Goal: Task Accomplishment & Management: Manage account settings

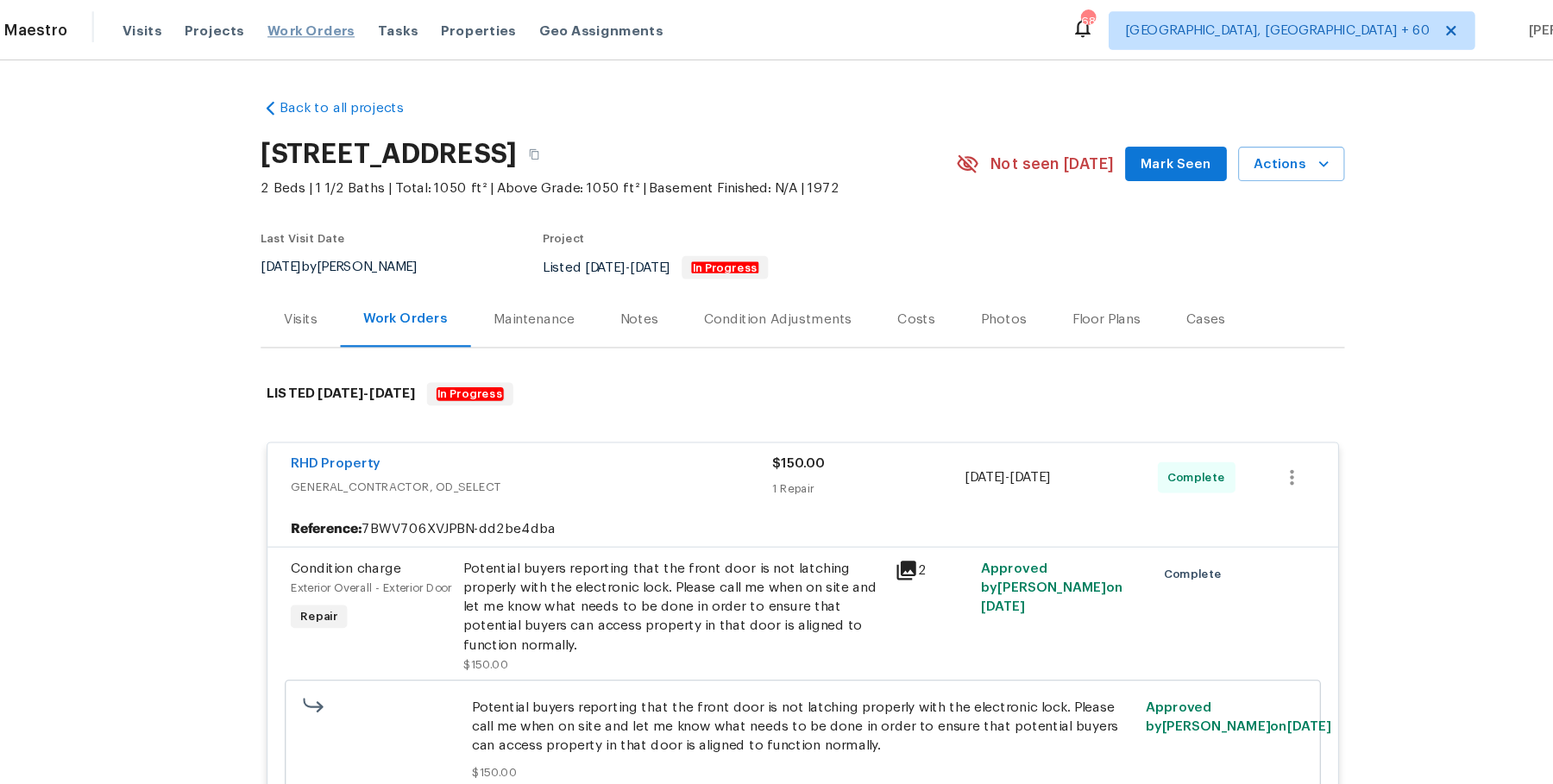
click at [336, 31] on span "Work Orders" at bounding box center [334, 27] width 79 height 17
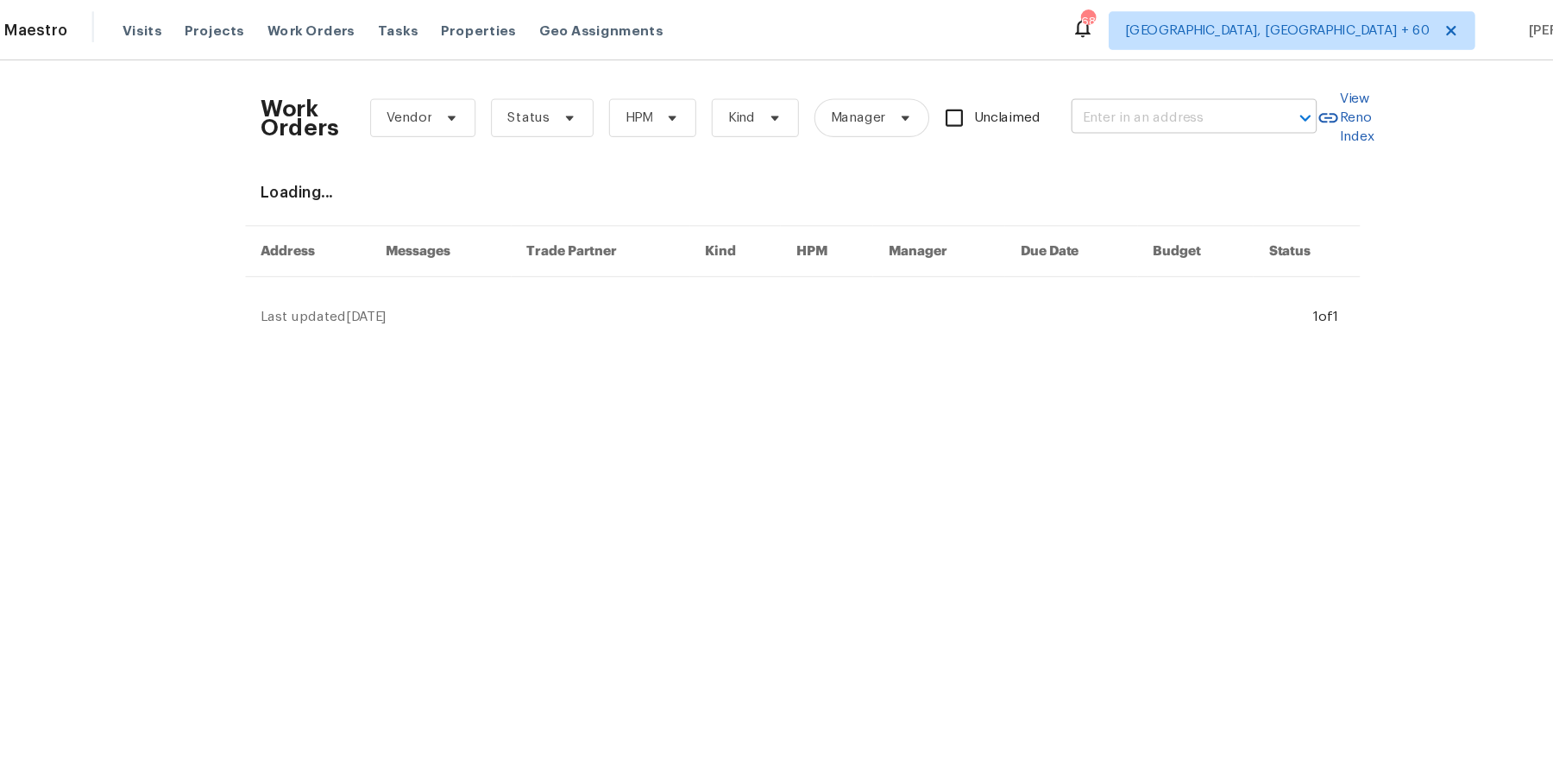
click at [1180, 112] on input "text" at bounding box center [1104, 106] width 173 height 27
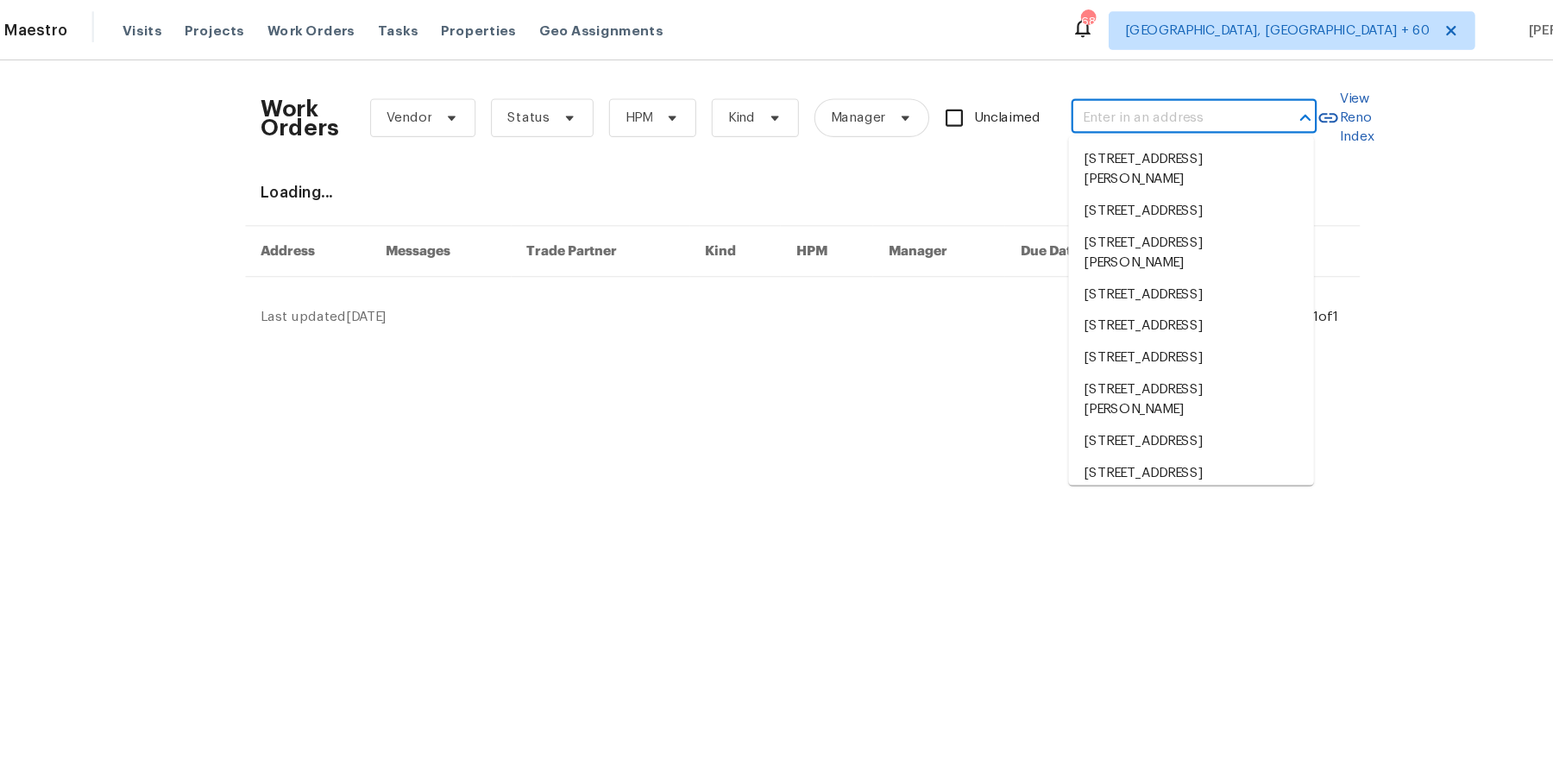
paste input "6520 Roswell Rd Atlanta true 68, GA 30328"
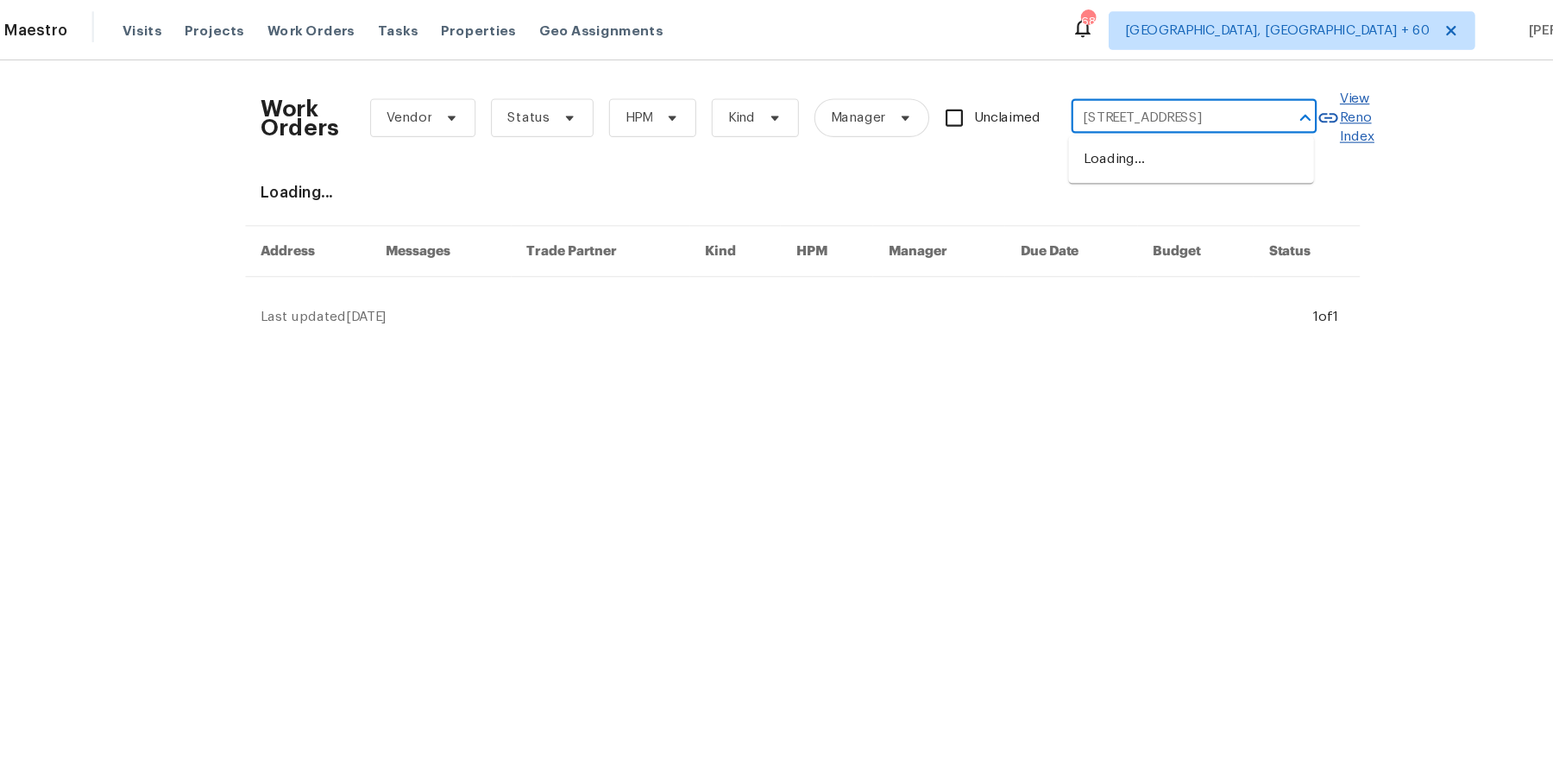
drag, startPoint x: 1087, startPoint y: 106, endPoint x: 1245, endPoint y: 106, distance: 158.0
click at [1245, 106] on div "Work Orders Vendor Status HPM Kind Manager Unclaimed 6520 Roswell Rd Atlanta tr…" at bounding box center [776, 106] width 975 height 76
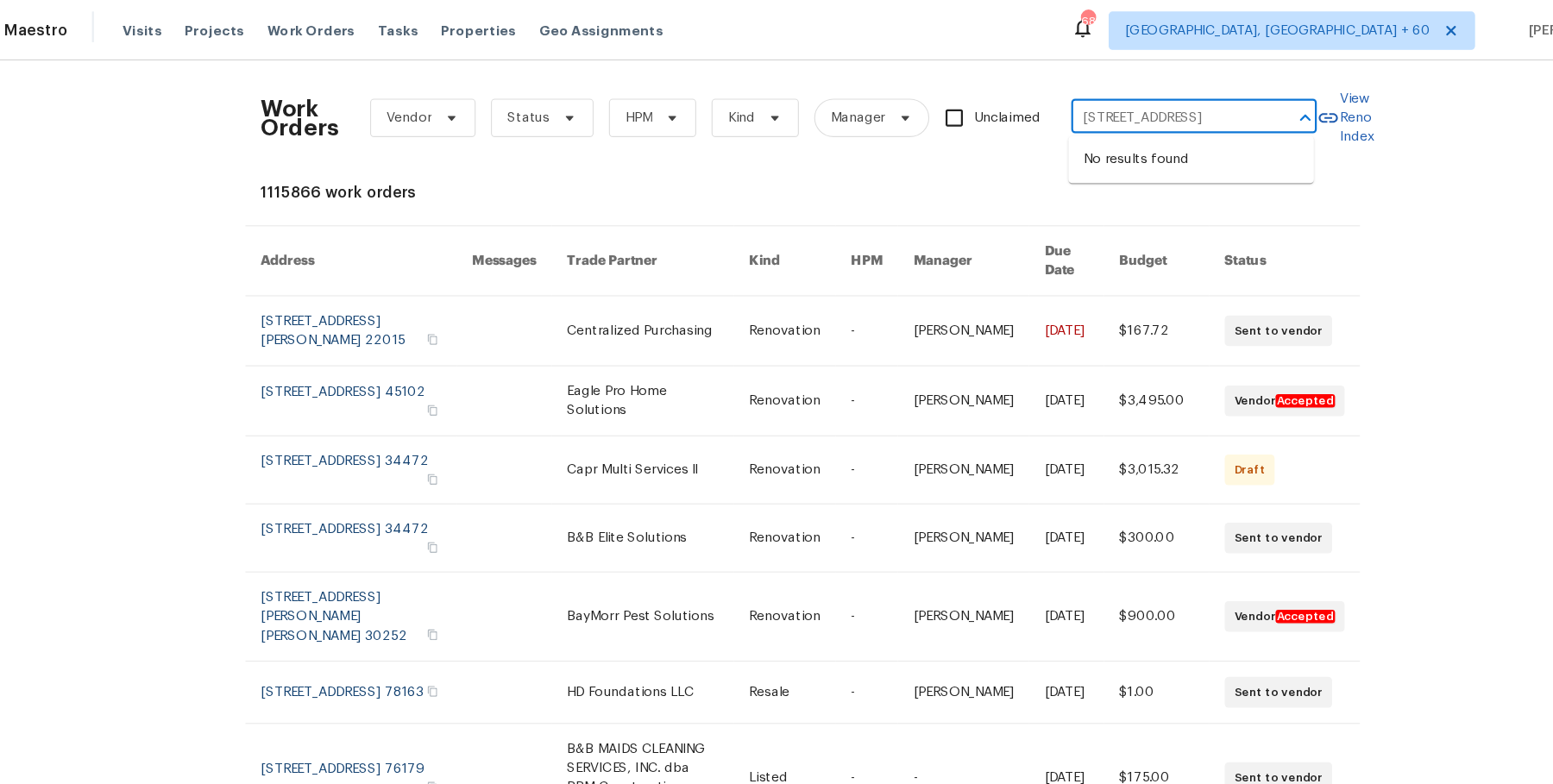
scroll to position [0, 82]
drag, startPoint x: 1083, startPoint y: 105, endPoint x: 1196, endPoint y: 102, distance: 113.0
click at [1196, 102] on div "6520 Roswell Rd Atlanta true 68, GA 30328 ​" at bounding box center [1128, 106] width 221 height 27
type input "6520 Roswell Rd Atlant"
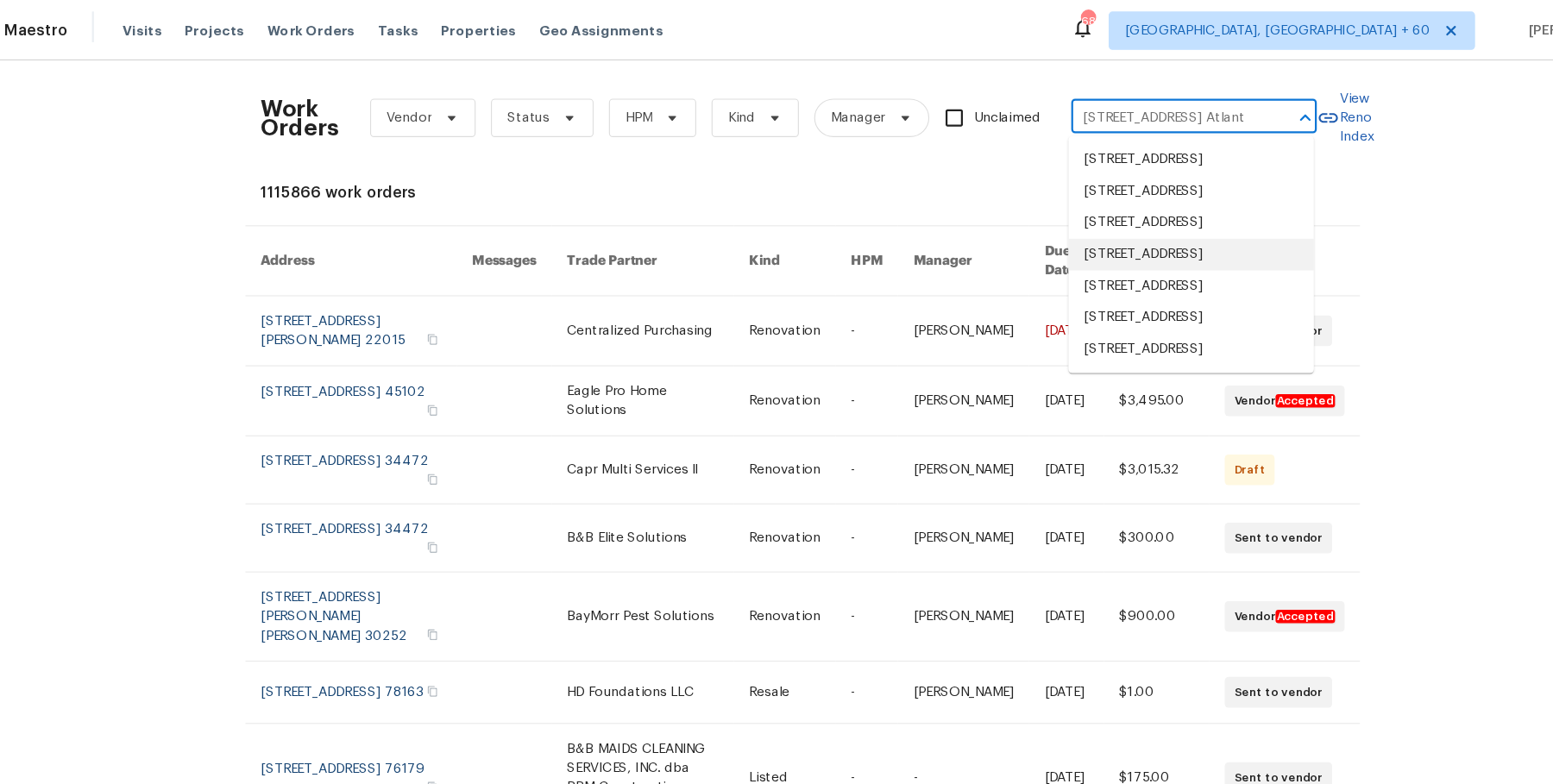
click at [1122, 244] on li "6520 Roswell Rd Unit 68, Atlanta, GA 30328" at bounding box center [1125, 229] width 221 height 28
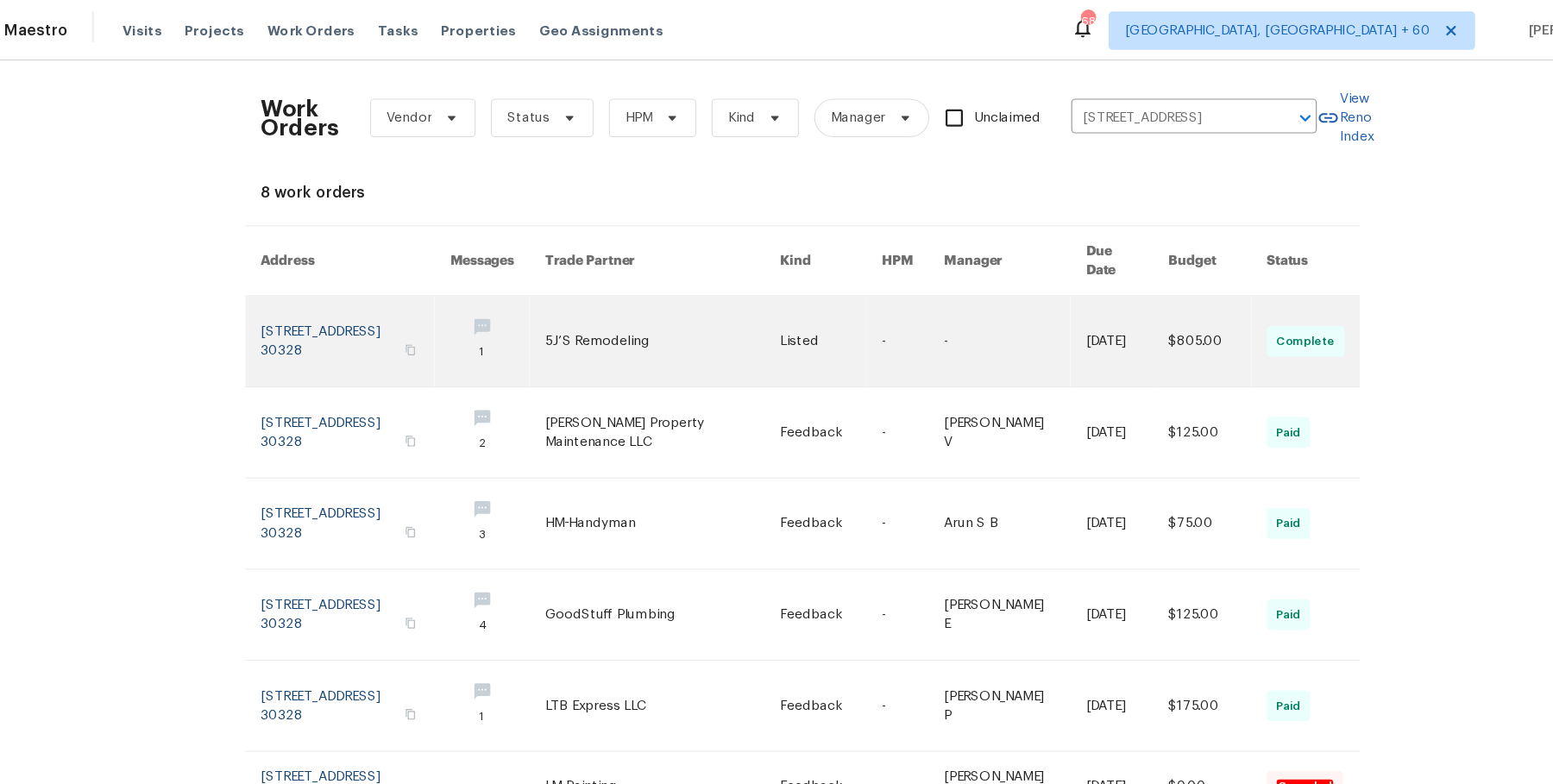
click at [1001, 267] on link at bounding box center [967, 307] width 128 height 82
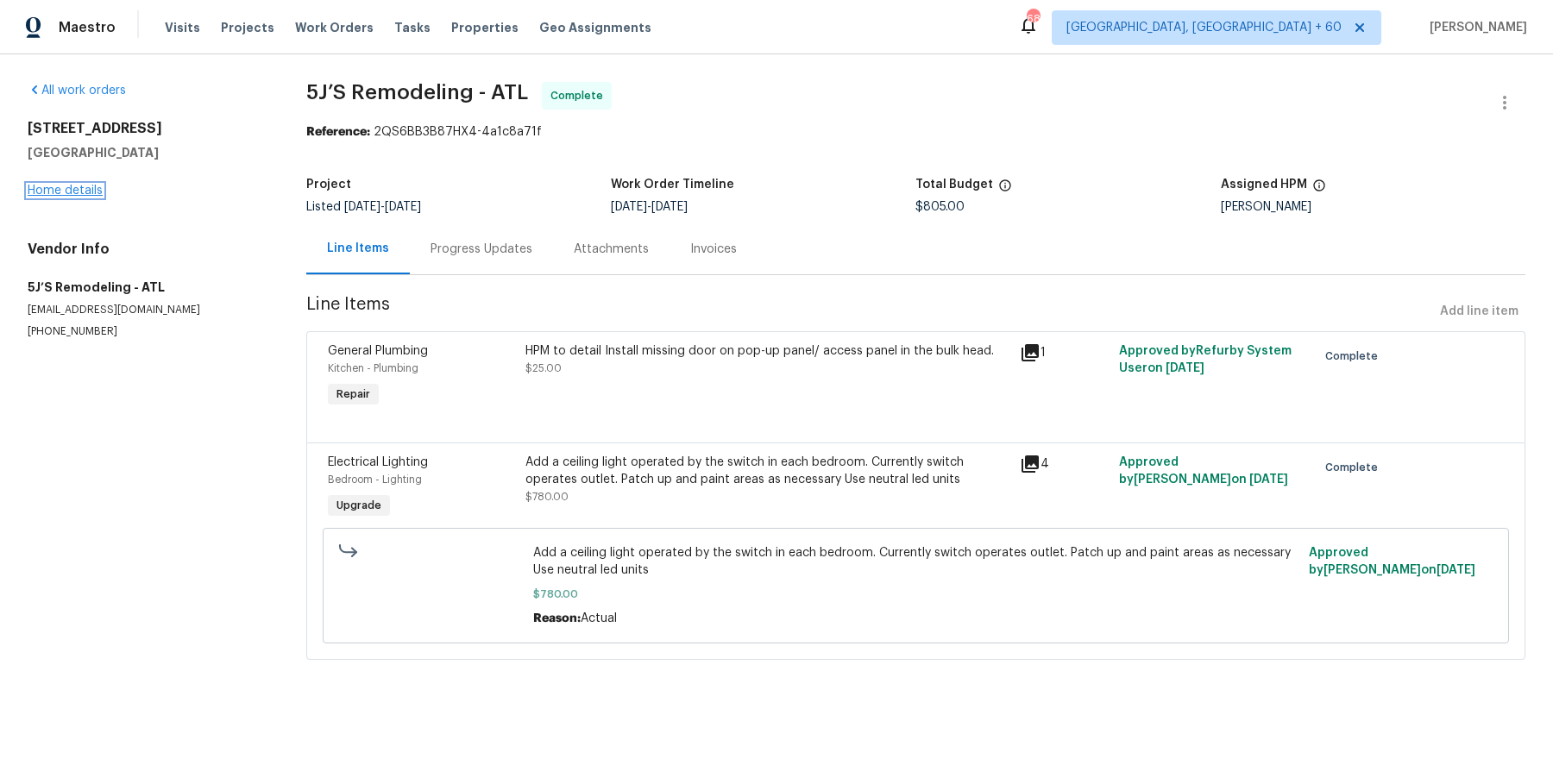
click at [78, 194] on link "Home details" at bounding box center [65, 190] width 75 height 12
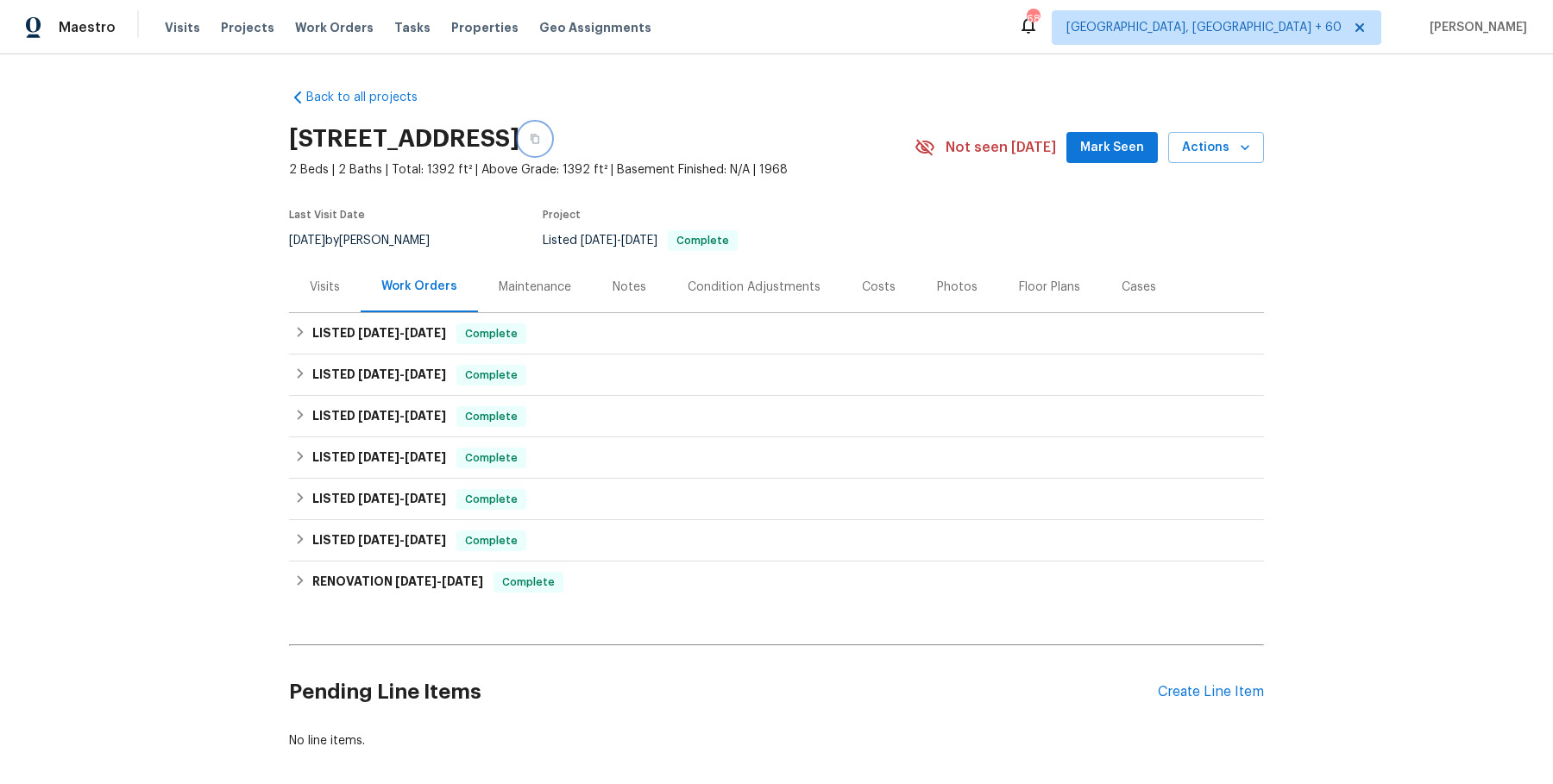
click at [550, 128] on button "button" at bounding box center [534, 138] width 31 height 31
click at [509, 326] on span "Complete" at bounding box center [491, 333] width 66 height 17
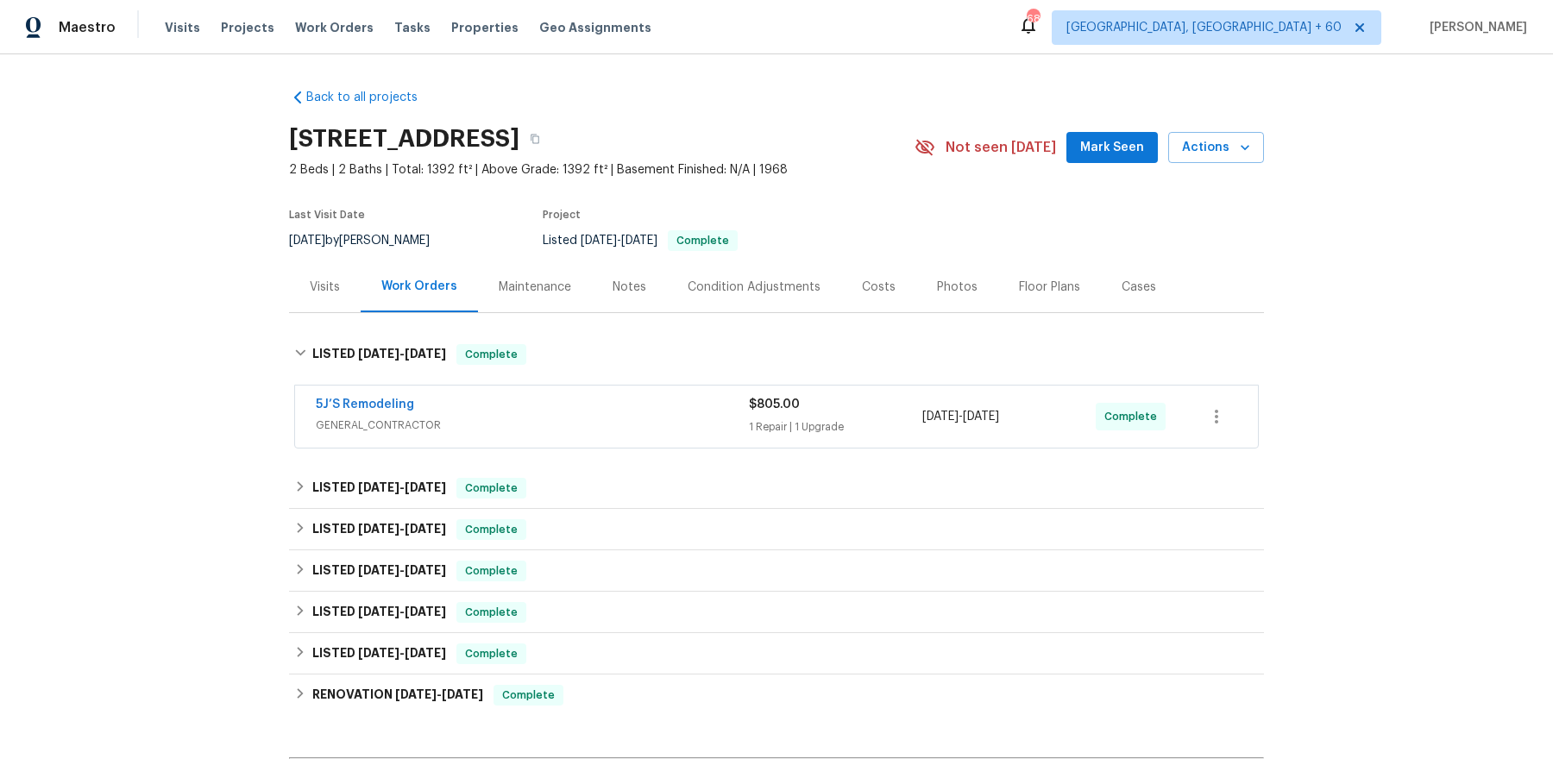
click at [516, 397] on div "5J’S Remodeling" at bounding box center [532, 406] width 433 height 20
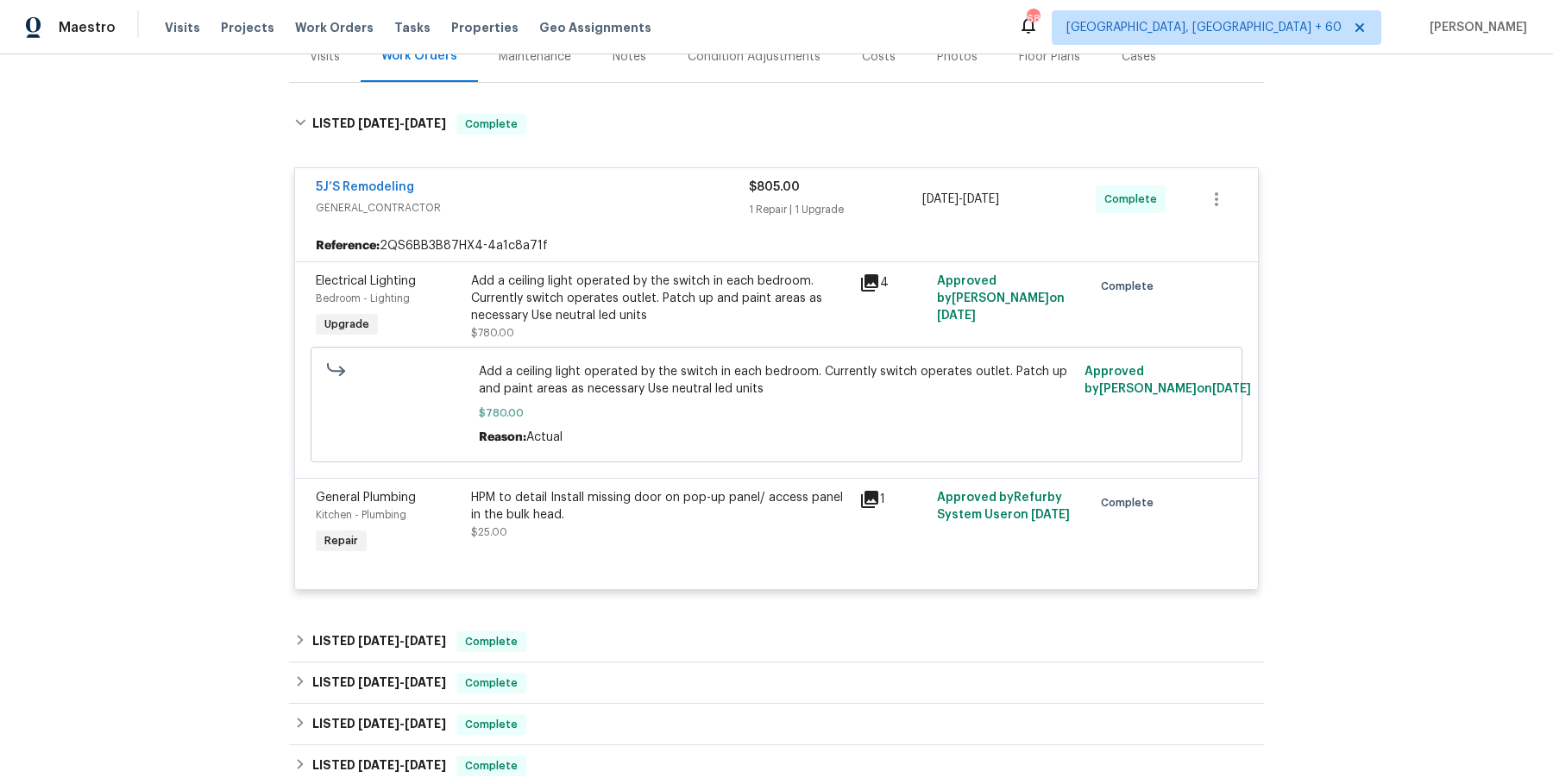
scroll to position [264, 0]
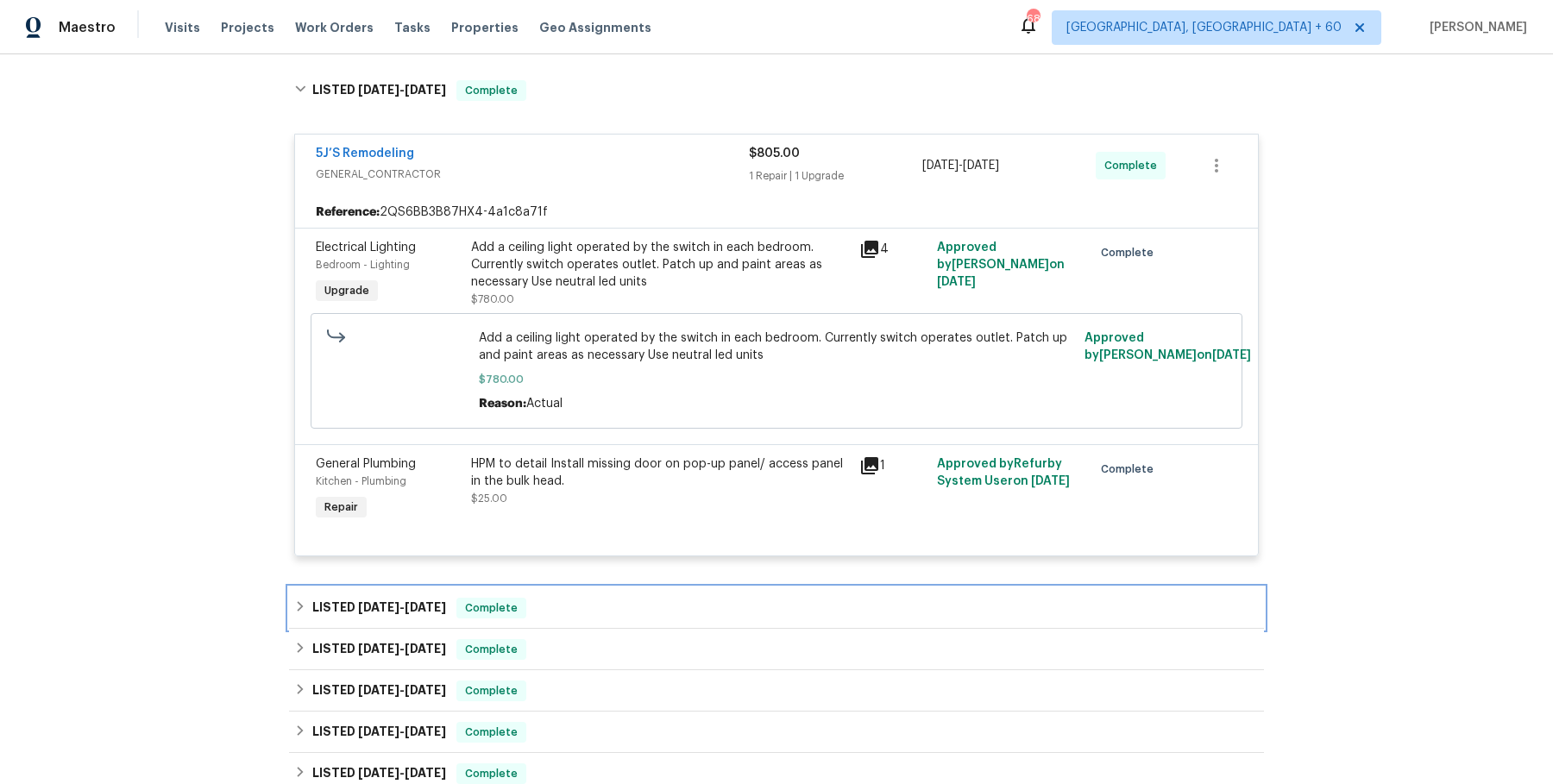
click at [613, 589] on div "LISTED 6/30/25 - 7/2/25 Complete" at bounding box center [776, 608] width 975 height 42
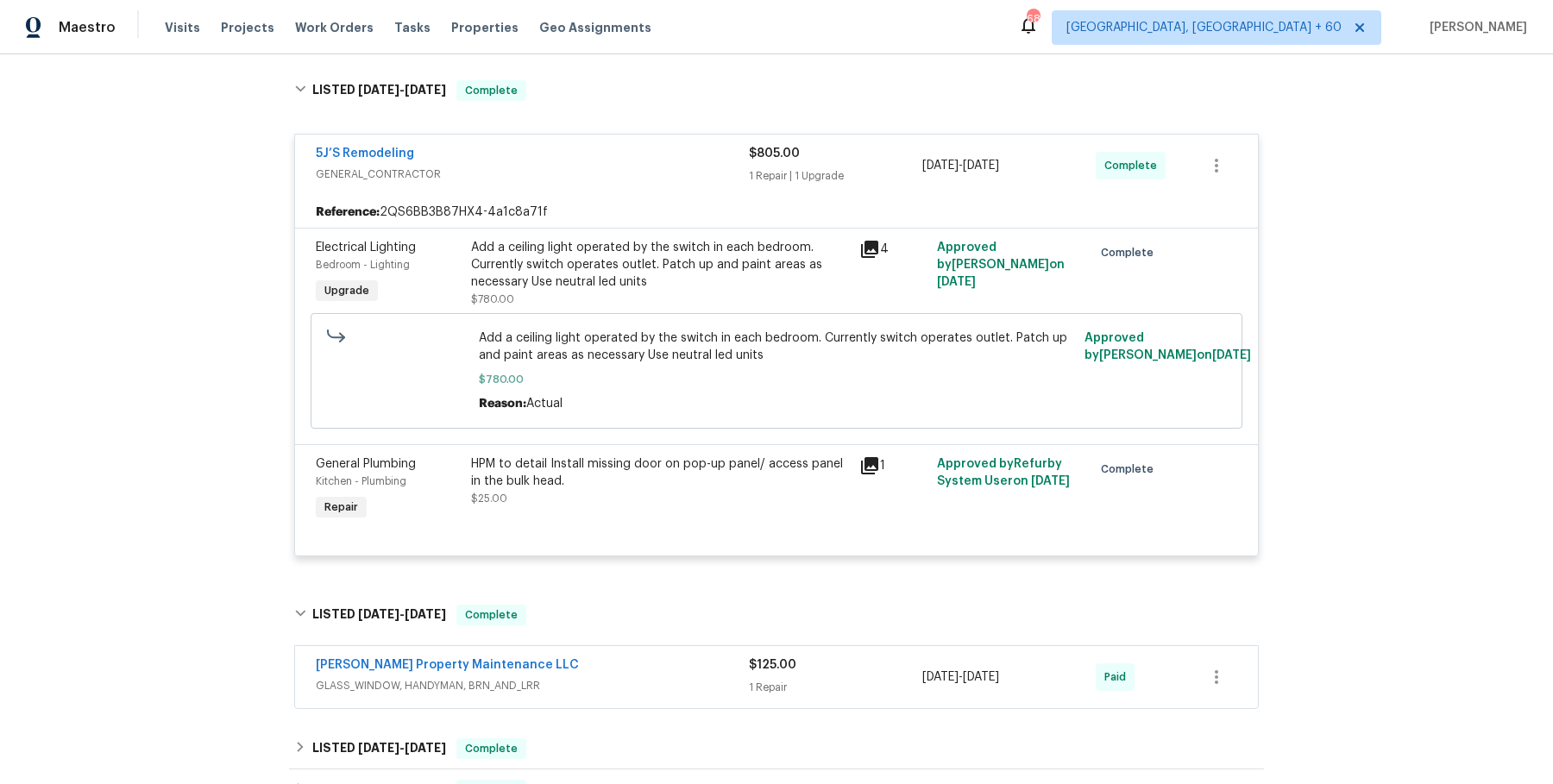
click at [594, 654] on div "Glen Property Maintenance LLC GLASS_WINDOW, HANDYMAN, BRN_AND_LRR $125.00 1 Rep…" at bounding box center [776, 677] width 963 height 62
click at [593, 695] on div "Glen Property Maintenance LLC GLASS_WINDOW, HANDYMAN, BRN_AND_LRR" at bounding box center [532, 677] width 433 height 42
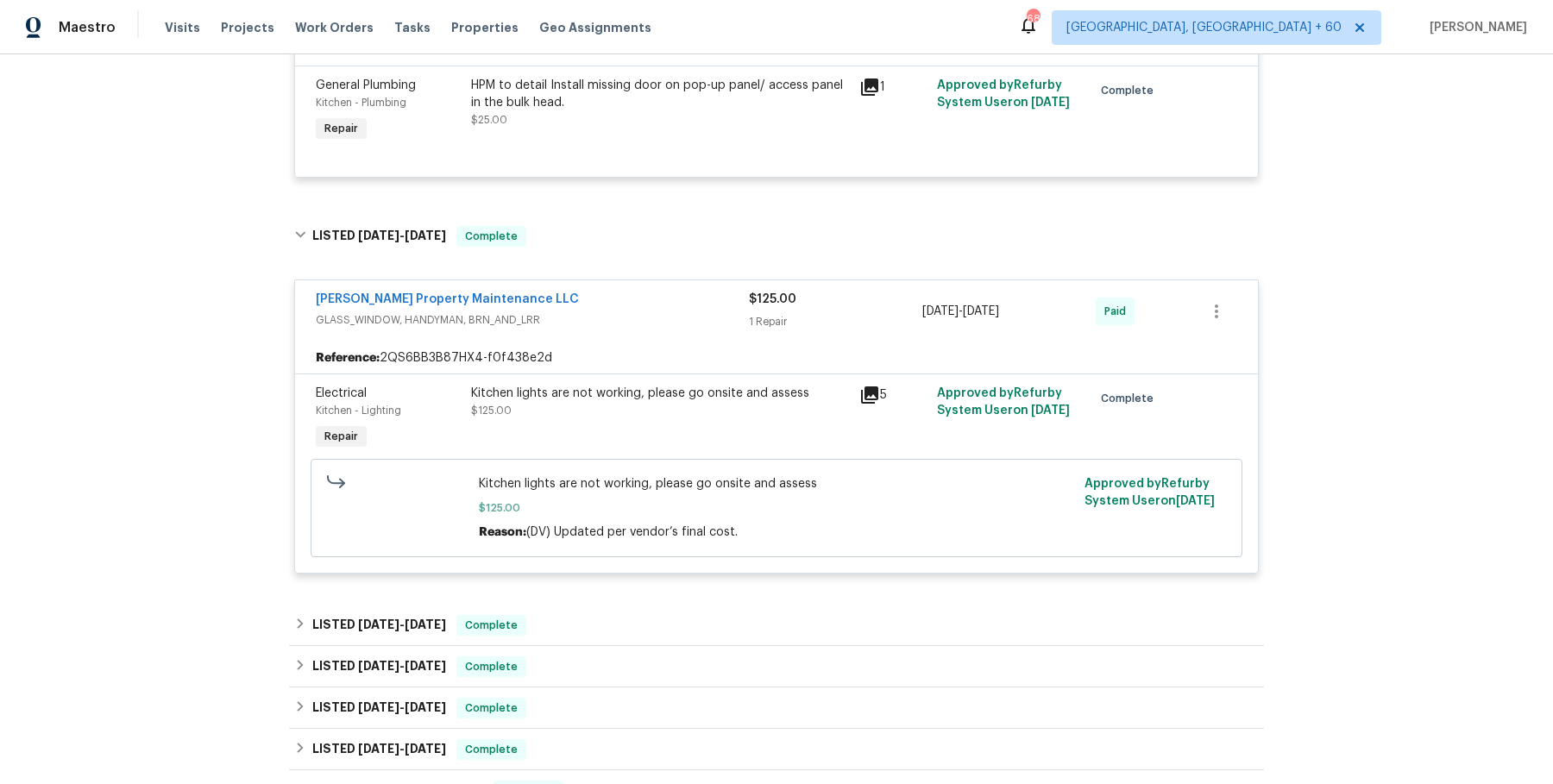
scroll to position [656, 0]
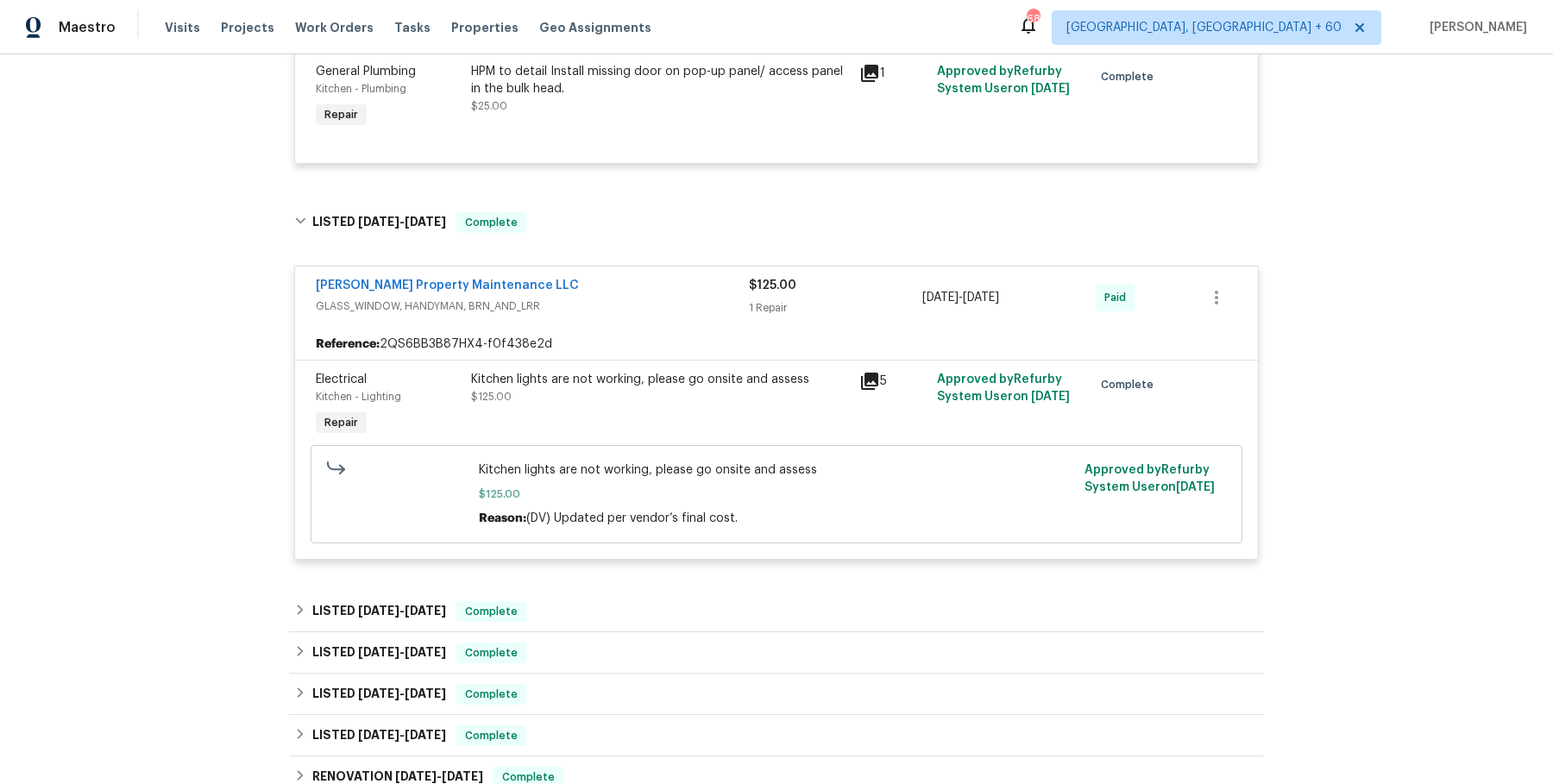
click at [612, 571] on div "Glen Property Maintenance LLC GLASS_WINDOW, HANDYMAN, BRN_AND_LRR $125.00 1 Rep…" at bounding box center [776, 413] width 975 height 327
click at [608, 612] on div "LISTED 3/7/25 - 3/11/25 Complete" at bounding box center [776, 611] width 965 height 20
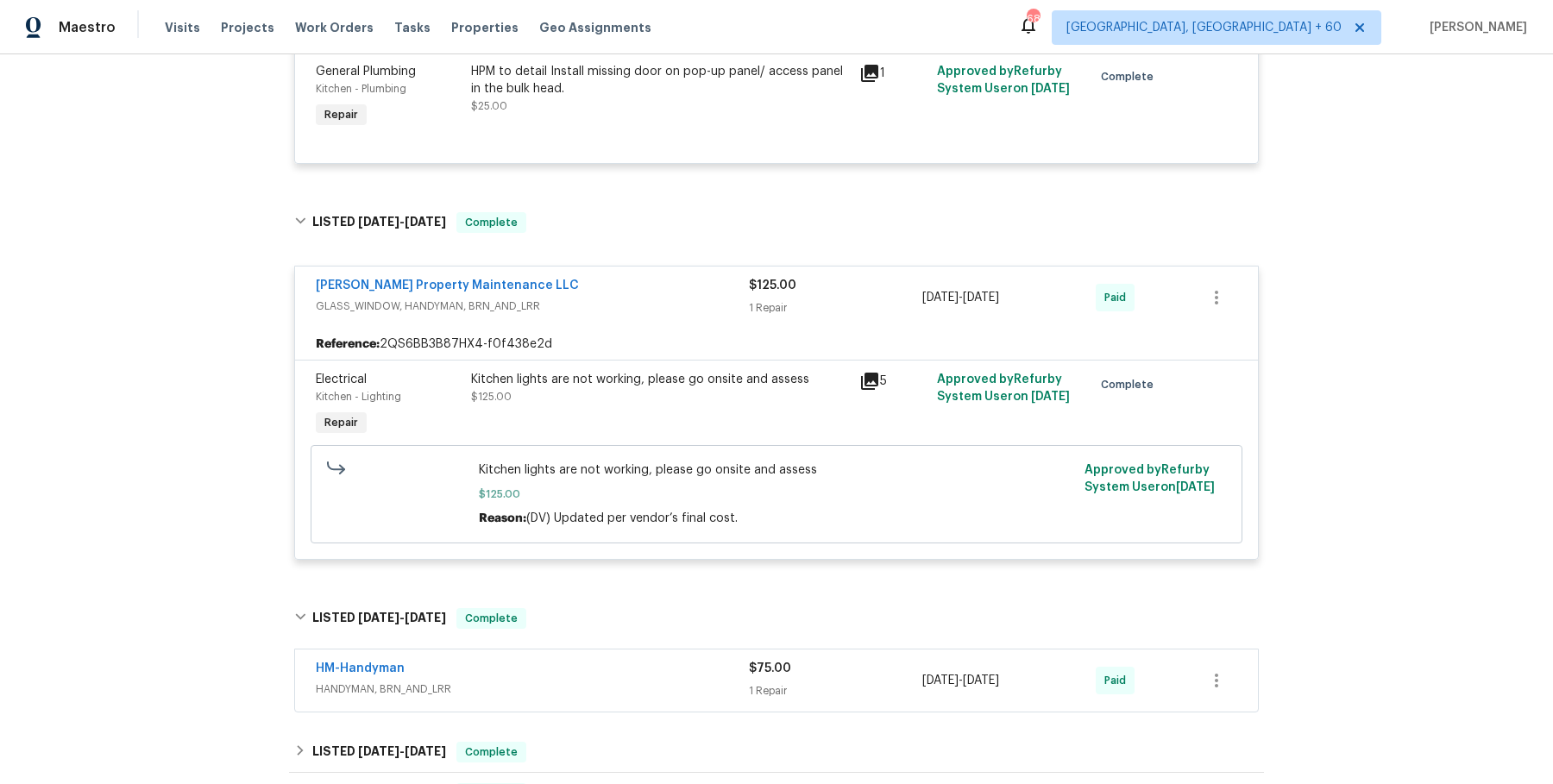
click at [589, 688] on span "HANDYMAN, BRN_AND_LRR" at bounding box center [532, 688] width 433 height 17
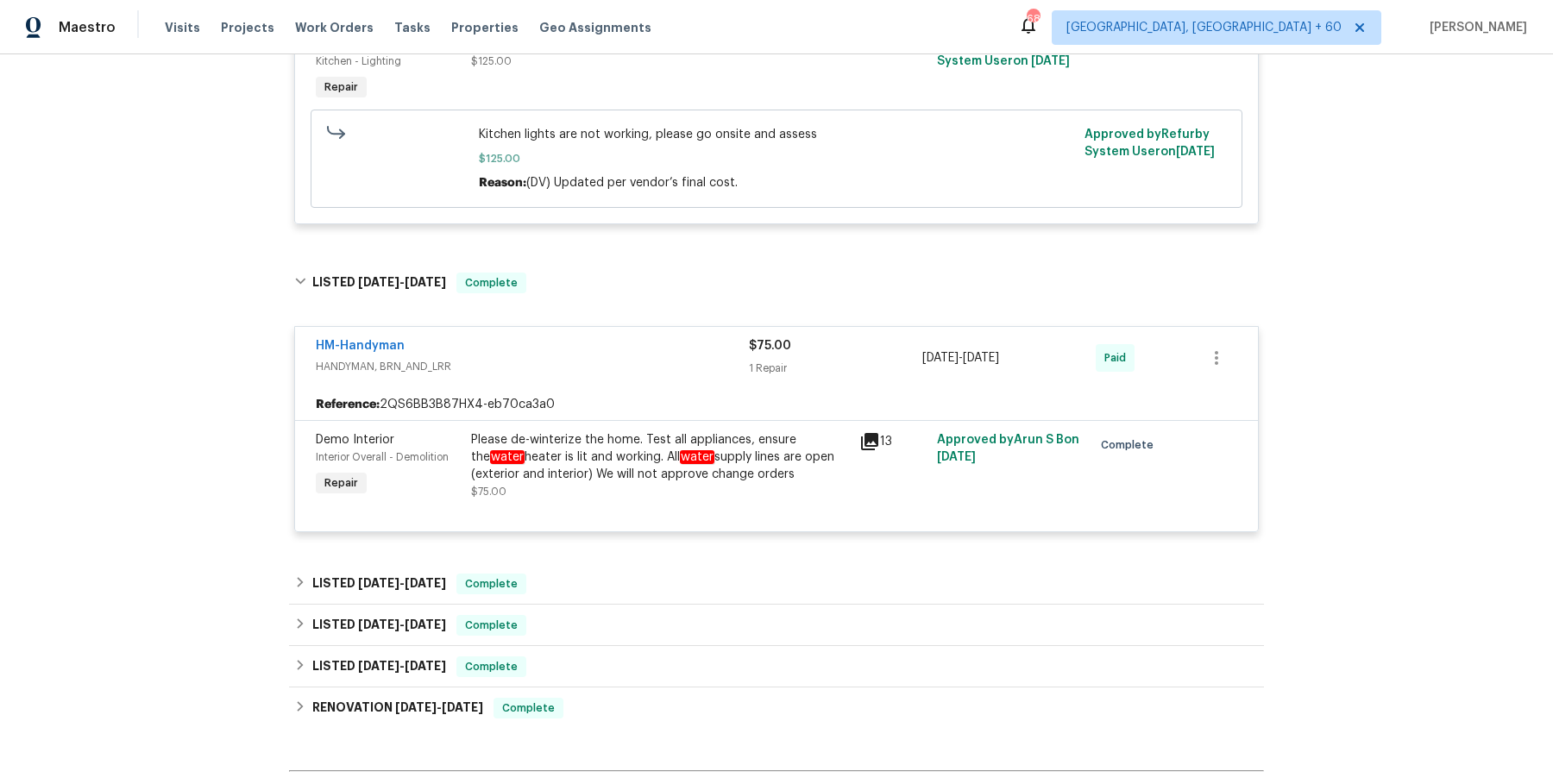
scroll to position [1034, 0]
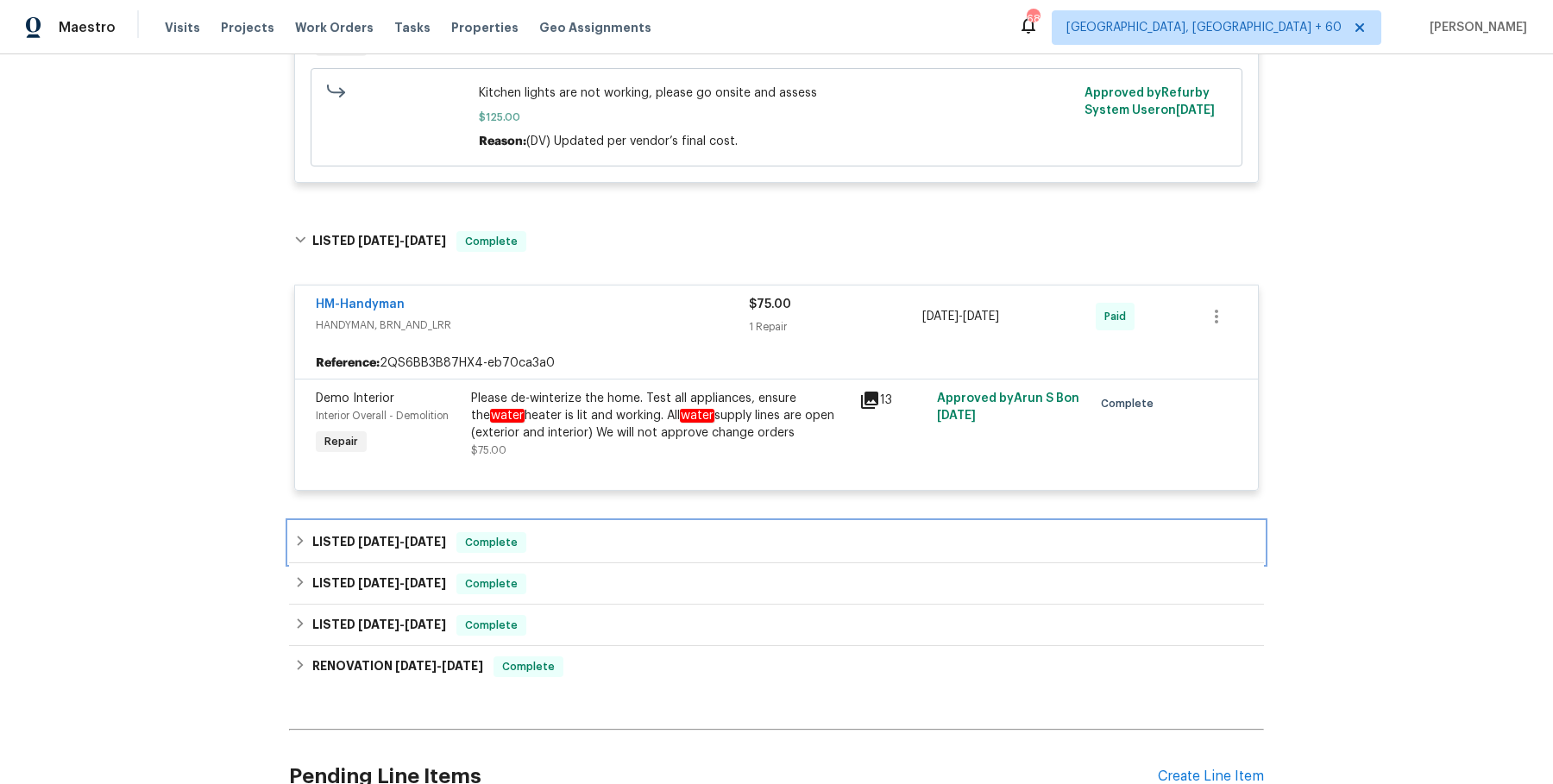
click at [616, 524] on div "LISTED 2/19/25 - 2/25/25 Complete" at bounding box center [776, 542] width 975 height 42
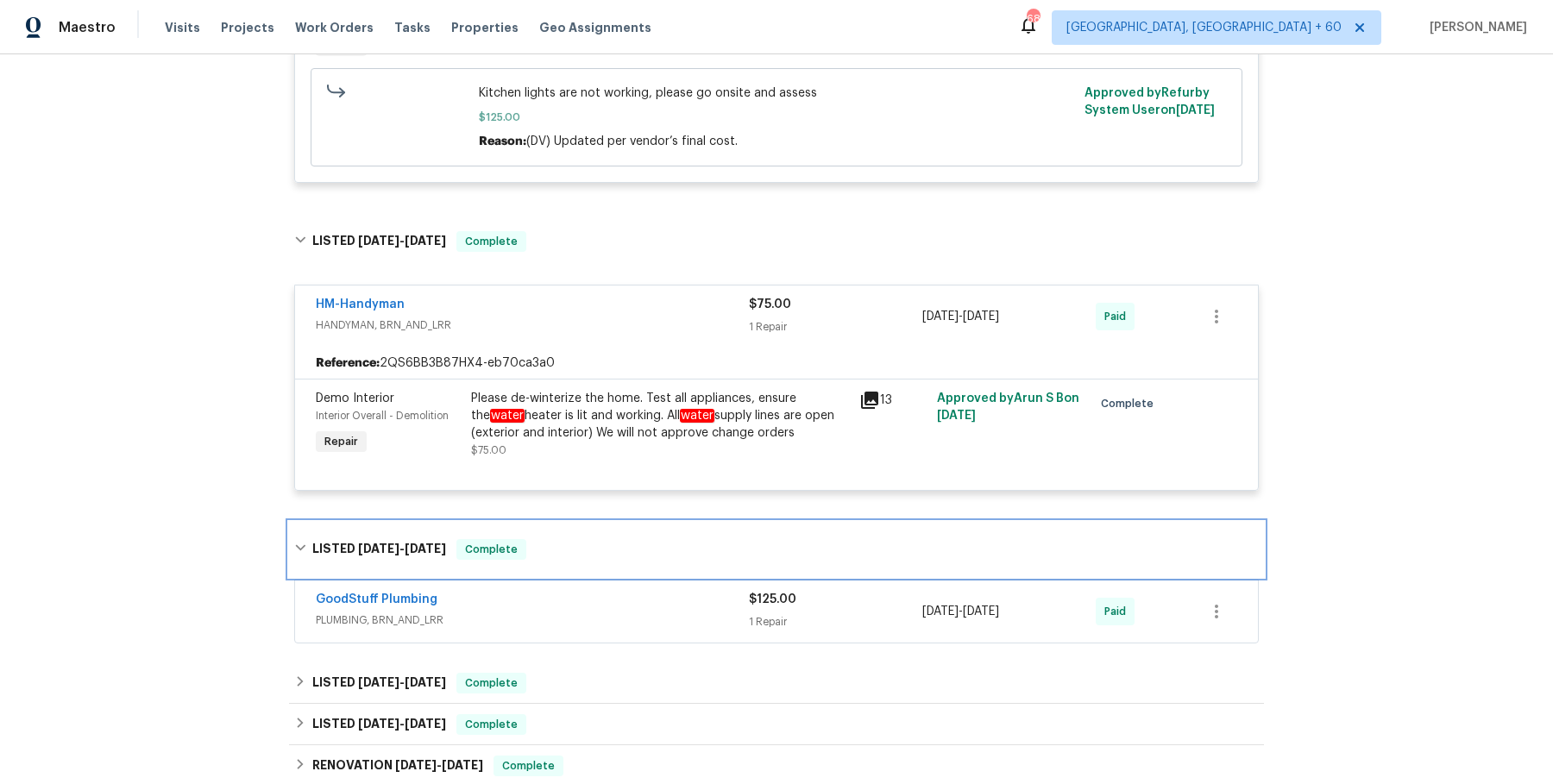
click at [611, 572] on div "LISTED 2/19/25 - 2/25/25 Complete" at bounding box center [776, 549] width 975 height 55
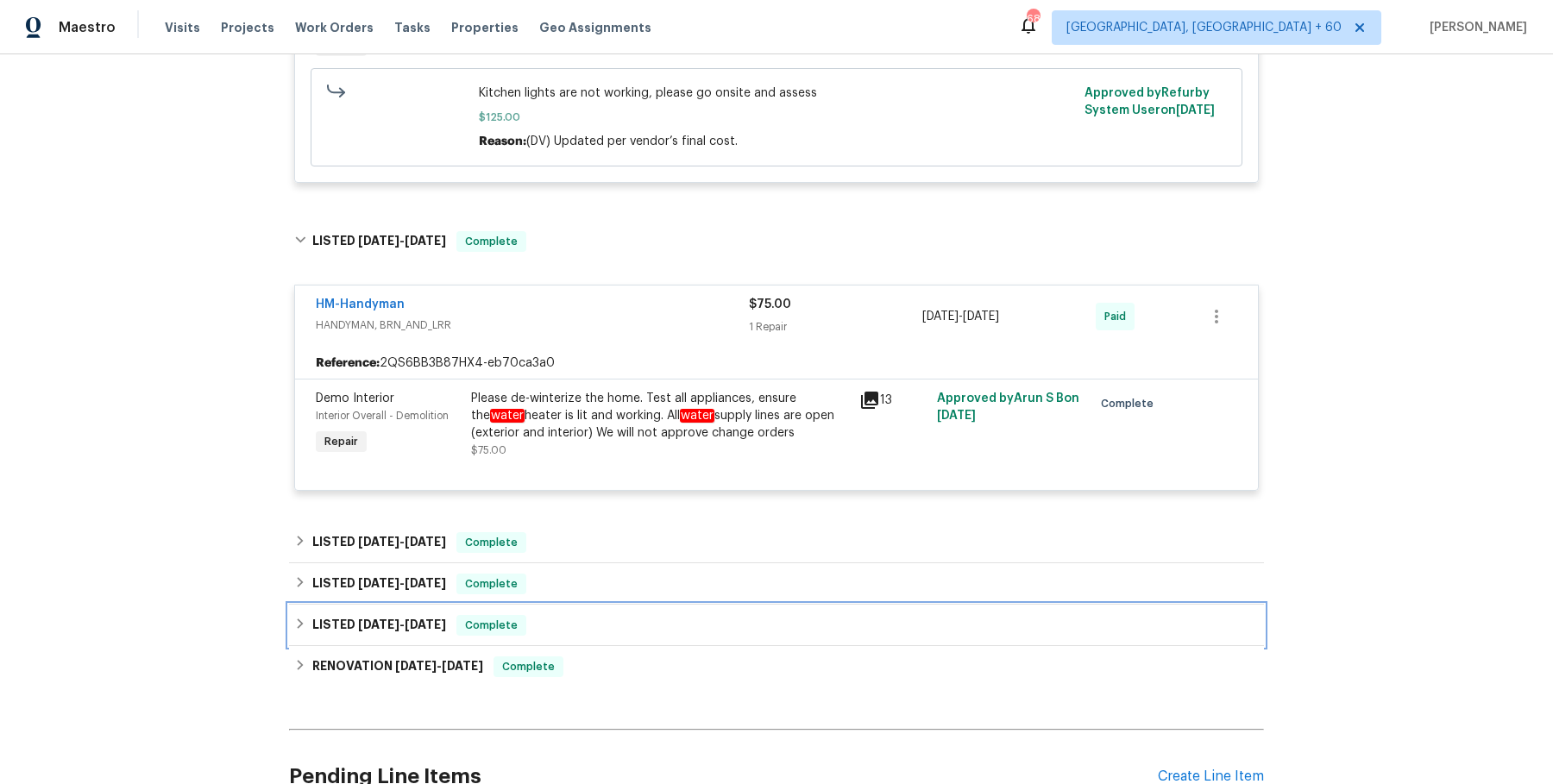
click at [608, 615] on div "LISTED 12/30/24 - 1/2/25 Complete" at bounding box center [776, 625] width 965 height 20
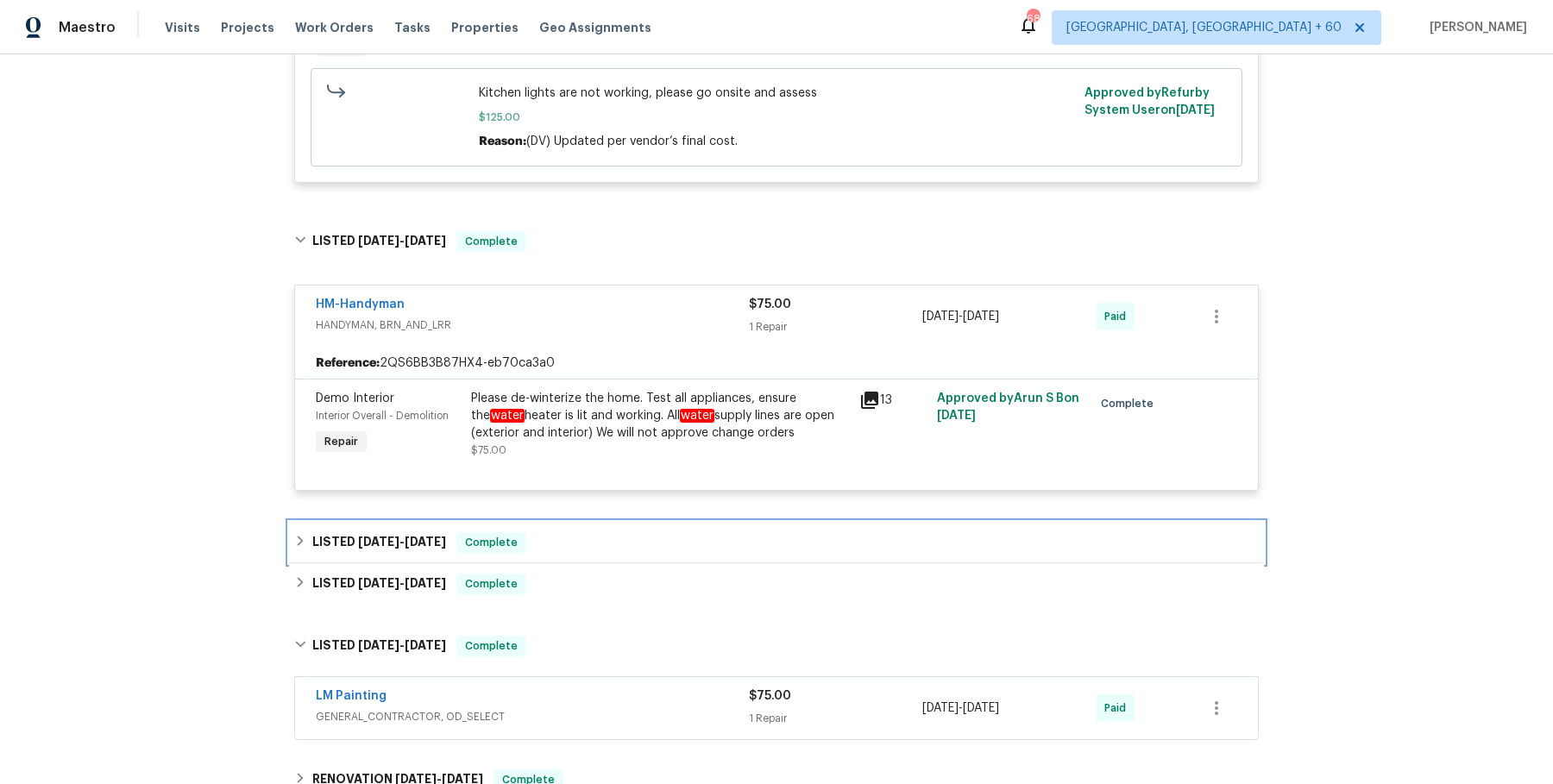
click at [648, 524] on div "LISTED 2/19/25 - 2/25/25 Complete" at bounding box center [776, 542] width 975 height 42
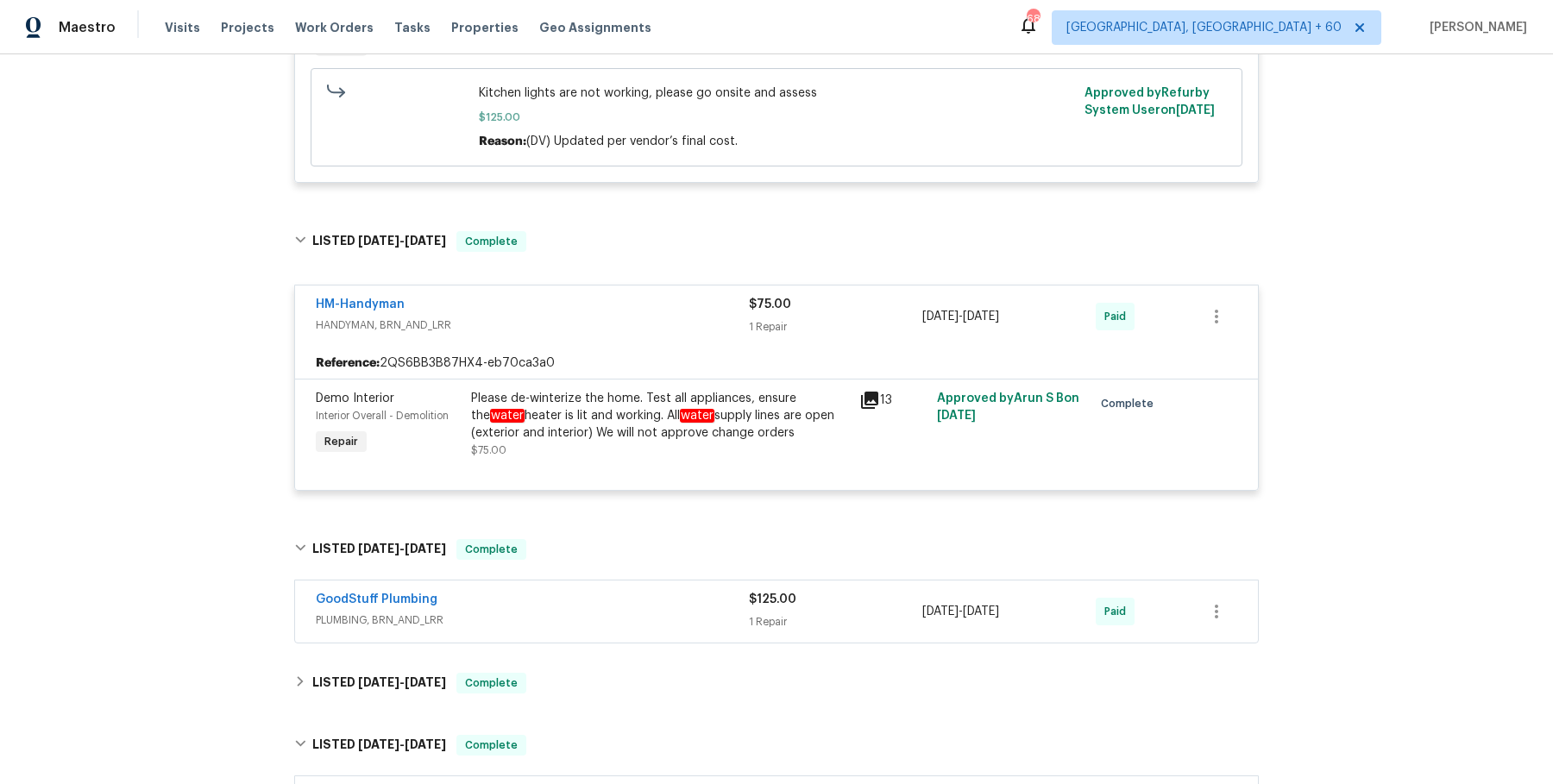
click at [612, 612] on span "PLUMBING, BRN_AND_LRR" at bounding box center [532, 620] width 433 height 17
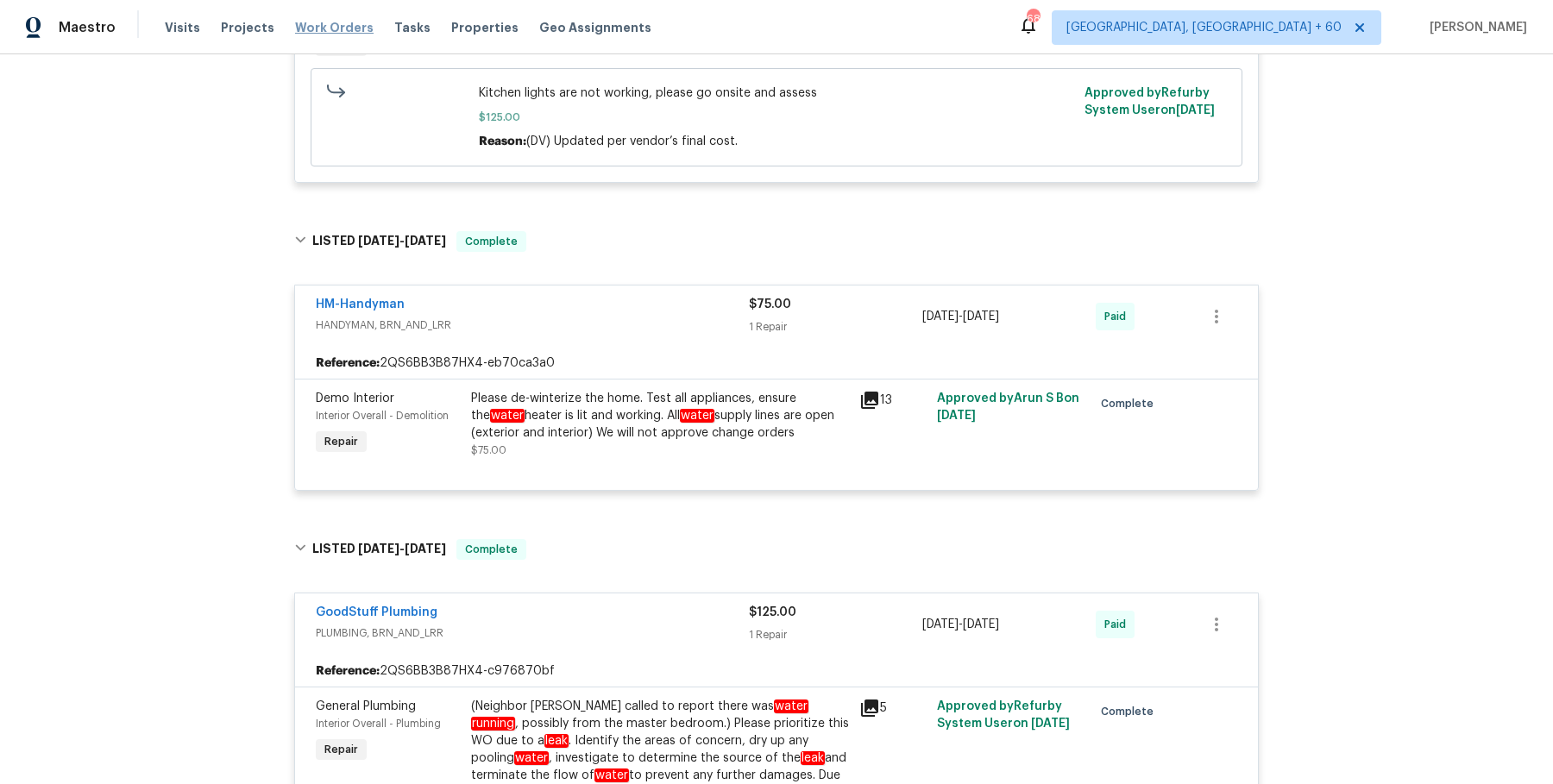
click at [307, 23] on span "Work Orders" at bounding box center [334, 27] width 79 height 17
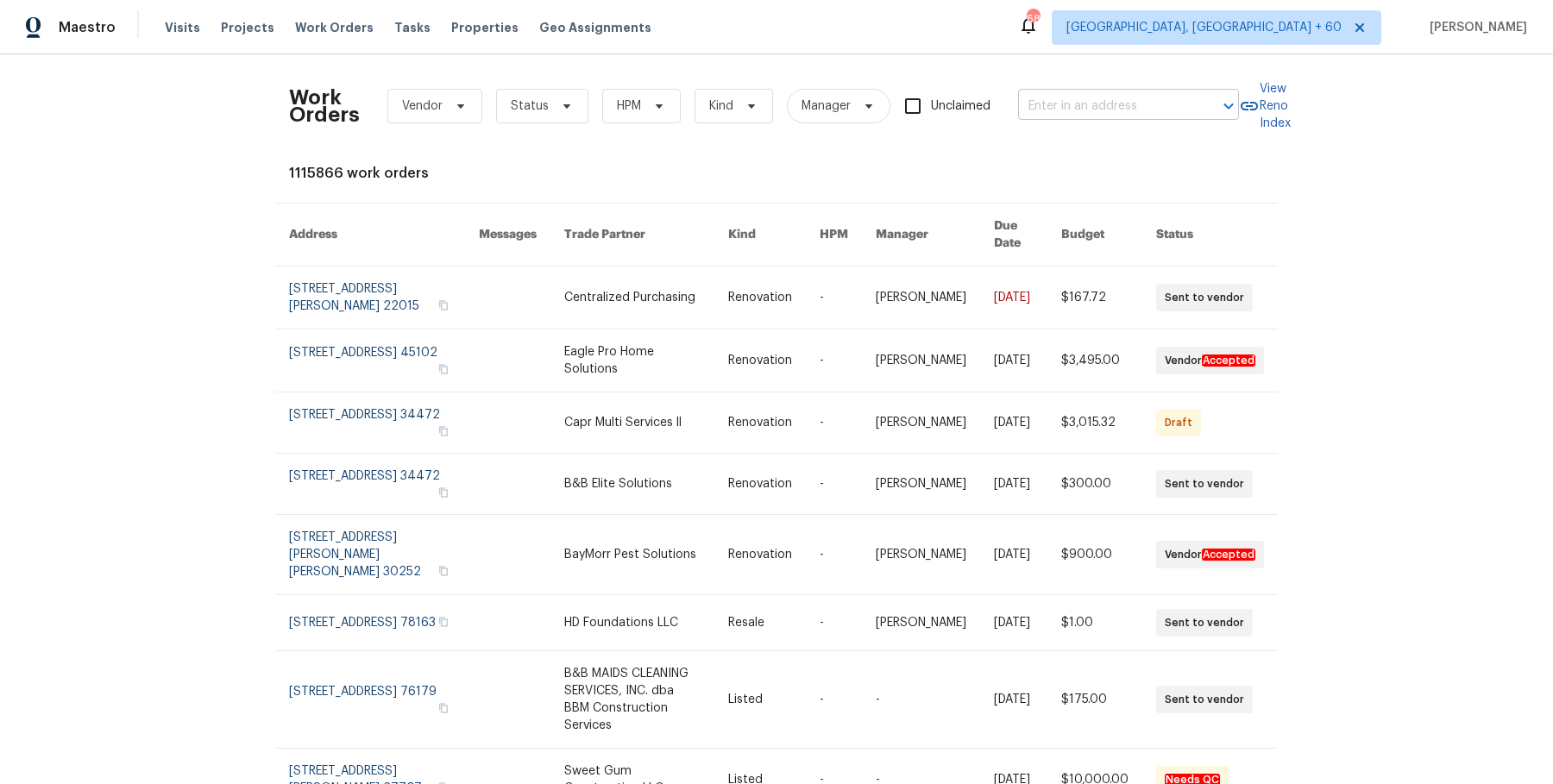
click at [1095, 109] on input "text" at bounding box center [1104, 106] width 173 height 27
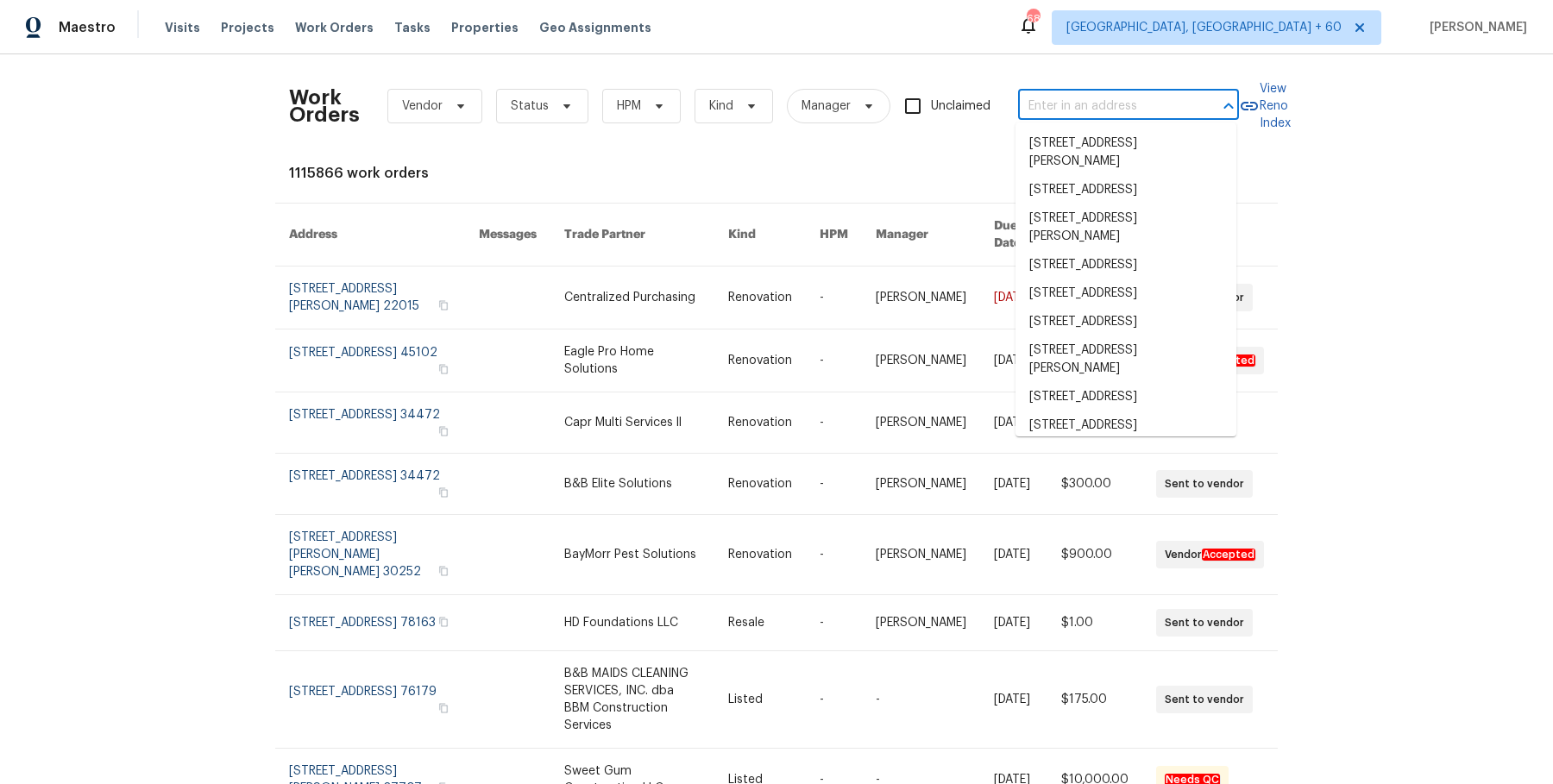
paste input "1235 Park Pass Way Suwanee, GA 30024"
type input "1235 Park Pass Way Suwanee, GA 30024"
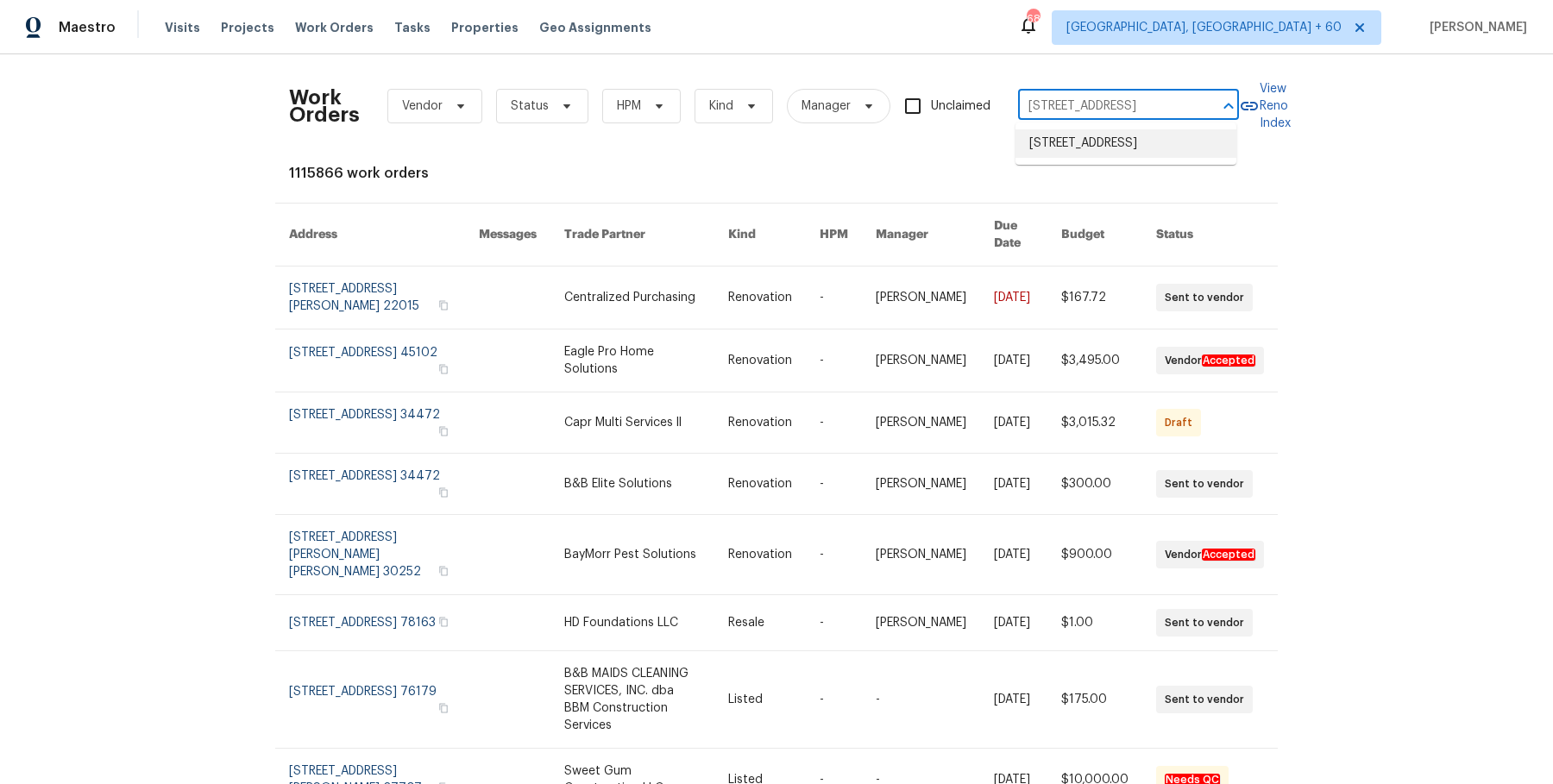
click at [1097, 136] on li "1235 Park Pass Way, Suwanee, GA 30024" at bounding box center [1125, 144] width 221 height 28
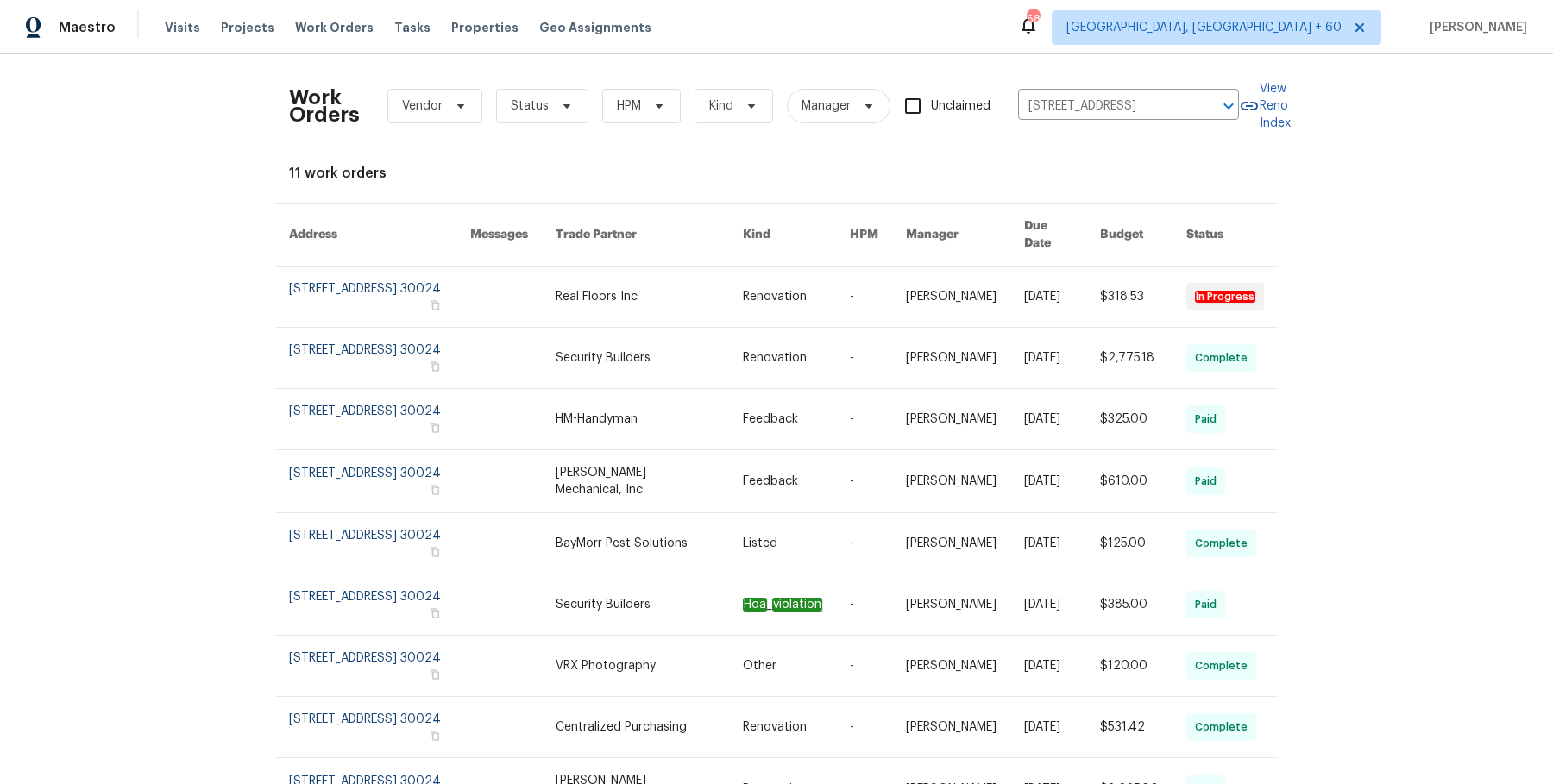
click at [850, 289] on link at bounding box center [877, 297] width 56 height 60
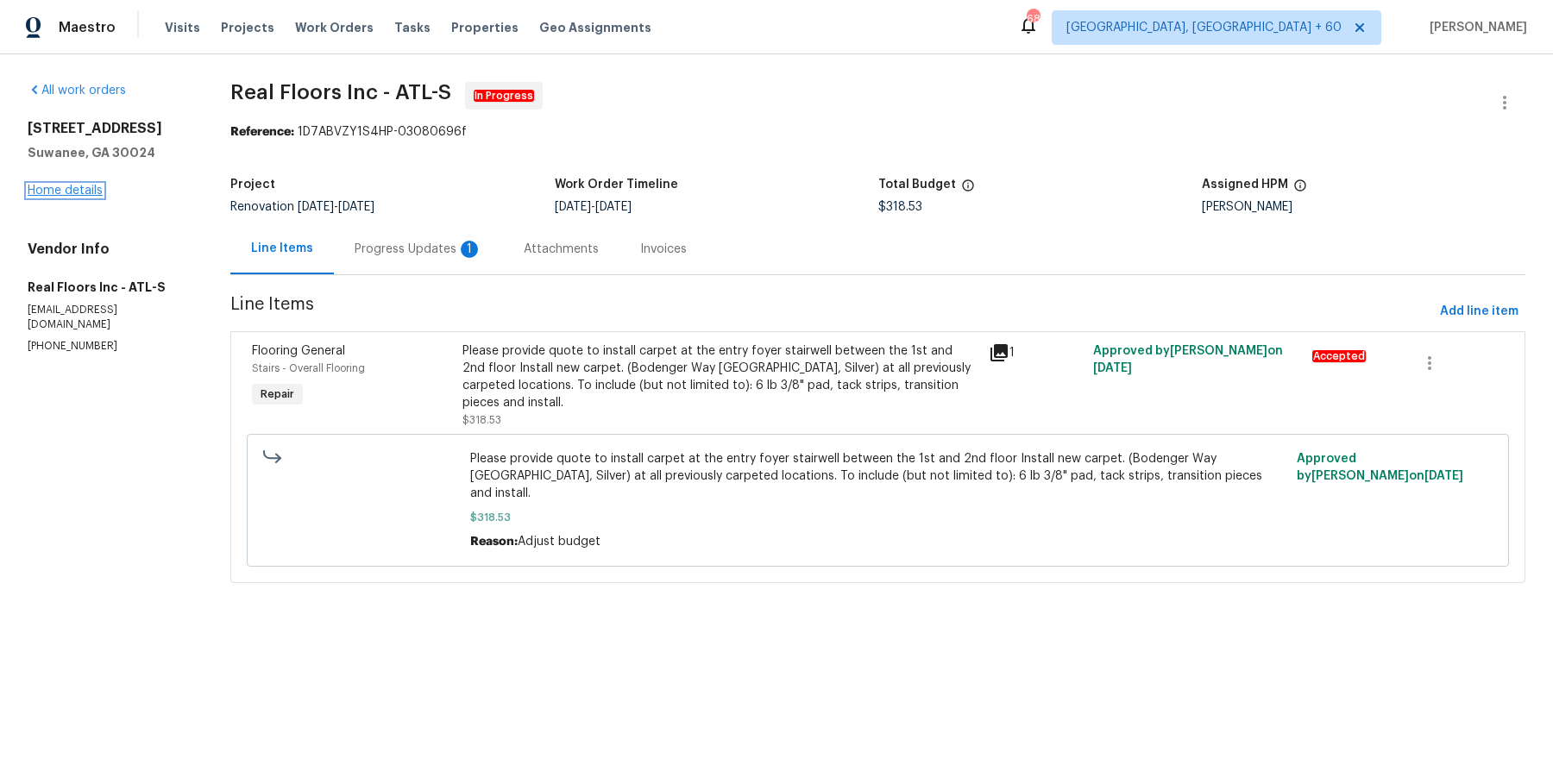
click at [89, 186] on link "Home details" at bounding box center [65, 190] width 75 height 12
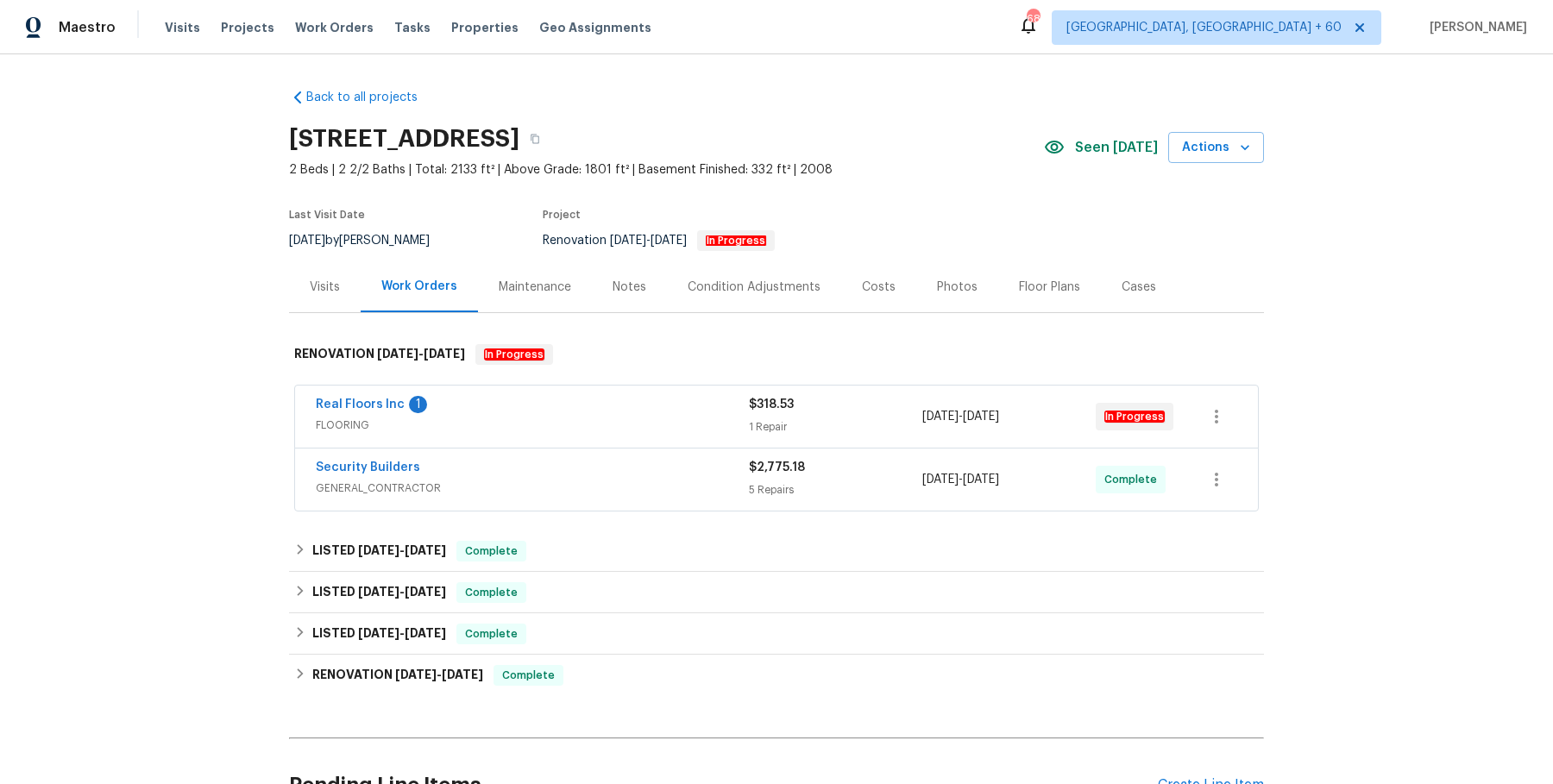
click at [641, 385] on div "Real Floors Inc 1 FLOORING $318.53 1 Repair 8/22/2025 - 8/29/2025 In Progress" at bounding box center [776, 416] width 963 height 62
click at [641, 401] on div "Real Floors Inc 1" at bounding box center [532, 406] width 433 height 20
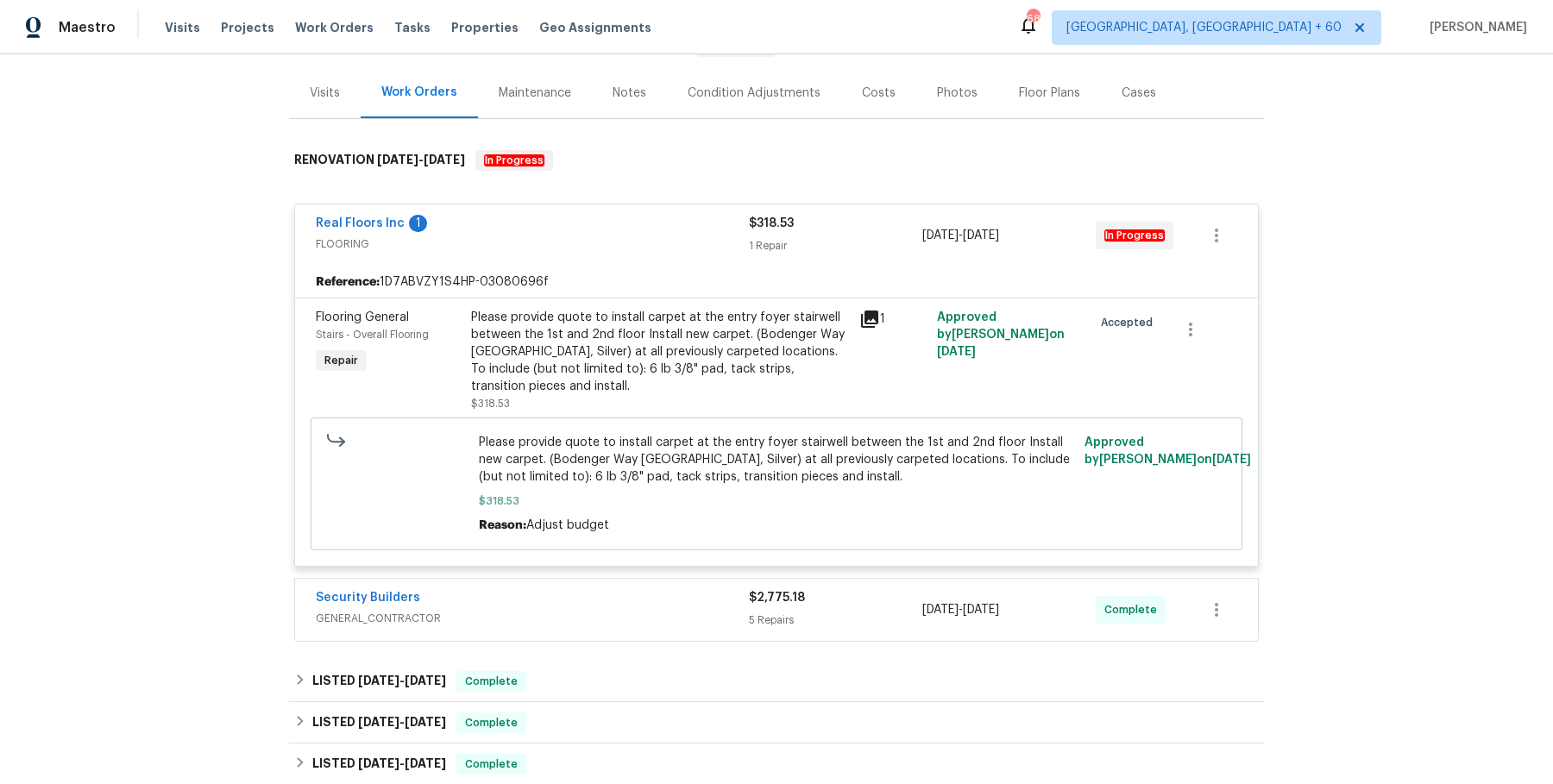
scroll to position [210, 0]
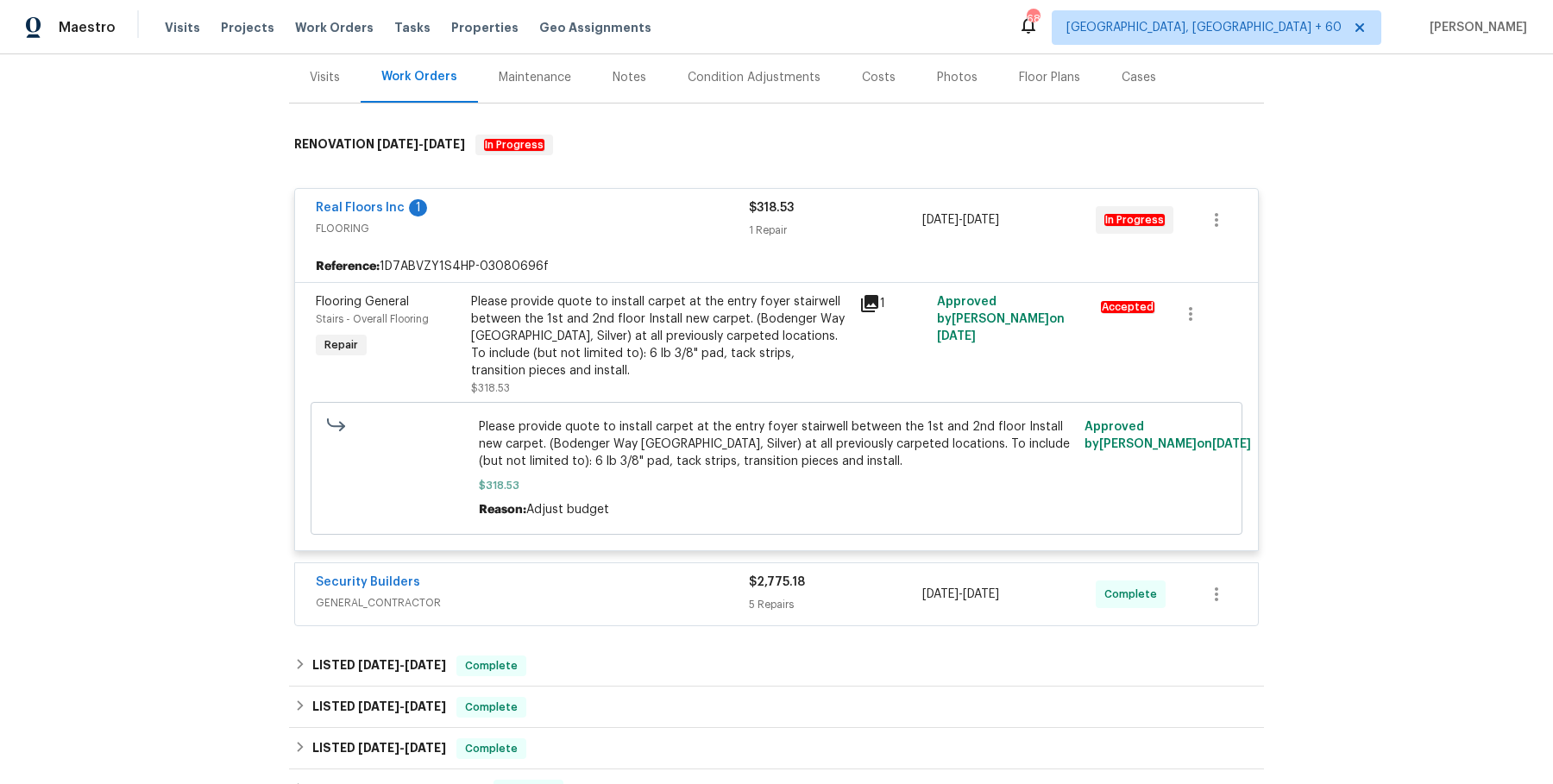
click at [613, 608] on span "GENERAL_CONTRACTOR" at bounding box center [532, 602] width 433 height 17
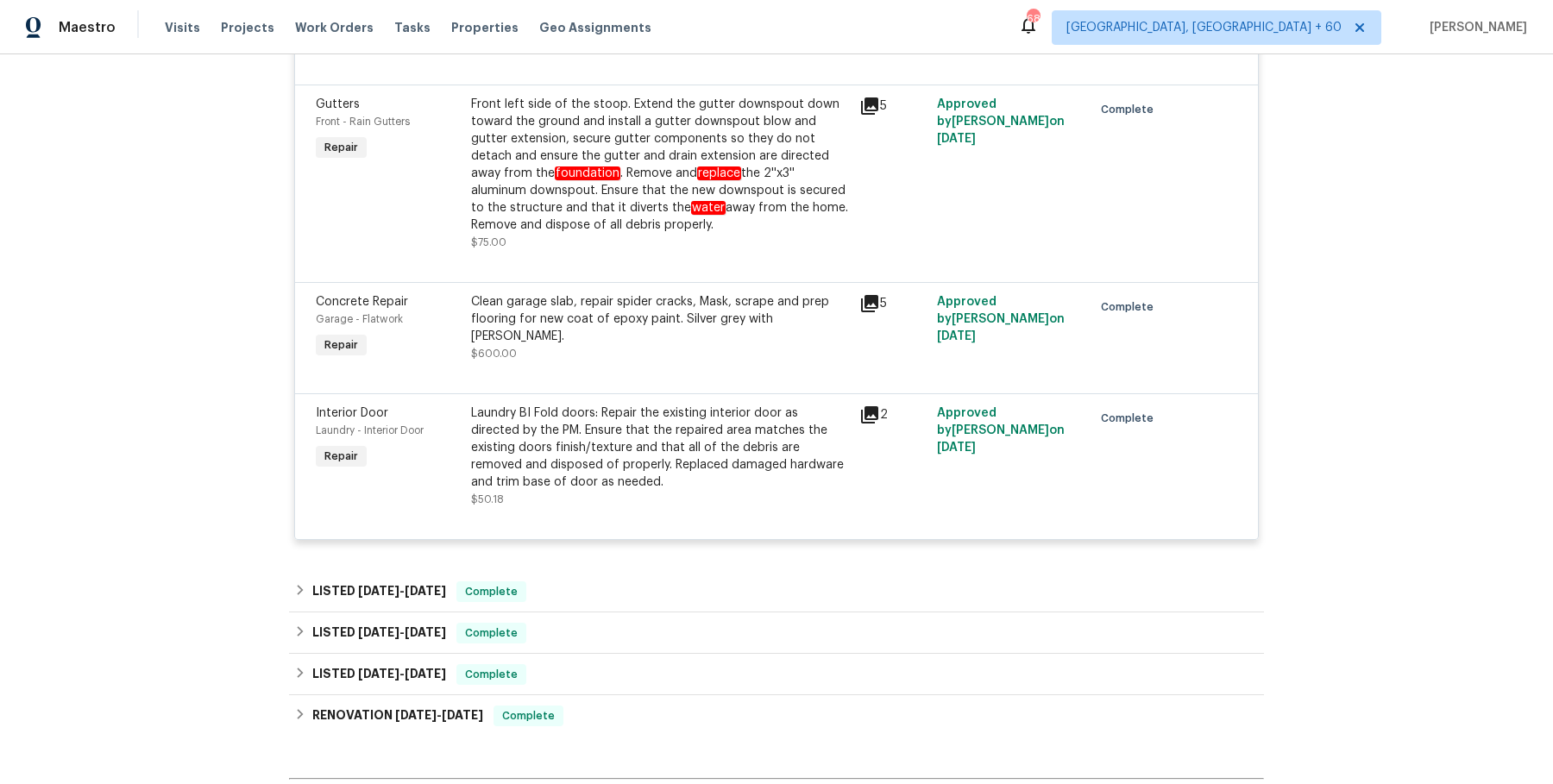
scroll to position [1267, 0]
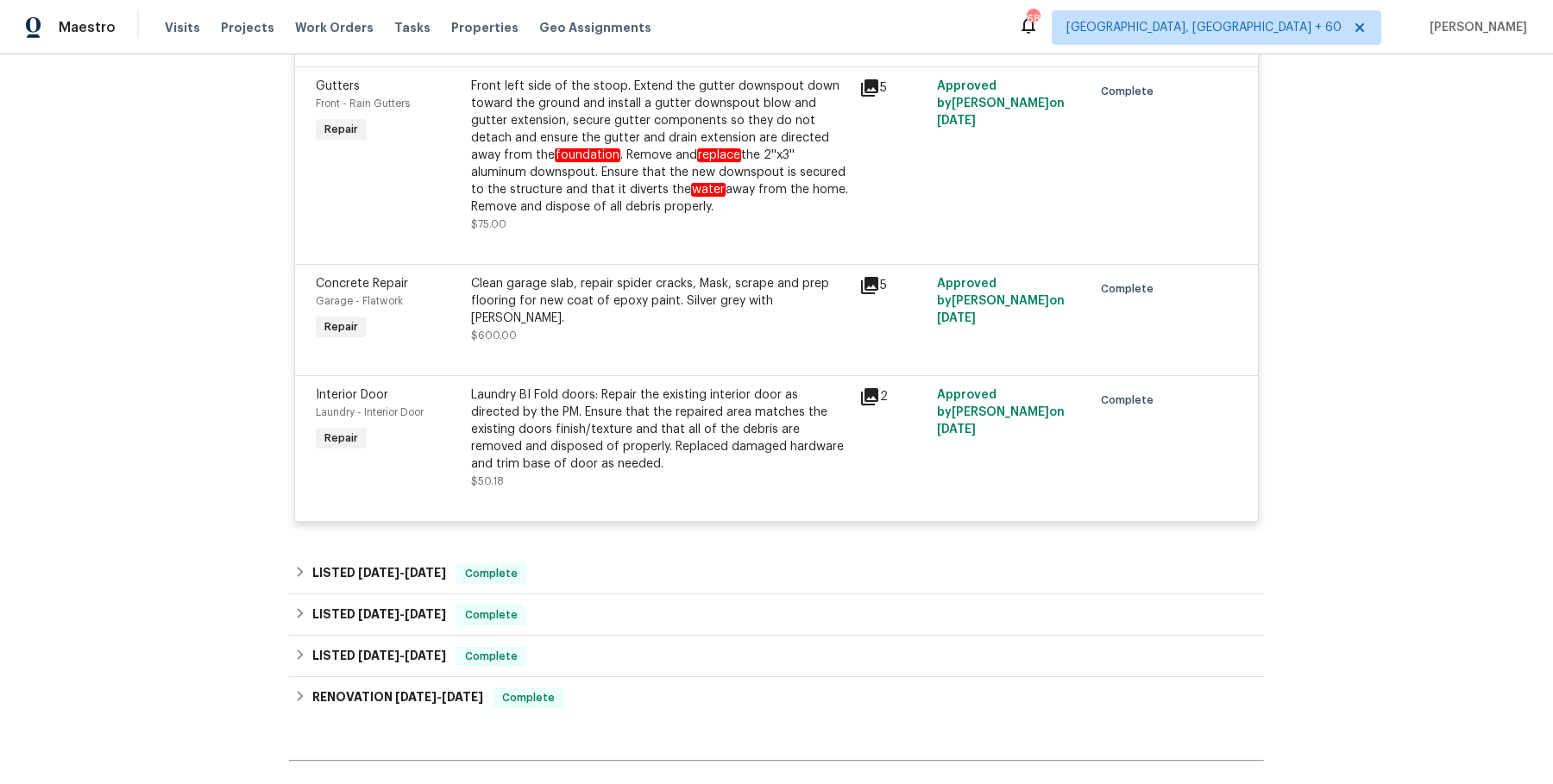
click at [627, 583] on div "LISTED 7/23/25 - 7/30/25 Complete" at bounding box center [776, 573] width 975 height 42
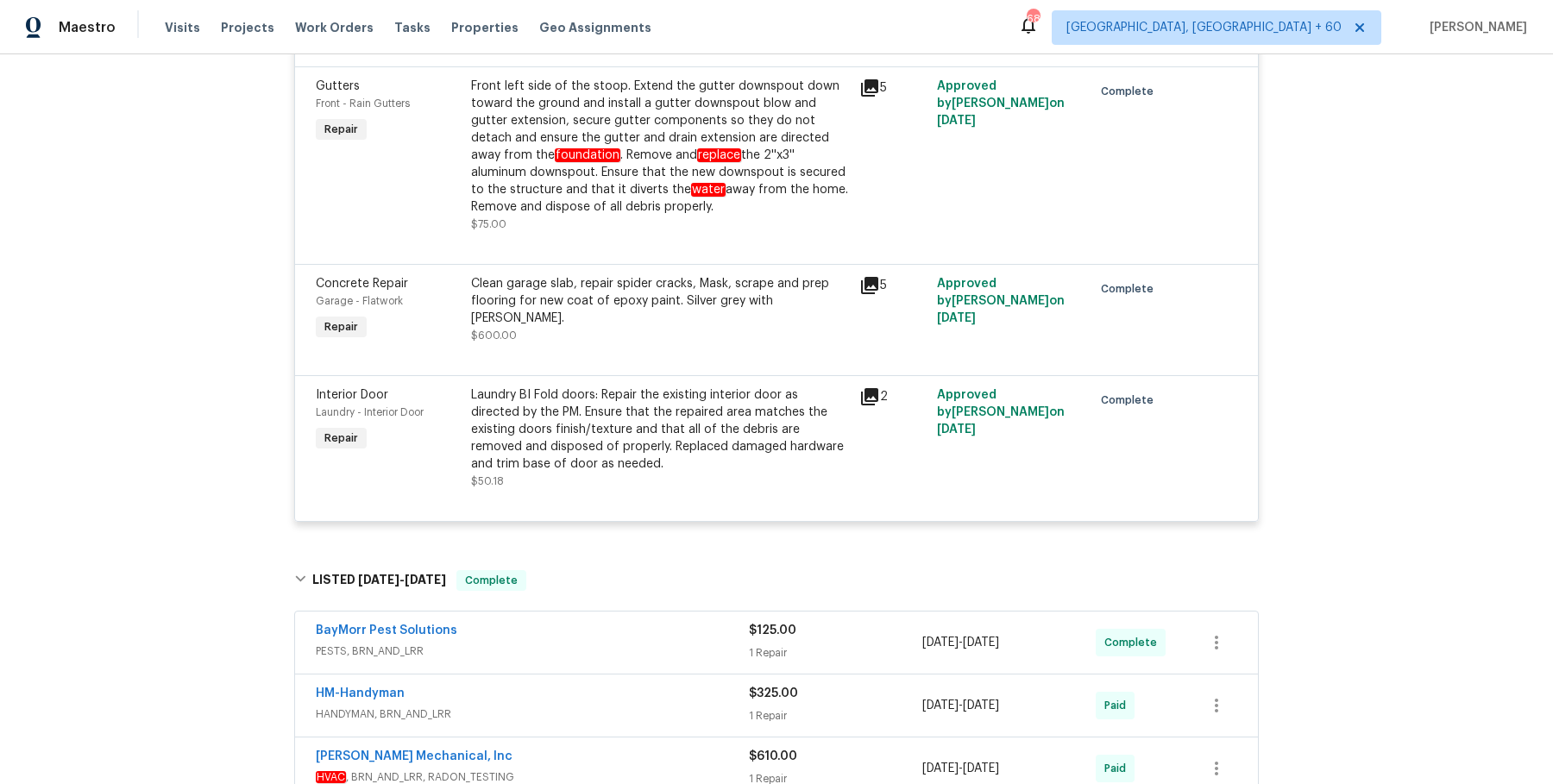
click at [612, 644] on span "PESTS, BRN_AND_LRR" at bounding box center [532, 651] width 433 height 17
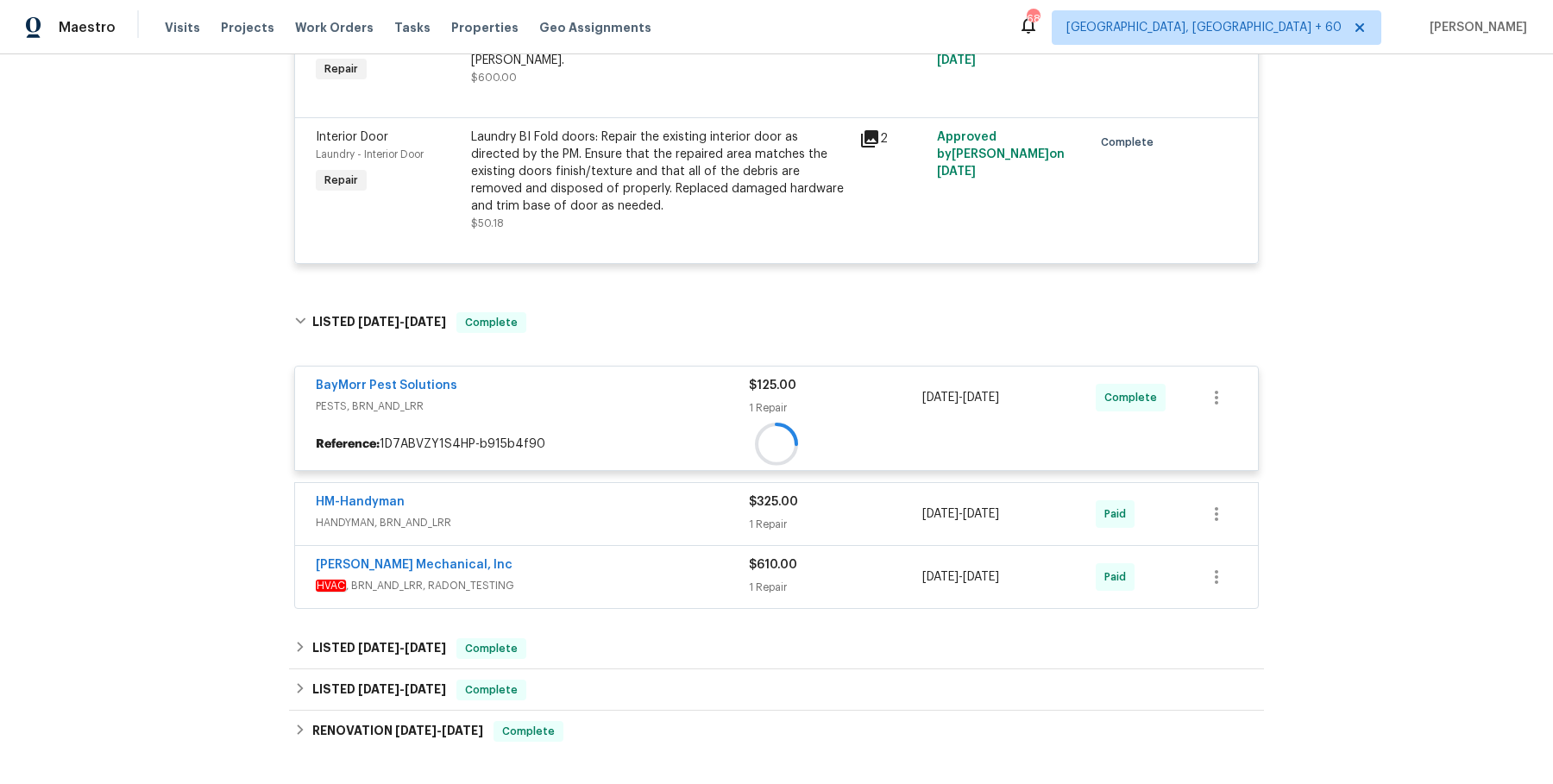
scroll to position [1532, 0]
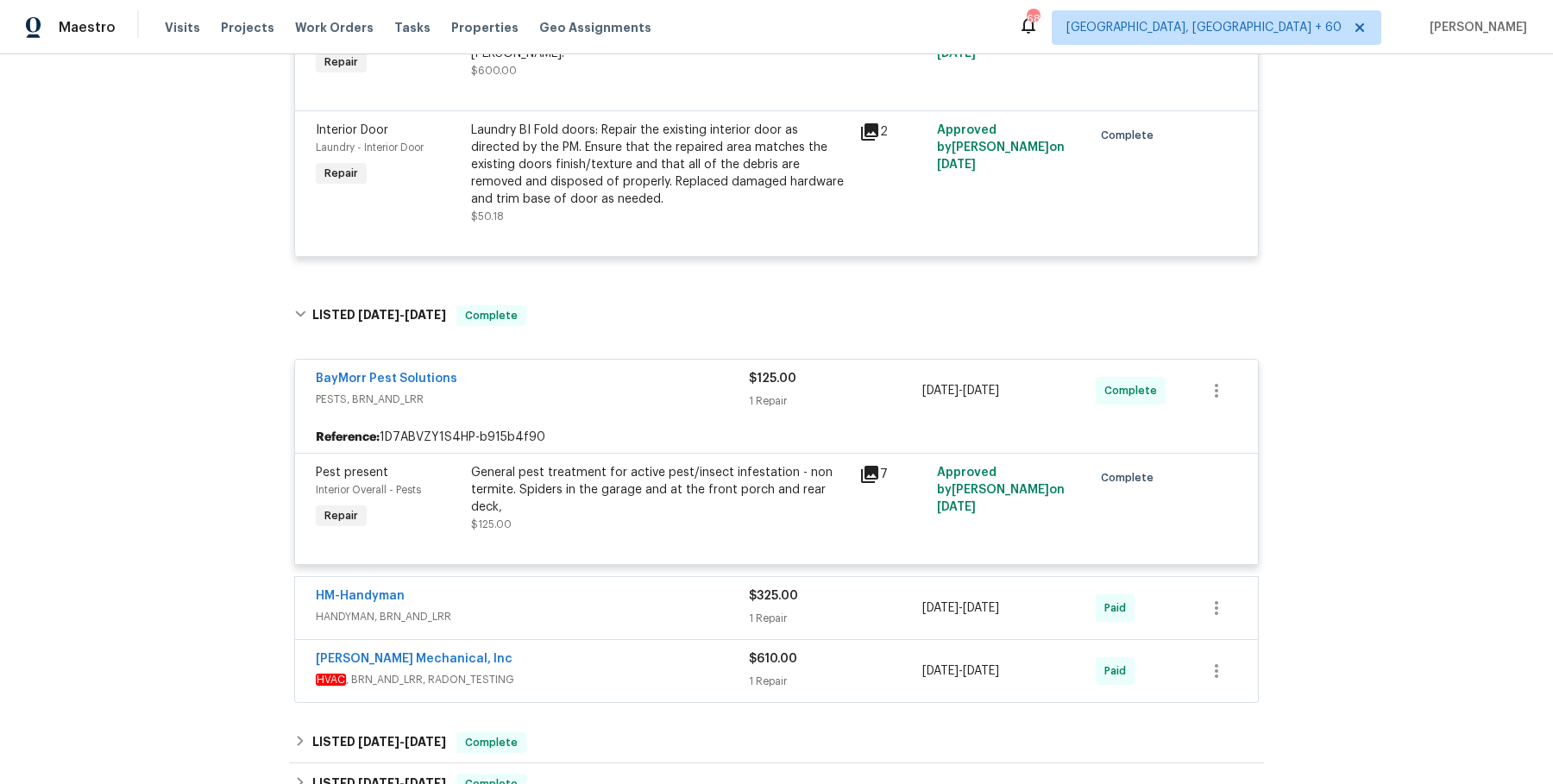
click at [622, 625] on div "HM-Handyman HANDYMAN, BRN_AND_LRR" at bounding box center [532, 608] width 433 height 42
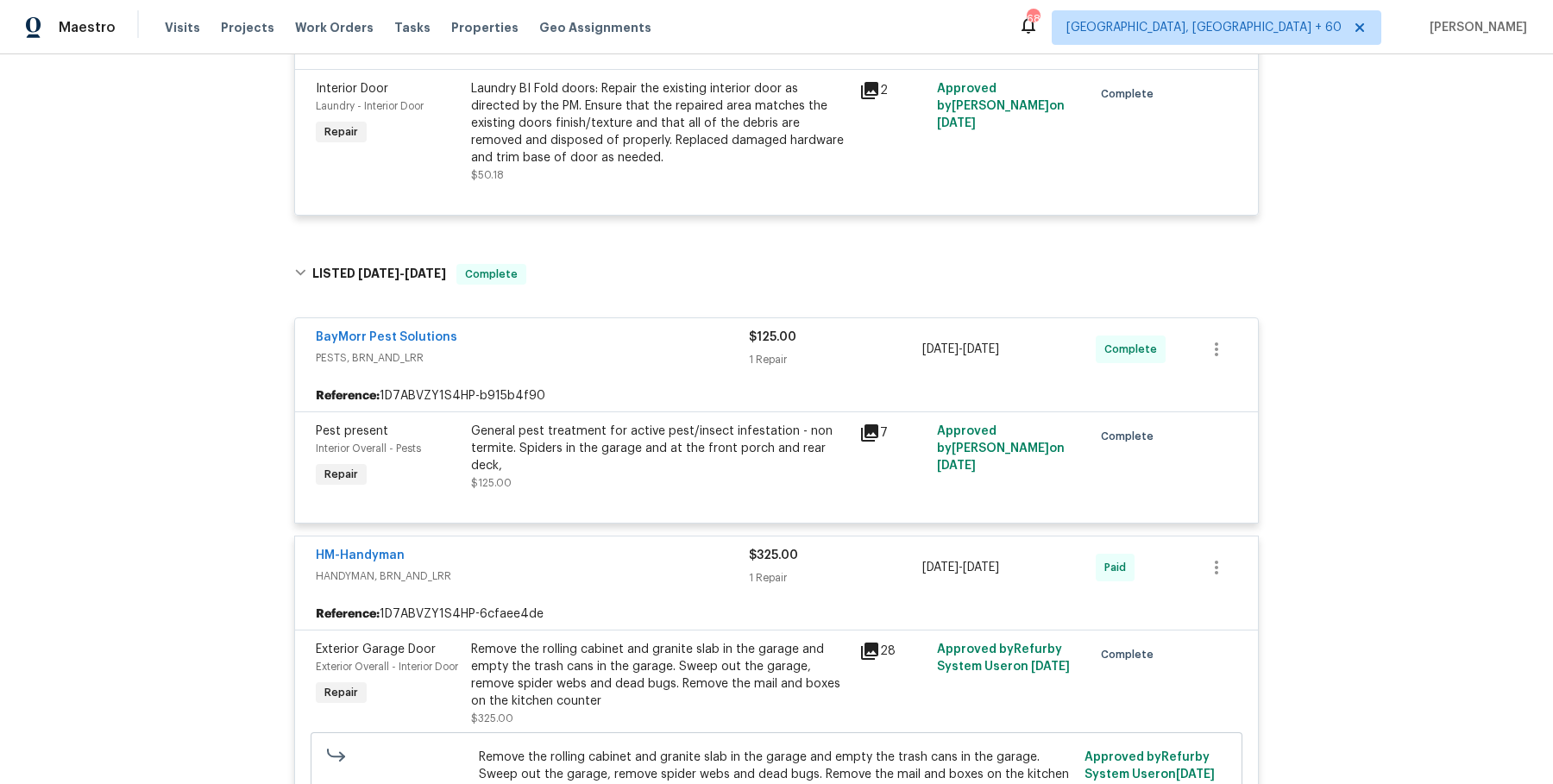
scroll to position [1990, 0]
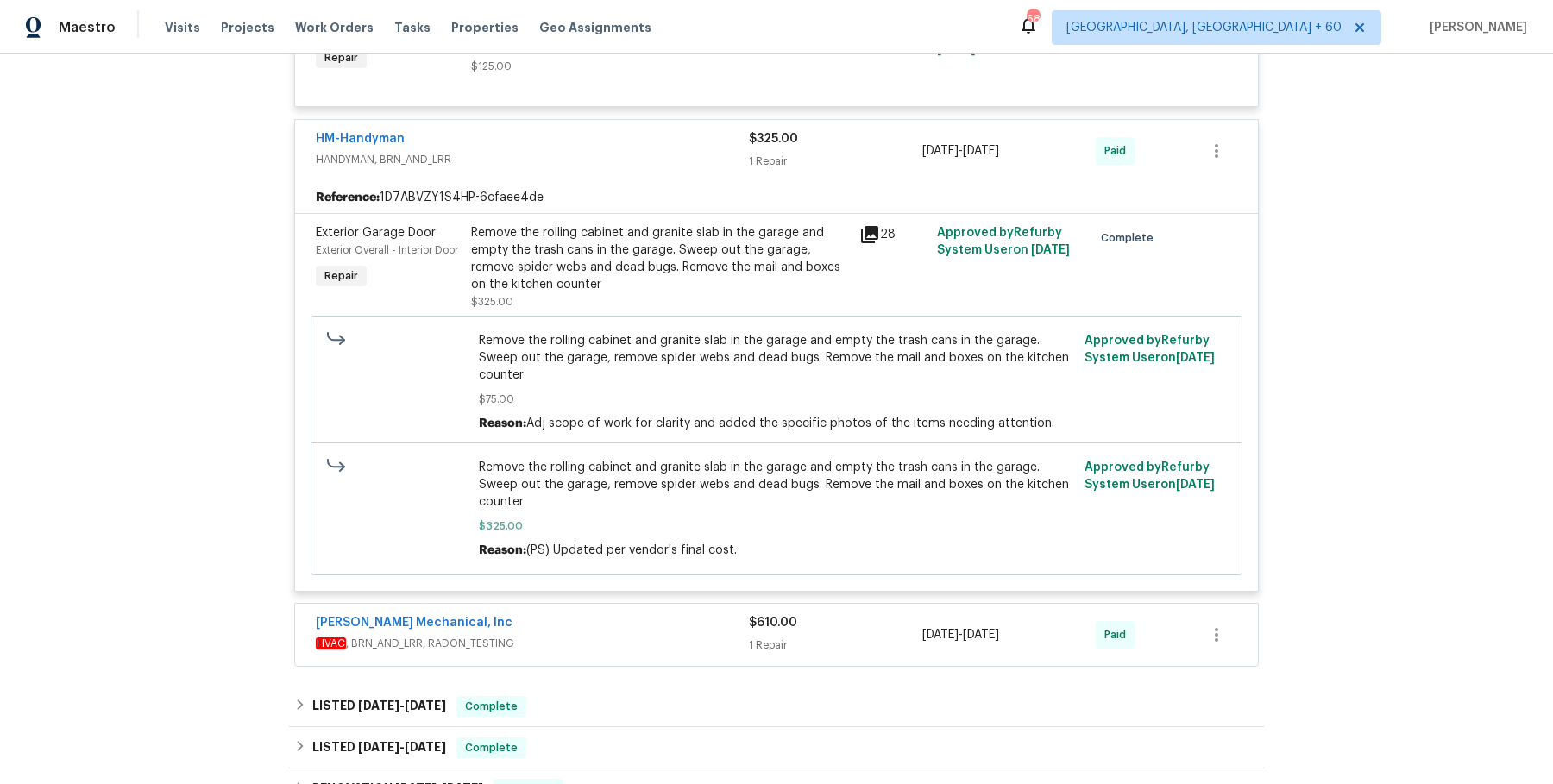
click at [746, 614] on div "JH Martin Mechanical, Inc" at bounding box center [532, 624] width 433 height 20
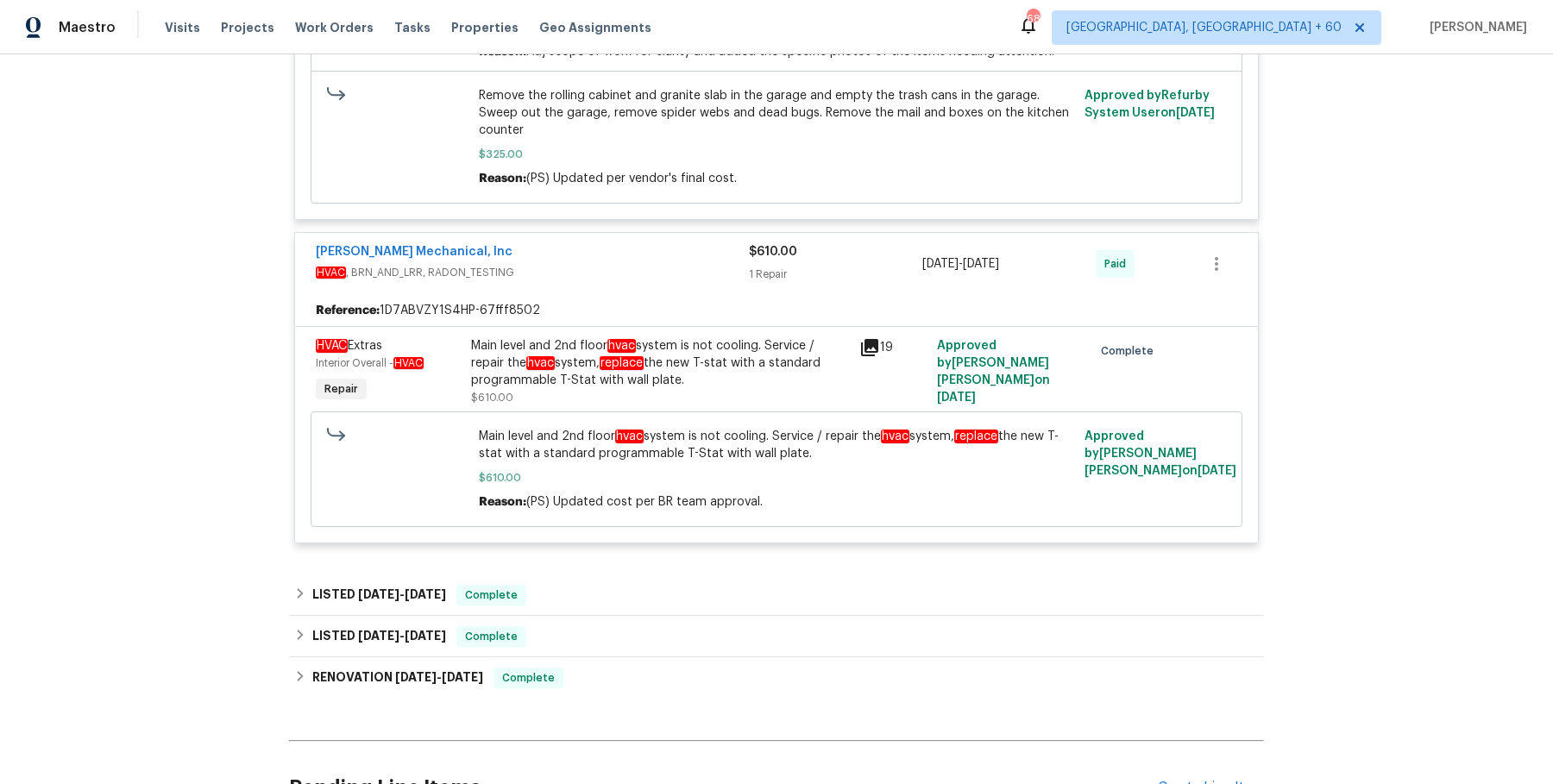
scroll to position [2370, 0]
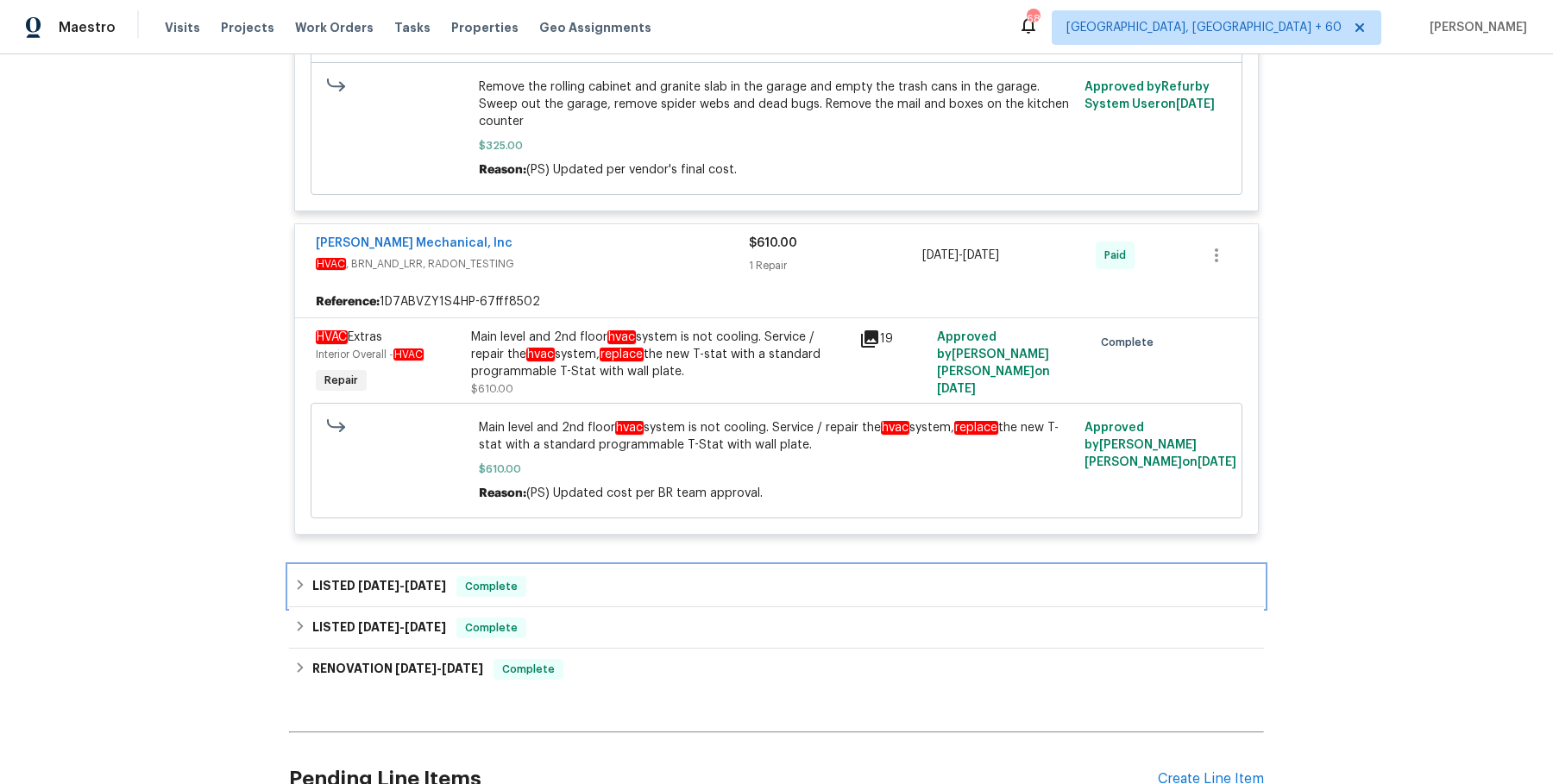
click at [627, 577] on div "LISTED 6/26/25 - 6/30/25 Complete" at bounding box center [776, 586] width 965 height 20
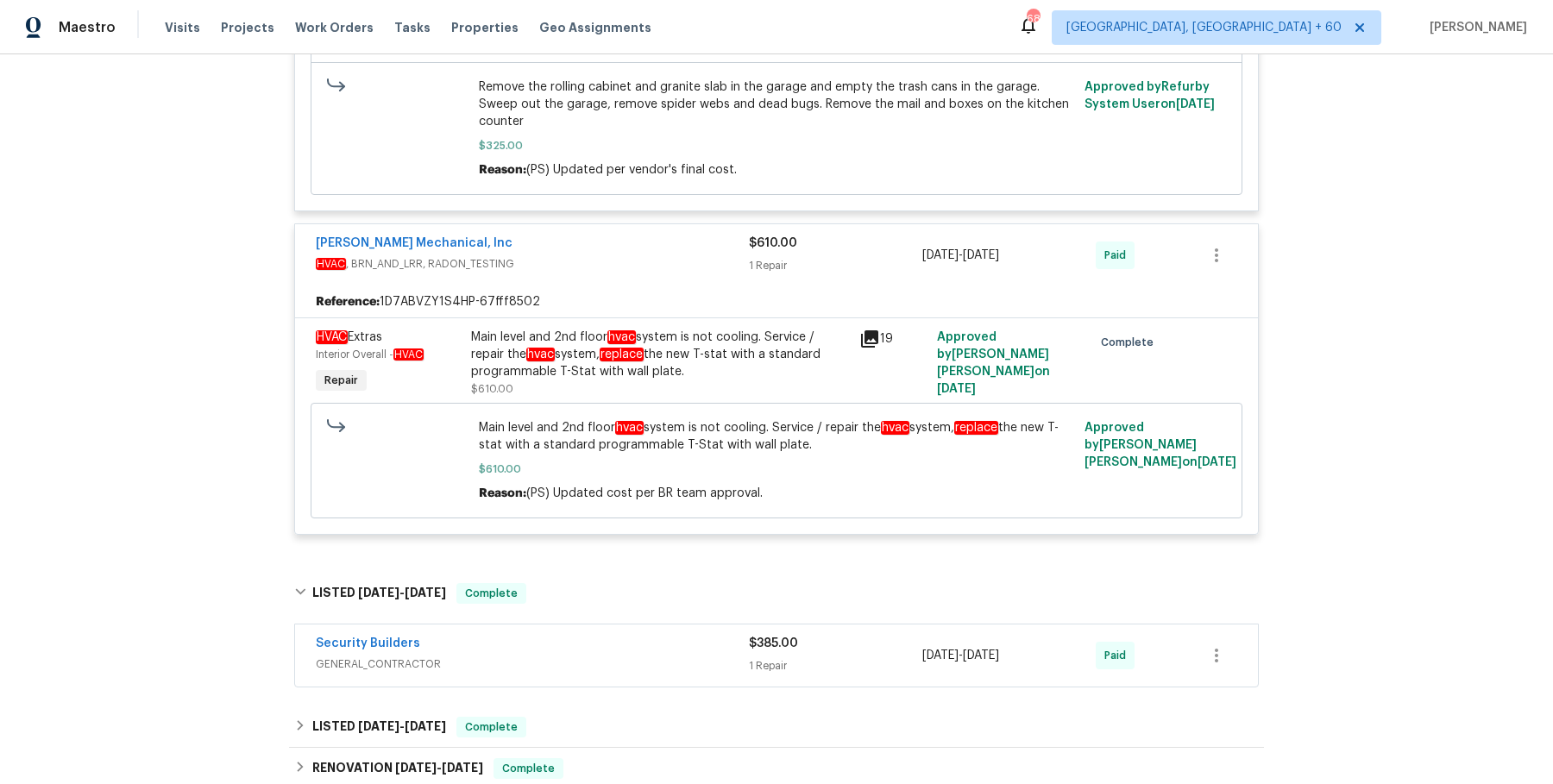
click at [605, 656] on span "GENERAL_CONTRACTOR" at bounding box center [532, 664] width 433 height 17
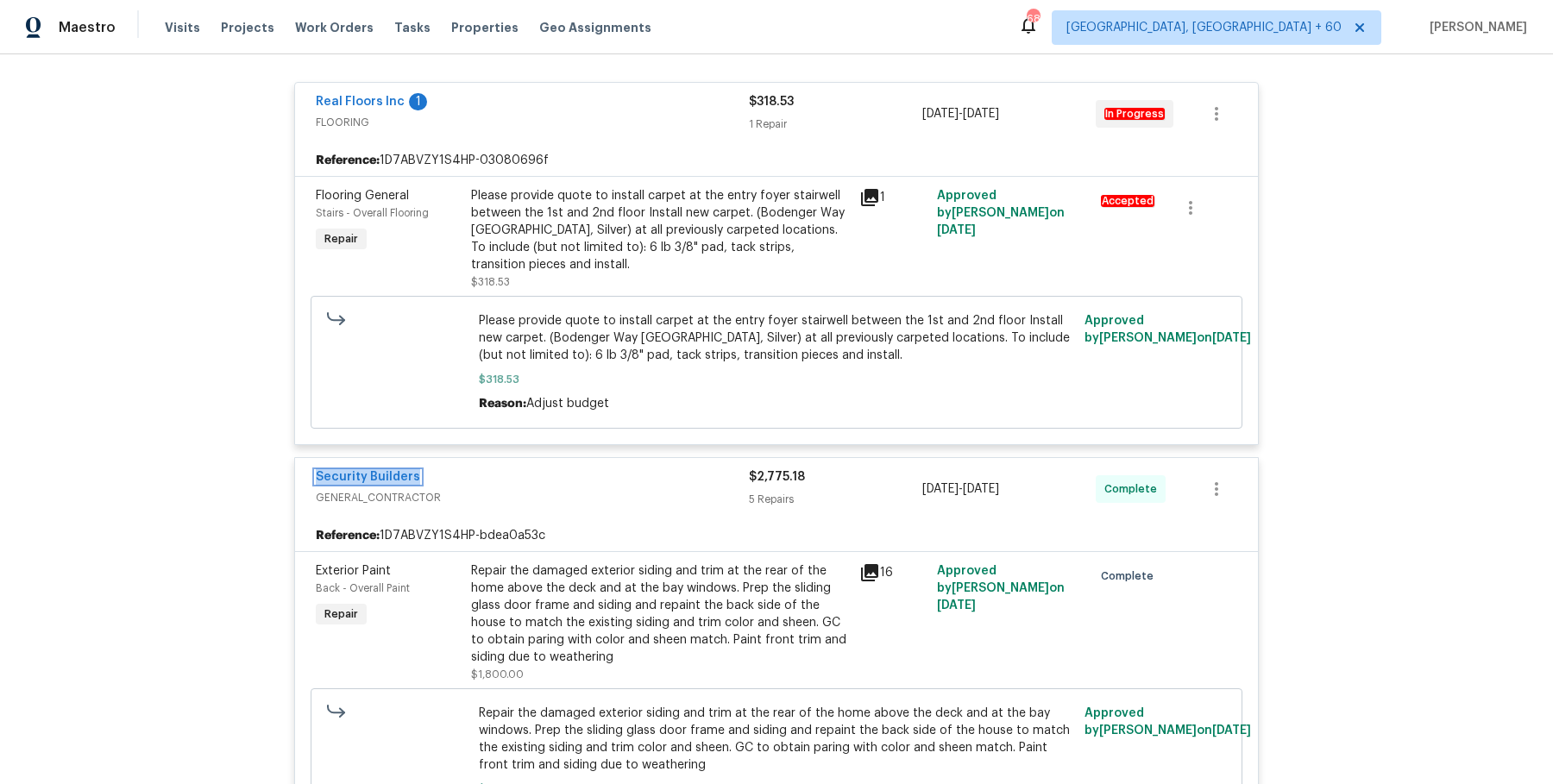
scroll to position [0, 0]
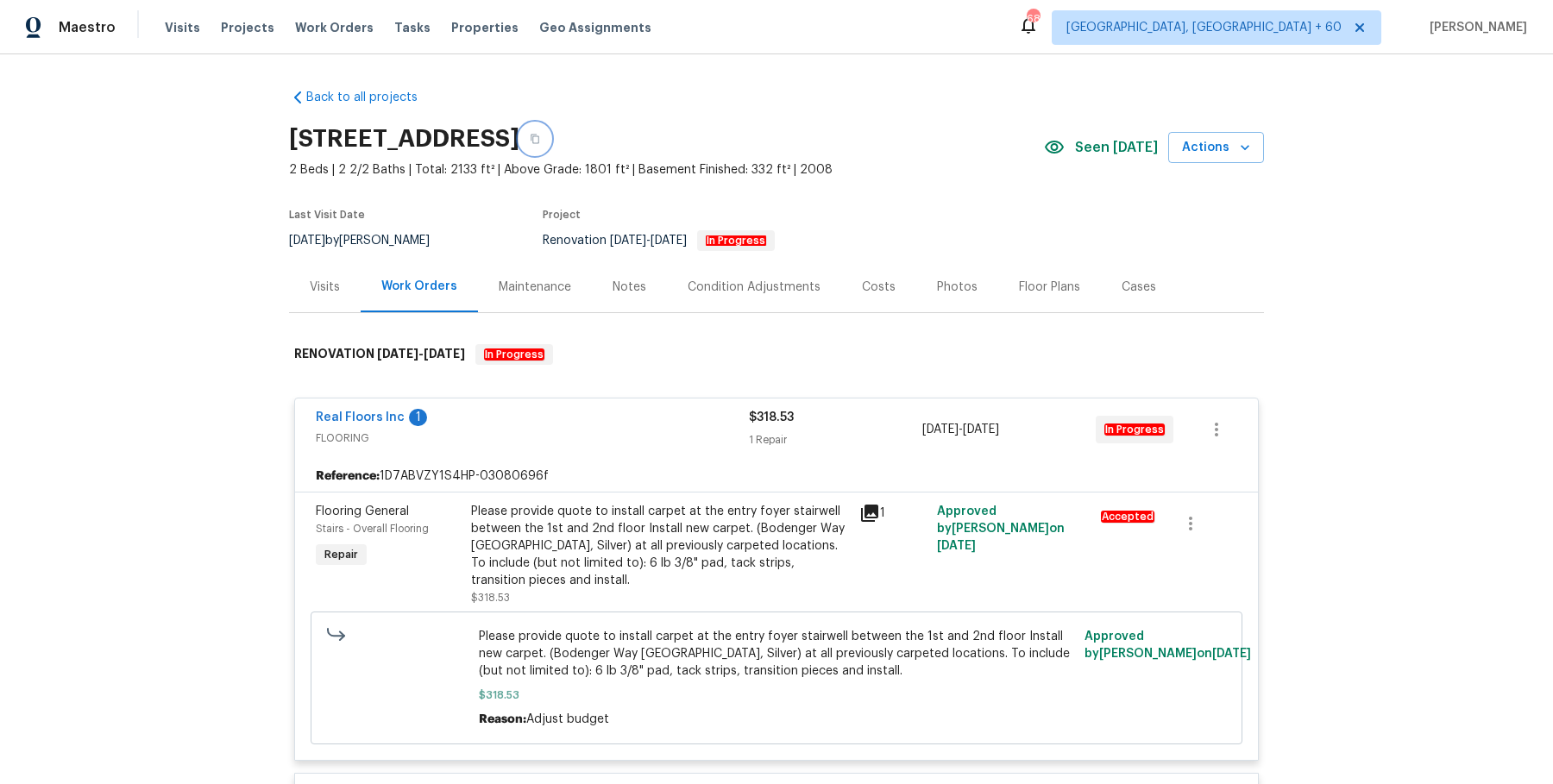
click at [540, 142] on icon "button" at bounding box center [535, 139] width 11 height 11
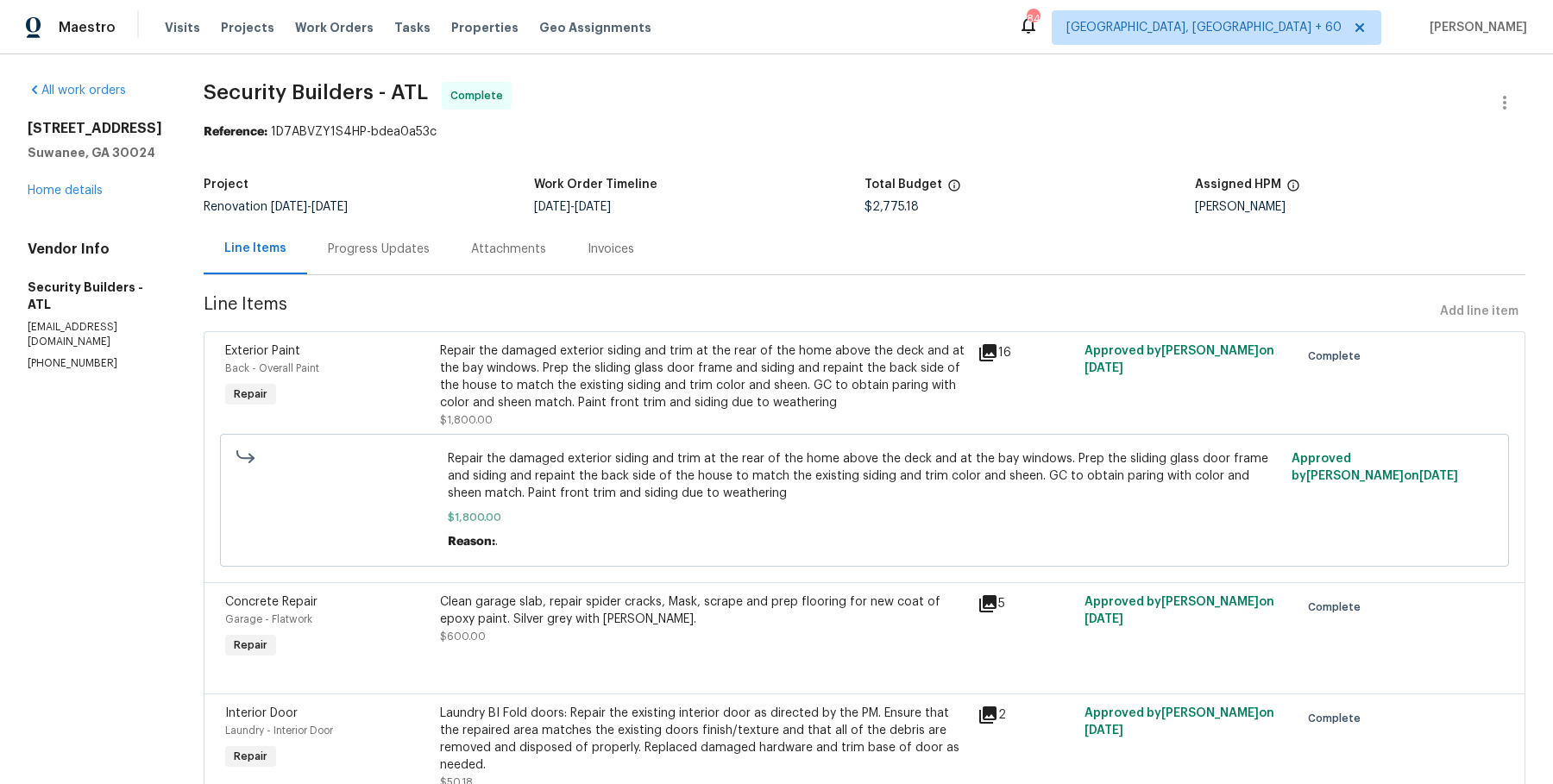
click at [281, 19] on div "Visits Projects Work Orders Tasks Properties Geo Assignments" at bounding box center [418, 27] width 508 height 35
click at [340, 31] on span "Work Orders" at bounding box center [334, 27] width 79 height 17
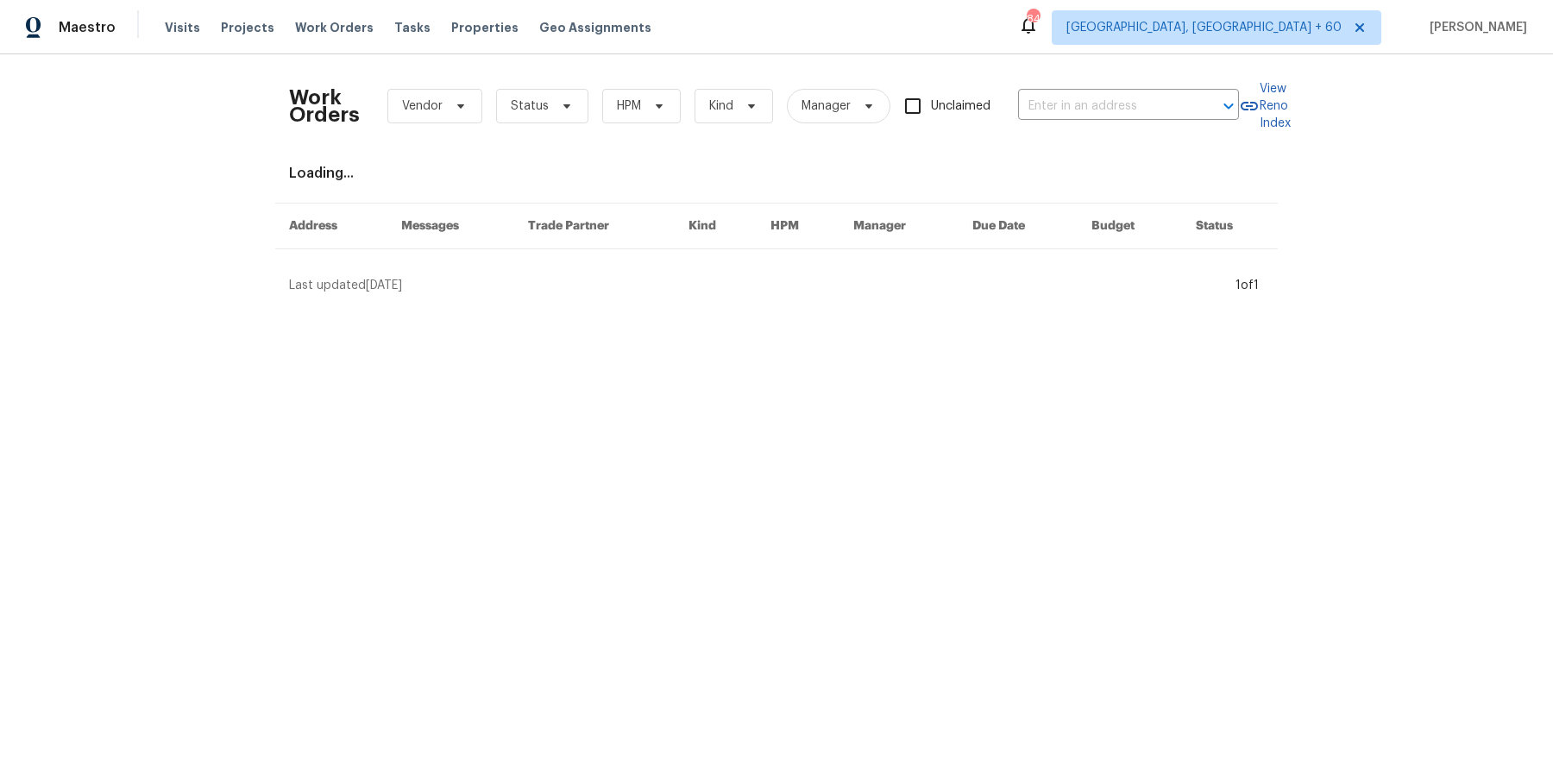
click at [1146, 120] on div "Work Orders Vendor Status HPM Kind Manager Unclaimed ​" at bounding box center [764, 106] width 950 height 76
click at [1151, 105] on input "text" at bounding box center [1104, 106] width 173 height 27
paste input "294 Farm Ridge Dr NE Woodstock, GA 30188"
type input "294 Farm Ridge Dr NE Woodstock, GA 30188"
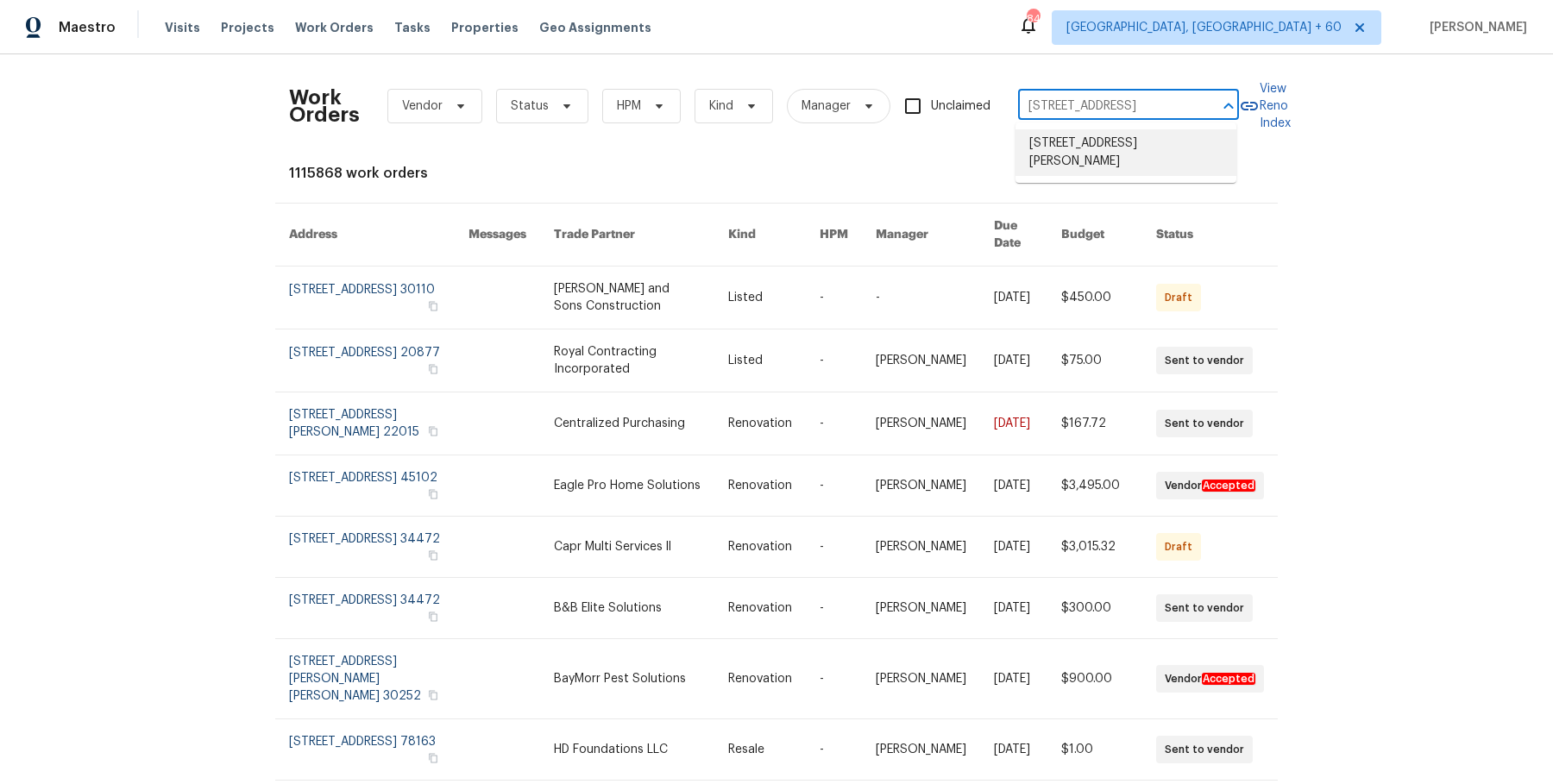
click at [1127, 144] on li "294 Farm Ridge Dr NE, Woodstock, GA 30188" at bounding box center [1125, 152] width 221 height 47
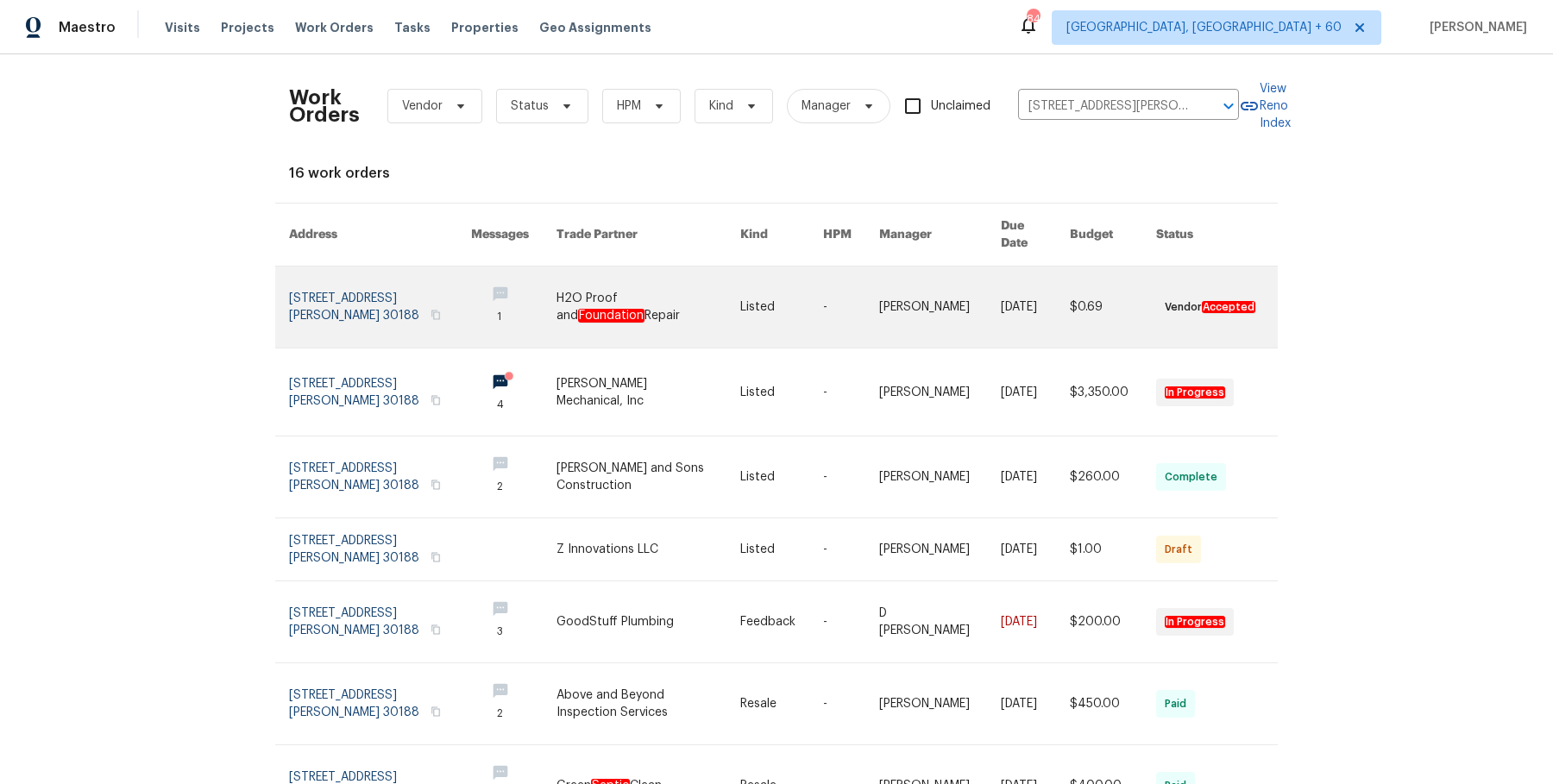
click at [1052, 309] on link at bounding box center [1036, 307] width 69 height 82
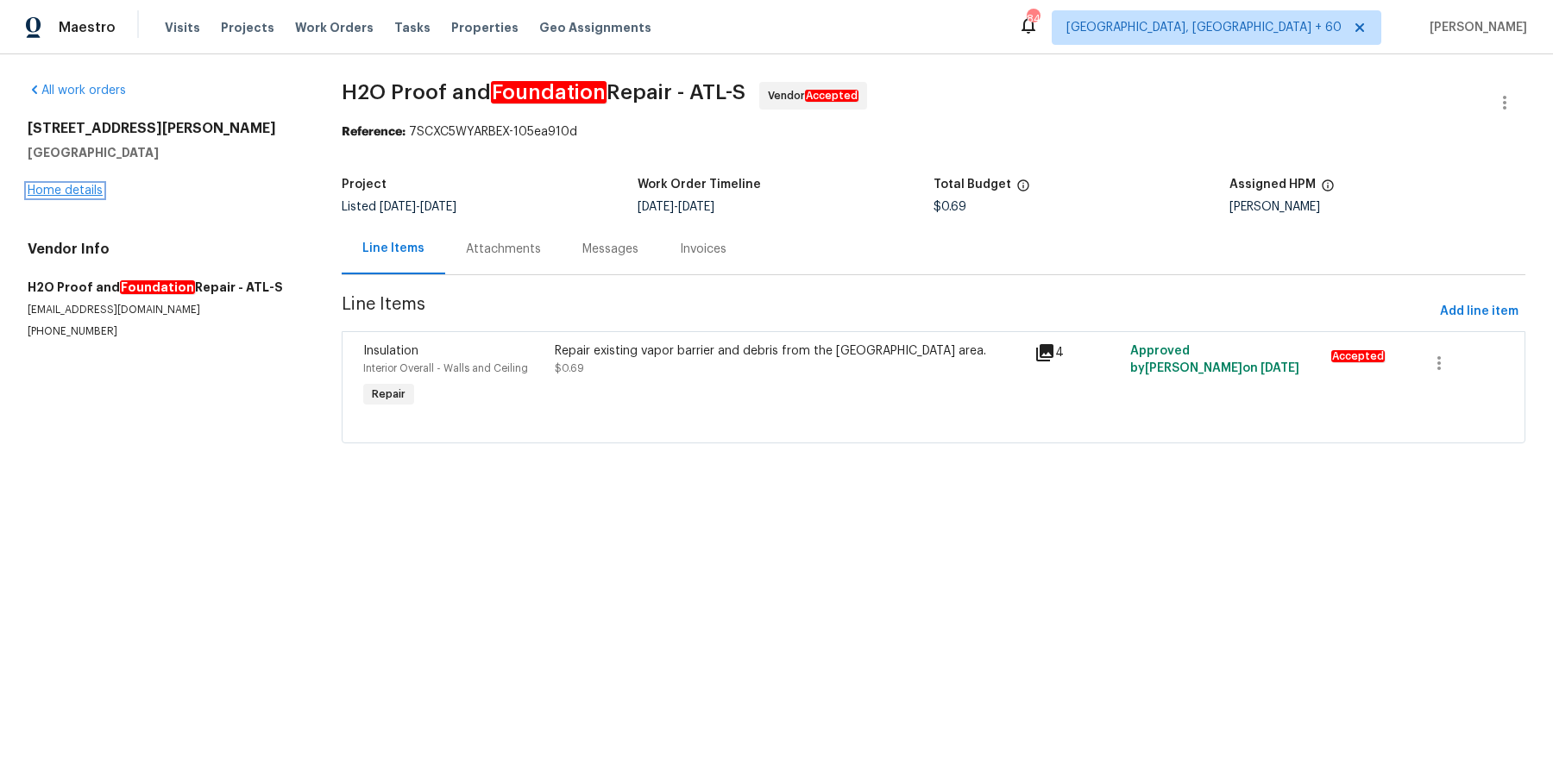
click at [82, 184] on link "Home details" at bounding box center [65, 190] width 75 height 12
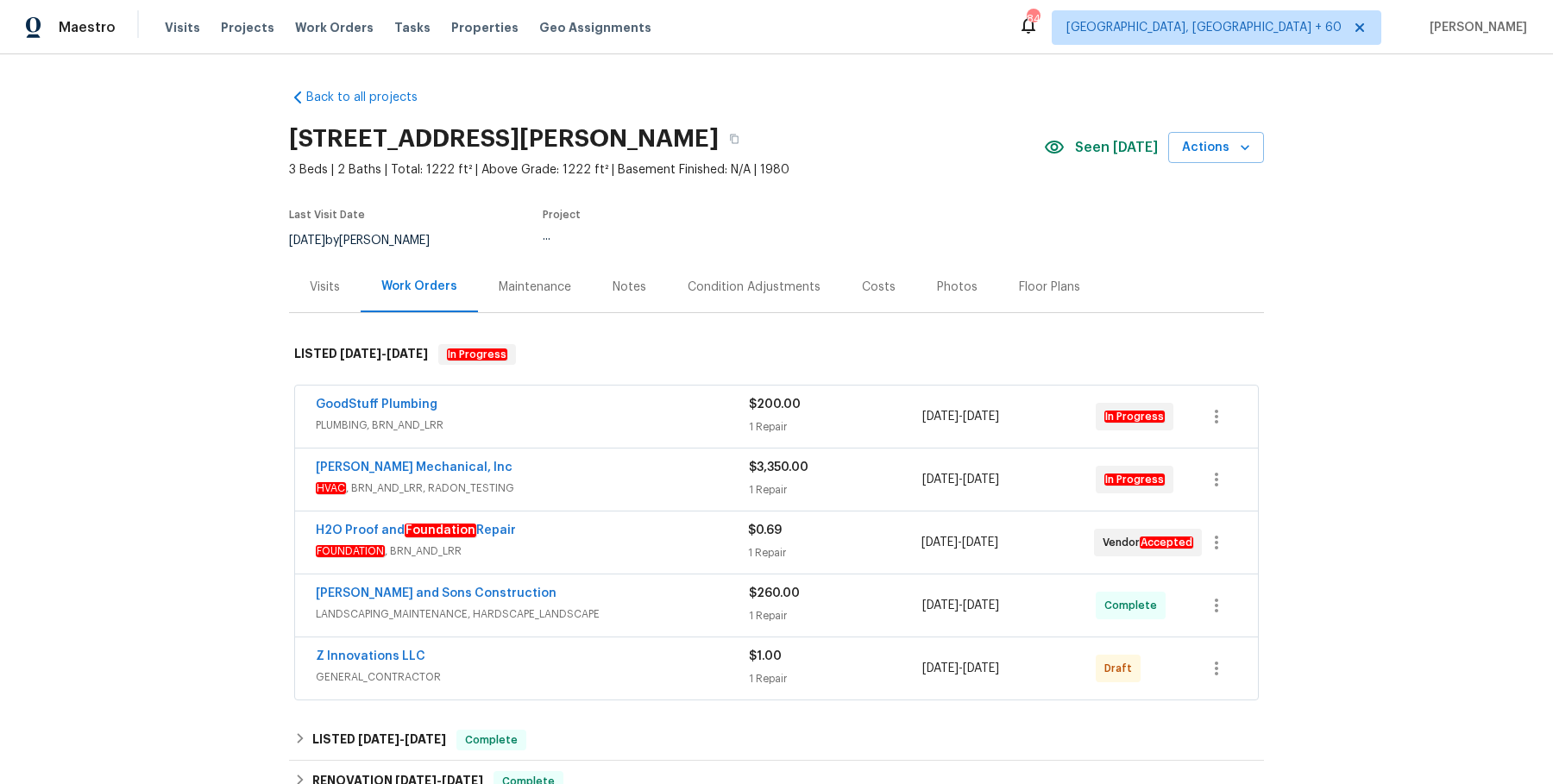
click at [478, 386] on div "GoodStuff Plumbing PLUMBING, BRN_AND_LRR $200.00 1 Repair 8/24/2025 - 8/27/2025…" at bounding box center [776, 416] width 963 height 62
click at [480, 398] on div "GoodStuff Plumbing" at bounding box center [532, 406] width 433 height 20
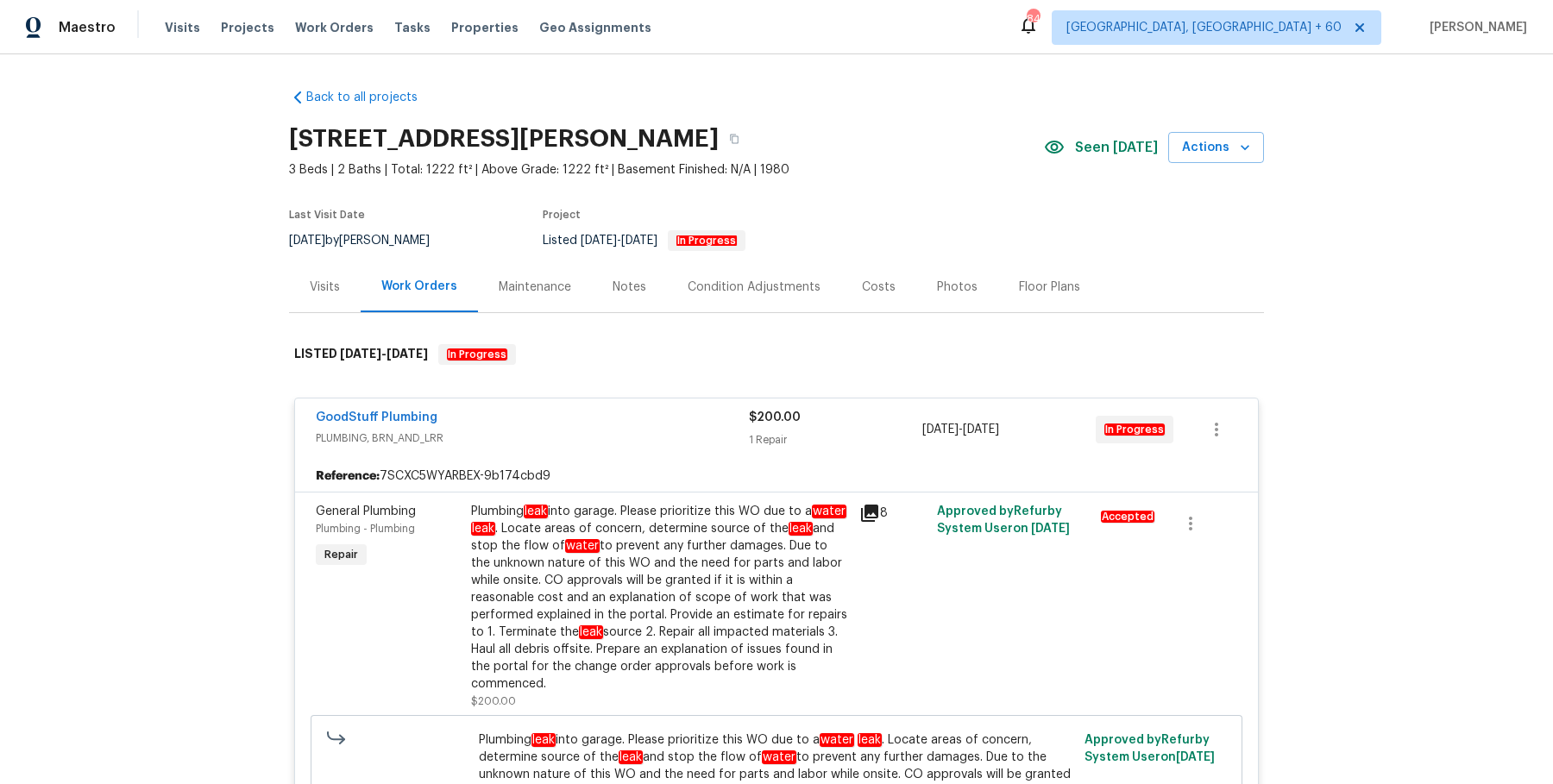
scroll to position [37, 0]
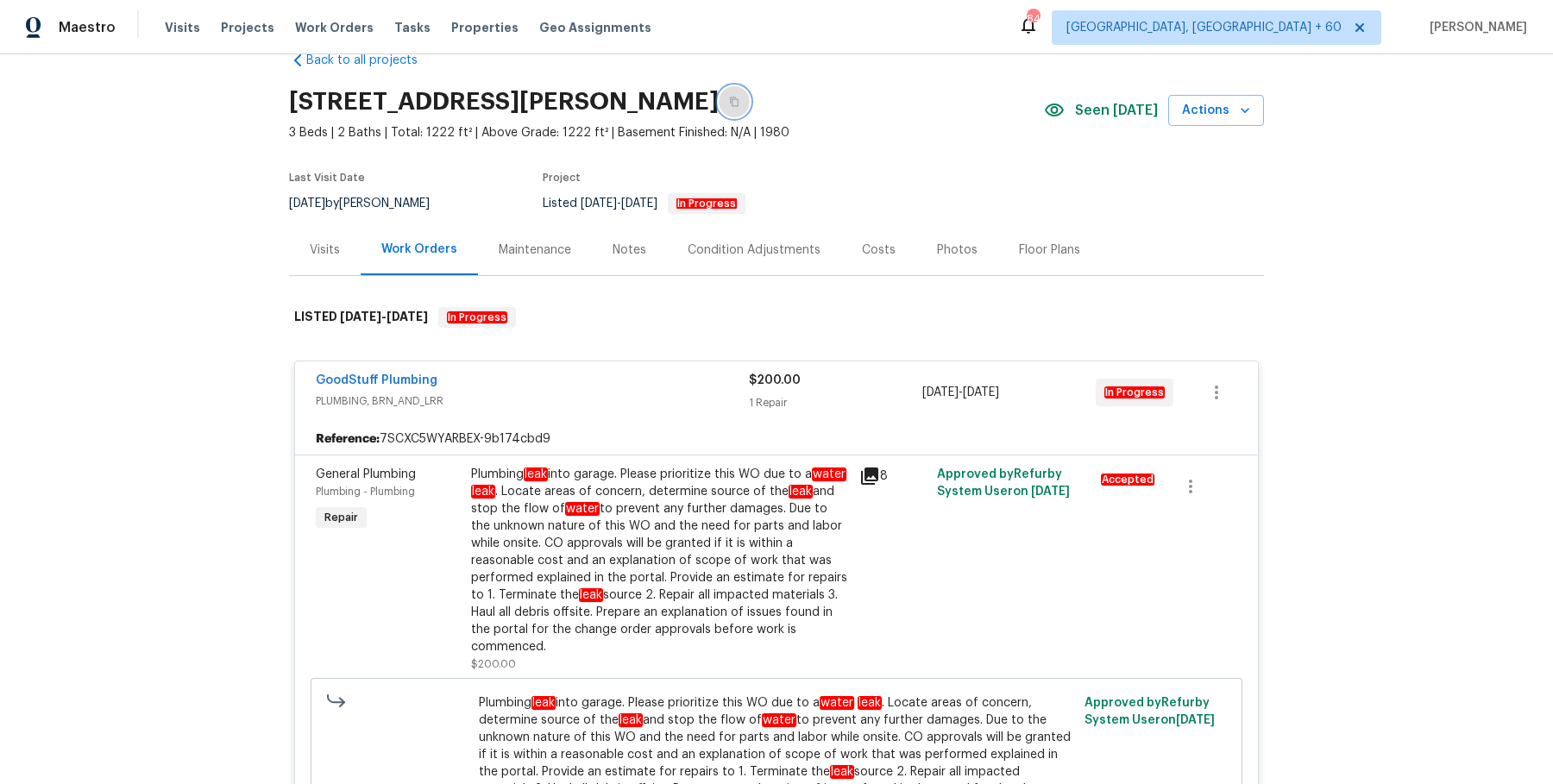
click at [749, 106] on button "button" at bounding box center [734, 101] width 31 height 31
click at [324, 22] on span "Work Orders" at bounding box center [334, 27] width 79 height 17
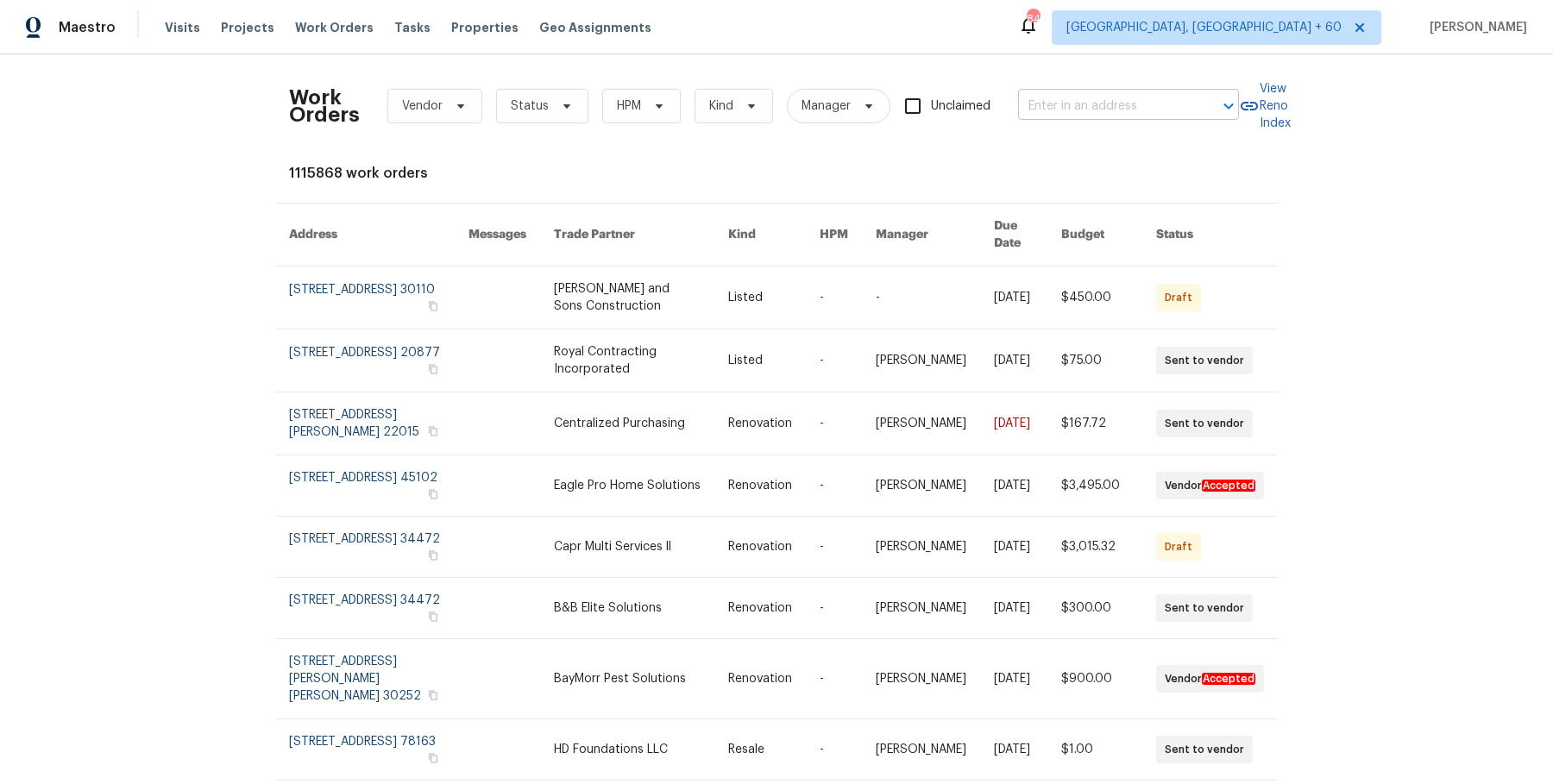
click at [1098, 113] on input "text" at bounding box center [1104, 106] width 173 height 27
paste input "294 Farm Ridge Dr NE, Woodstock, GA 30188"
type input "294 Farm Ridge Dr NE, Woodstock, GA 30188"
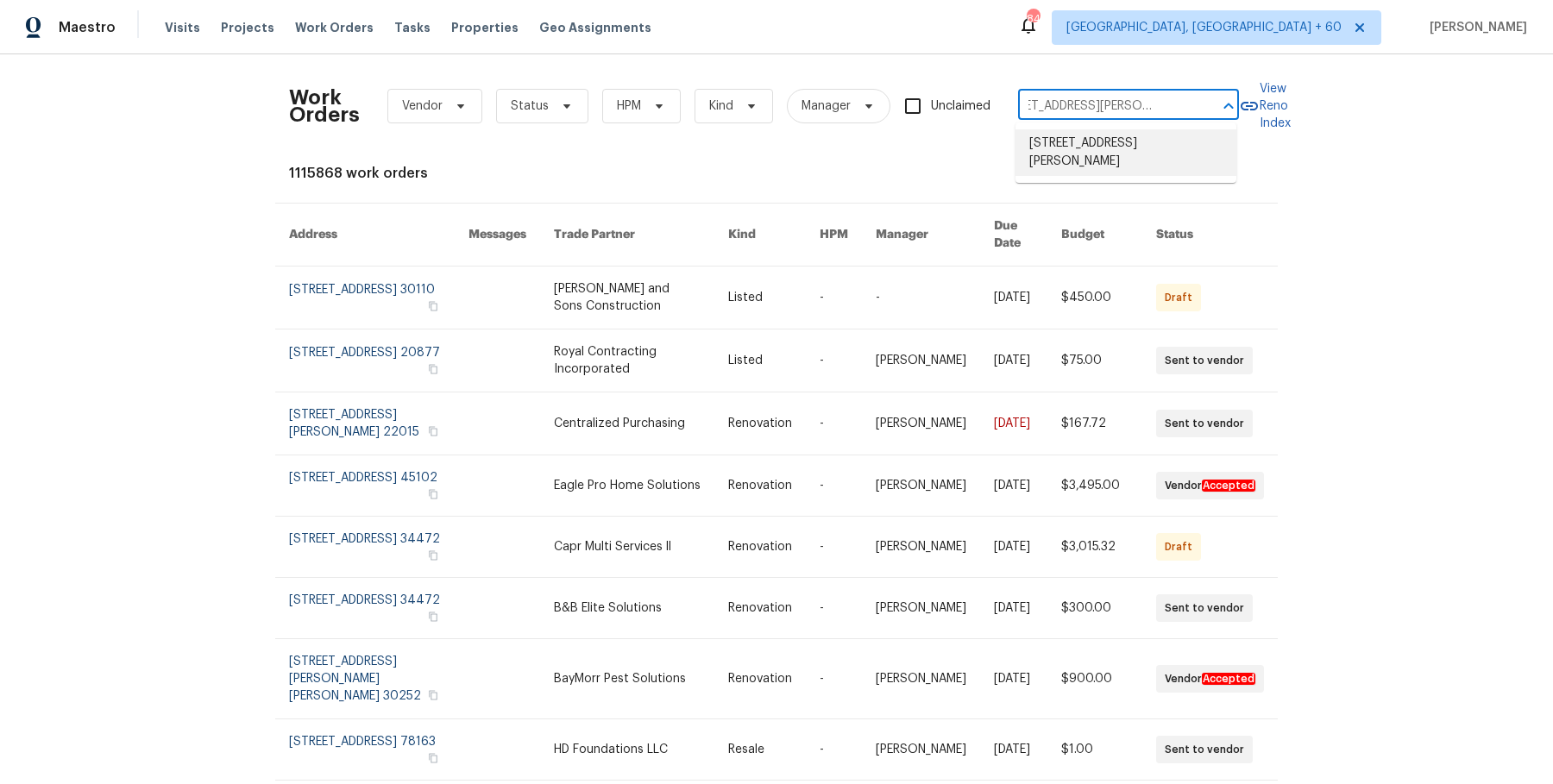
click at [1084, 146] on li "294 Farm Ridge Dr NE, Woodstock, GA 30188" at bounding box center [1125, 152] width 221 height 47
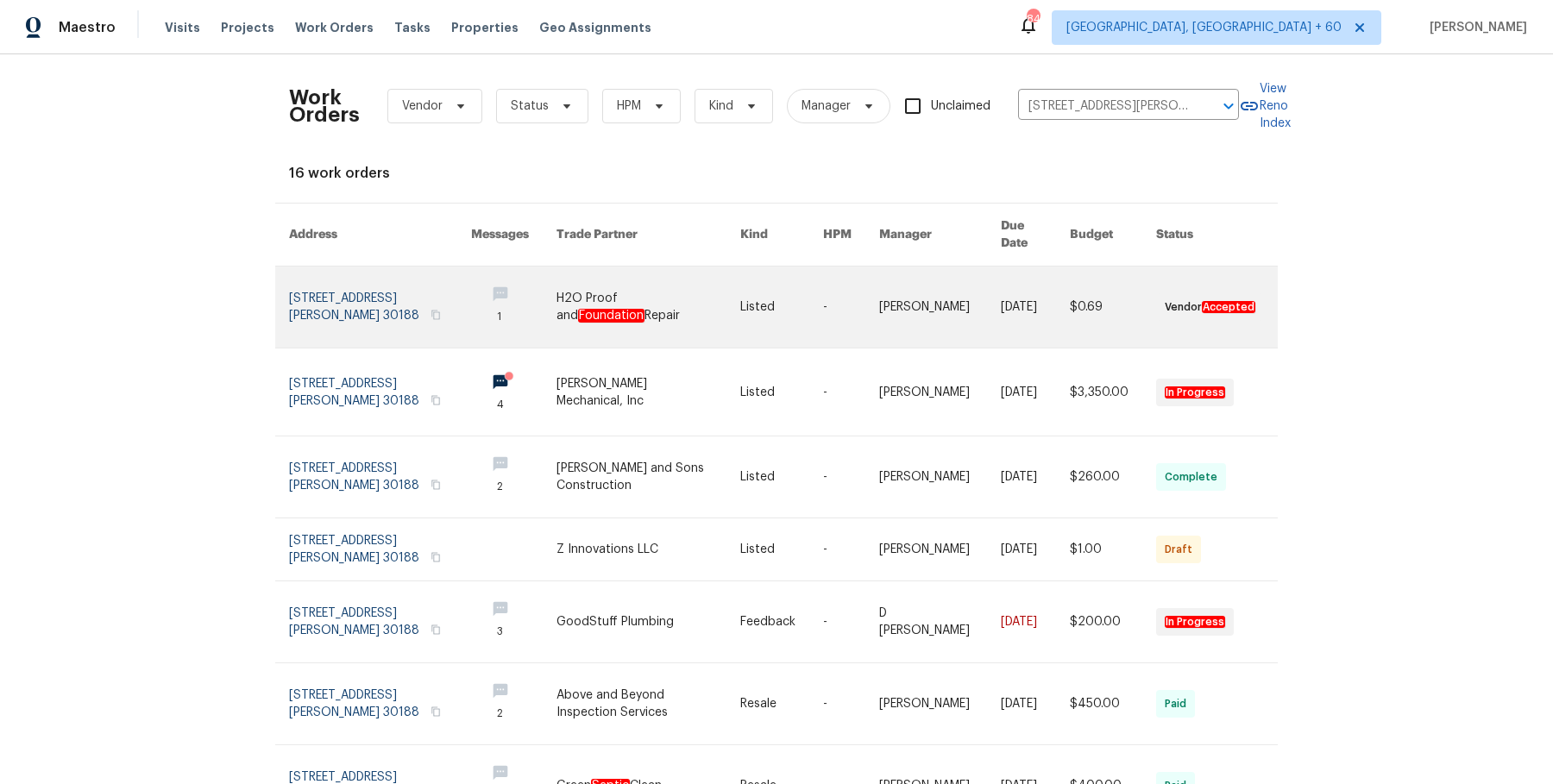
click at [947, 283] on link at bounding box center [939, 307] width 121 height 82
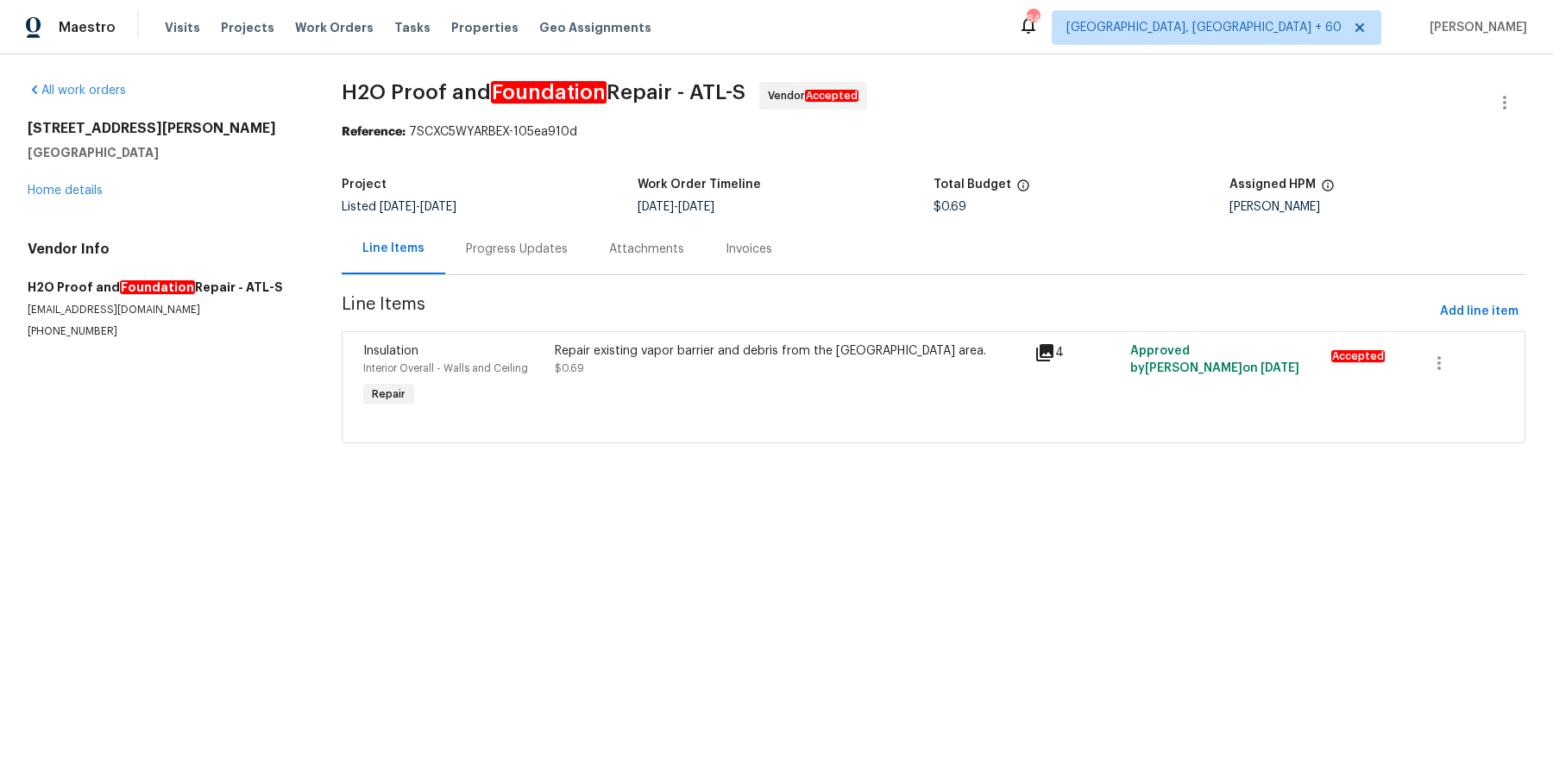
click at [107, 190] on div "294 Farm Ridge Dr NE Woodstock, GA 30188 Home details" at bounding box center [164, 159] width 273 height 80
click at [90, 190] on link "Home details" at bounding box center [65, 190] width 75 height 12
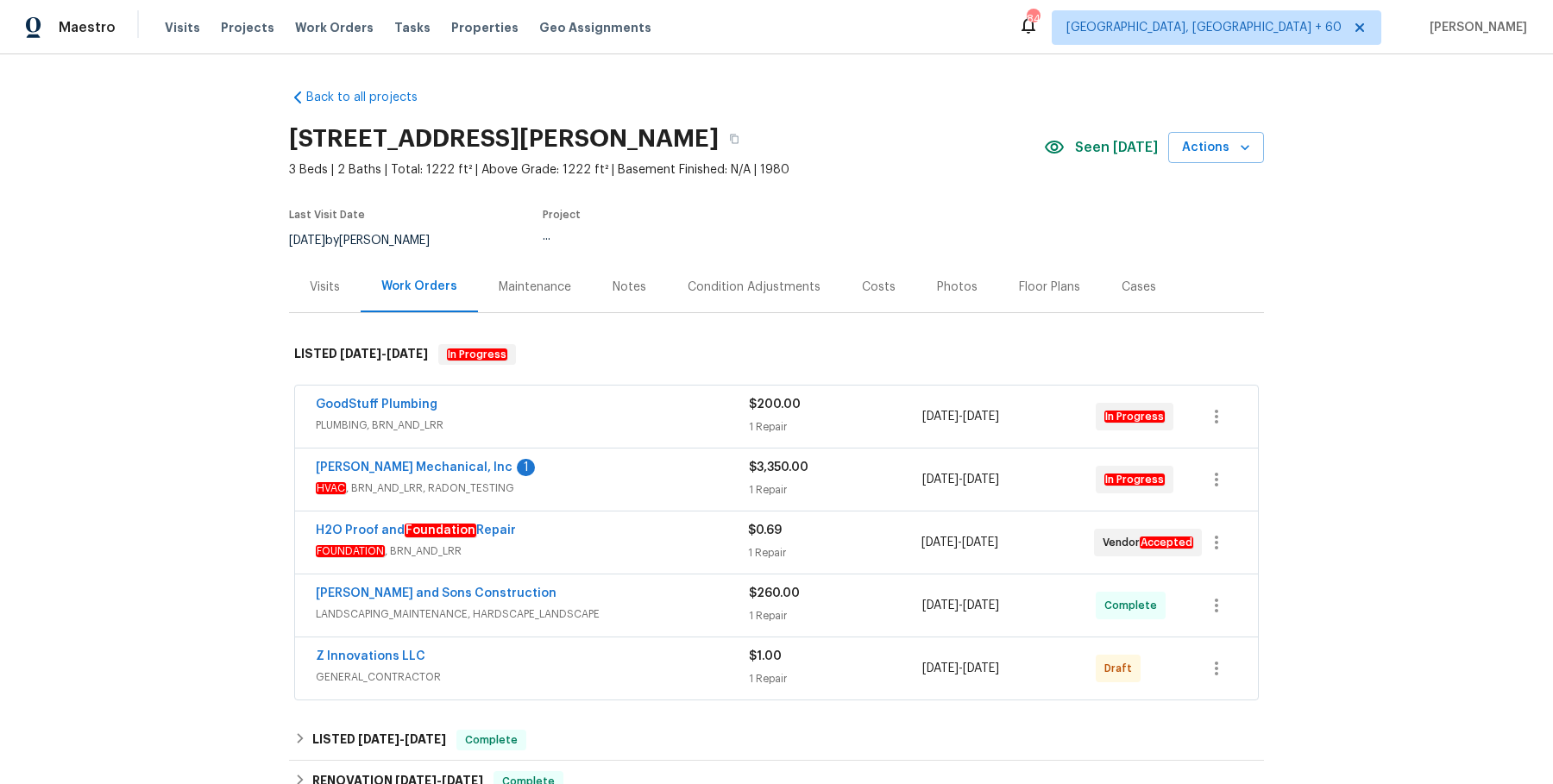
click at [640, 414] on div "GoodStuff Plumbing" at bounding box center [532, 406] width 433 height 20
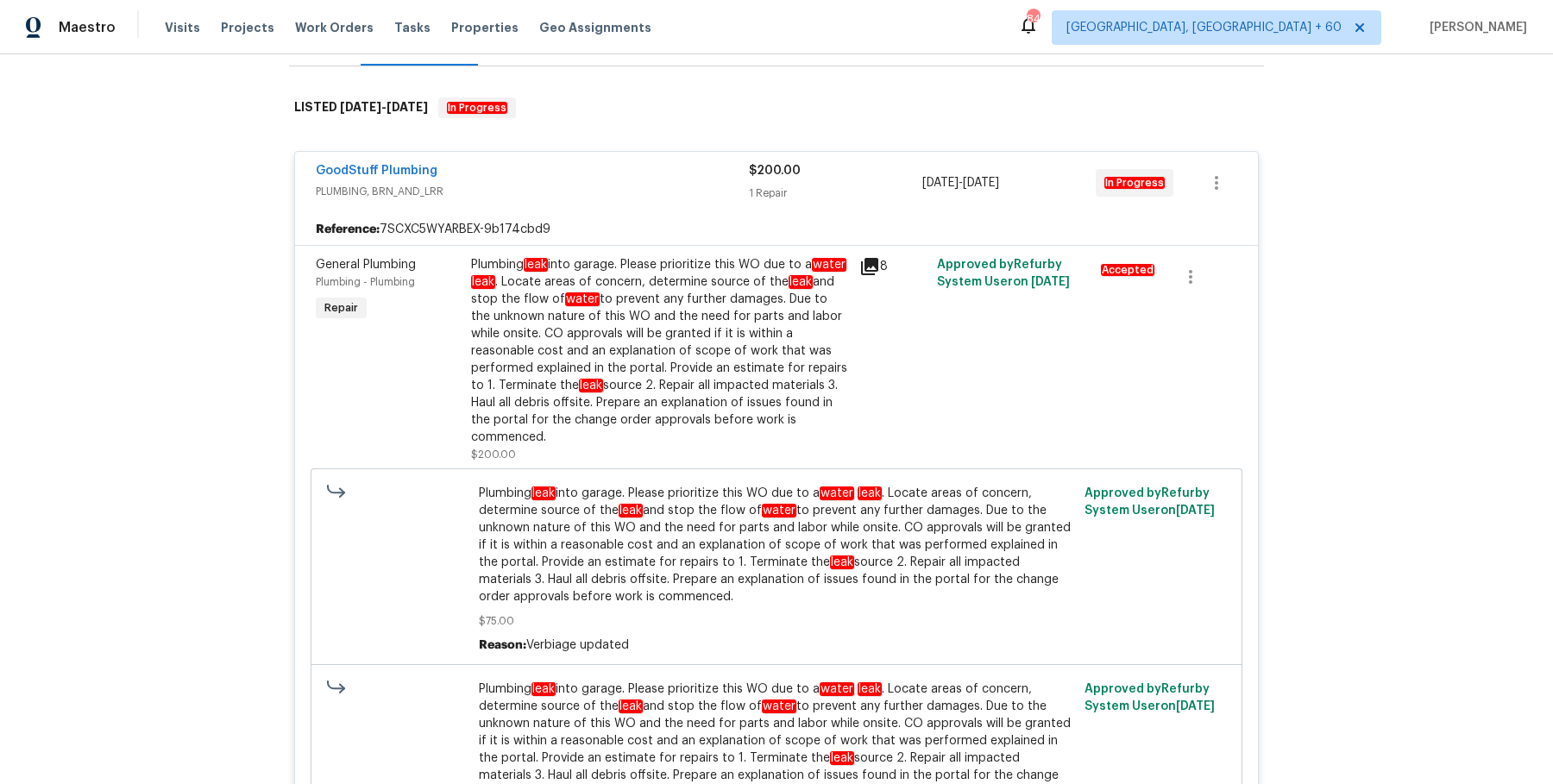
scroll to position [278, 0]
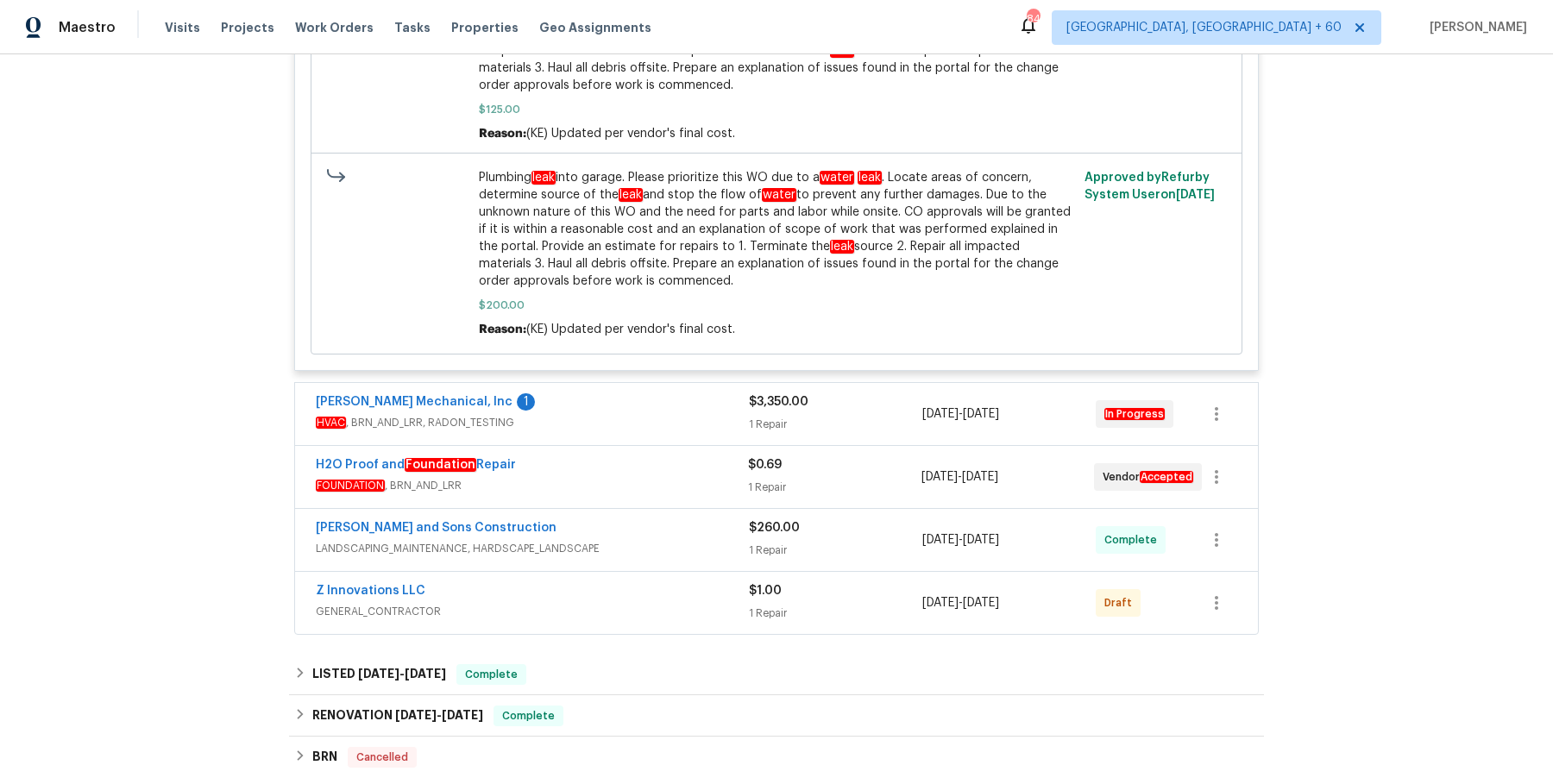
click at [692, 393] on div "JH Martin Mechanical, Inc 1" at bounding box center [532, 403] width 433 height 20
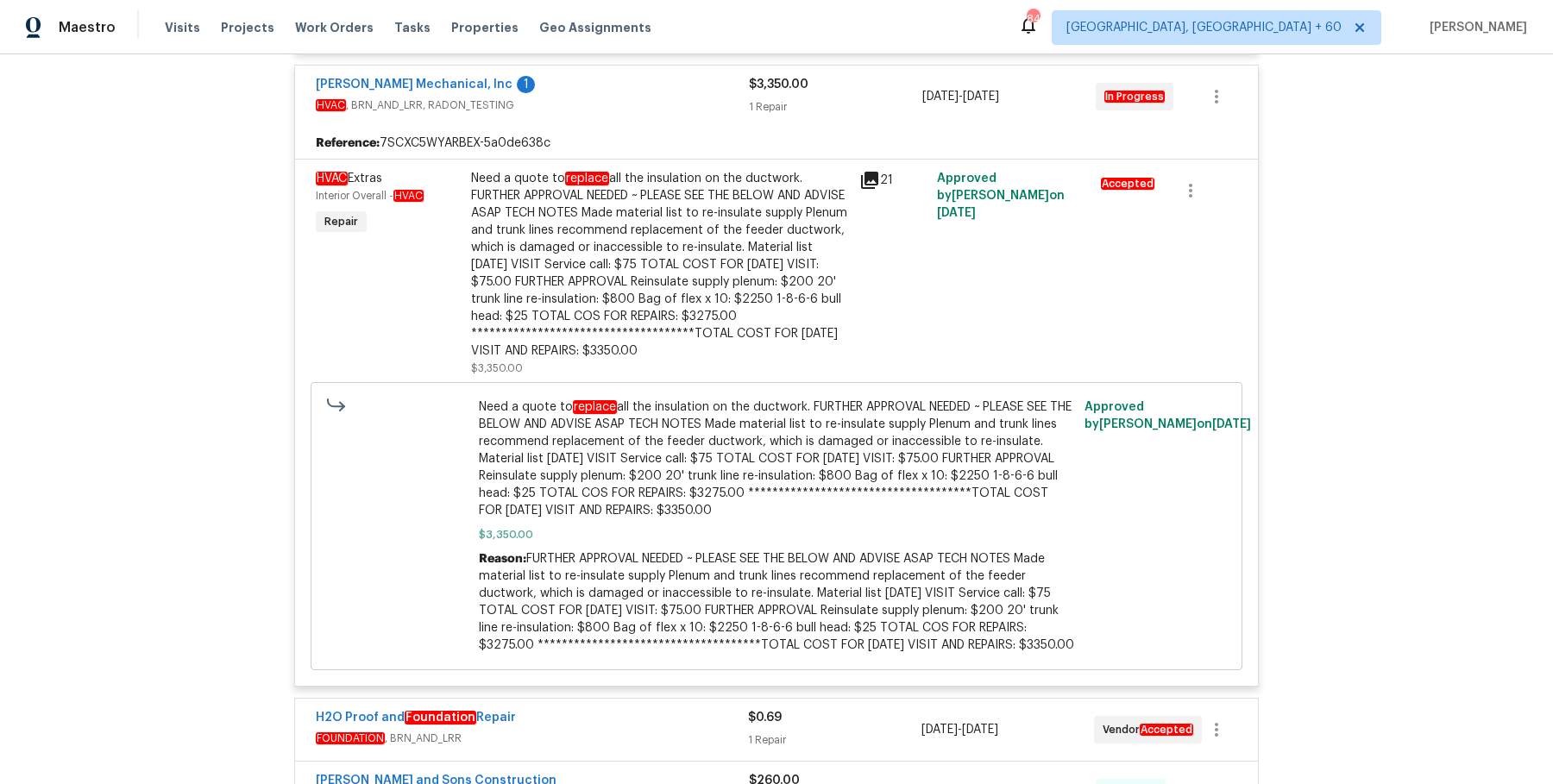
scroll to position [1274, 0]
click at [645, 735] on div "H2O Proof and Foundation Repair FOUNDATION , BRN_AND_LRR $0.69 1 Repair 8/25/20…" at bounding box center [776, 729] width 963 height 62
click at [645, 729] on span "FOUNDATION , BRN_AND_LRR" at bounding box center [532, 737] width 432 height 17
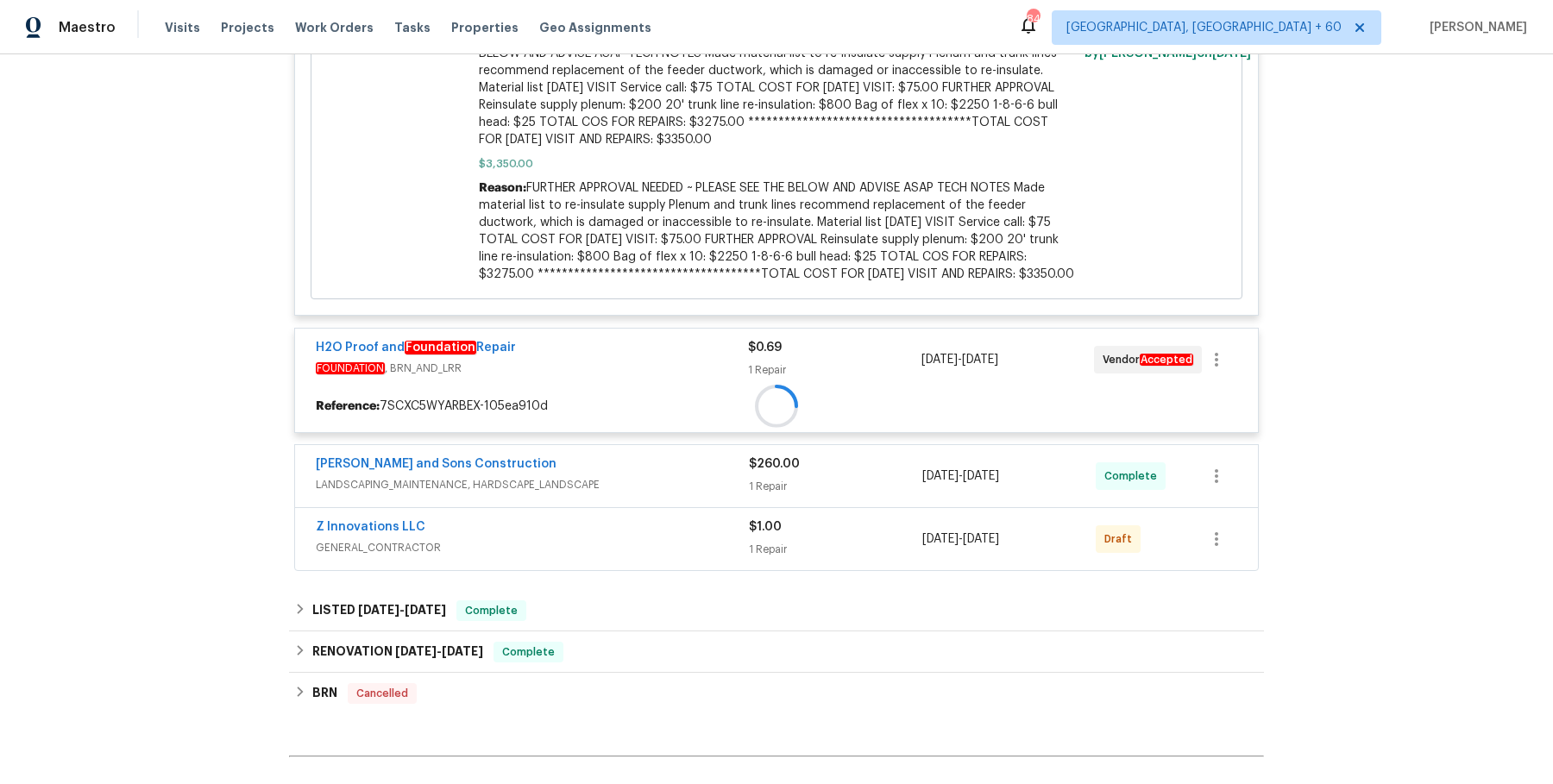
scroll to position [1645, 0]
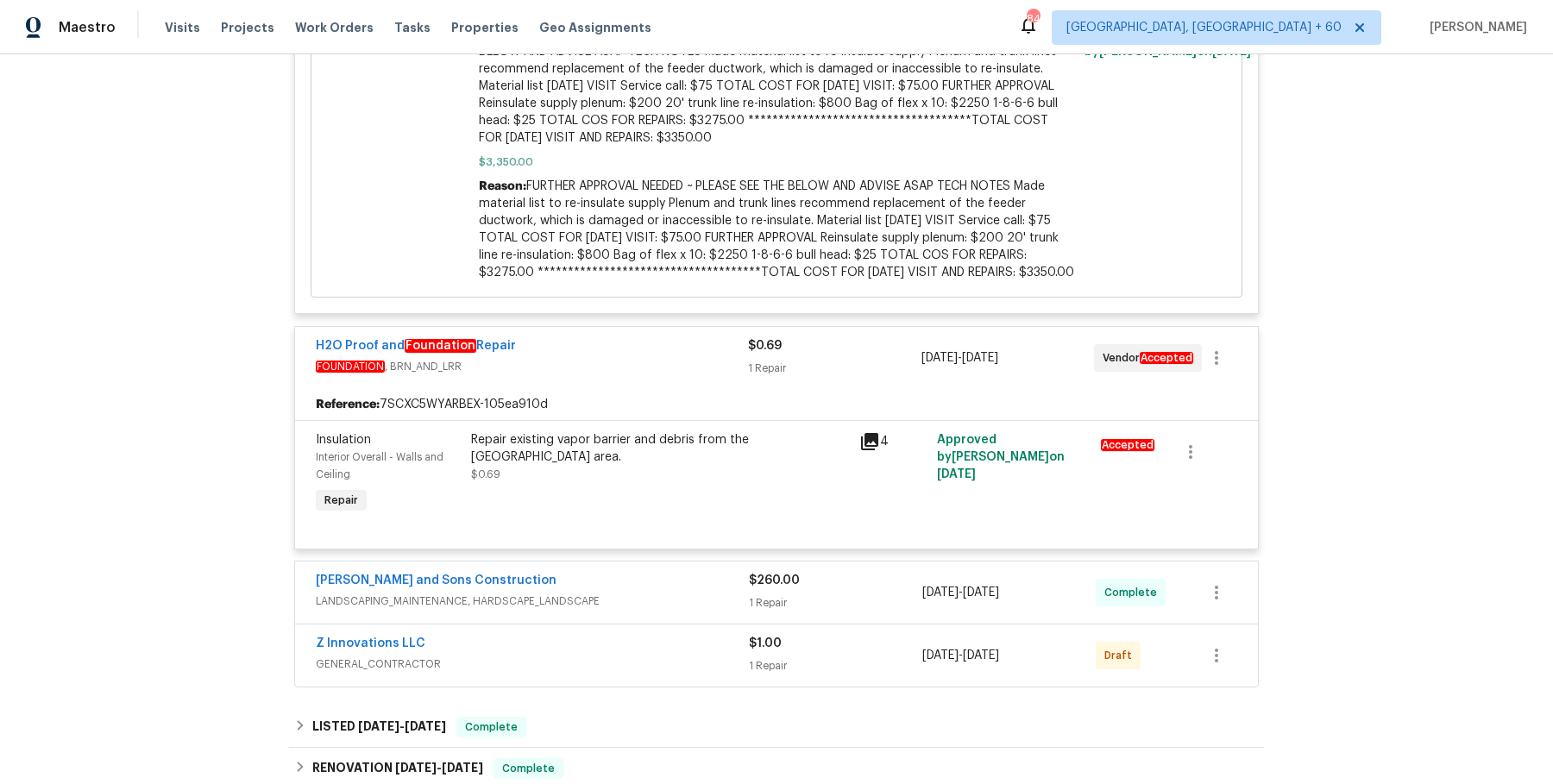
click at [725, 572] on div "Reyes and Sons Construction" at bounding box center [532, 582] width 433 height 20
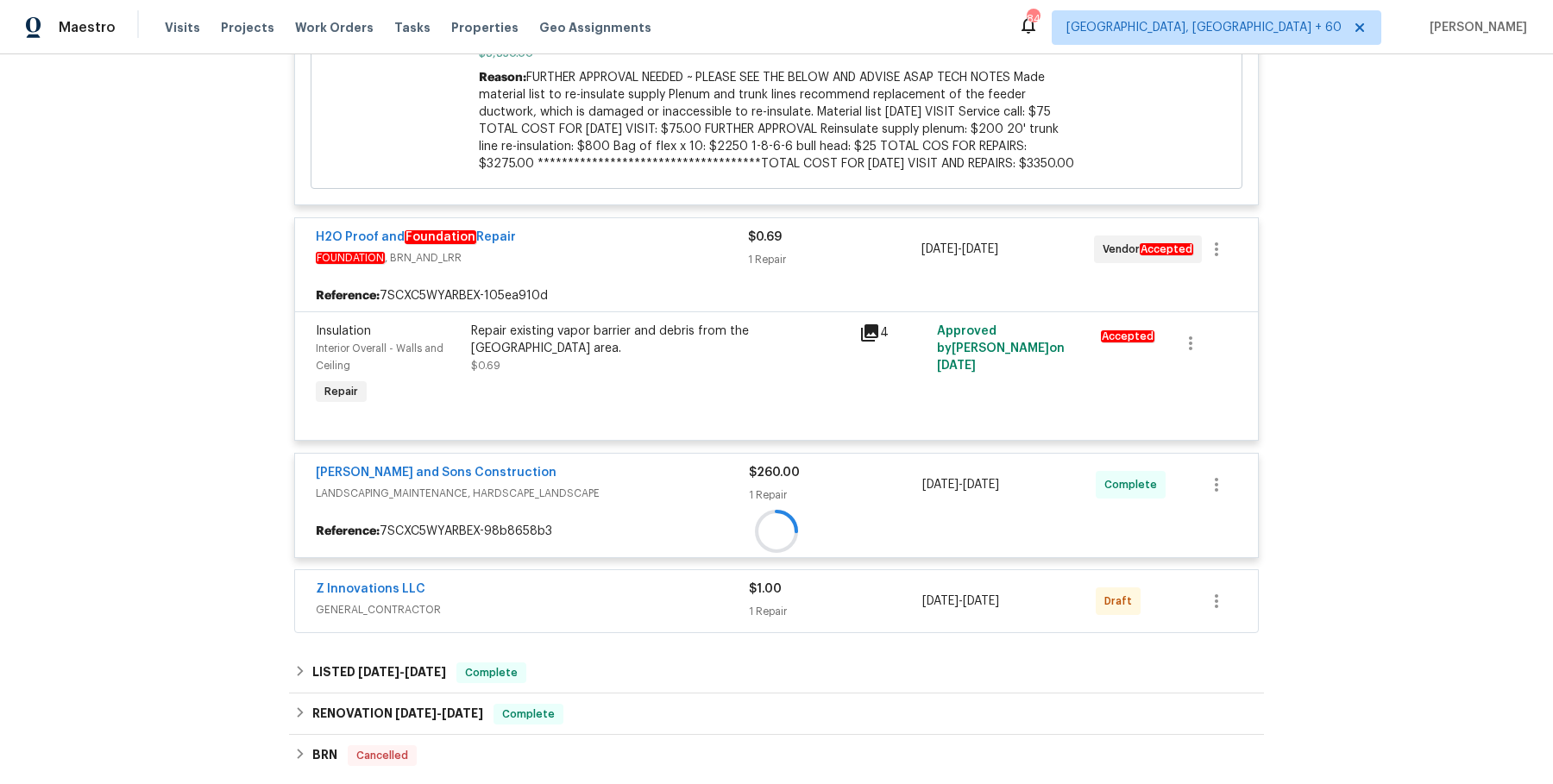
scroll to position [1766, 0]
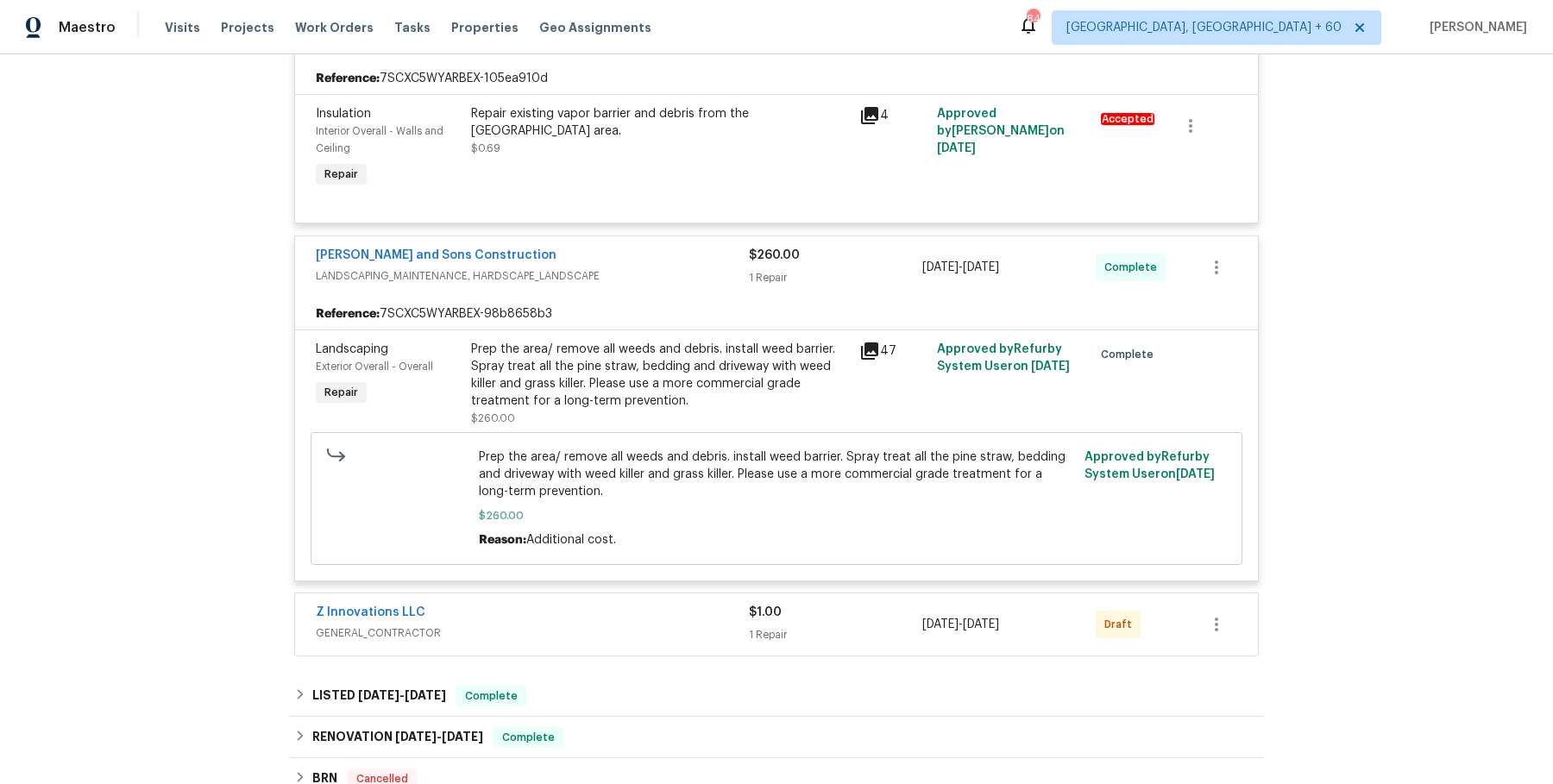
click at [714, 604] on div "Z Innovations LLC" at bounding box center [532, 614] width 433 height 20
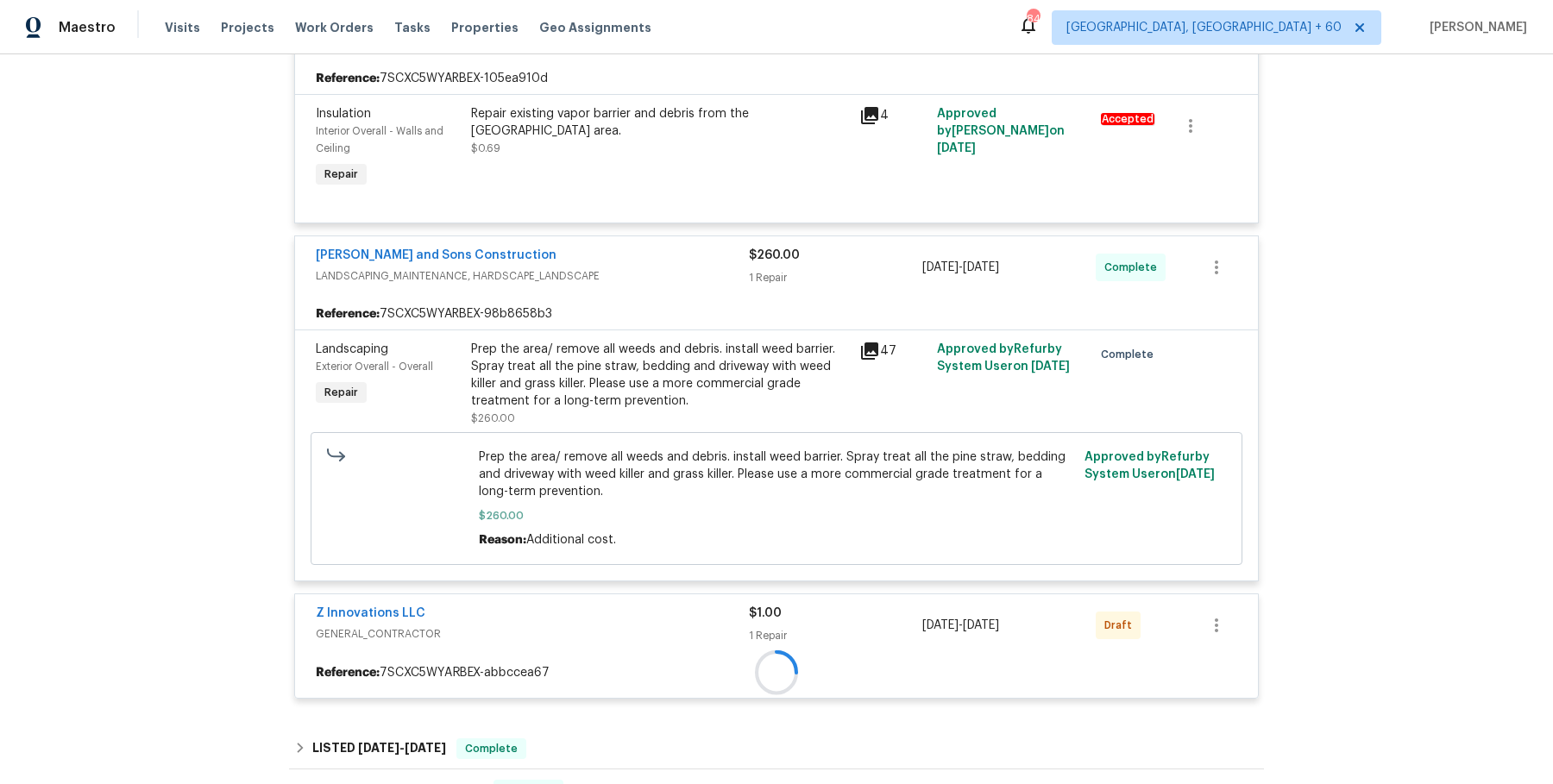
scroll to position [2082, 0]
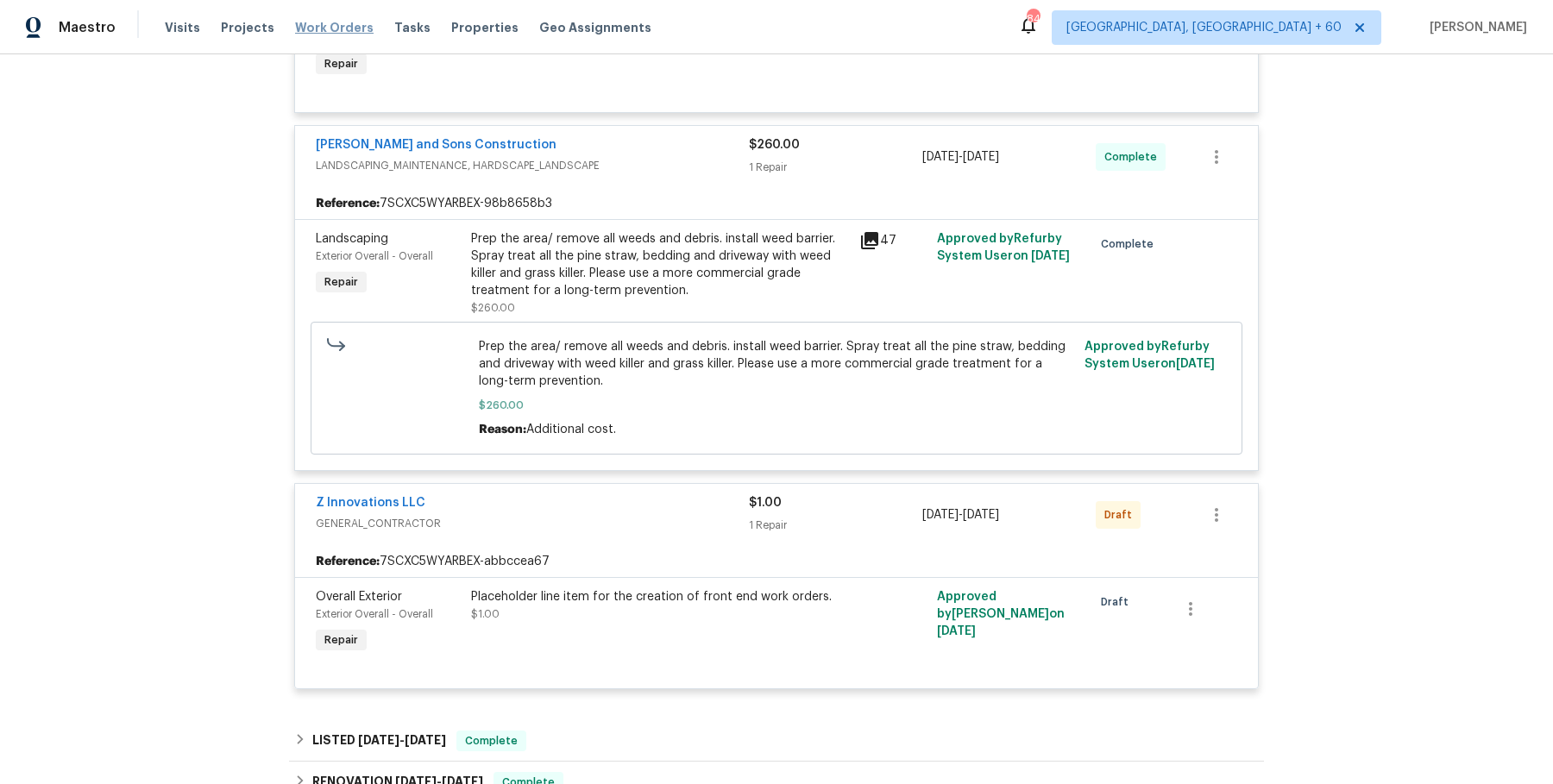
click at [322, 25] on span "Work Orders" at bounding box center [334, 27] width 79 height 17
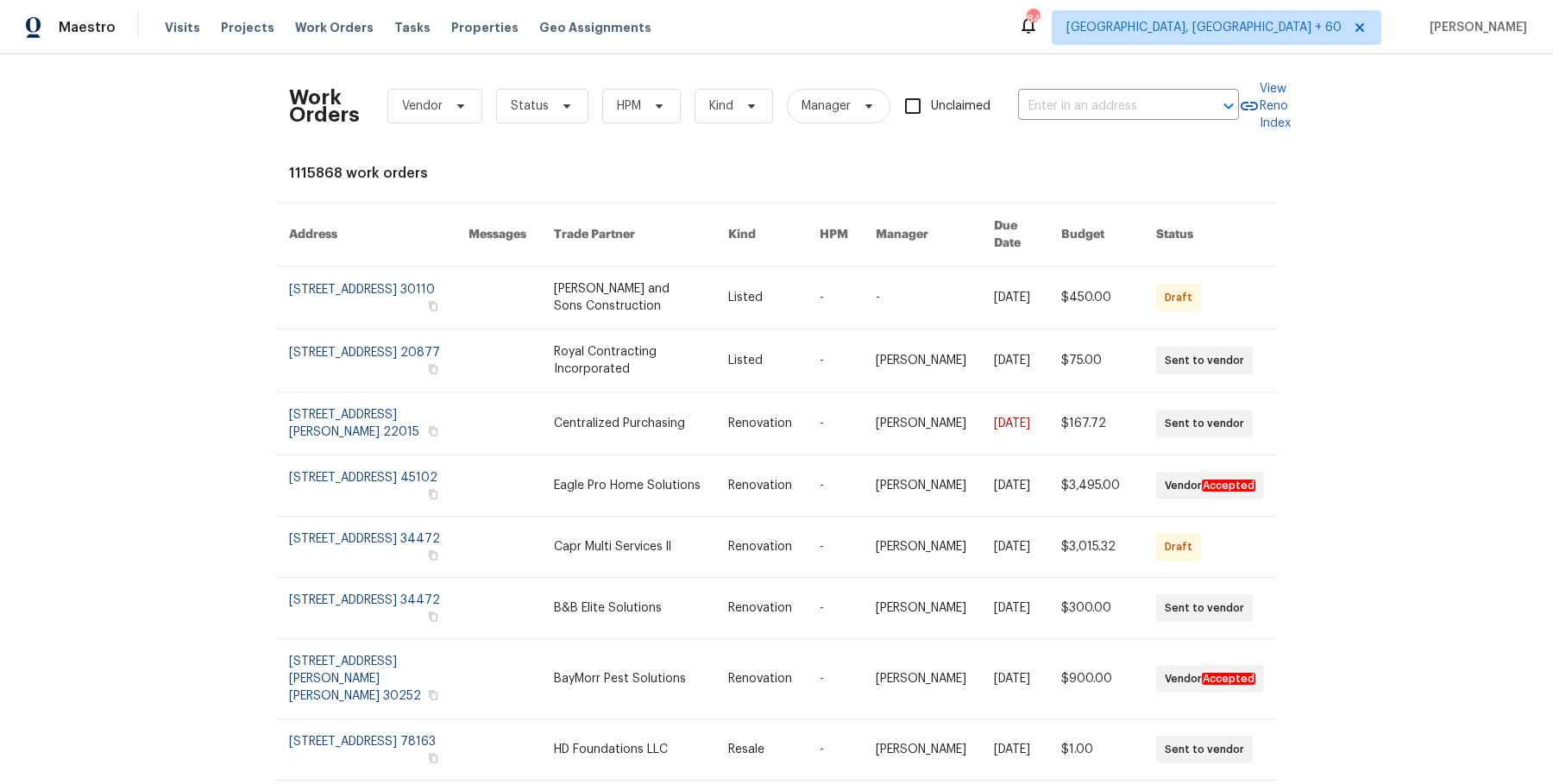
click at [1142, 119] on div "Work Orders Vendor Status HPM Kind Manager Unclaimed ​" at bounding box center [764, 106] width 950 height 76
click at [1142, 103] on input "text" at bounding box center [1104, 106] width 173 height 27
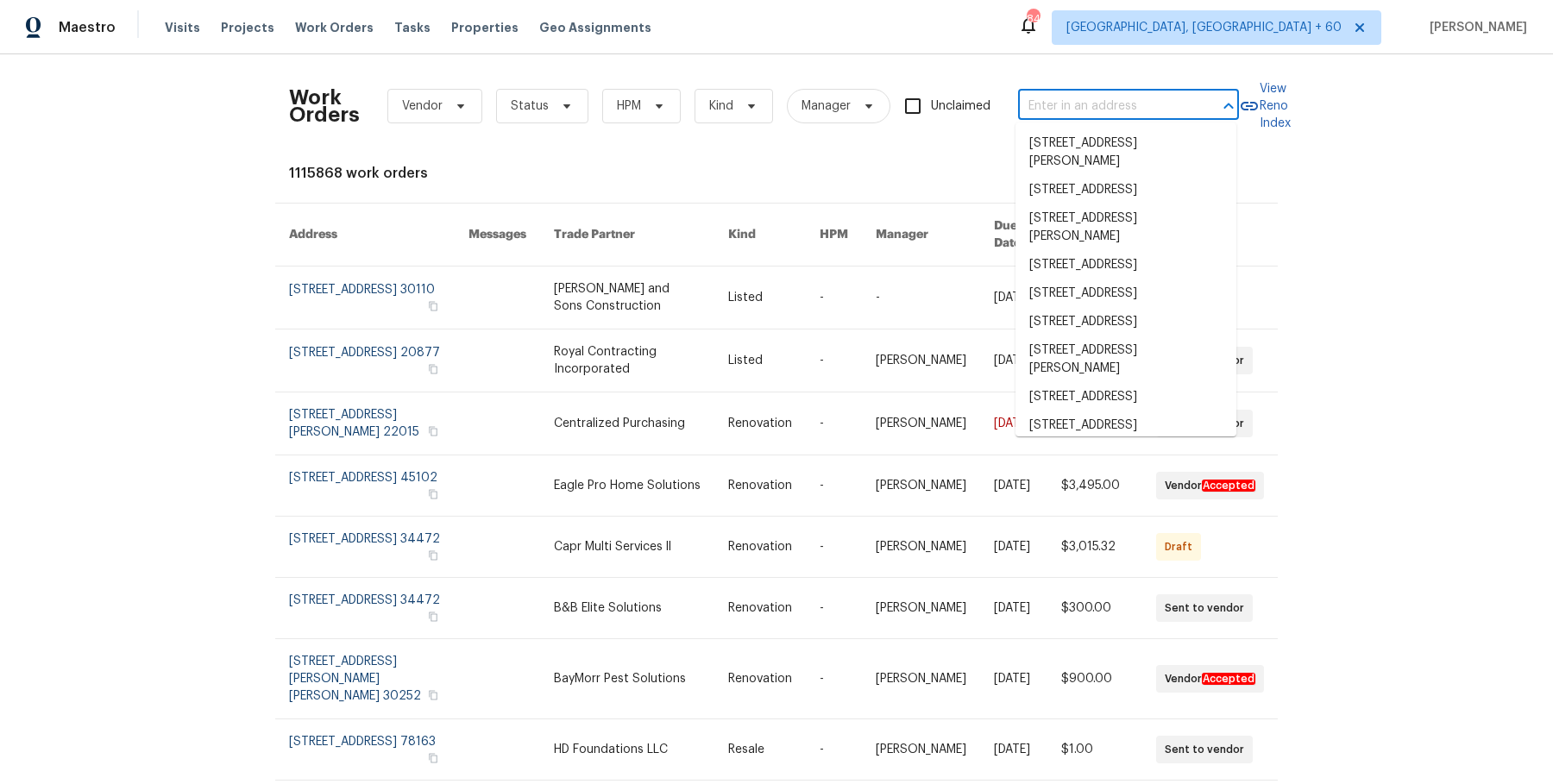
paste input "294 Farm Ridge Dr NE, Woodstock, GA 30188"
type input "294 Farm Ridge Dr NE, Woodstock, GA 30188"
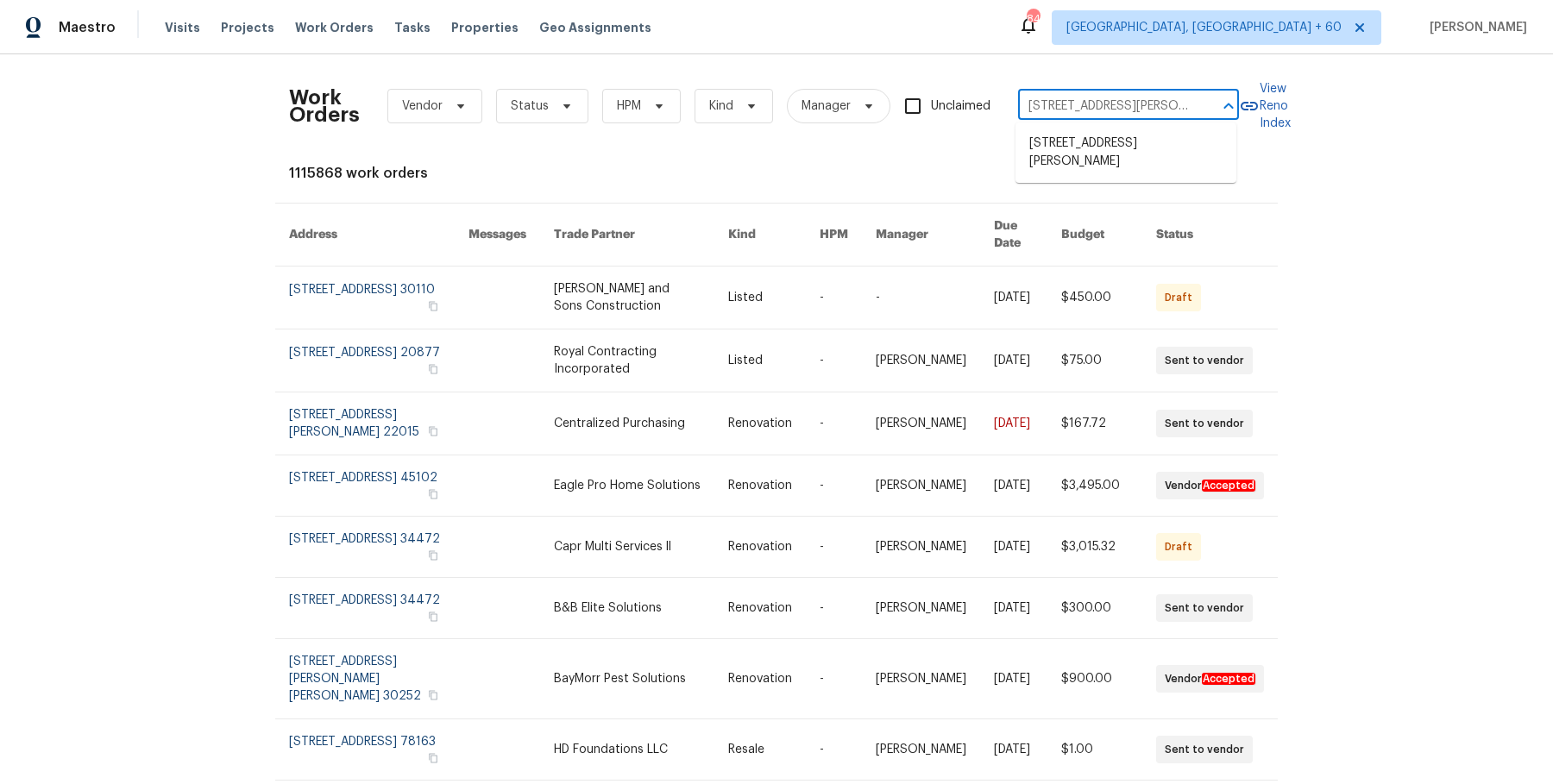
scroll to position [0, 93]
click at [1137, 164] on li "294 Farm Ridge Dr NE, Woodstock, GA 30188" at bounding box center [1125, 152] width 221 height 47
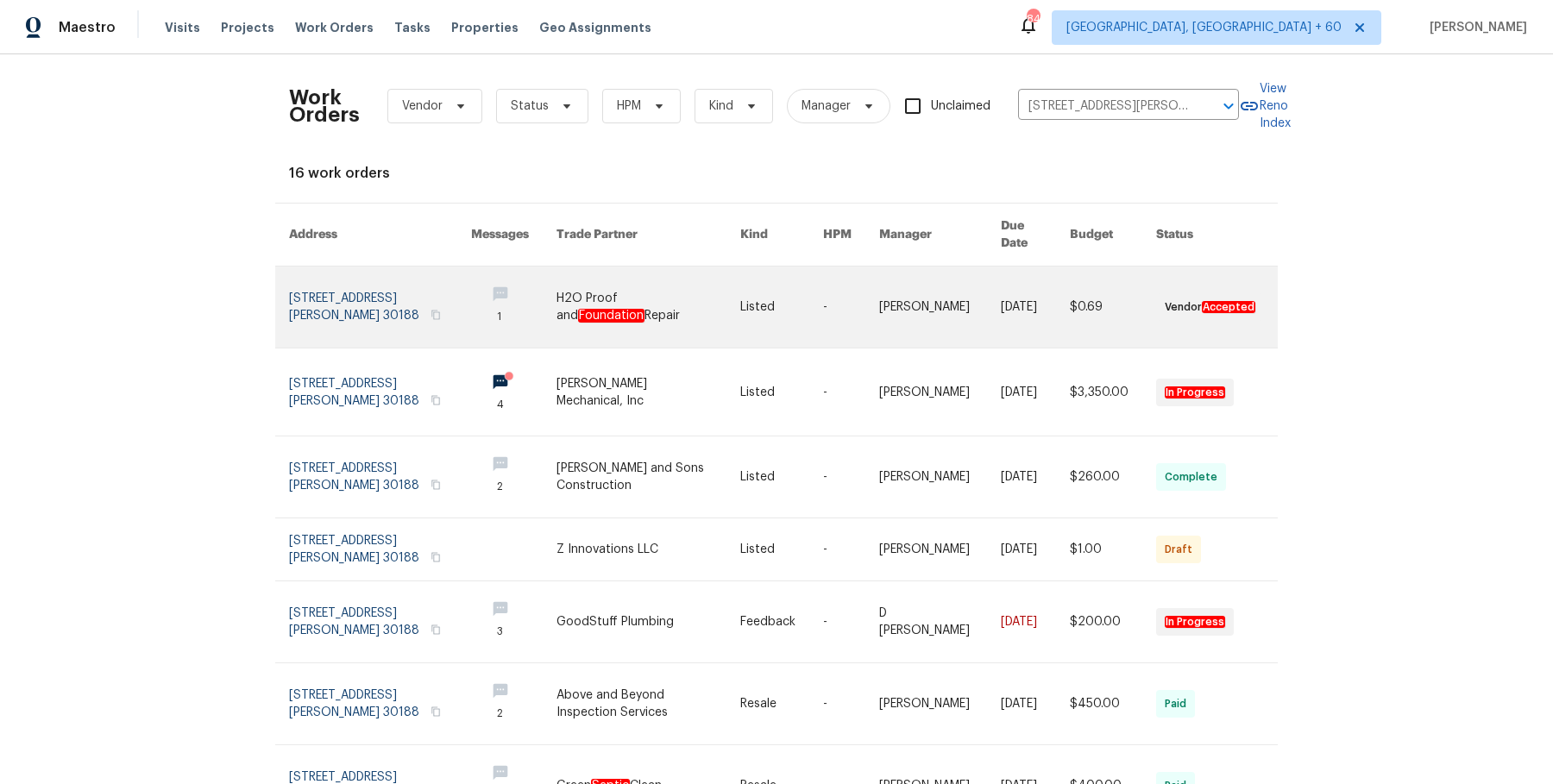
click at [1026, 300] on link at bounding box center [1036, 307] width 69 height 82
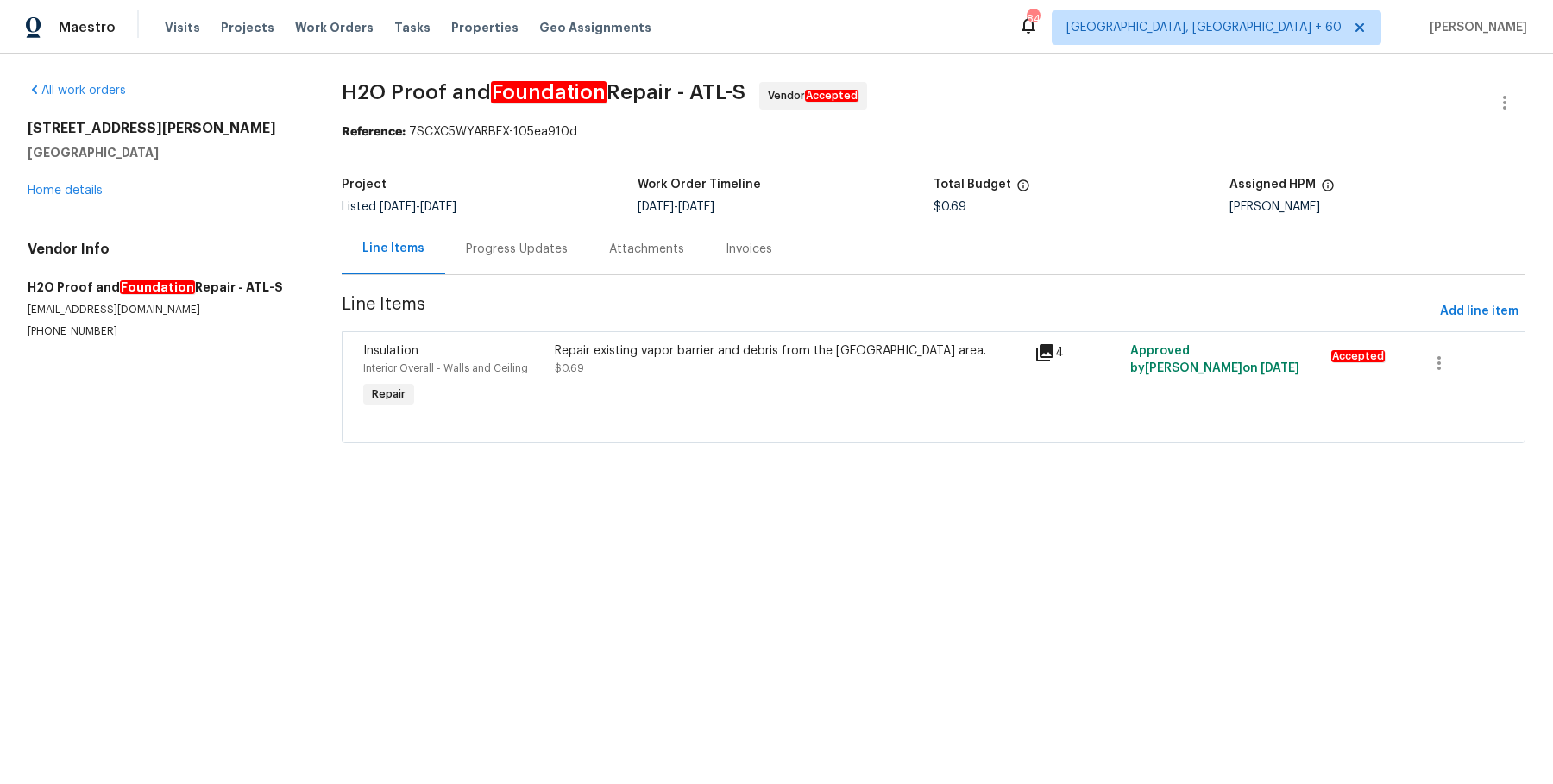
click at [69, 202] on div "All work orders 294 Farm Ridge Dr NE Woodstock, GA 30188 Home details Vendor In…" at bounding box center [164, 211] width 273 height 257
click at [73, 202] on div "All work orders 294 Farm Ridge Dr NE Woodstock, GA 30188 Home details Vendor In…" at bounding box center [164, 211] width 273 height 257
click at [89, 177] on div "294 Farm Ridge Dr NE Woodstock, GA 30188 Home details" at bounding box center [164, 159] width 273 height 80
click at [87, 178] on div "294 Farm Ridge Dr NE Woodstock, GA 30188 Home details" at bounding box center [164, 159] width 273 height 80
click at [73, 198] on div "294 Farm Ridge Dr NE Woodstock, GA 30188 Home details" at bounding box center [164, 159] width 273 height 80
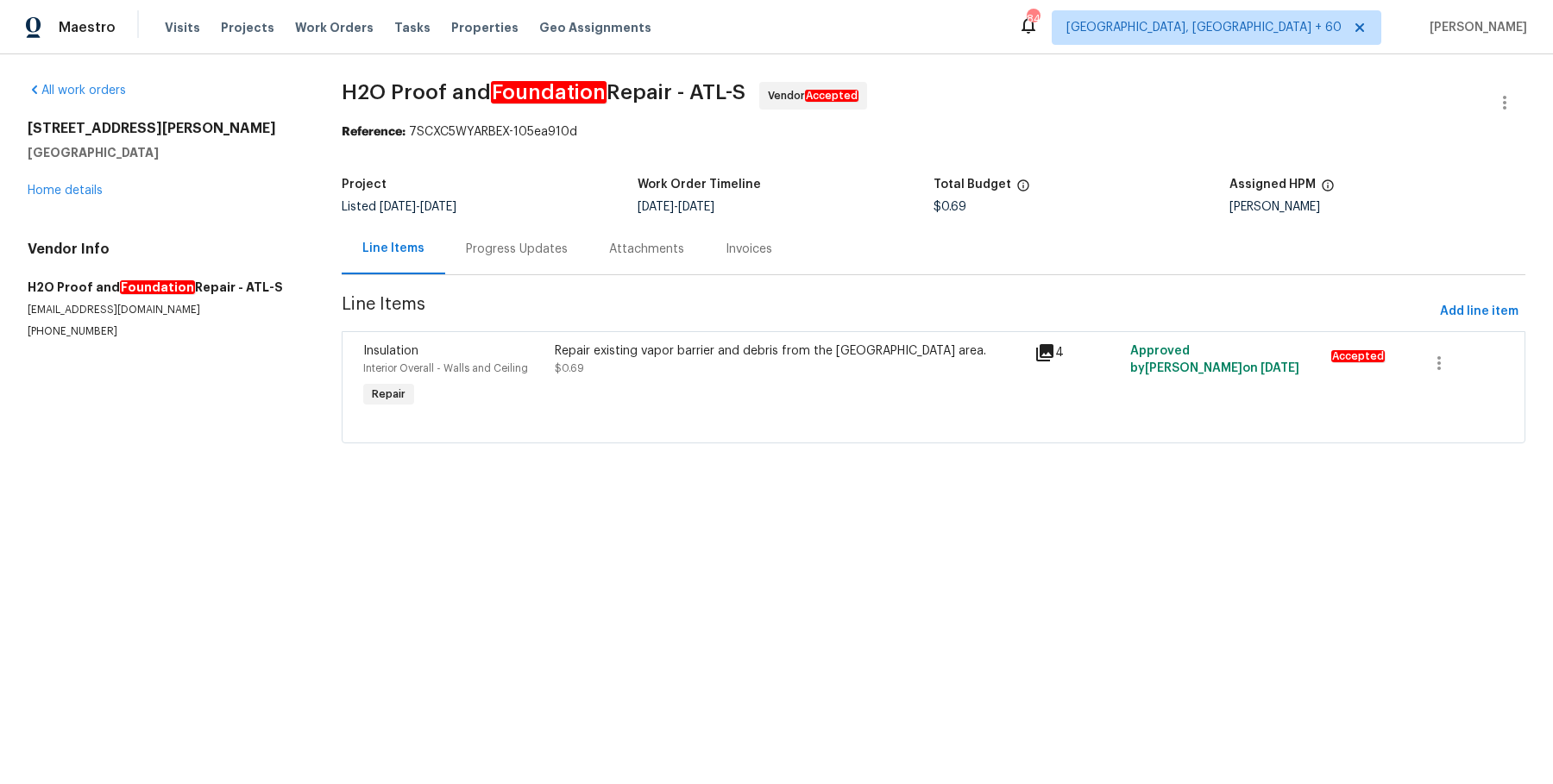
click at [74, 182] on div "294 Farm Ridge Dr NE Woodstock, GA 30188 Home details" at bounding box center [164, 159] width 273 height 80
click at [79, 157] on h5 "Woodstock, GA 30188" at bounding box center [164, 152] width 273 height 17
click at [79, 190] on link "Home details" at bounding box center [65, 190] width 75 height 12
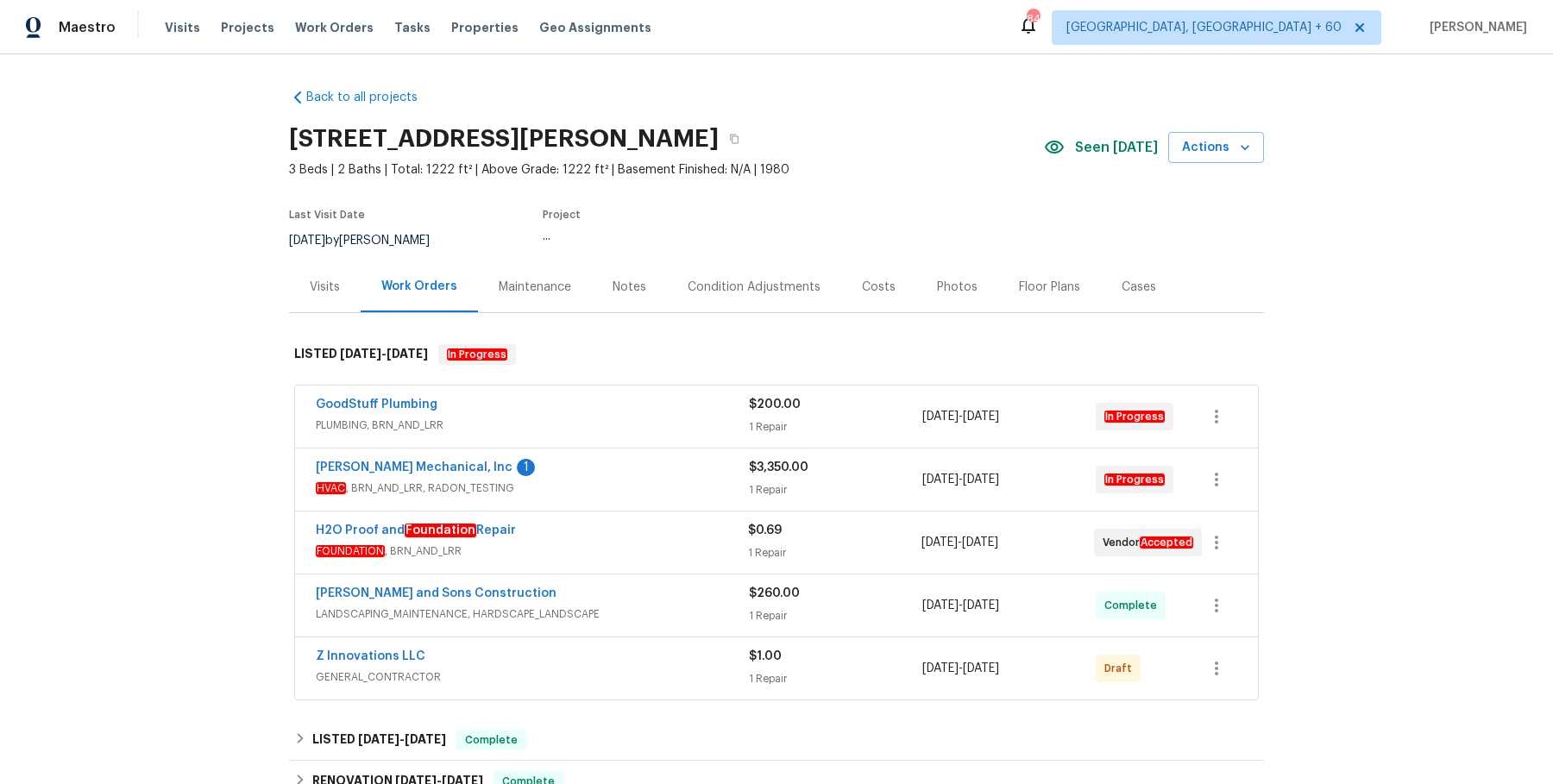
scroll to position [141, 0]
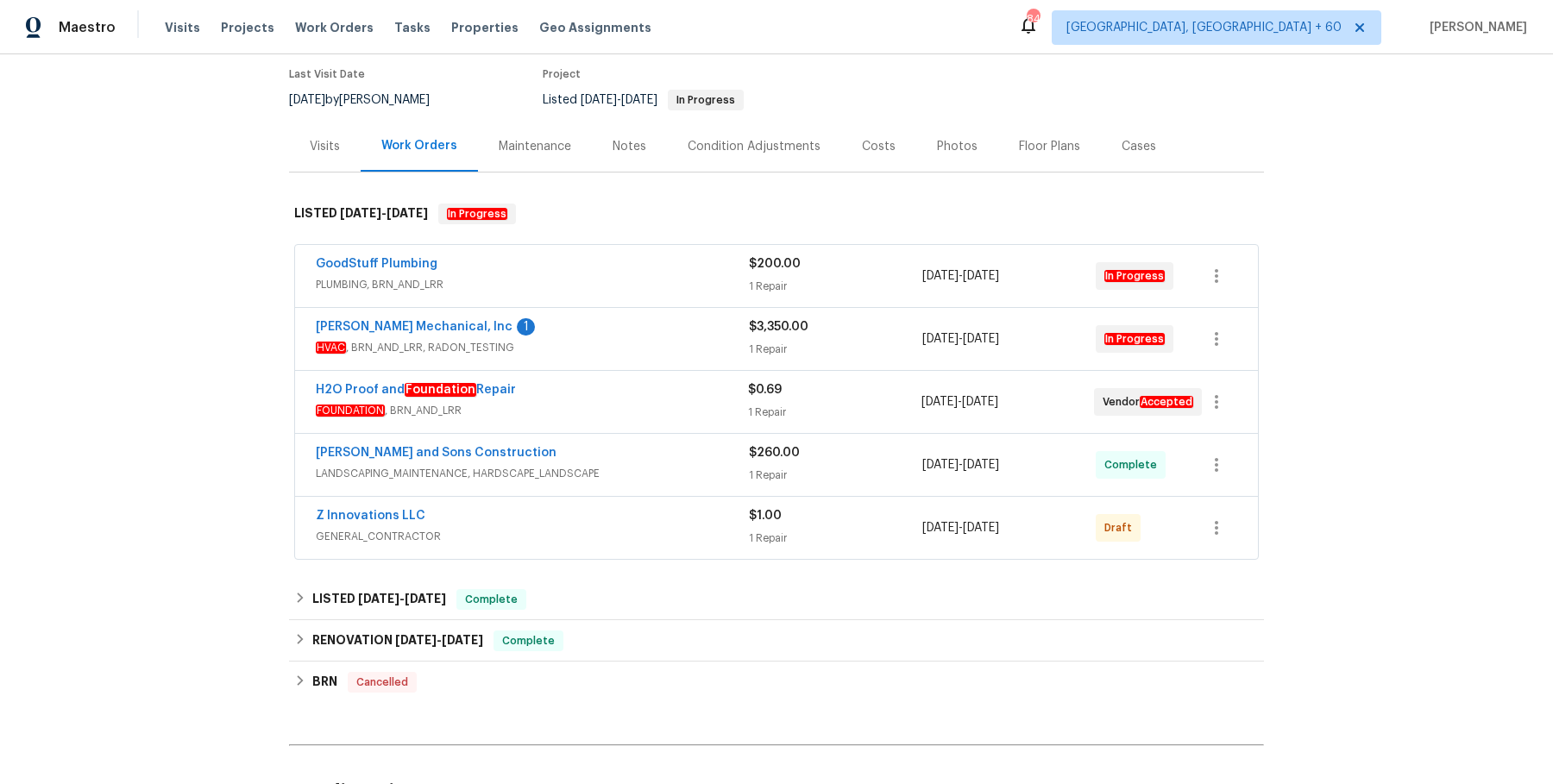
click at [667, 245] on div "GoodStuff Plumbing PLUMBING, BRN_AND_LRR $200.00 1 Repair 8/24/2025 - 8/27/2025…" at bounding box center [776, 276] width 963 height 62
click at [667, 252] on div "GoodStuff Plumbing PLUMBING, BRN_AND_LRR $200.00 1 Repair 8/24/2025 - 8/27/2025…" at bounding box center [776, 276] width 963 height 62
click at [676, 286] on span "PLUMBING, BRN_AND_LRR" at bounding box center [532, 284] width 433 height 17
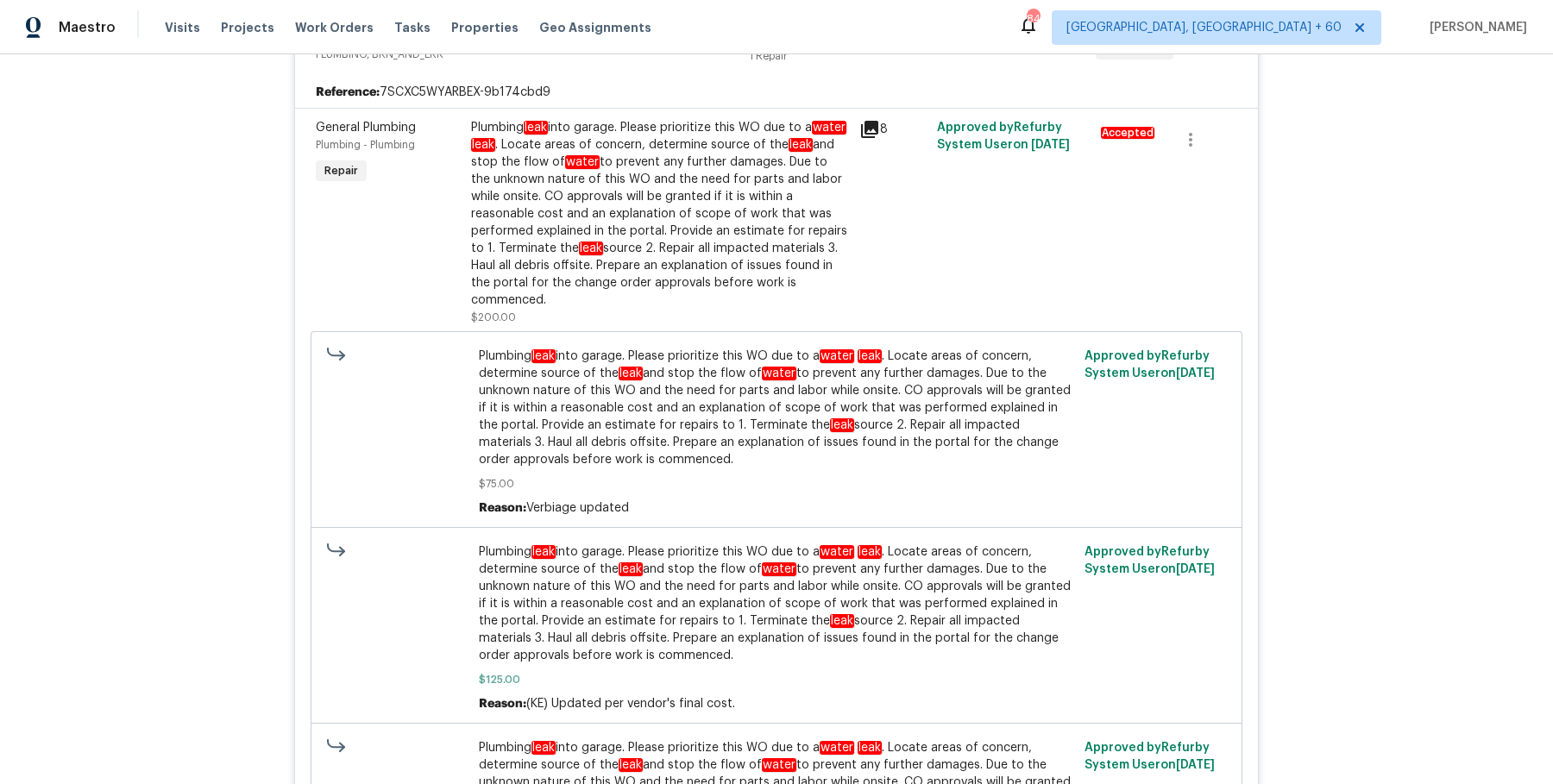
scroll to position [388, 0]
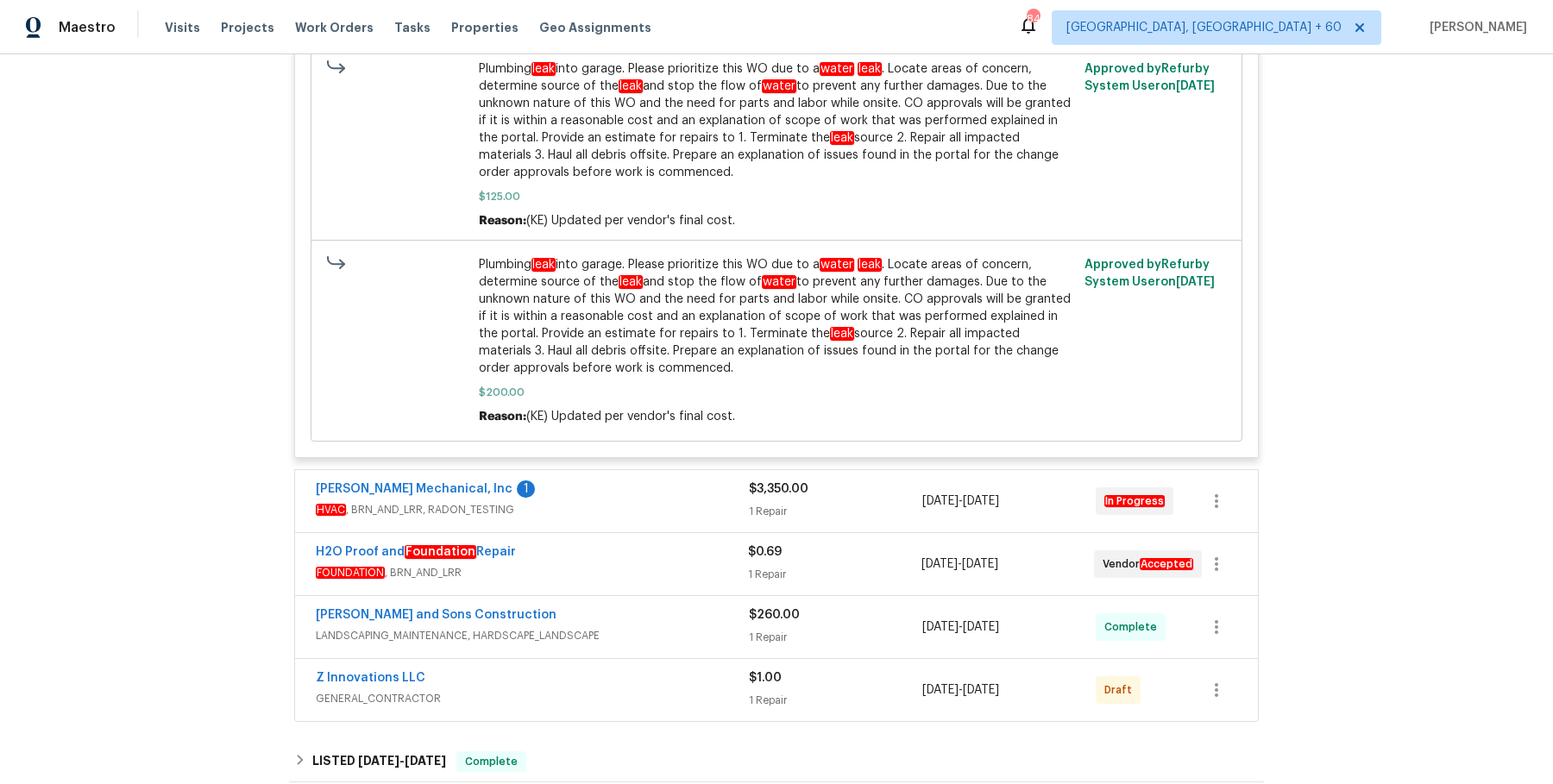
click at [707, 480] on div "JH Martin Mechanical, Inc 1" at bounding box center [532, 490] width 433 height 20
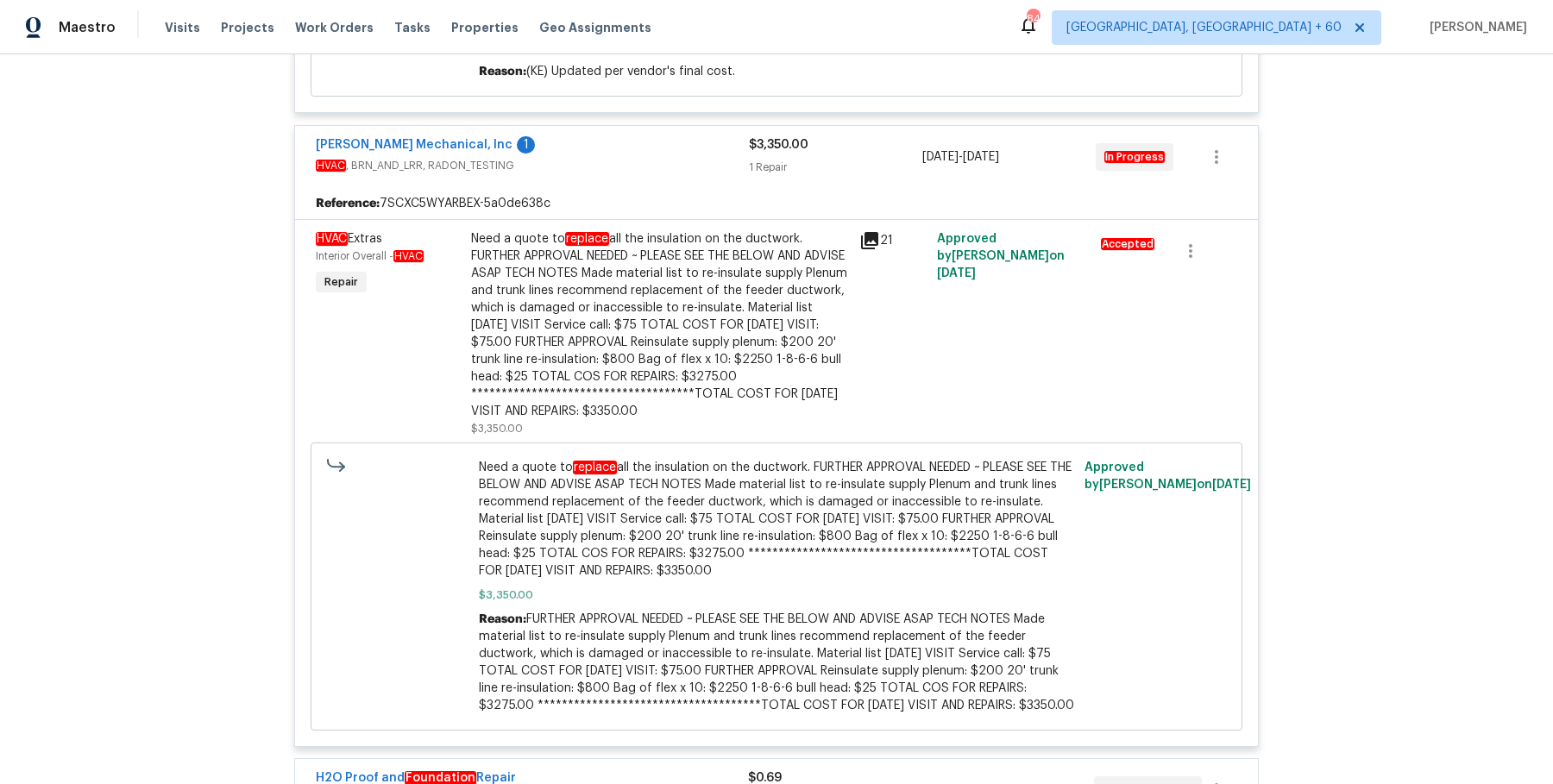
scroll to position [0, 0]
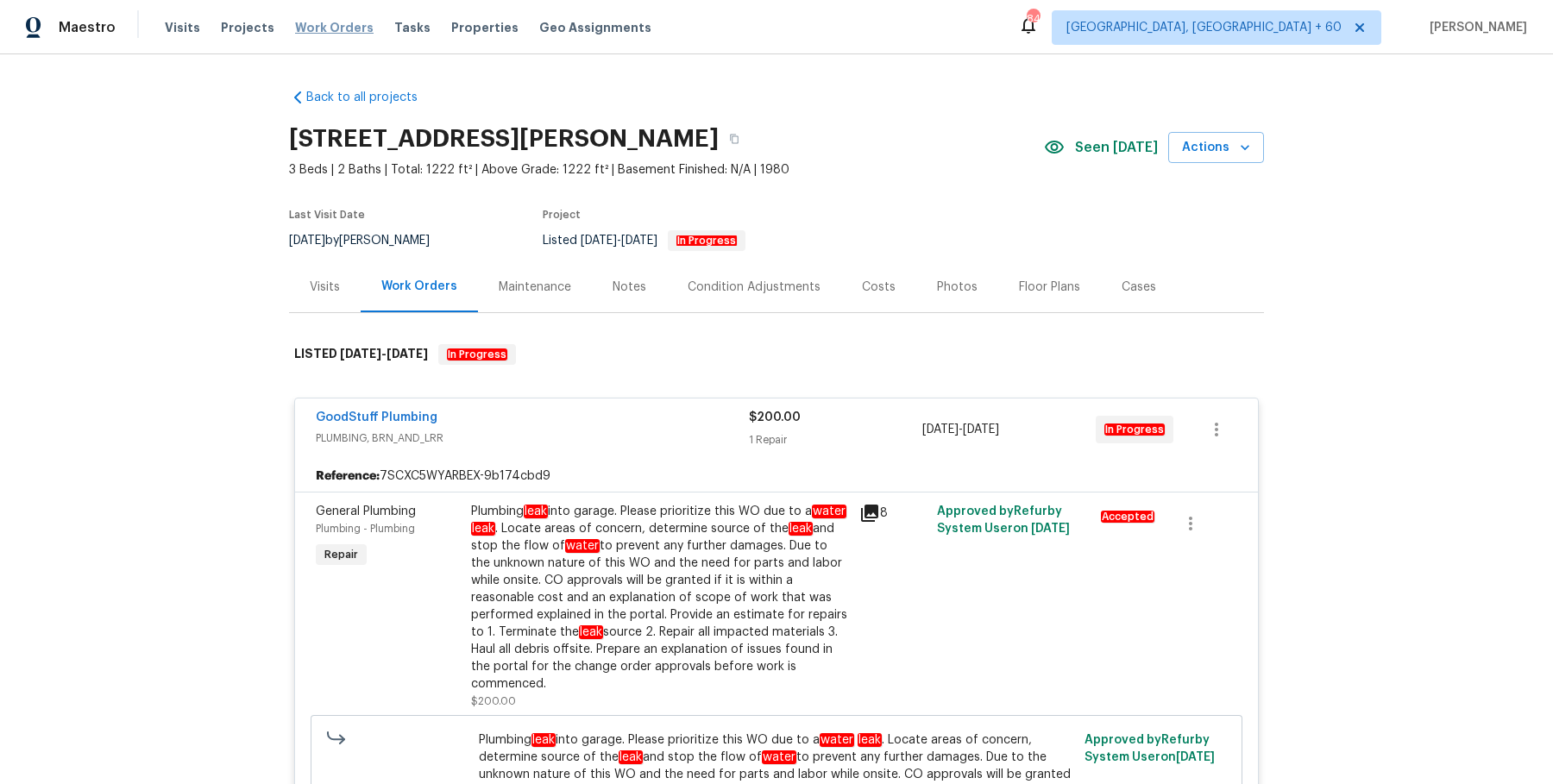
click at [304, 35] on span "Work Orders" at bounding box center [334, 27] width 79 height 17
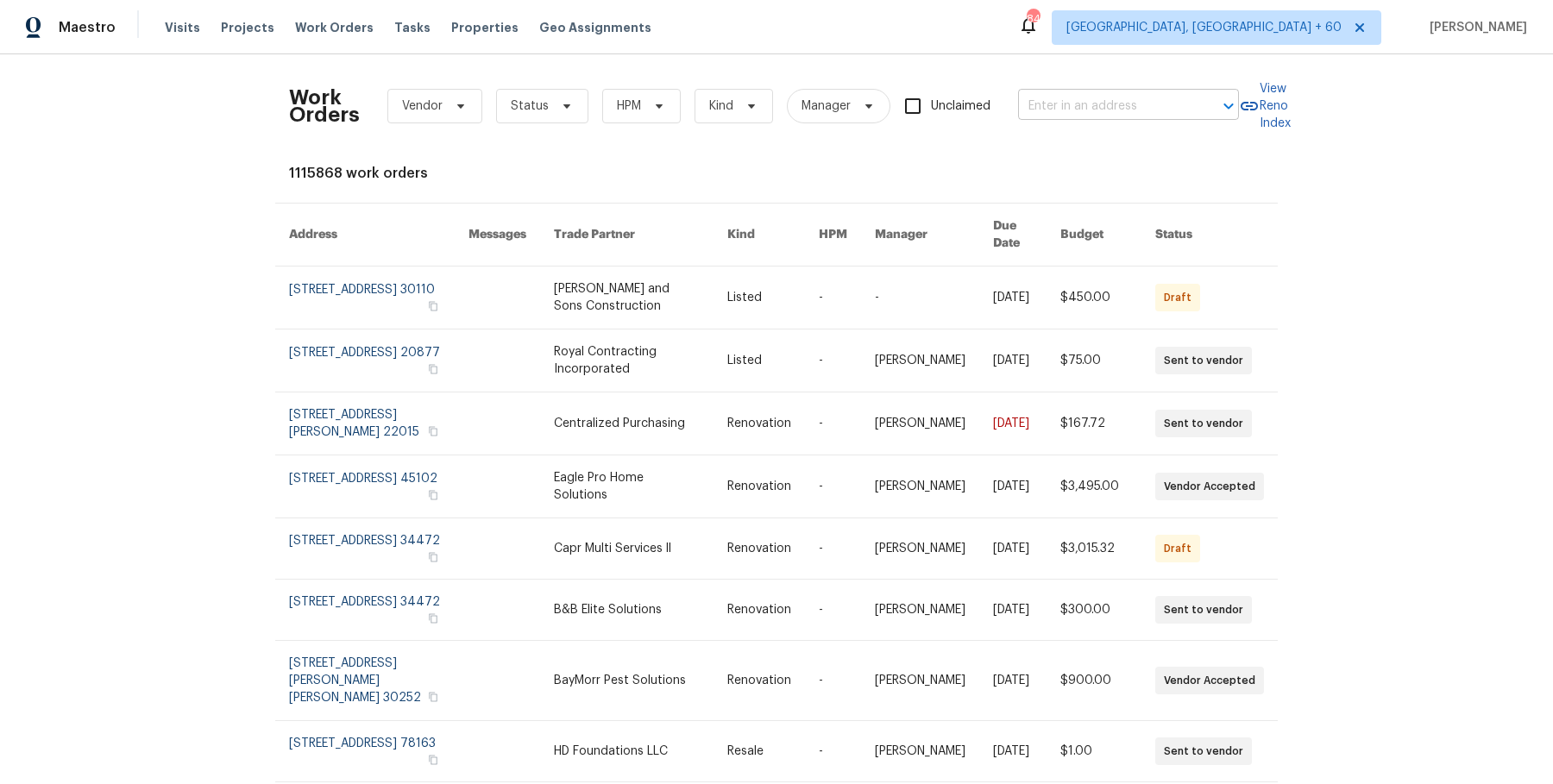
click at [1194, 114] on div at bounding box center [1216, 105] width 45 height 24
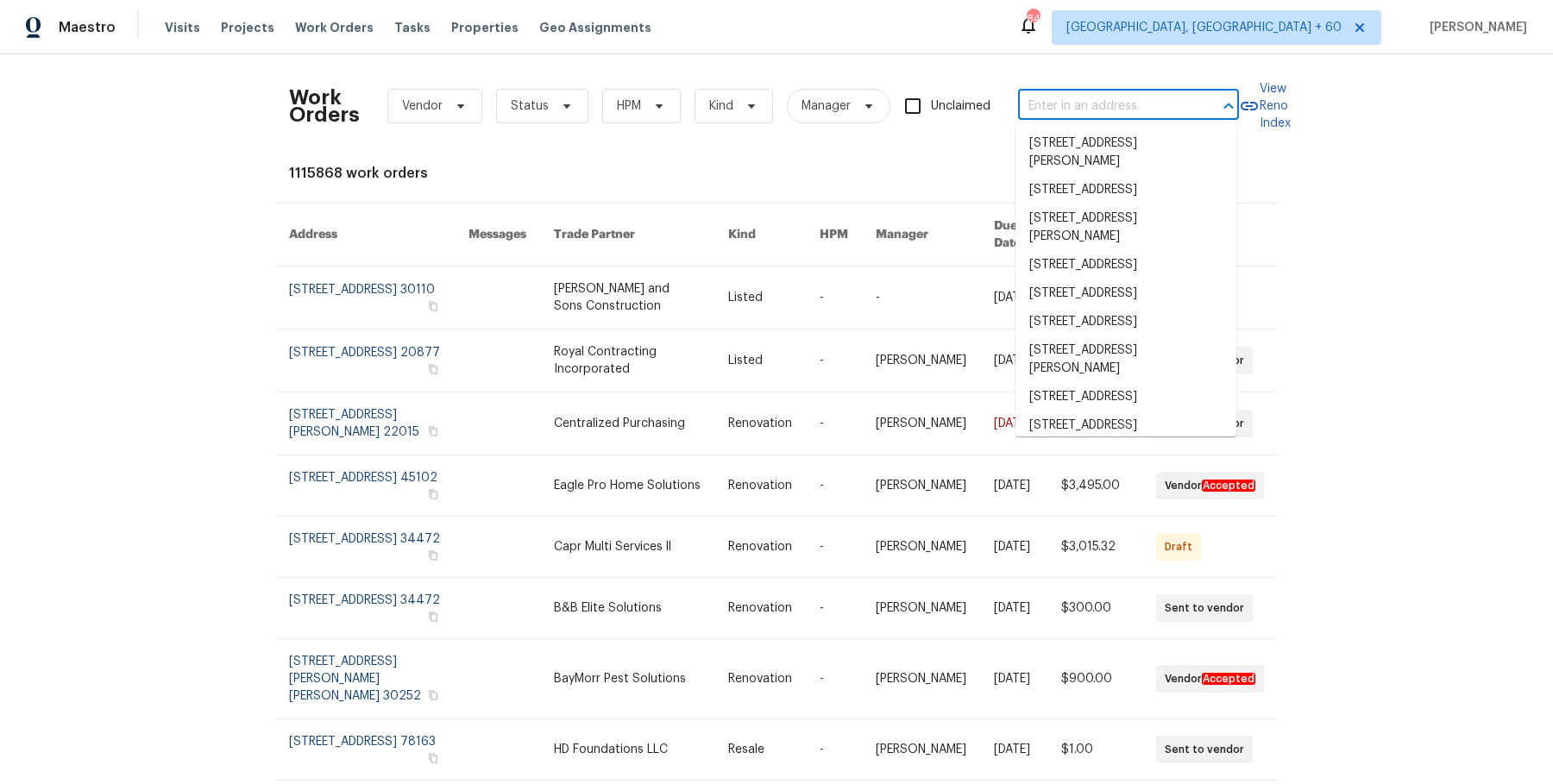
paste input "4024 Waldrop Hills Dr Decatur, GA 30034"
type input "4024 Waldrop Hills Dr Decatur, GA 30034"
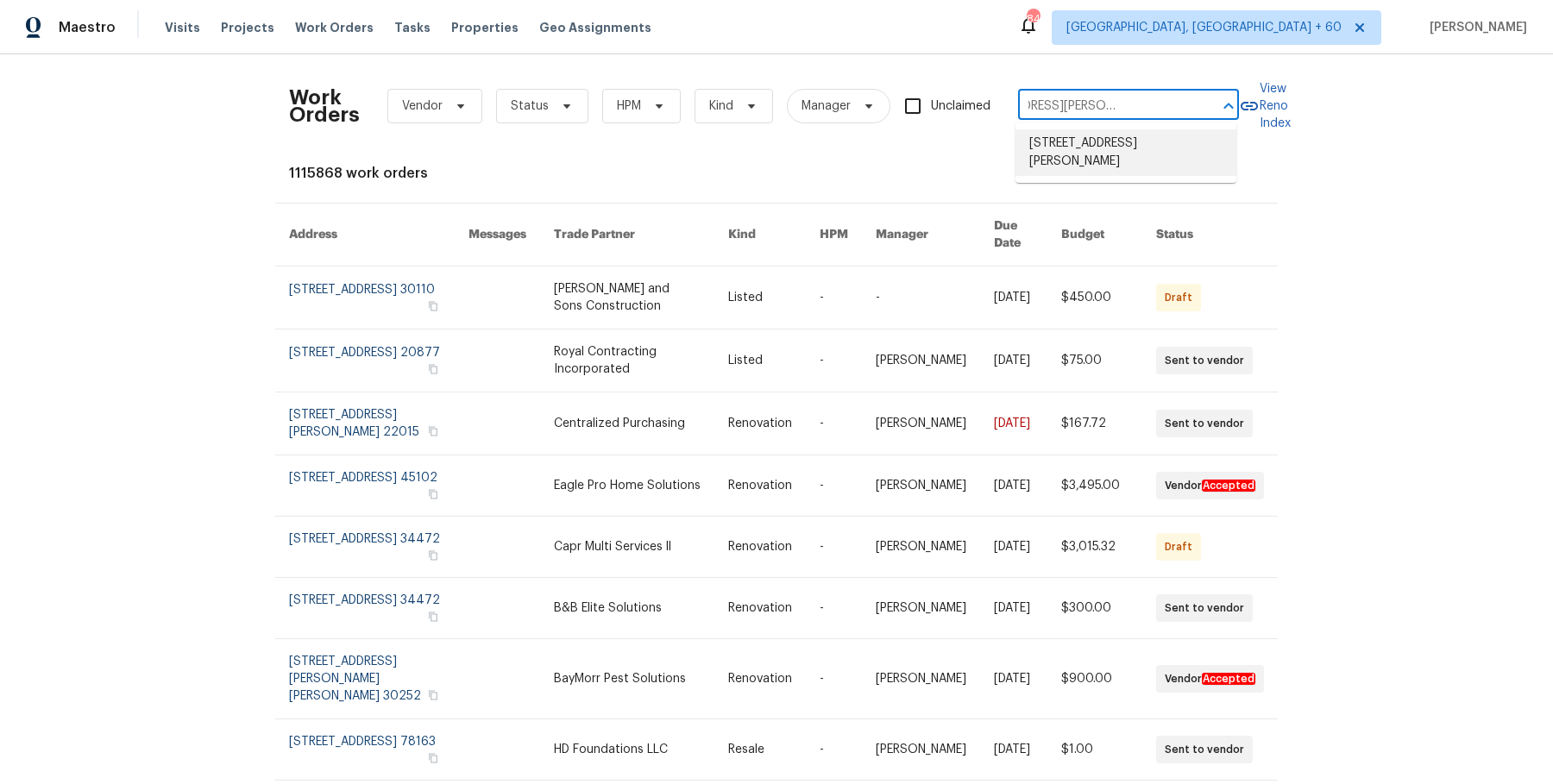
click at [1168, 160] on li "4024 Waldrop Hills Dr, Decatur, GA 30034" at bounding box center [1125, 152] width 221 height 47
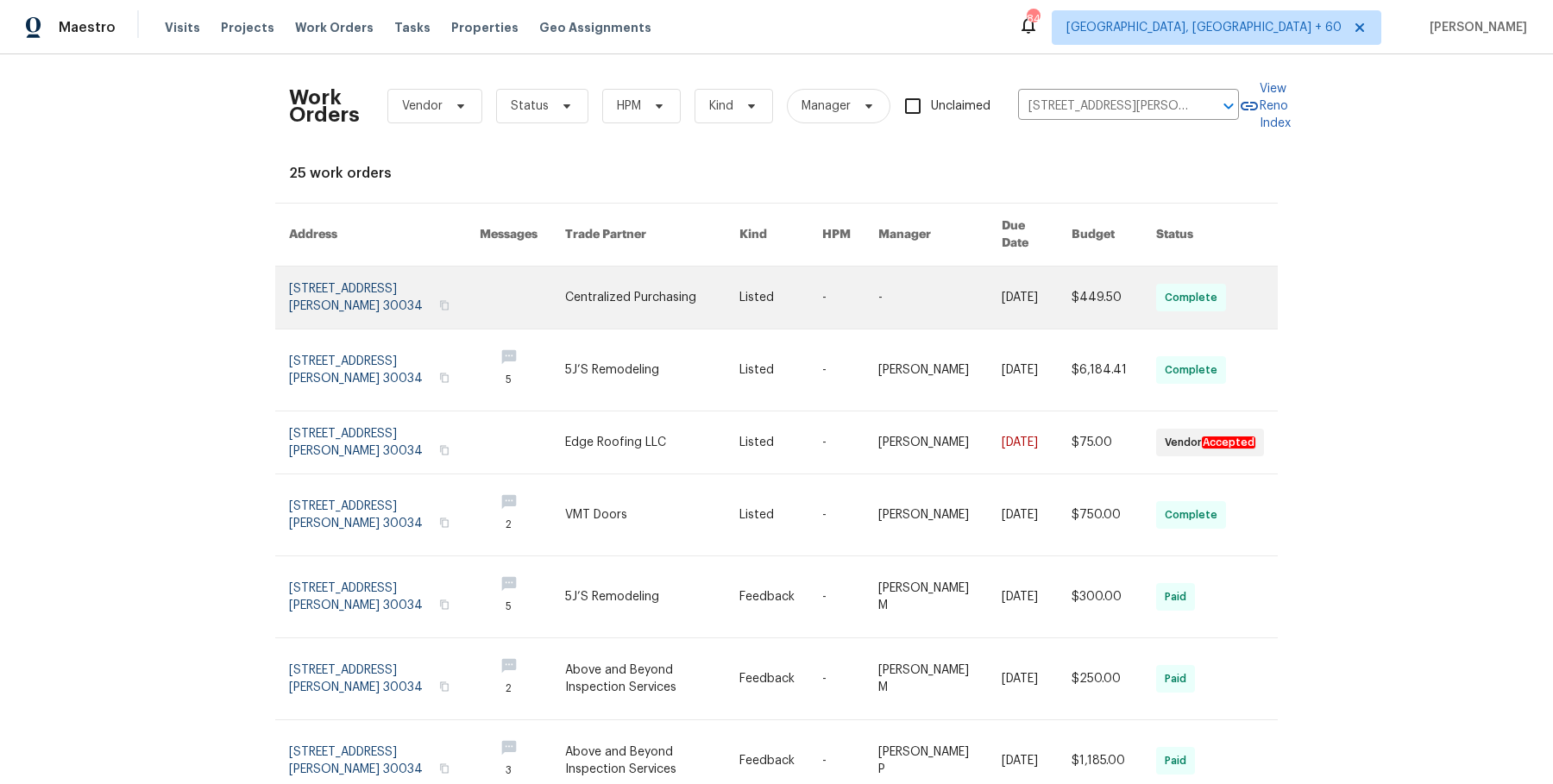
click at [773, 283] on link at bounding box center [780, 298] width 82 height 62
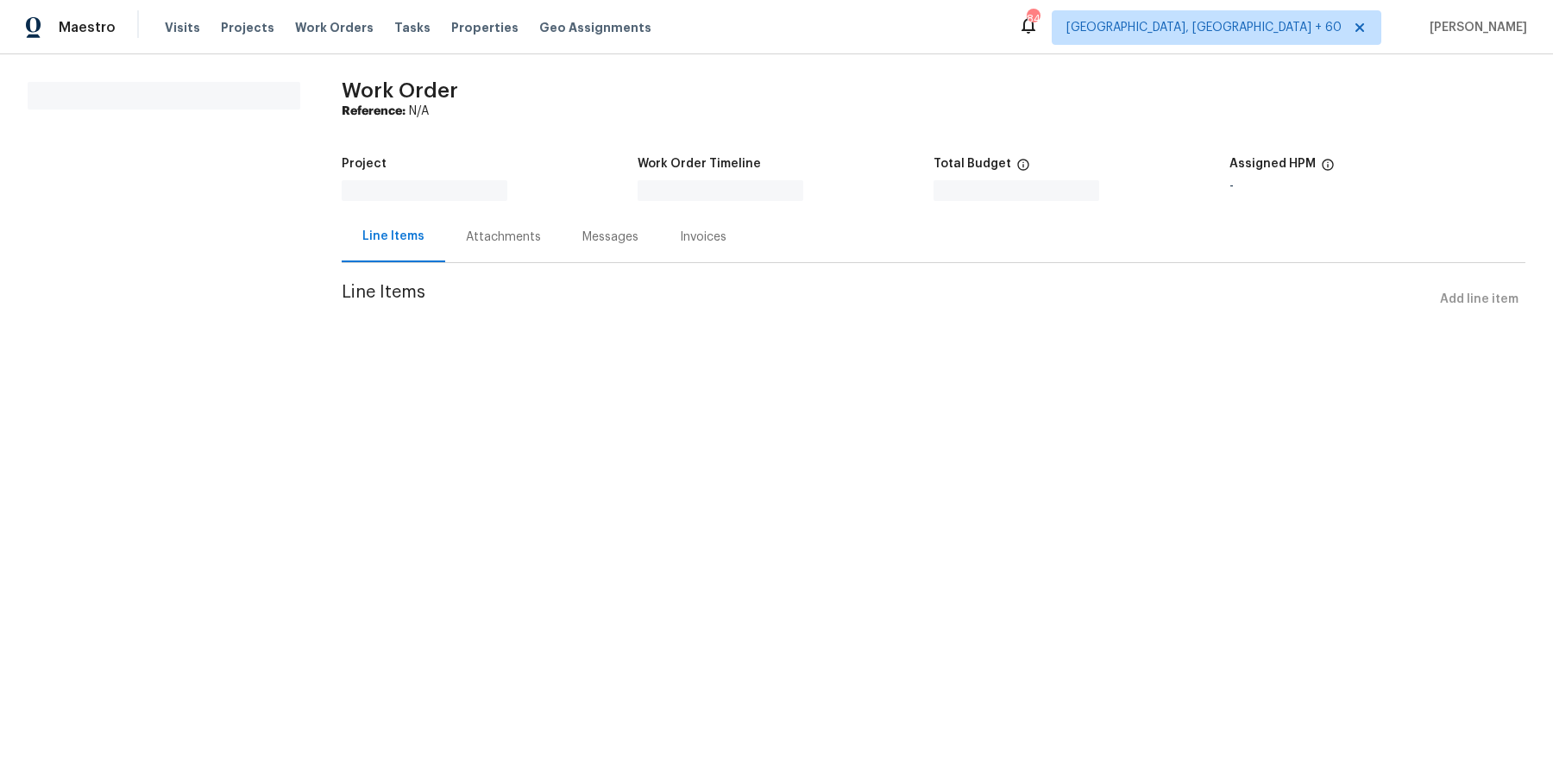
click at [776, 293] on span "Line Items" at bounding box center [888, 299] width 1091 height 32
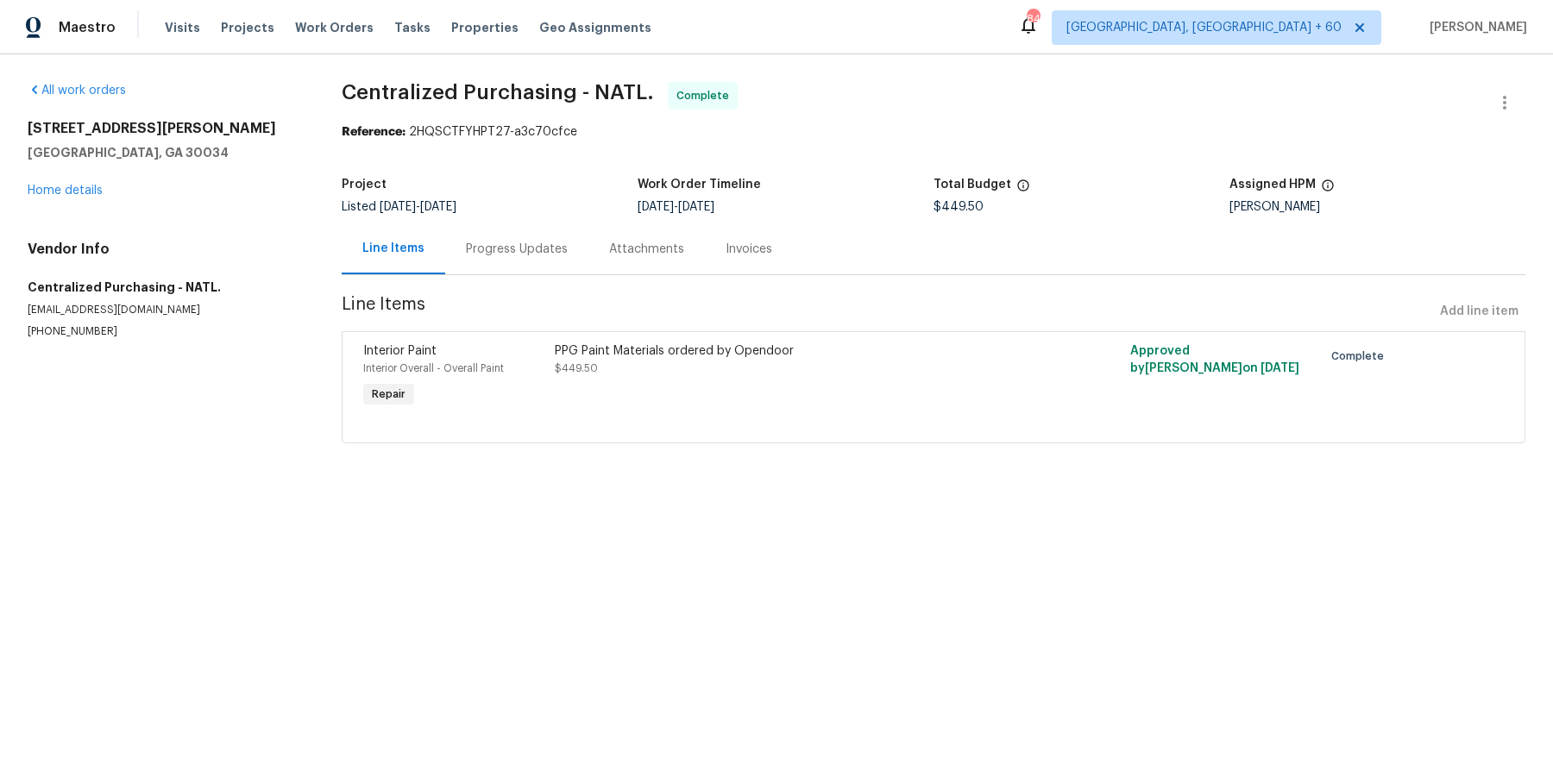
click at [51, 197] on div "4024 Waldrop Hills Dr Decatur, GA 30034 Home details" at bounding box center [164, 159] width 273 height 80
click at [54, 194] on link "Home details" at bounding box center [65, 190] width 75 height 12
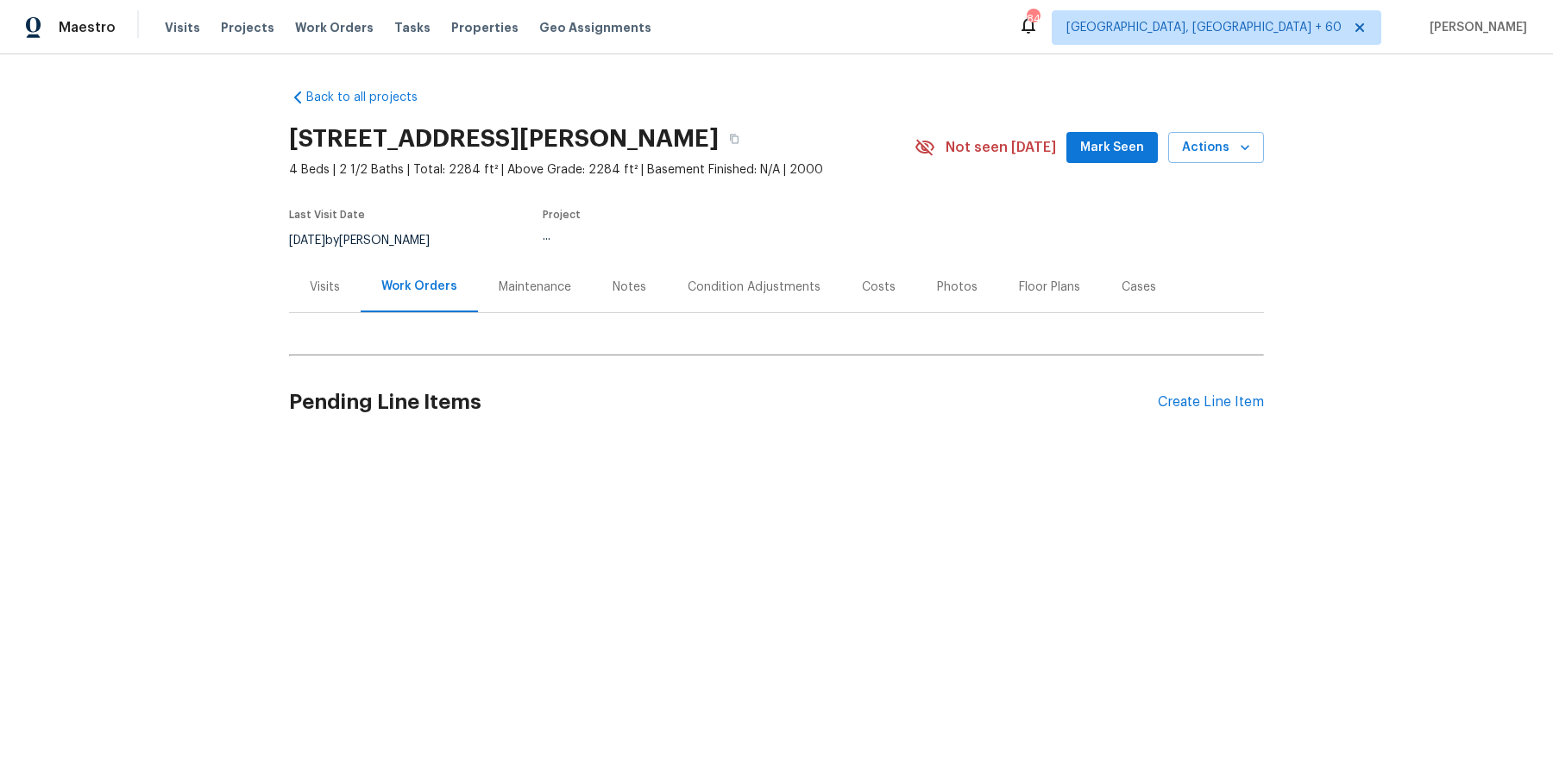
click at [604, 345] on div "Back to all projects 4024 Waldrop Hills Dr, Decatur, GA 30034 4 Beds | 2 1/2 Ba…" at bounding box center [776, 266] width 975 height 381
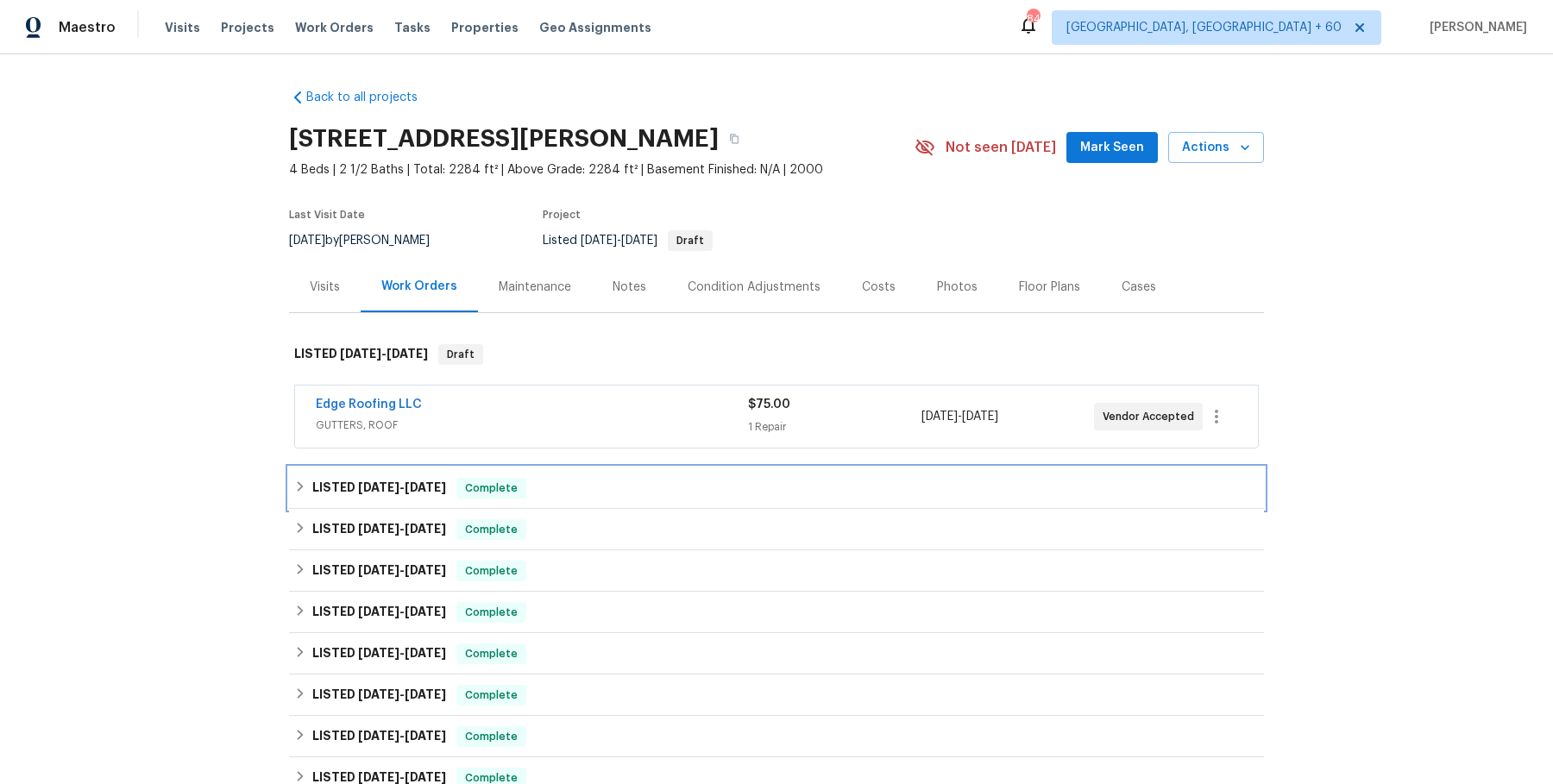
click at [511, 492] on span "Complete" at bounding box center [491, 488] width 66 height 17
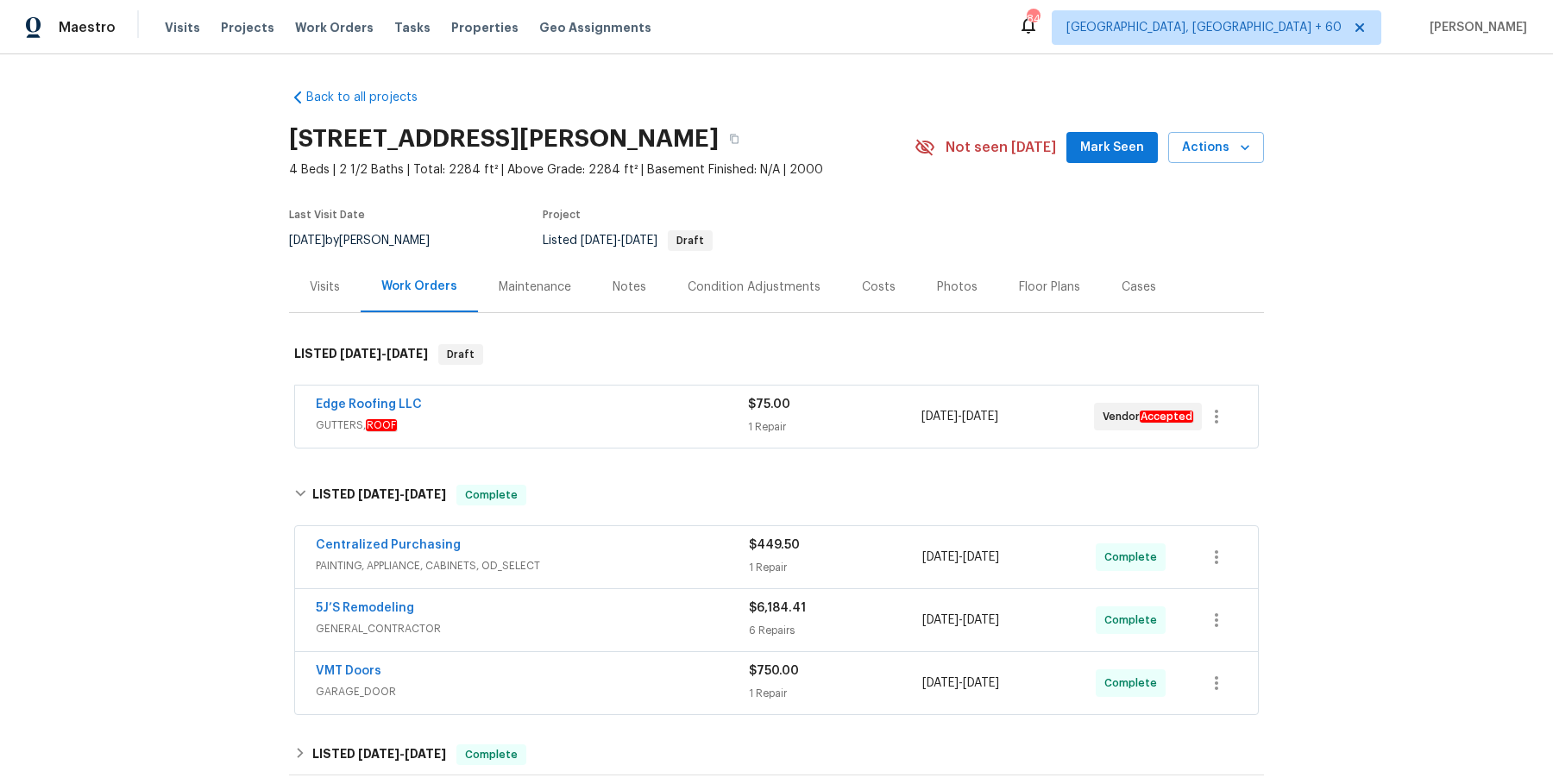
click at [573, 431] on span "GUTTERS, ROOF" at bounding box center [532, 424] width 432 height 17
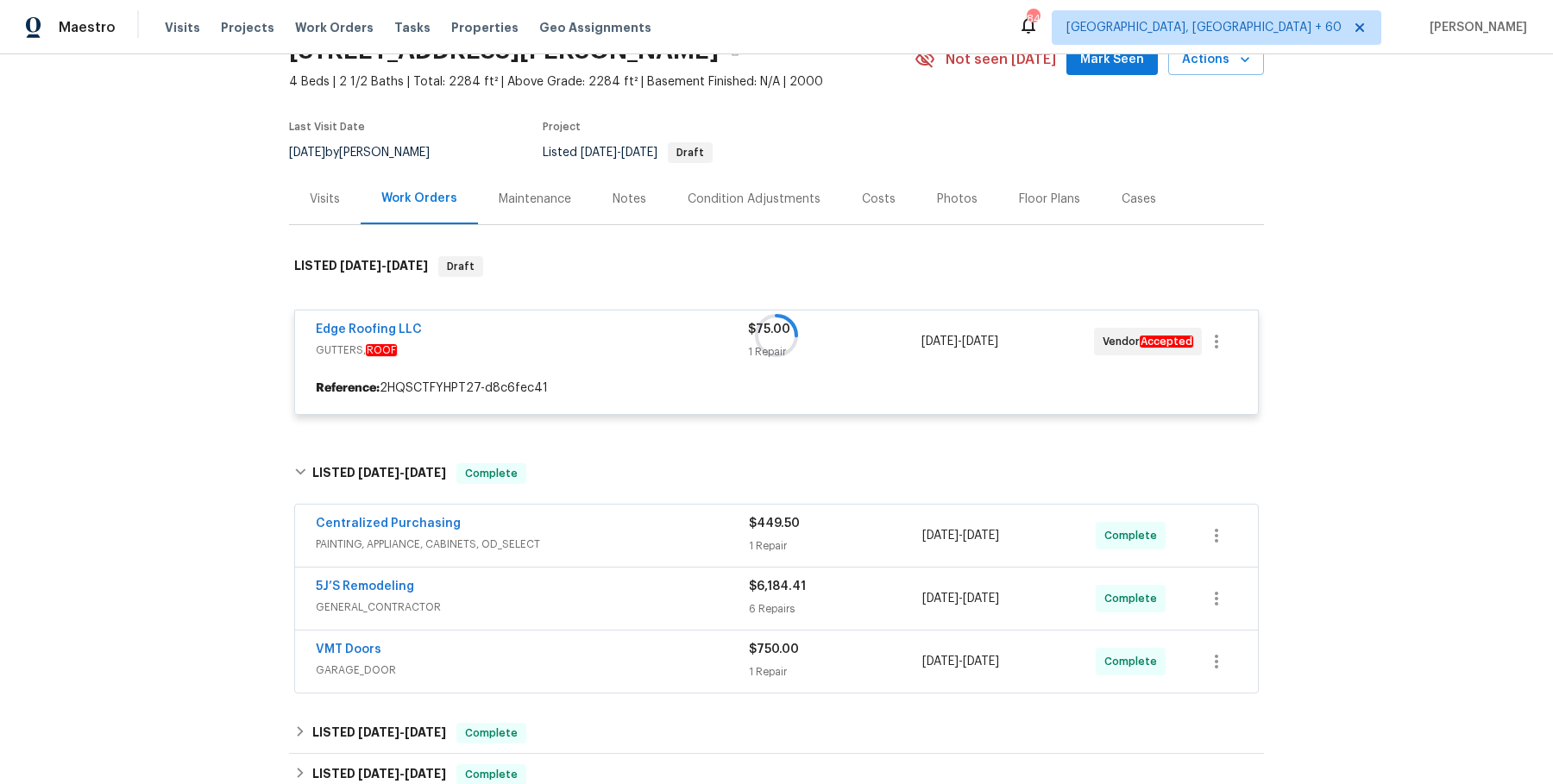
scroll to position [92, 0]
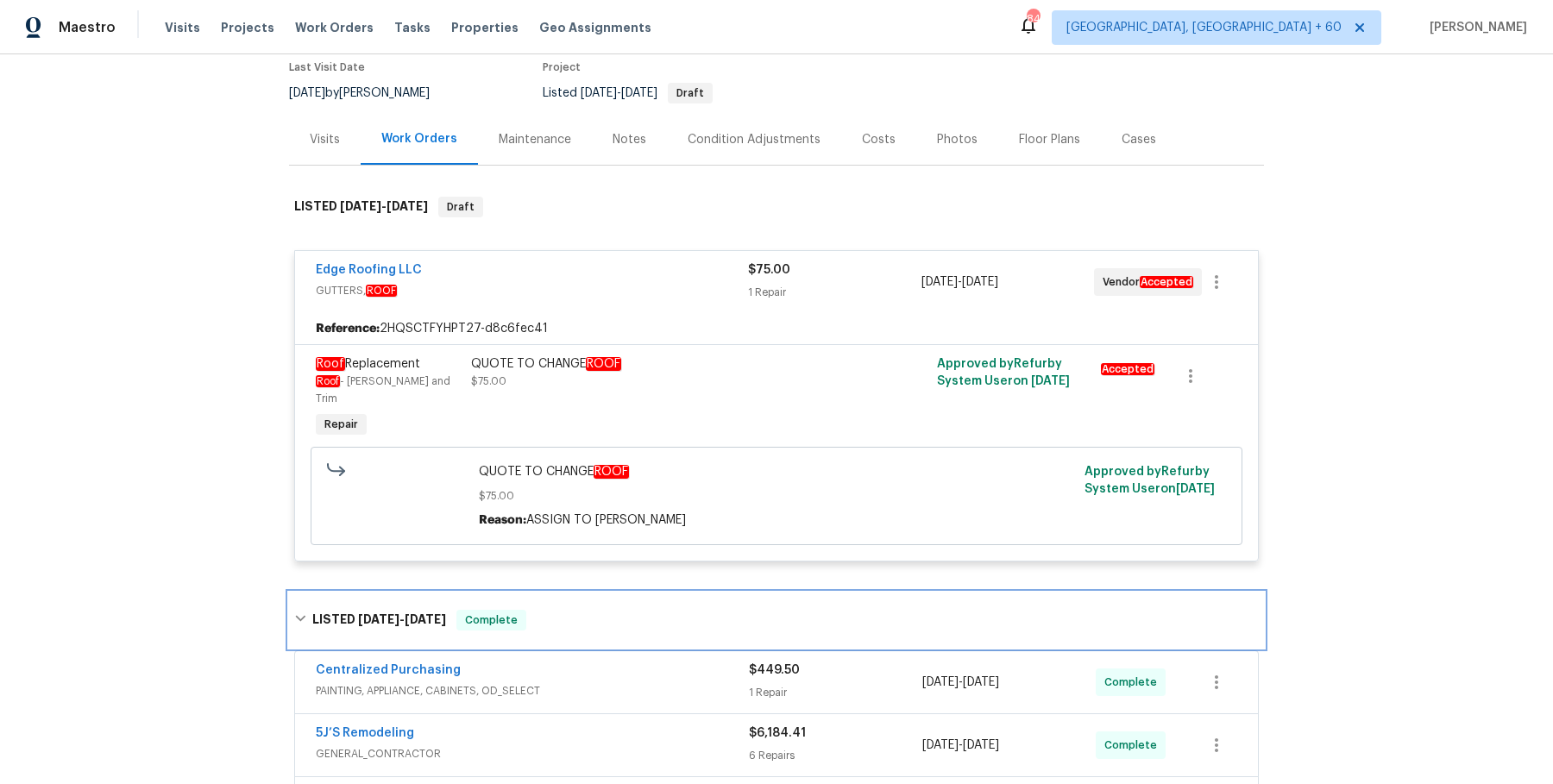
click at [672, 626] on div "LISTED 8/13/25 - 8/21/25 Complete" at bounding box center [776, 620] width 975 height 55
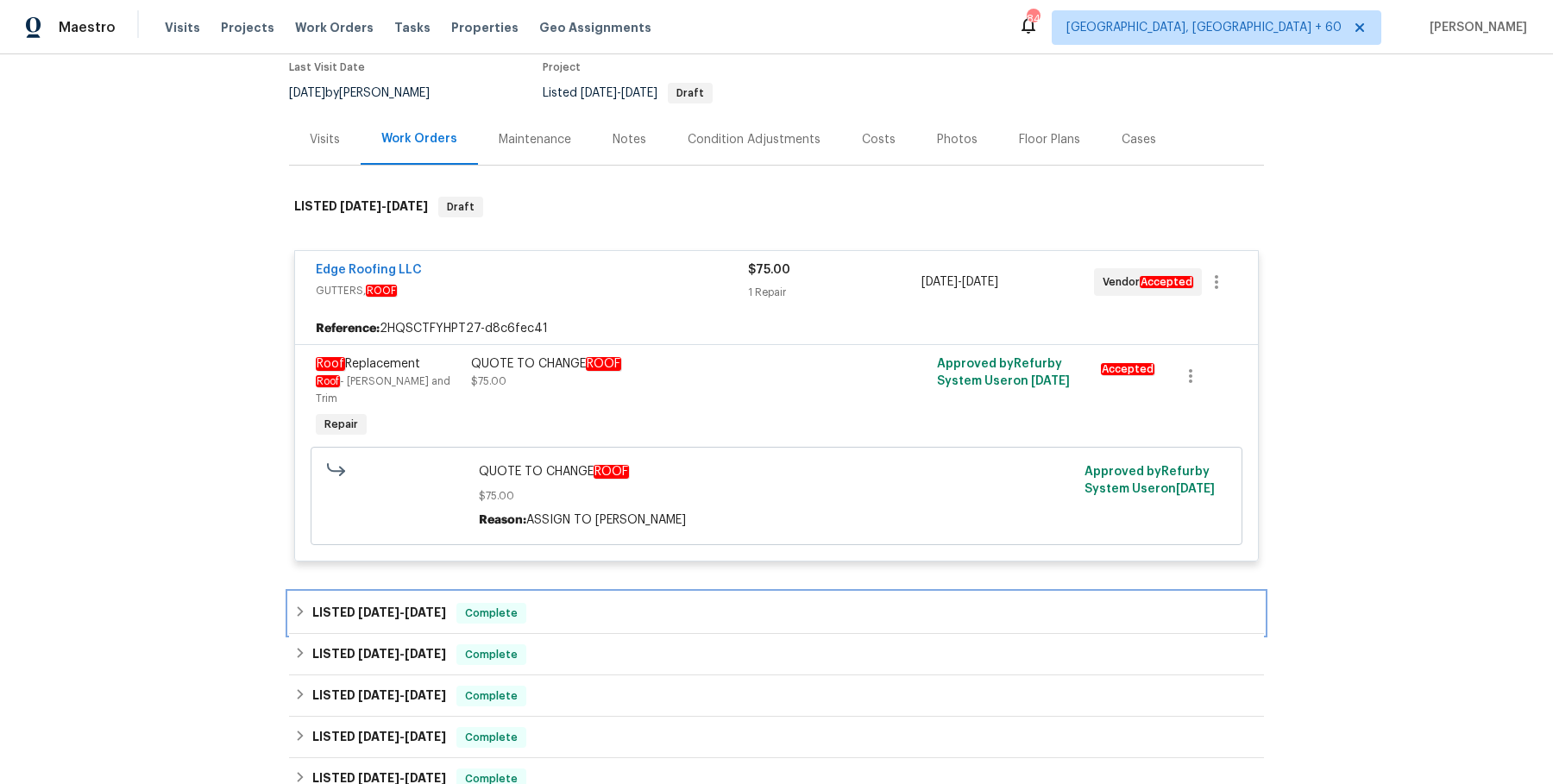
scroll to position [285, 0]
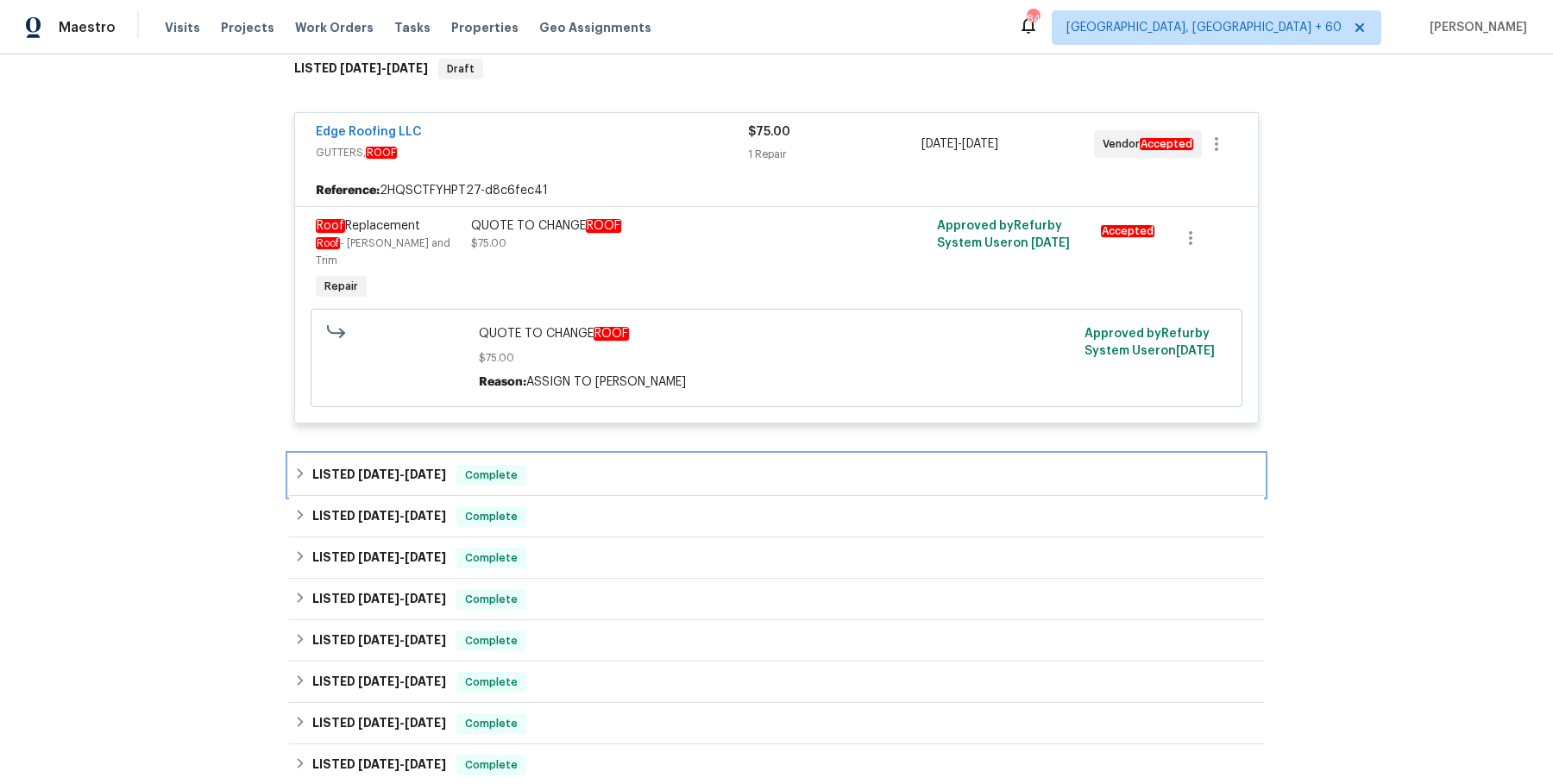
click at [664, 465] on div "LISTED 8/13/25 - 8/21/25 Complete" at bounding box center [776, 475] width 965 height 20
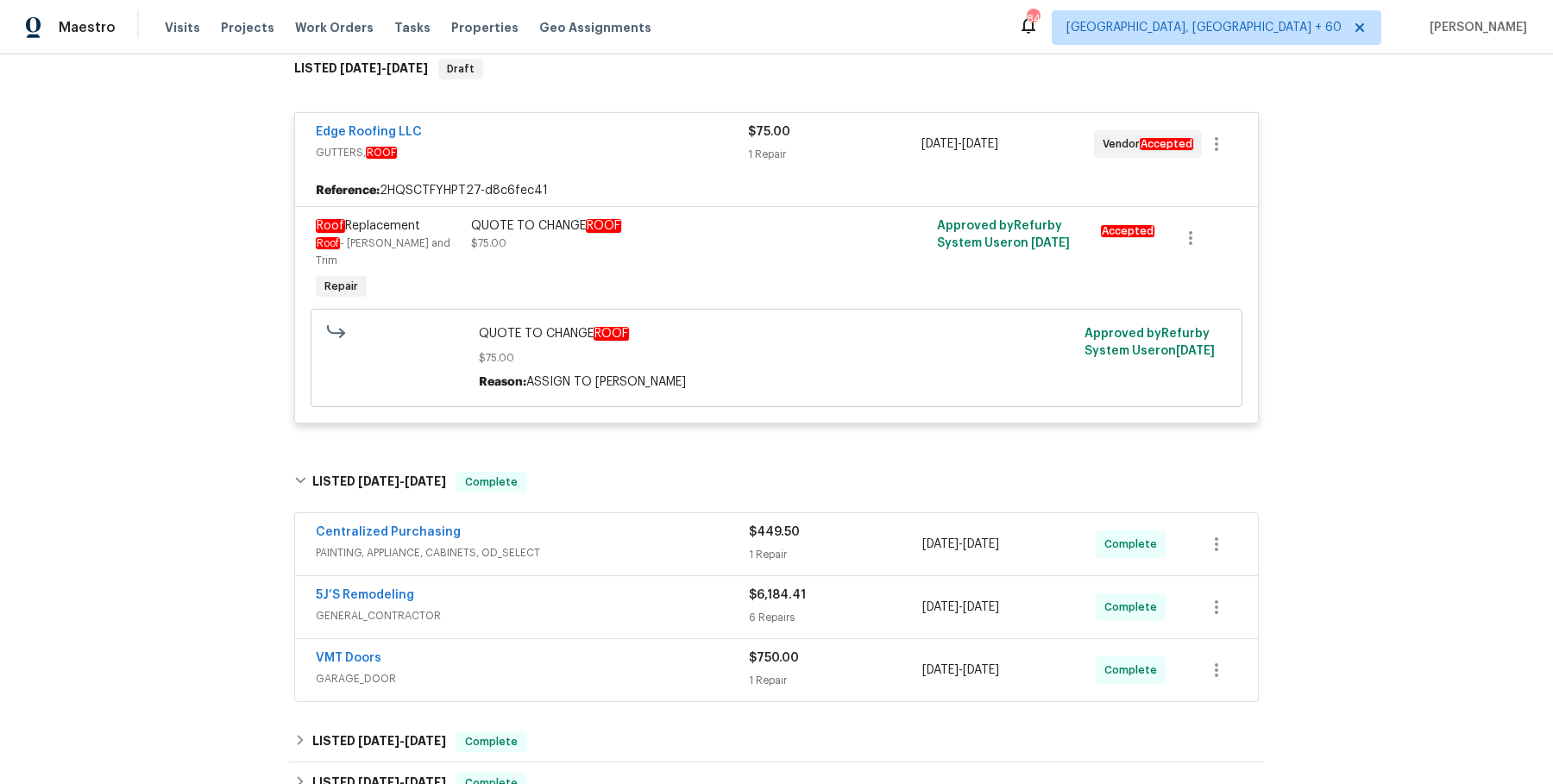
click at [646, 545] on span "PAINTING, APPLIANCE, CABINETS, OD_SELECT" at bounding box center [532, 553] width 433 height 17
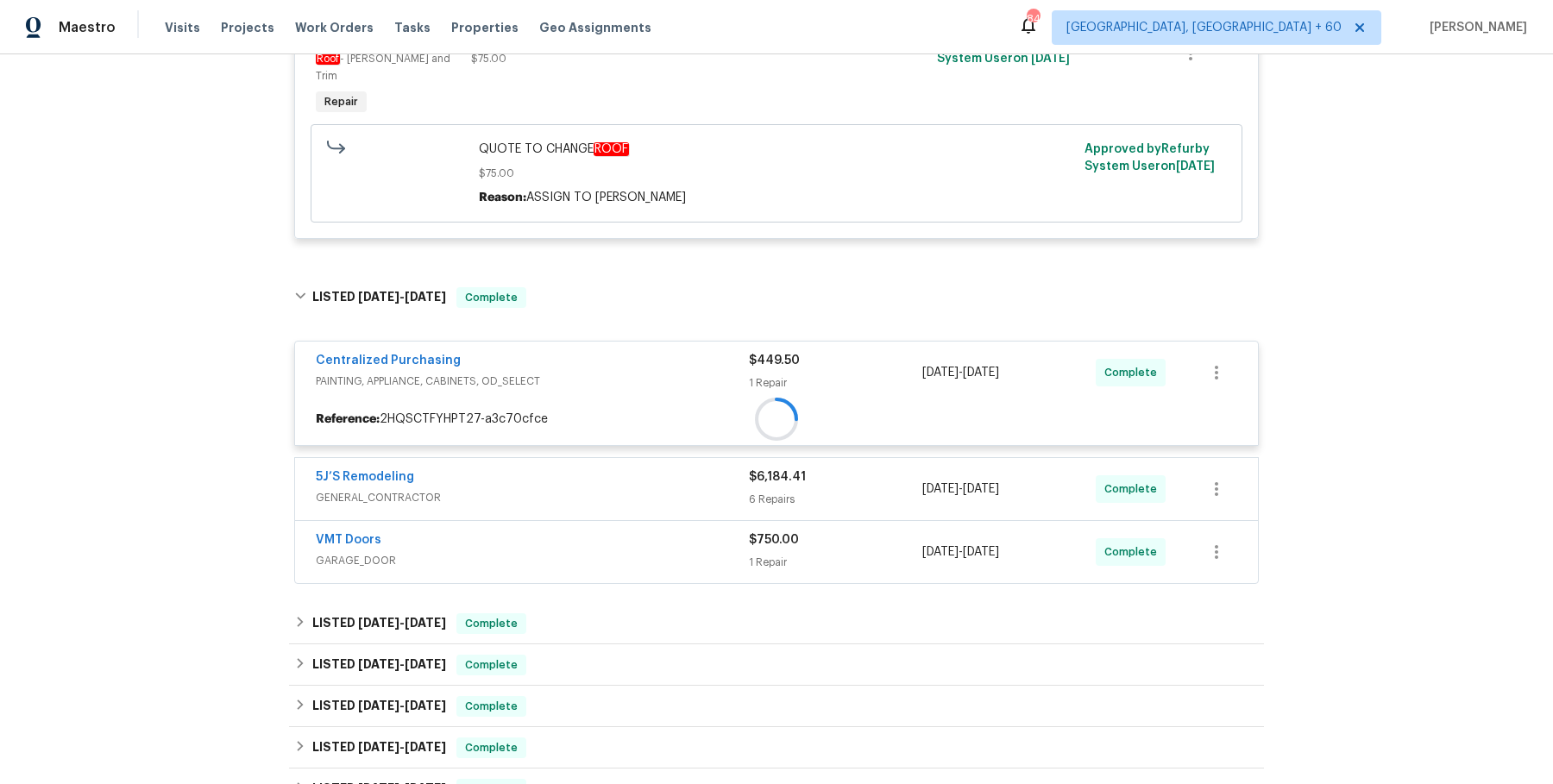
scroll to position [477, 0]
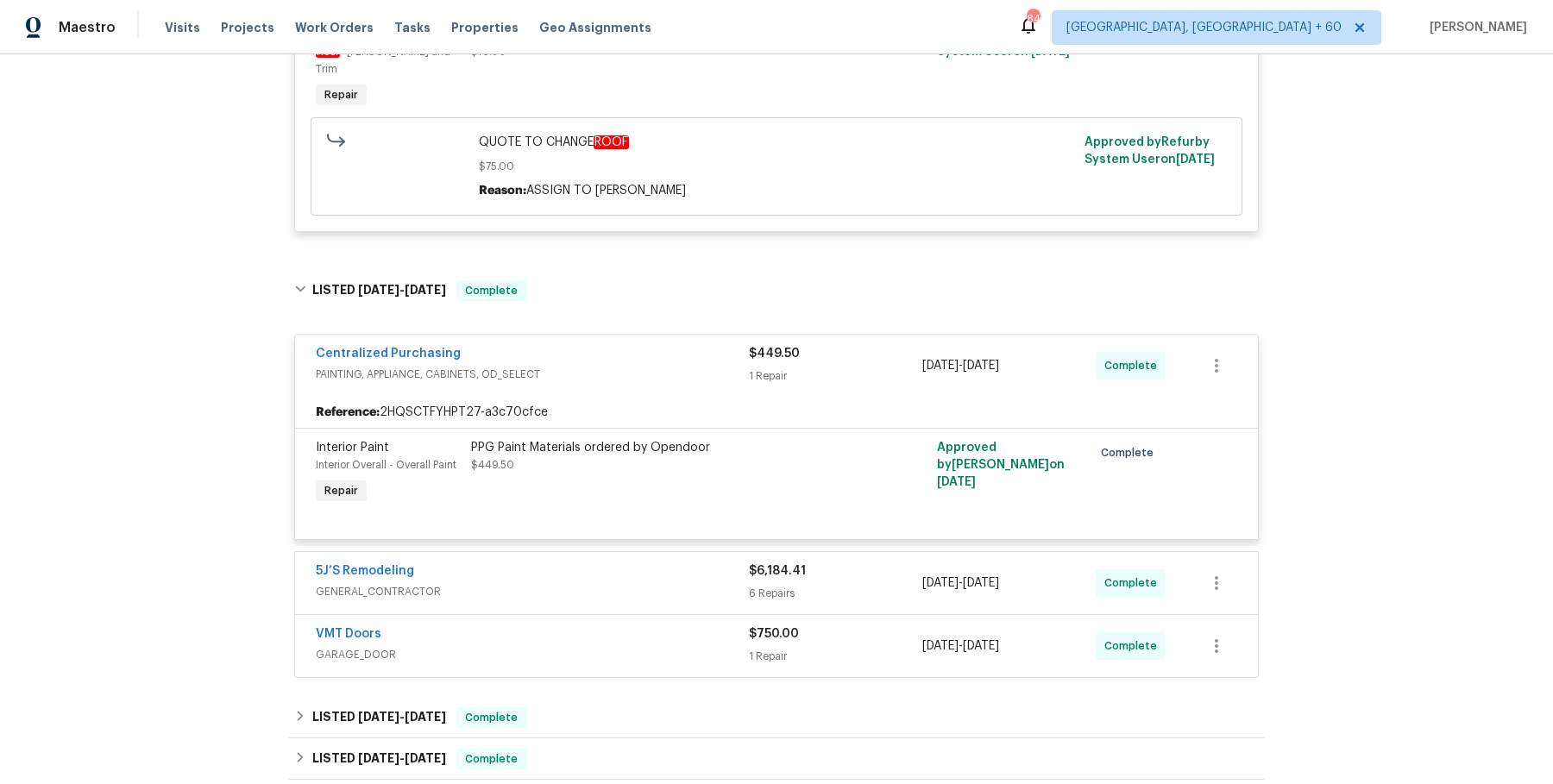
click at [634, 563] on div "5J’S Remodeling" at bounding box center [532, 572] width 433 height 20
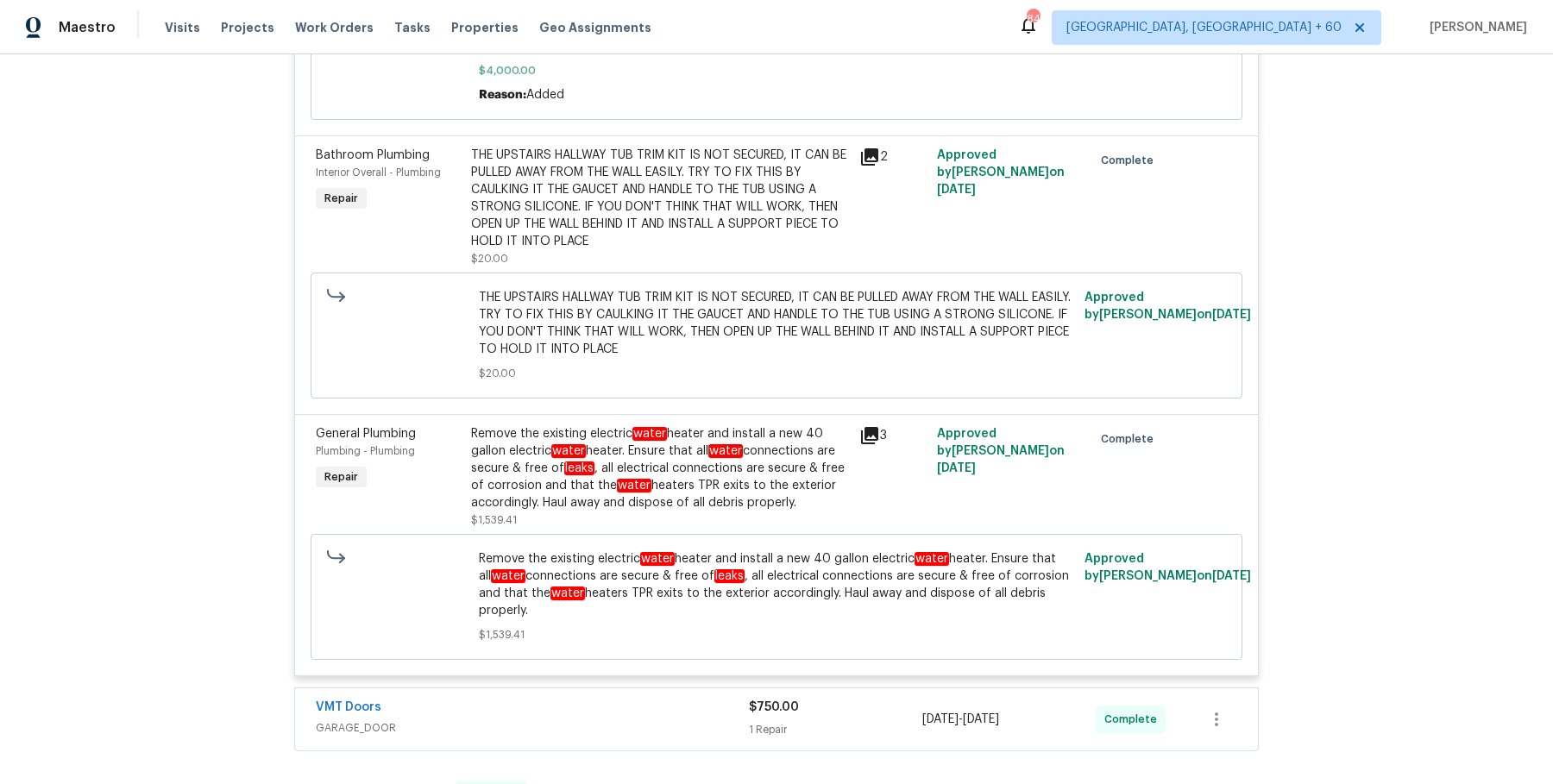
scroll to position [1844, 0]
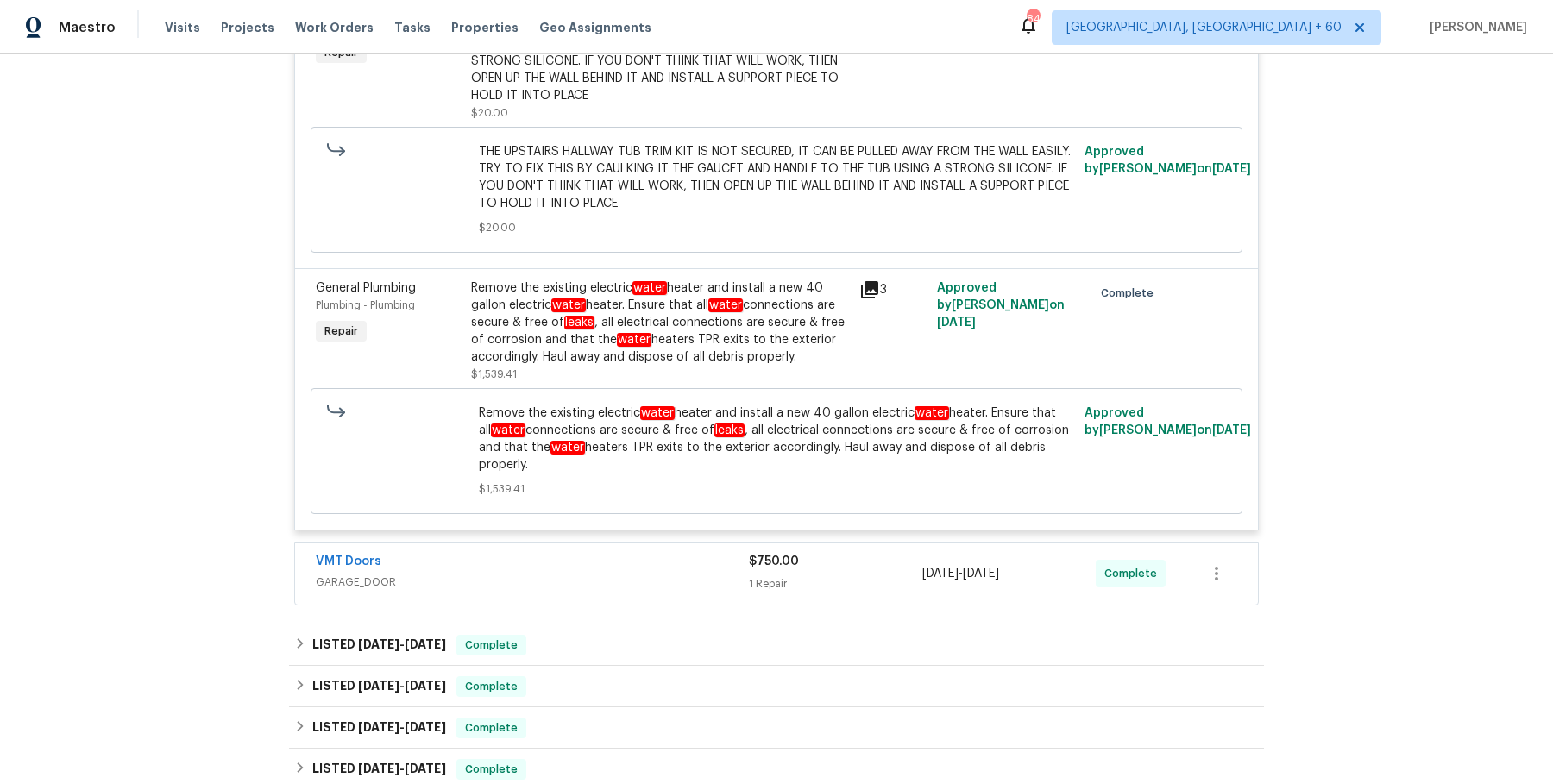
click at [680, 574] on span "GARAGE_DOOR" at bounding box center [532, 582] width 433 height 17
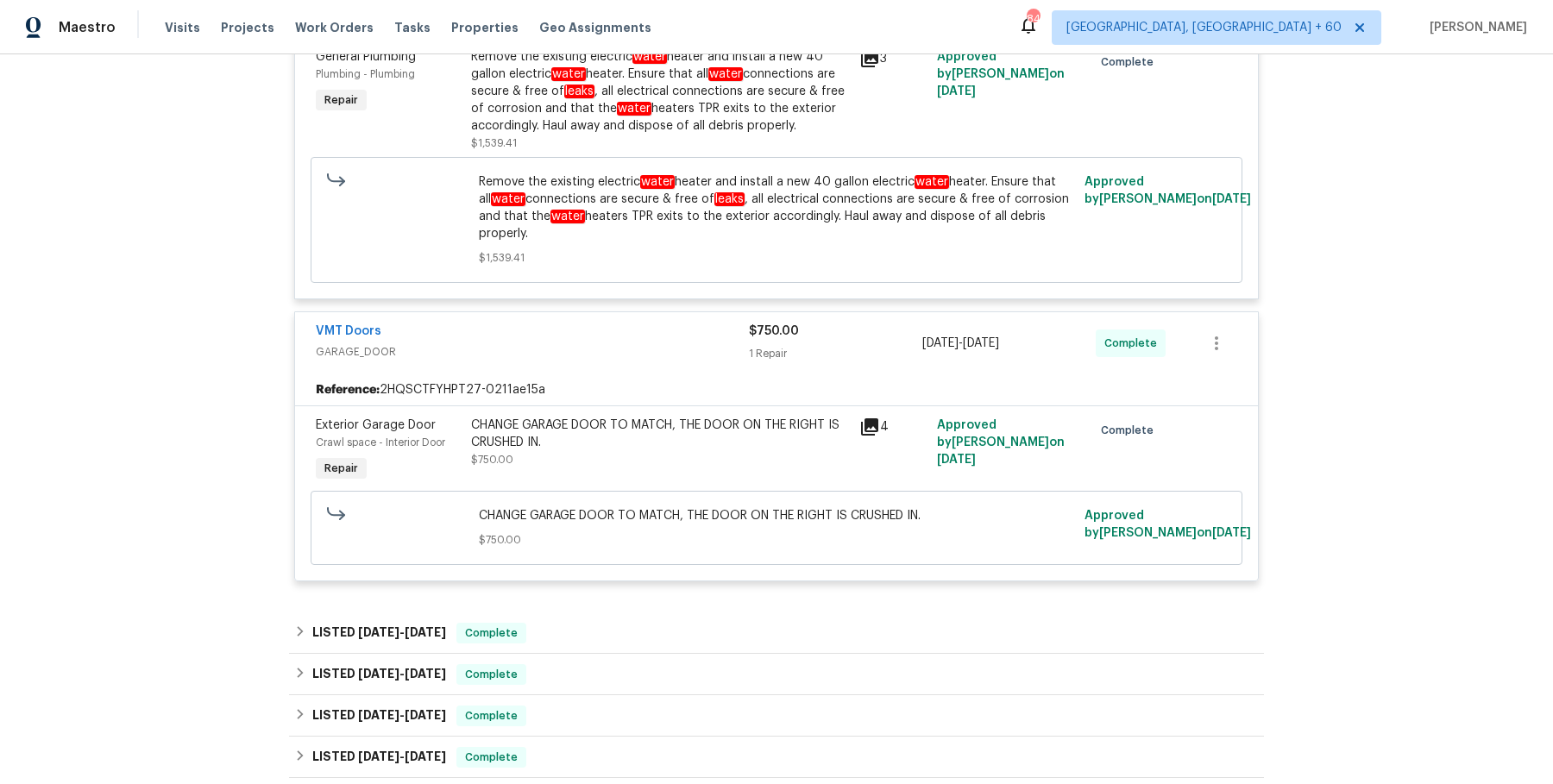
scroll to position [2390, 0]
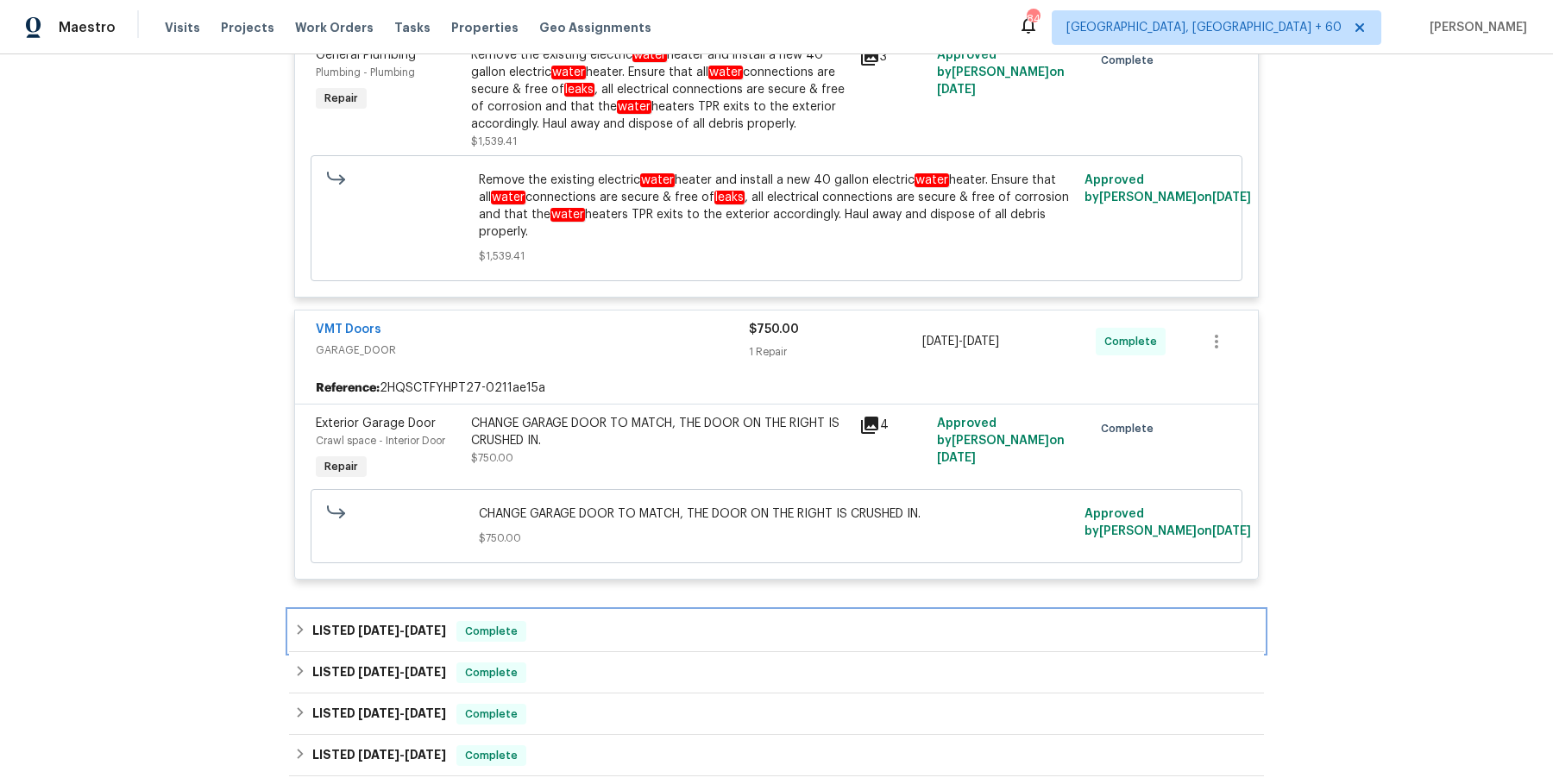
click at [641, 626] on div "LISTED 7/29/25 - 8/4/25 Complete" at bounding box center [776, 631] width 965 height 20
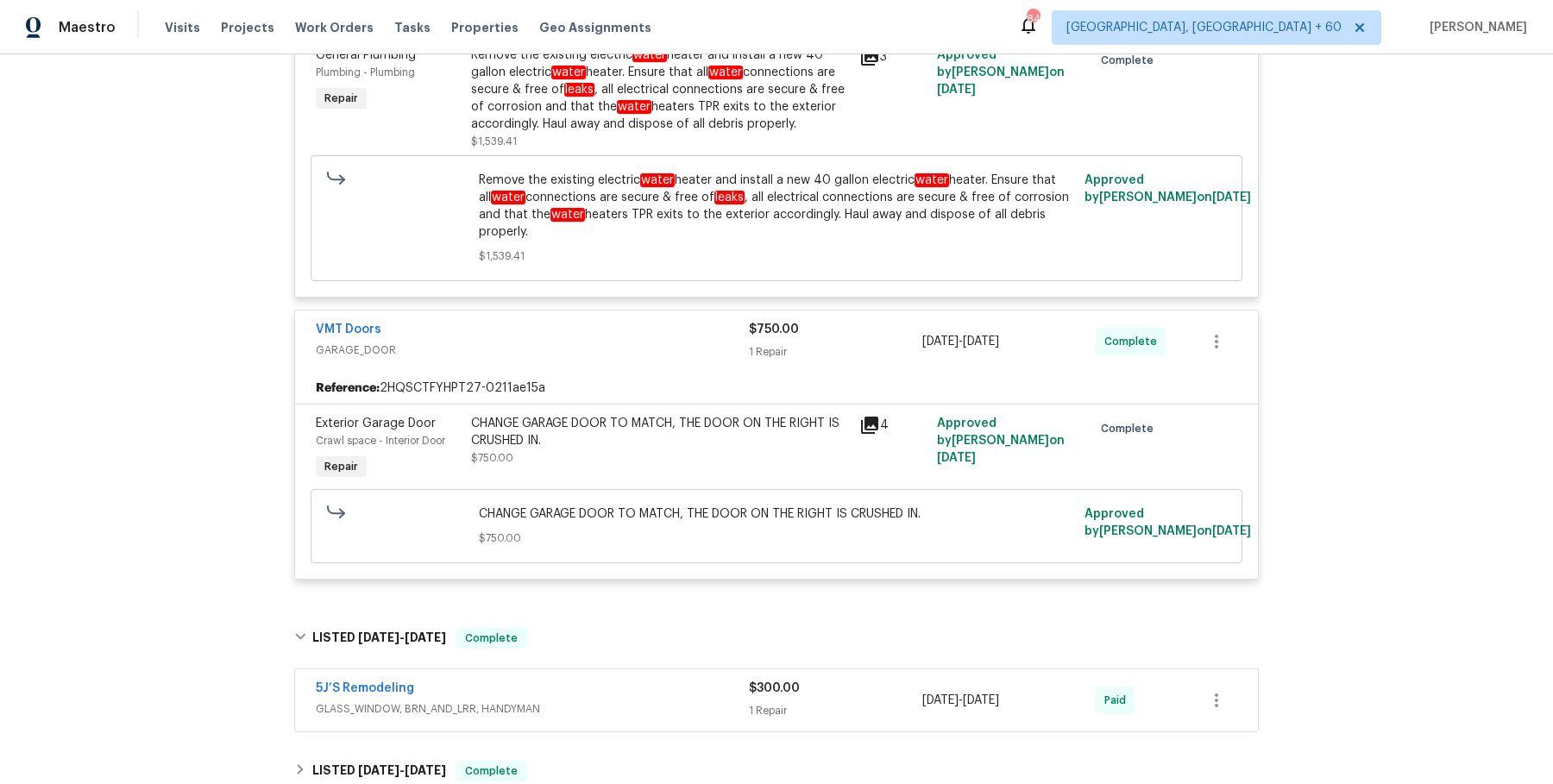
click at [618, 679] on div "5J’S Remodeling" at bounding box center [532, 689] width 433 height 20
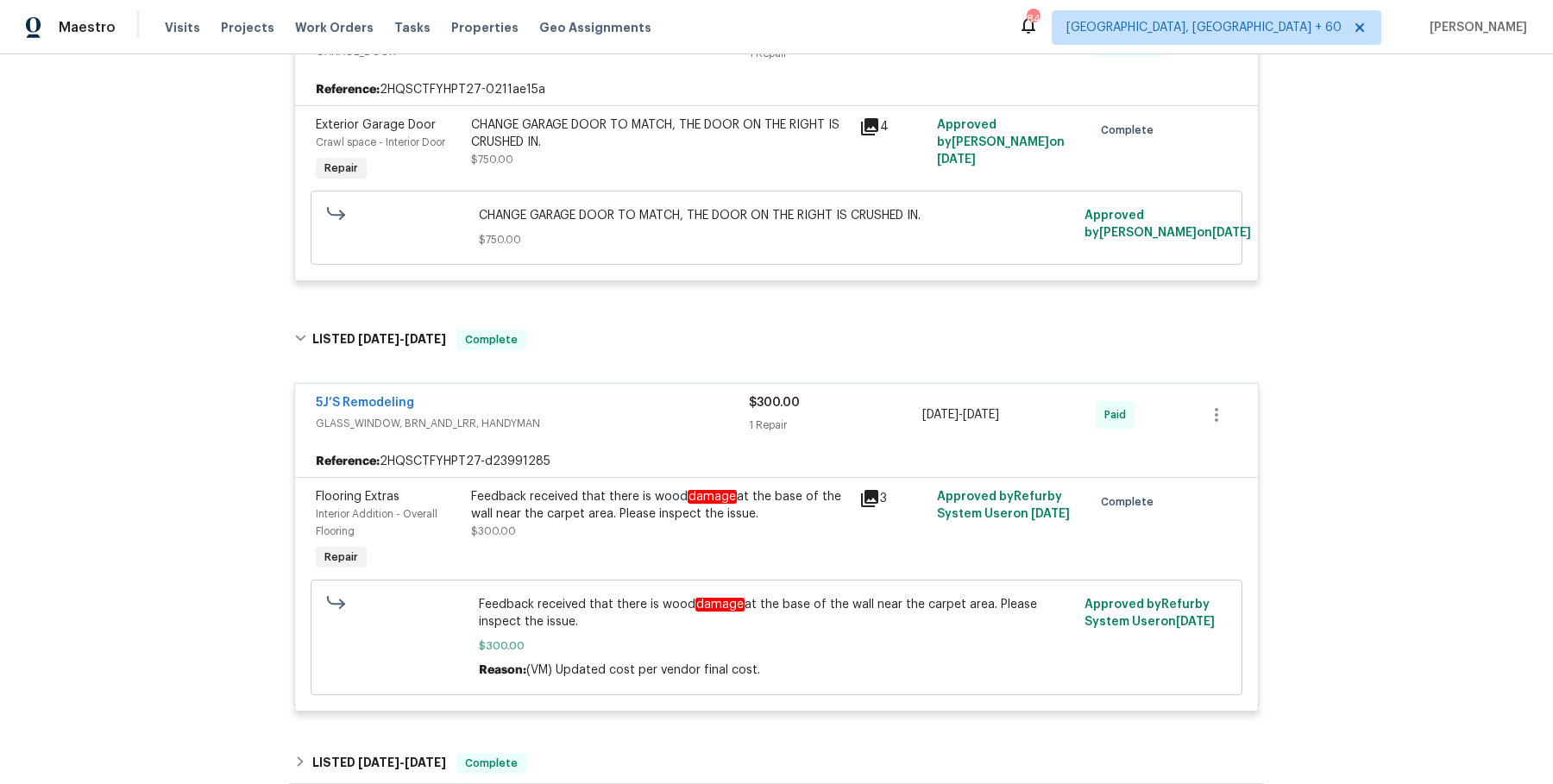
scroll to position [2737, 0]
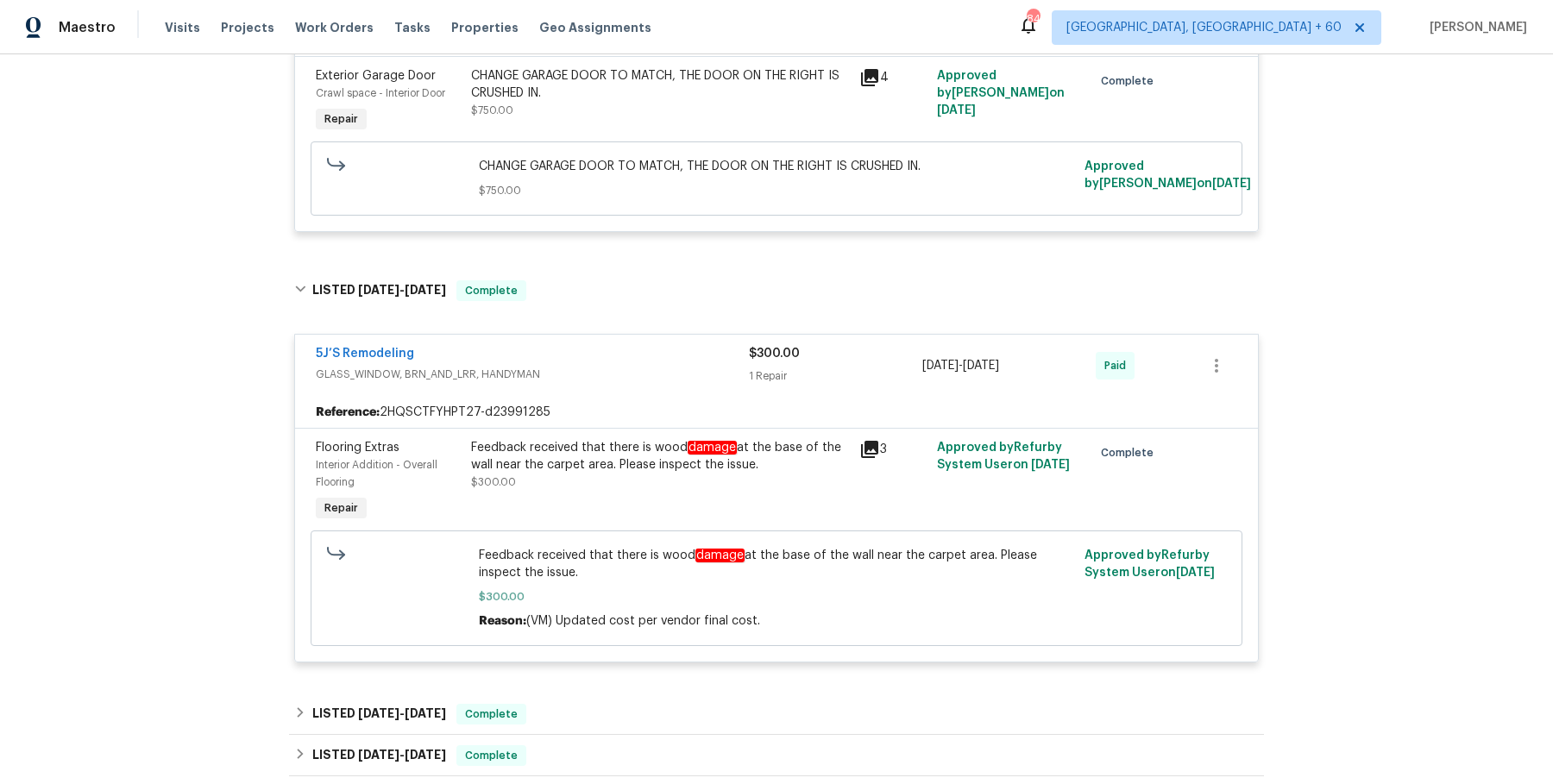
click at [696, 454] on div "Feedback received that there is wood damage at the base of the wall near the ca…" at bounding box center [660, 456] width 378 height 35
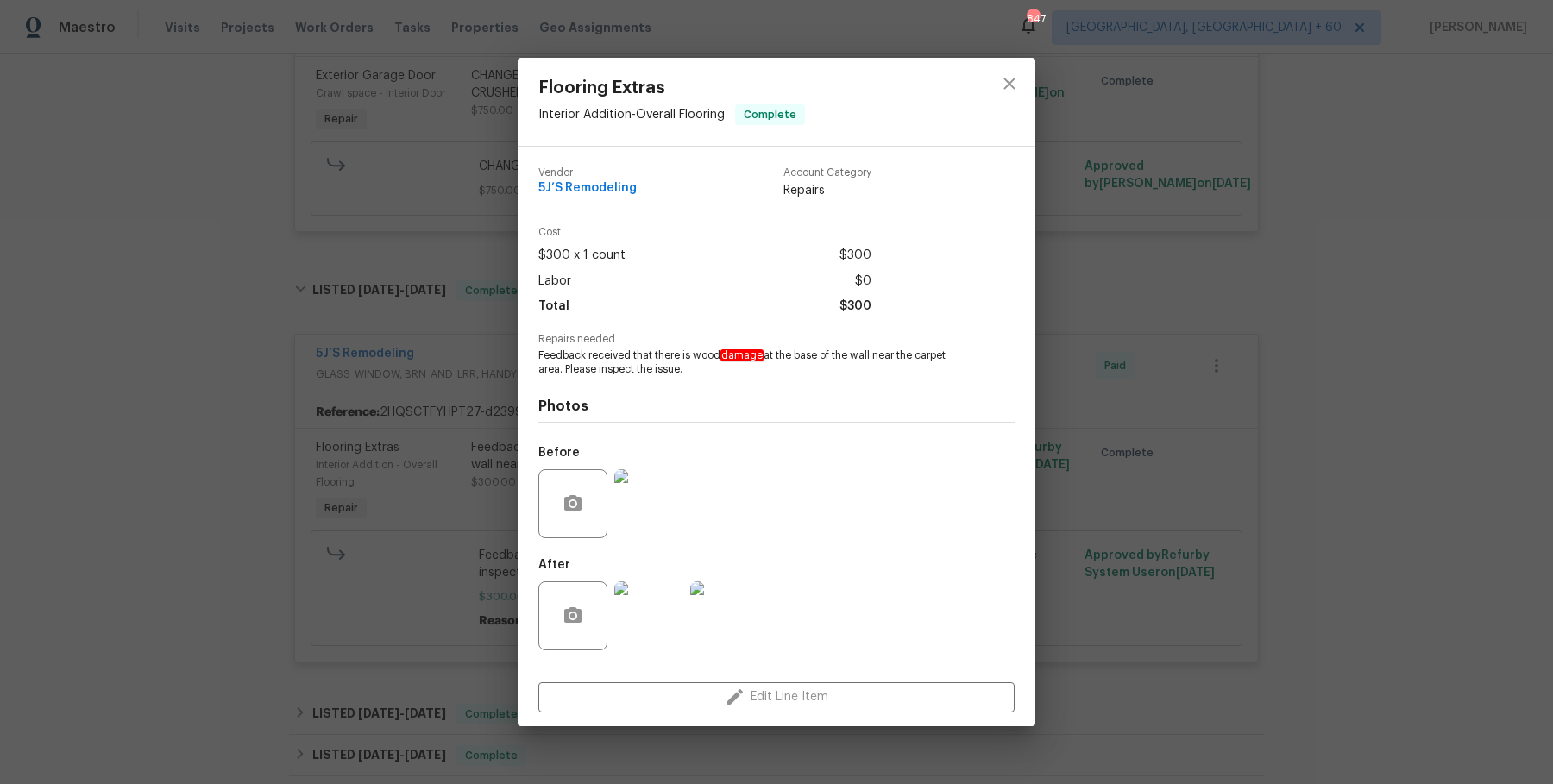
click at [1323, 536] on div "Flooring Extras Interior Addition - Overall Flooring Complete Vendor 5J’S Remod…" at bounding box center [776, 392] width 1553 height 784
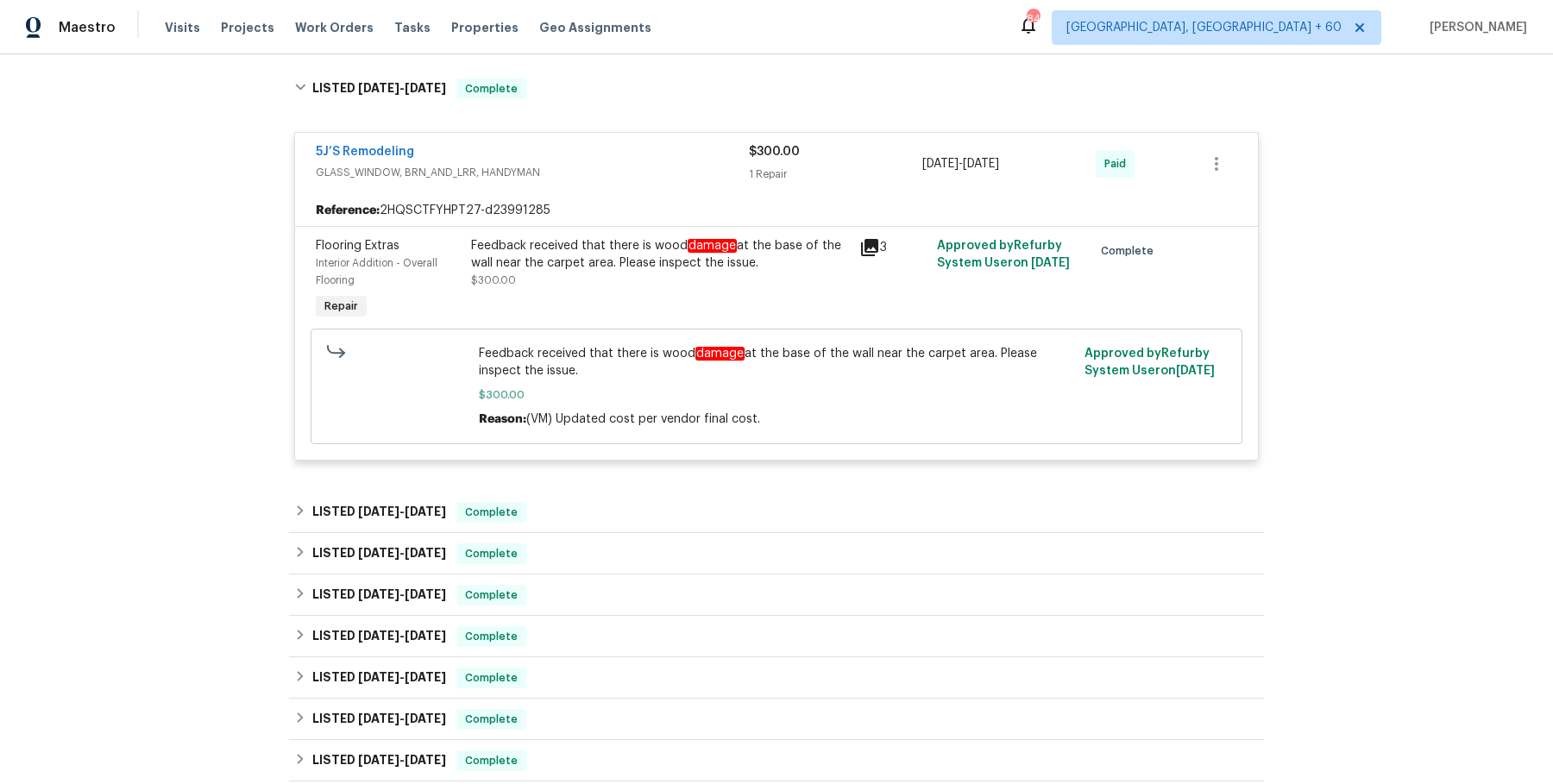
scroll to position [2952, 0]
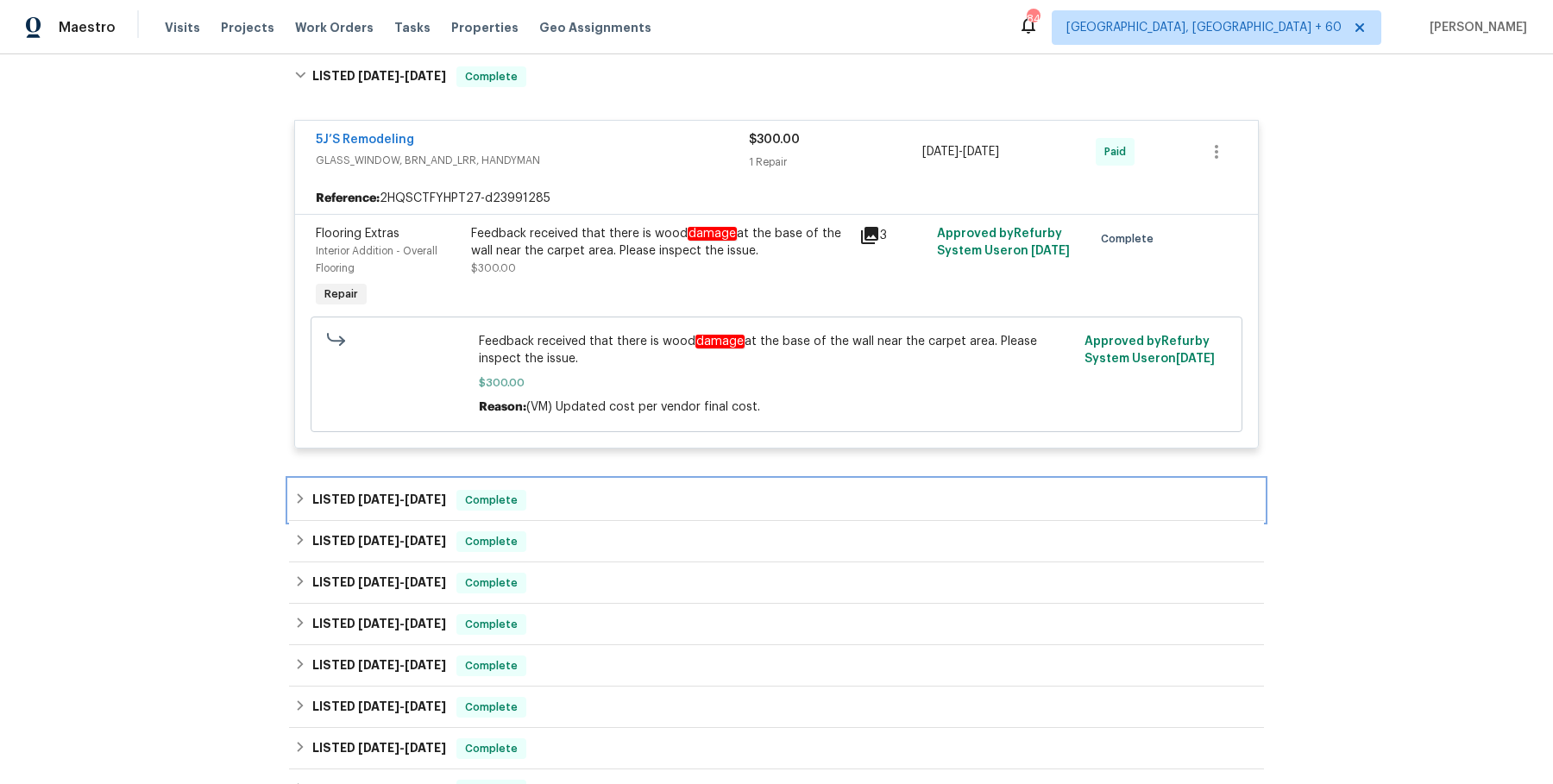
click at [889, 480] on div "LISTED 7/23/25 - 7/25/25 Complete" at bounding box center [776, 501] width 975 height 42
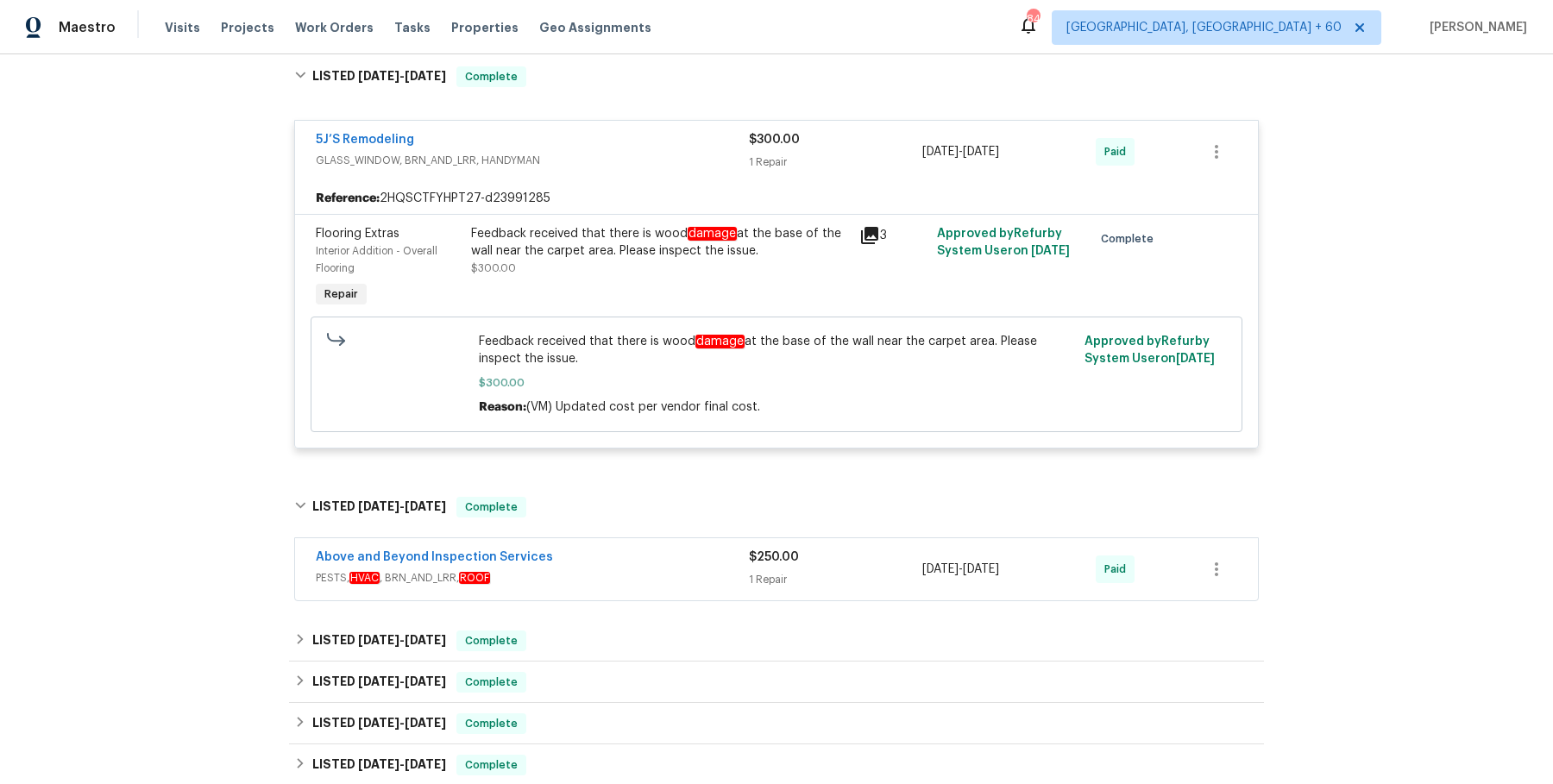
click at [679, 570] on span "PESTS, HVAC , BRN_AND_LRR, ROOF" at bounding box center [532, 578] width 433 height 17
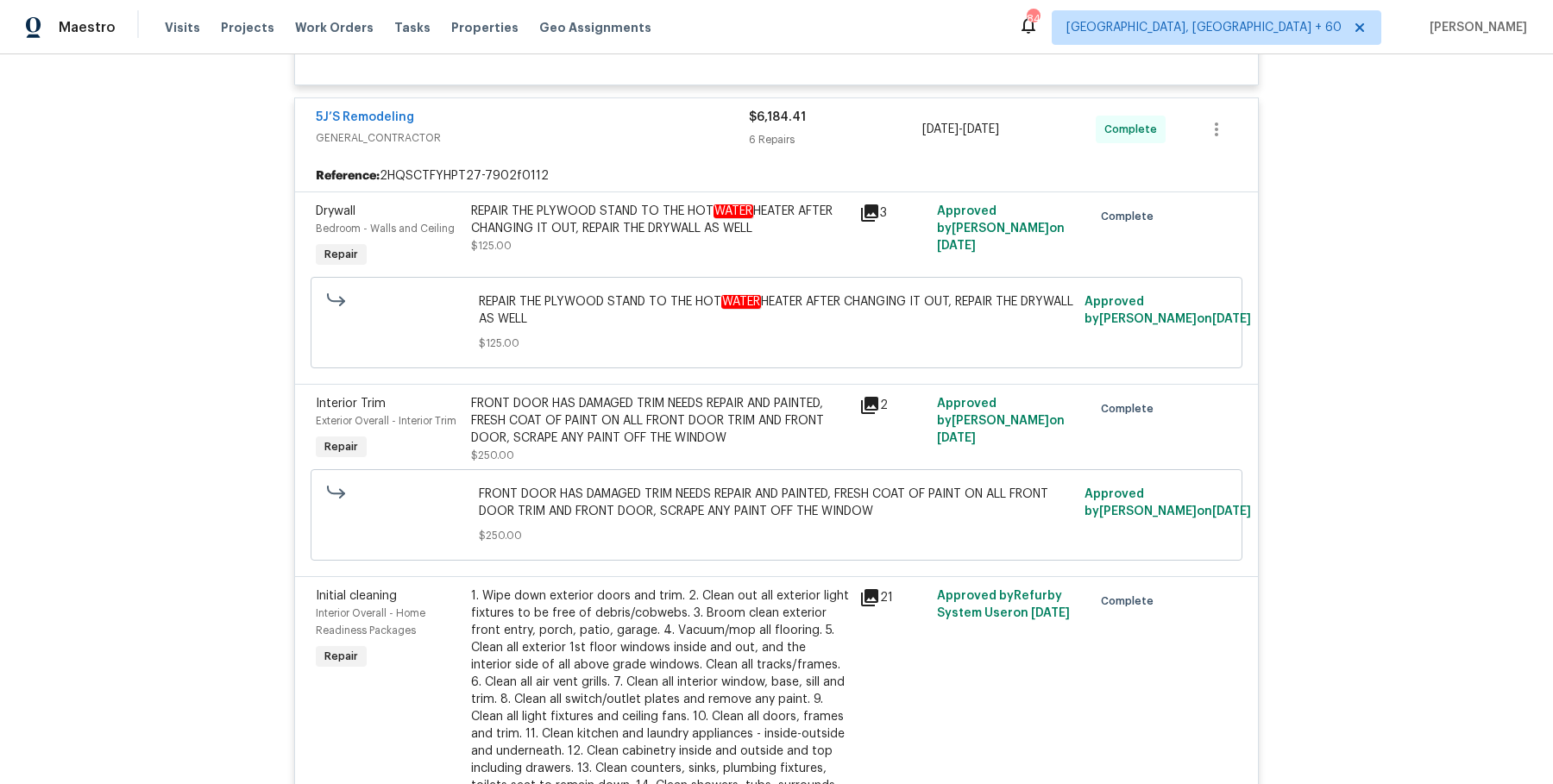
scroll to position [951, 0]
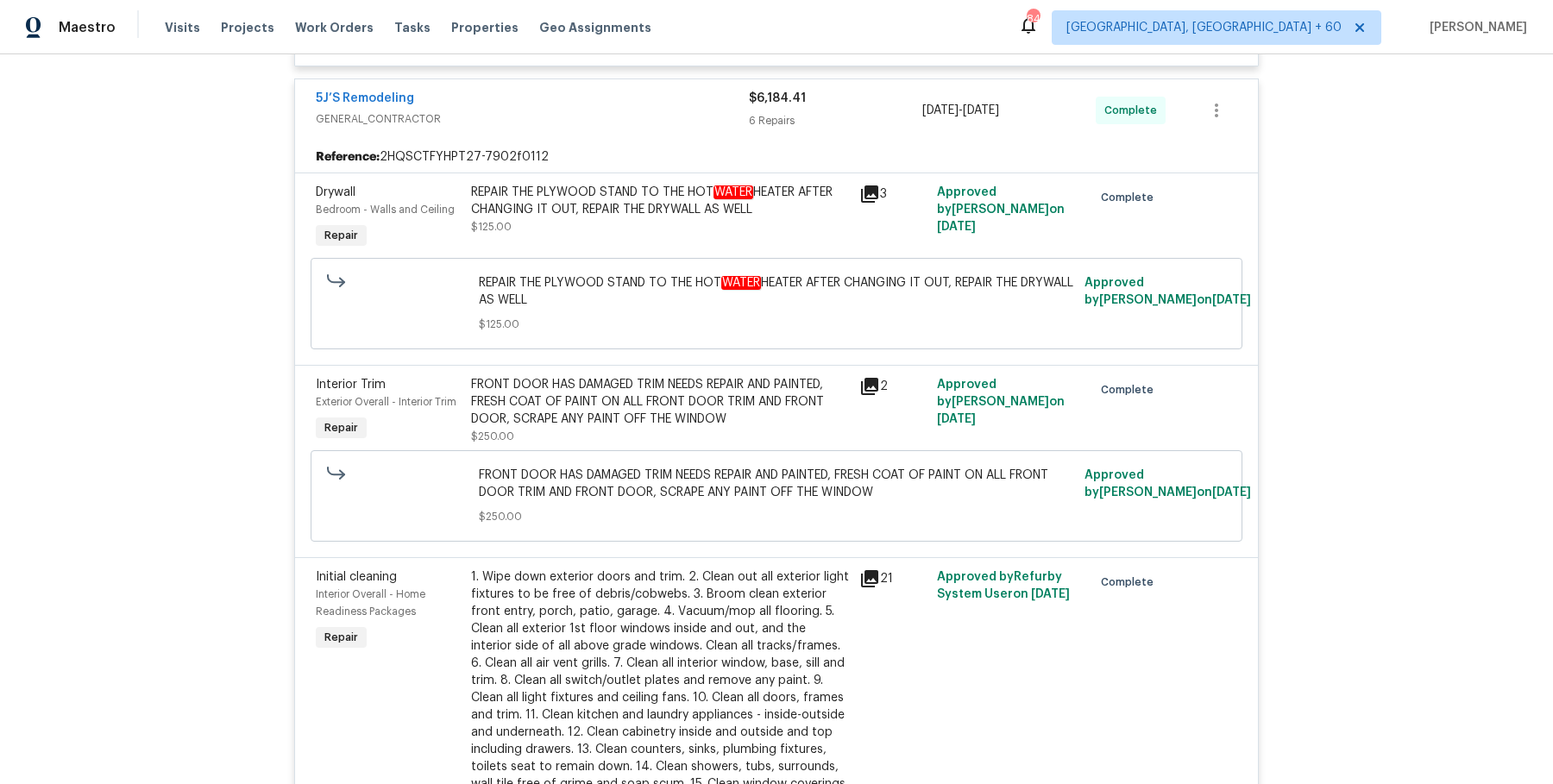
click at [722, 193] on div "REPAIR THE PLYWOOD STAND TO THE HOT WATER HEATER AFTER CHANGING IT OUT, REPAIR …" at bounding box center [660, 200] width 378 height 35
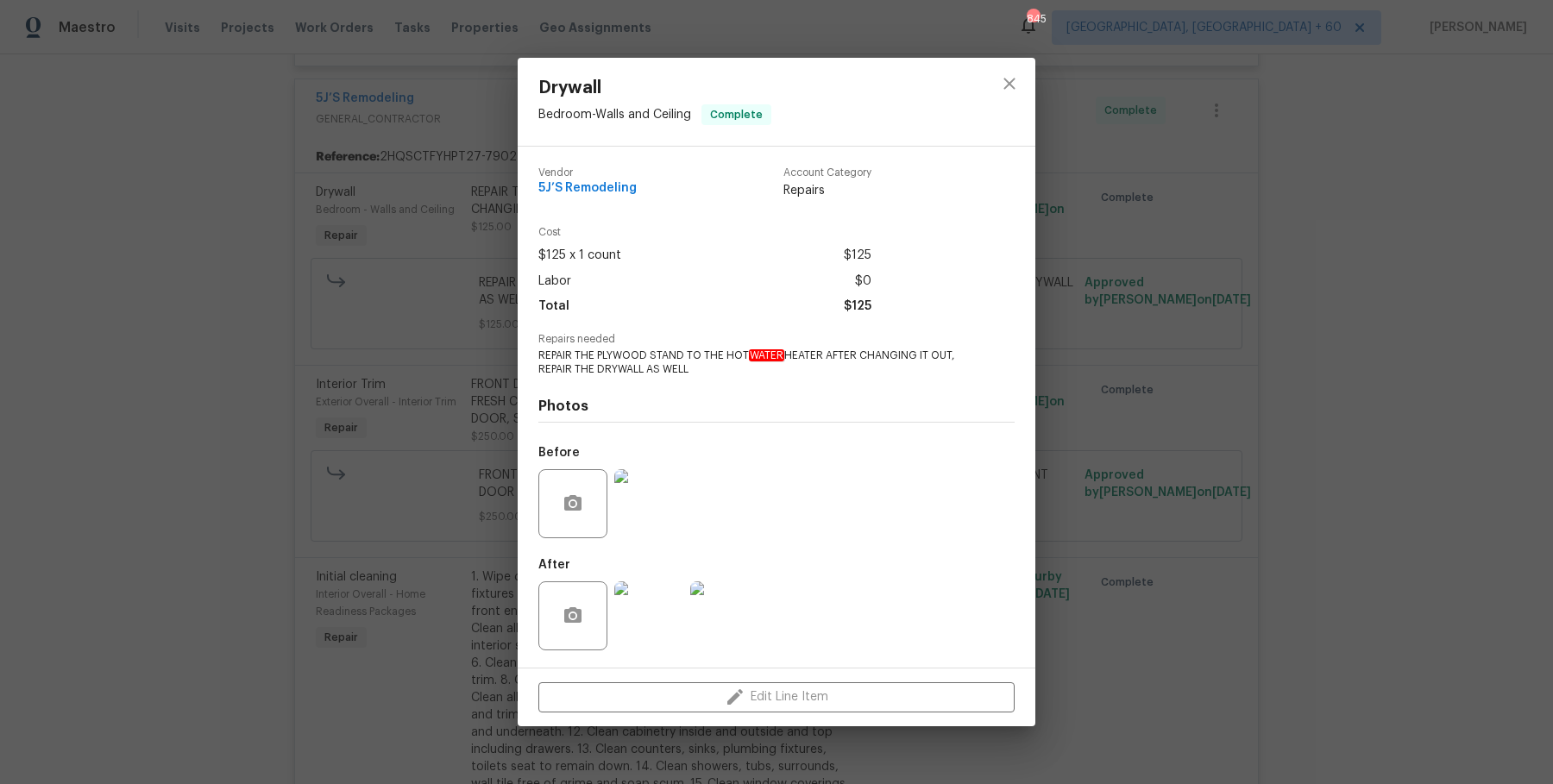
click at [637, 502] on img at bounding box center [648, 504] width 69 height 69
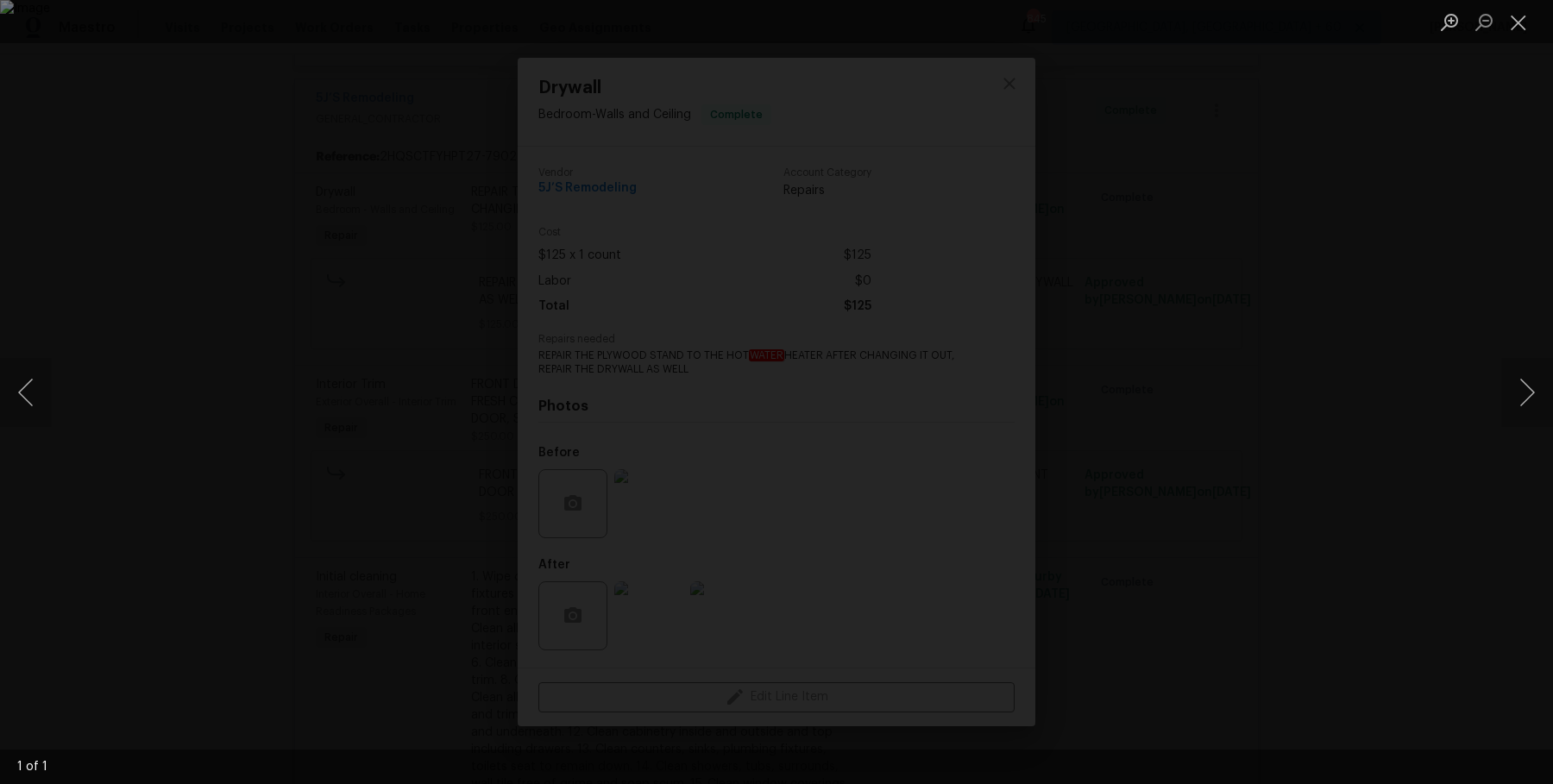
click at [1467, 547] on div "Lightbox" at bounding box center [776, 392] width 1553 height 784
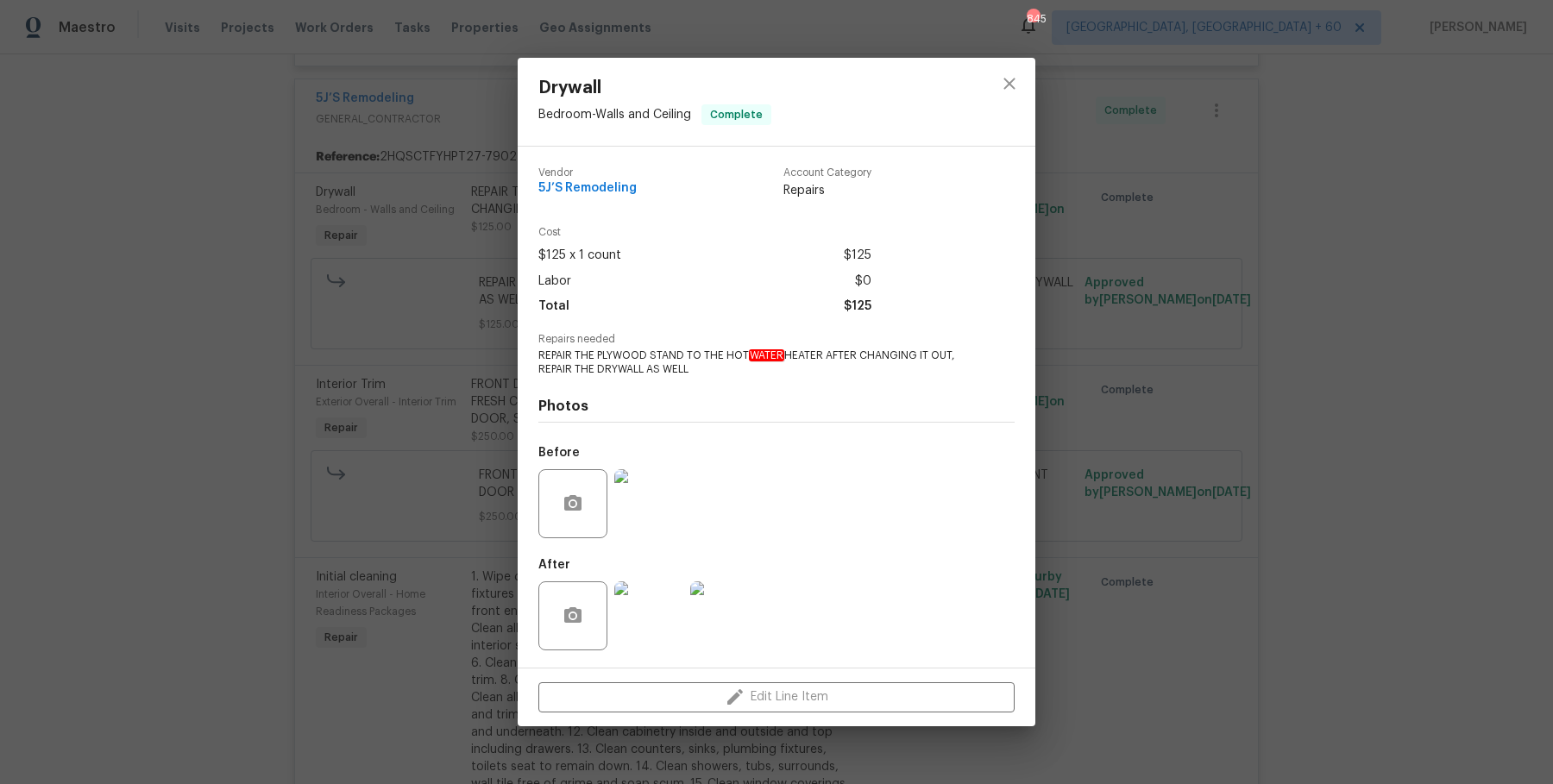
click at [718, 621] on img at bounding box center [725, 616] width 69 height 69
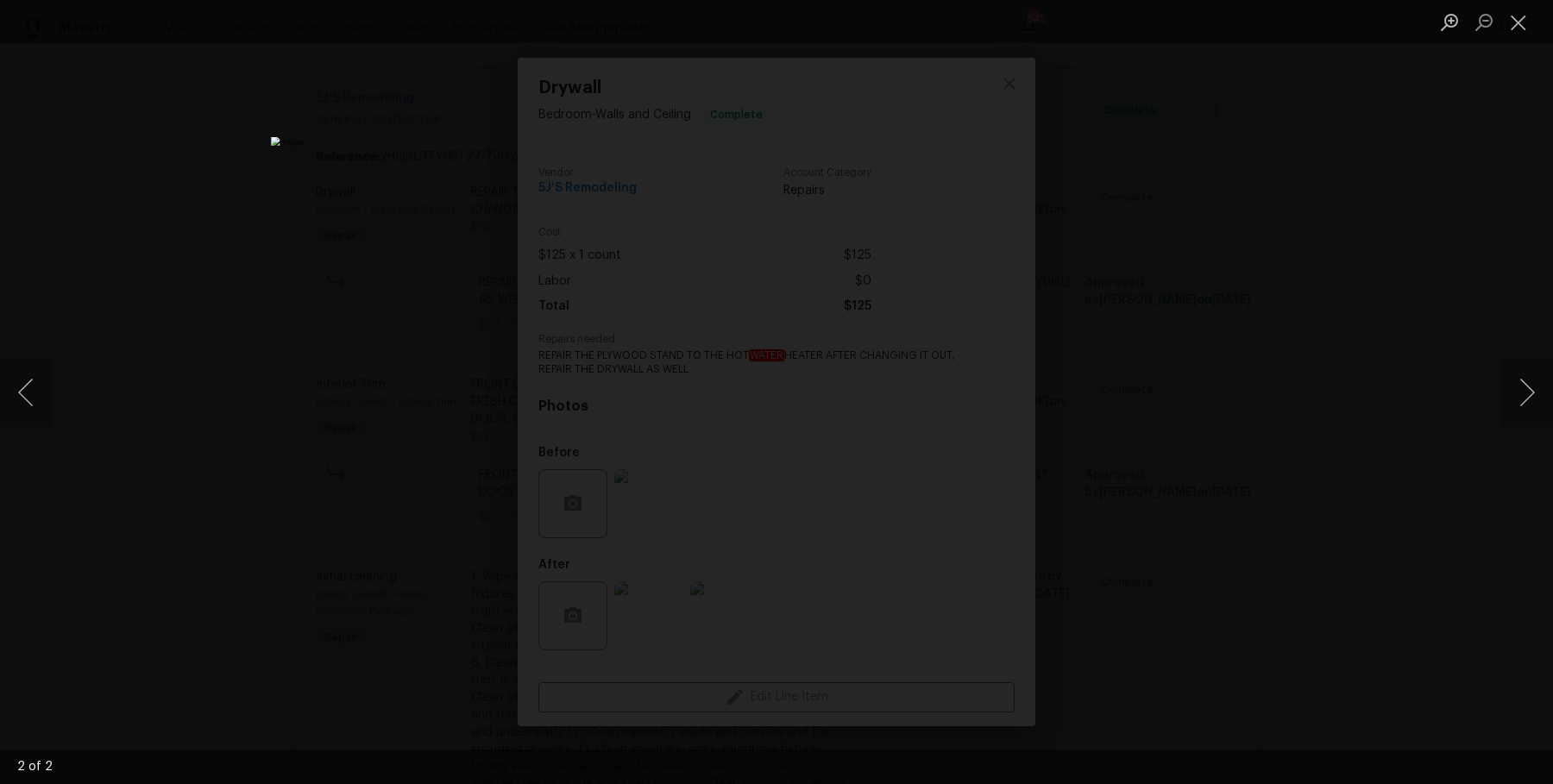
click at [1370, 516] on div "Lightbox" at bounding box center [776, 392] width 1553 height 784
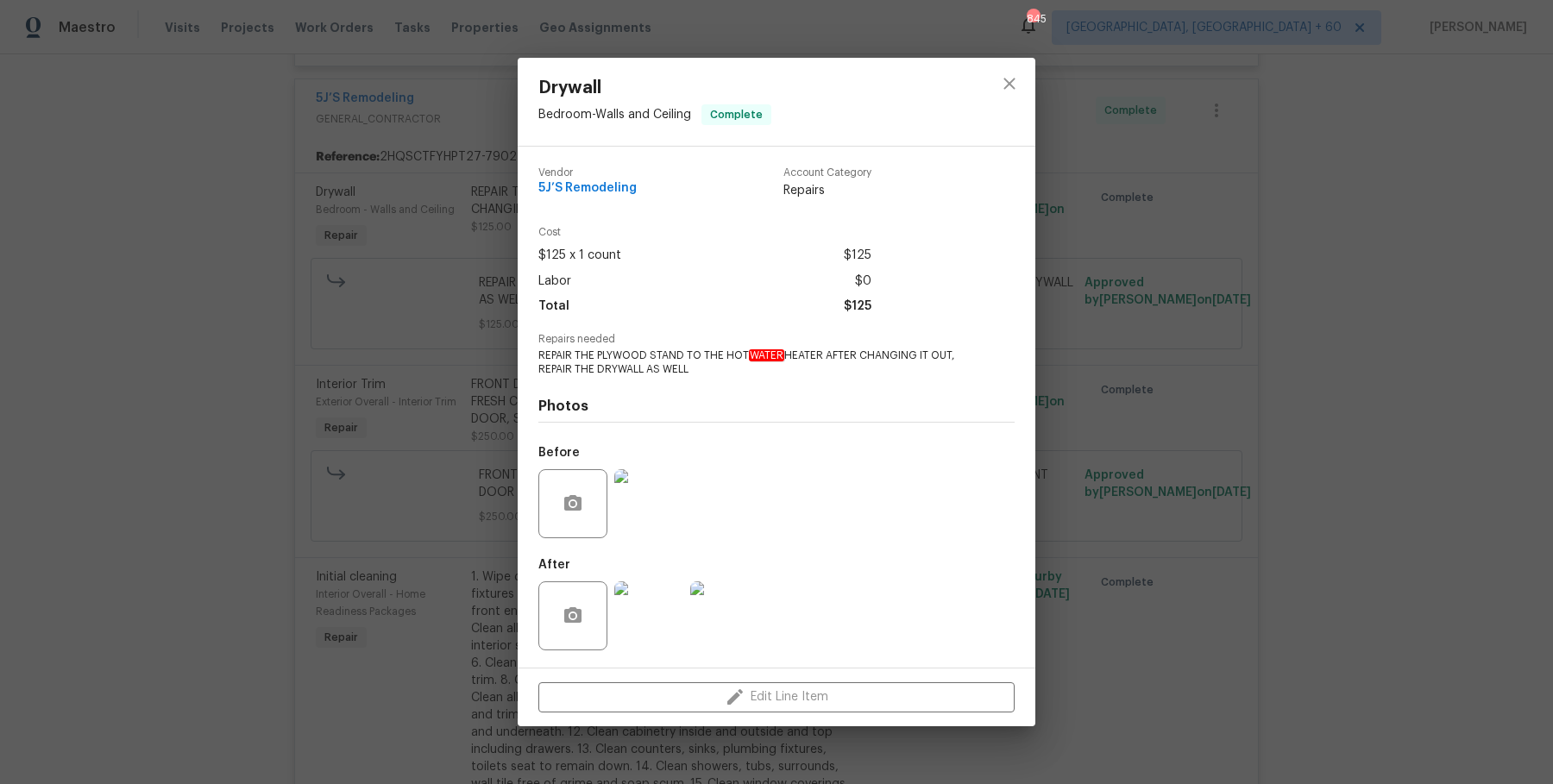
click at [1378, 523] on div "Drywall Bedroom - Walls and Ceiling Complete Vendor 5J’S Remodeling Account Cat…" at bounding box center [776, 392] width 1553 height 784
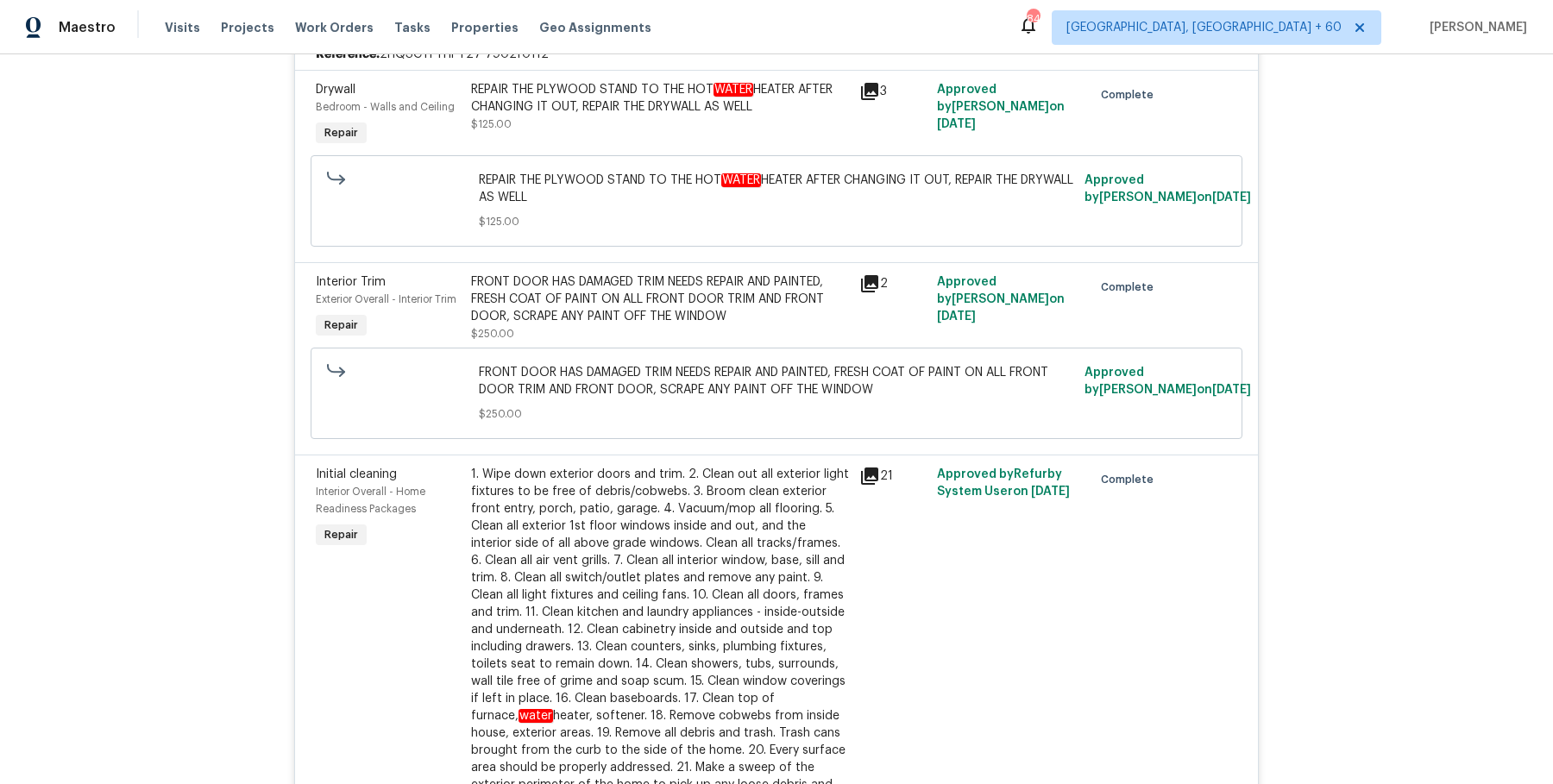
scroll to position [0, 0]
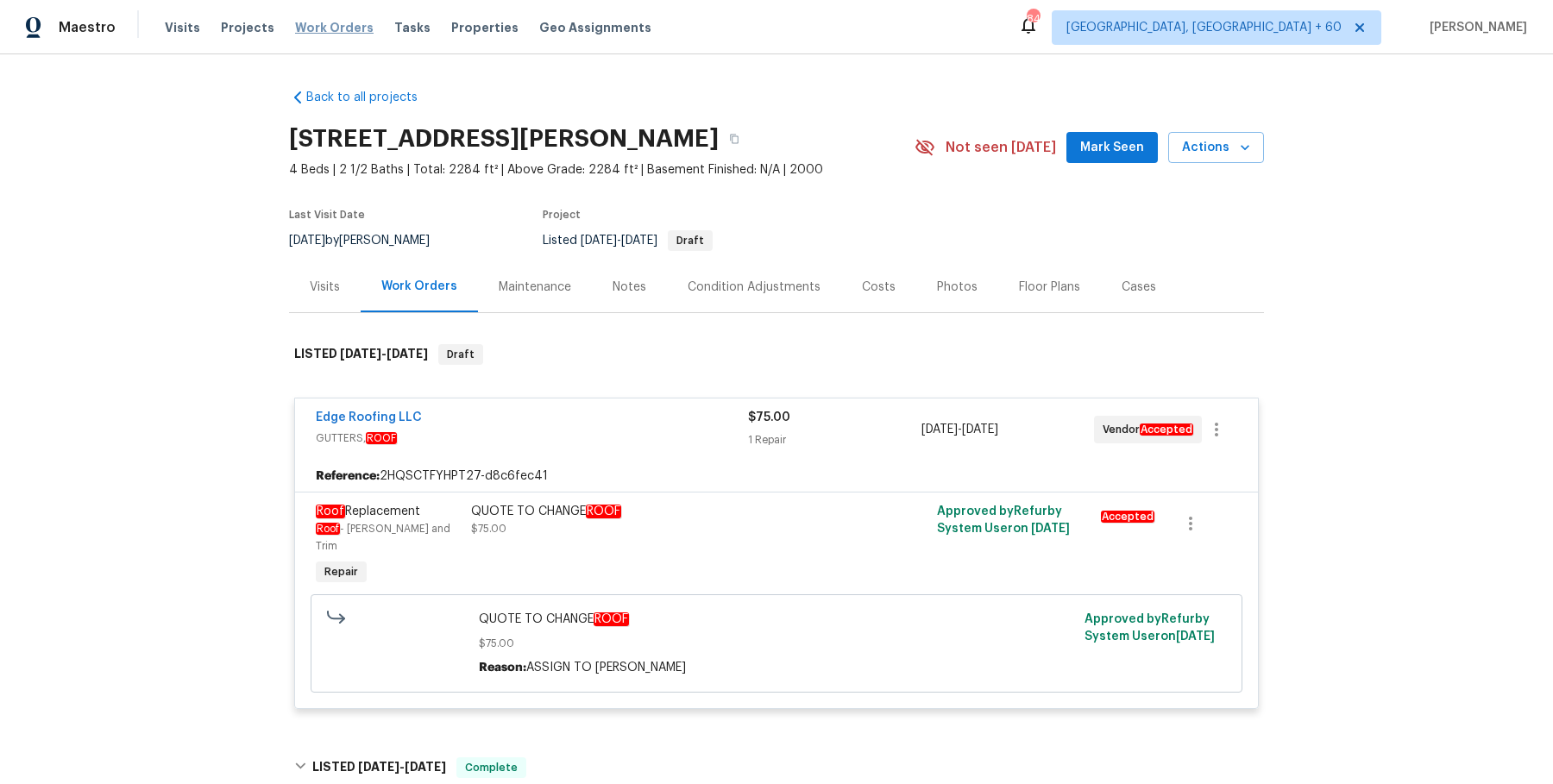
click at [352, 21] on span "Work Orders" at bounding box center [334, 27] width 79 height 17
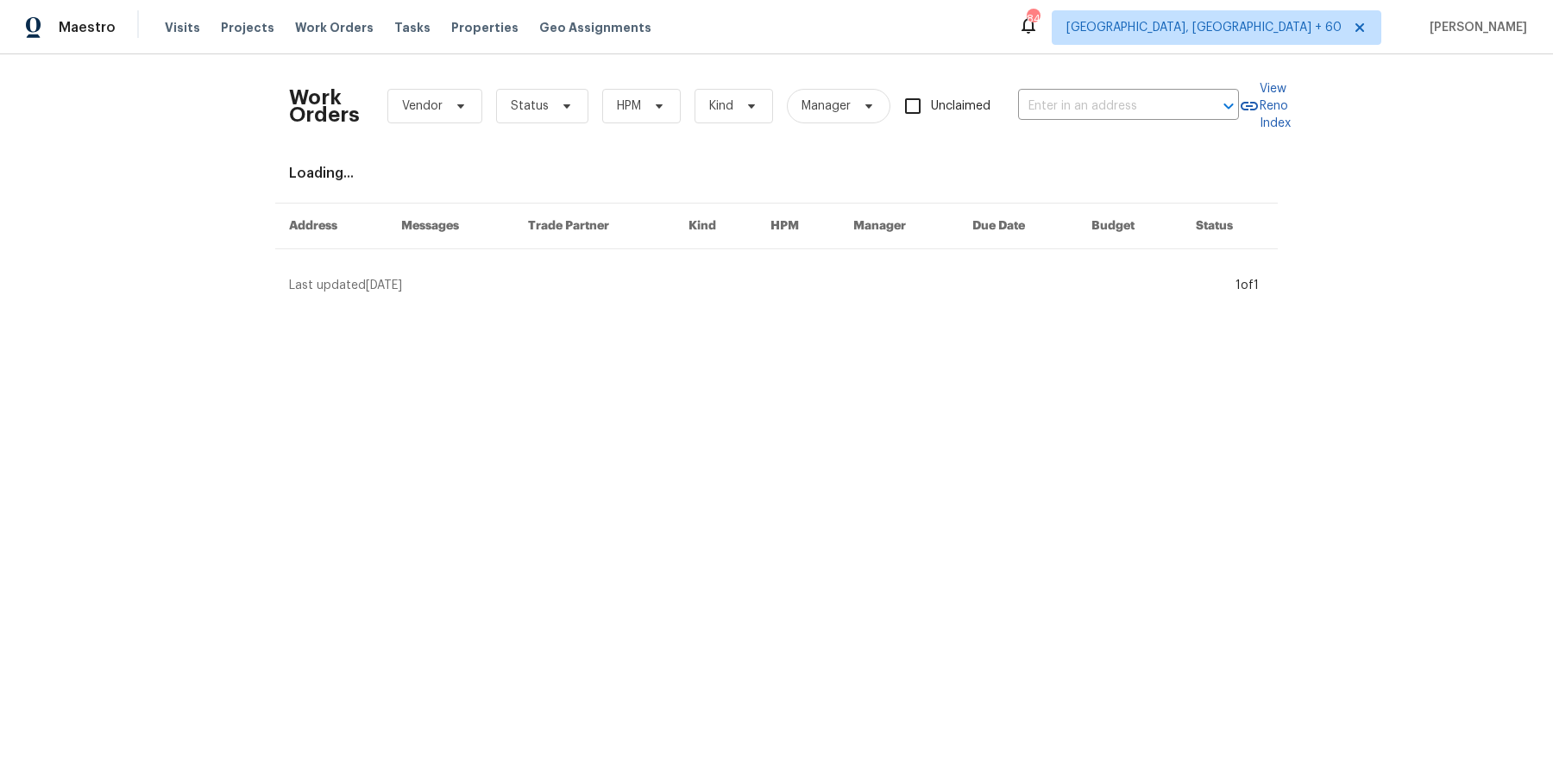
click at [1132, 121] on div "Work Orders Vendor Status HPM Kind Manager Unclaimed ​" at bounding box center [764, 106] width 950 height 76
click at [1132, 116] on input "text" at bounding box center [1104, 106] width 173 height 27
paste input "133 Kingstons Cv Clarksville, TN 37042"
type input "133 Kingstons Cv Clarksville, TN 37042"
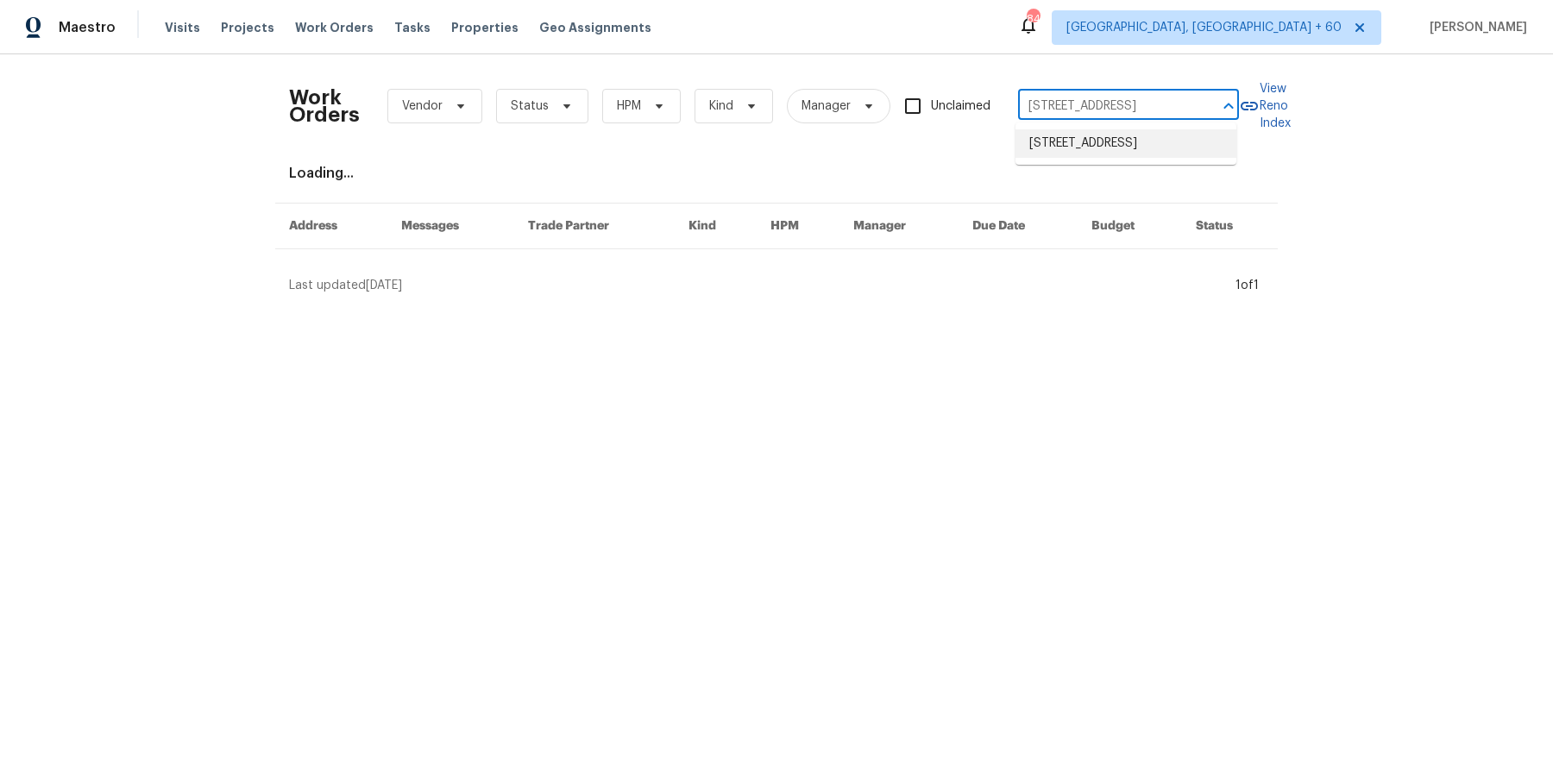
click at [1093, 139] on li "133 Kingstons Cv, Clarksville, TN 37042" at bounding box center [1125, 144] width 221 height 28
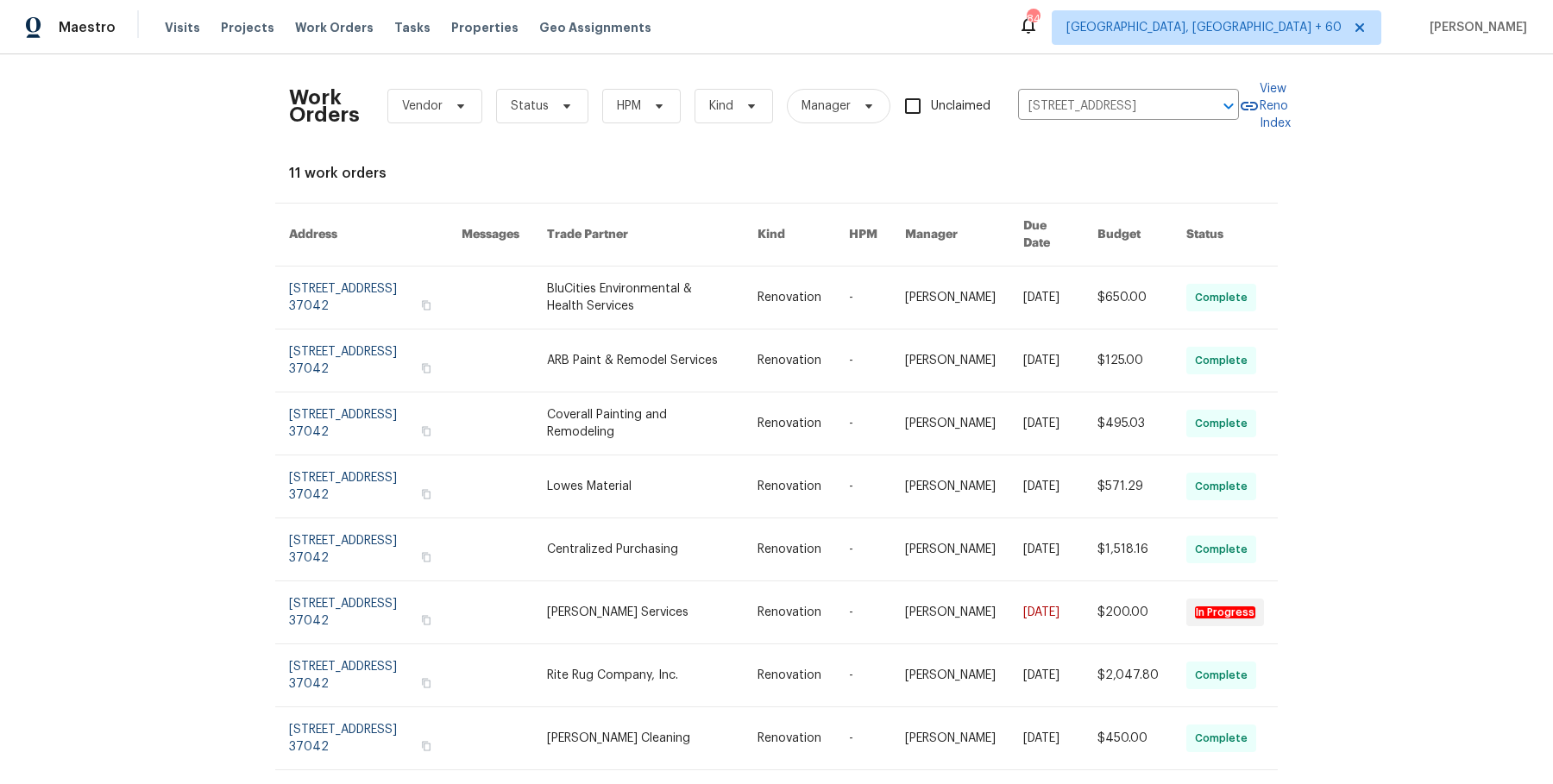
click at [1001, 274] on link at bounding box center [964, 298] width 118 height 62
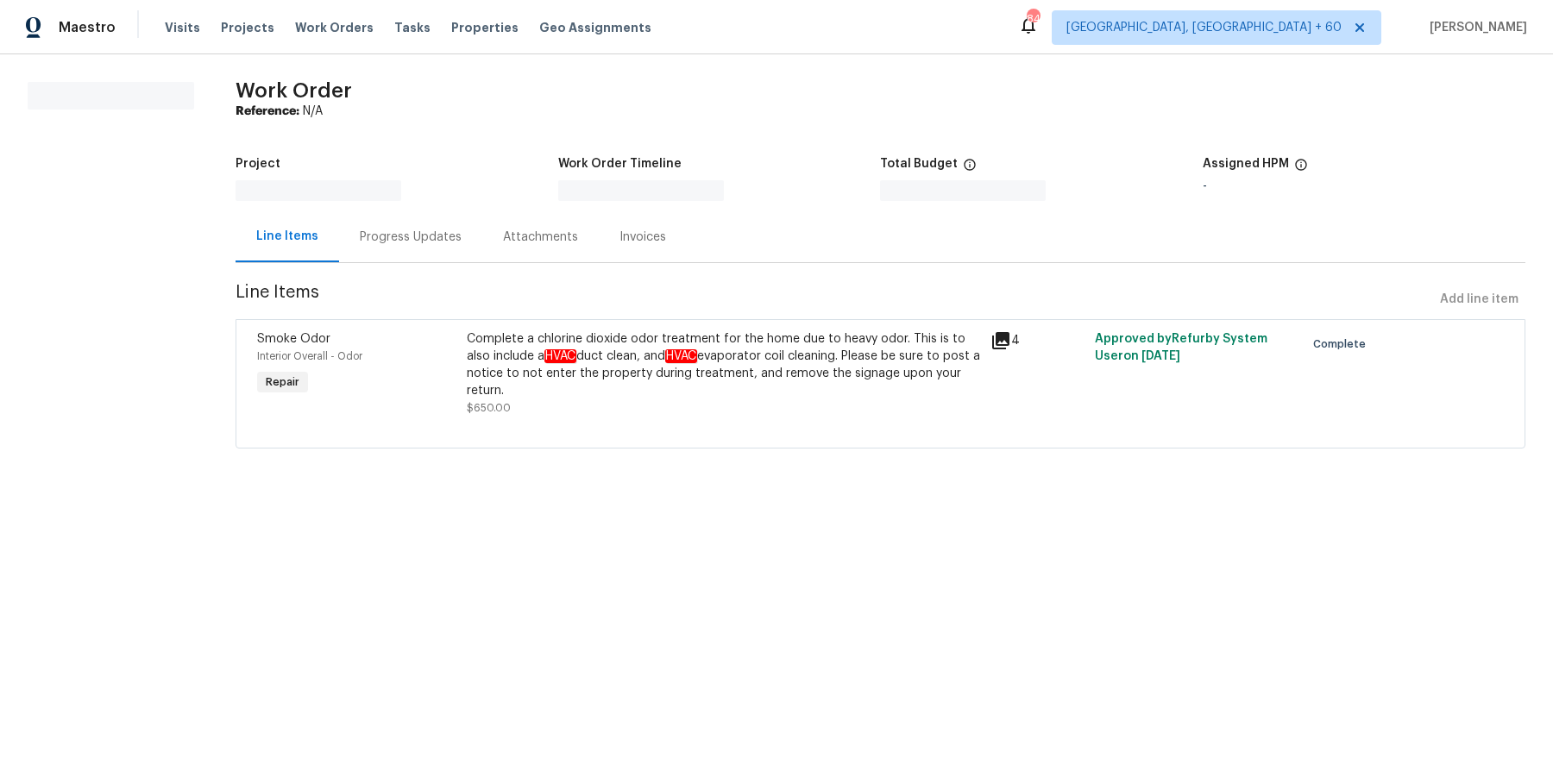
click at [163, 151] on section "All work orders" at bounding box center [111, 276] width 167 height 387
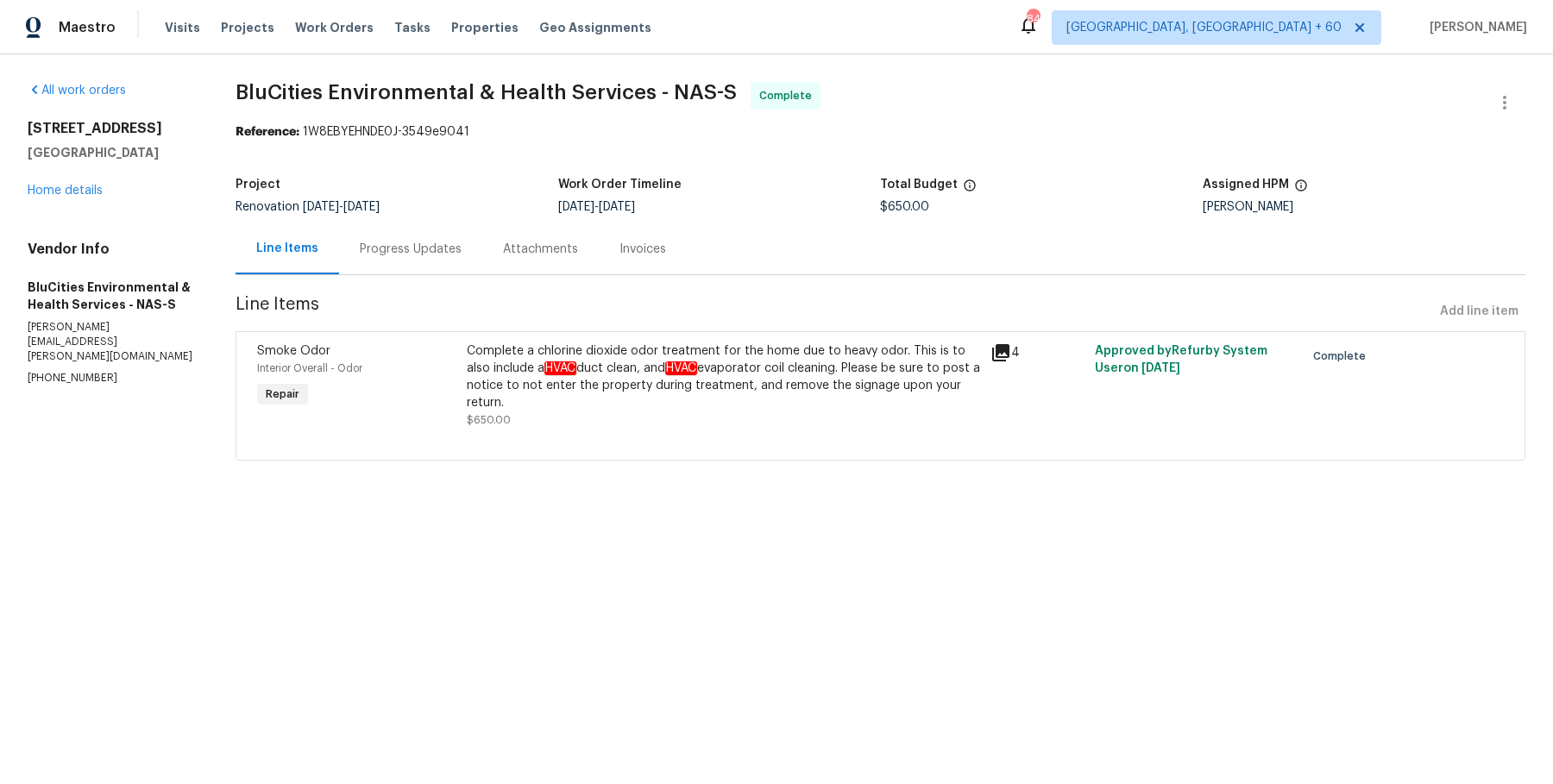
click at [102, 193] on div "[STREET_ADDRESS] Home details" at bounding box center [111, 159] width 167 height 80
click at [96, 193] on link "Home details" at bounding box center [65, 190] width 75 height 12
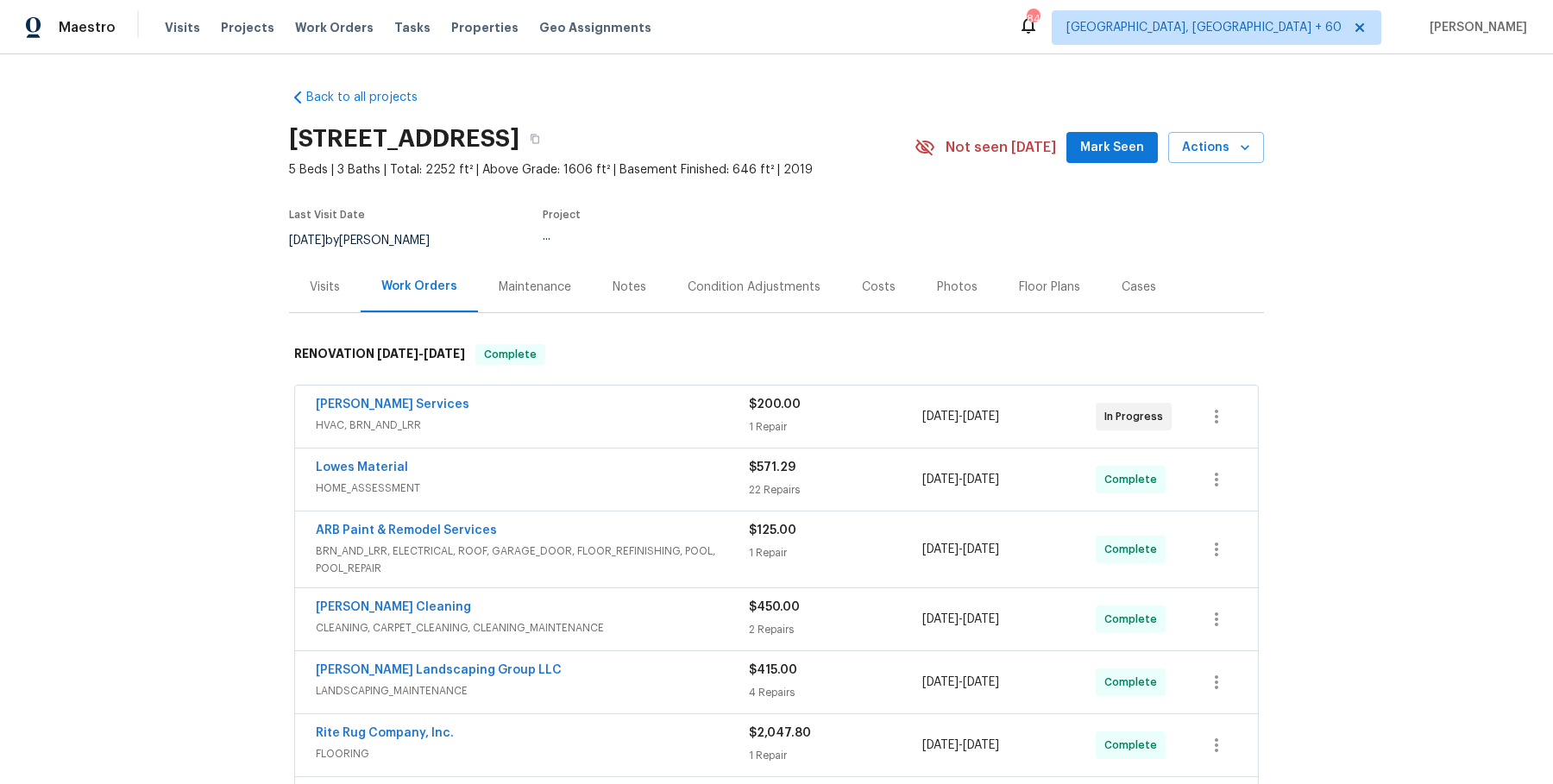
click at [507, 437] on div "[PERSON_NAME] Services HVAC, BRN_AND_LRR $200.00 1 Repair [DATE] - [DATE] In Pr…" at bounding box center [776, 416] width 963 height 62
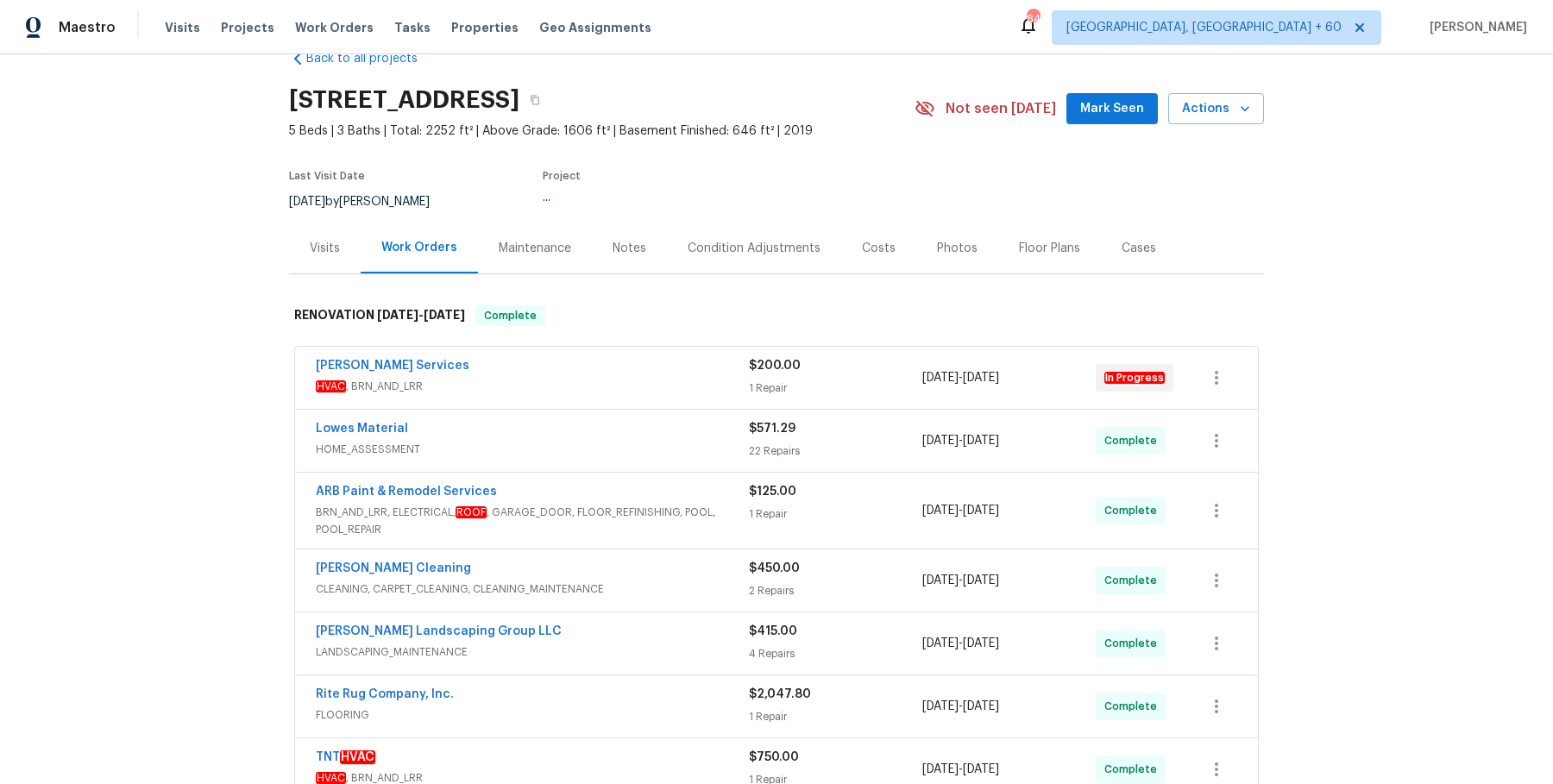
click at [540, 393] on span "HVAC , BRN_AND_LRR" at bounding box center [532, 386] width 433 height 17
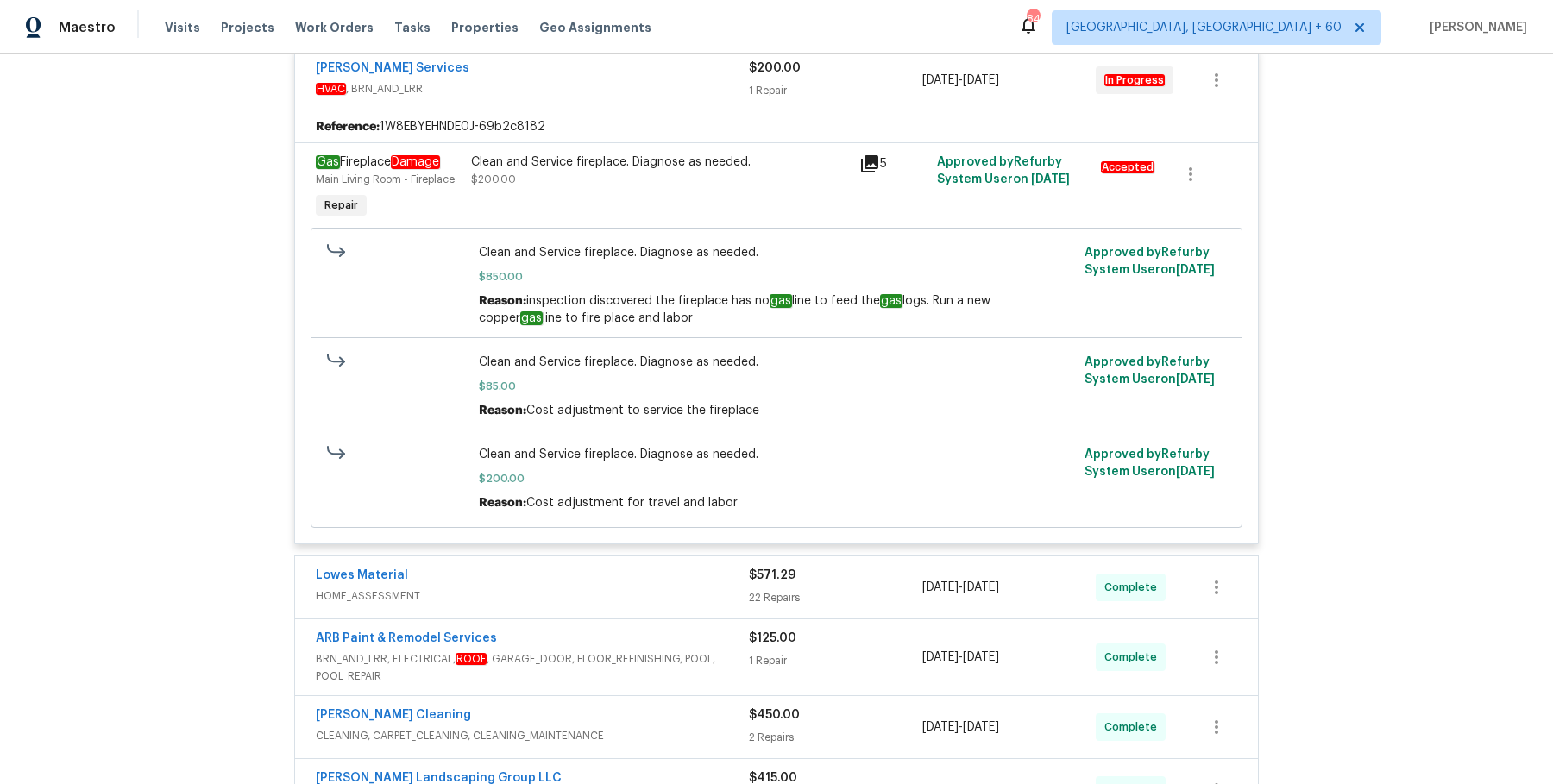
click at [687, 586] on div "Lowes Material" at bounding box center [532, 577] width 433 height 20
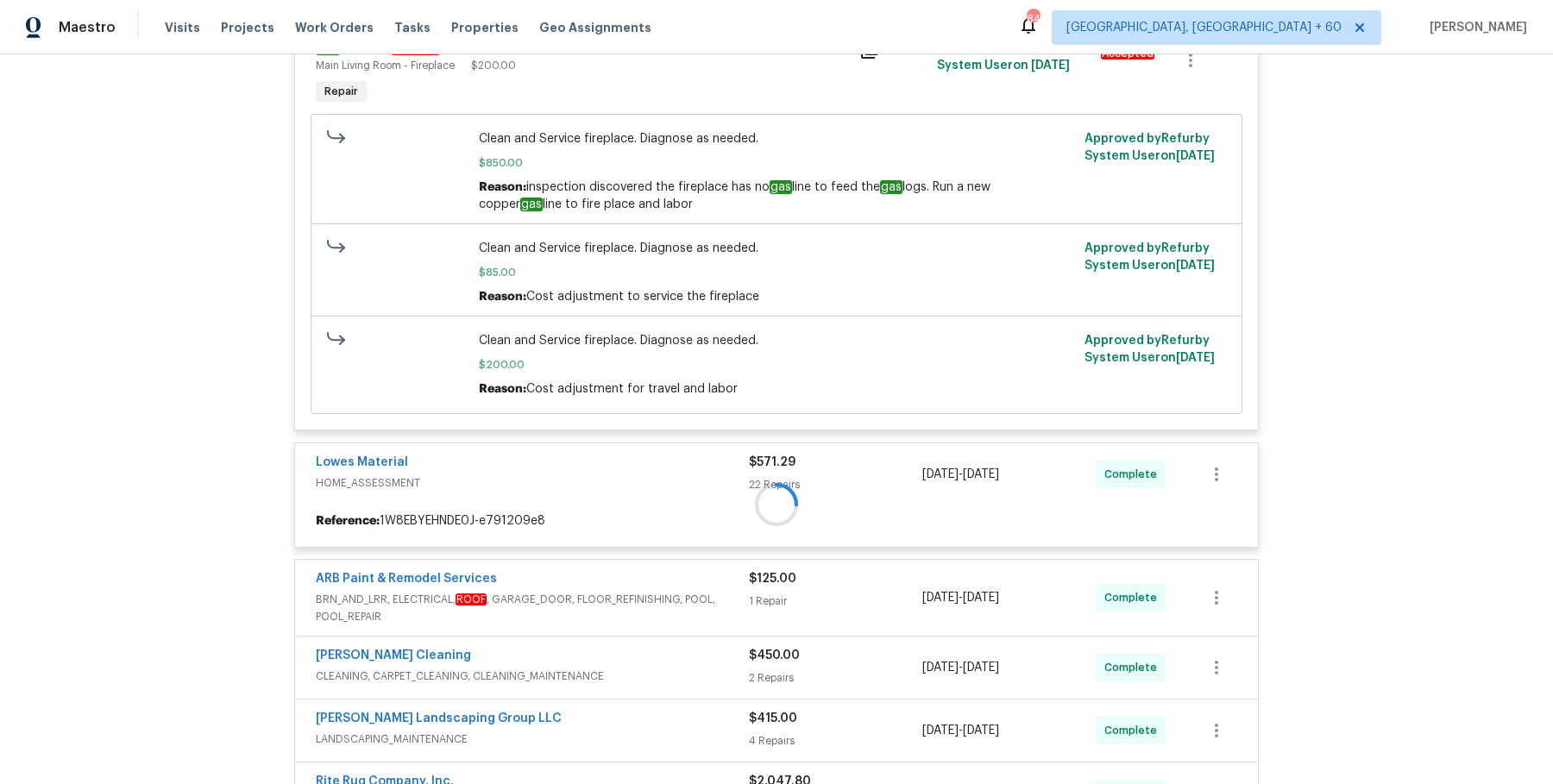
scroll to position [532, 0]
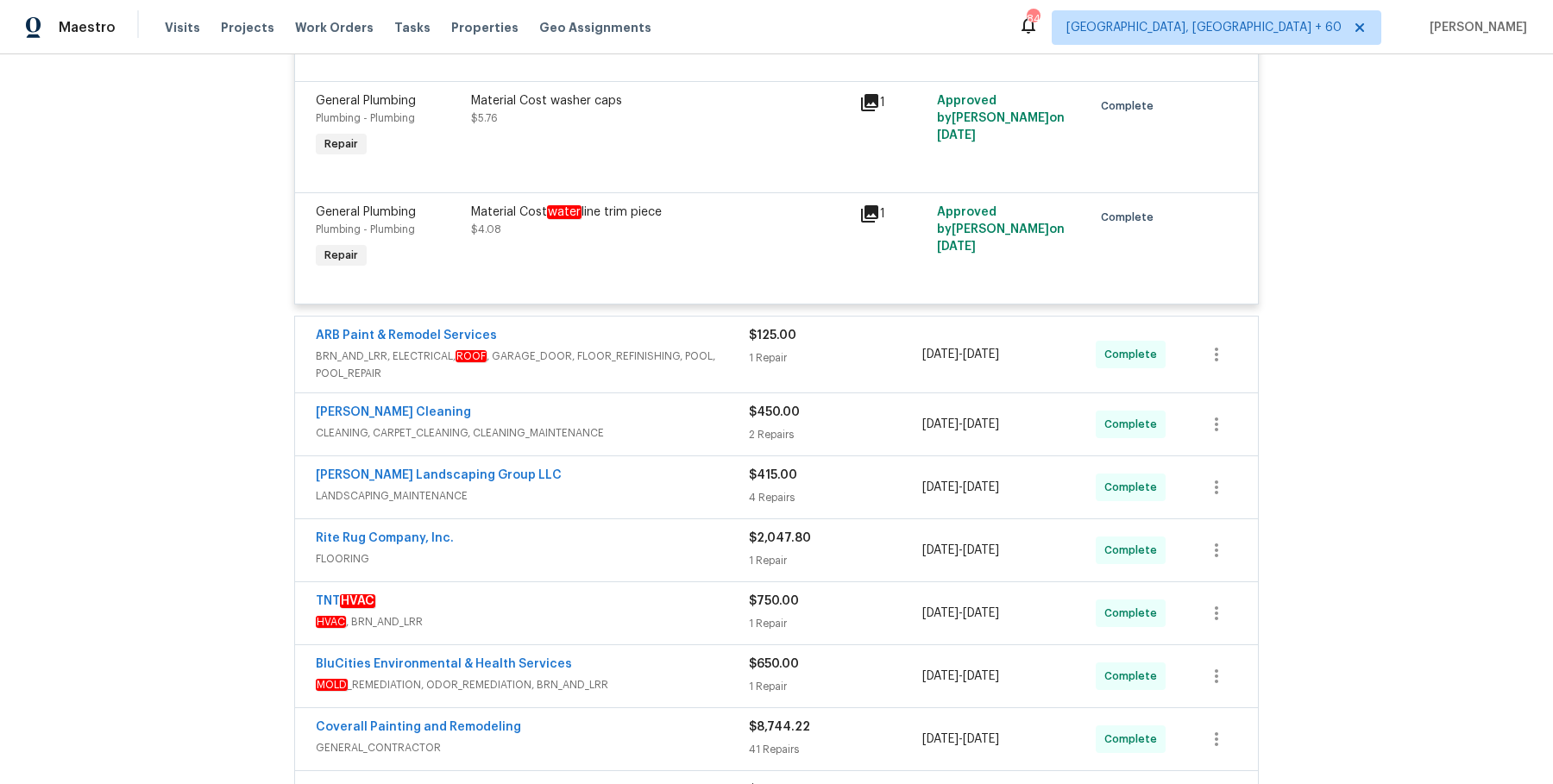
click at [672, 381] on span "BRN_AND_LRR, ELECTRICAL, ROOF , GARAGE_DOOR, FLOOR_REFINISHING, POOL, POOL_REPA…" at bounding box center [532, 364] width 433 height 35
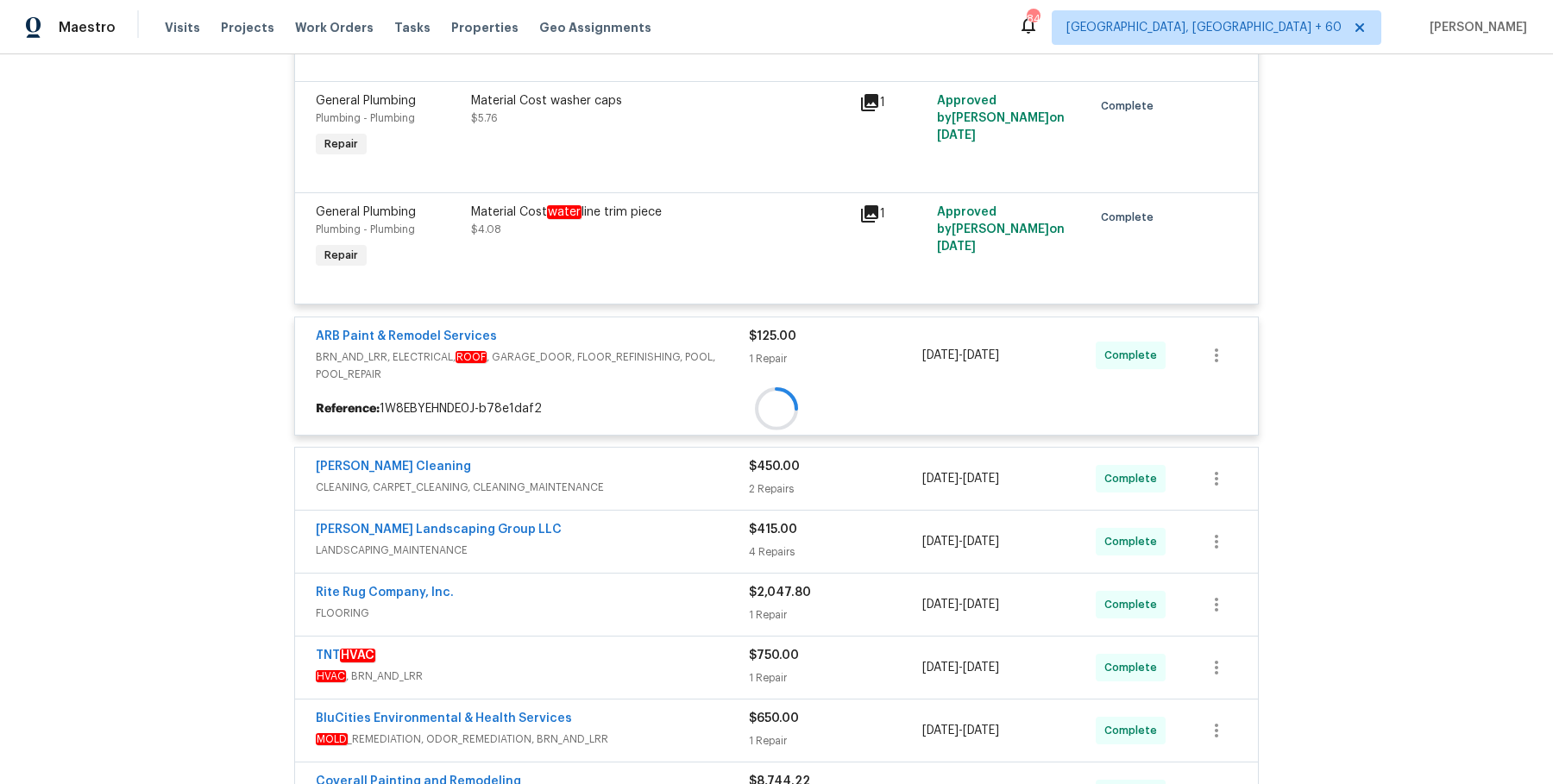
scroll to position [3558, 0]
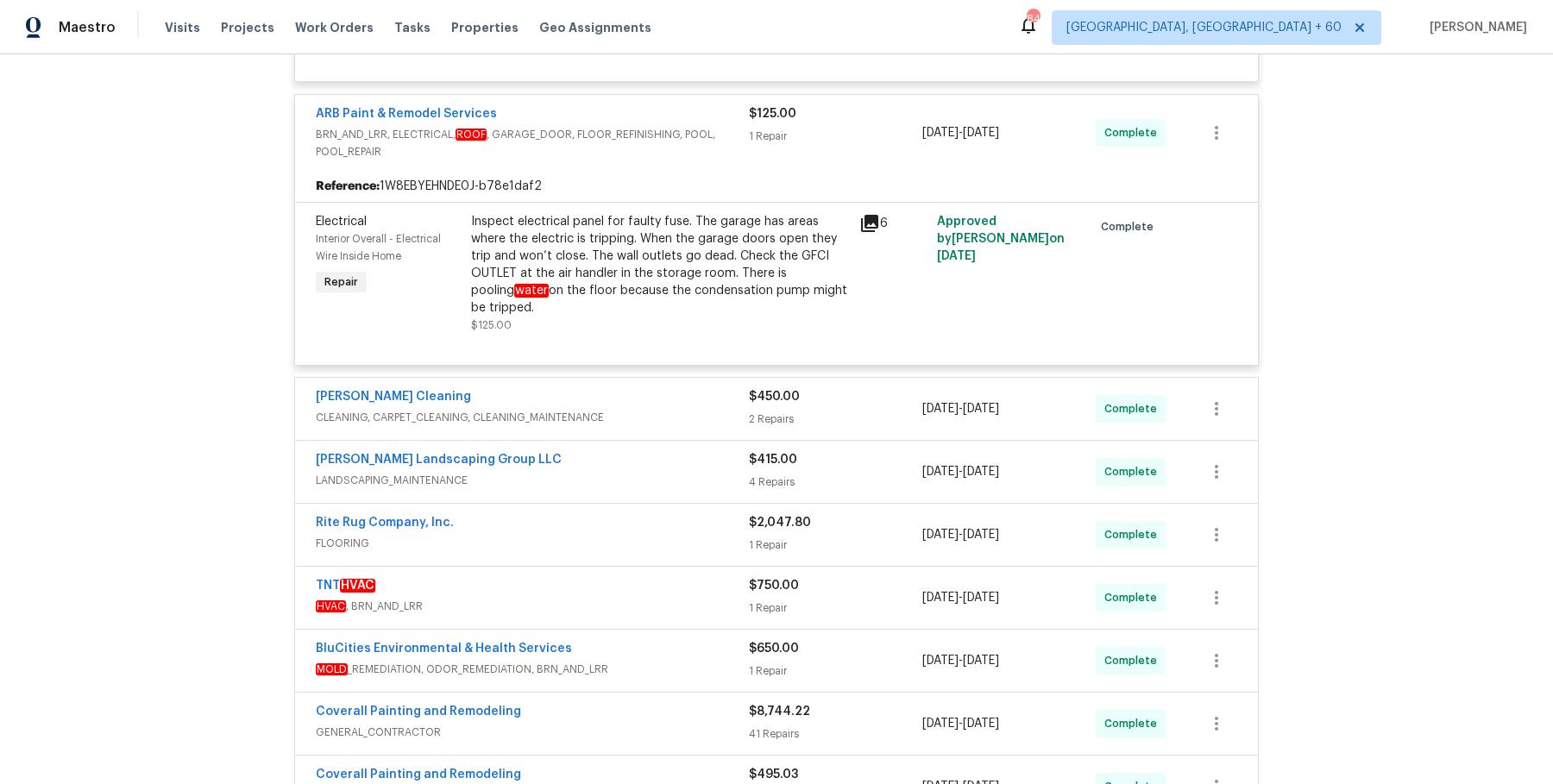
click at [672, 409] on div "[PERSON_NAME] Cleaning" at bounding box center [532, 398] width 433 height 20
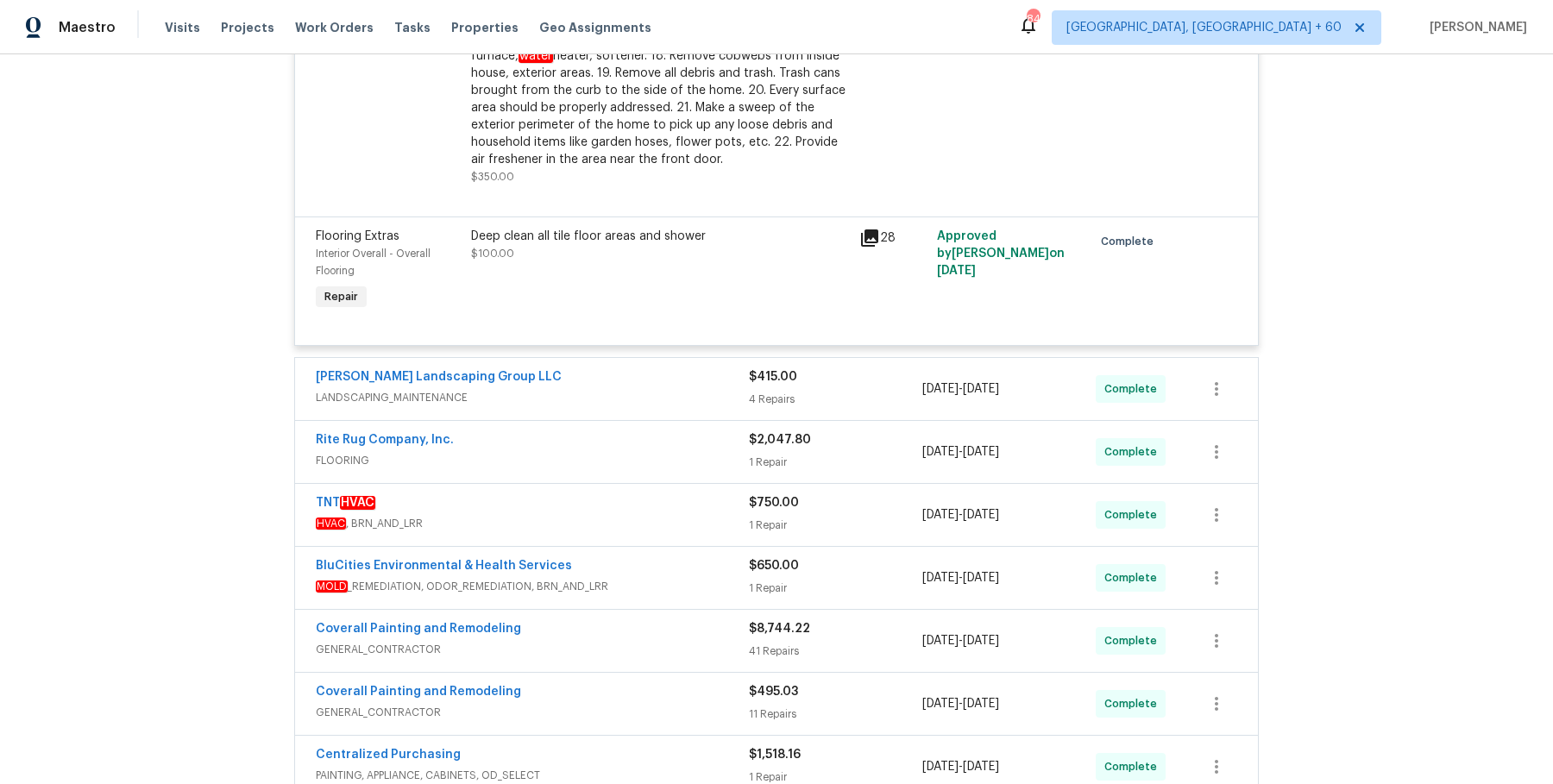
scroll to position [4246, 0]
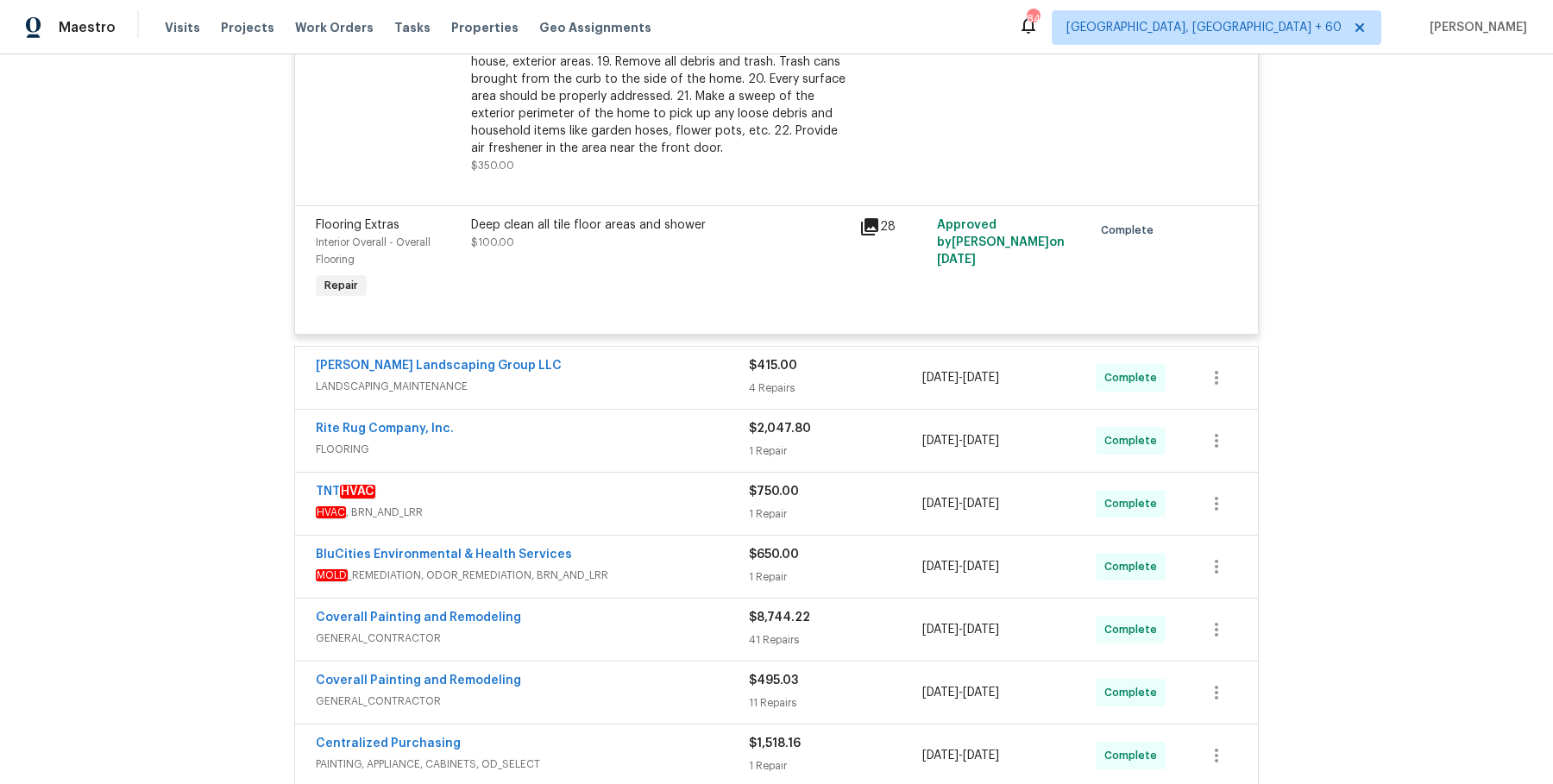
click at [668, 385] on span "LANDSCAPING_MAINTENANCE" at bounding box center [532, 386] width 433 height 17
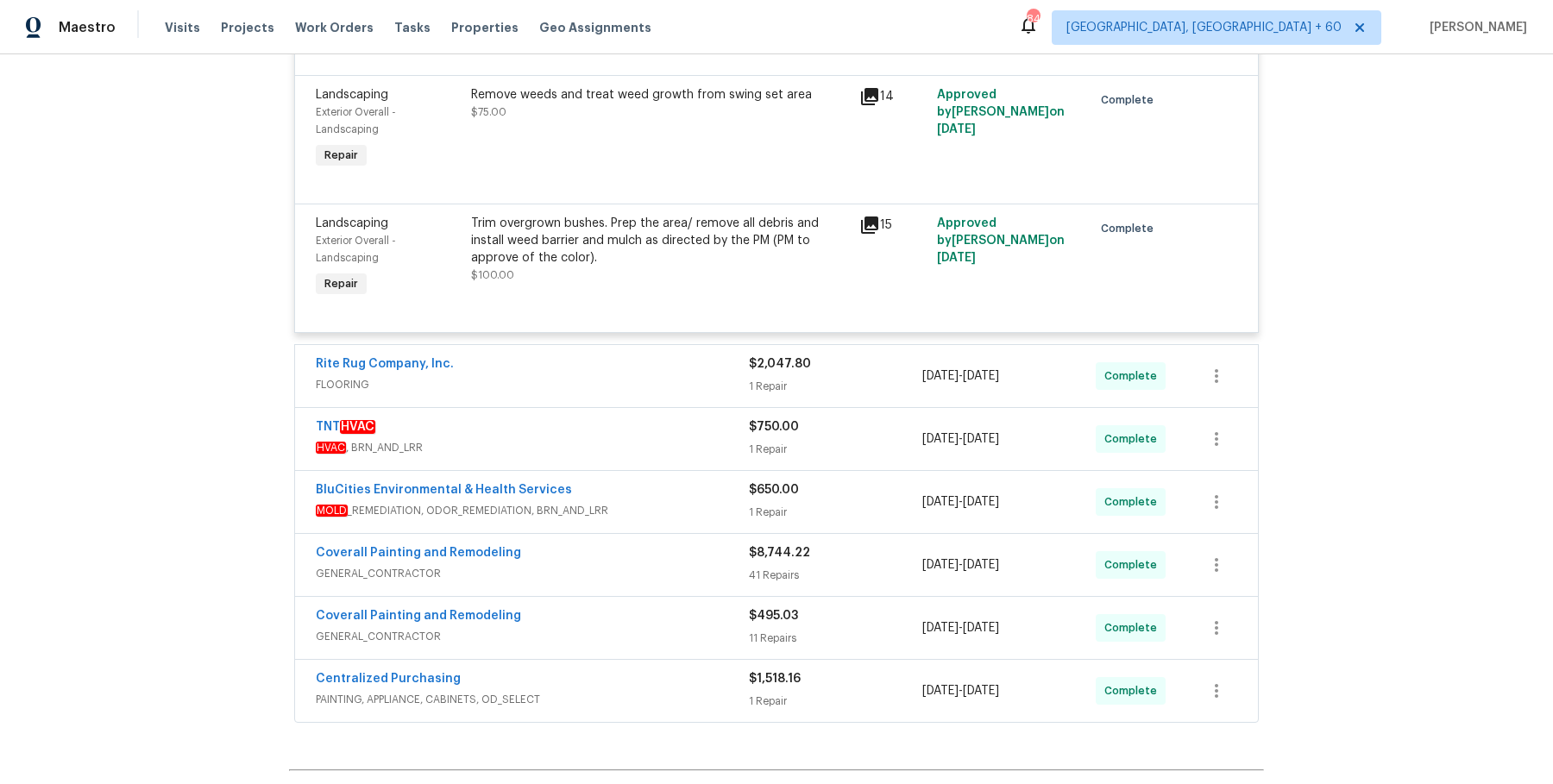
click at [677, 386] on span "FLOORING" at bounding box center [532, 384] width 433 height 17
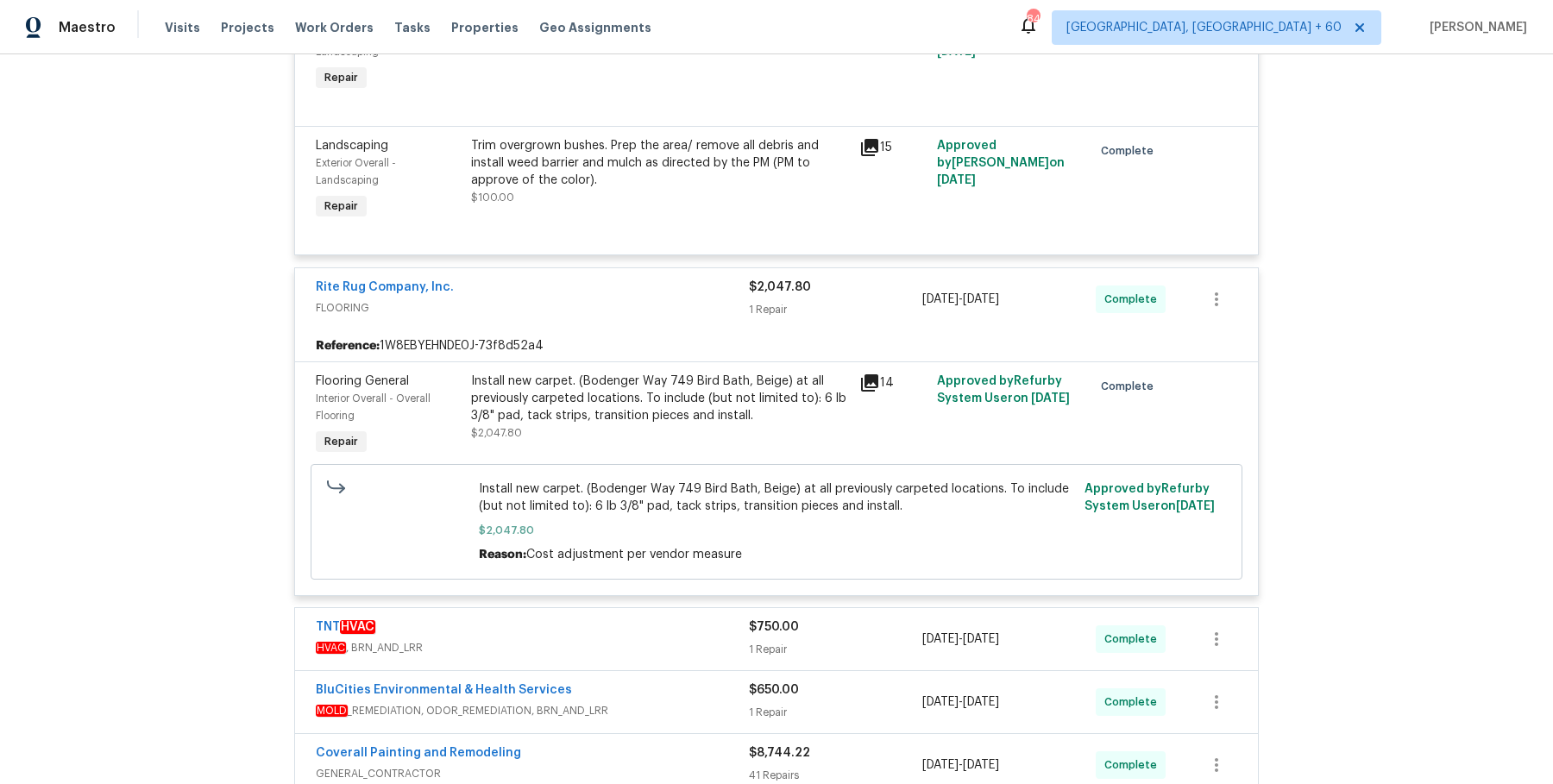
scroll to position [4980, 0]
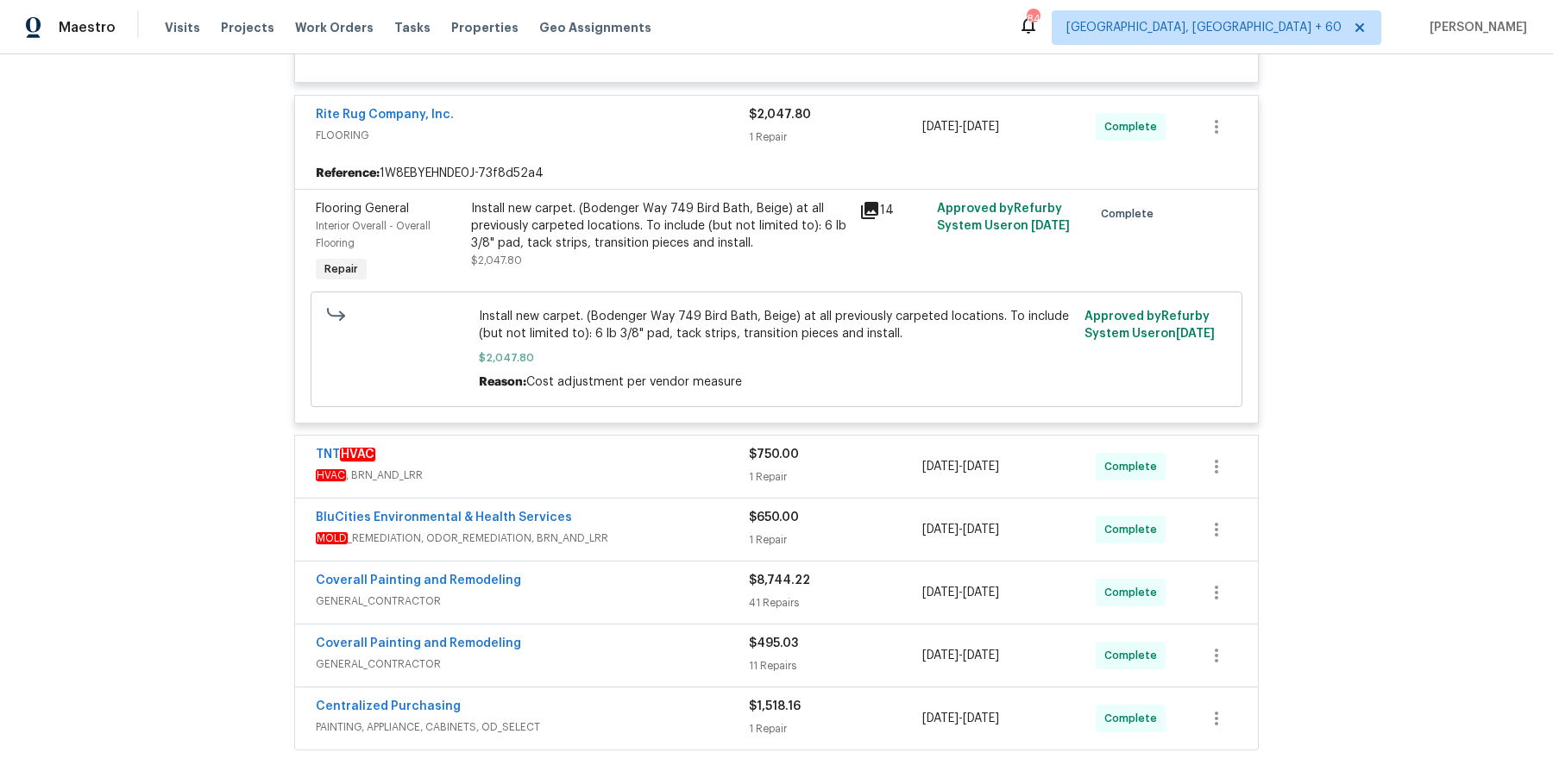
click at [667, 423] on div "Flooring General Interior Overall - Overall Flooring Repair Install new carpet.…" at bounding box center [776, 306] width 963 height 234
click at [663, 460] on div "TNT HVAC" at bounding box center [532, 456] width 433 height 20
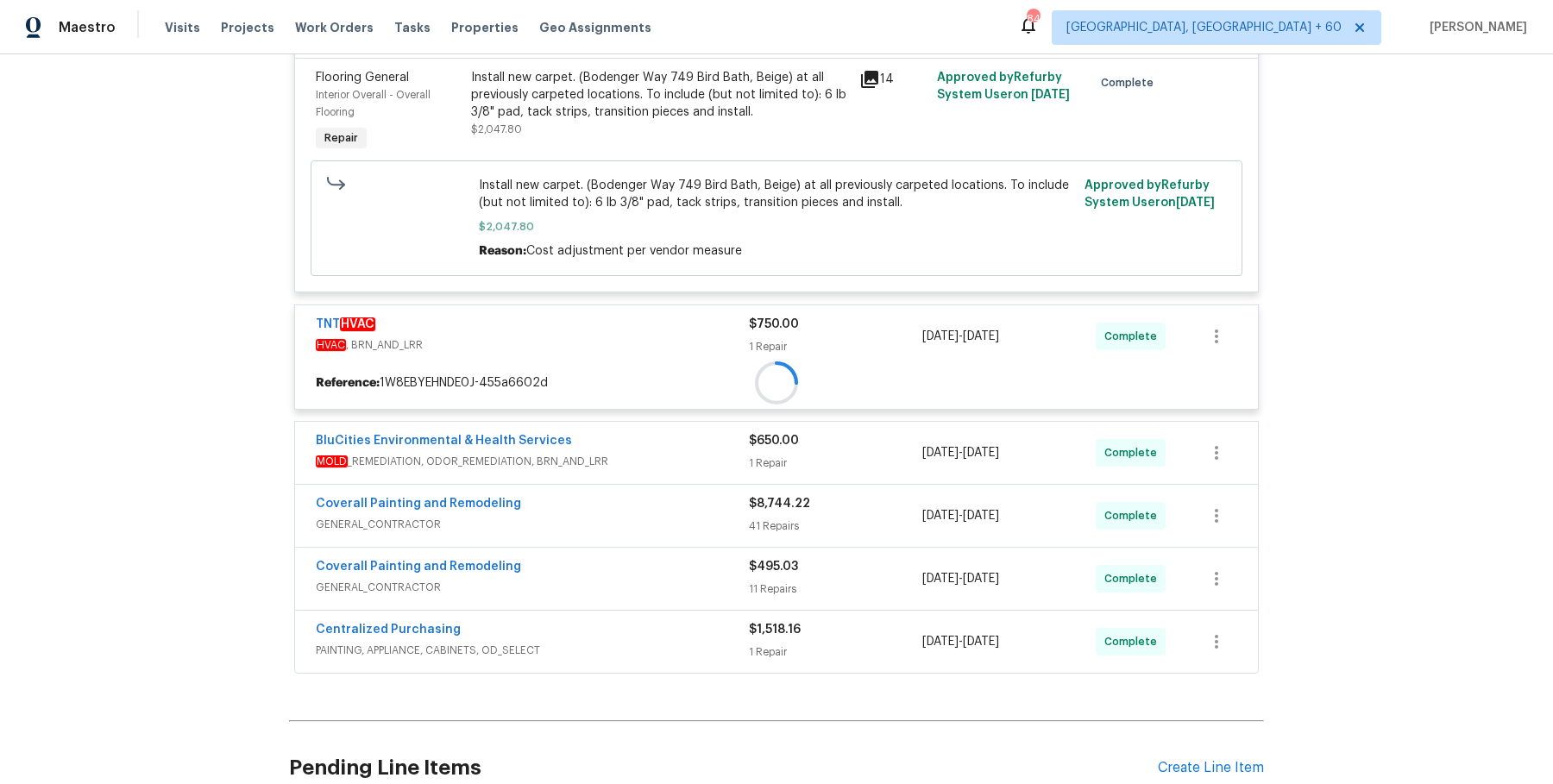
scroll to position [5306, 0]
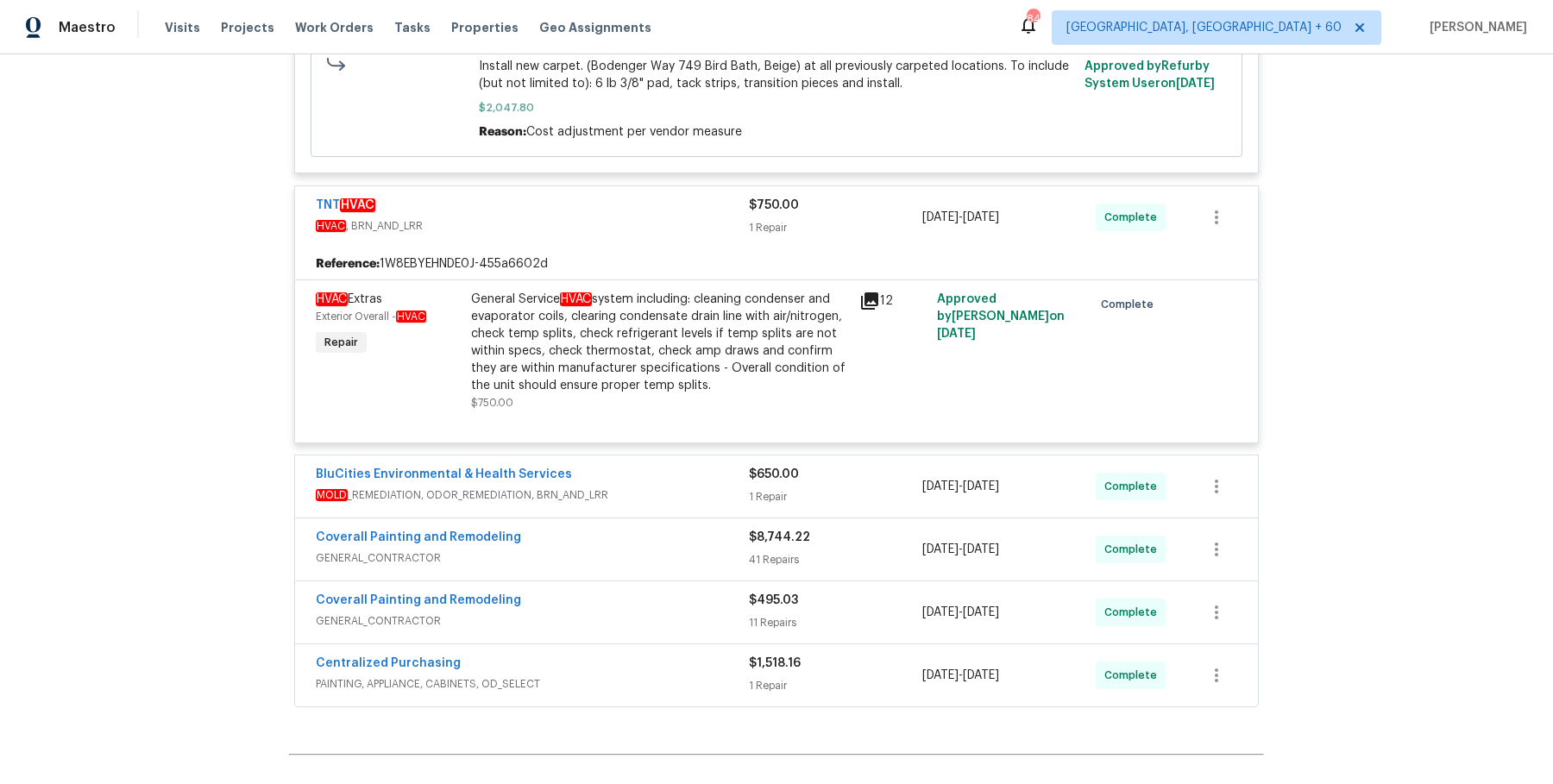
click at [651, 486] on div "BluCities Environmental & Health Services" at bounding box center [532, 476] width 433 height 20
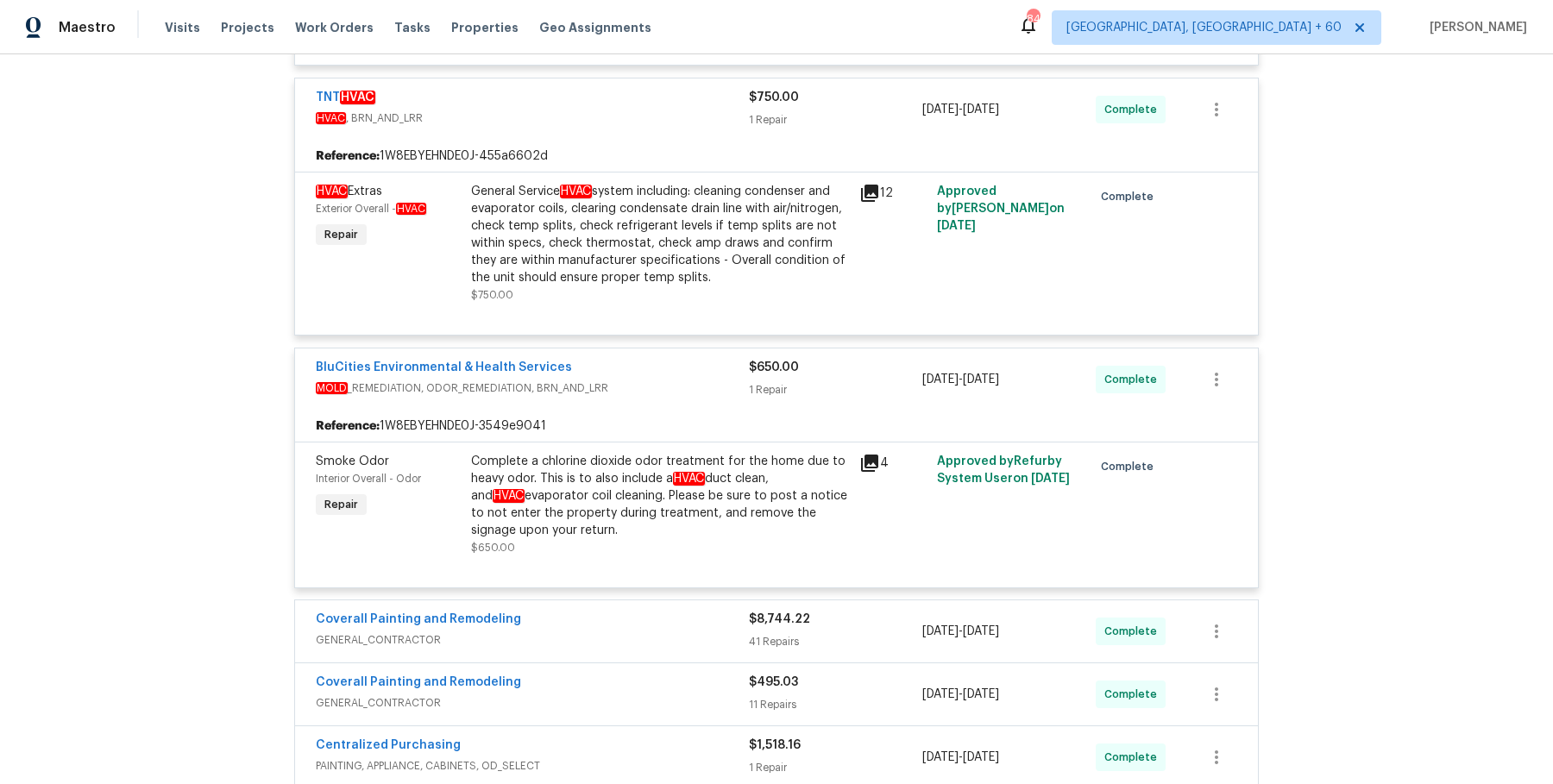
scroll to position [5740, 0]
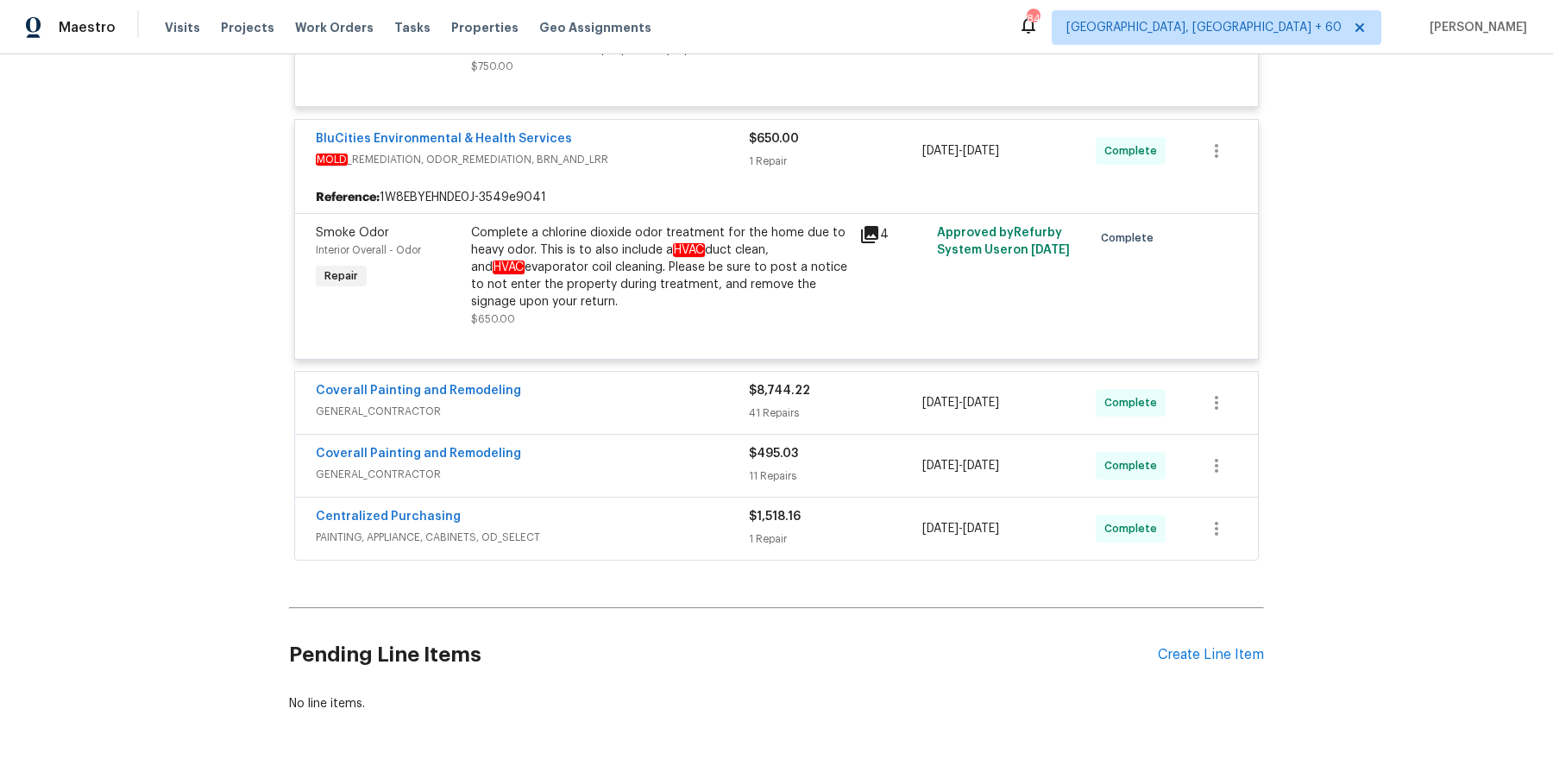
click at [672, 403] on div "Coverall Painting and Remodeling" at bounding box center [532, 392] width 433 height 20
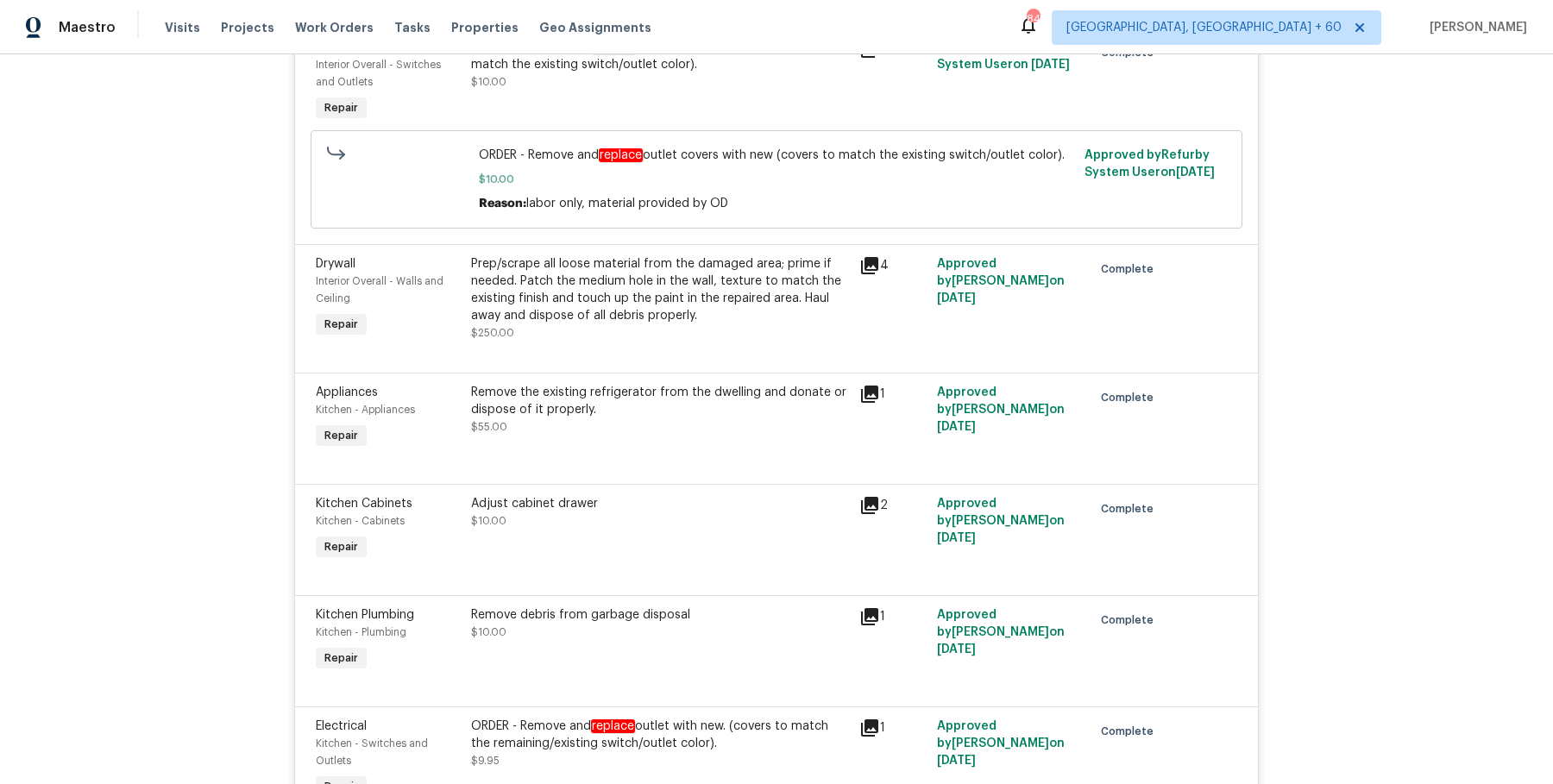
scroll to position [13457, 0]
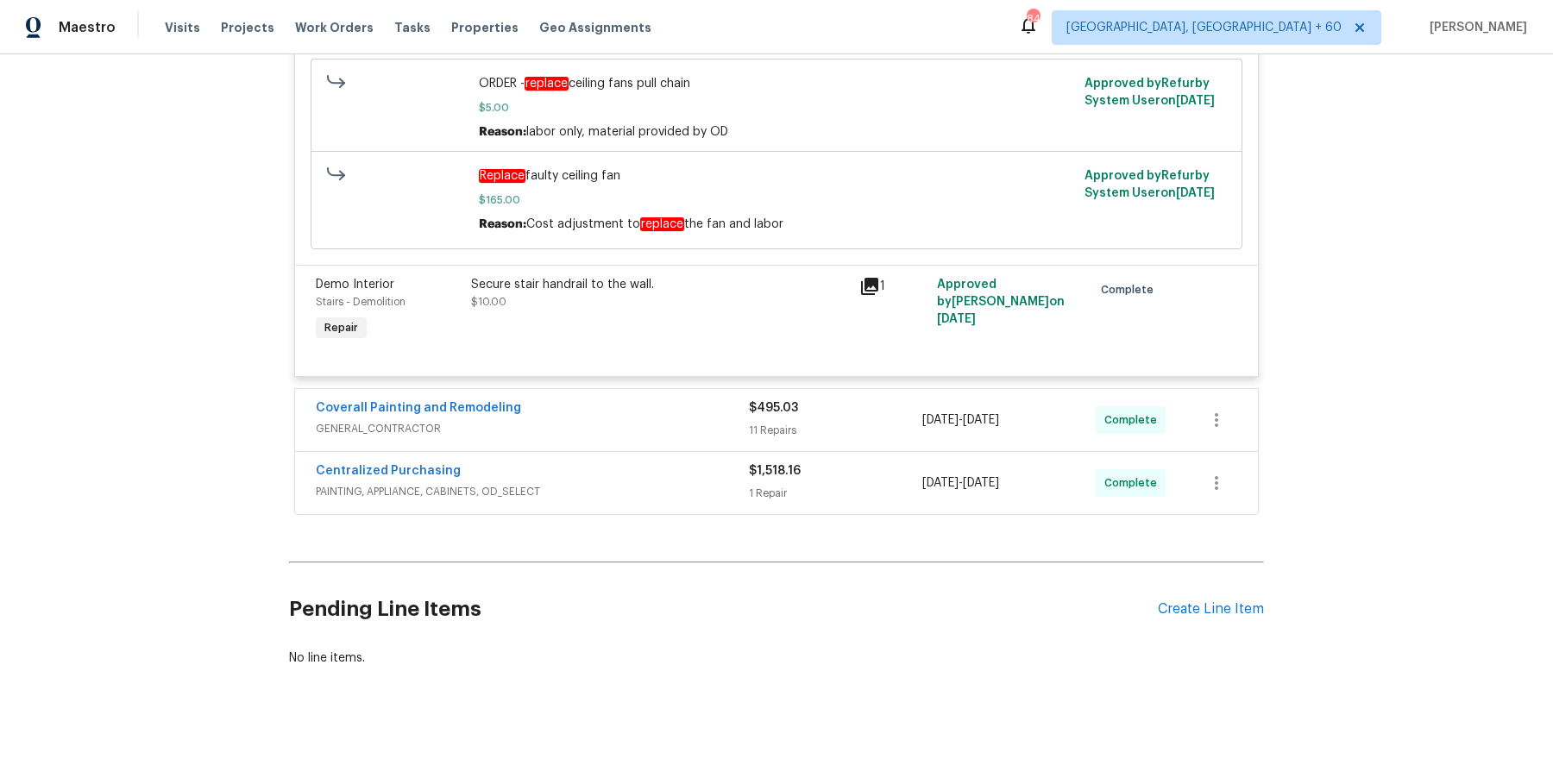
click at [651, 446] on div "Coverall Painting and Remodeling GENERAL_CONTRACTOR $495.03 11 Repairs 8/20/202…" at bounding box center [776, 420] width 963 height 62
click at [651, 426] on span "GENERAL_CONTRACTOR" at bounding box center [532, 428] width 433 height 17
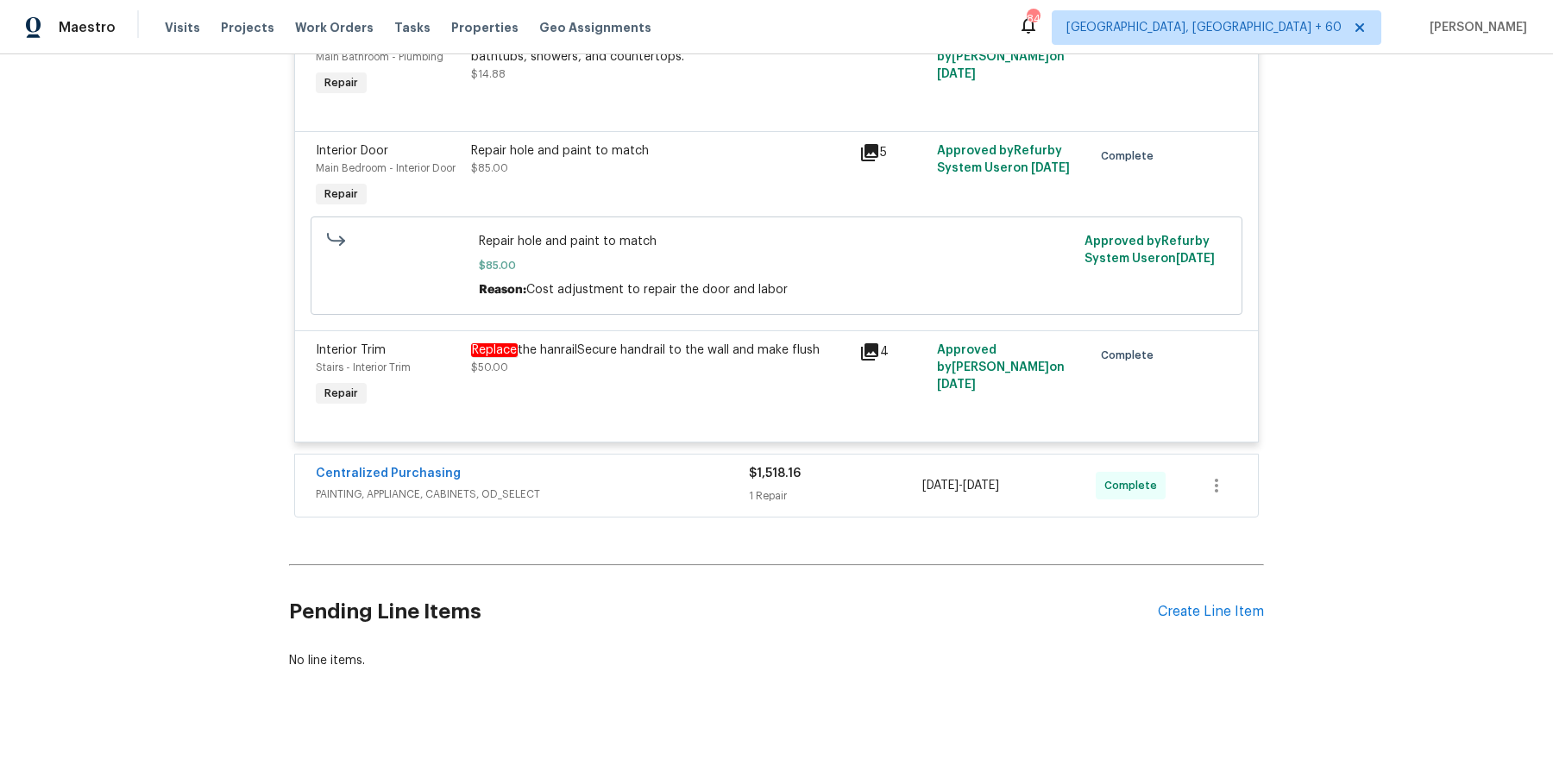
scroll to position [14869, 0]
click at [644, 470] on div "Centralized Purchasing" at bounding box center [532, 472] width 433 height 20
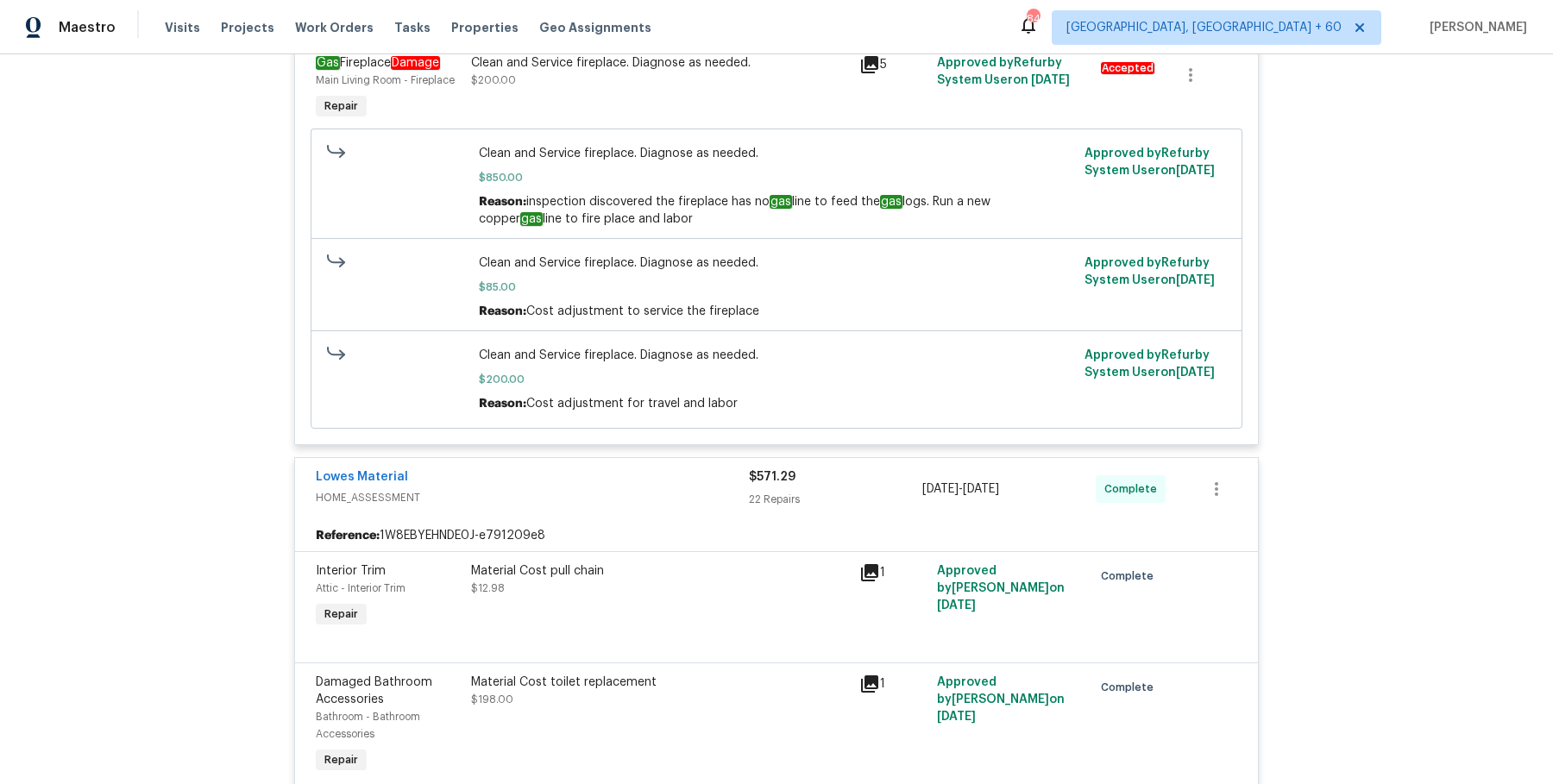
scroll to position [0, 0]
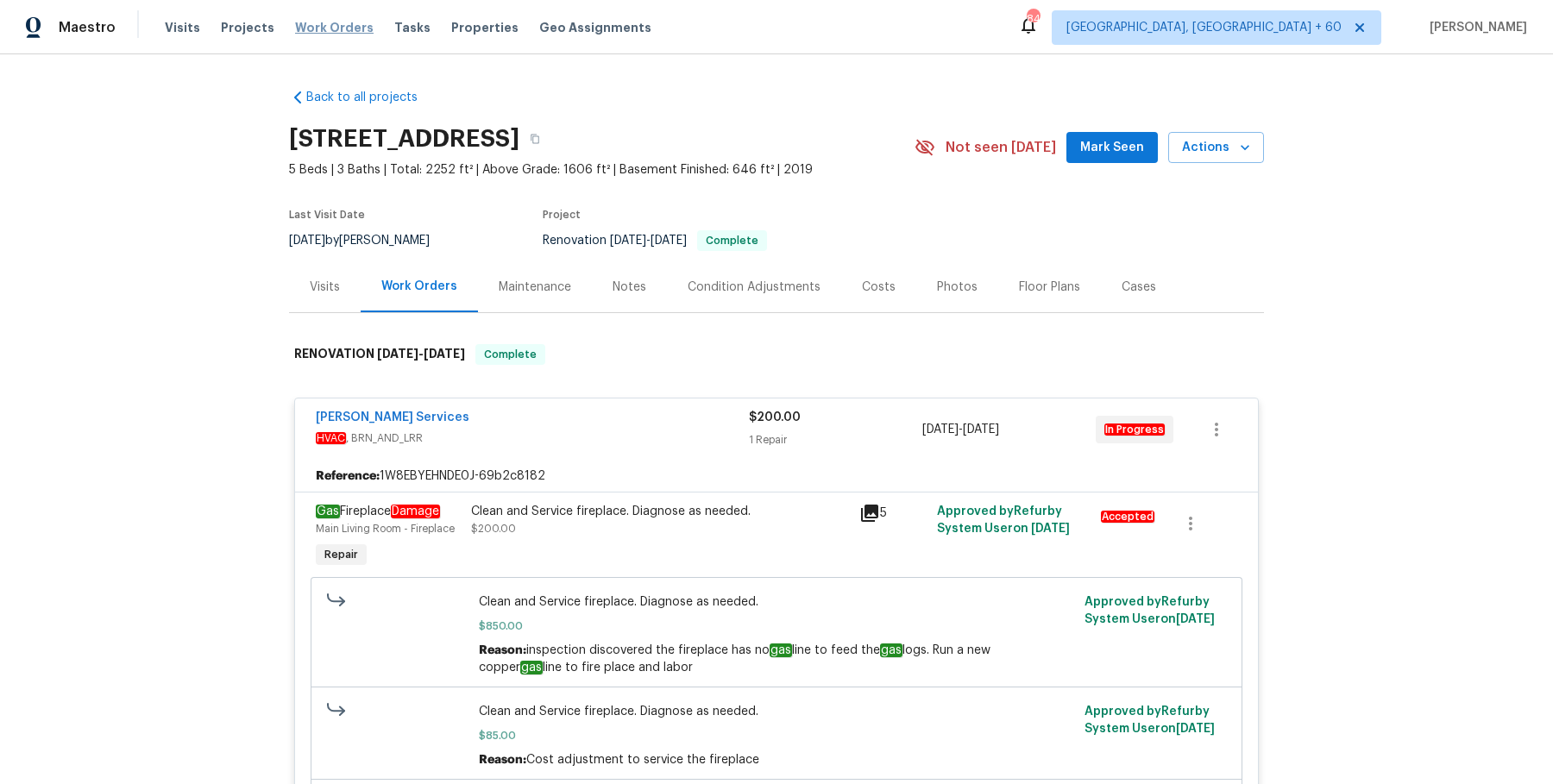
click at [330, 35] on span "Work Orders" at bounding box center [334, 27] width 79 height 17
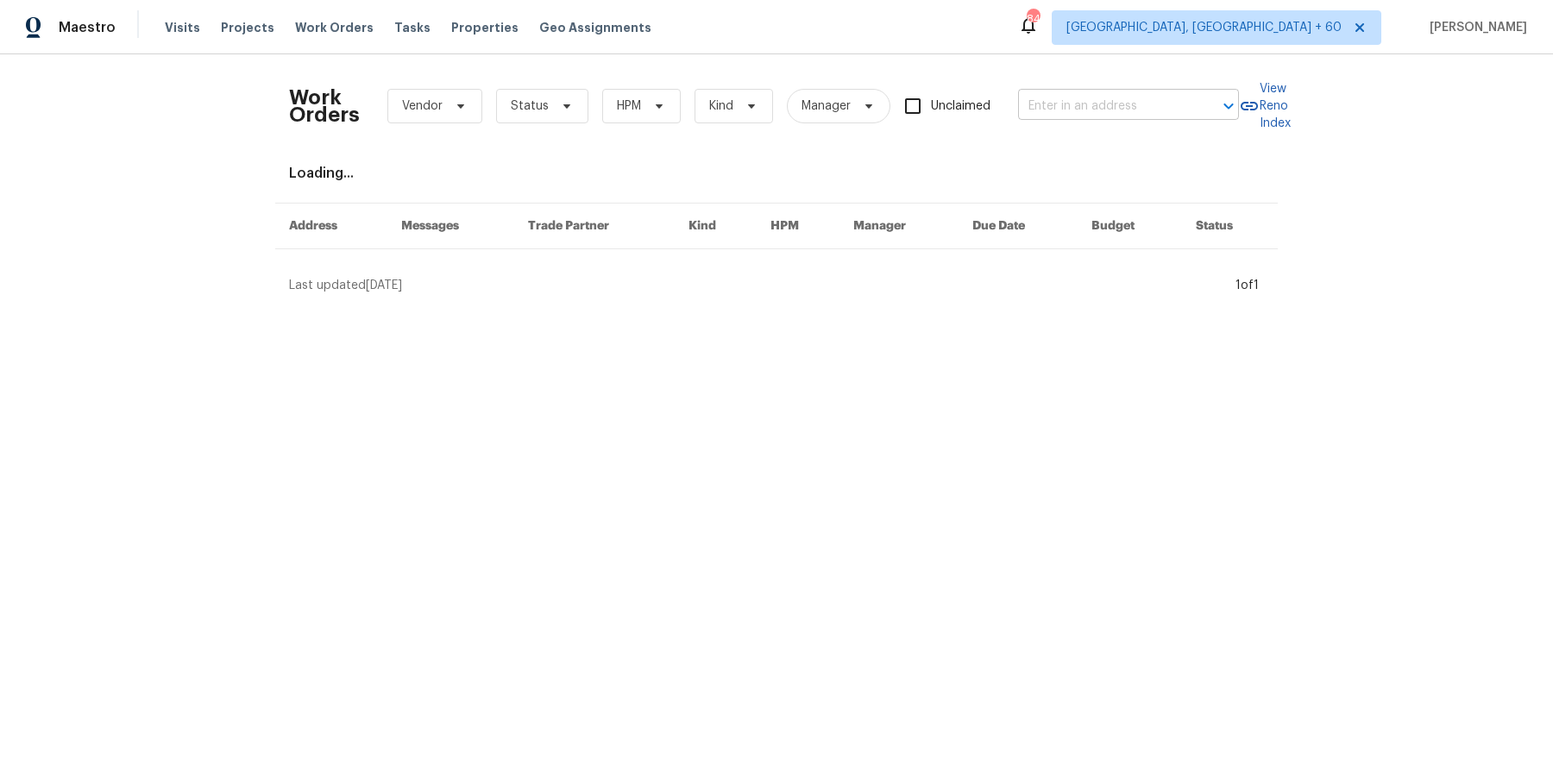
click at [1055, 109] on input "text" at bounding box center [1104, 106] width 173 height 27
paste input "7513 W Winchester Dr Antioch, TN 37013"
type input "7513 W Winchester Dr Antioch, TN 37013"
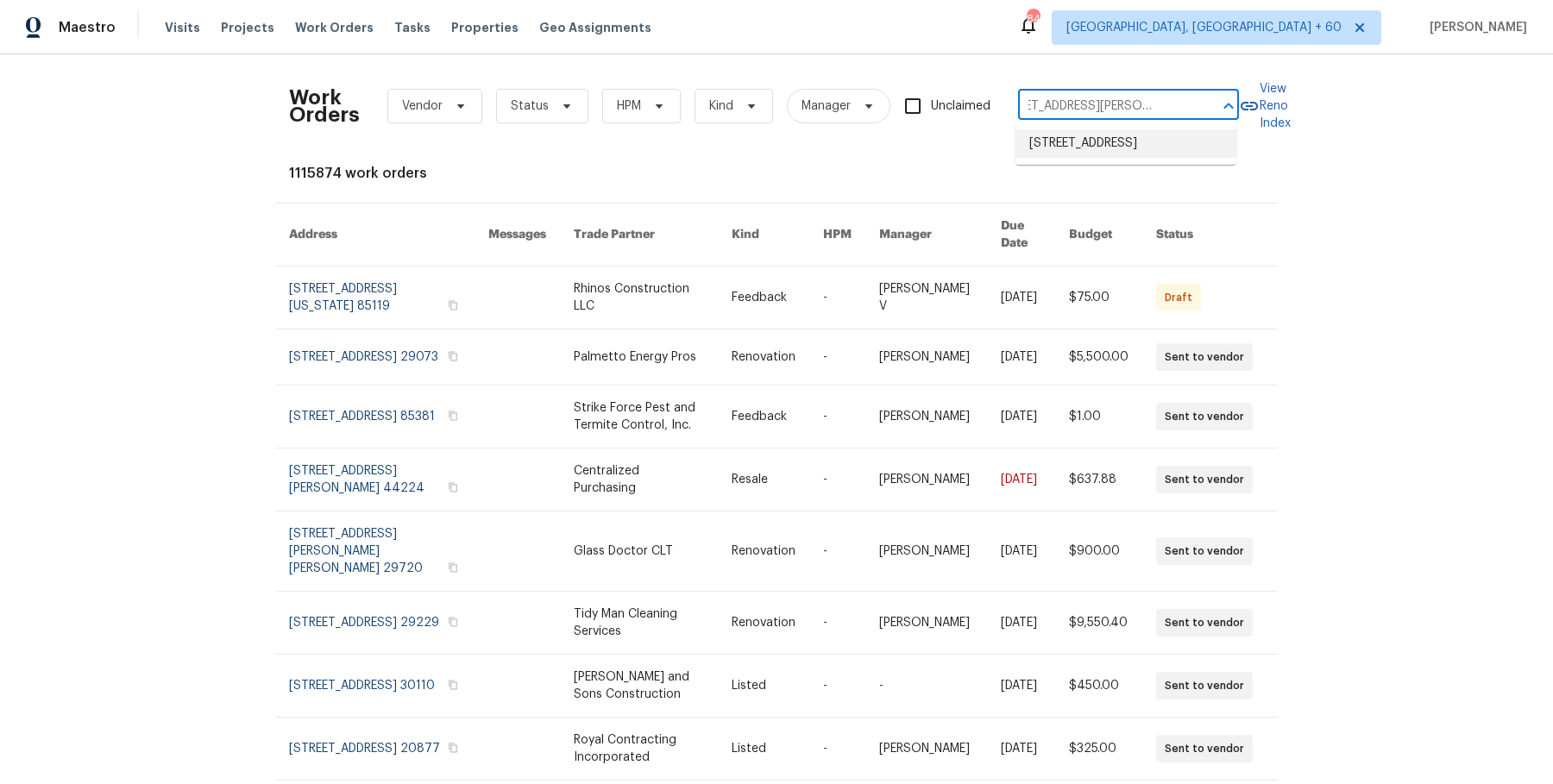
click at [1055, 144] on li "7513 W Winchester Dr, Antioch, TN 37013" at bounding box center [1125, 144] width 221 height 28
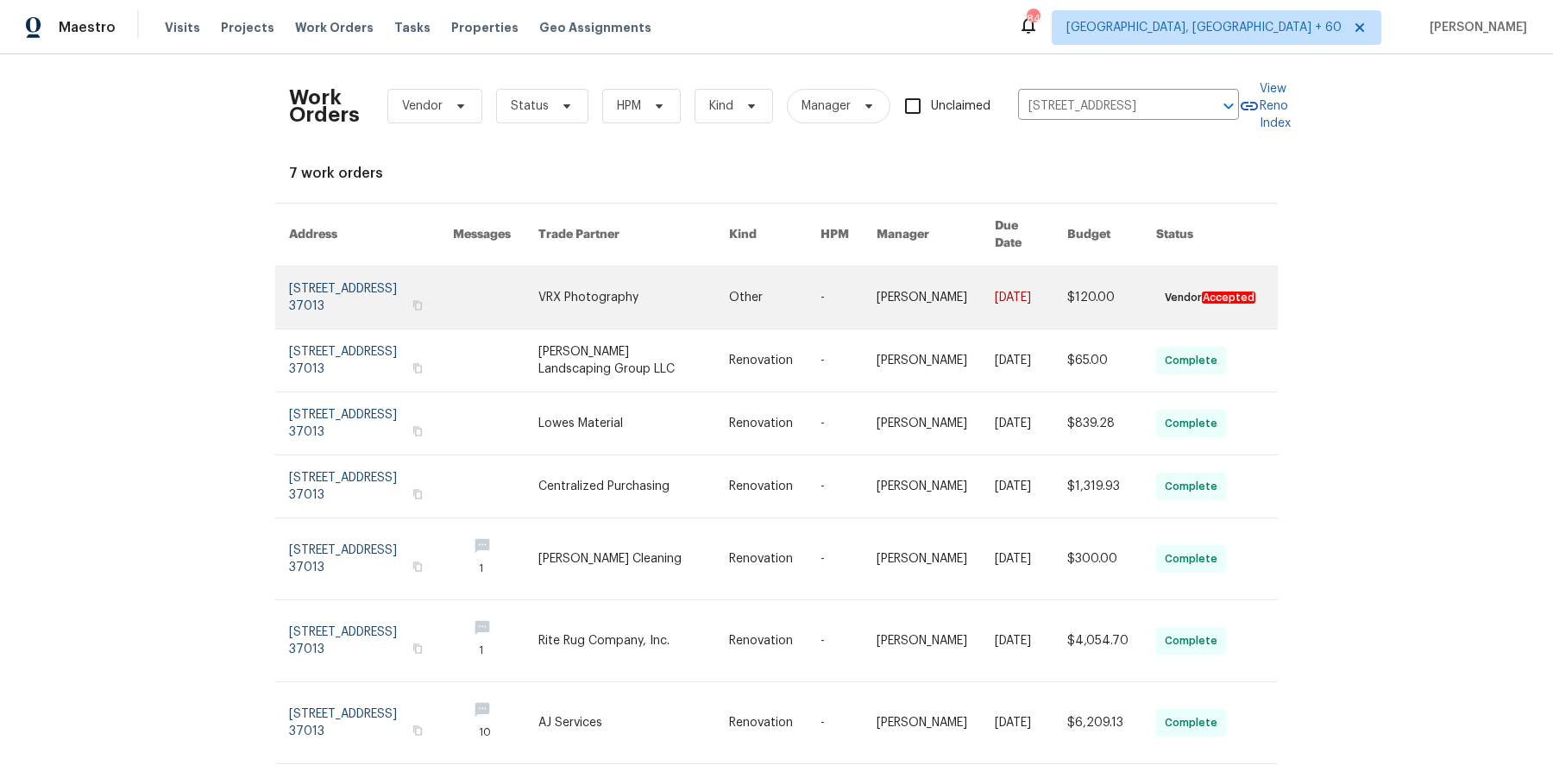
click at [843, 275] on link at bounding box center [848, 298] width 56 height 62
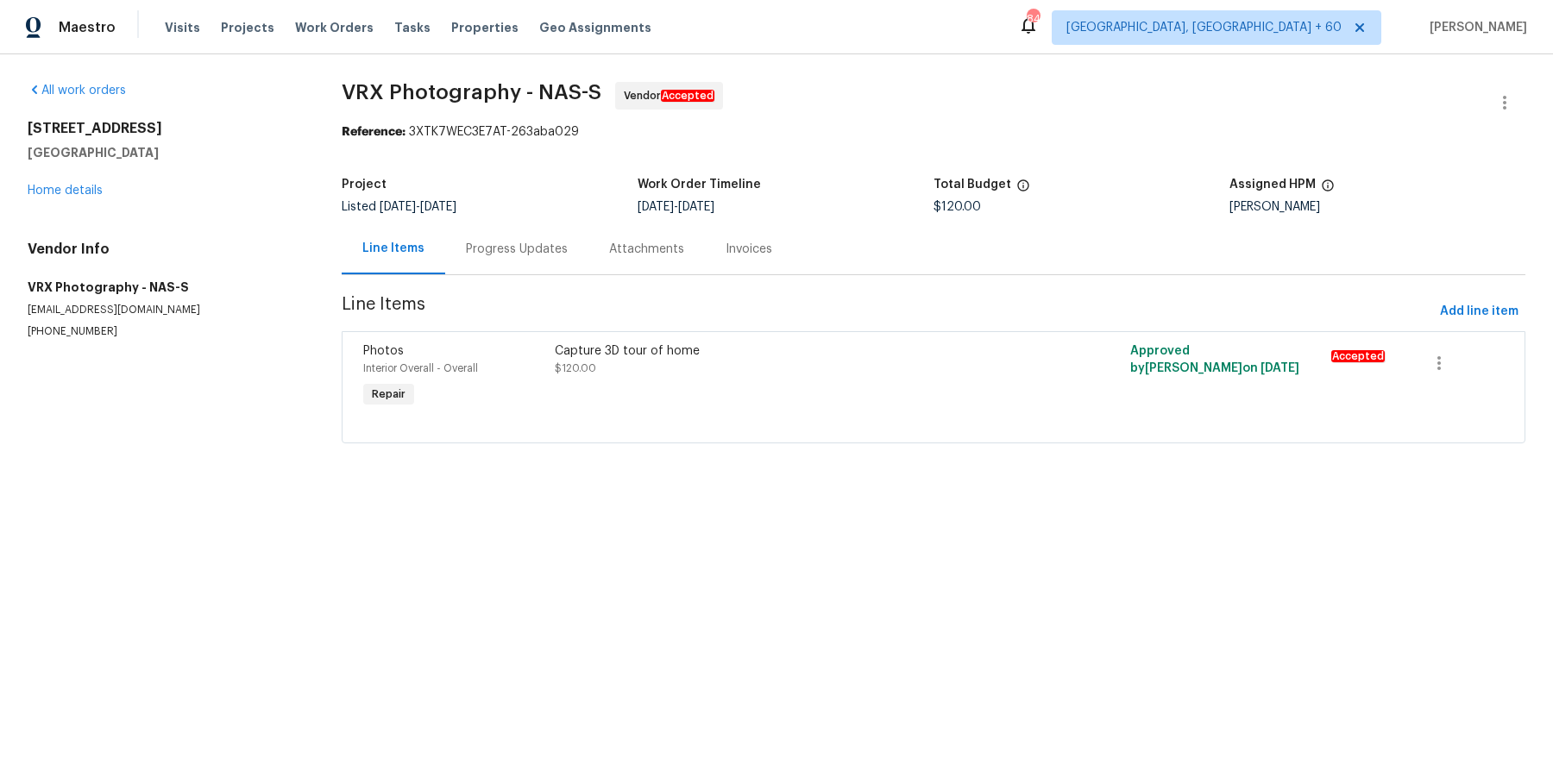
click at [302, 17] on div "Visits Projects Work Orders Tasks Properties Geo Assignments" at bounding box center [418, 27] width 508 height 35
click at [302, 19] on span "Work Orders" at bounding box center [334, 27] width 79 height 17
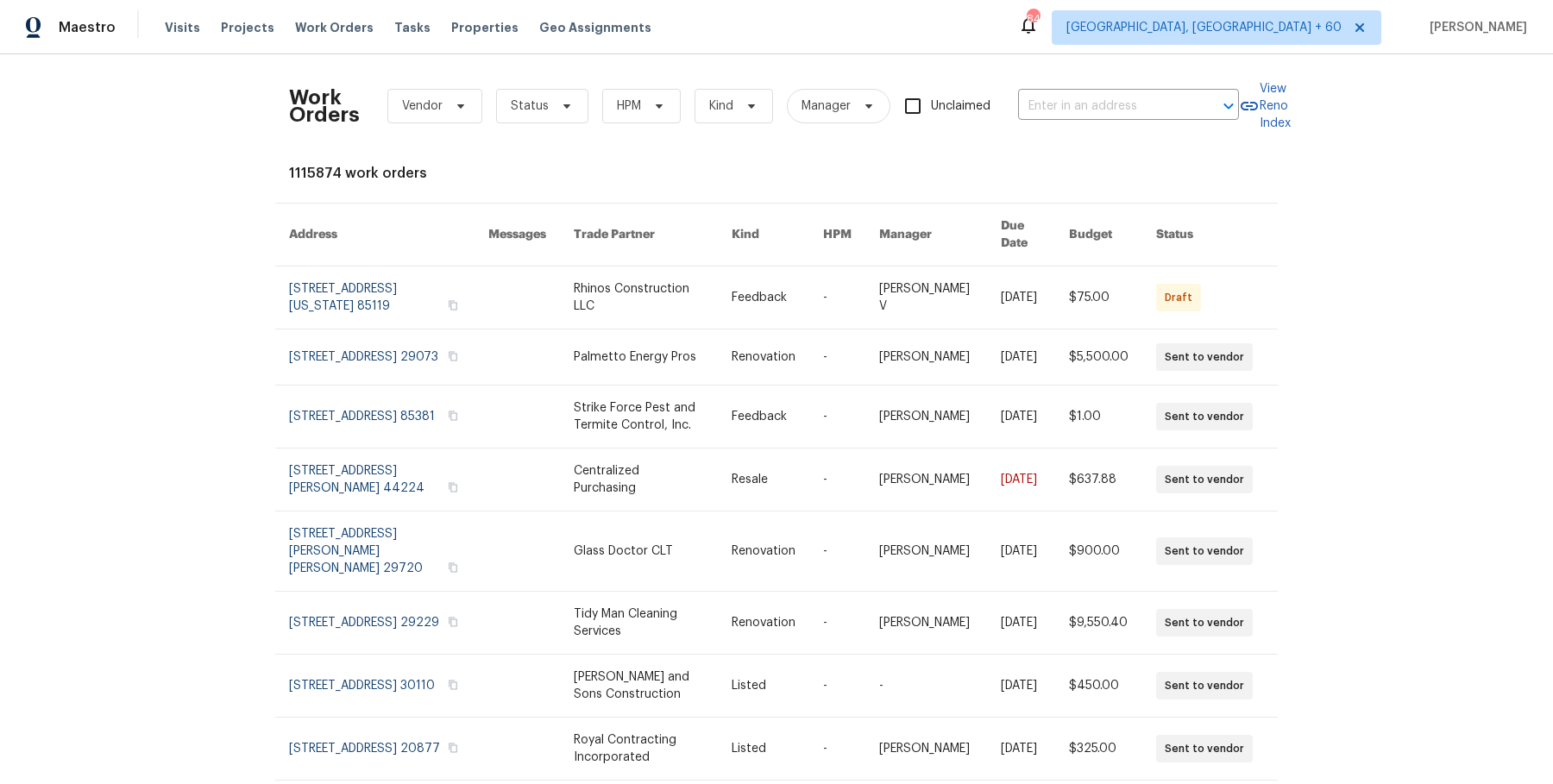
click at [1048, 120] on div "Work Orders Vendor Status HPM Kind Manager Unclaimed ​" at bounding box center [764, 106] width 950 height 76
click at [1051, 110] on input "text" at bounding box center [1104, 106] width 173 height 27
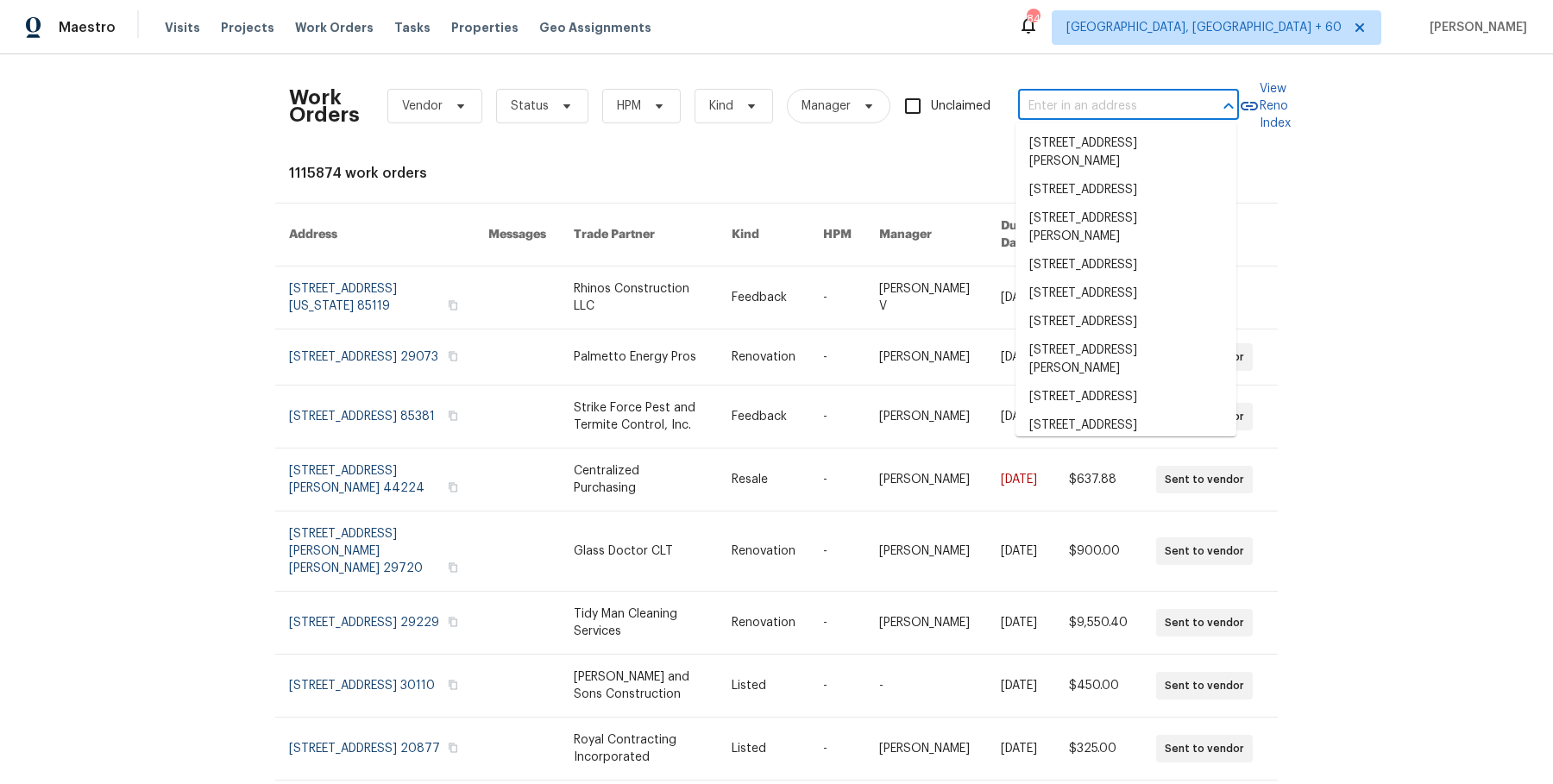
paste input "7513 W Winchester Dr Antioch, TN 37013"
type input "7513 W Winchester Dr Antioch, TN 37013"
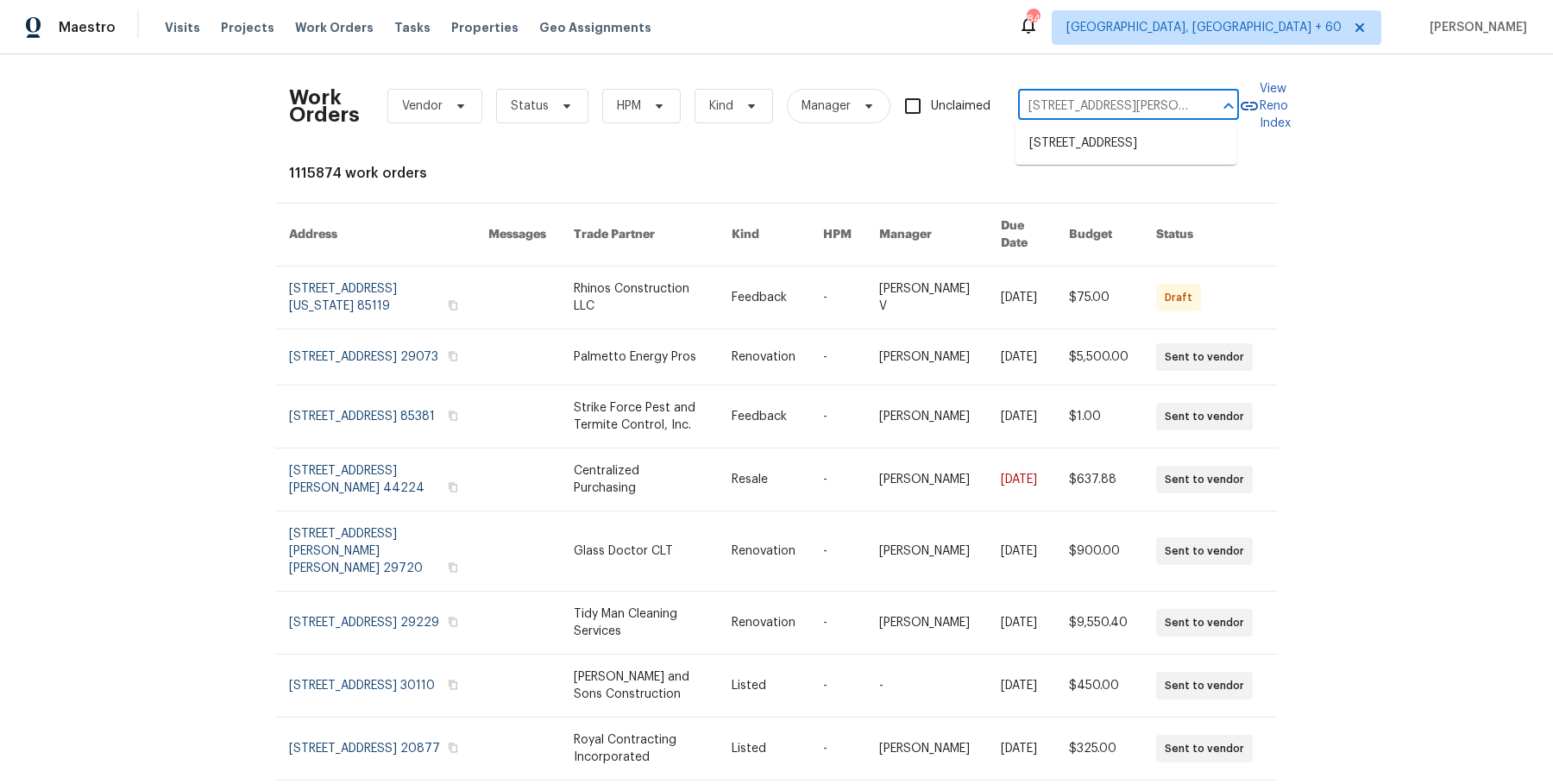
scroll to position [0, 66]
click at [1051, 144] on li "7513 W Winchester Dr, Antioch, TN 37013" at bounding box center [1125, 144] width 221 height 28
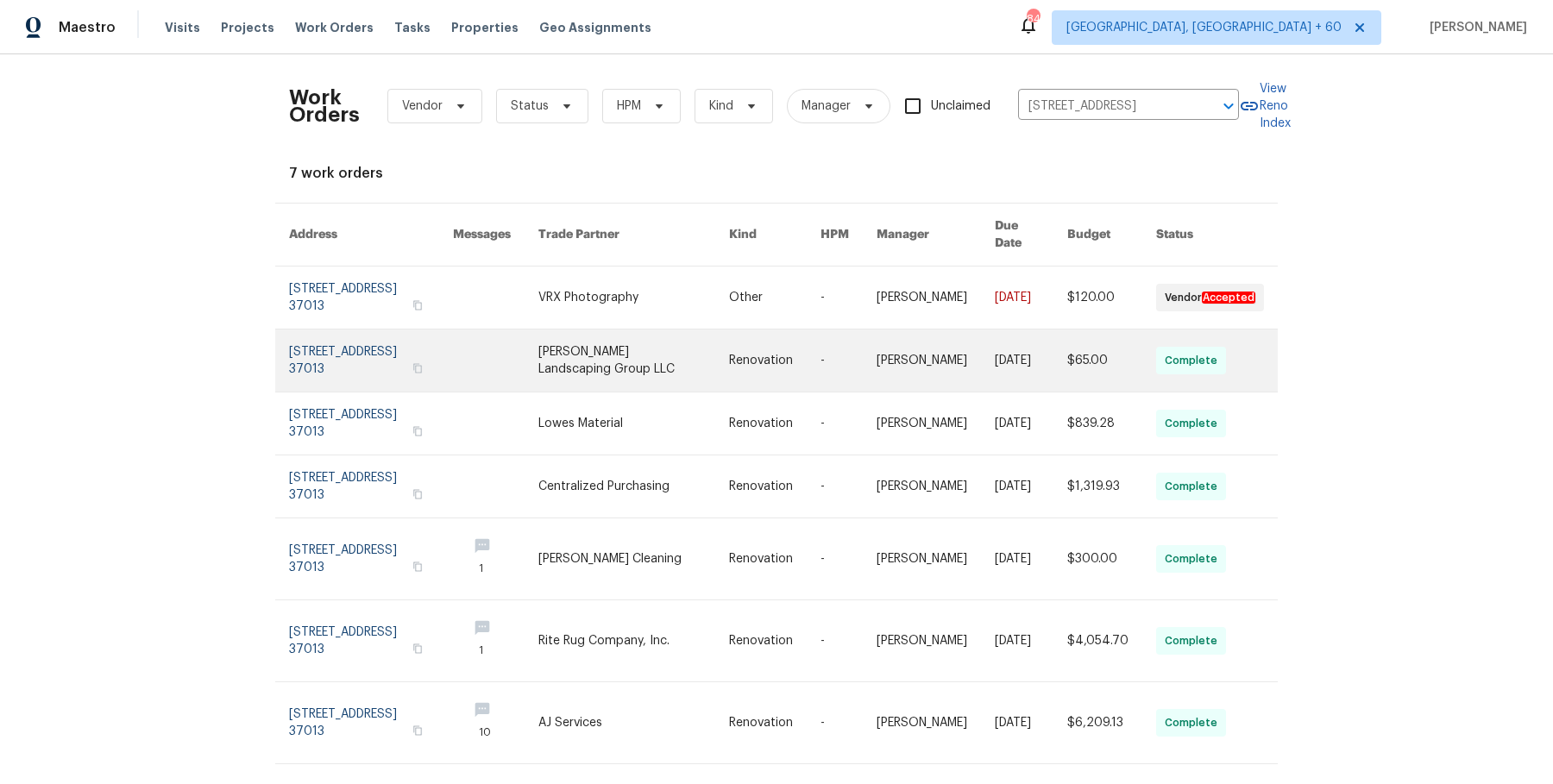
click at [878, 330] on td "Lauren Bittler" at bounding box center [921, 361] width 118 height 63
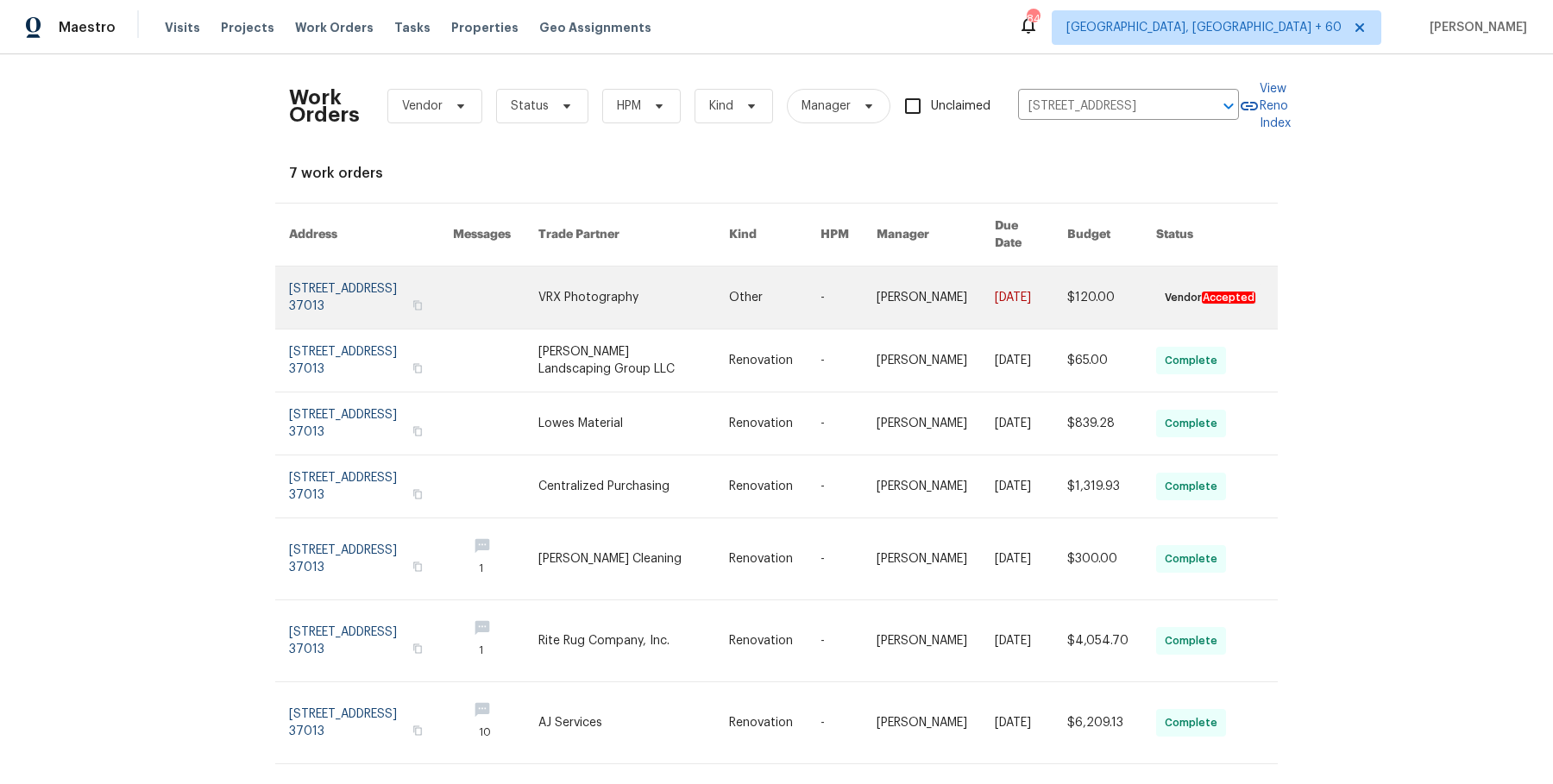
click at [881, 281] on td "[PERSON_NAME]" at bounding box center [921, 298] width 118 height 63
click at [866, 275] on link at bounding box center [848, 298] width 56 height 62
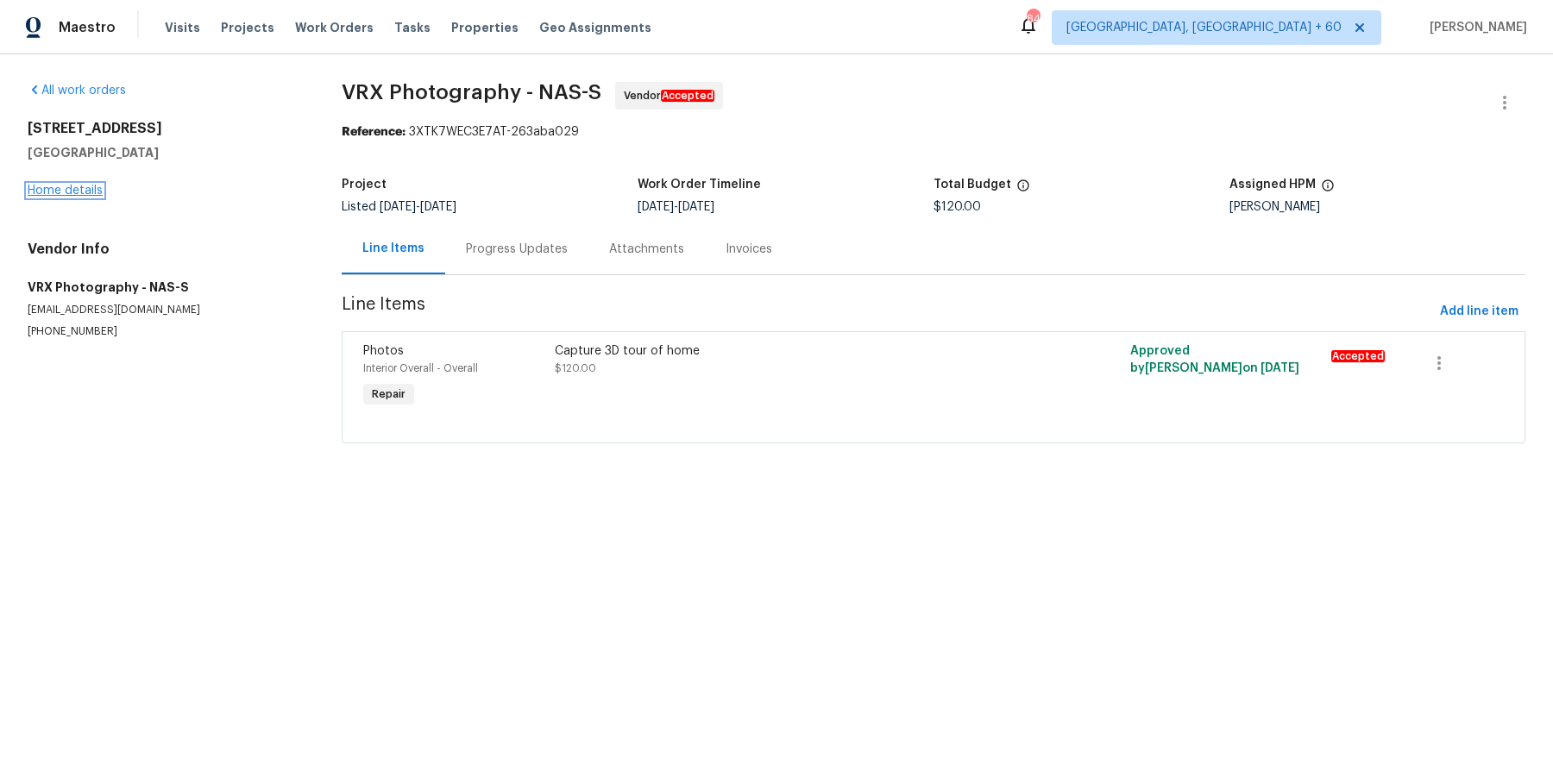
click at [50, 188] on link "Home details" at bounding box center [65, 190] width 75 height 12
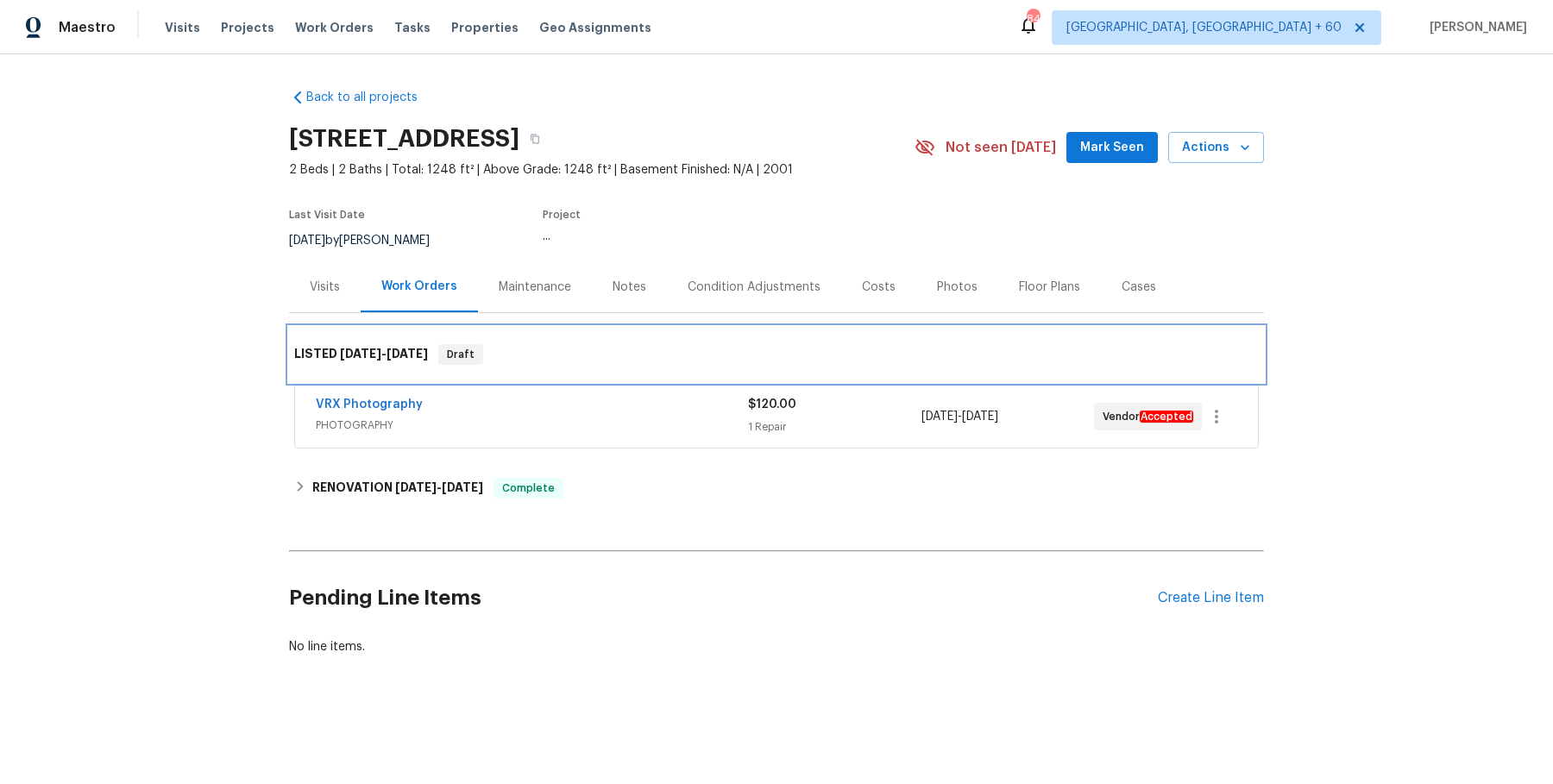
click at [678, 363] on div "LISTED 8/26/25 - 8/27/25 Draft" at bounding box center [776, 354] width 965 height 20
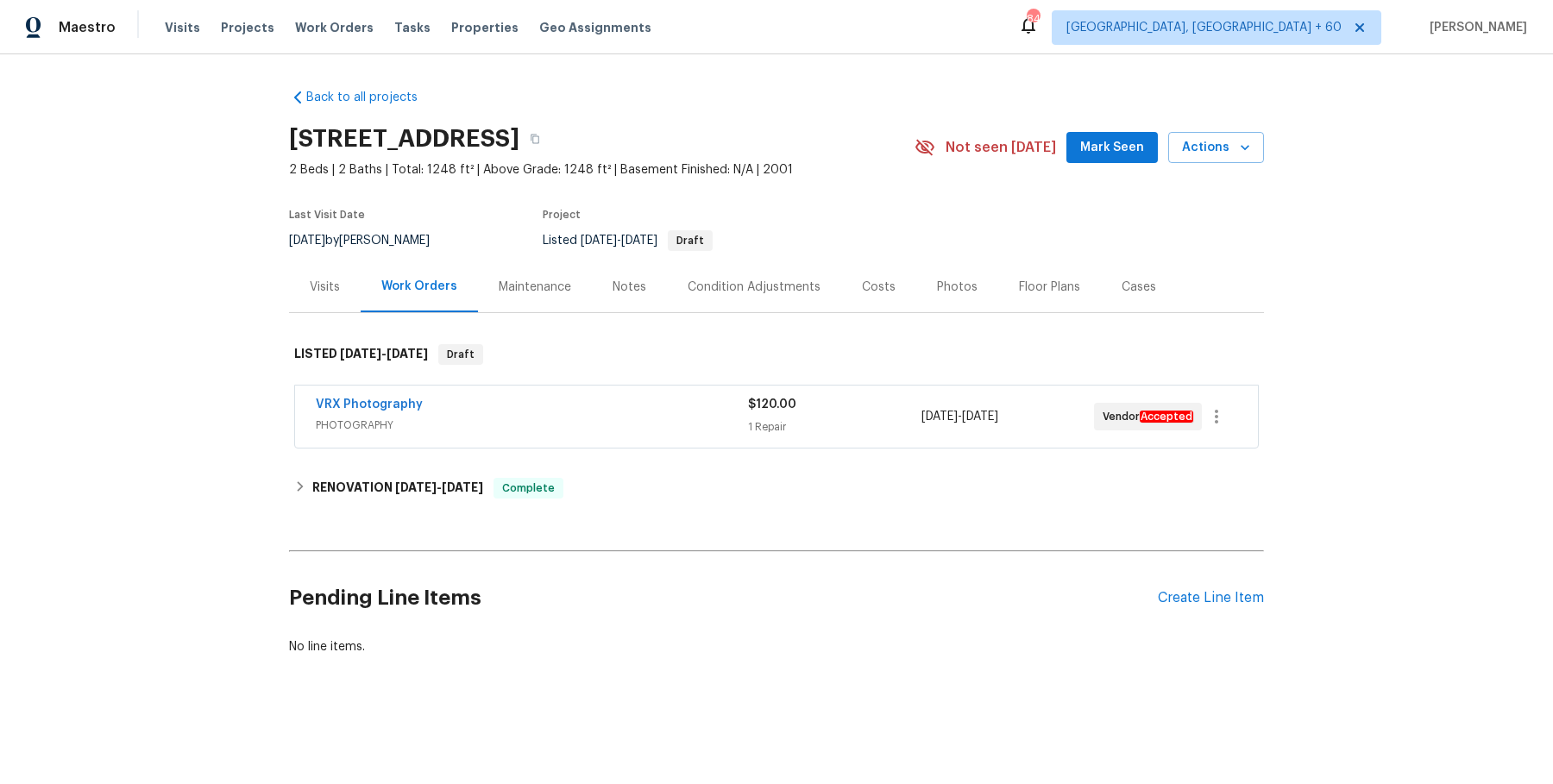
click at [661, 423] on span "PHOTOGRAPHY" at bounding box center [532, 424] width 432 height 17
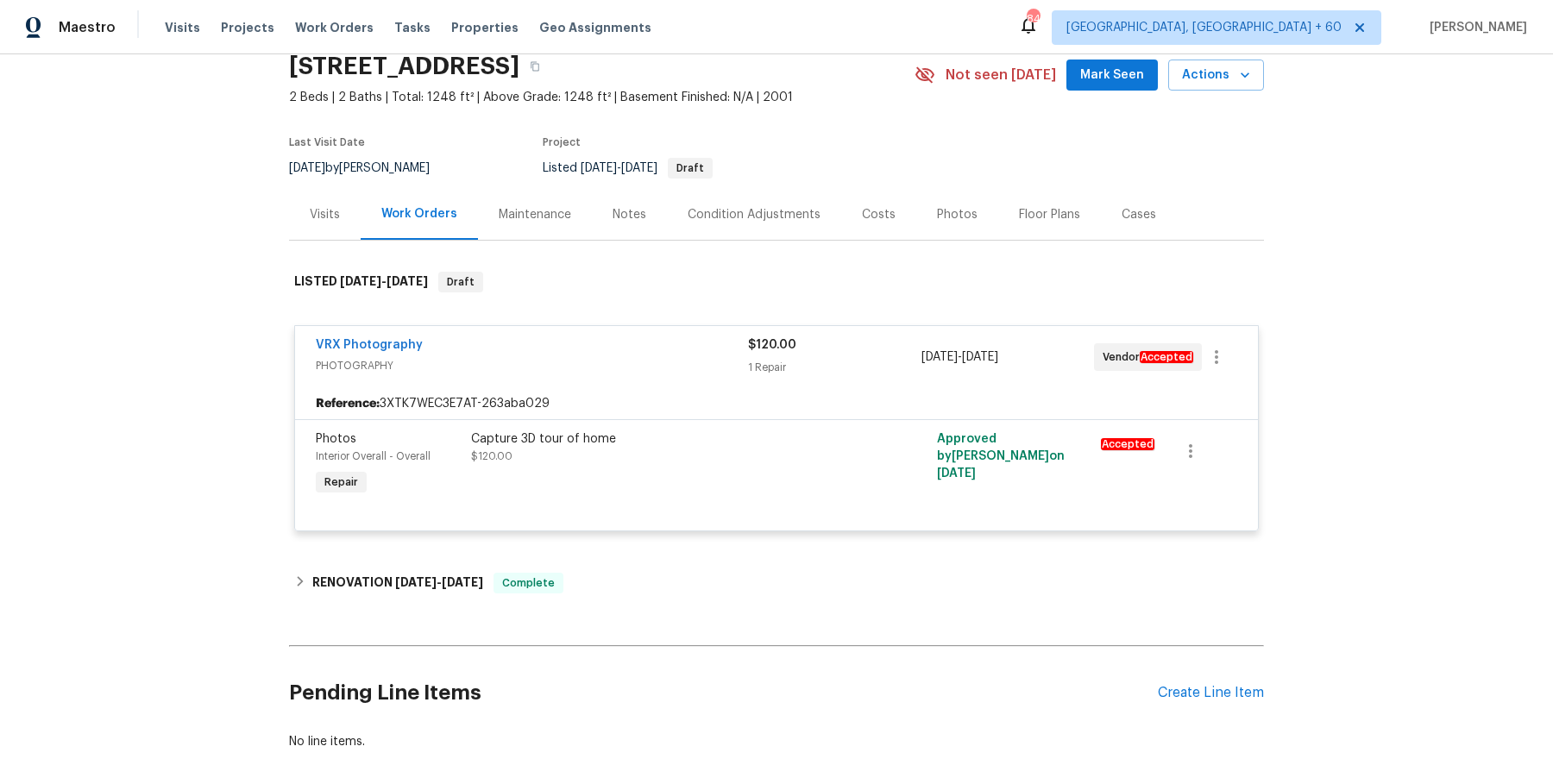
scroll to position [90, 0]
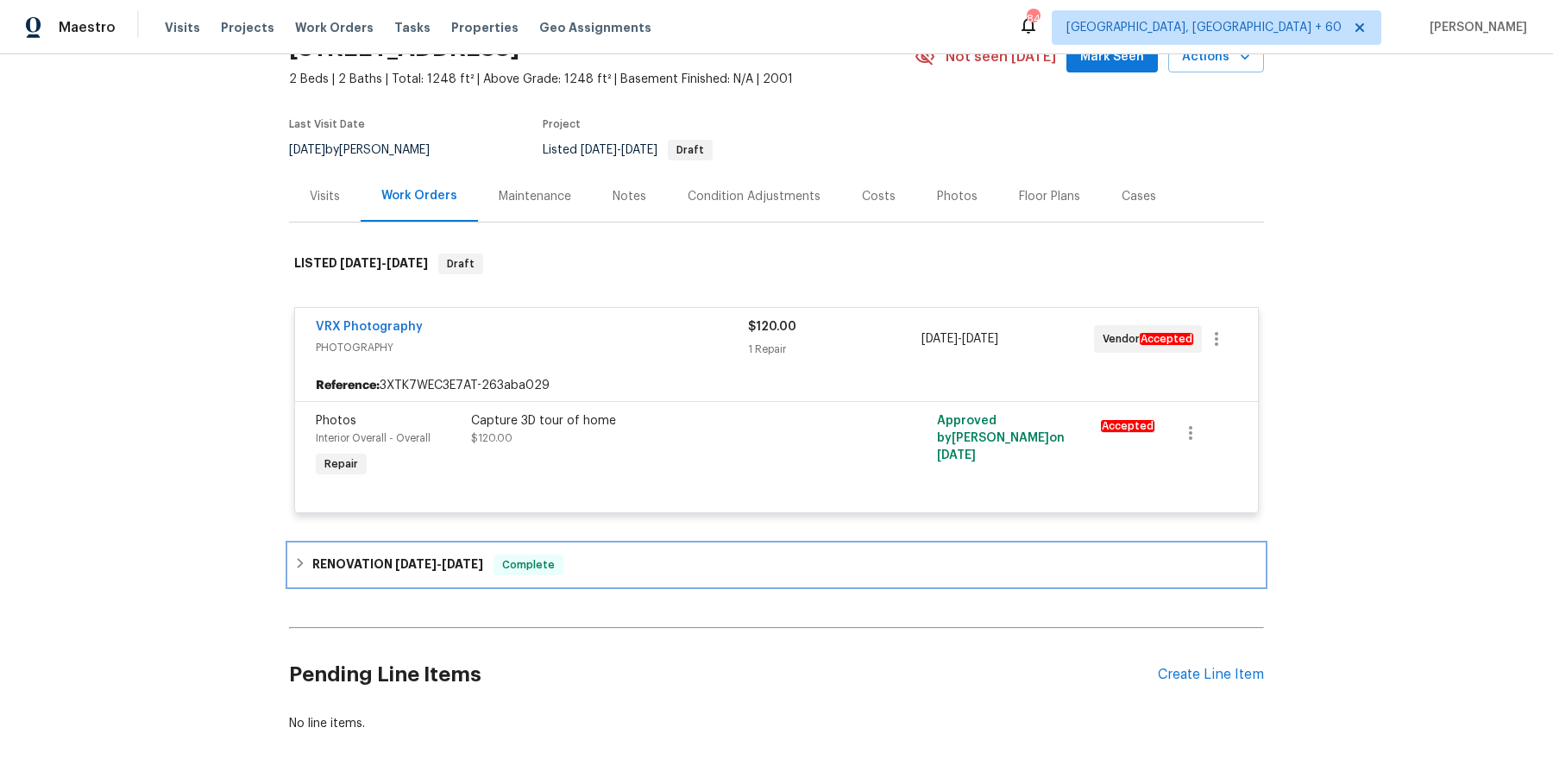
click at [590, 571] on div "RENOVATION 8/6/25 - 8/18/25 Complete" at bounding box center [776, 564] width 965 height 20
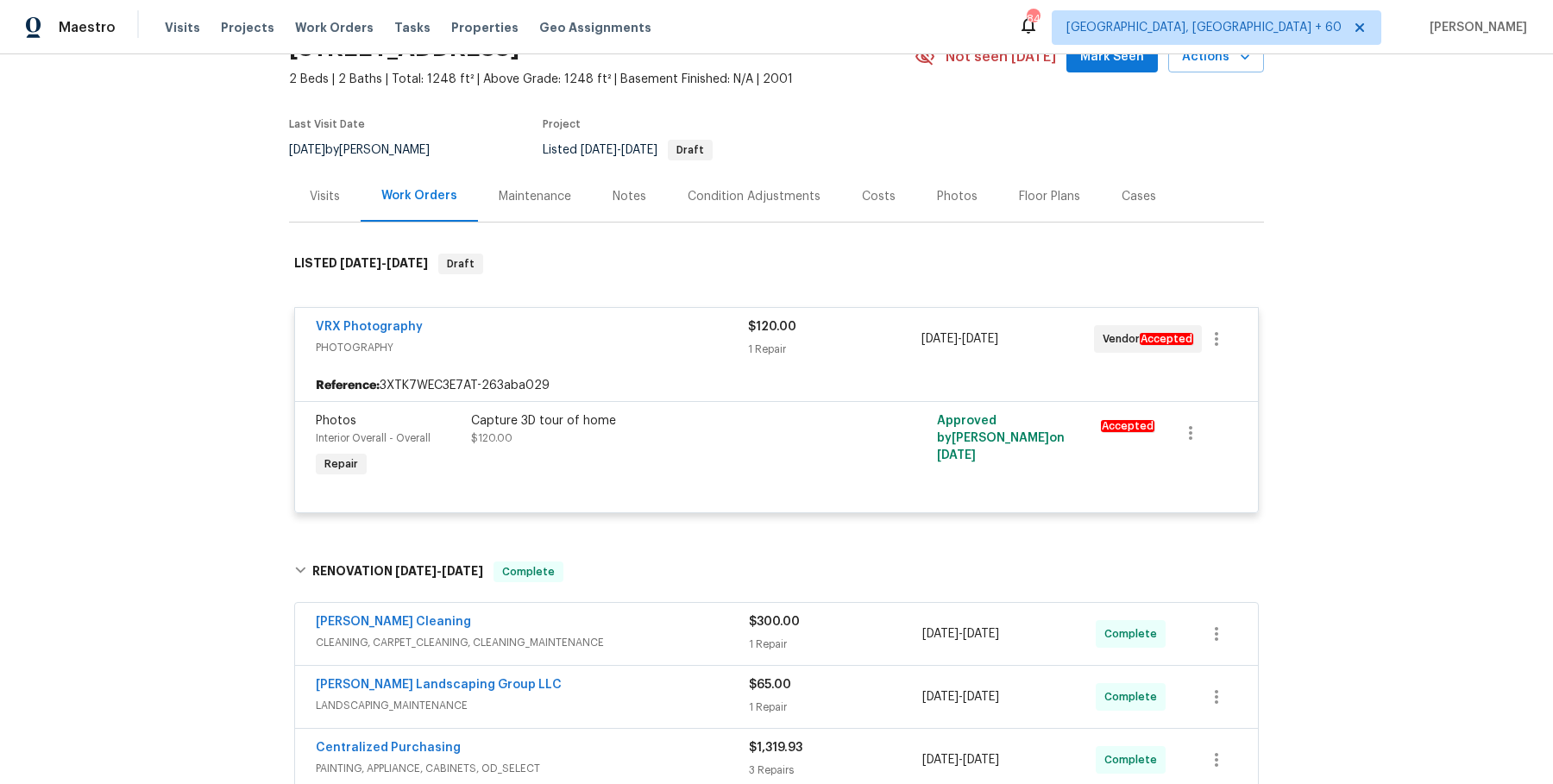
click at [607, 634] on span "CLEANING, CARPET_CLEANING, CLEANING_MAINTENANCE" at bounding box center [532, 642] width 433 height 17
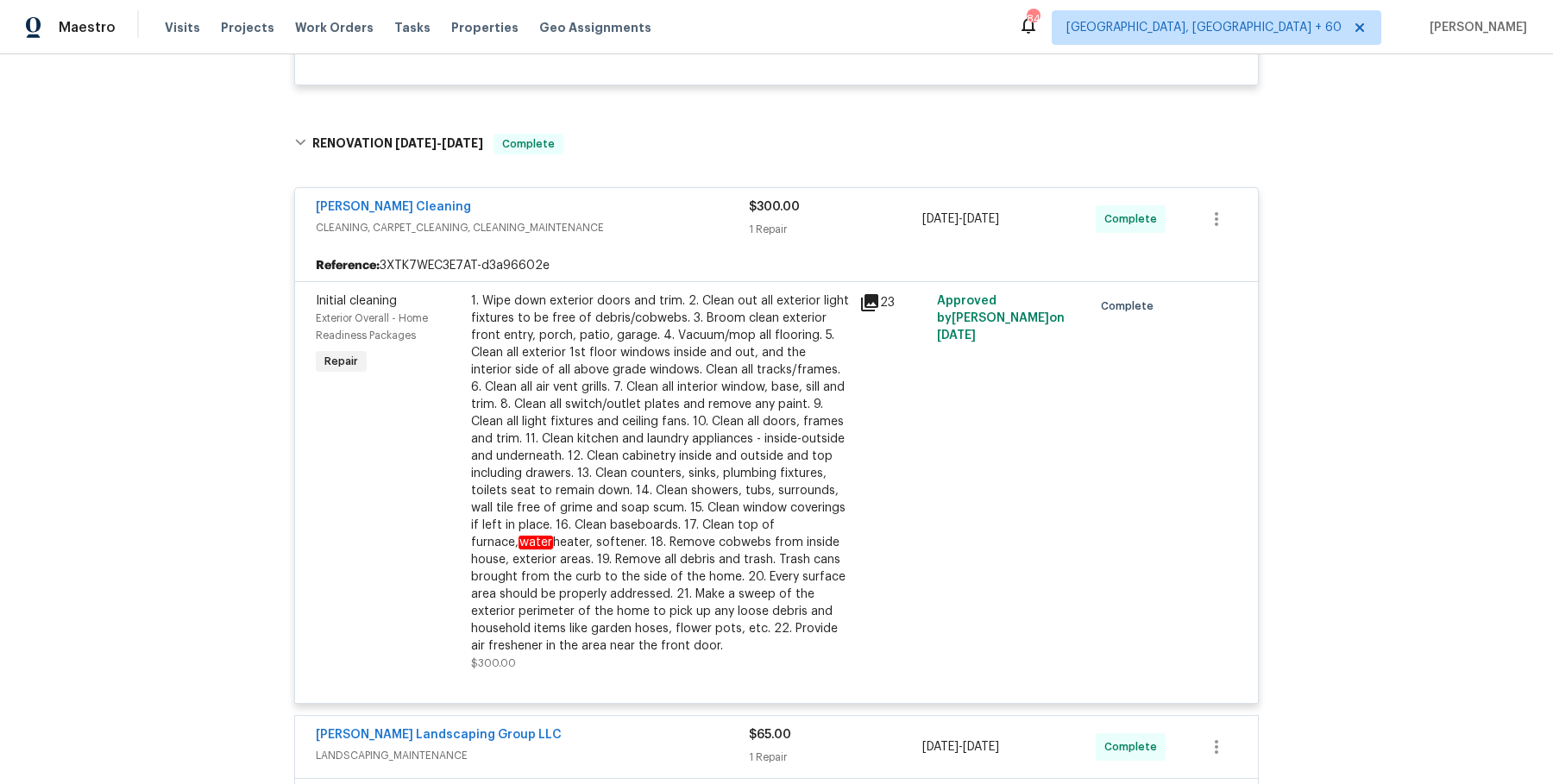
scroll to position [711, 0]
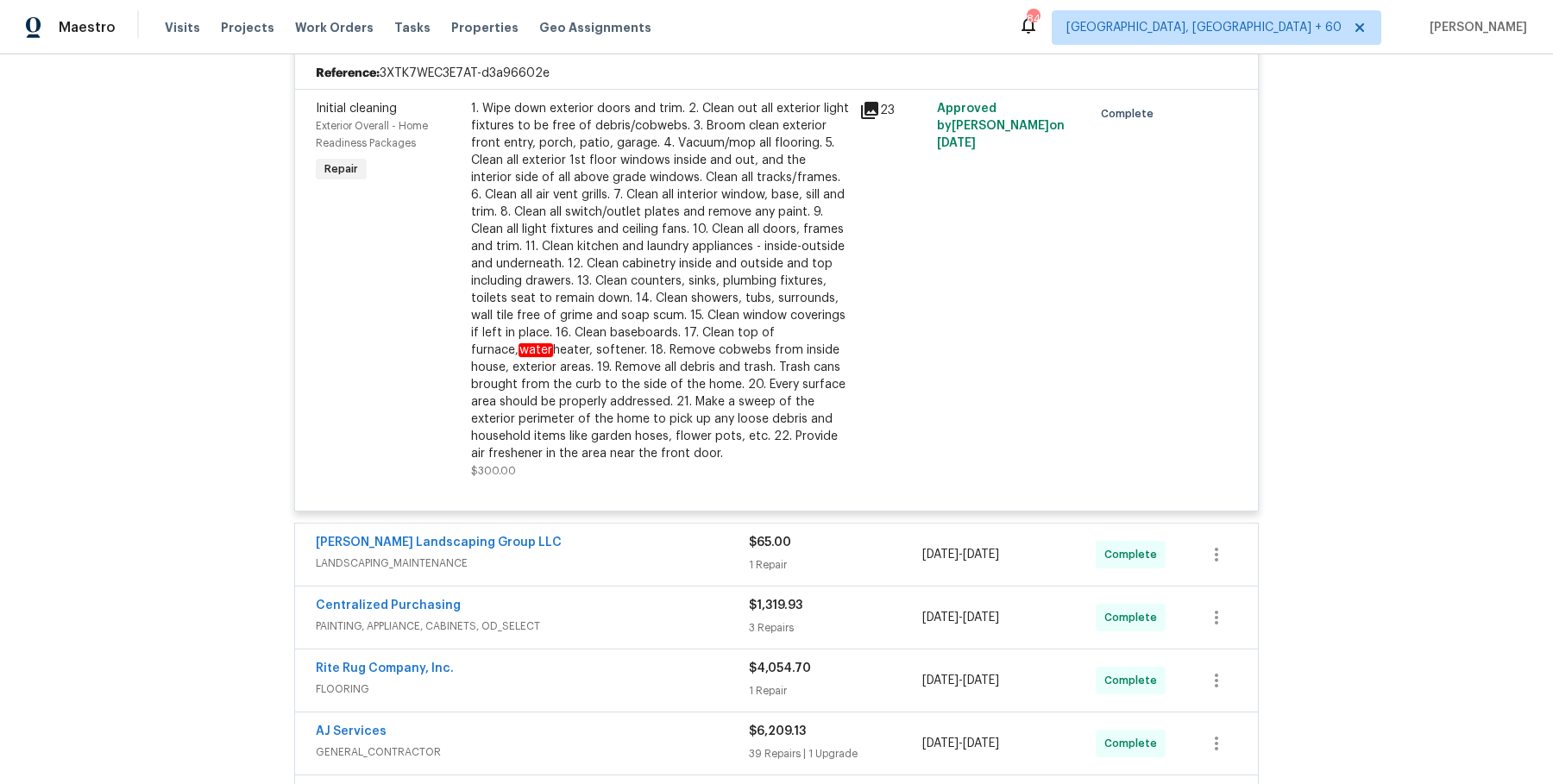
click at [671, 523] on div "Sandoval Landscaping Group LLC LANDSCAPING_MAINTENANCE $65.00 1 Repair 8/15/202…" at bounding box center [776, 555] width 965 height 64
click at [671, 528] on div "Sandoval Landscaping Group LLC LANDSCAPING_MAINTENANCE $65.00 1 Repair 8/15/202…" at bounding box center [776, 555] width 963 height 62
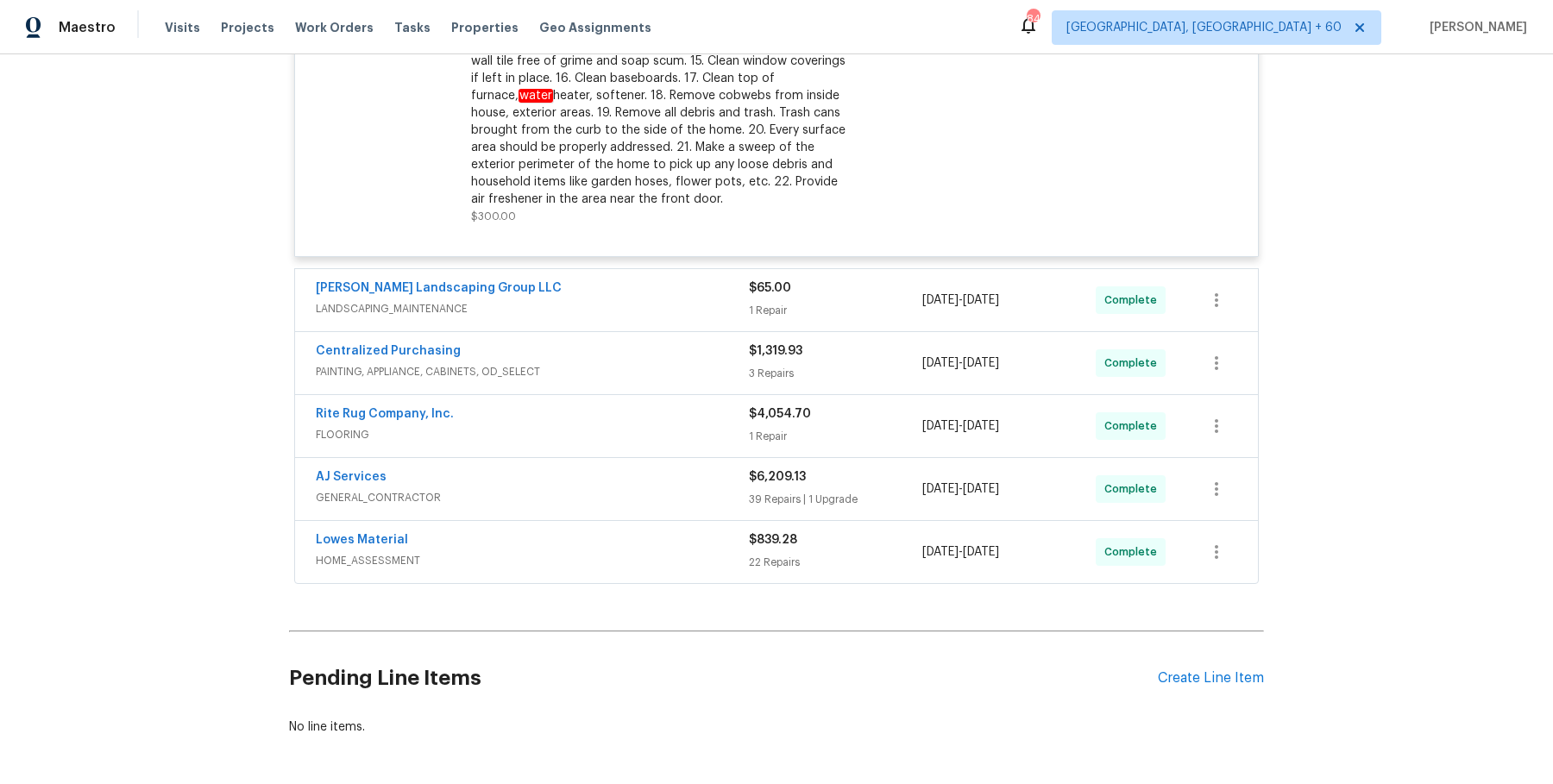
click at [695, 287] on div "Sandoval Landscaping Group LLC" at bounding box center [532, 290] width 433 height 20
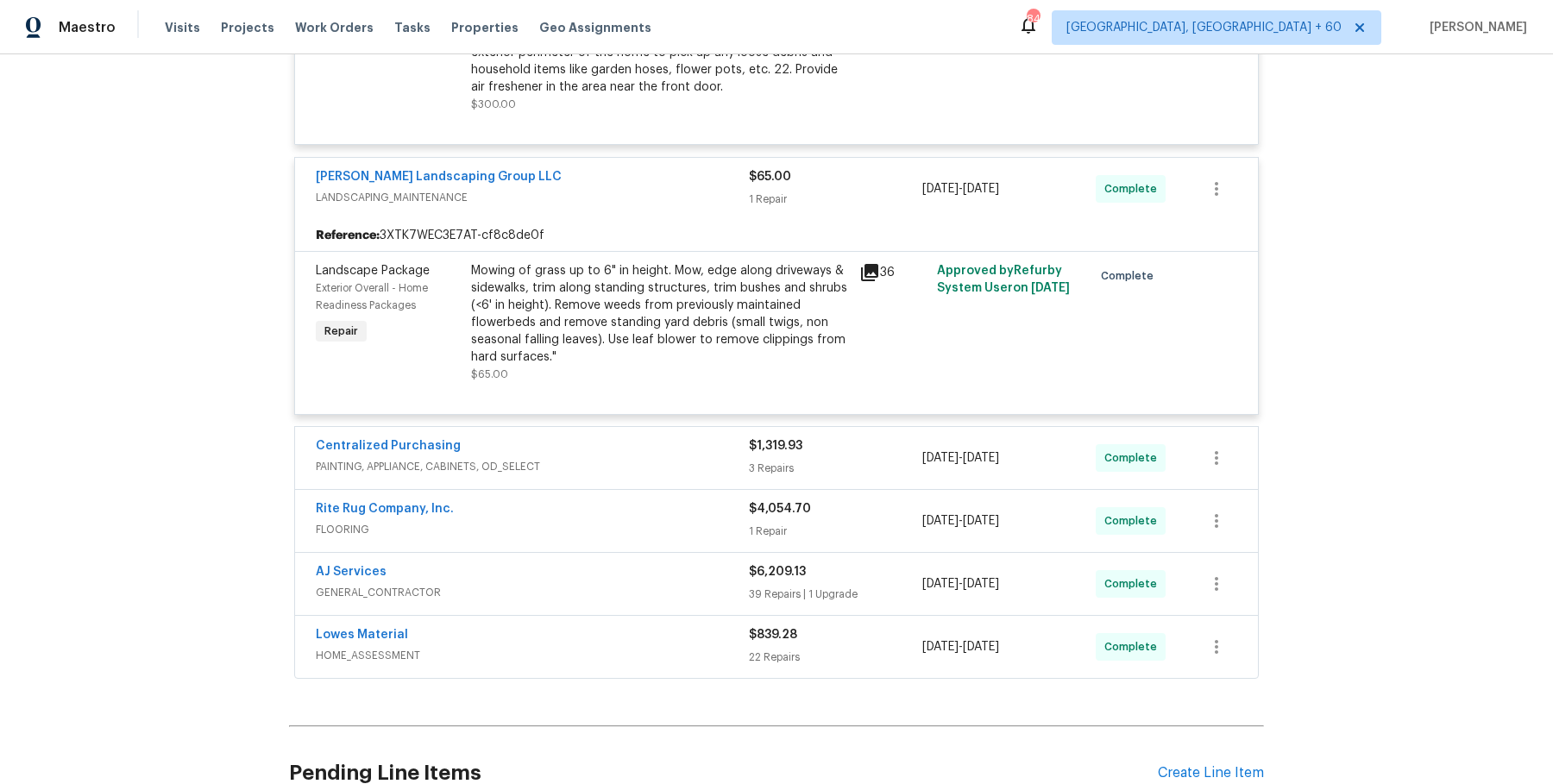
scroll to position [1114, 0]
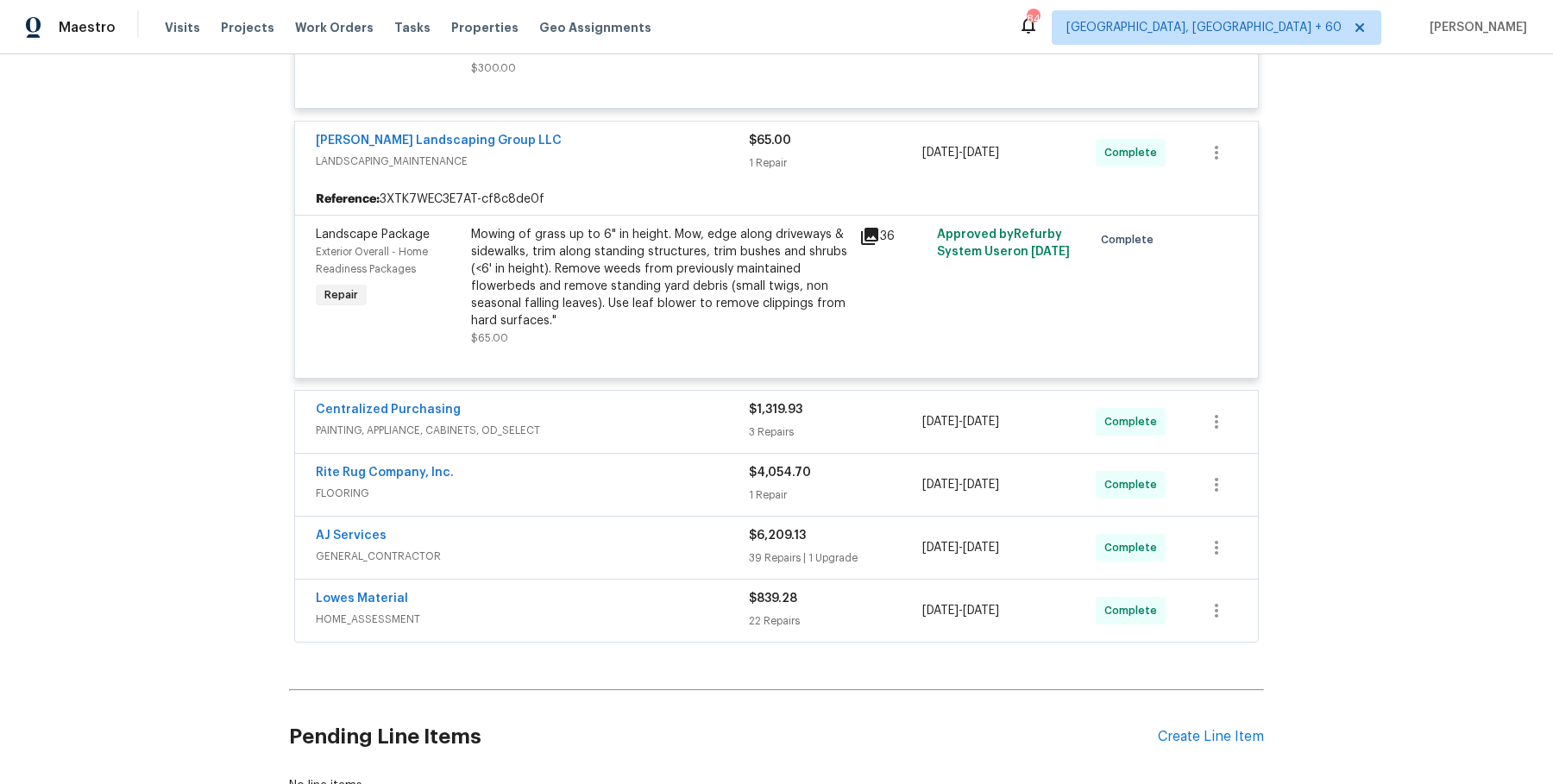
click at [644, 434] on span "PAINTING, APPLIANCE, CABINETS, OD_SELECT" at bounding box center [532, 430] width 433 height 17
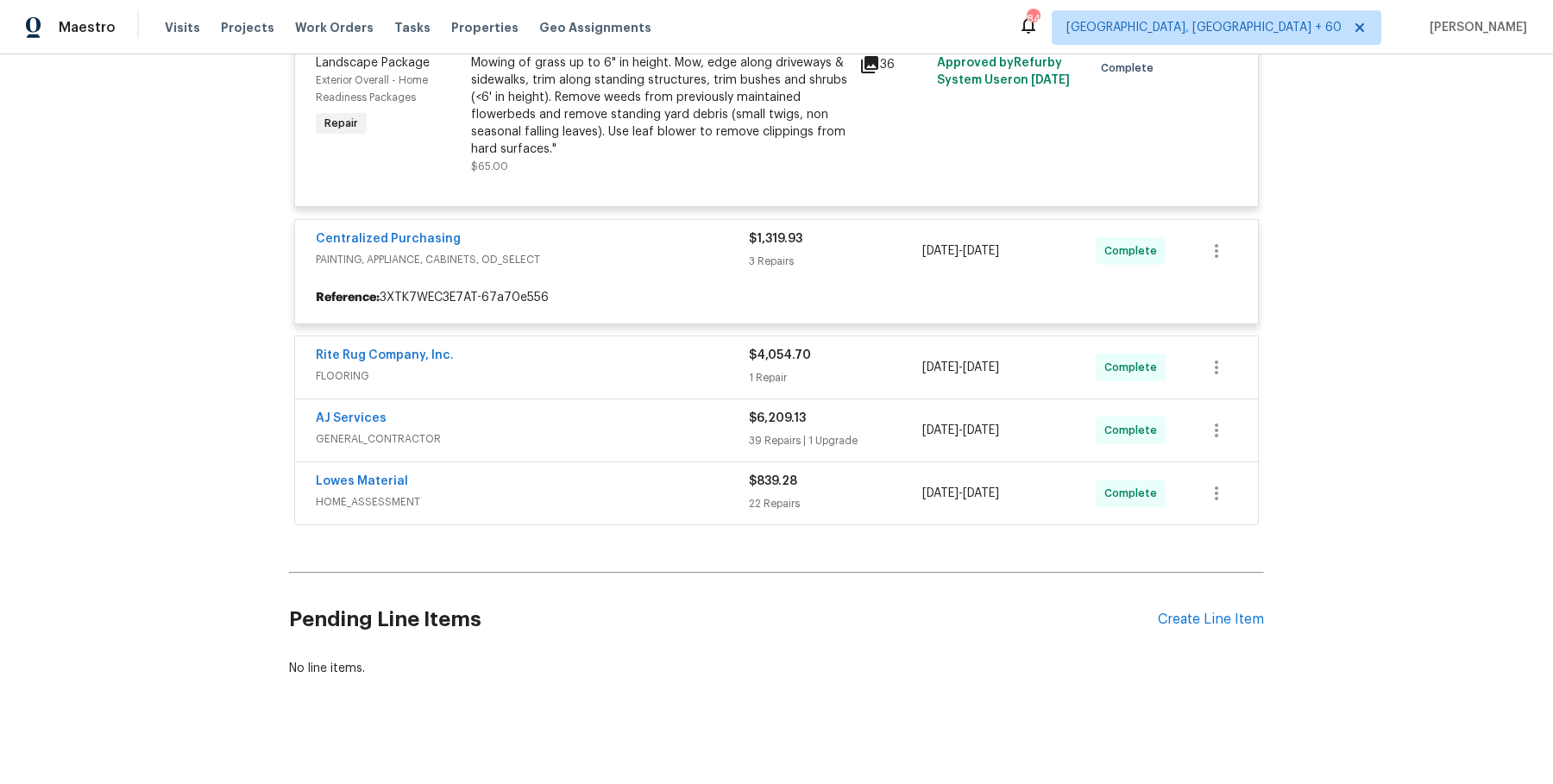
scroll to position [1284, 0]
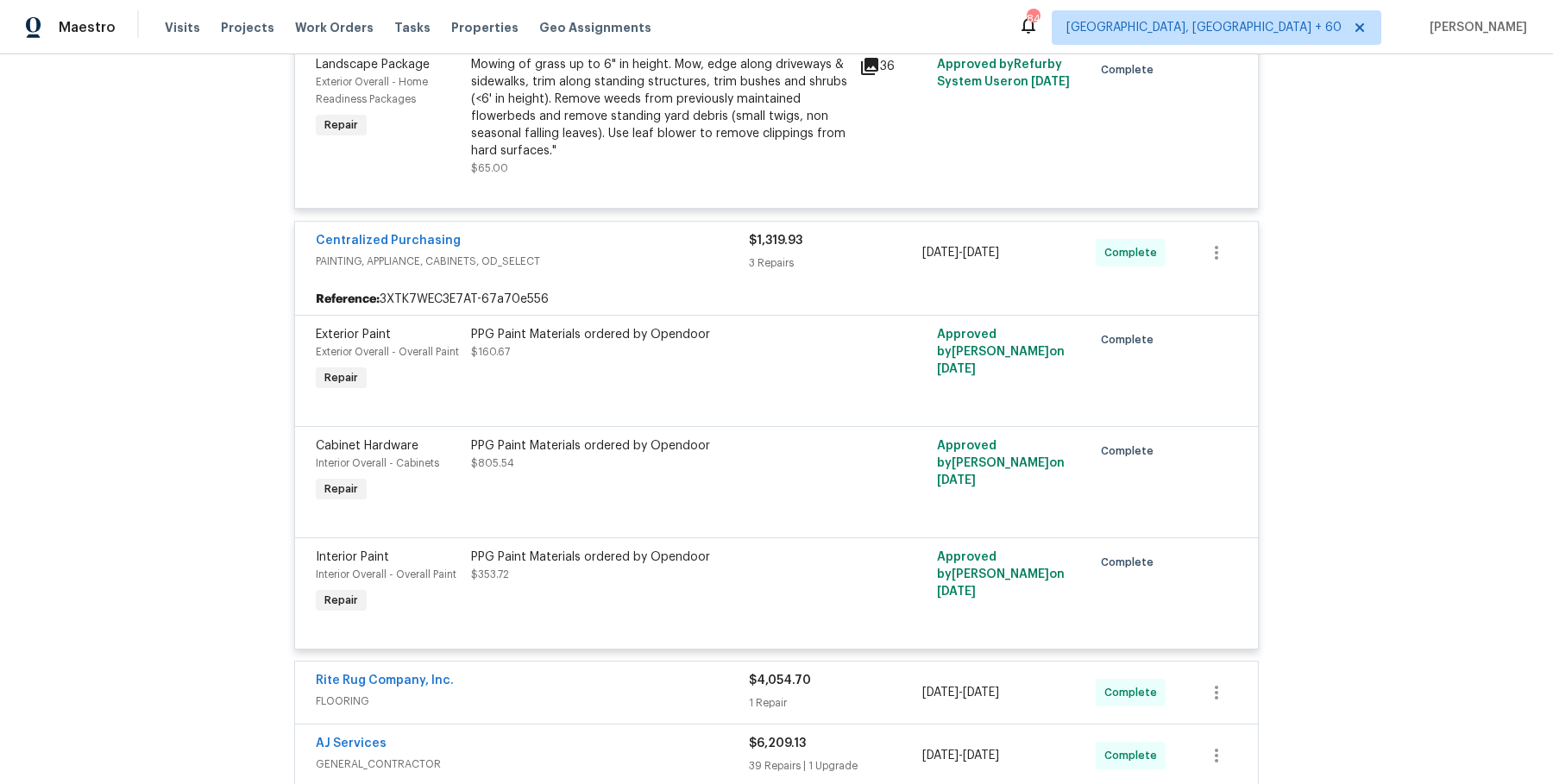
click at [662, 672] on div "Rite Rug Company, Inc." at bounding box center [532, 682] width 433 height 20
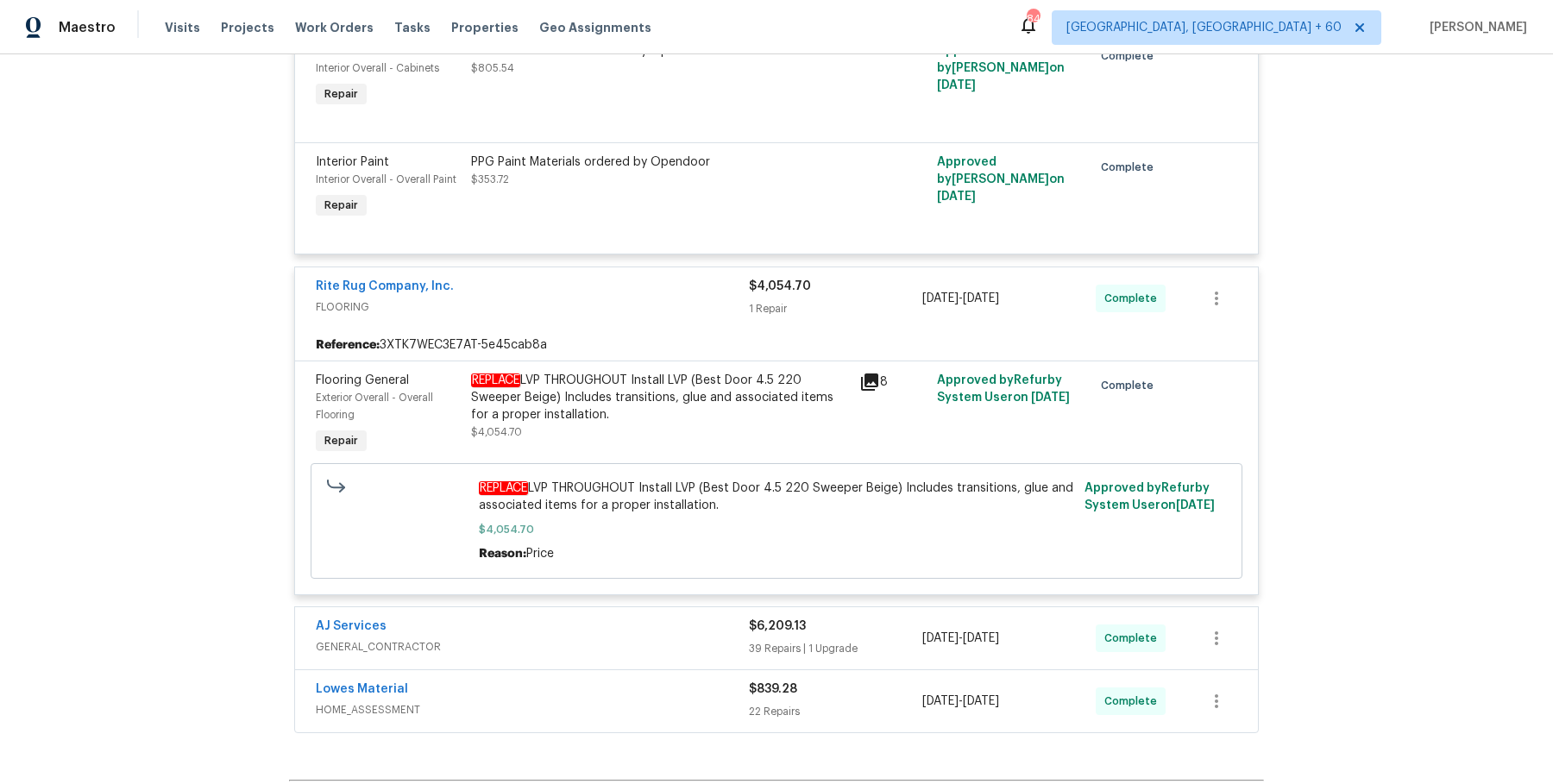
click at [666, 639] on span "GENERAL_CONTRACTOR" at bounding box center [532, 647] width 433 height 17
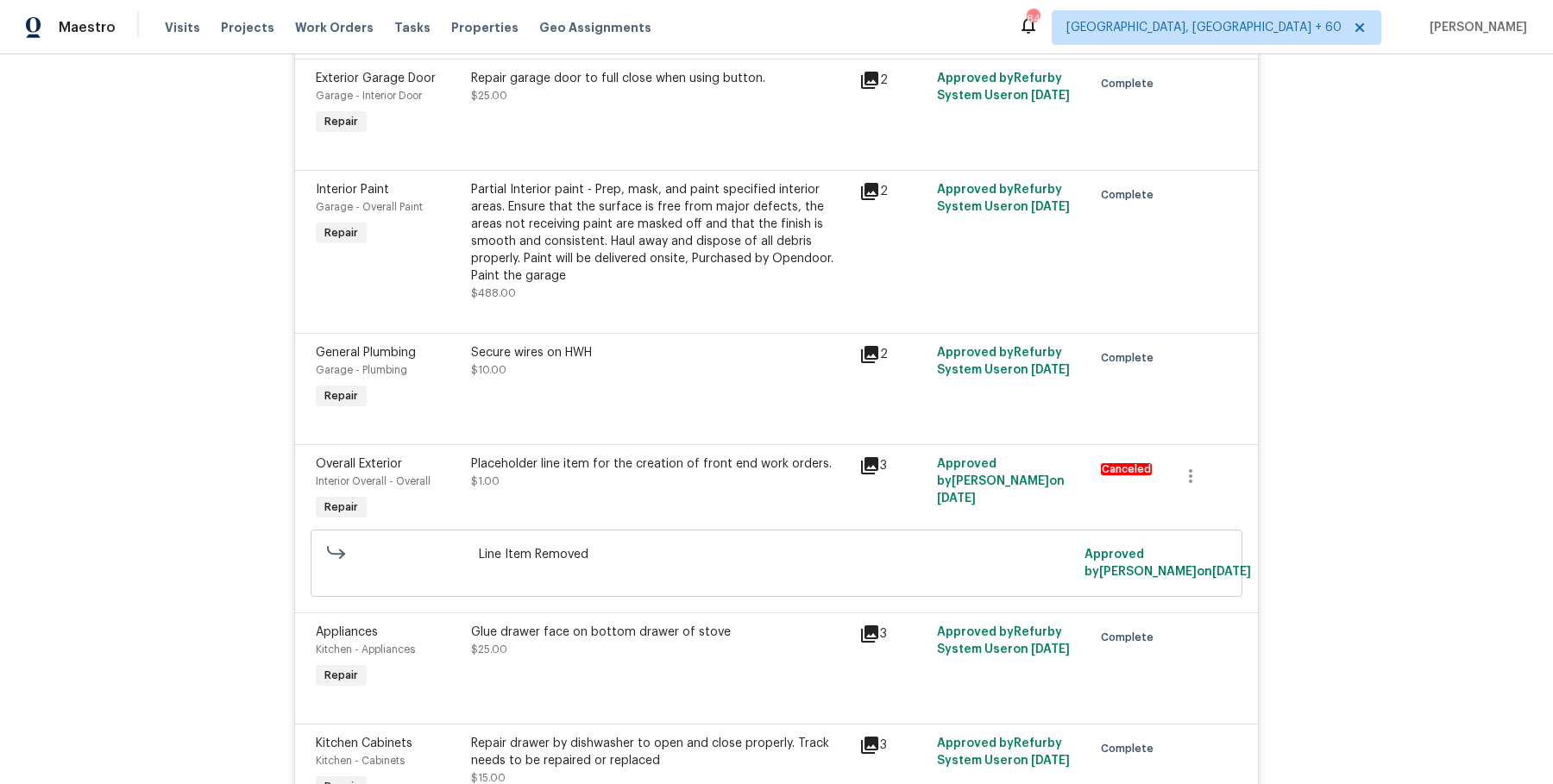
scroll to position [10306, 0]
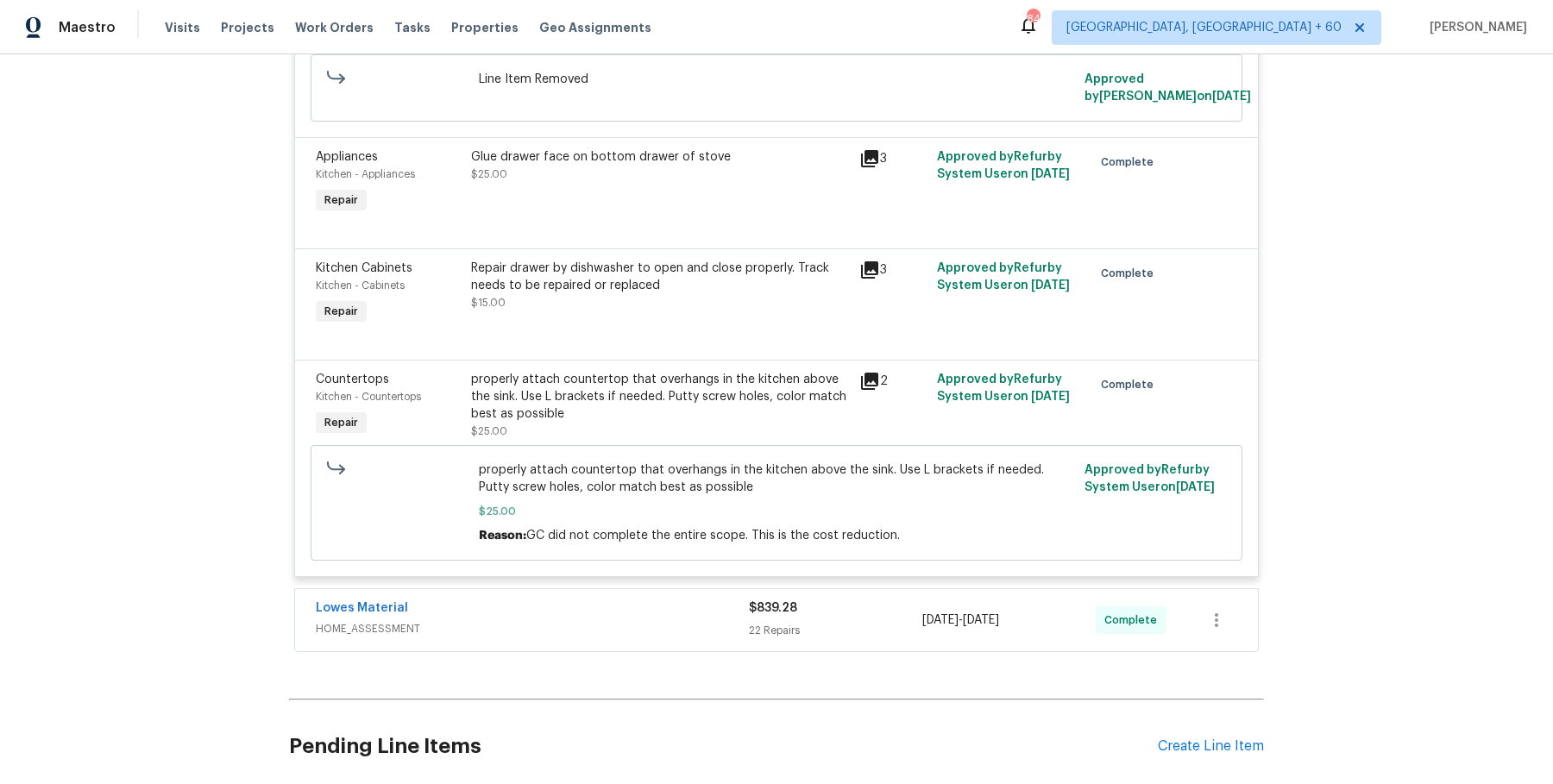
click at [648, 600] on div "Lowes Material" at bounding box center [532, 609] width 433 height 20
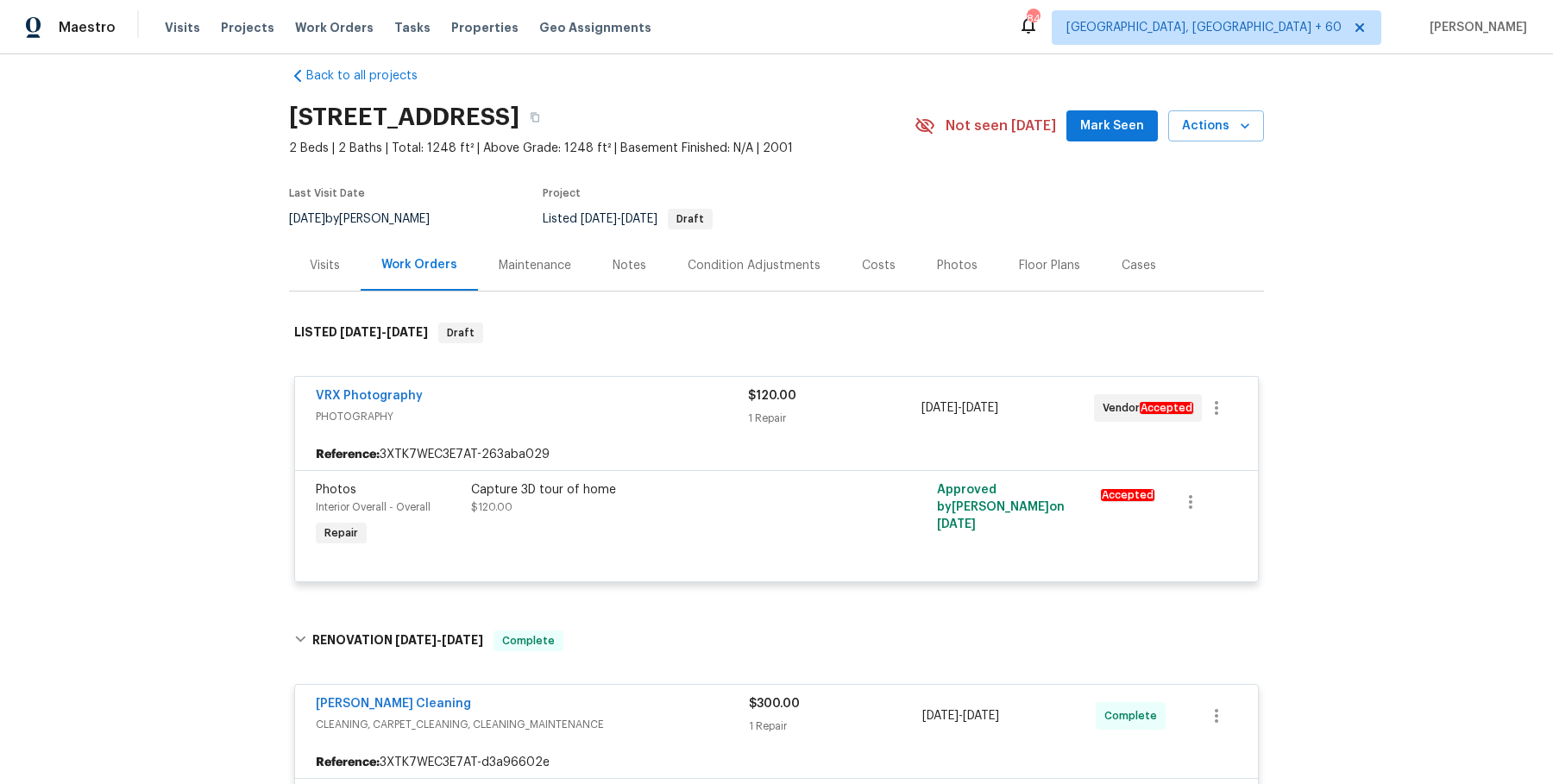
scroll to position [19, 0]
click at [313, 27] on span "Work Orders" at bounding box center [334, 27] width 79 height 17
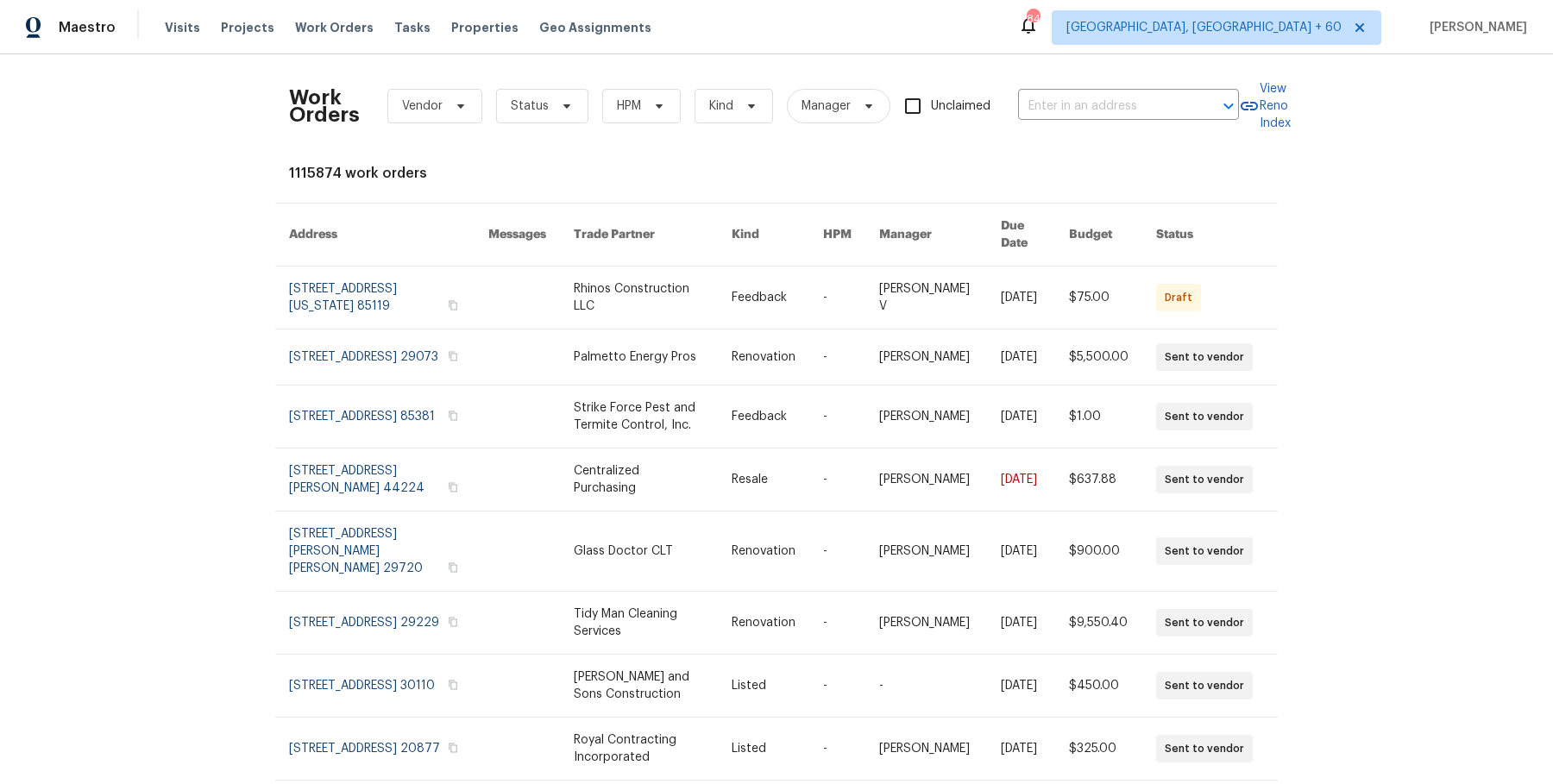
click at [1116, 84] on div "Work Orders Vendor Status HPM Kind Manager Unclaimed ​" at bounding box center [764, 106] width 950 height 76
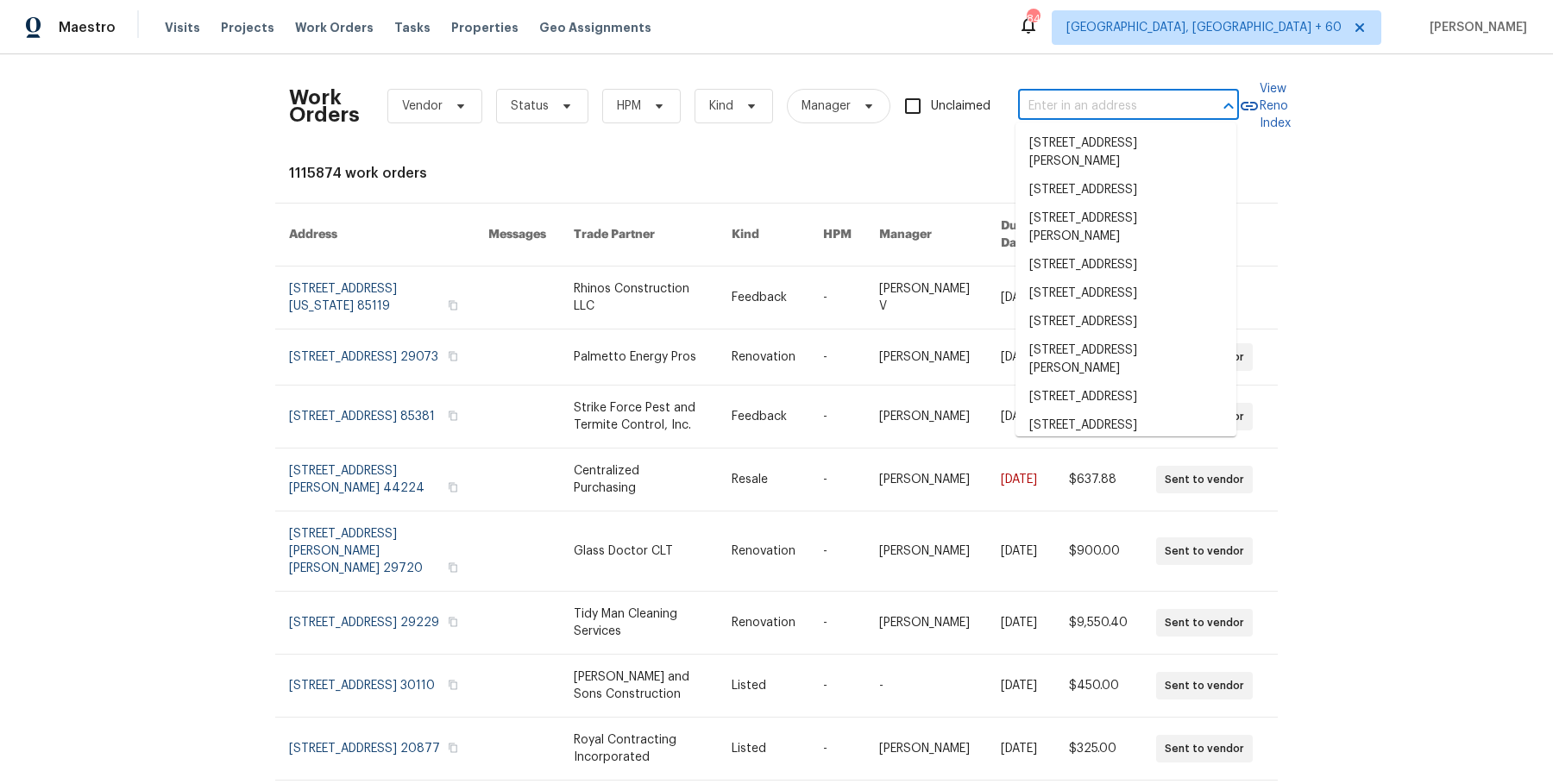
click at [1115, 93] on input "text" at bounding box center [1104, 106] width 173 height 27
paste input "532 Hemlock Dr Winder, GA 30680"
type input "532 Hemlock Dr Winder, GA 30680"
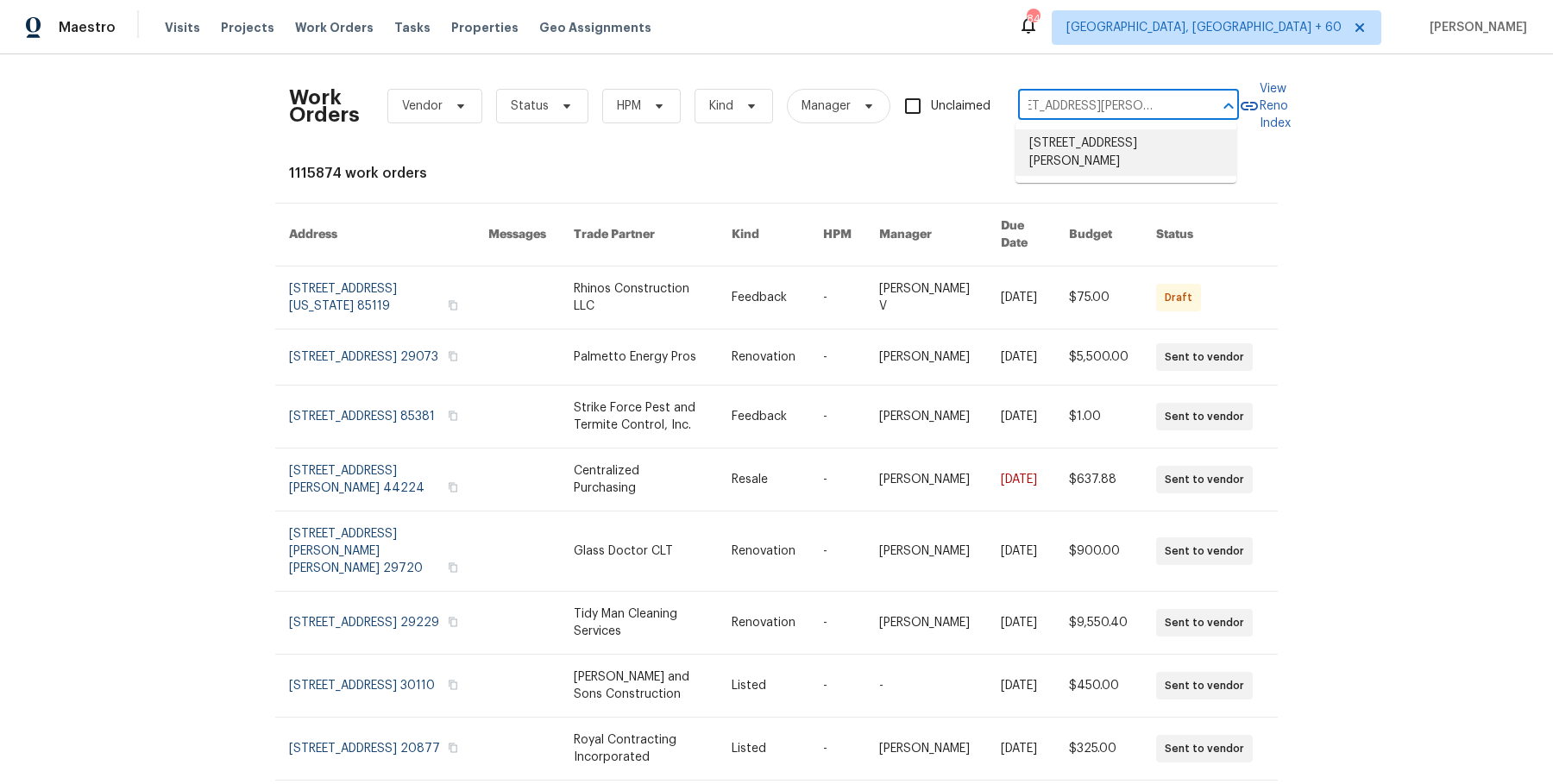
click at [1114, 148] on li "532 Hemlock Dr, Winder, GA 30680" at bounding box center [1125, 152] width 221 height 47
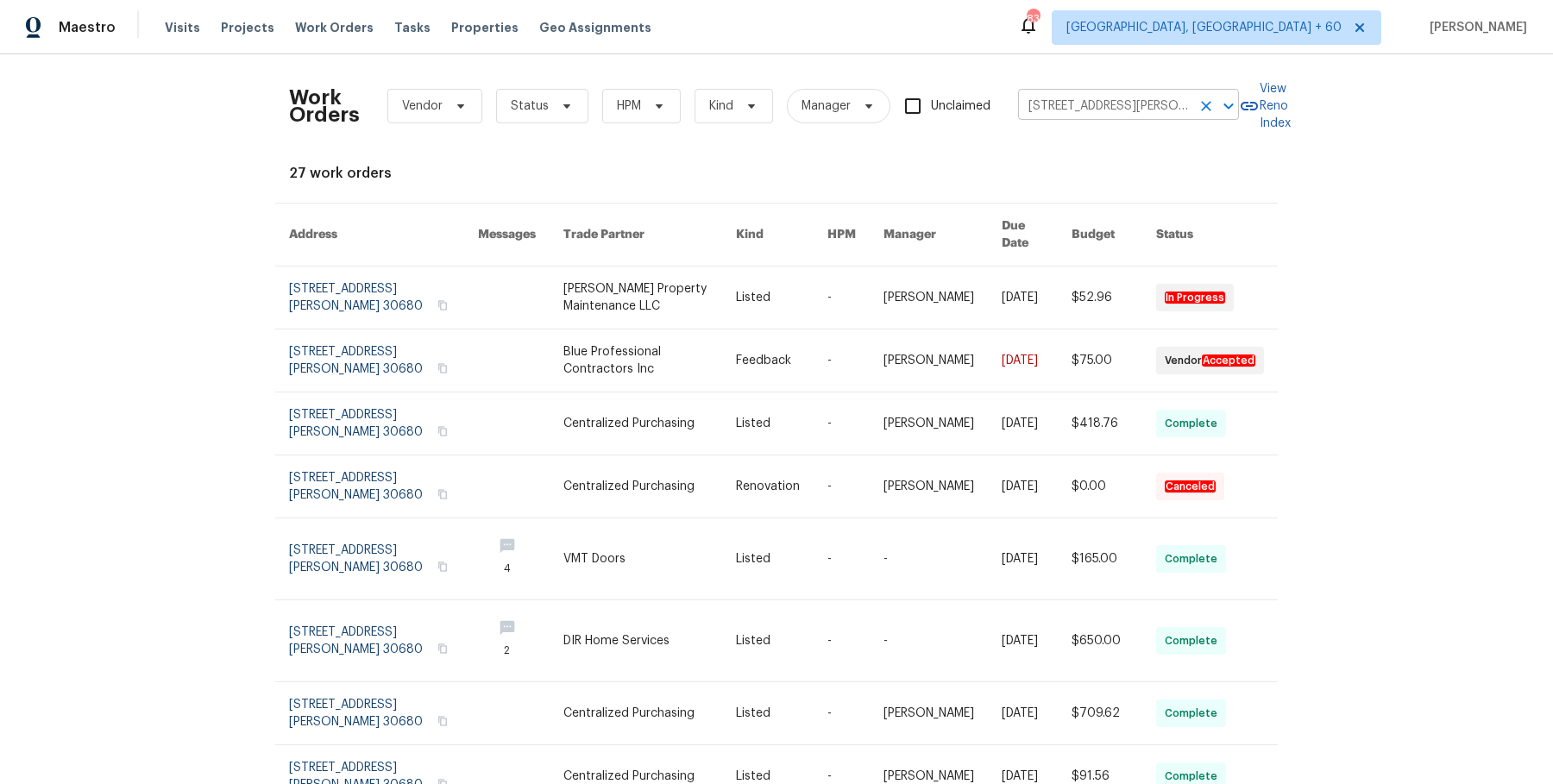
click at [1118, 110] on input "532 Hemlock Dr, Winder, GA 30680" at bounding box center [1104, 106] width 173 height 27
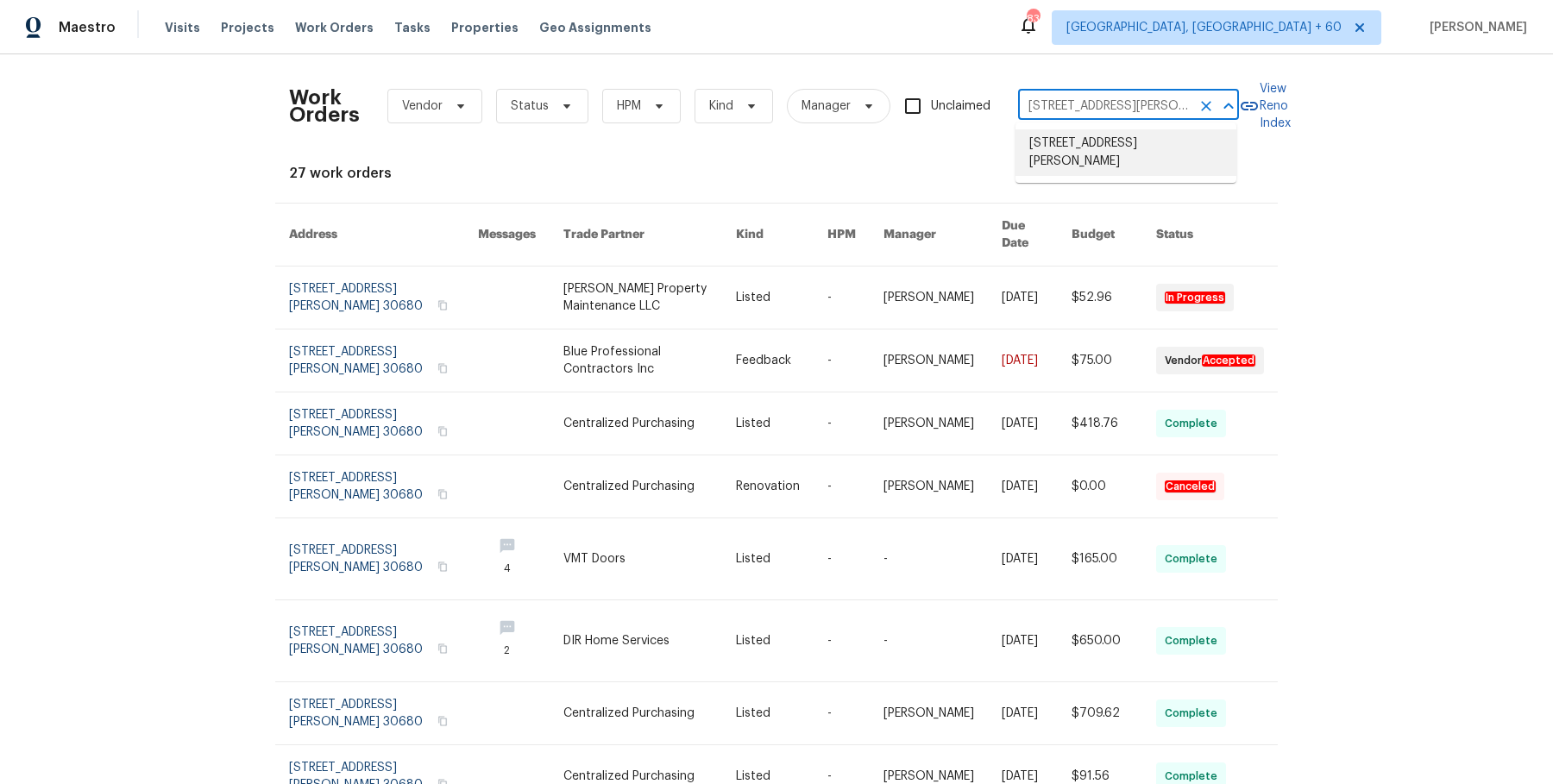
click at [1084, 148] on li "532 Hemlock Dr, Winder, GA 30680" at bounding box center [1125, 152] width 221 height 47
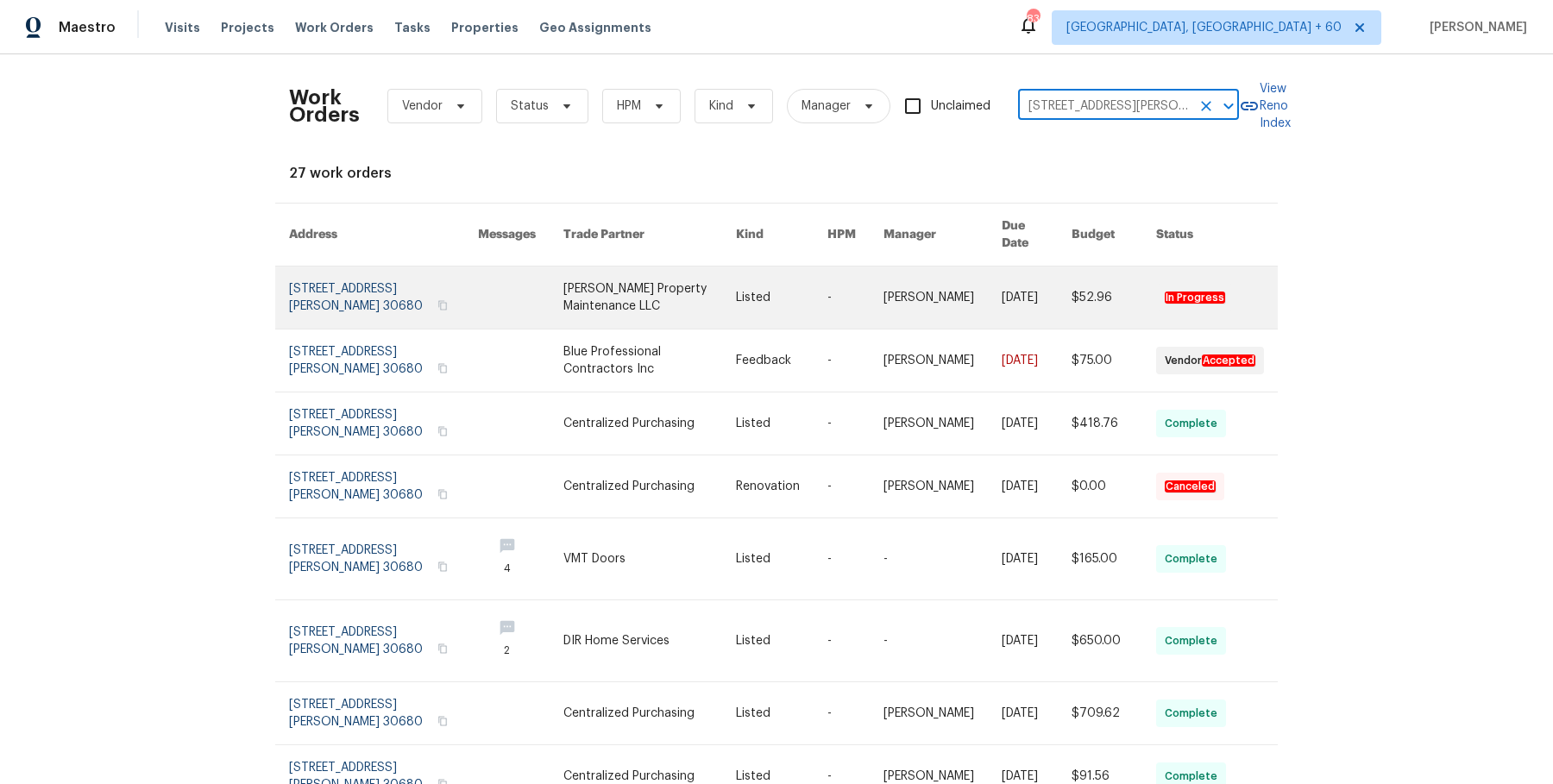
click at [932, 279] on link at bounding box center [942, 298] width 118 height 62
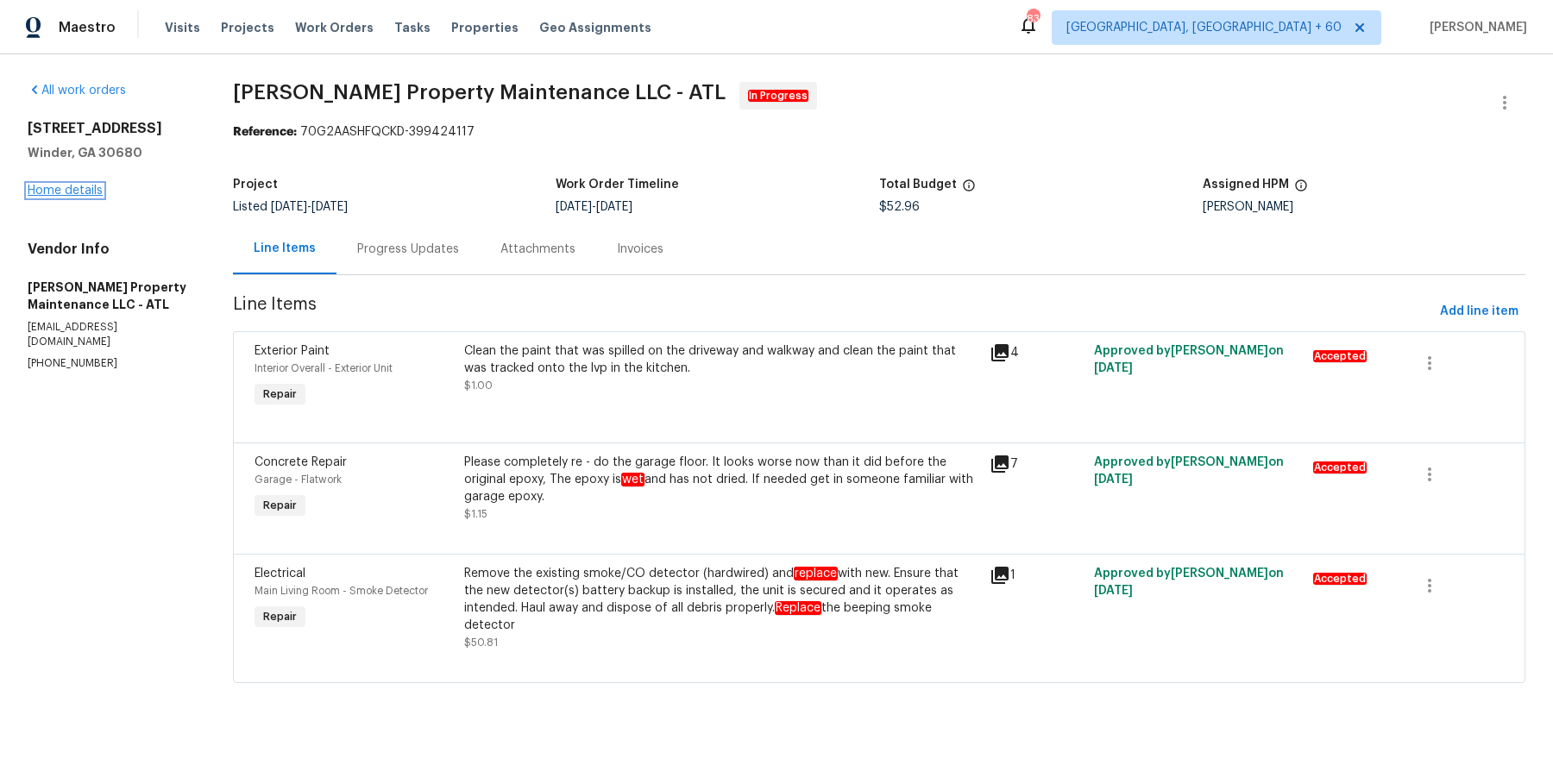
click at [83, 190] on link "Home details" at bounding box center [65, 190] width 75 height 12
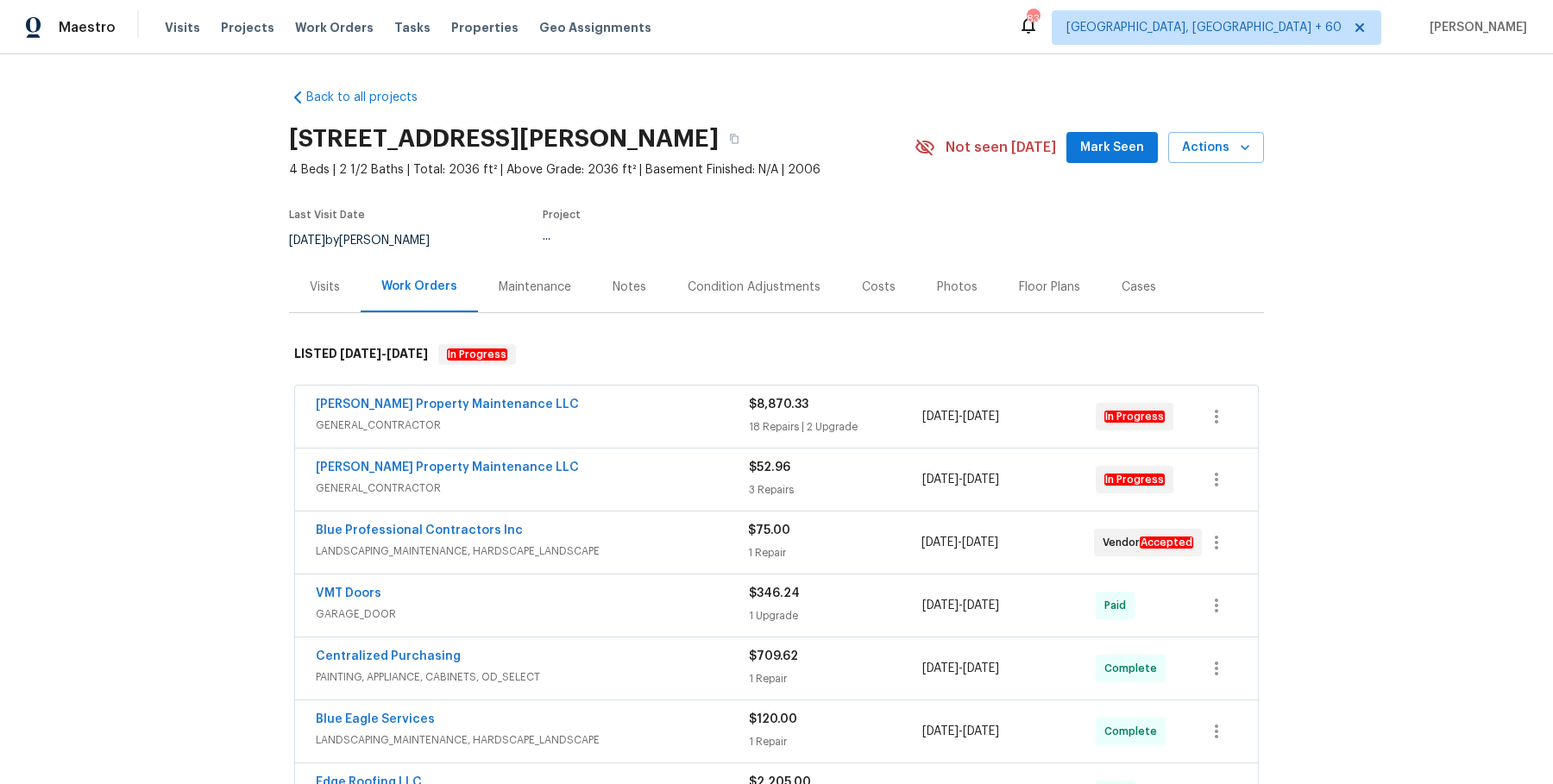
click at [517, 411] on div "Glen Property Maintenance LLC" at bounding box center [532, 406] width 433 height 20
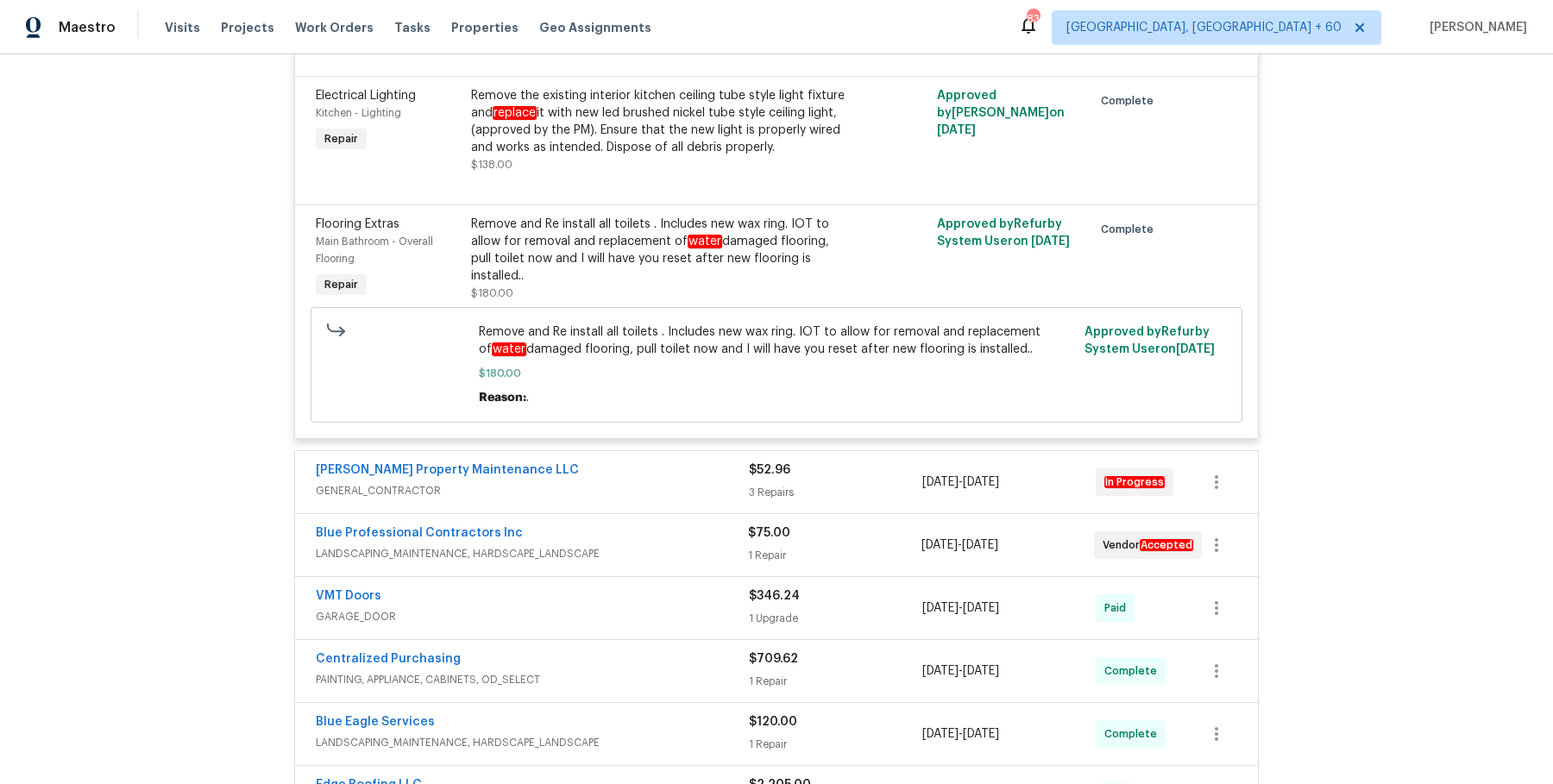
scroll to position [3768, 0]
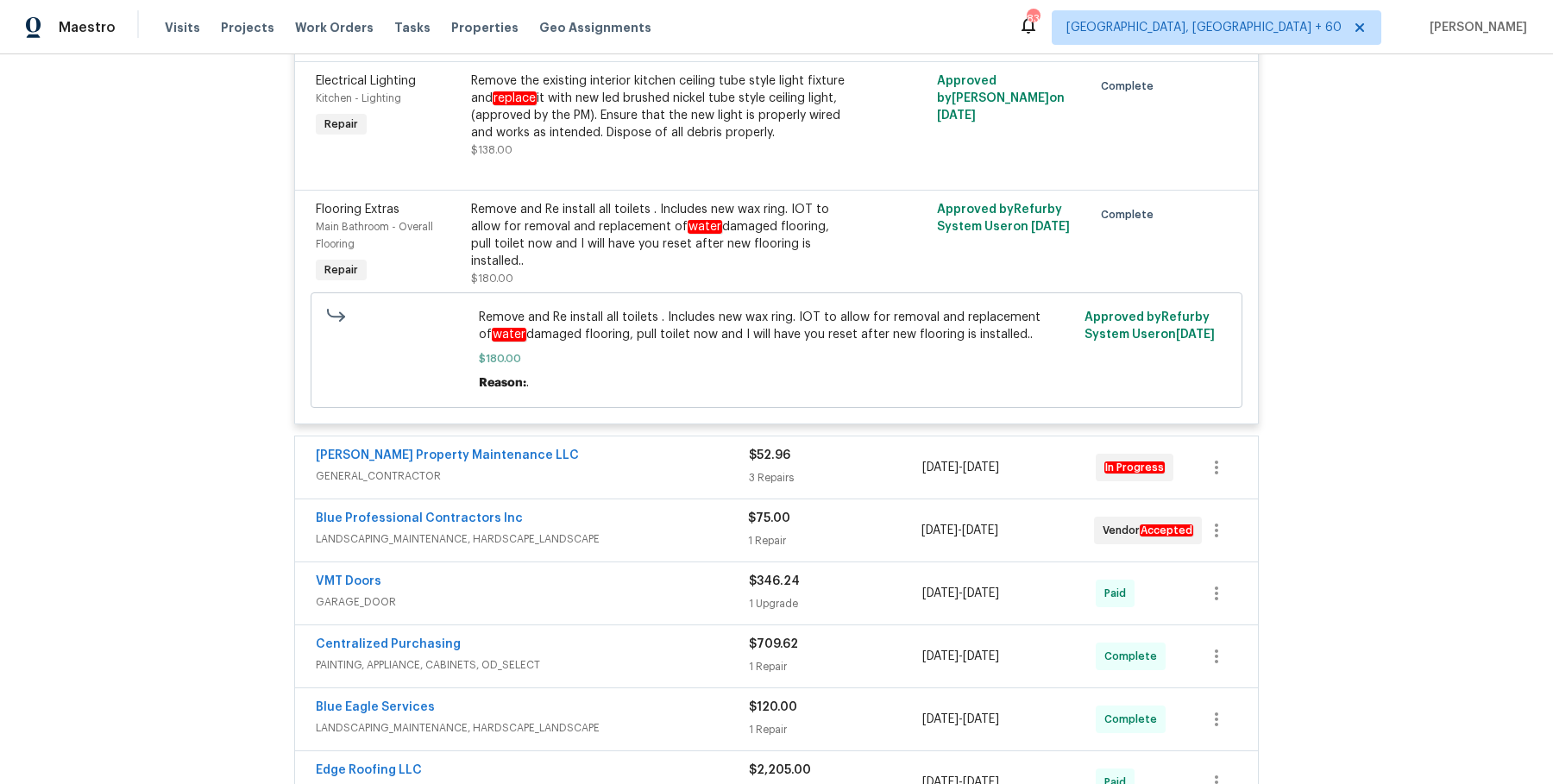
click at [667, 482] on span "GENERAL_CONTRACTOR" at bounding box center [532, 476] width 433 height 17
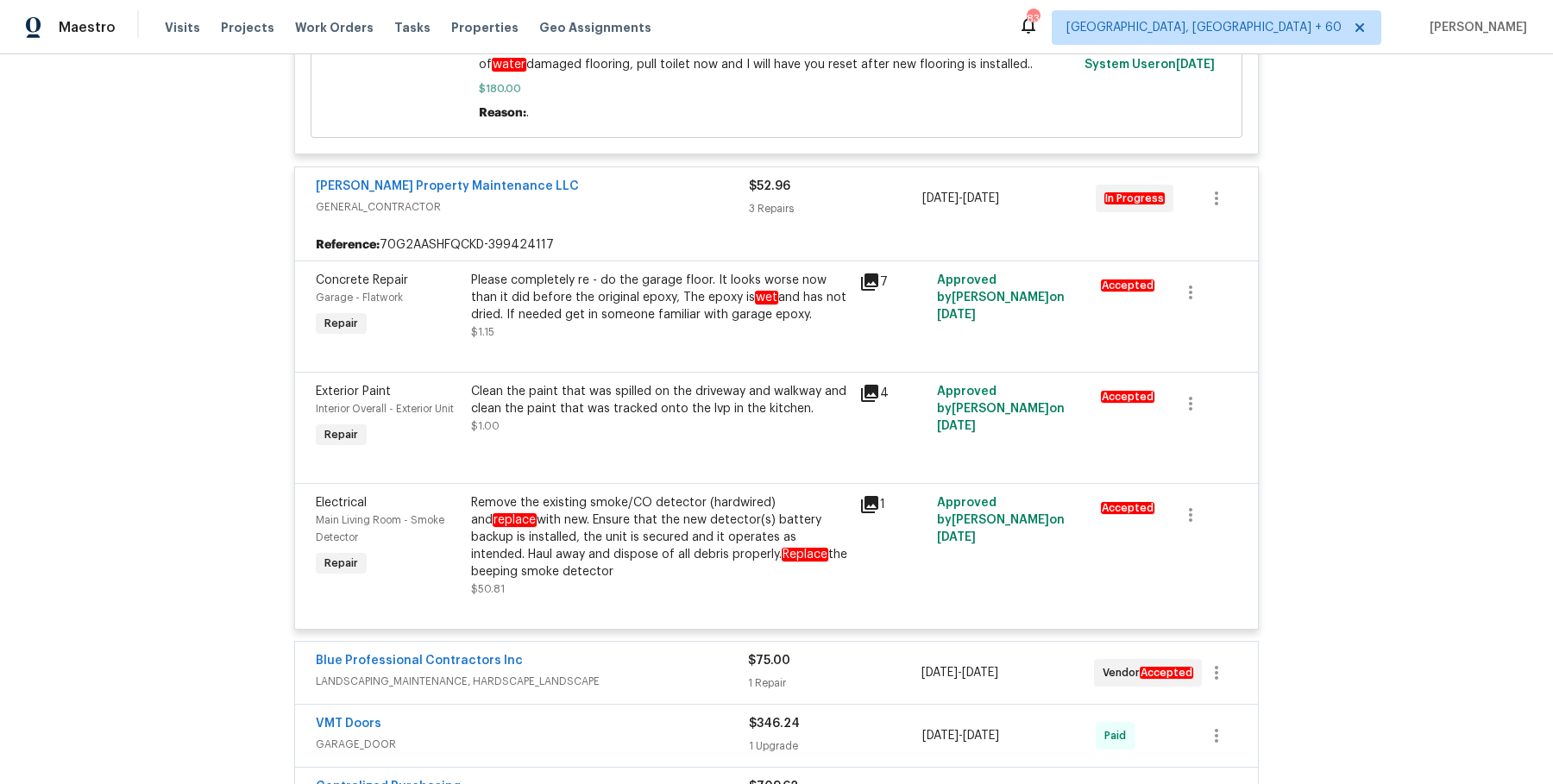
scroll to position [4114, 0]
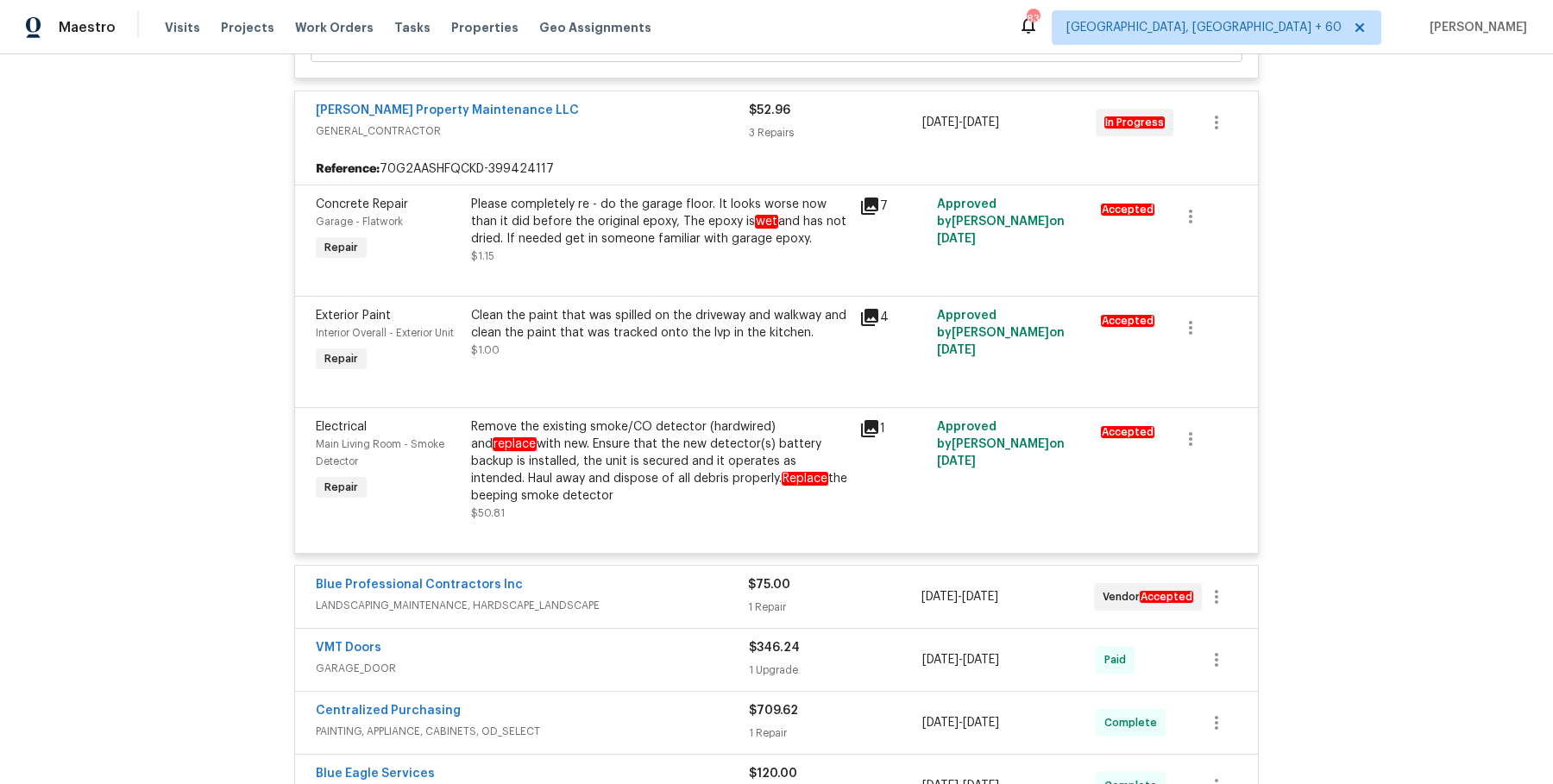
click at [617, 609] on span "LANDSCAPING_MAINTENANCE, HARDSCAPE_LANDSCAPE" at bounding box center [532, 605] width 432 height 17
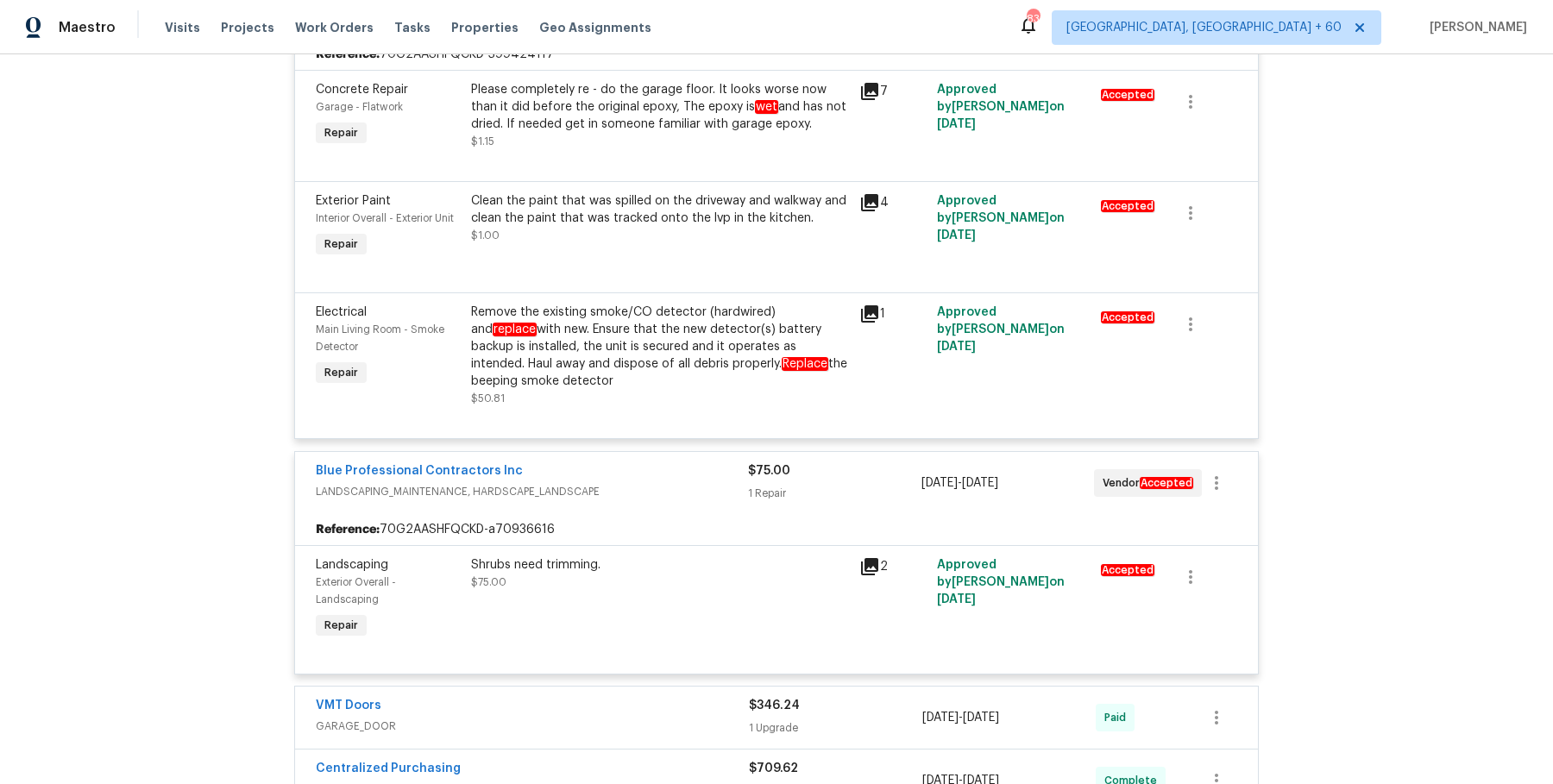
scroll to position [4324, 0]
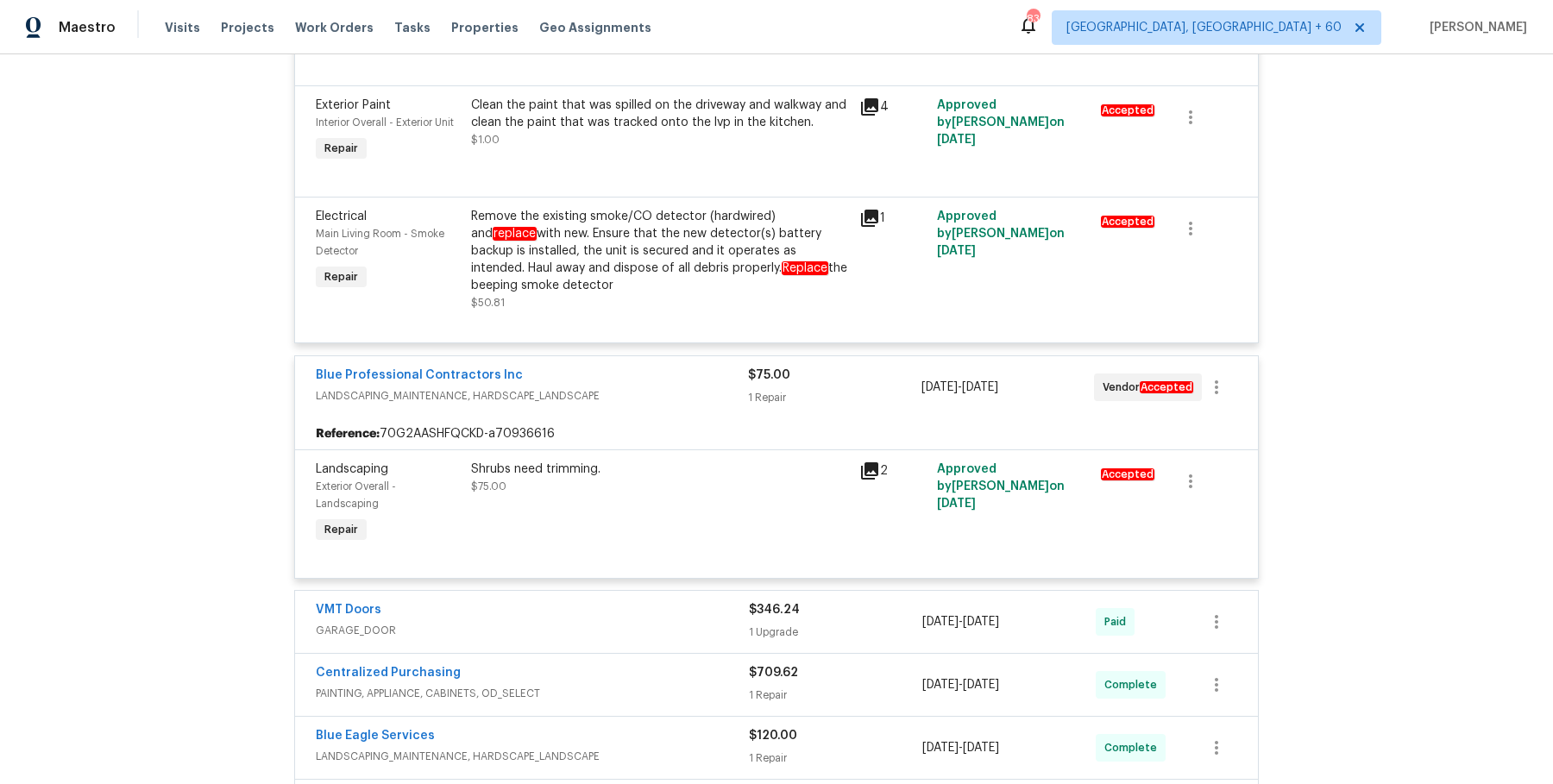
click at [657, 601] on div "VMT Doors GARAGE_DOOR $346.24 1 Upgrade 7/28/2025 - 7/30/2025 Paid" at bounding box center [776, 622] width 963 height 62
click at [695, 619] on div "VMT Doors" at bounding box center [532, 611] width 433 height 20
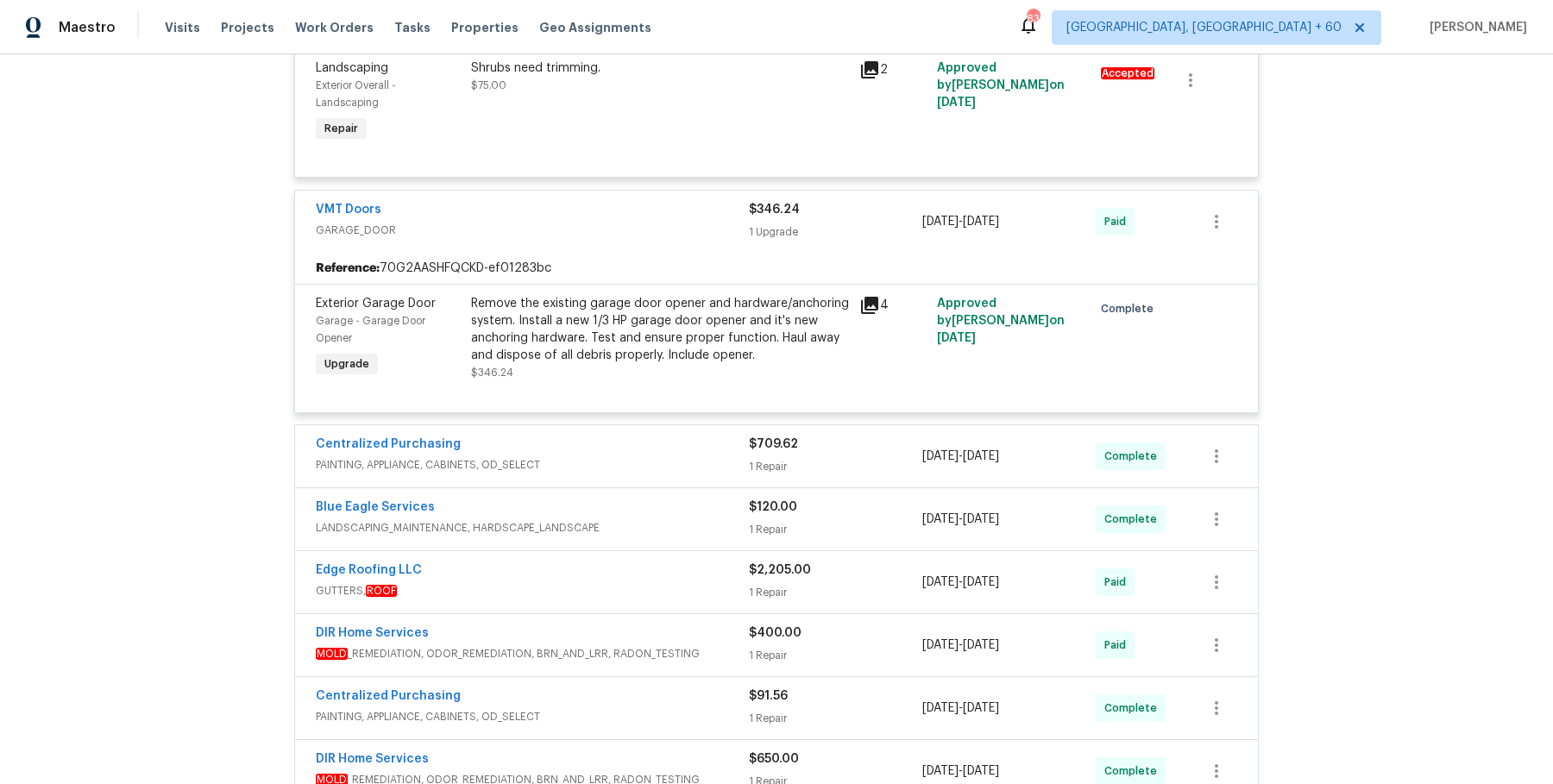
scroll to position [4778, 0]
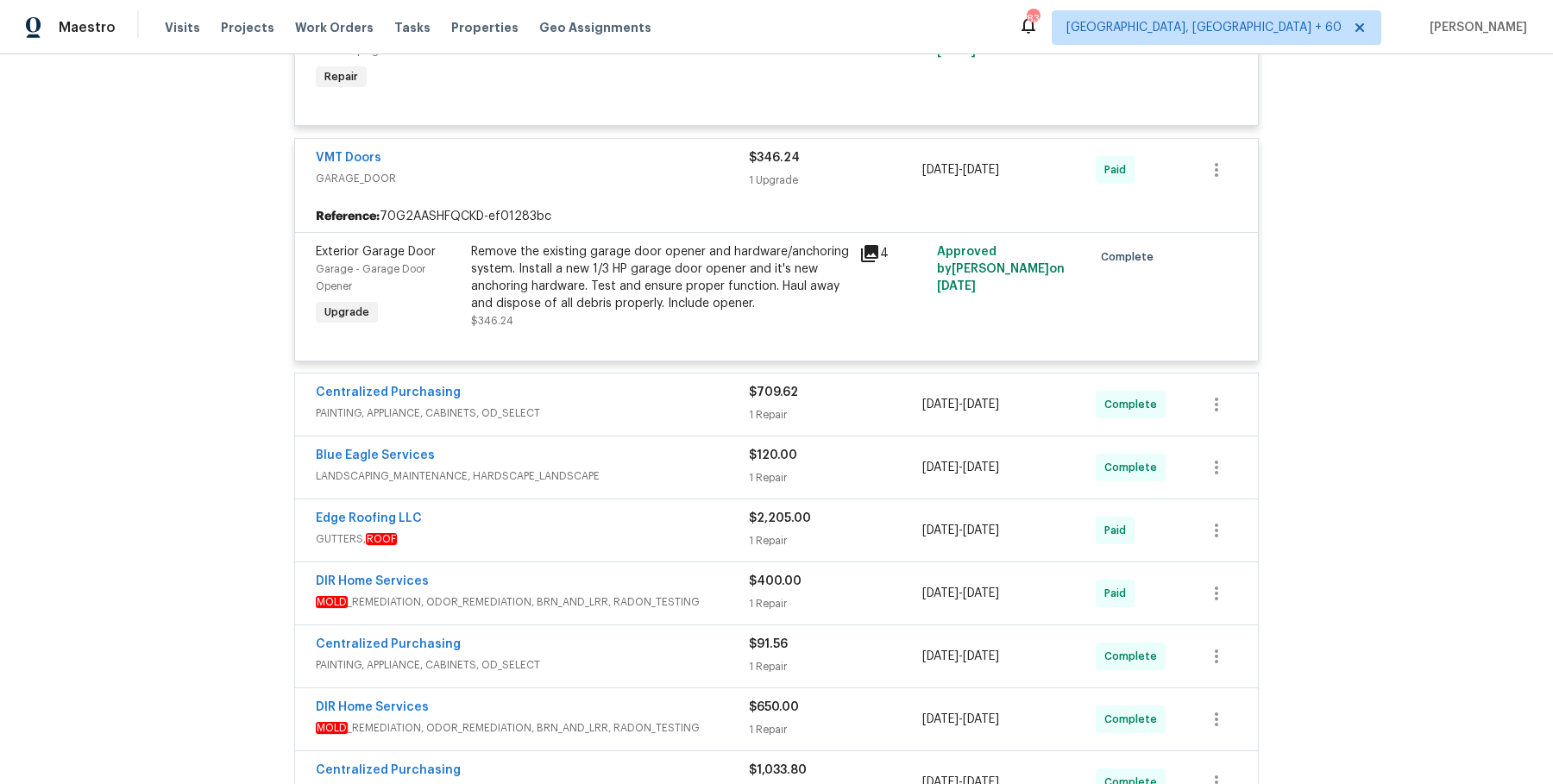
click at [687, 434] on div "Centralized Purchasing PAINTING, APPLIANCE, CABINETS, OD_SELECT $709.62 1 Repai…" at bounding box center [776, 405] width 963 height 62
click at [687, 422] on span "PAINTING, APPLIANCE, CABINETS, OD_SELECT" at bounding box center [532, 413] width 433 height 17
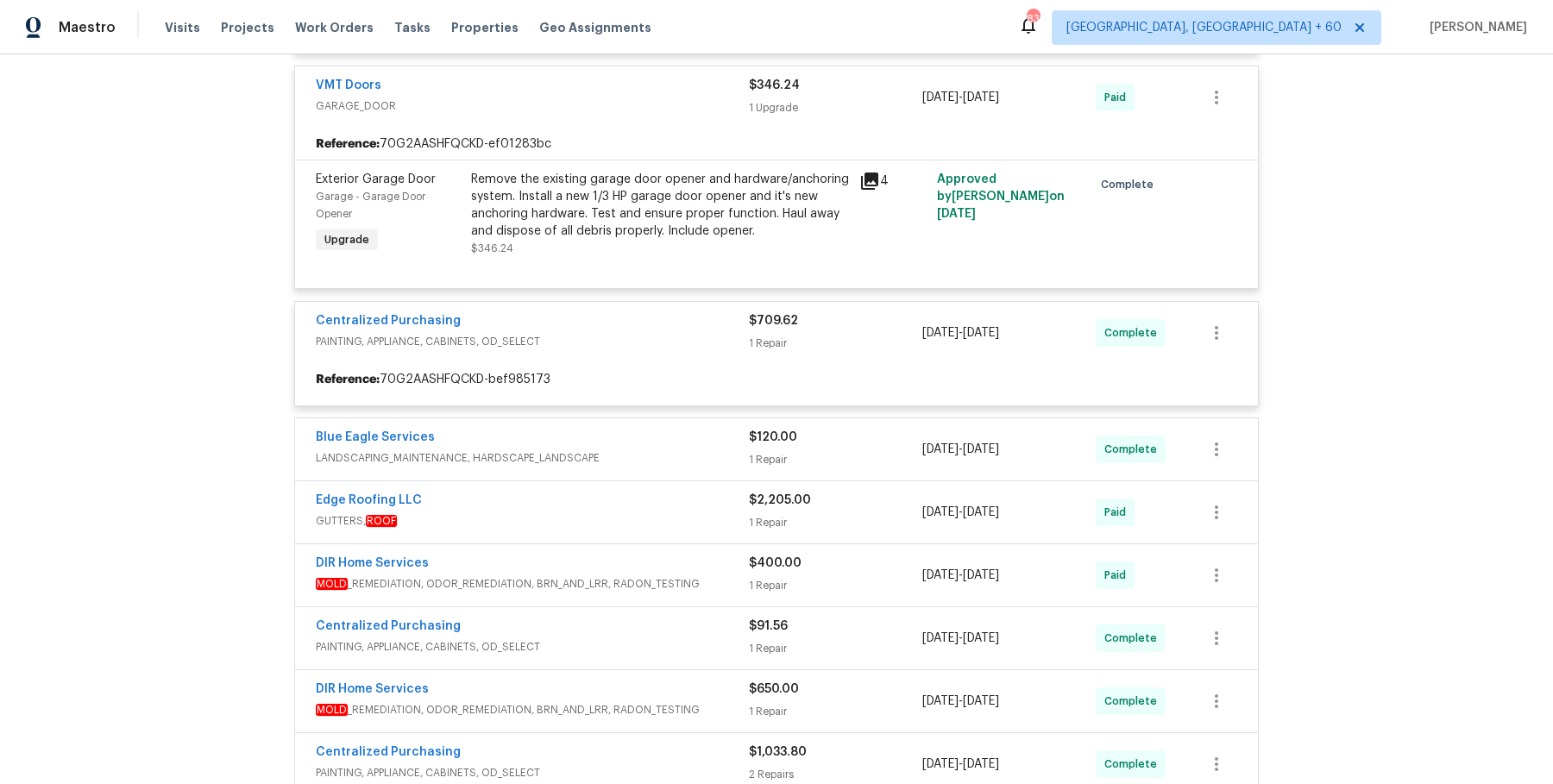
scroll to position [4929, 0]
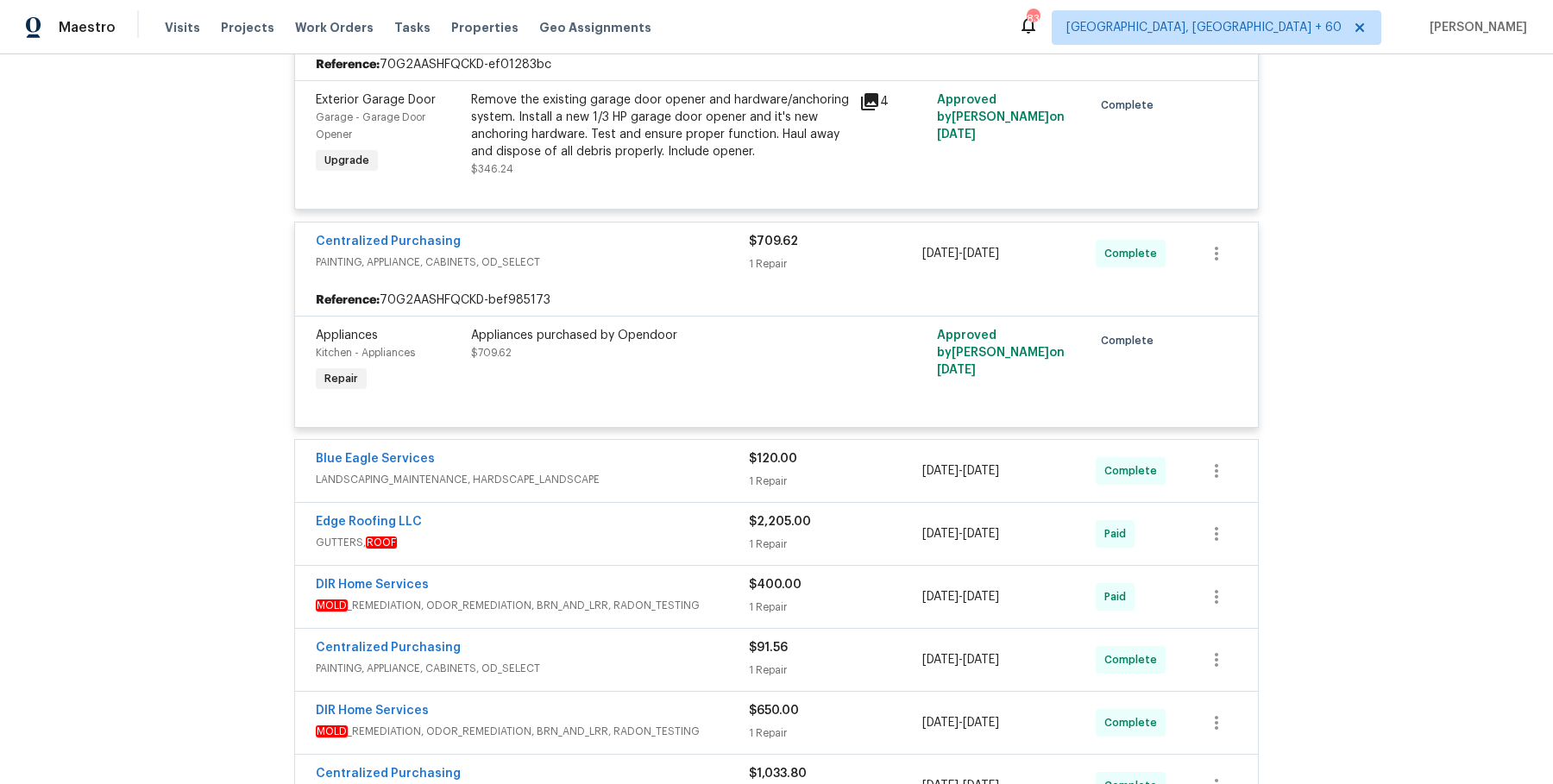
click at [625, 470] on div "Blue Eagle Services" at bounding box center [532, 460] width 433 height 20
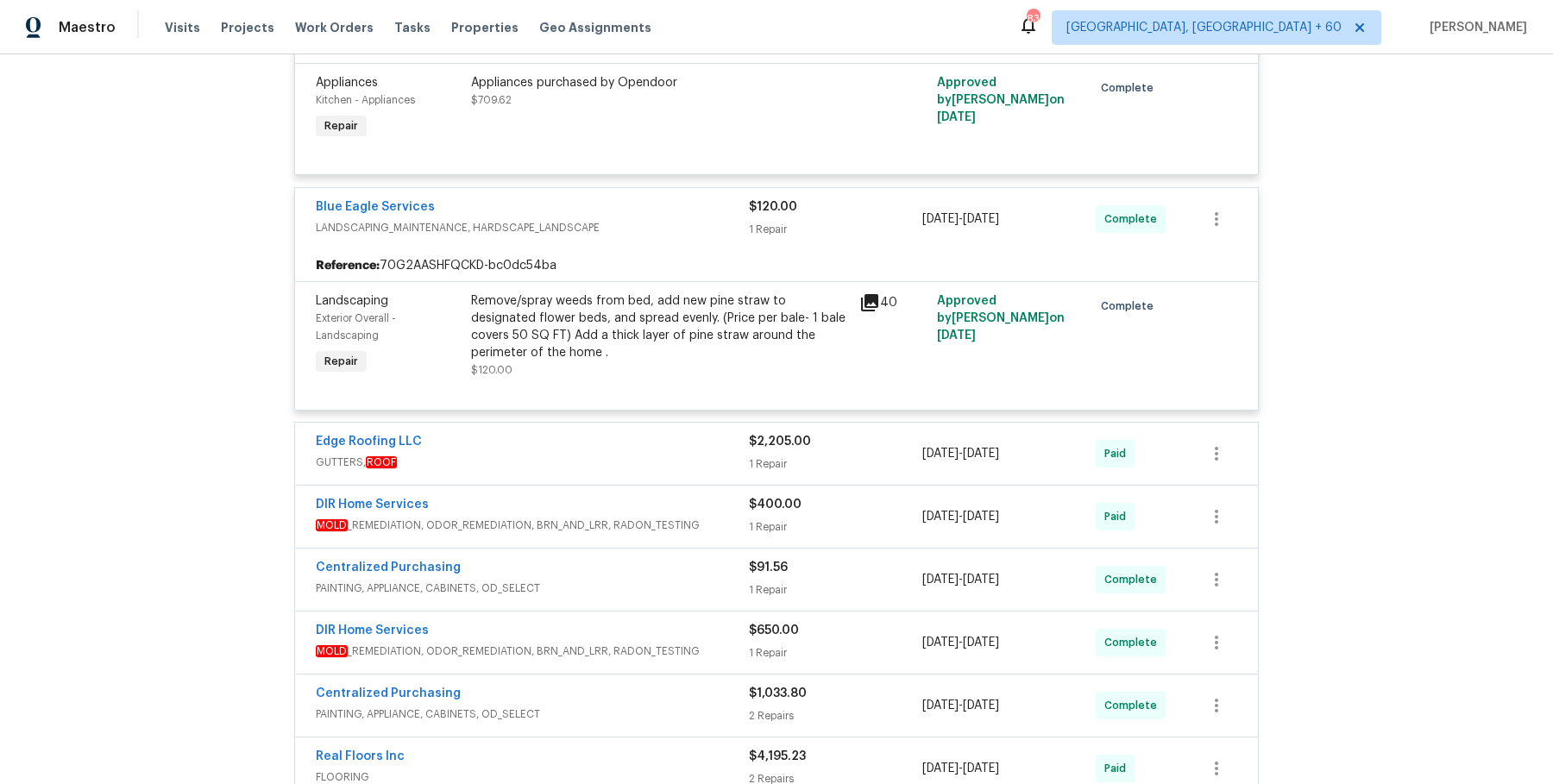
scroll to position [5250, 0]
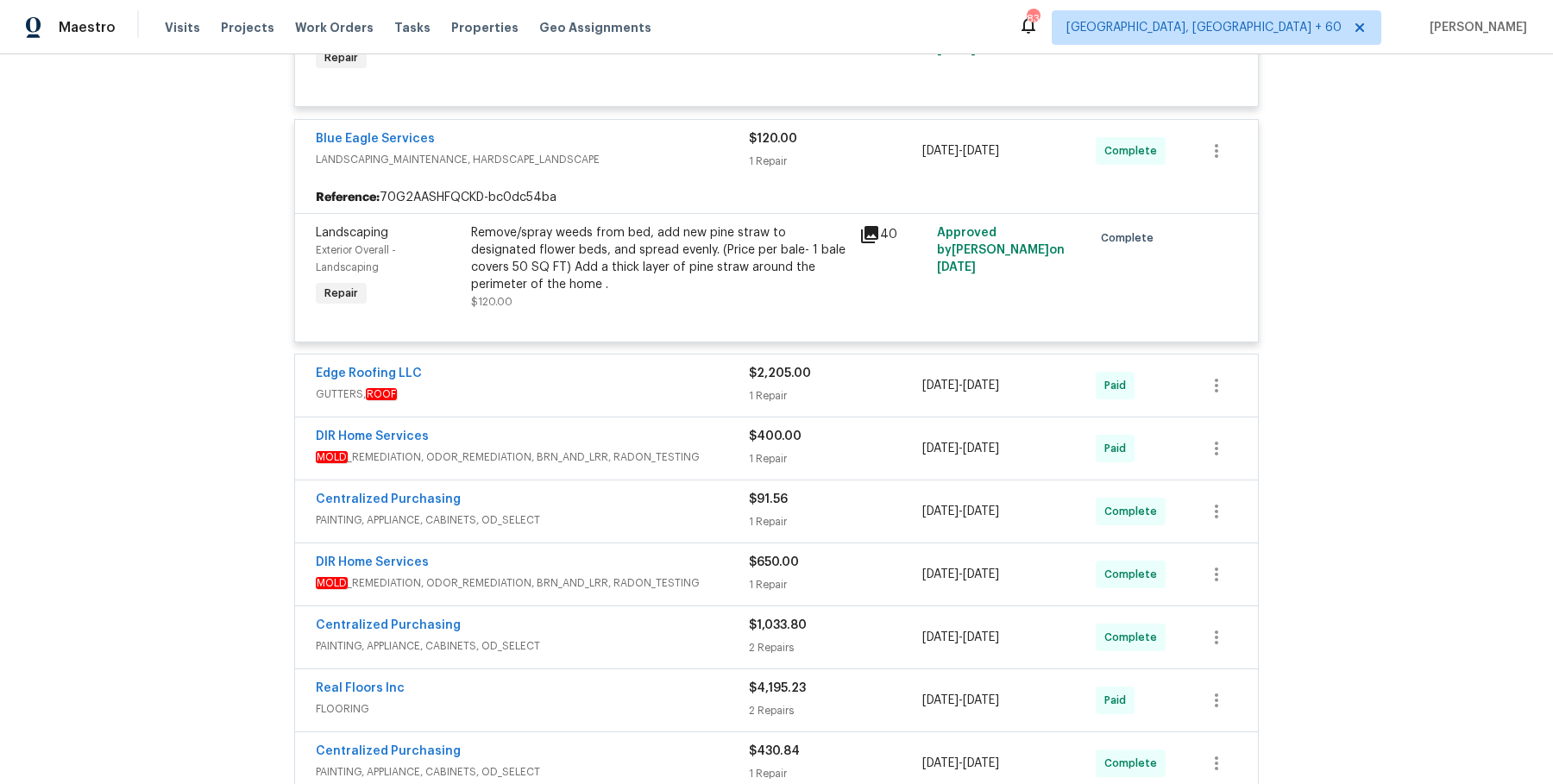
click at [644, 361] on div "Edge Roofing LLC GUTTERS, ROOF $2,205.00 1 Repair 7/22/2025 - 7/29/2025 Paid" at bounding box center [776, 385] width 963 height 62
click at [642, 368] on div "Edge Roofing LLC" at bounding box center [532, 375] width 433 height 20
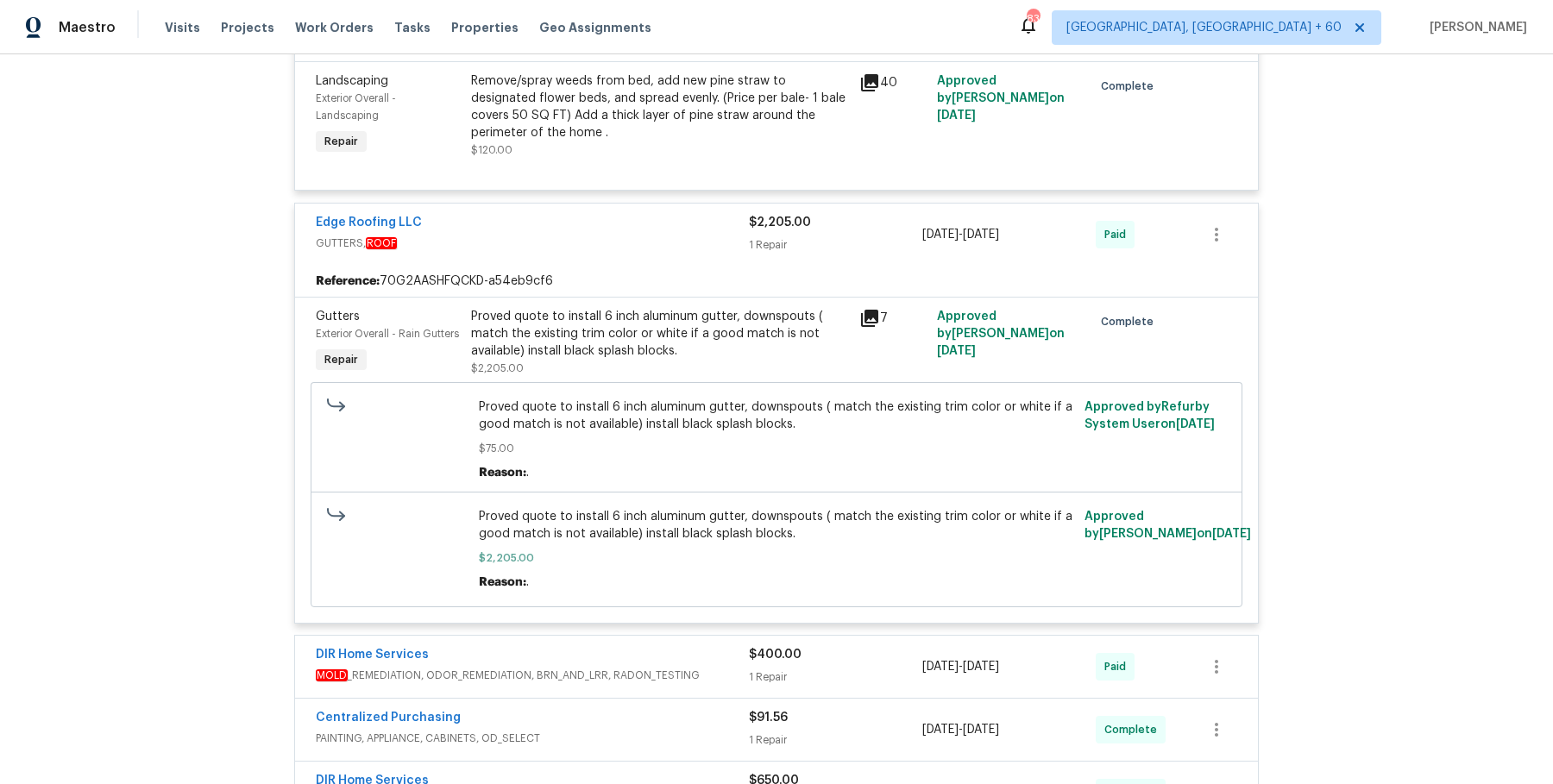
scroll to position [5528, 0]
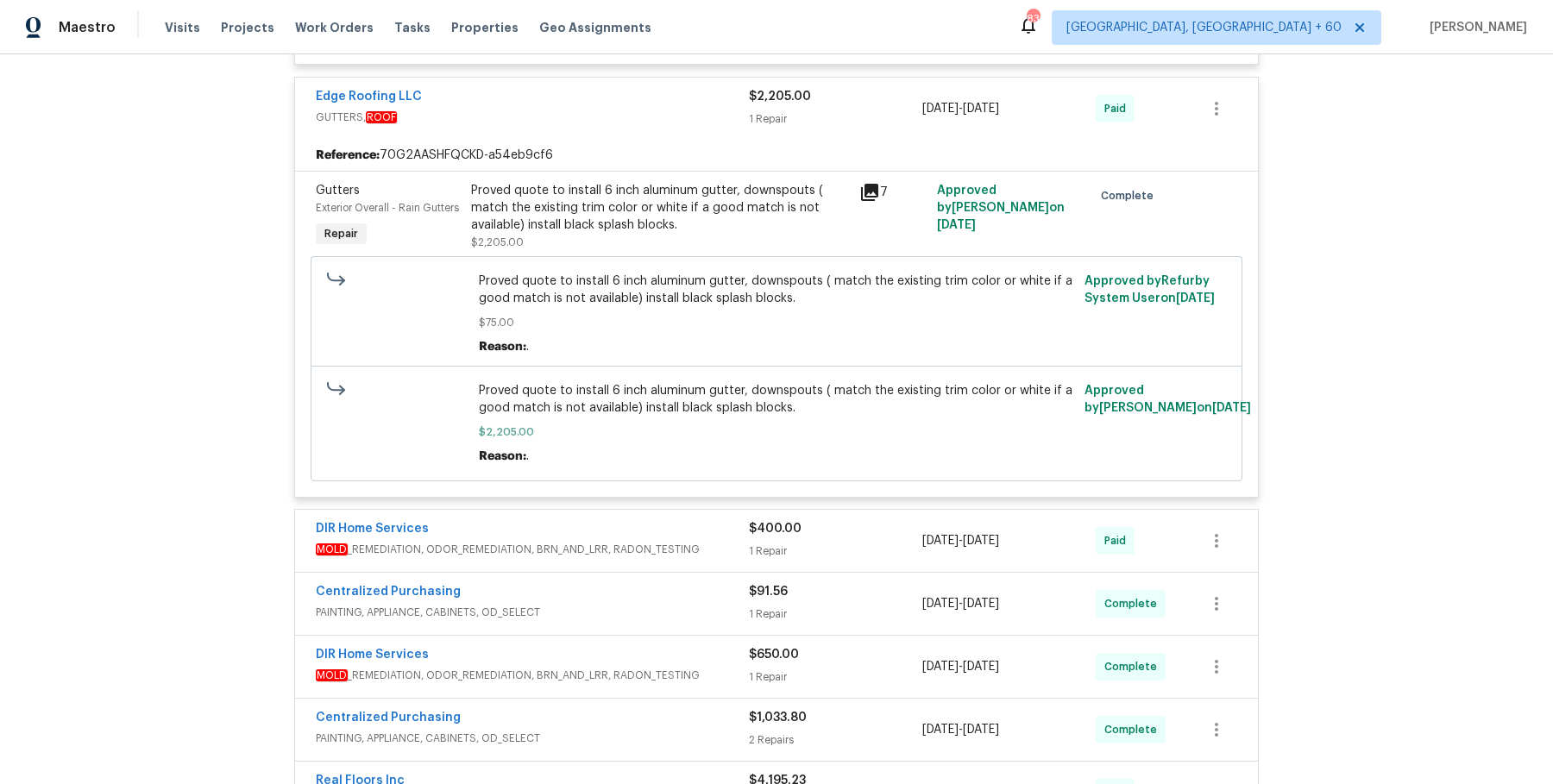
click at [694, 569] on div "DIR Home Services MOLD _REMEDIATION, ODOR_REMEDIATION, BRN_AND_LRR, RADON_TESTI…" at bounding box center [776, 541] width 963 height 62
click at [696, 550] on span "MOLD _REMEDIATION, ODOR_REMEDIATION, BRN_AND_LRR, RADON_TESTING" at bounding box center [532, 549] width 433 height 17
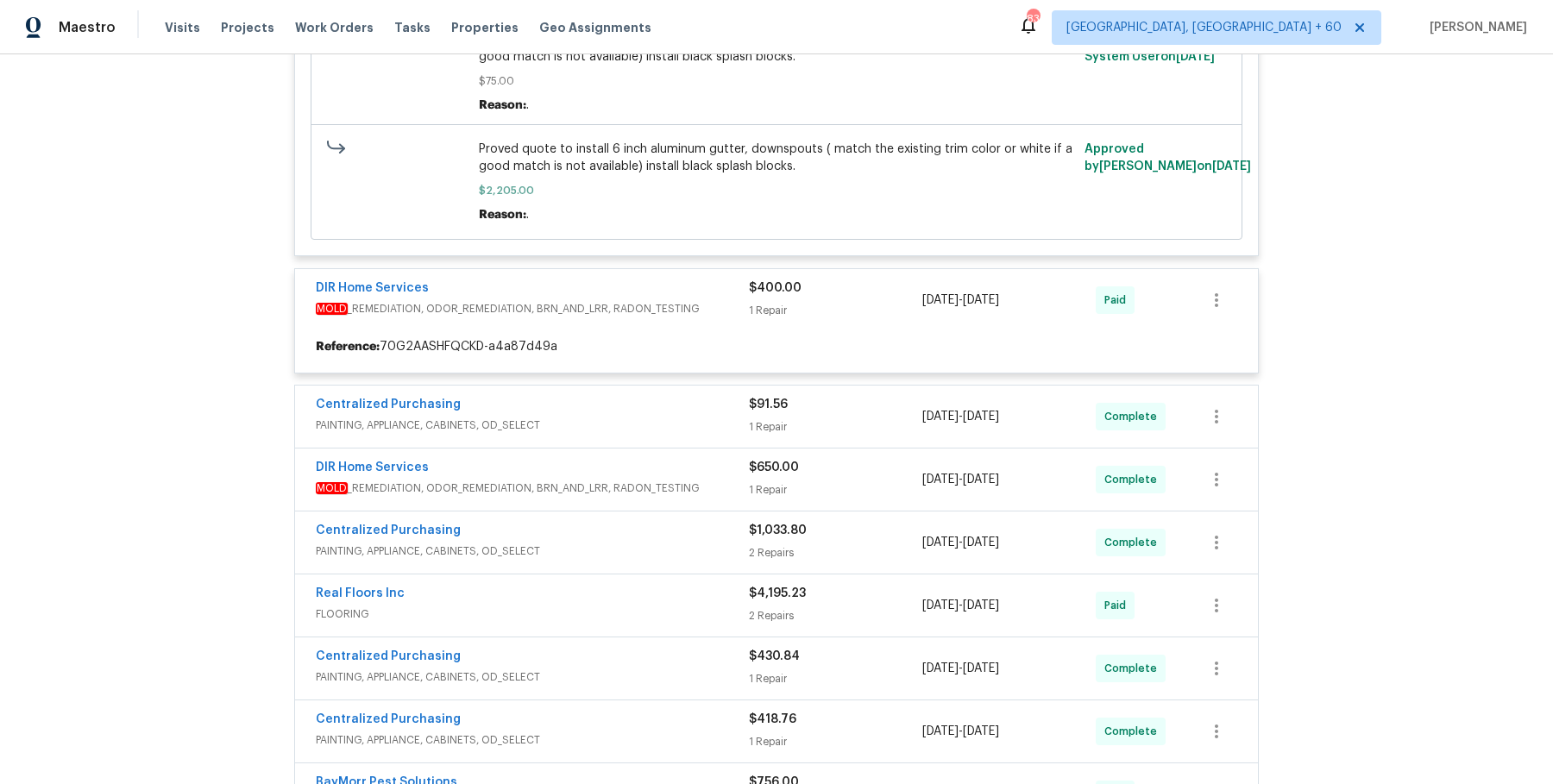
scroll to position [5768, 0]
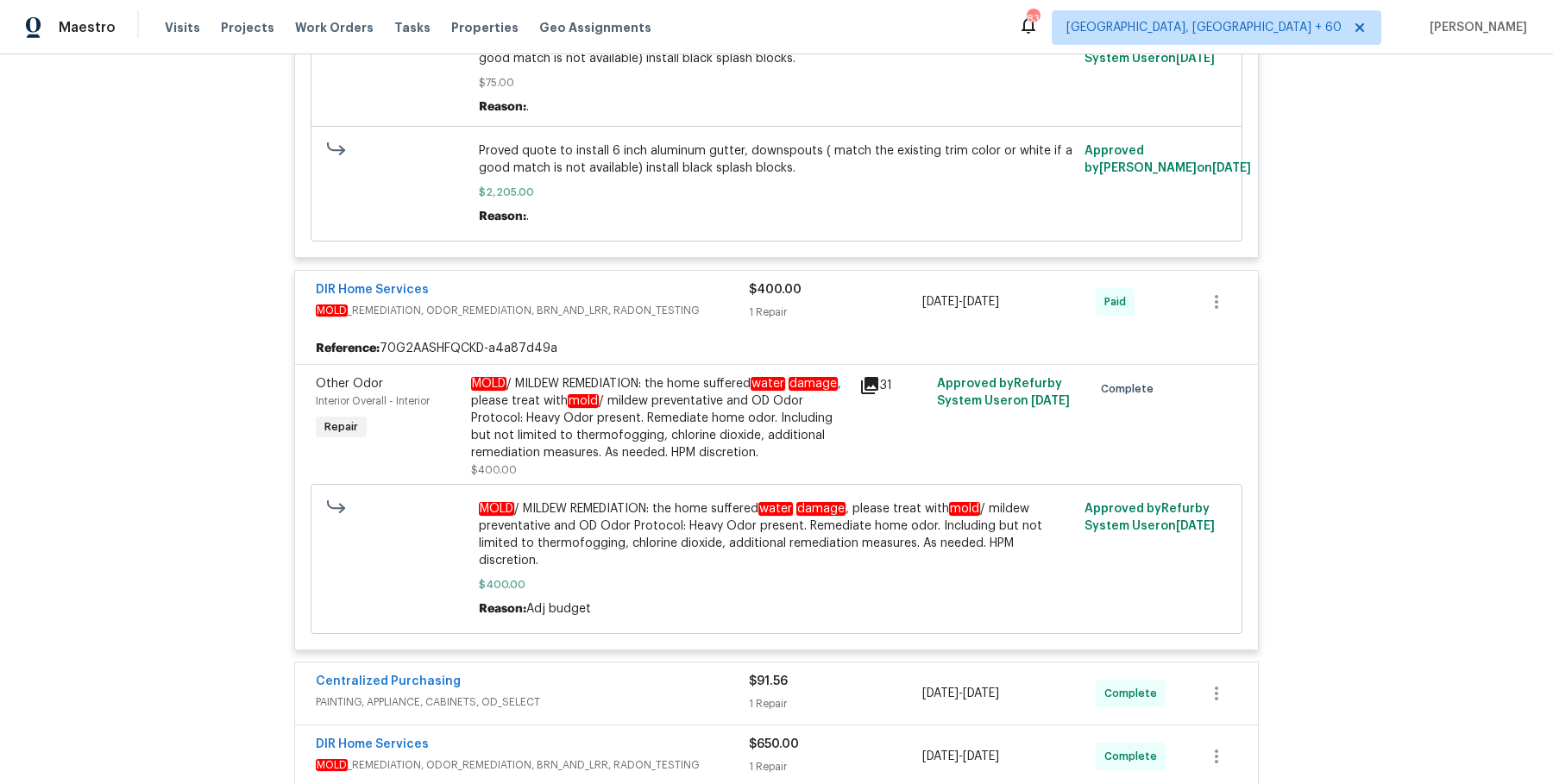
click at [698, 673] on div "Centralized Purchasing" at bounding box center [532, 683] width 433 height 20
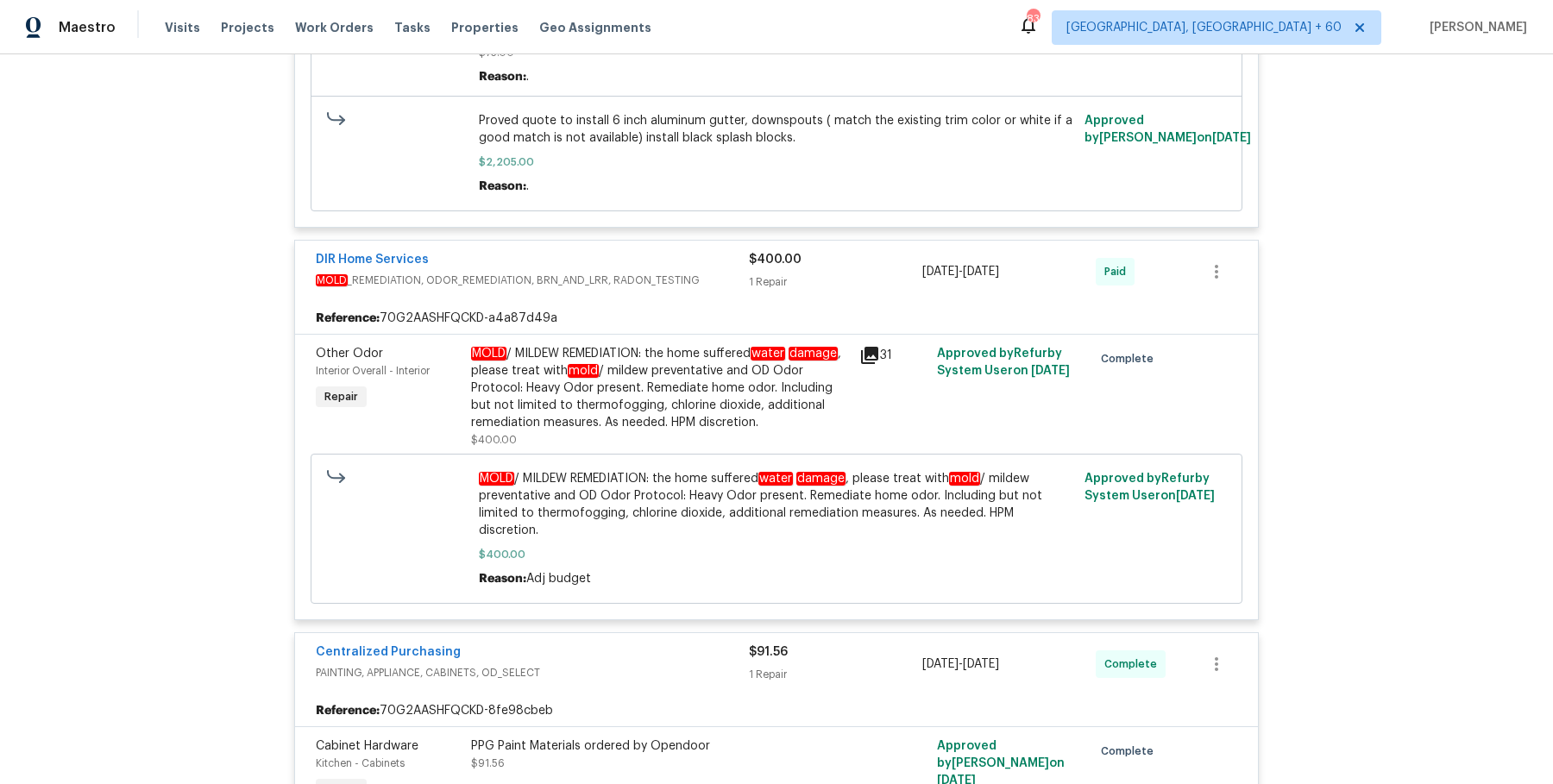
scroll to position [5813, 0]
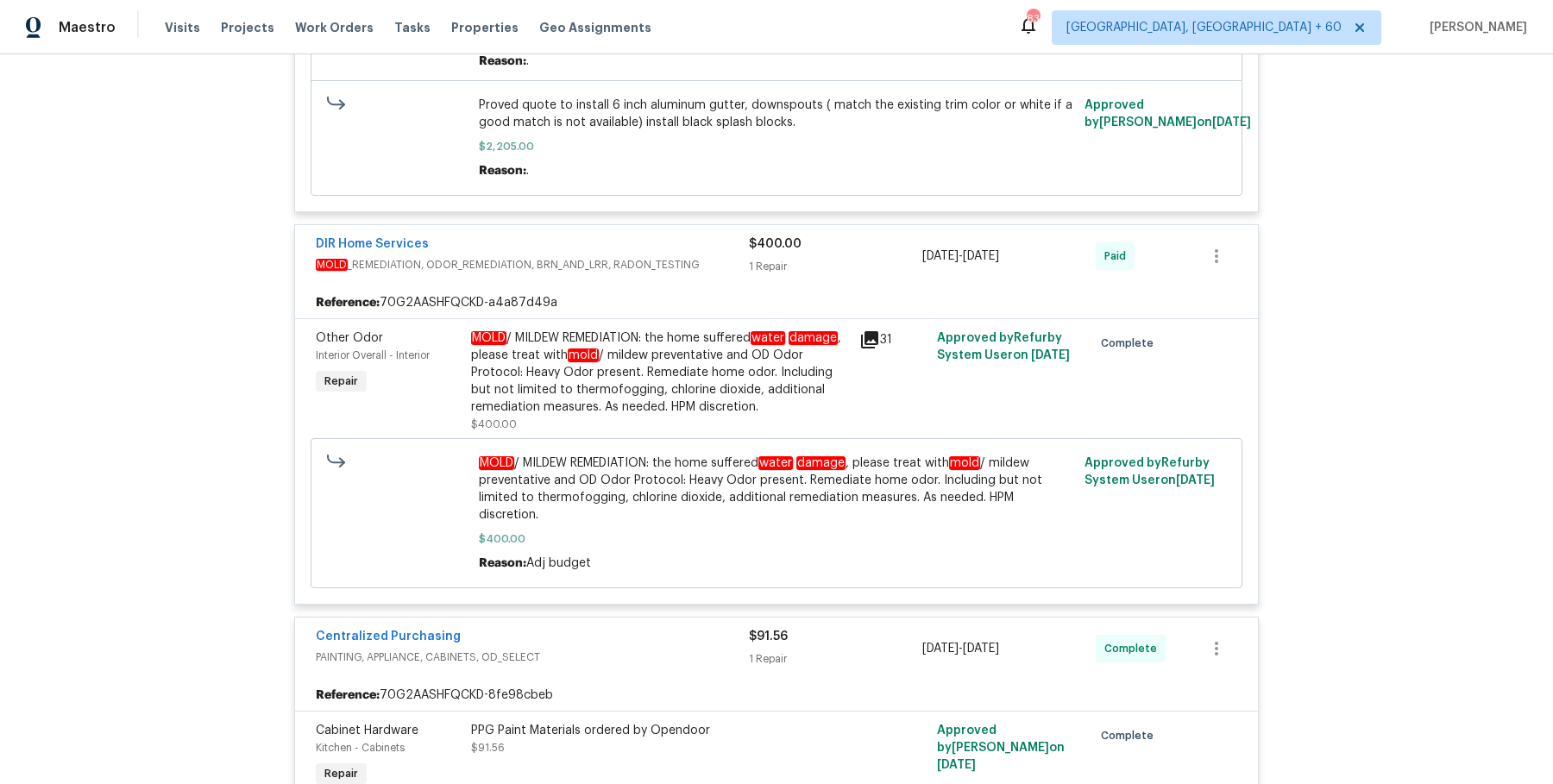
click at [708, 649] on div "Centralized Purchasing PAINTING, APPLIANCE, CABINETS, OD_SELECT" at bounding box center [532, 648] width 433 height 42
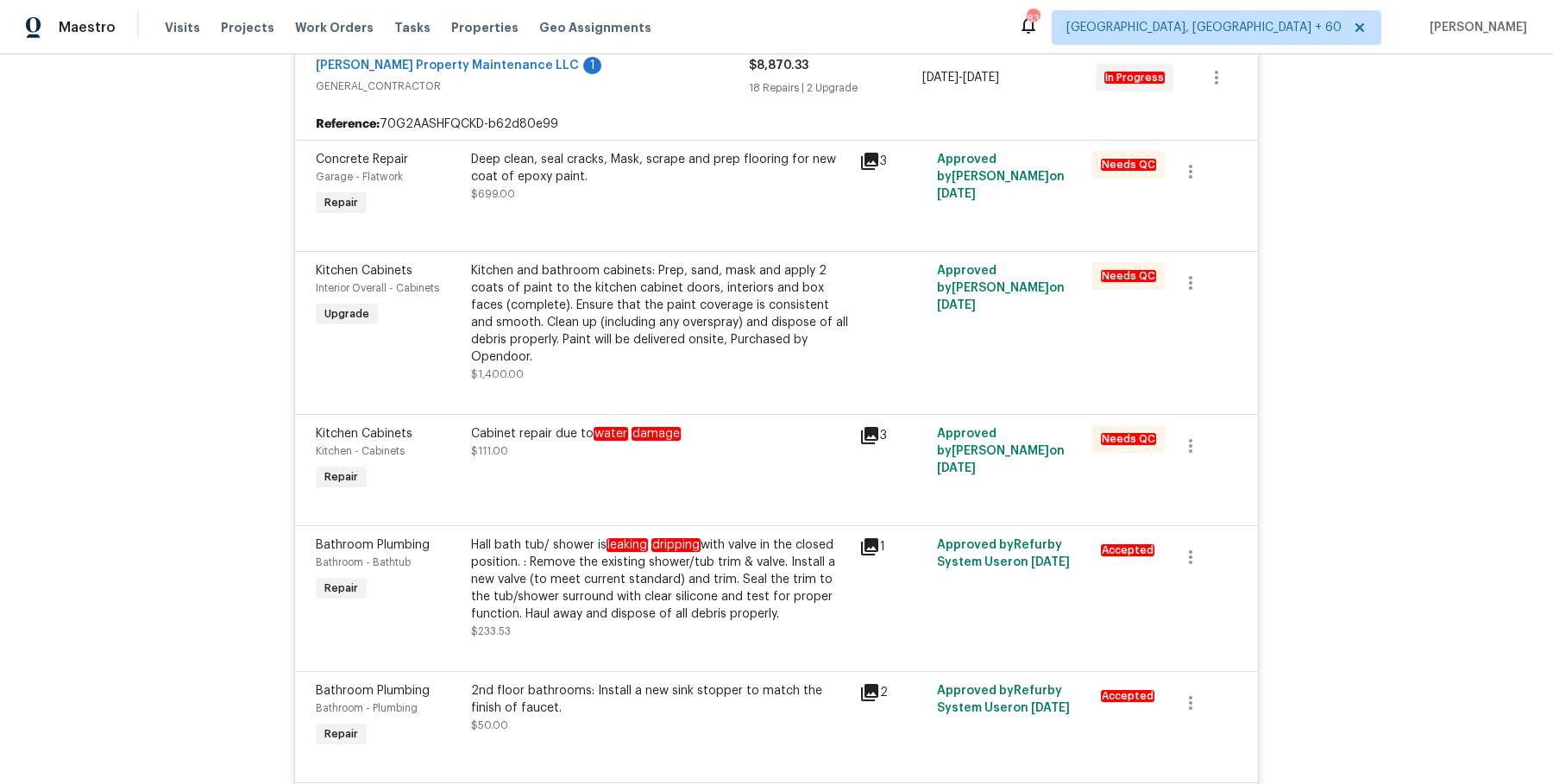
scroll to position [384, 0]
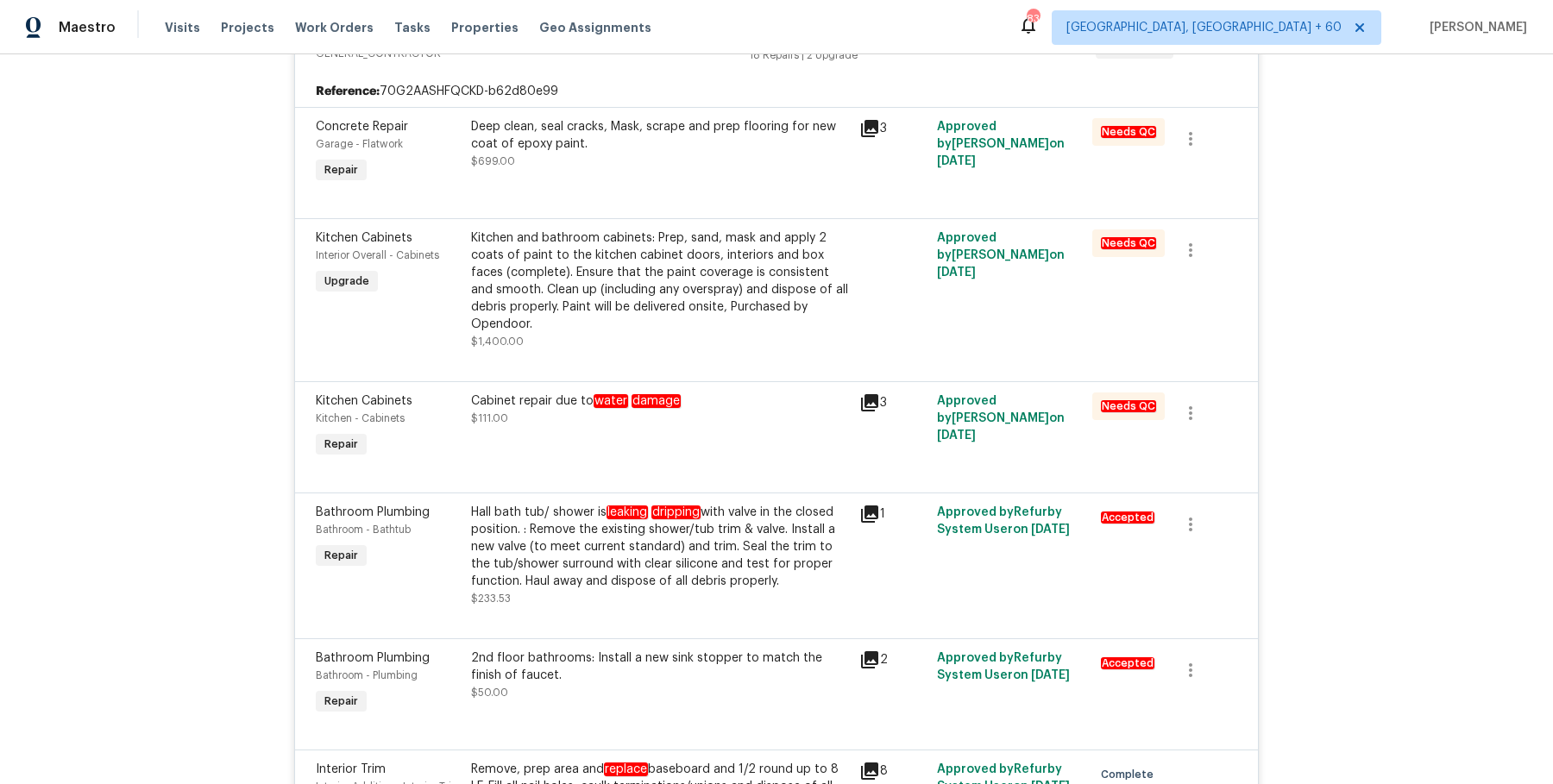
click at [610, 394] on em "water" at bounding box center [610, 401] width 35 height 14
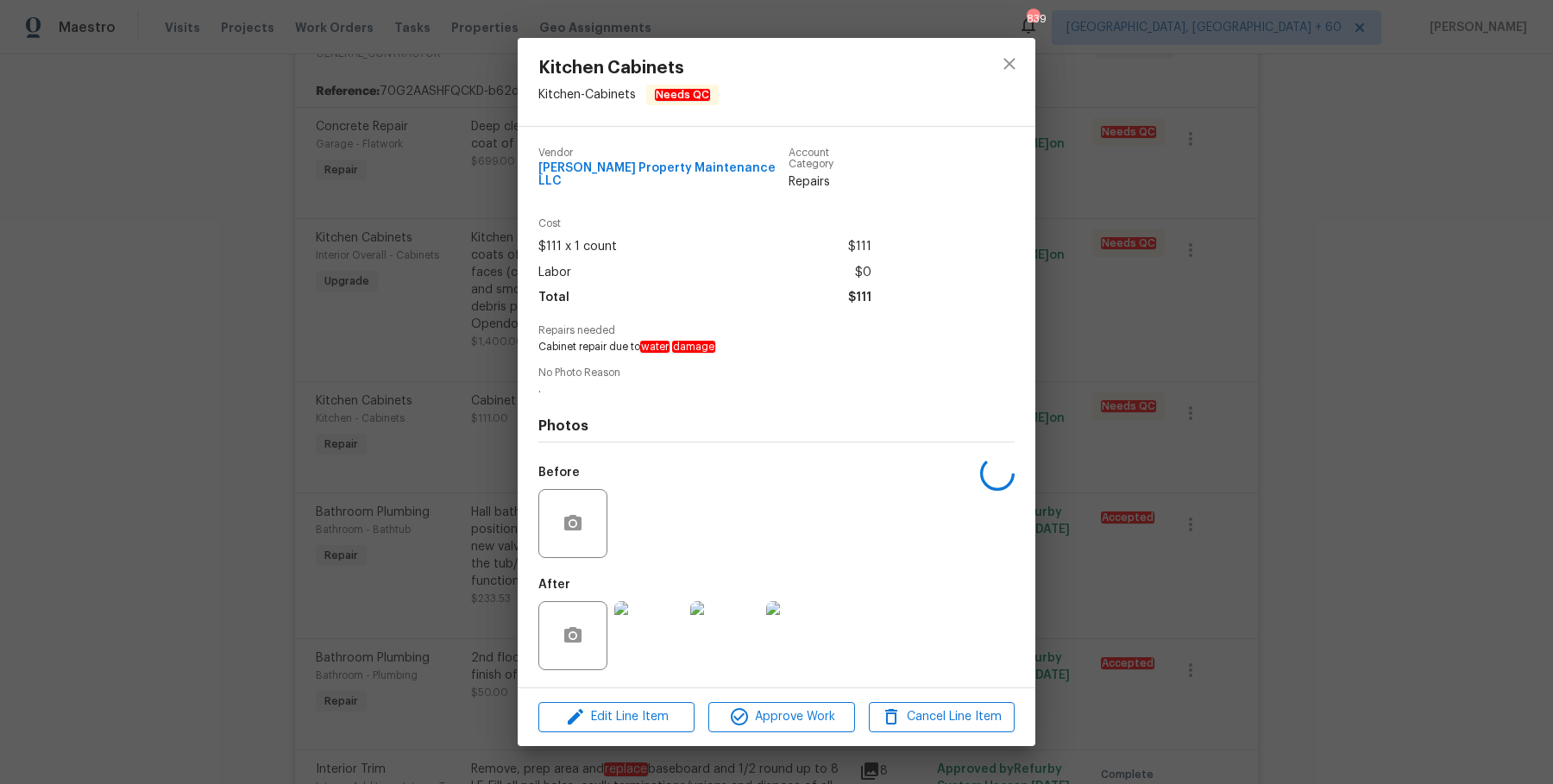
click at [1332, 353] on div "Kitchen Cabinets Kitchen - Cabinets Needs QC Vendor Glen Property Maintenance L…" at bounding box center [776, 392] width 1553 height 784
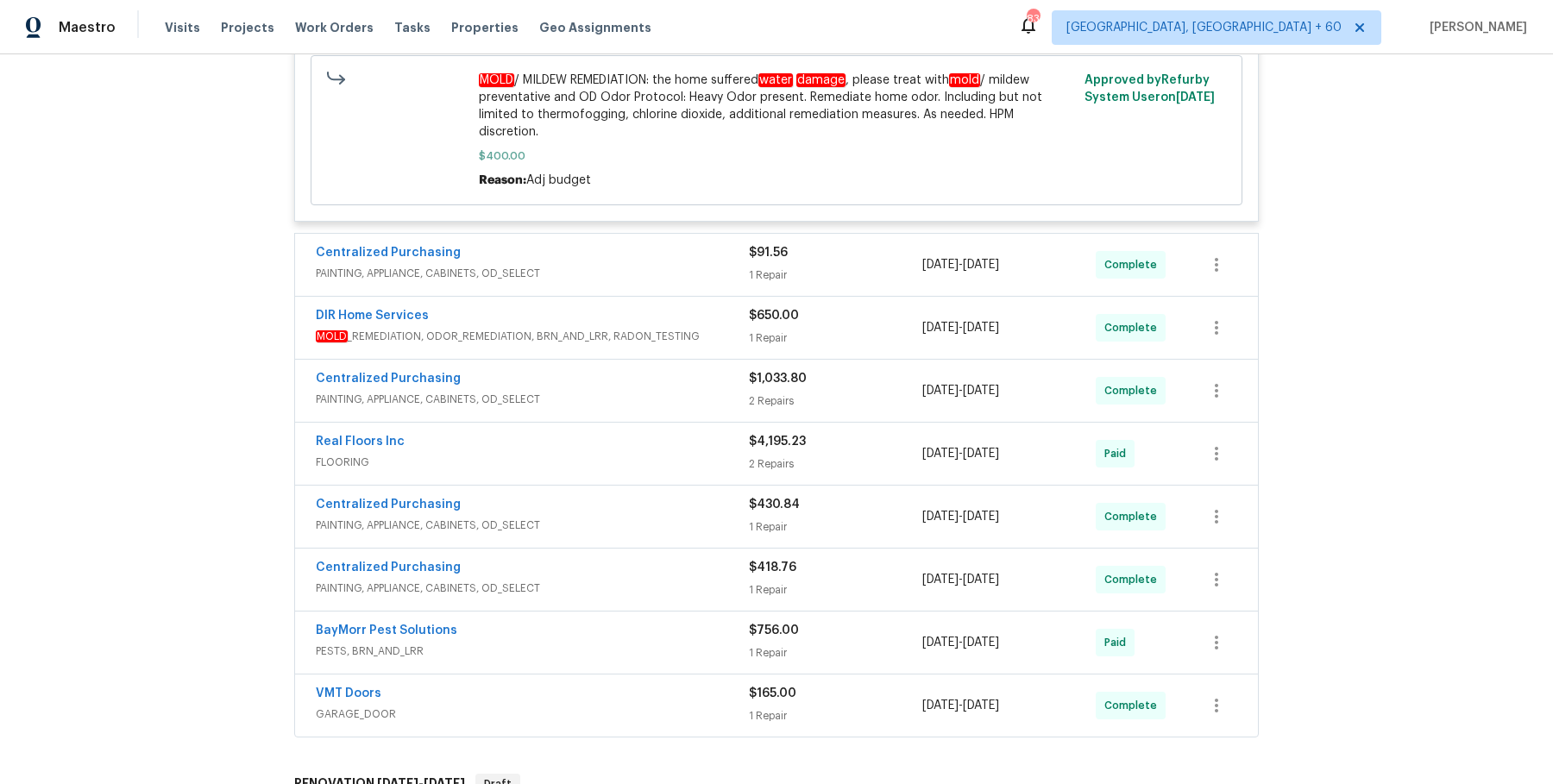
scroll to position [6198, 0]
click at [712, 307] on div "DIR Home Services" at bounding box center [532, 316] width 433 height 20
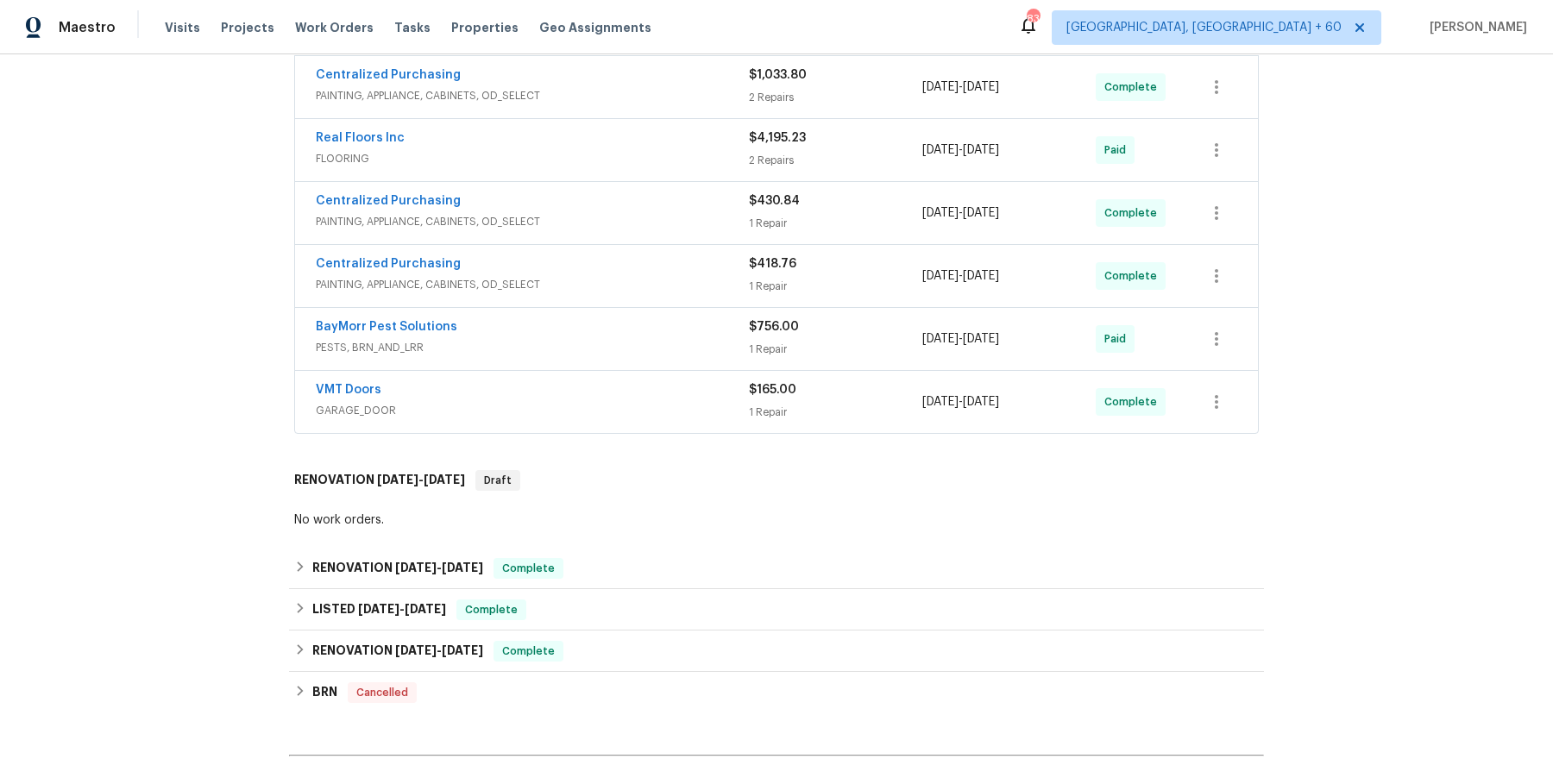
scroll to position [6689, 0]
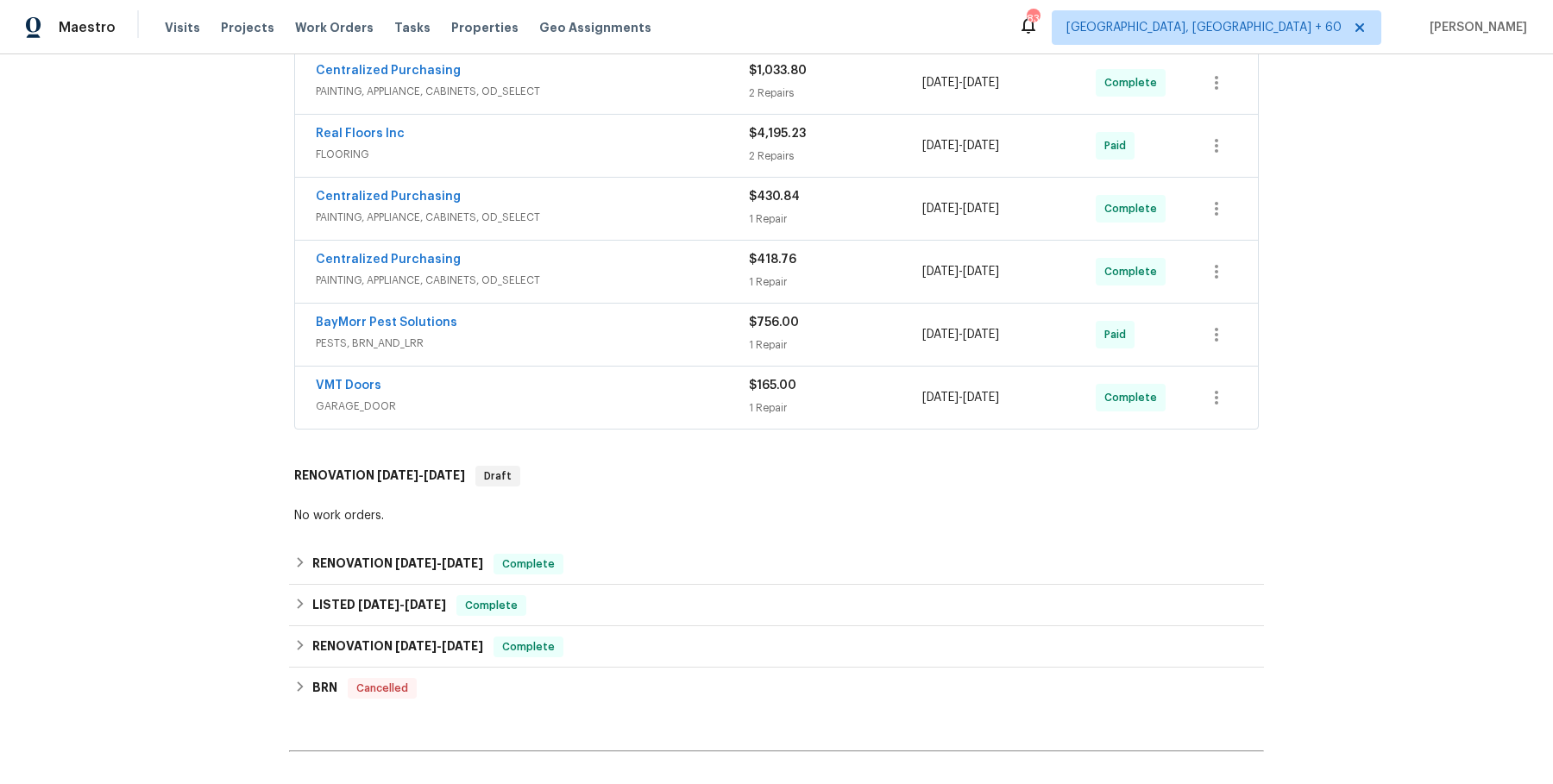
click at [682, 377] on div "VMT Doors" at bounding box center [532, 387] width 433 height 20
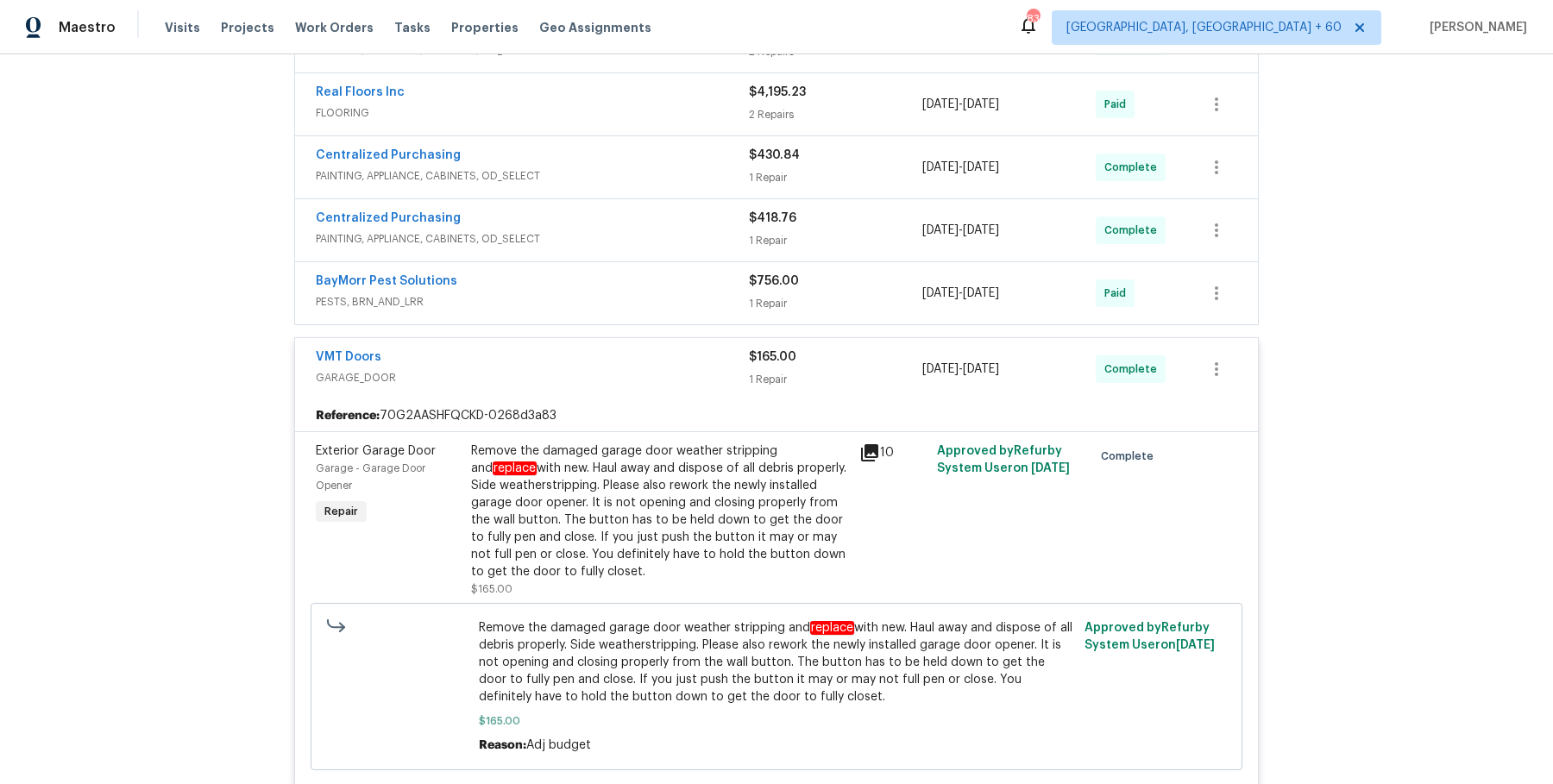
scroll to position [6724, 0]
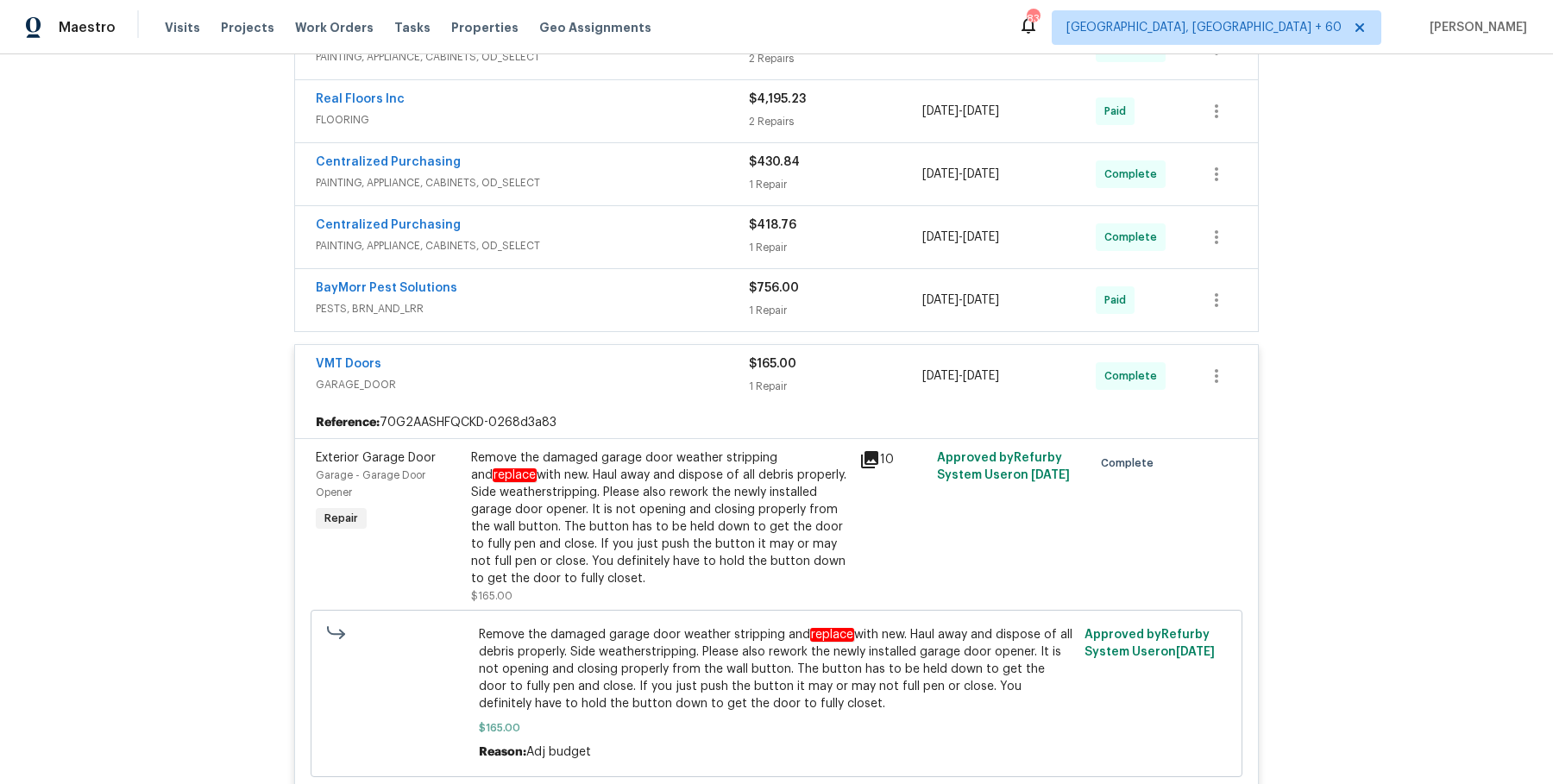
click at [631, 237] on span "PAINTING, APPLIANCE, CABINETS, OD_SELECT" at bounding box center [532, 245] width 433 height 17
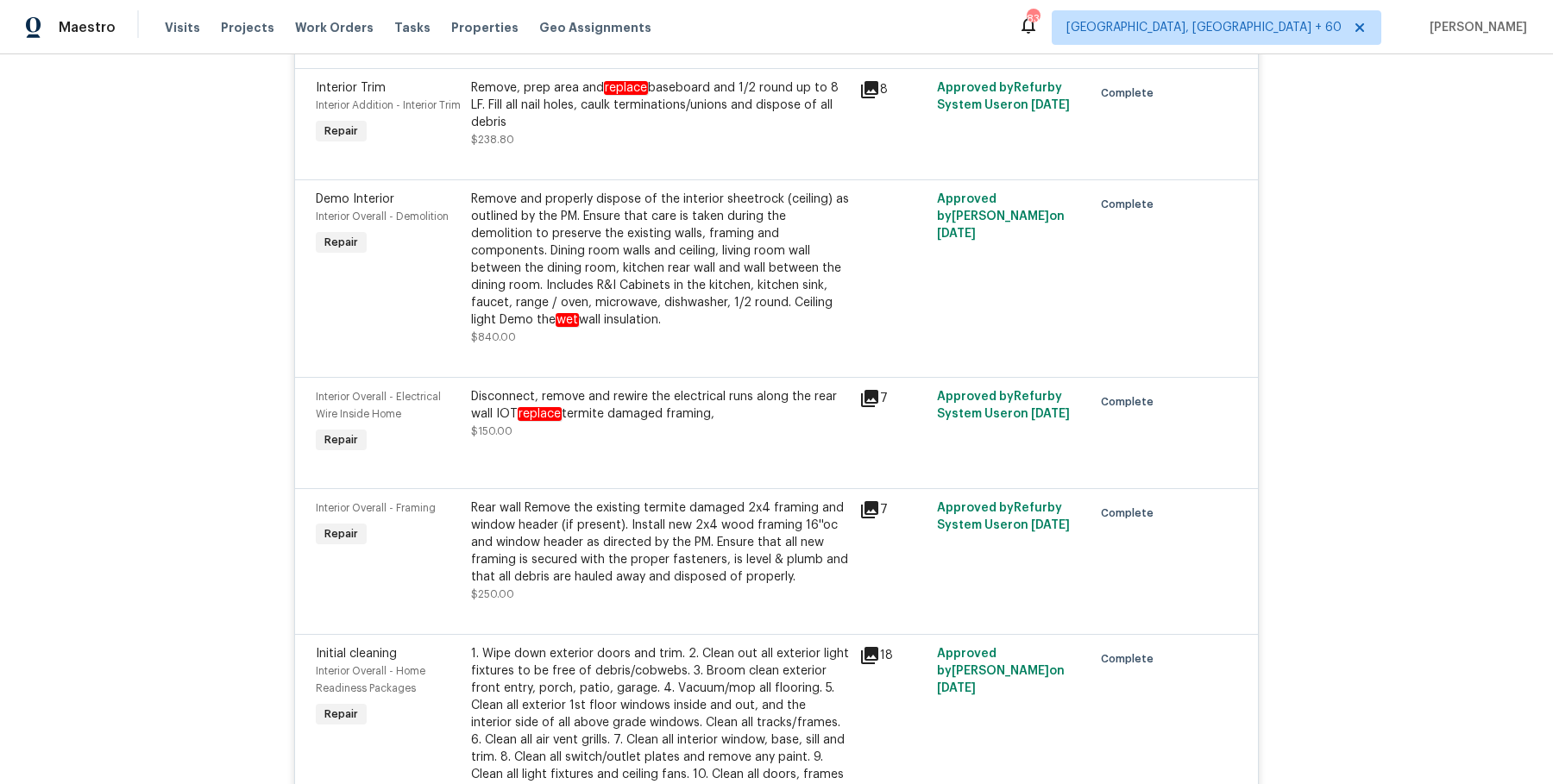
scroll to position [0, 0]
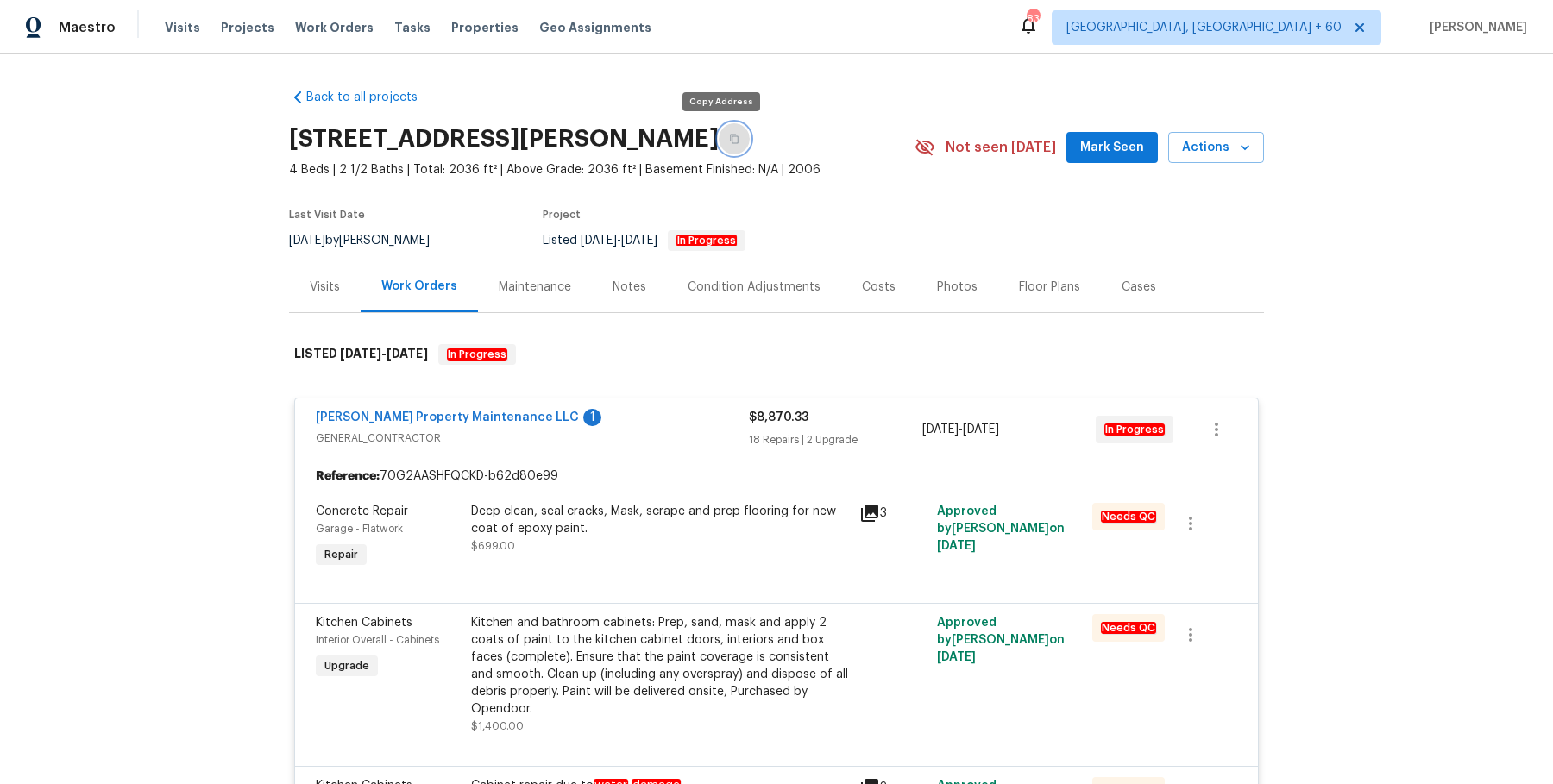
click at [726, 143] on button "button" at bounding box center [734, 138] width 31 height 31
click at [320, 27] on span "Work Orders" at bounding box center [334, 27] width 79 height 17
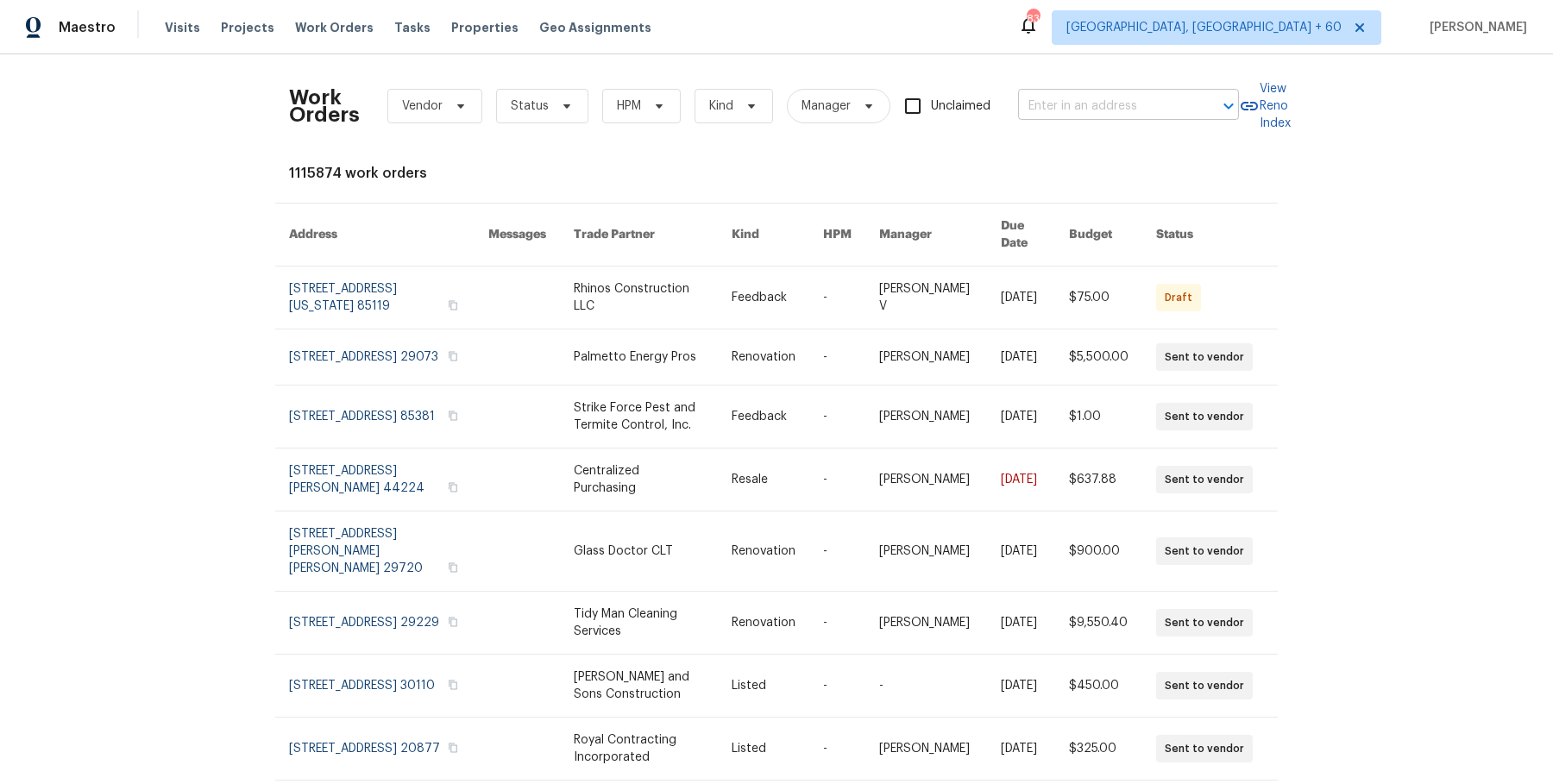
click at [1052, 98] on input "text" at bounding box center [1104, 106] width 173 height 27
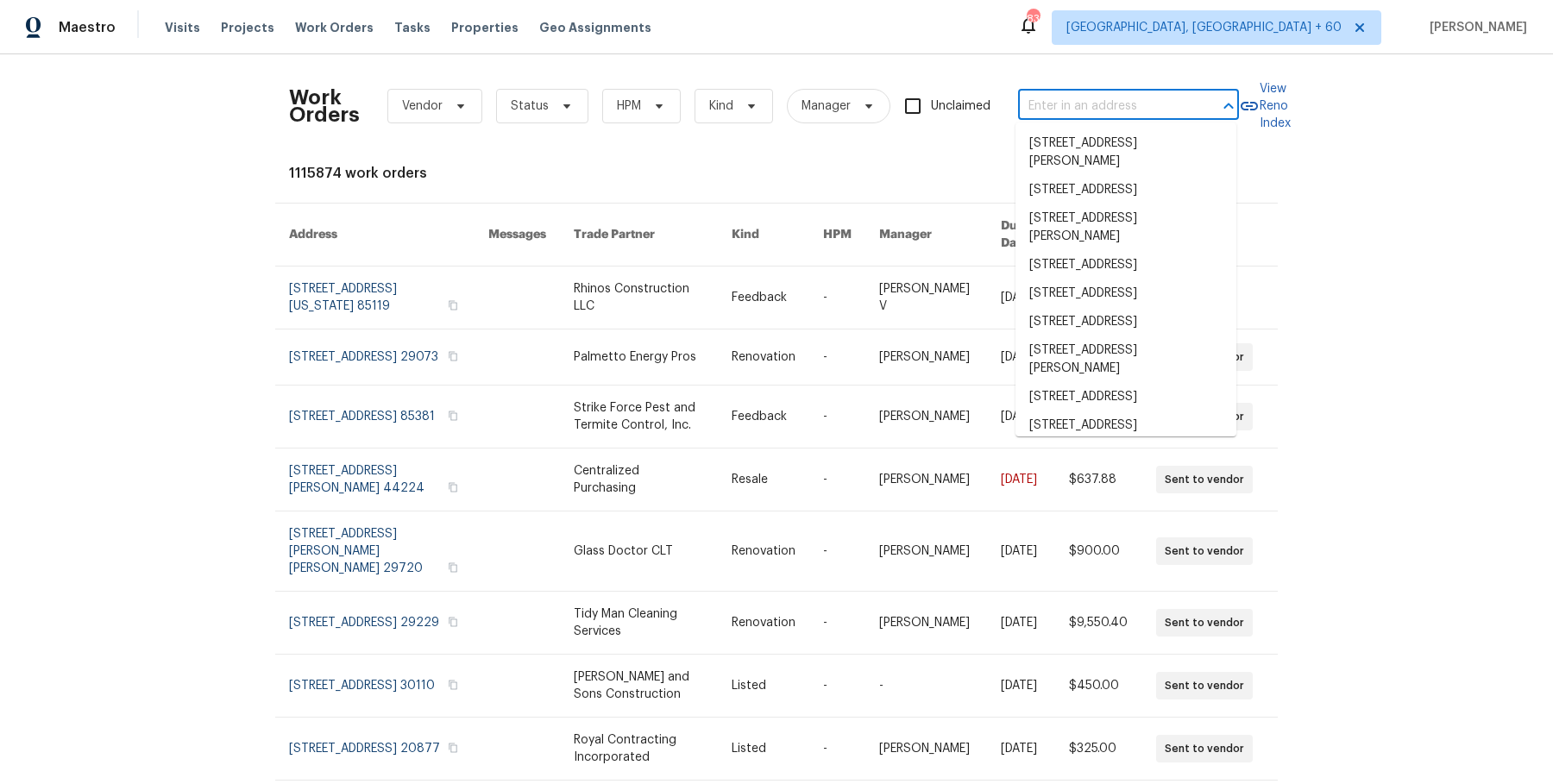
paste input "1783 Andover Pl Chattanooga, TN 37421"
type input "1783 Andover Pl Chattanooga, TN 37421"
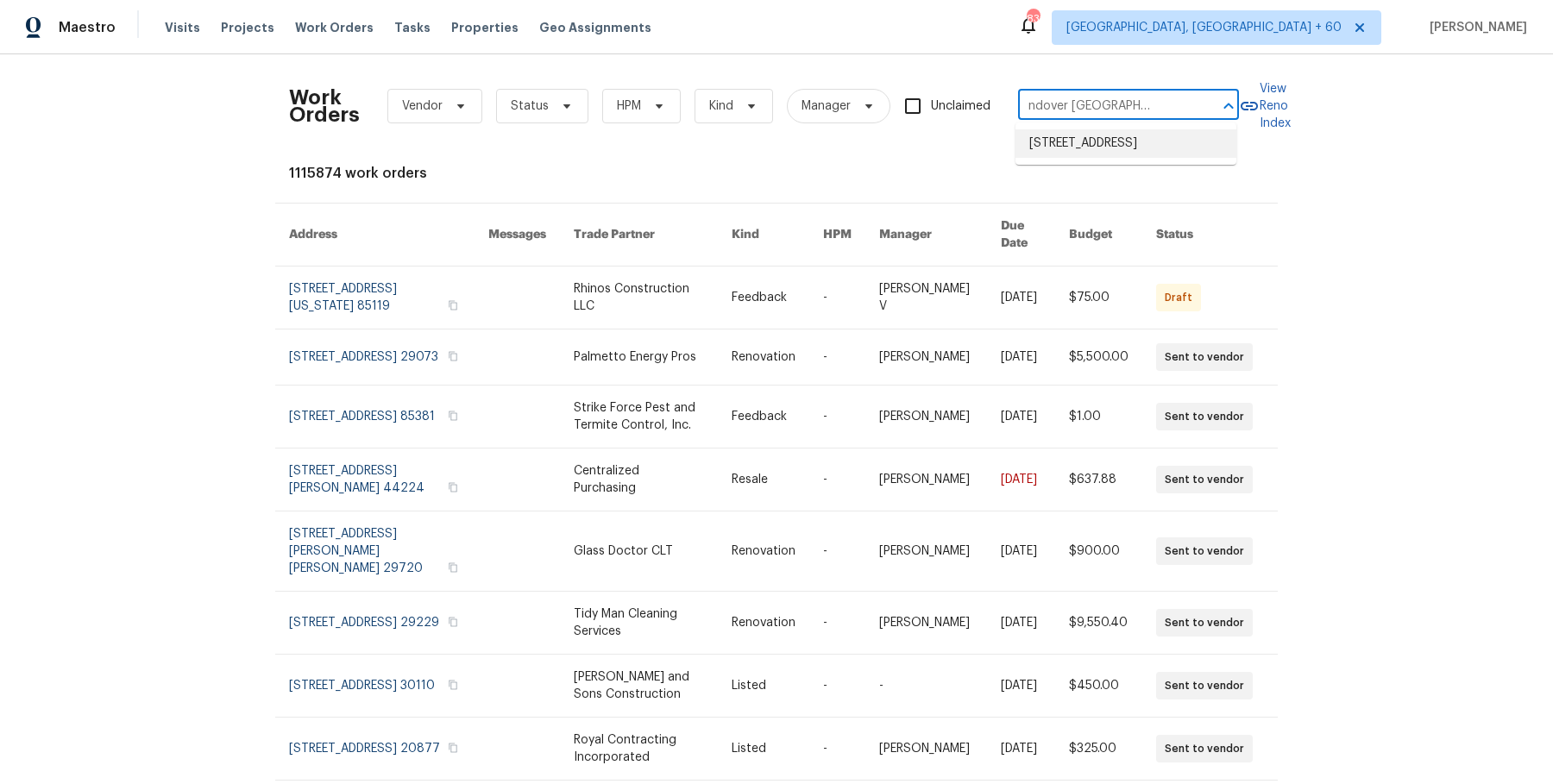
click at [1055, 145] on li "1783 Andover Pl, Chattanooga, TN 37421" at bounding box center [1125, 144] width 221 height 28
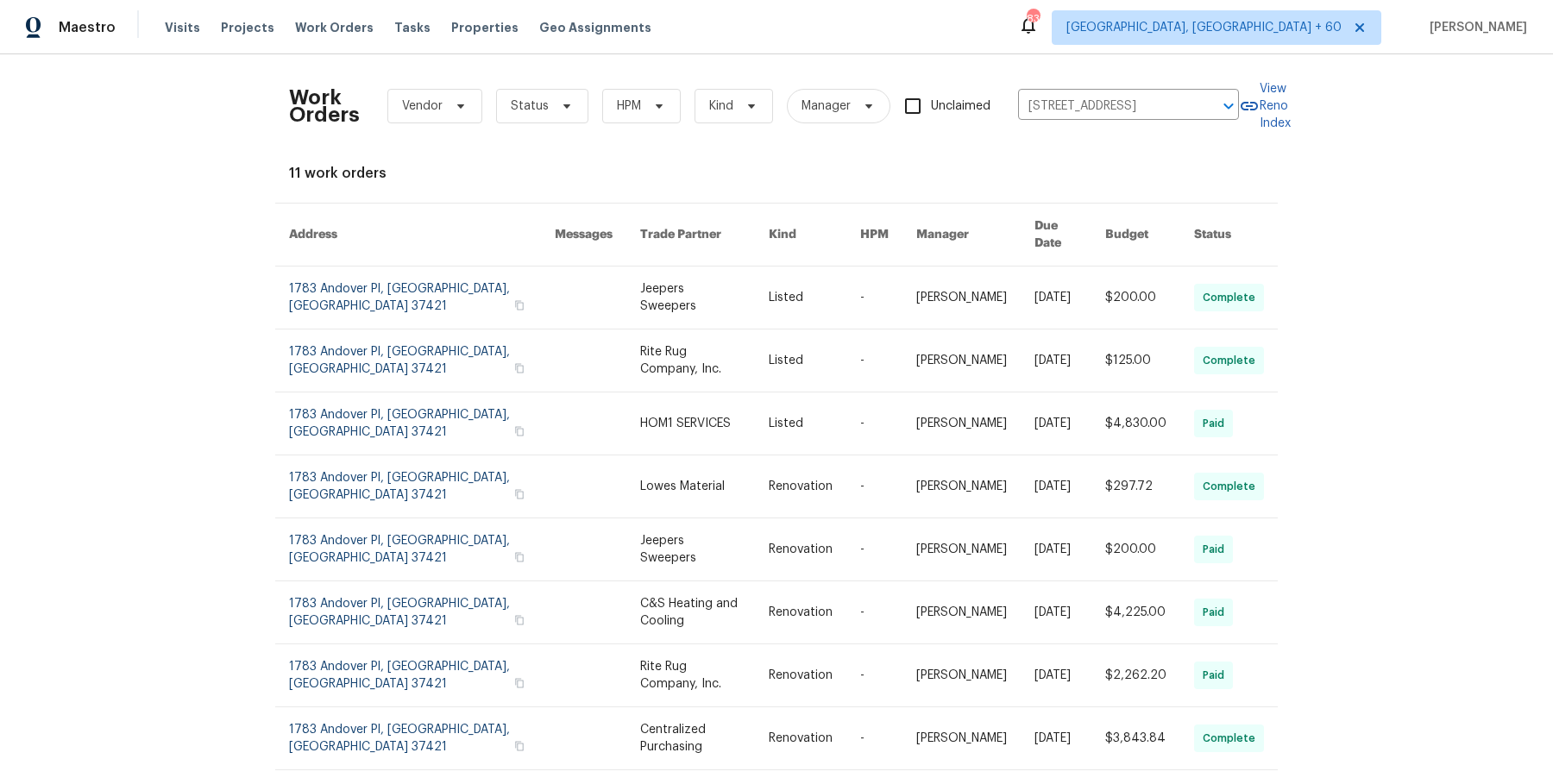
click at [929, 283] on link at bounding box center [975, 298] width 118 height 62
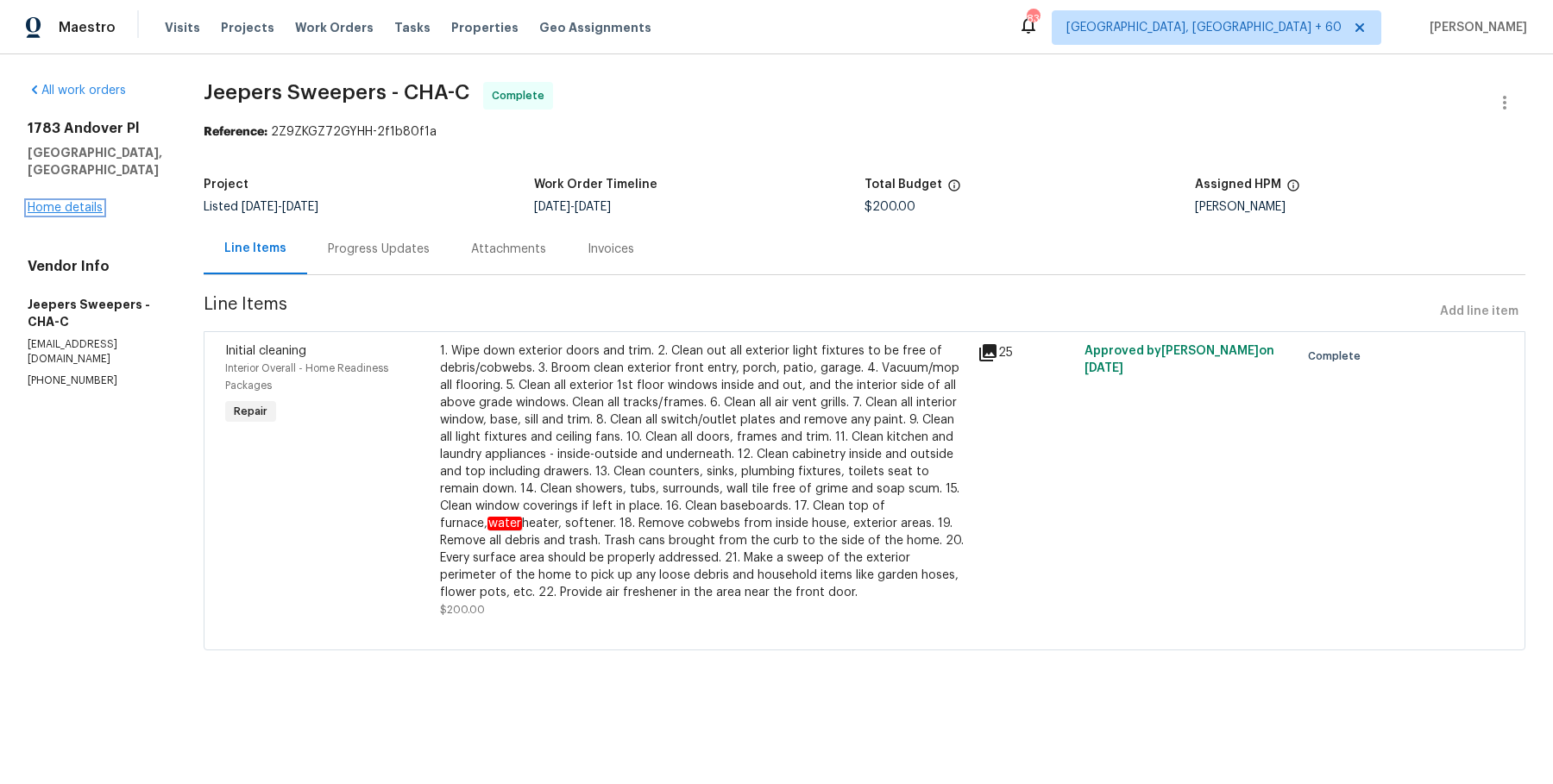
click at [82, 202] on link "Home details" at bounding box center [65, 208] width 75 height 12
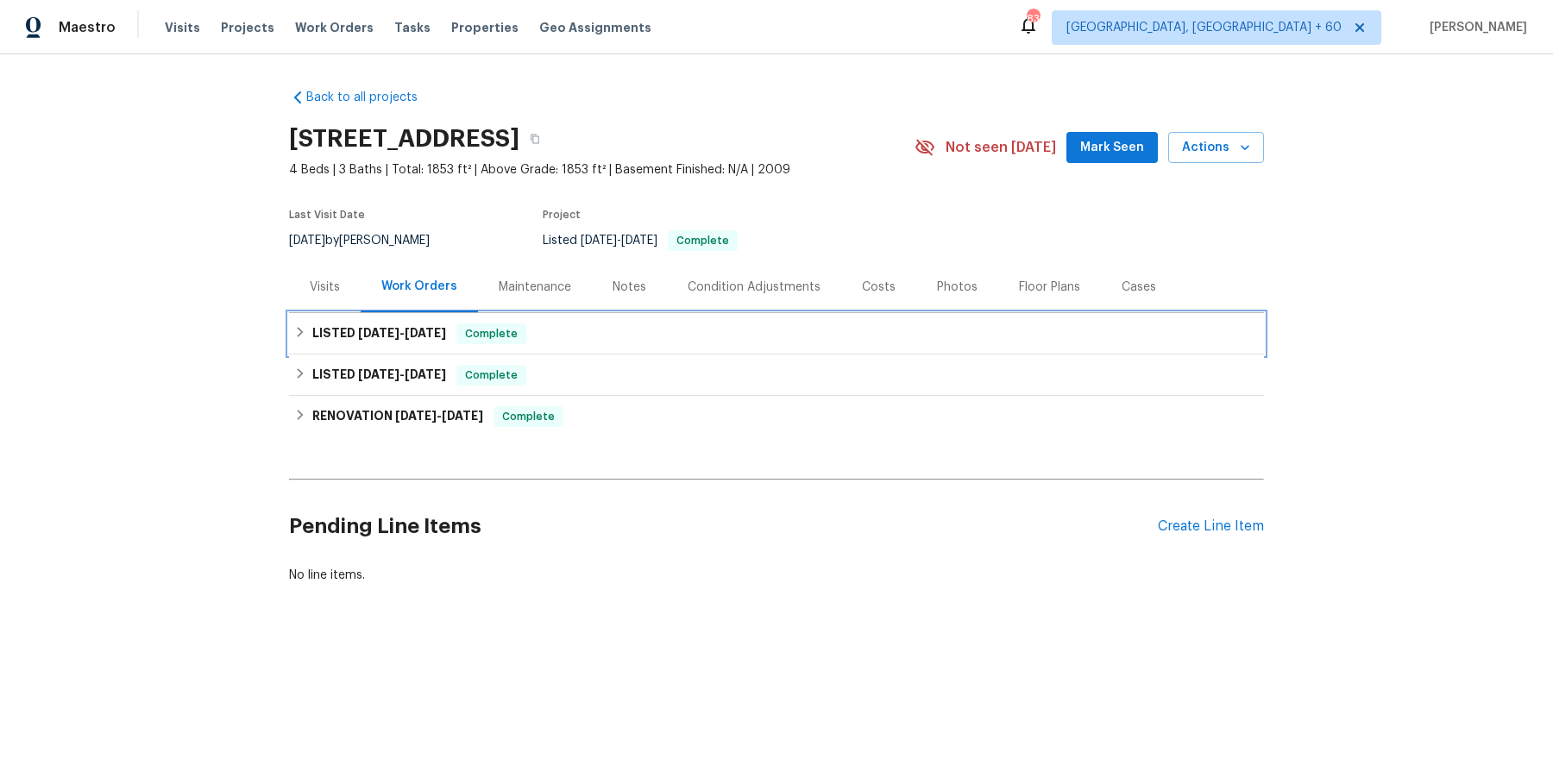
click at [540, 329] on div "LISTED 8/20/25 - 8/21/25 Complete" at bounding box center [776, 333] width 965 height 20
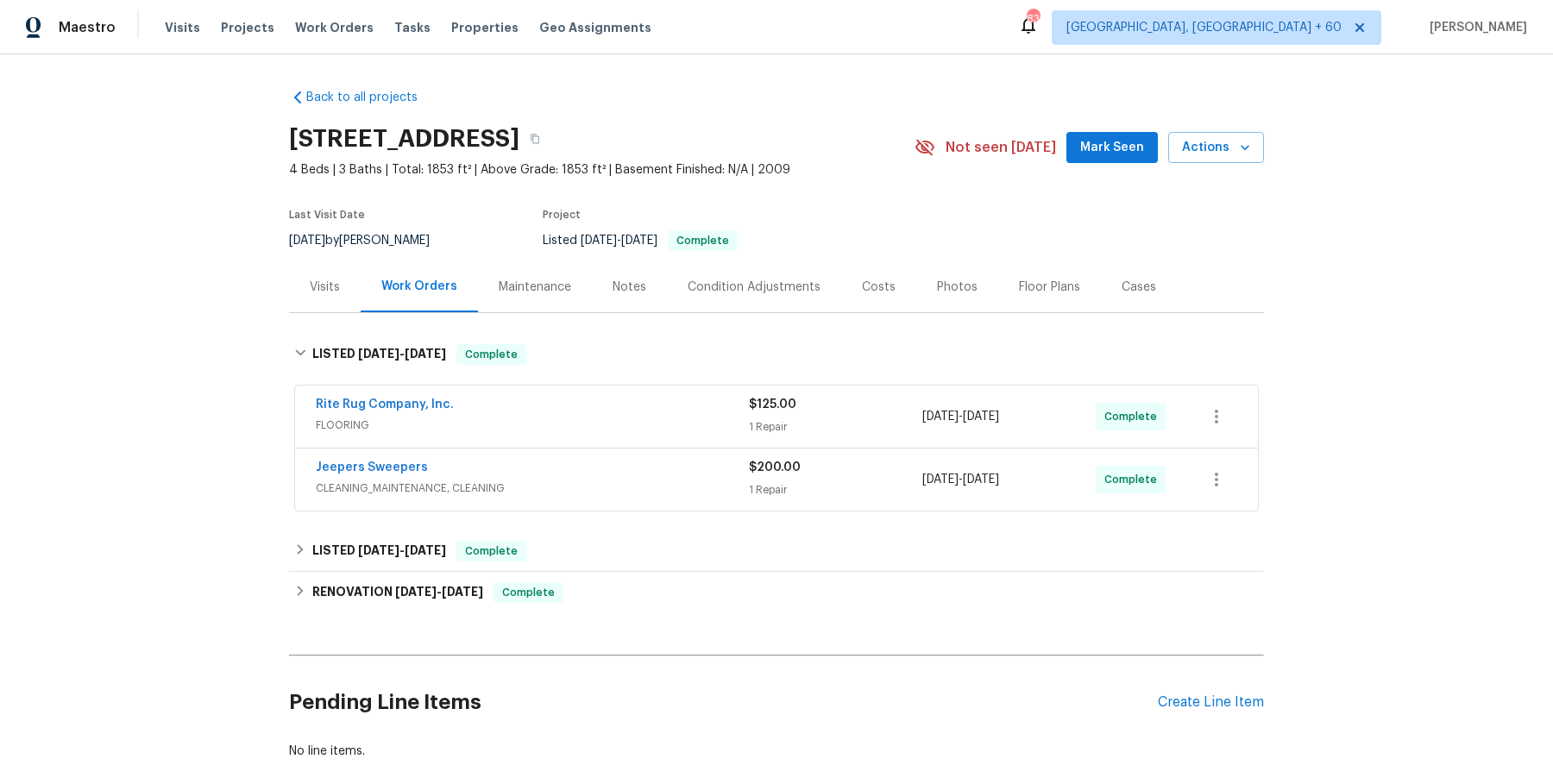
click at [540, 406] on div "Rite Rug Company, Inc." at bounding box center [532, 406] width 433 height 20
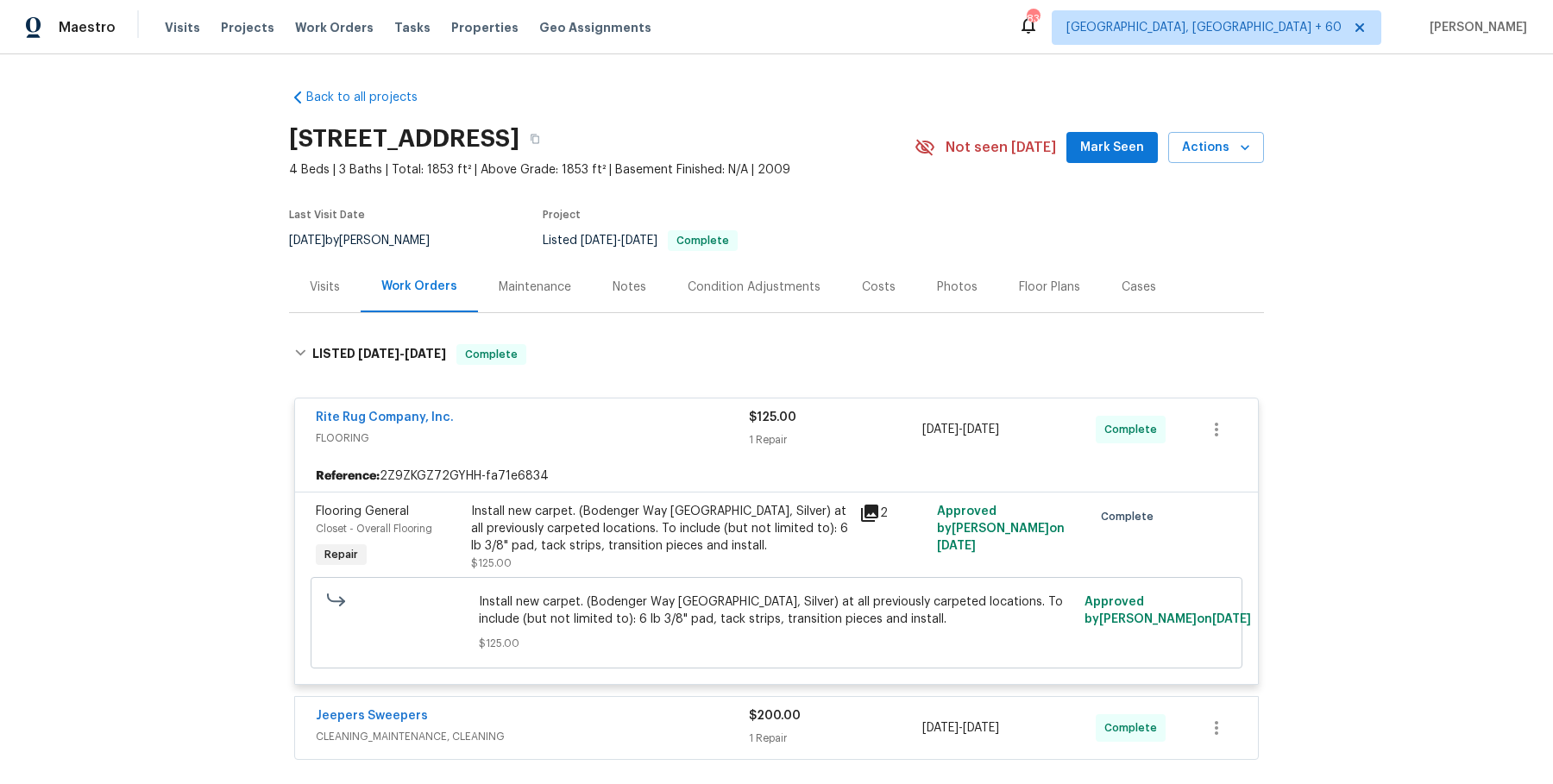
scroll to position [106, 0]
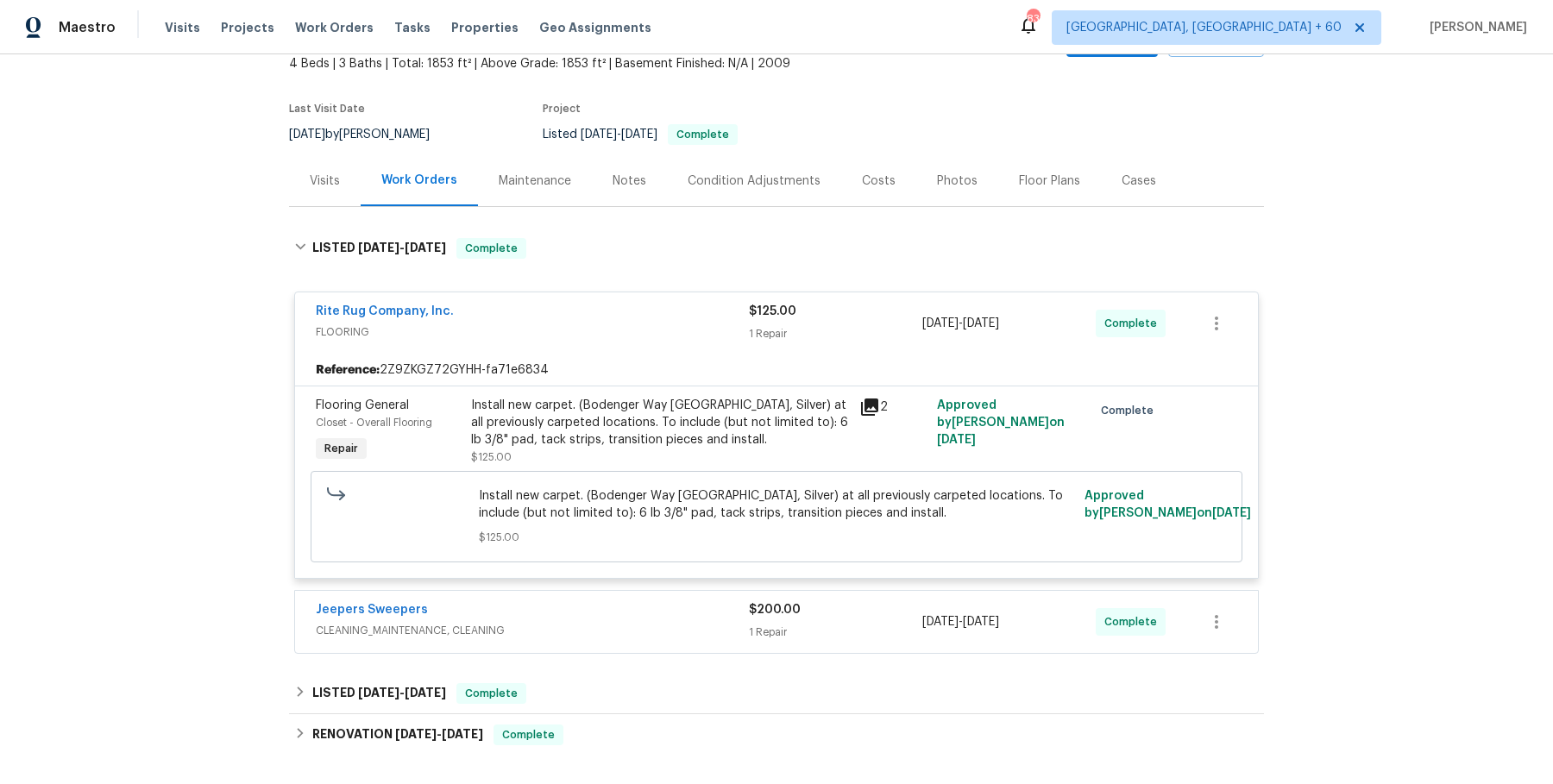
click at [568, 623] on span "CLEANING_MAINTENANCE, CLEANING" at bounding box center [532, 630] width 433 height 17
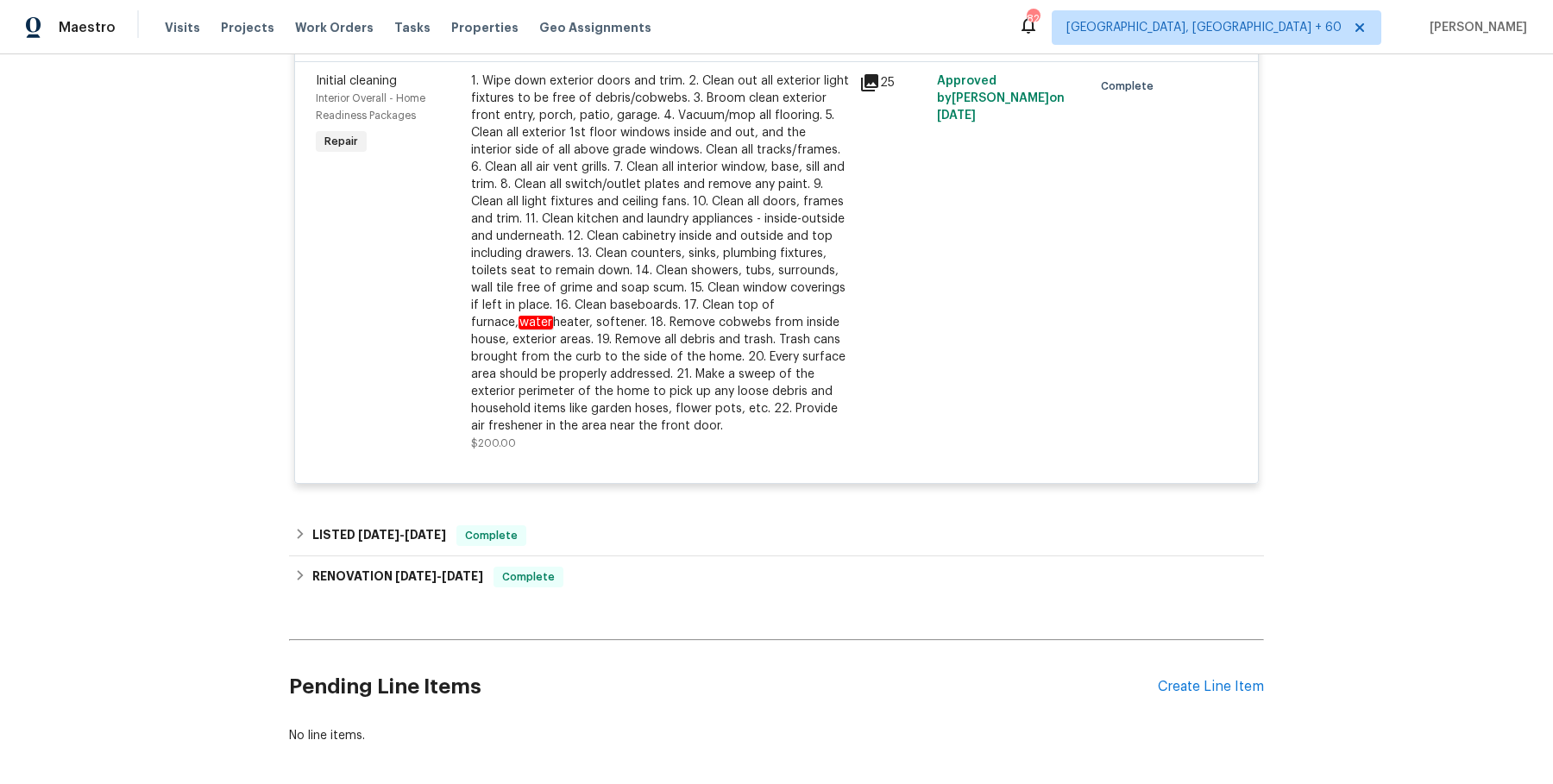
scroll to position [741, 0]
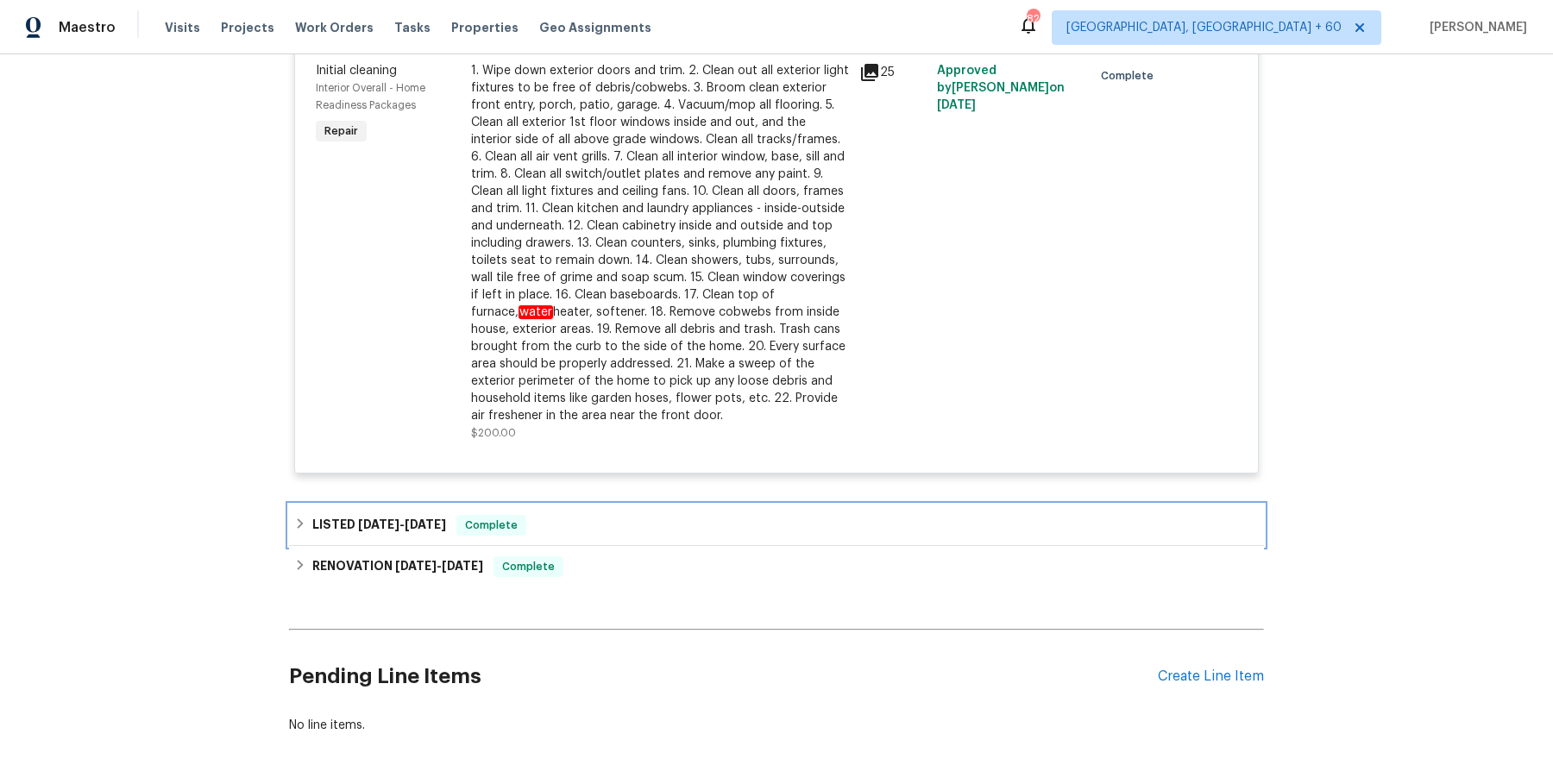
click at [593, 515] on div "LISTED 7/31/25 - 8/11/25 Complete" at bounding box center [776, 524] width 965 height 20
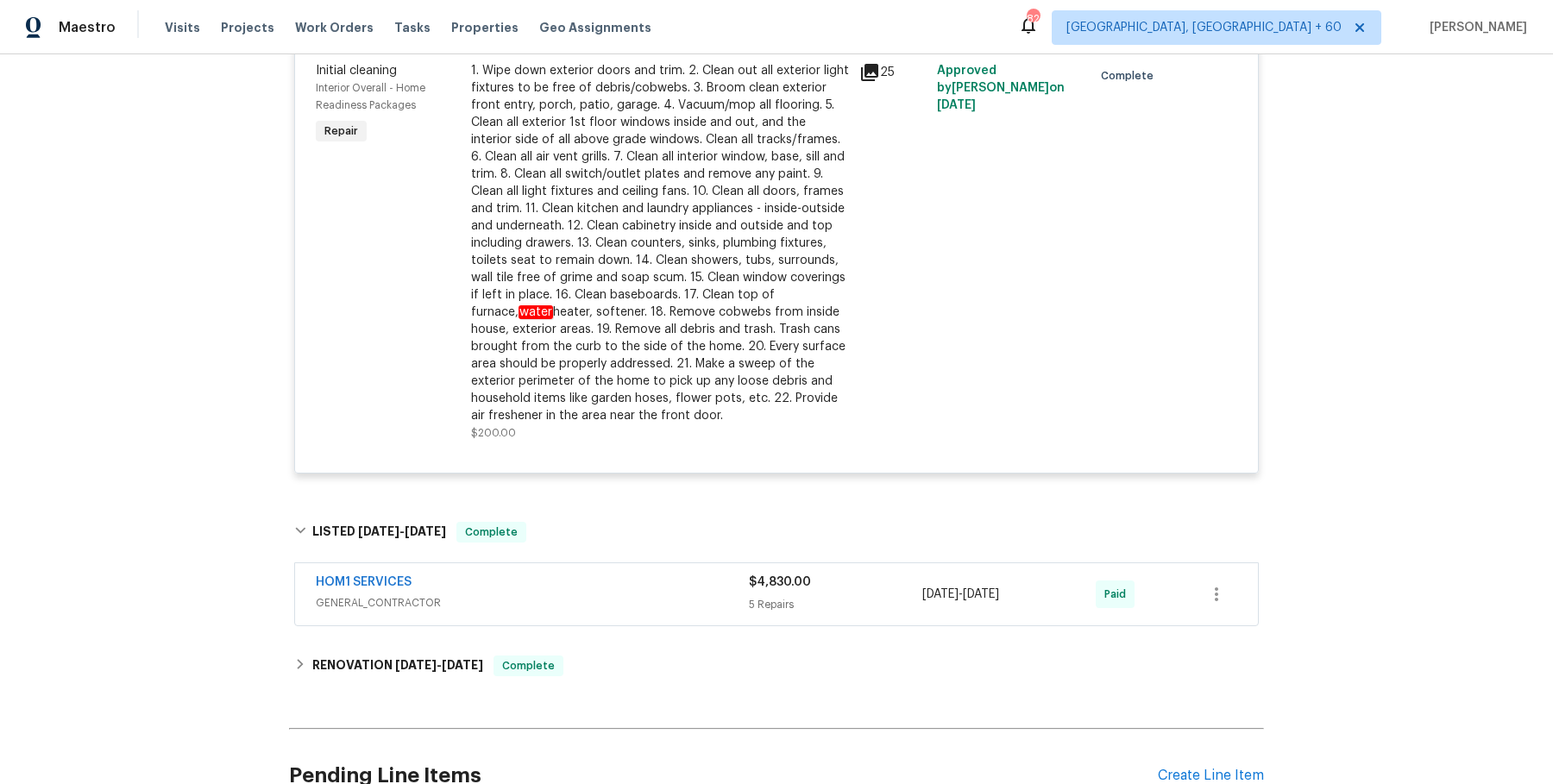
click at [586, 589] on div "HOM1 SERVICES" at bounding box center [532, 584] width 433 height 20
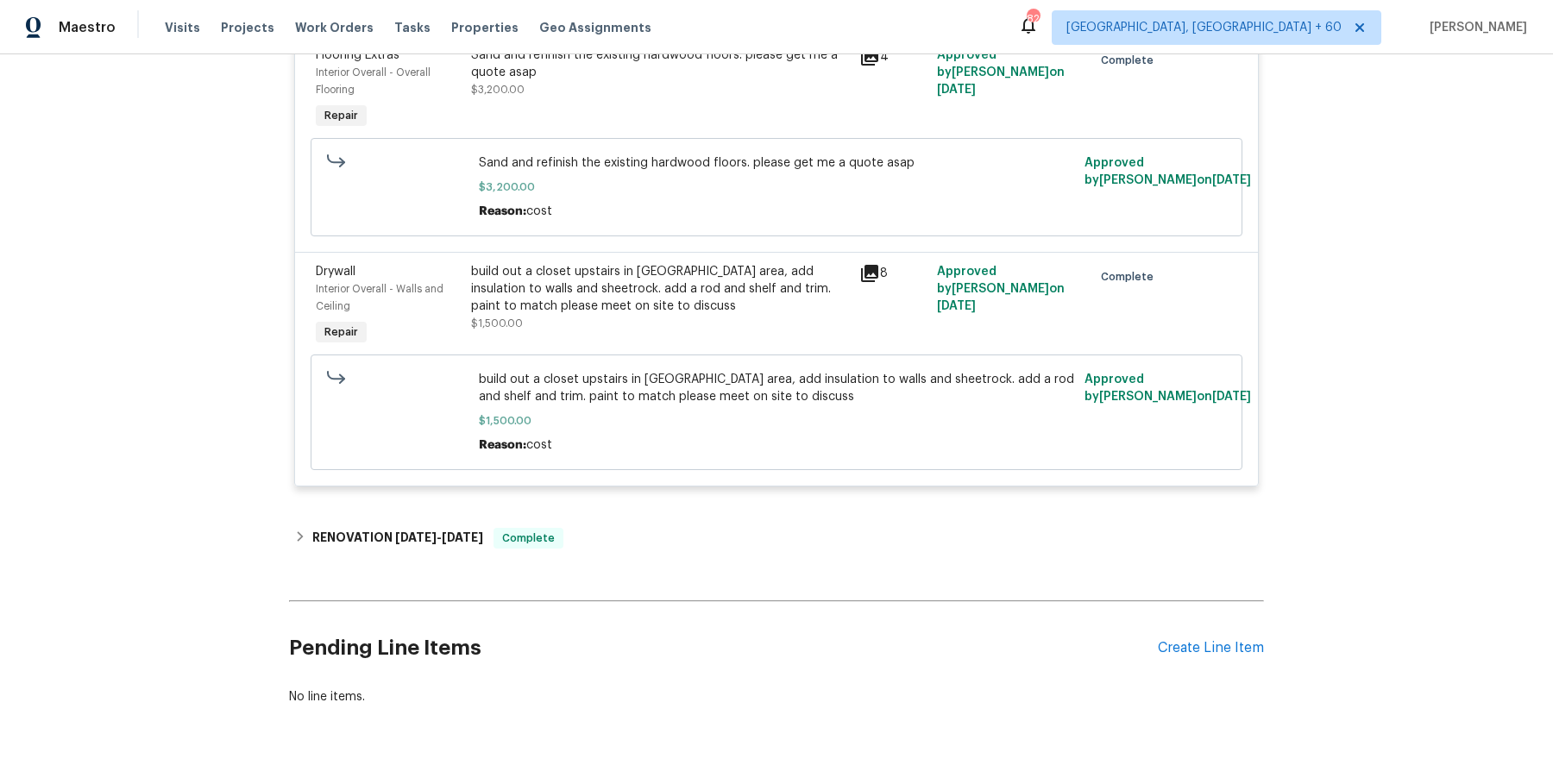
scroll to position [1712, 0]
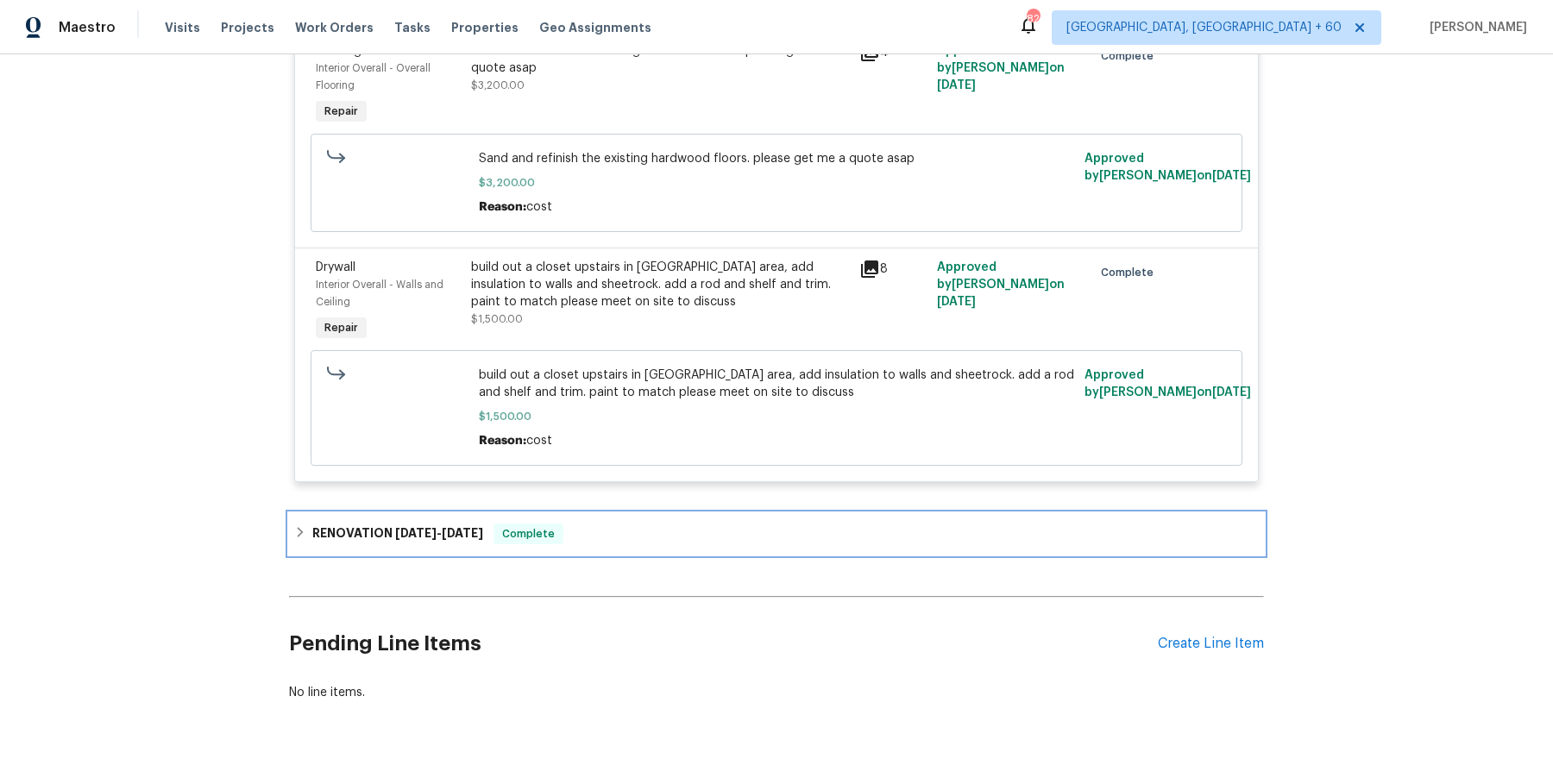
click at [602, 539] on div "RENOVATION 6/20/25 - 7/10/25 Complete" at bounding box center [776, 533] width 965 height 20
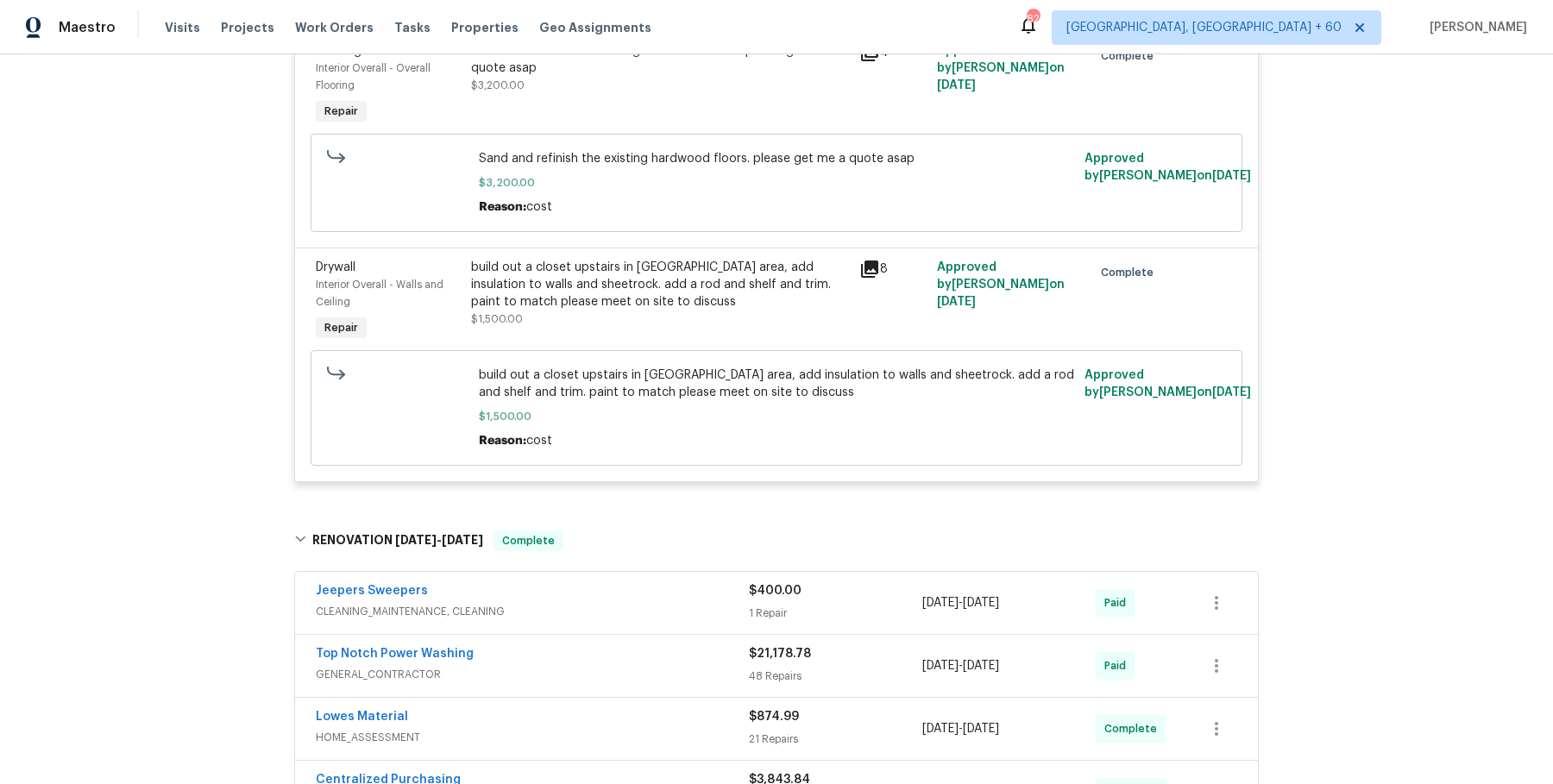
click at [600, 608] on span "CLEANING_MAINTENANCE, CLEANING" at bounding box center [532, 611] width 433 height 17
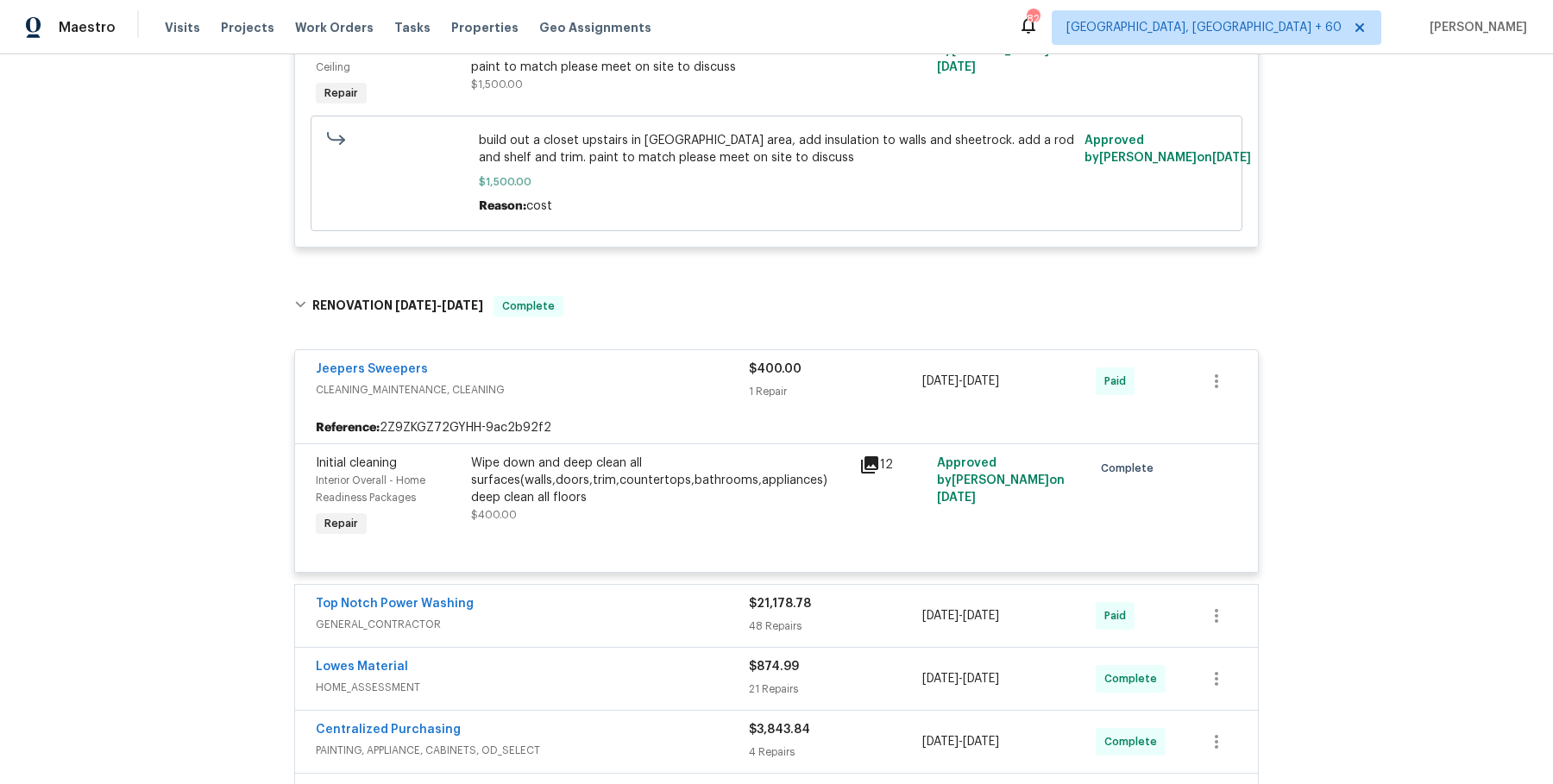
scroll to position [2028, 0]
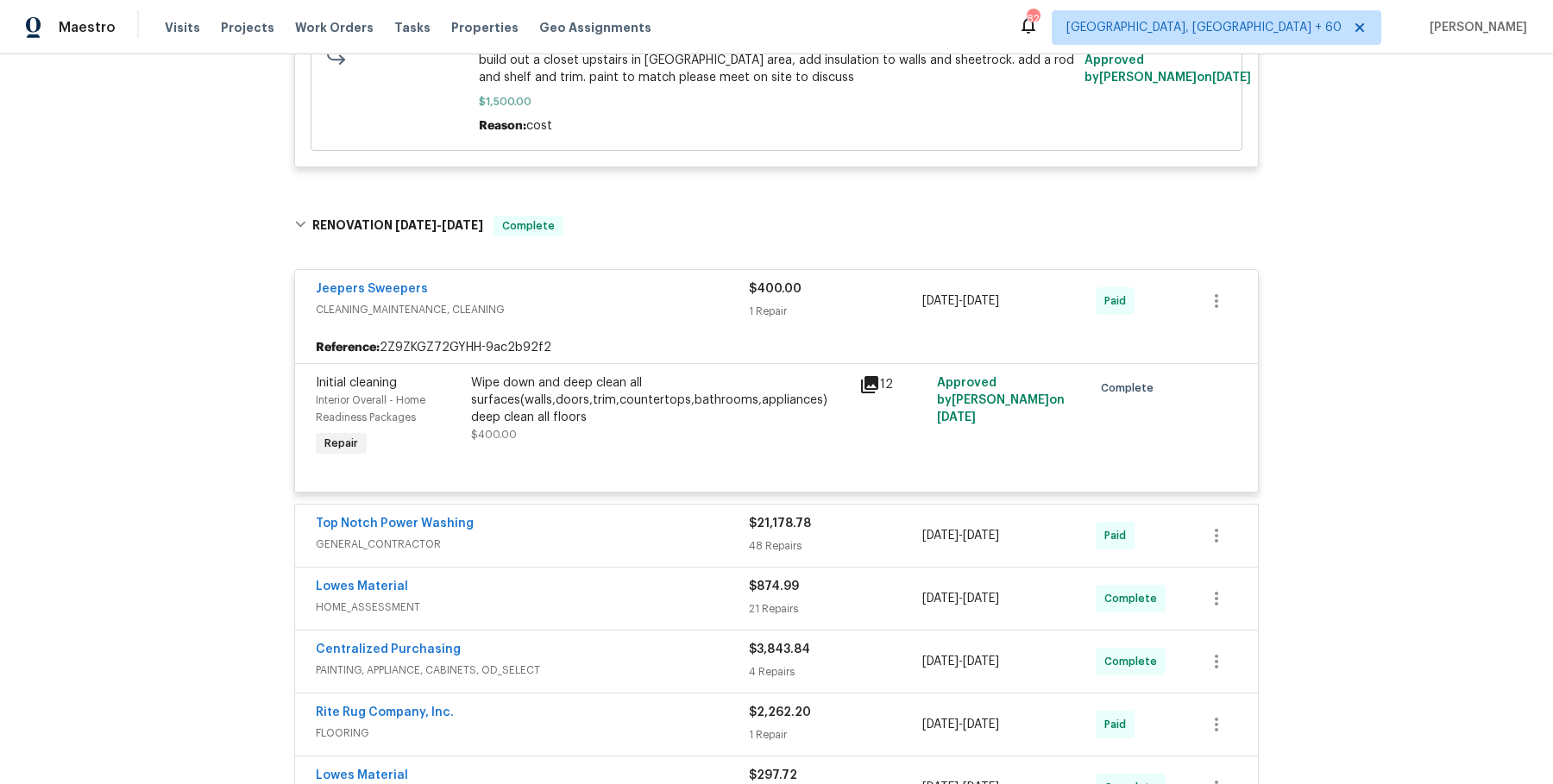
click at [575, 568] on div "Lowes Material HOME_ASSESSMENT $874.99 21 Repairs 6/22/2025 - 6/22/2025 Complete" at bounding box center [776, 599] width 963 height 62
click at [604, 541] on span "GENERAL_CONTRACTOR" at bounding box center [532, 544] width 433 height 17
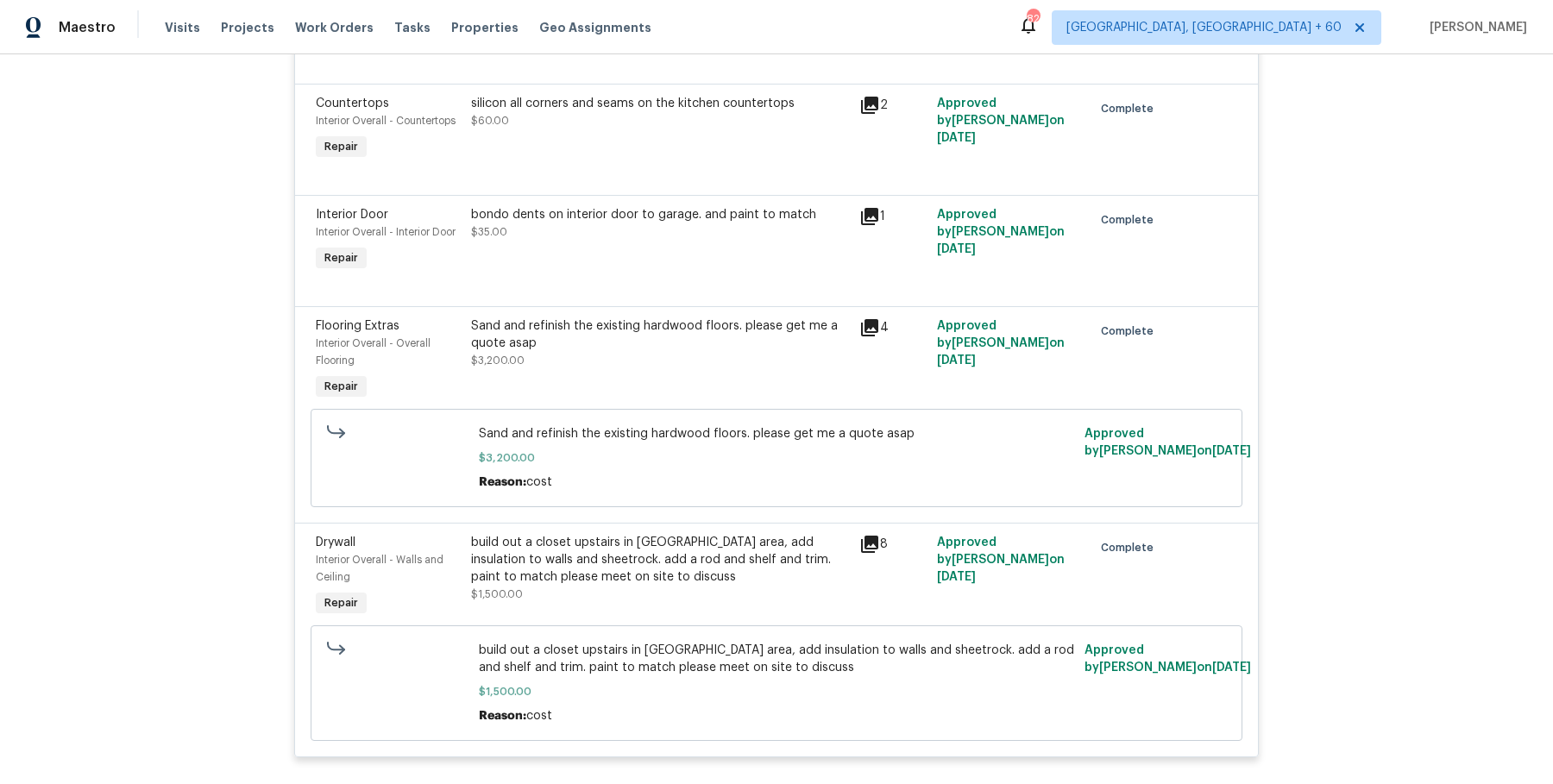
scroll to position [0, 0]
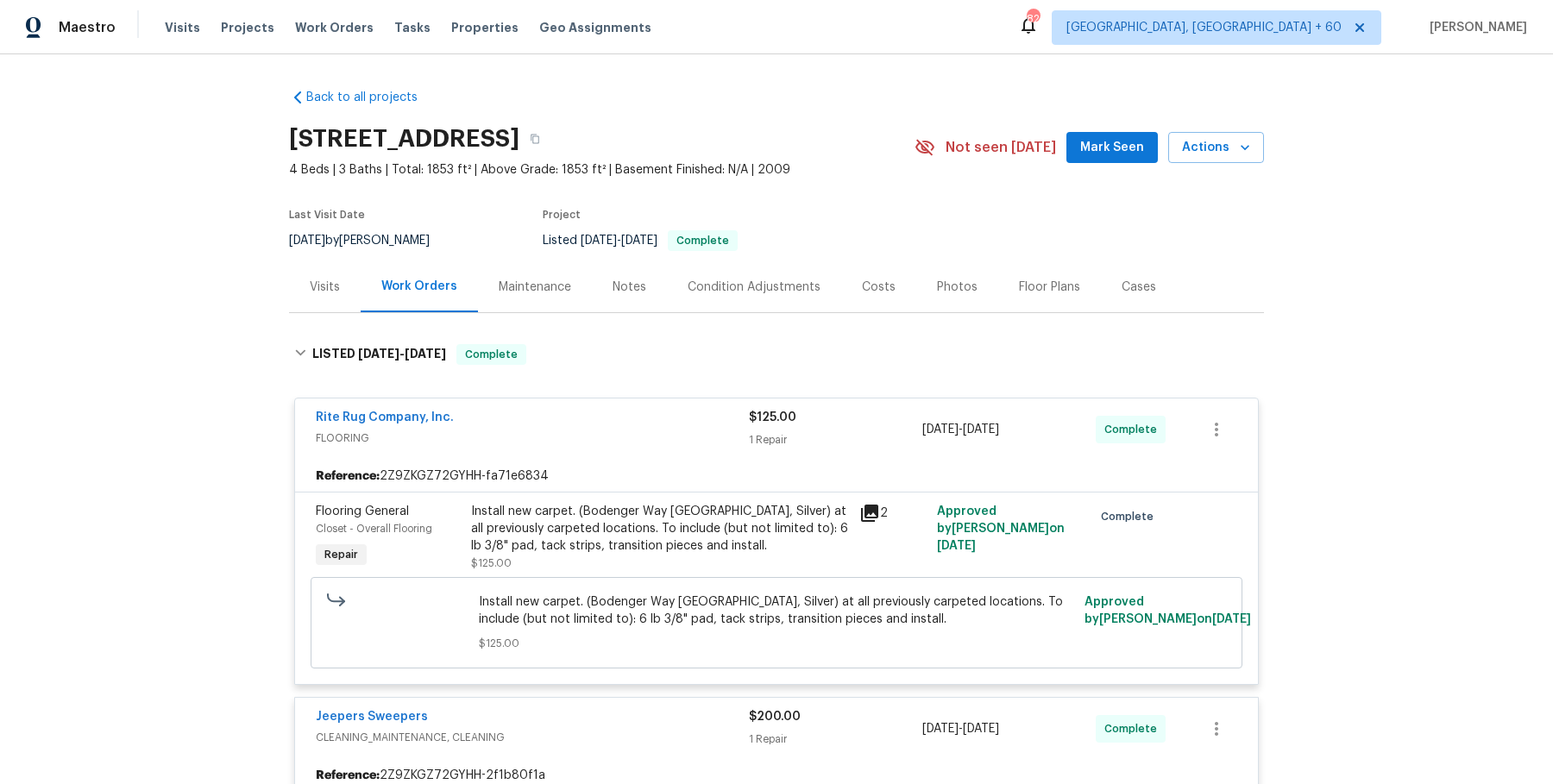
click at [319, 36] on div "Visits Projects Work Orders Tasks Properties Geo Assignments" at bounding box center [418, 27] width 508 height 35
click at [327, 25] on span "Work Orders" at bounding box center [334, 27] width 79 height 17
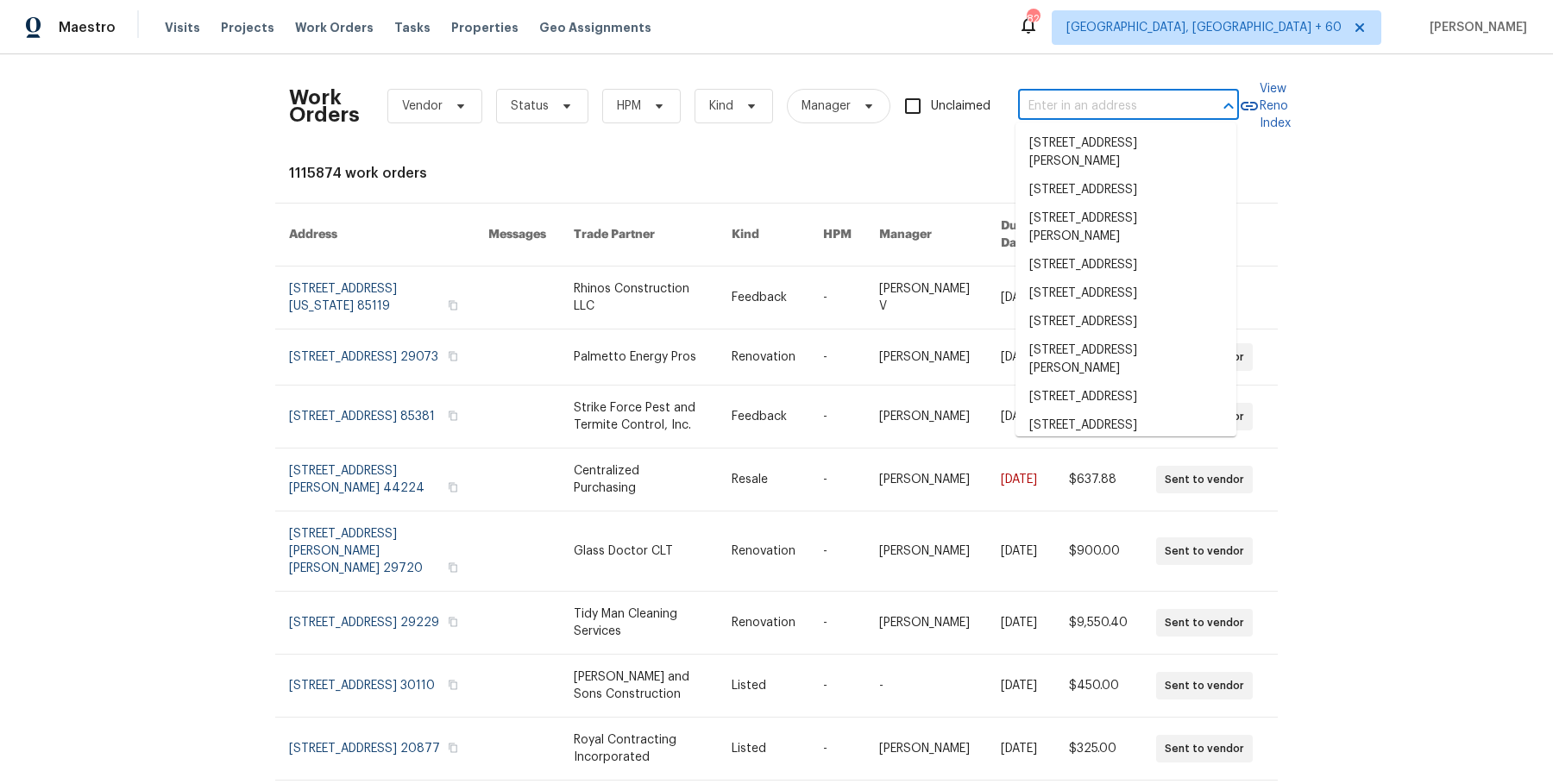
click at [1058, 100] on input "text" at bounding box center [1104, 106] width 173 height 27
type input "v"
paste input "253 Palmetto Walk Dr Summerville, SC 29486"
type input "253 Palmetto Walk Dr Summerville, SC 29486"
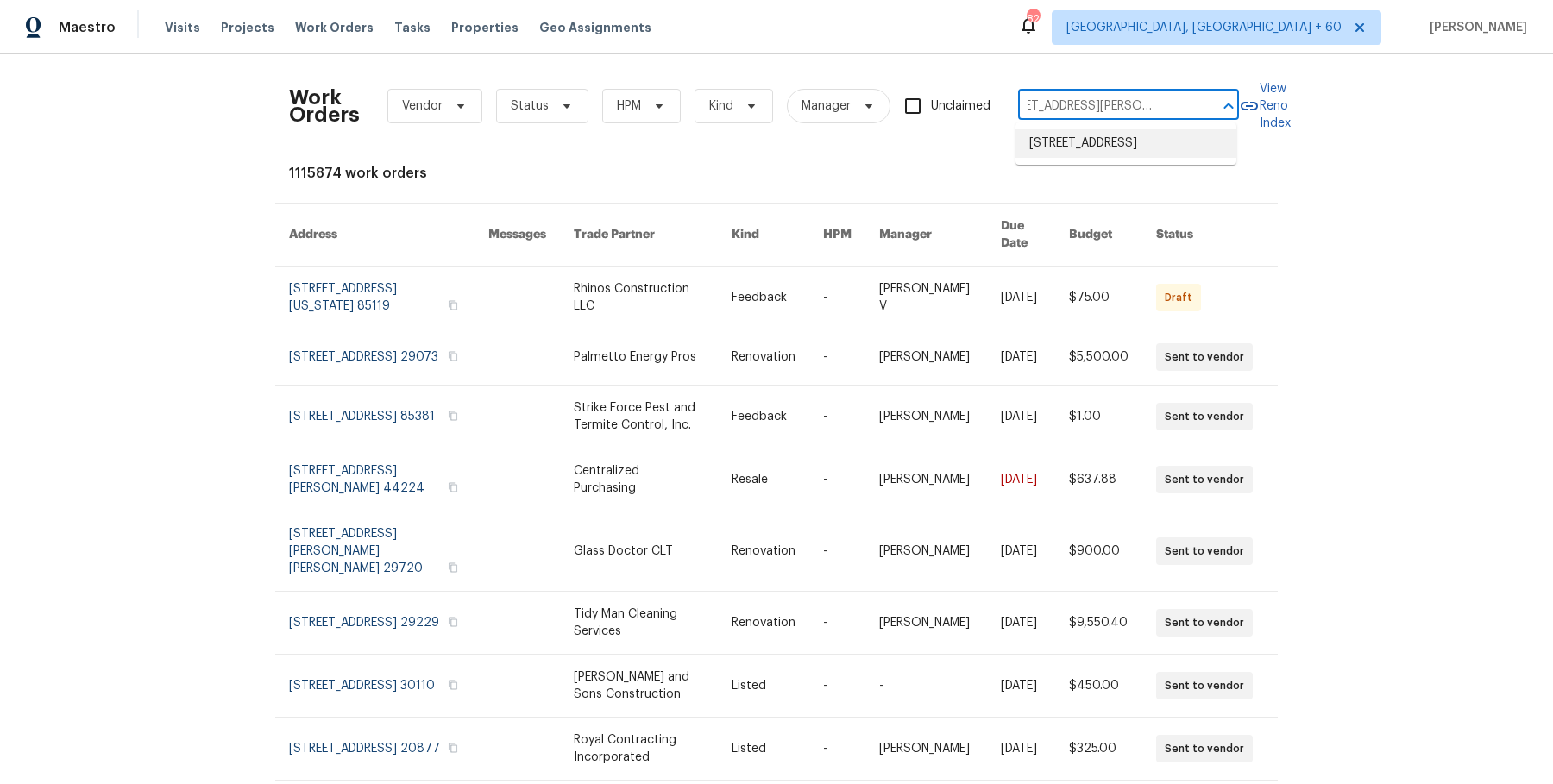
click at [1094, 140] on li "253 Palmetto Walk Dr, Summerville, SC 29486" at bounding box center [1125, 144] width 221 height 28
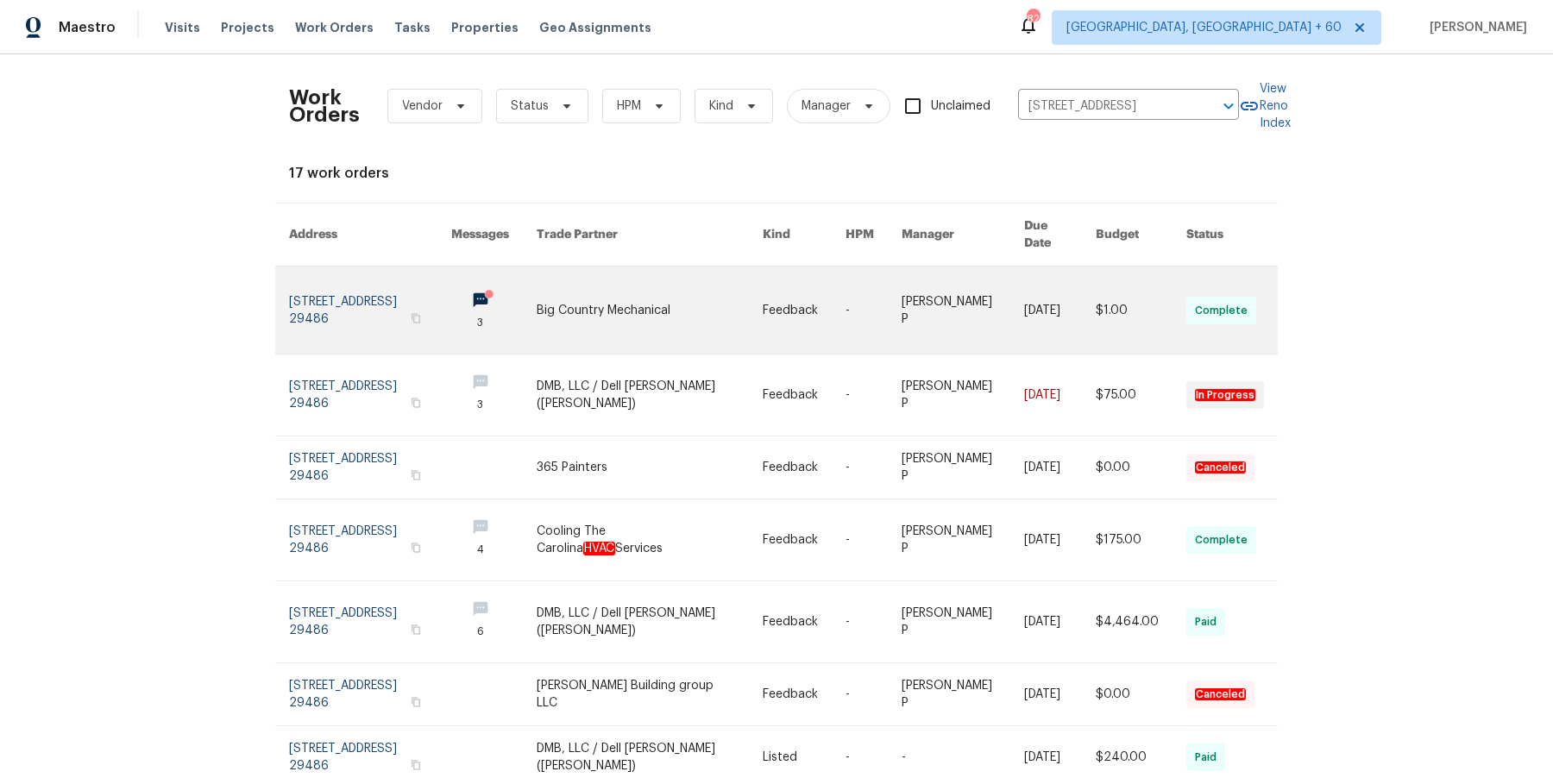
click at [1037, 290] on link at bounding box center [1060, 310] width 72 height 87
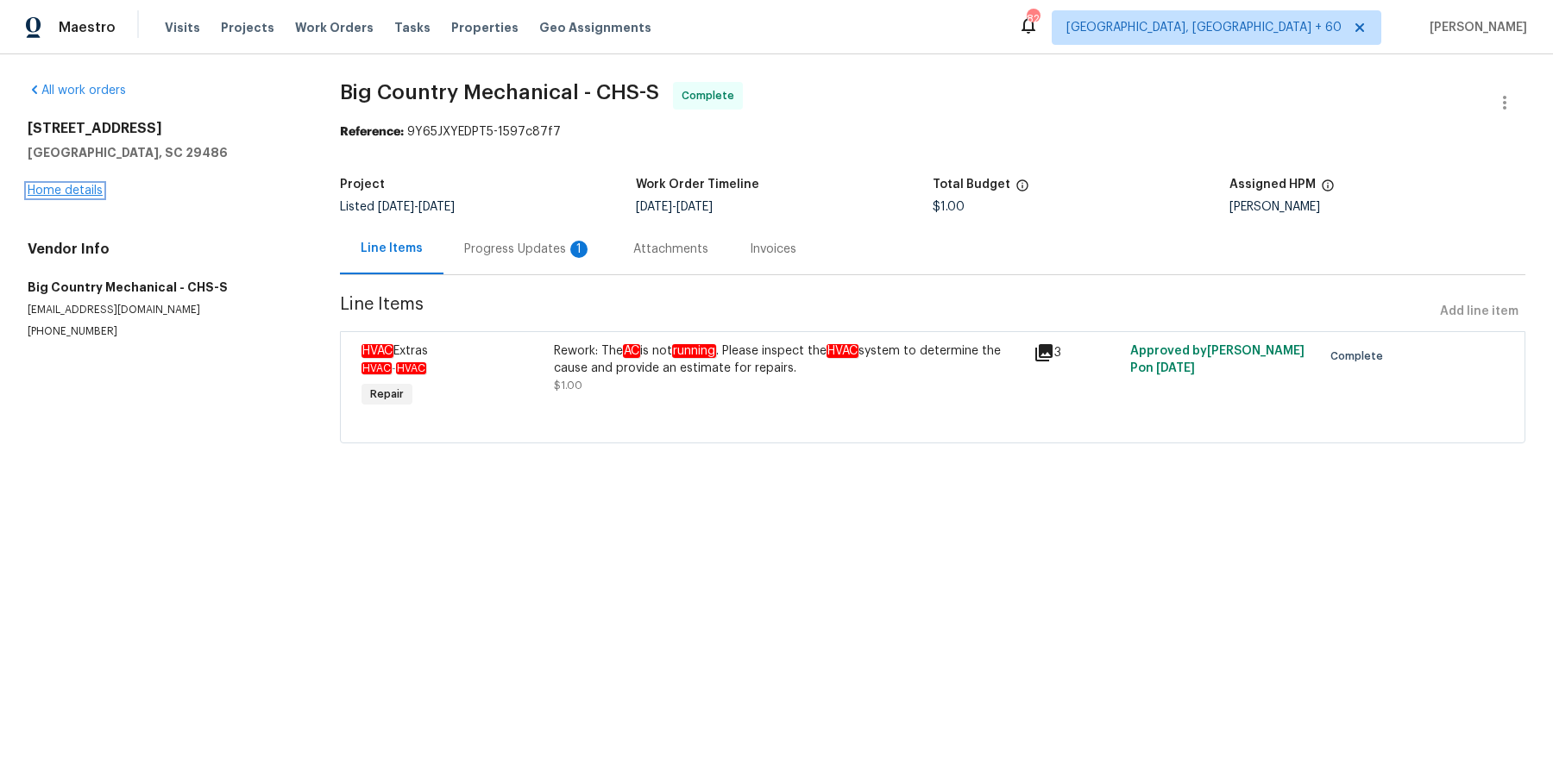
click at [95, 184] on link "Home details" at bounding box center [65, 190] width 75 height 12
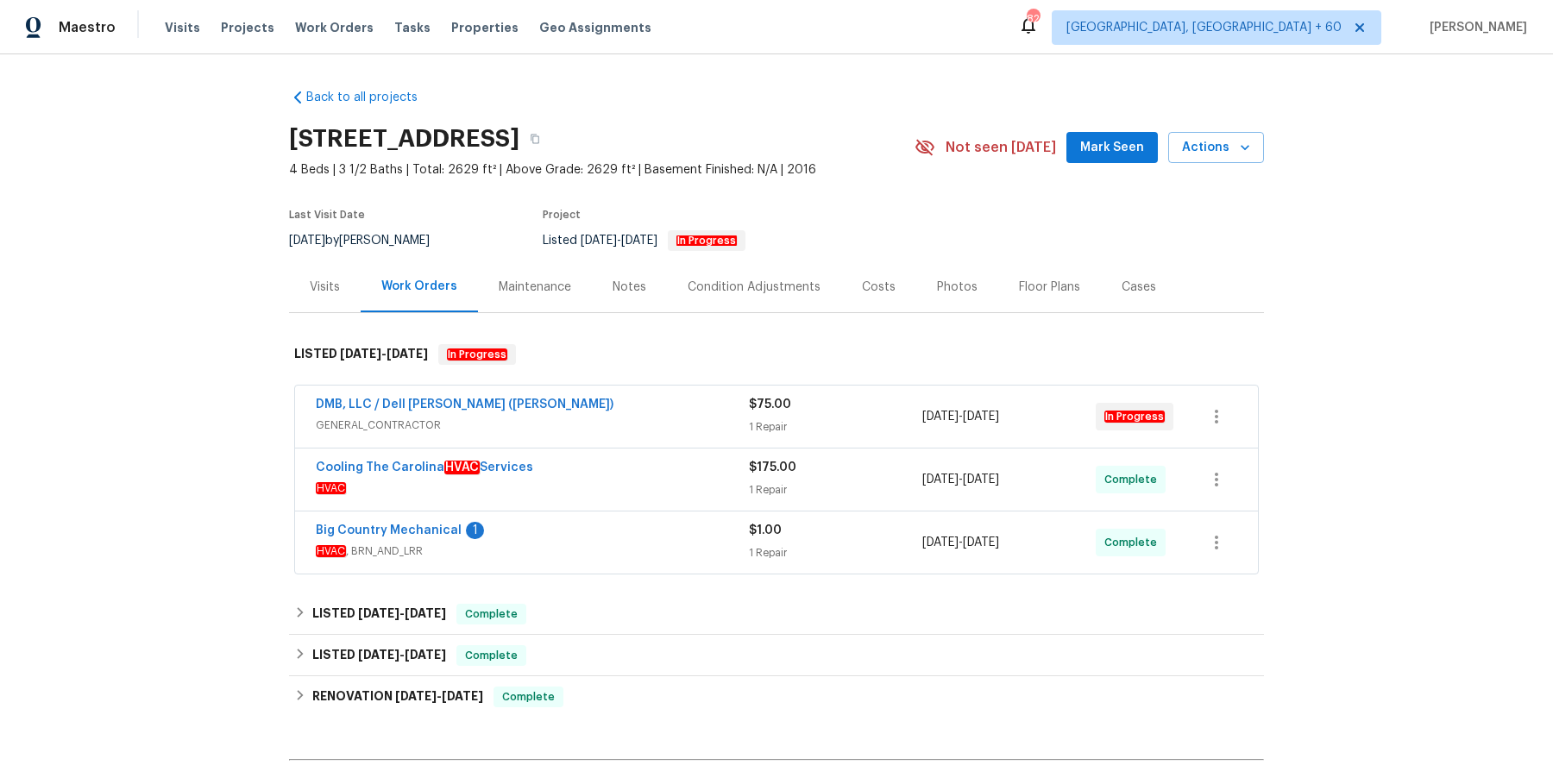
click at [718, 408] on div "DMB, LLC / Dell Bryson (Heise)" at bounding box center [532, 406] width 433 height 20
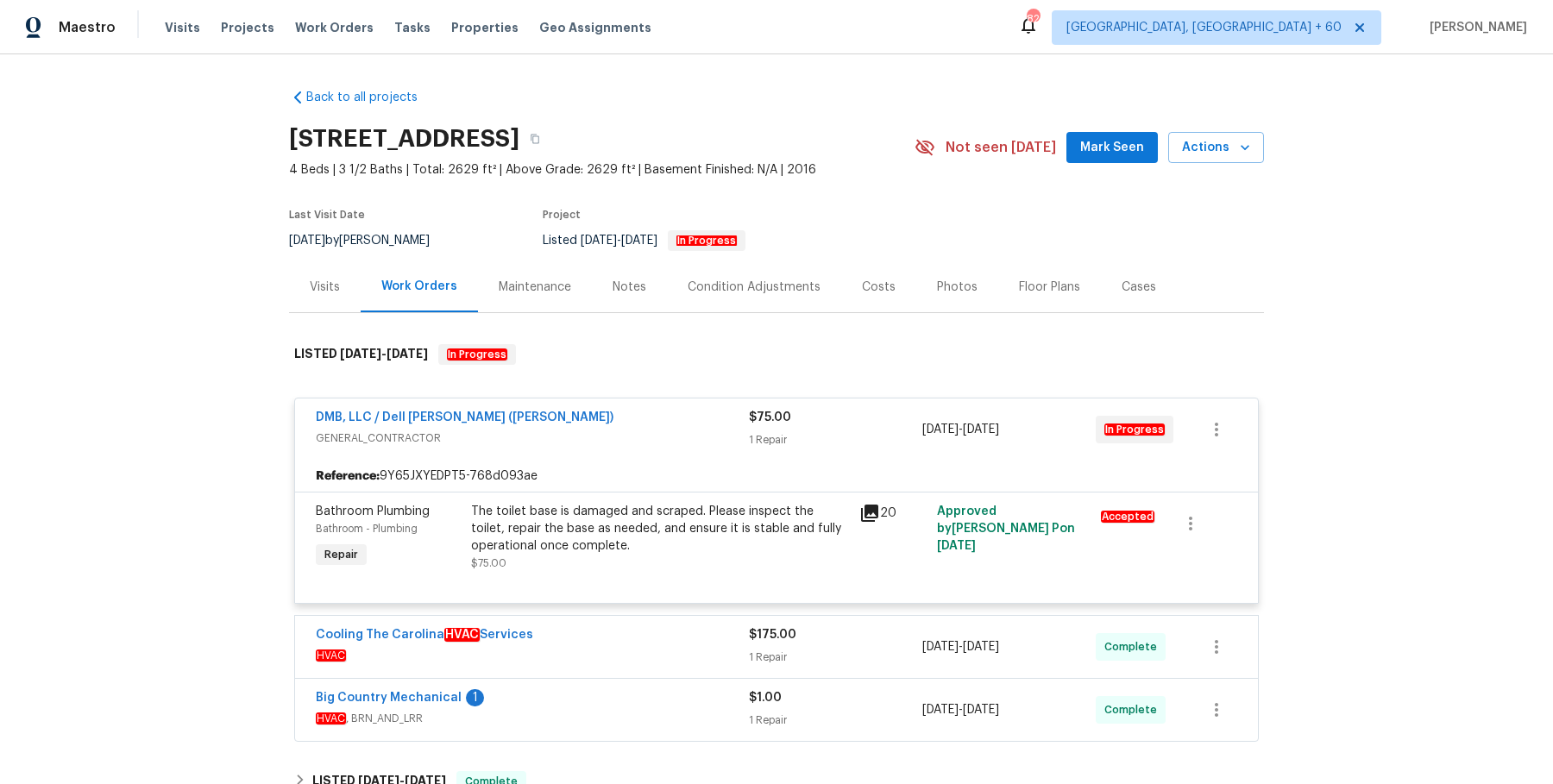
scroll to position [162, 0]
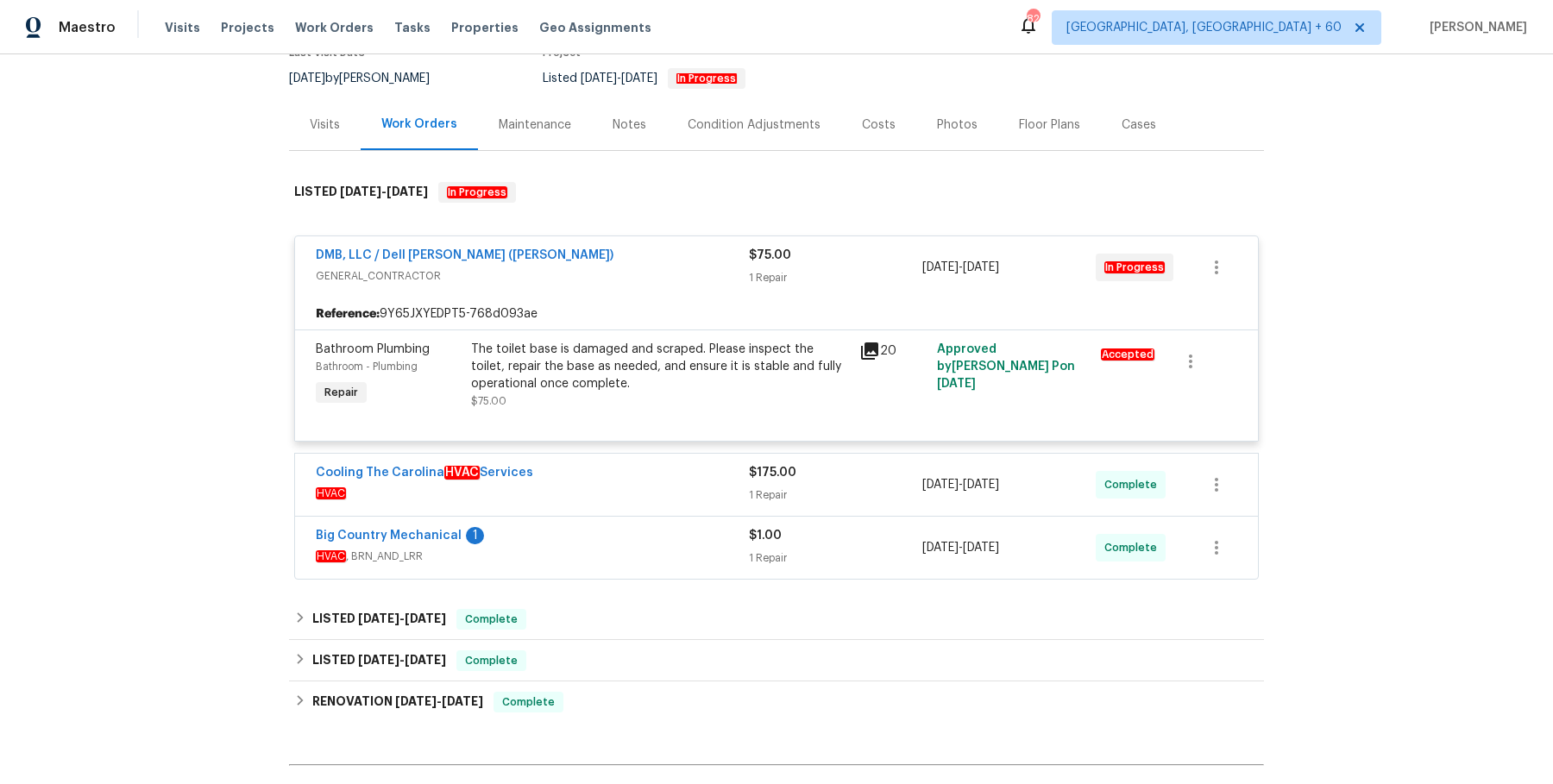
click at [692, 446] on div "DMB, LLC / Dell Bryson (Heise) GENERAL_CONTRACTOR $75.00 1 Repair 8/25/2025 - 8…" at bounding box center [776, 401] width 965 height 356
click at [697, 465] on div "Cooling The Carolina HVAC Services" at bounding box center [532, 474] width 433 height 20
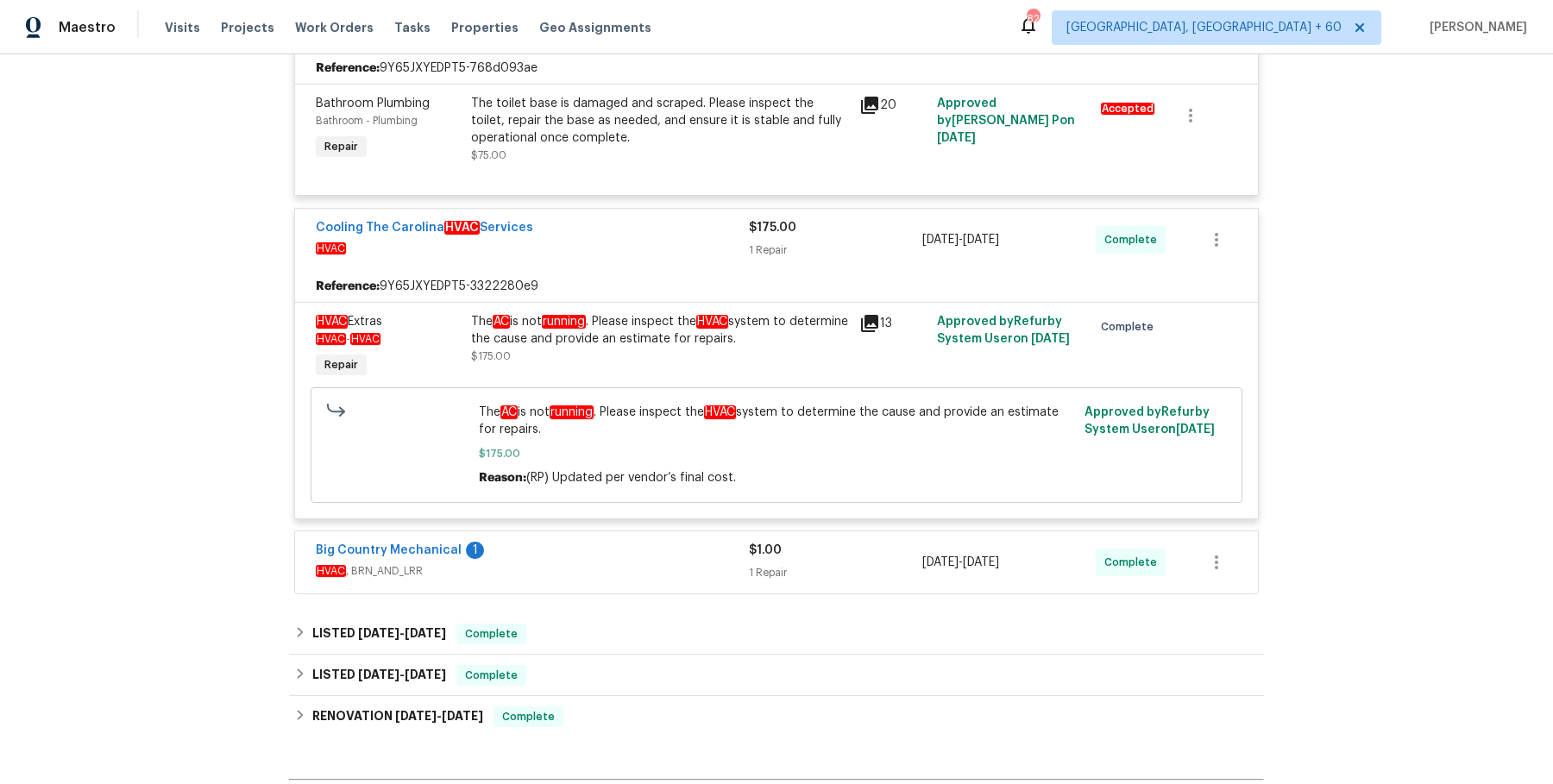
click at [679, 549] on div "Big Country Mechanical 1" at bounding box center [532, 552] width 433 height 20
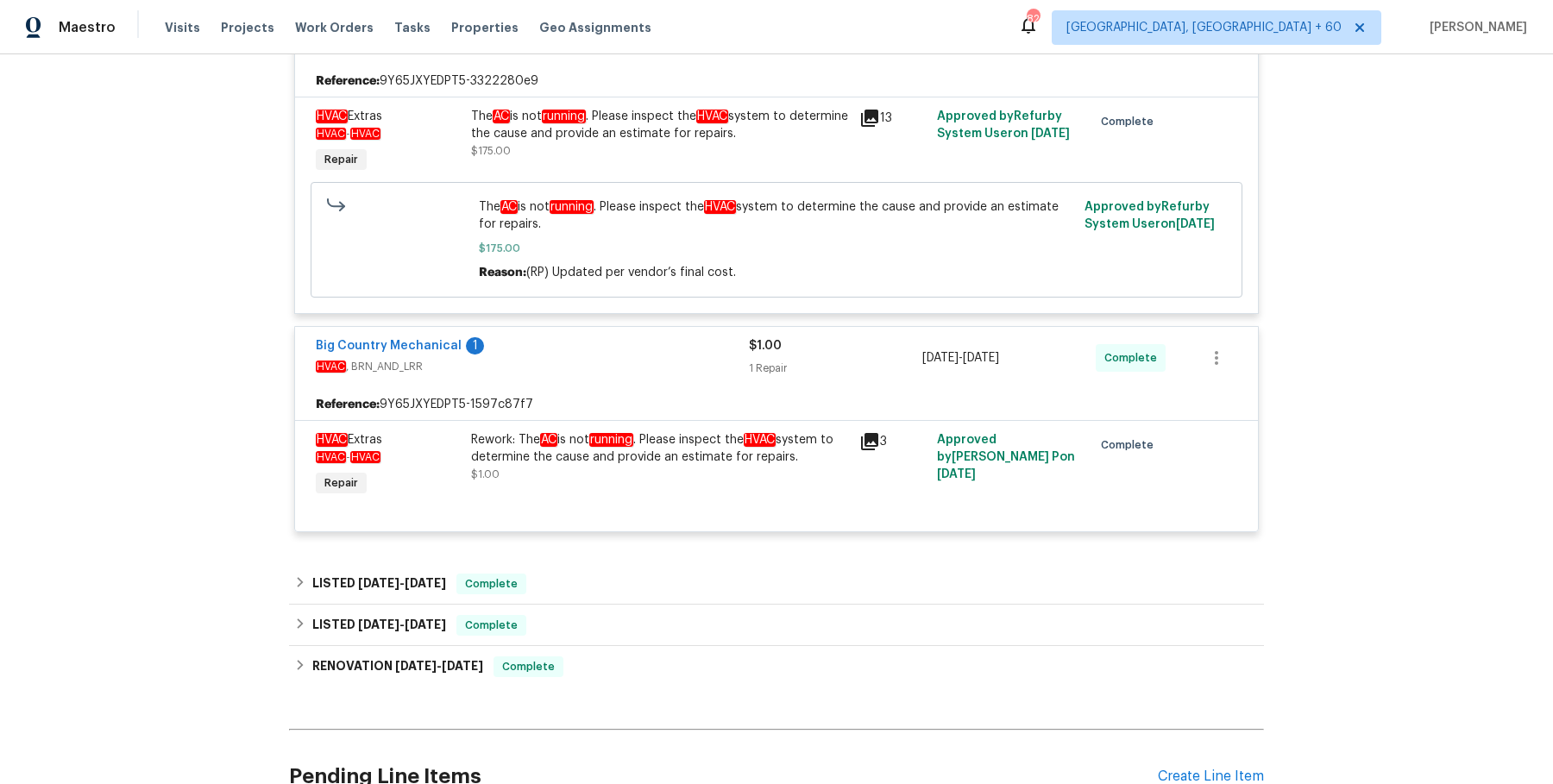
scroll to position [614, 0]
click at [672, 563] on div "LISTED 7/10/25 - 7/25/25 Complete" at bounding box center [776, 583] width 975 height 42
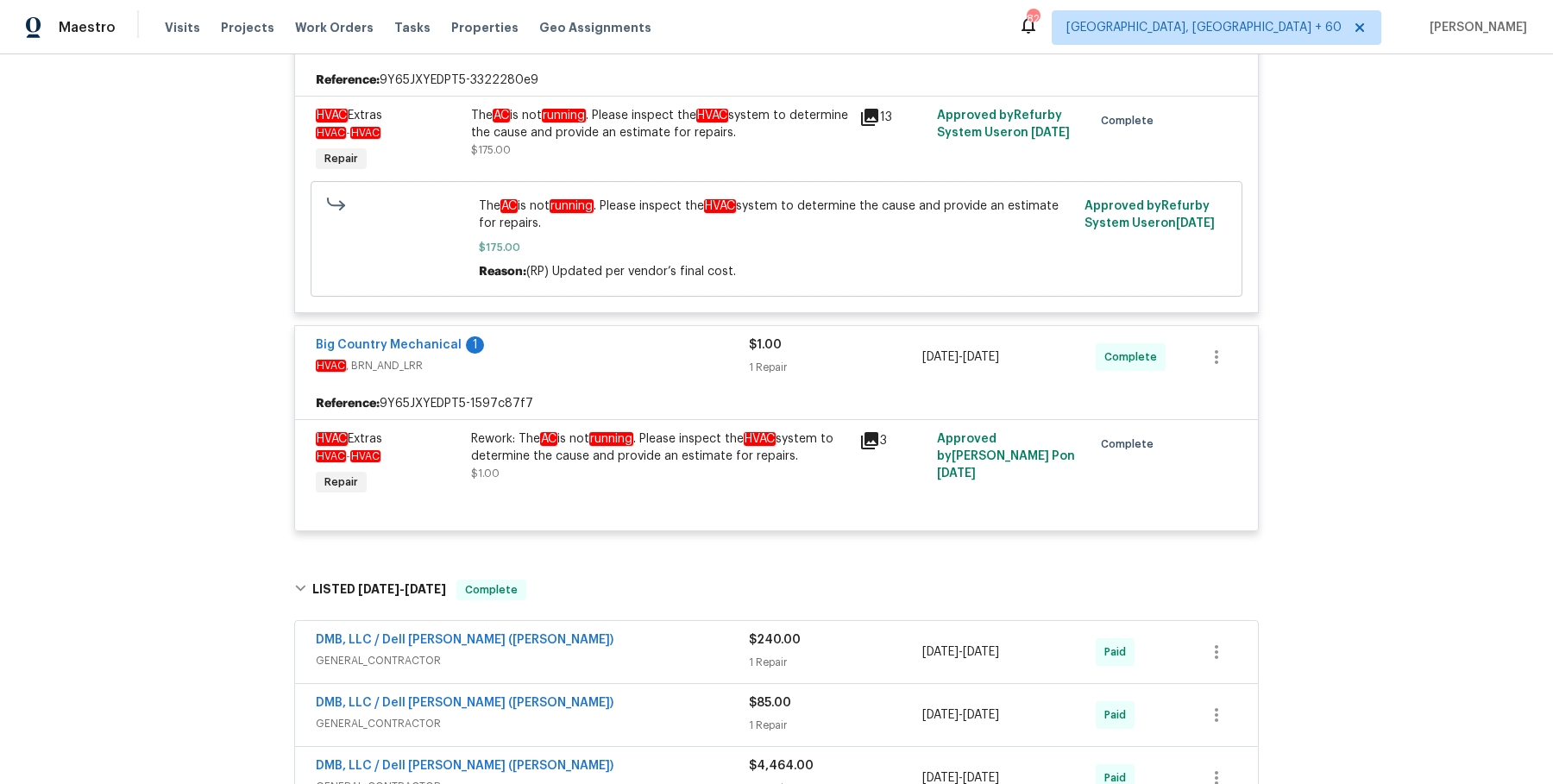
click at [653, 640] on div "DMB, LLC / Dell Bryson (Heise)" at bounding box center [532, 641] width 433 height 20
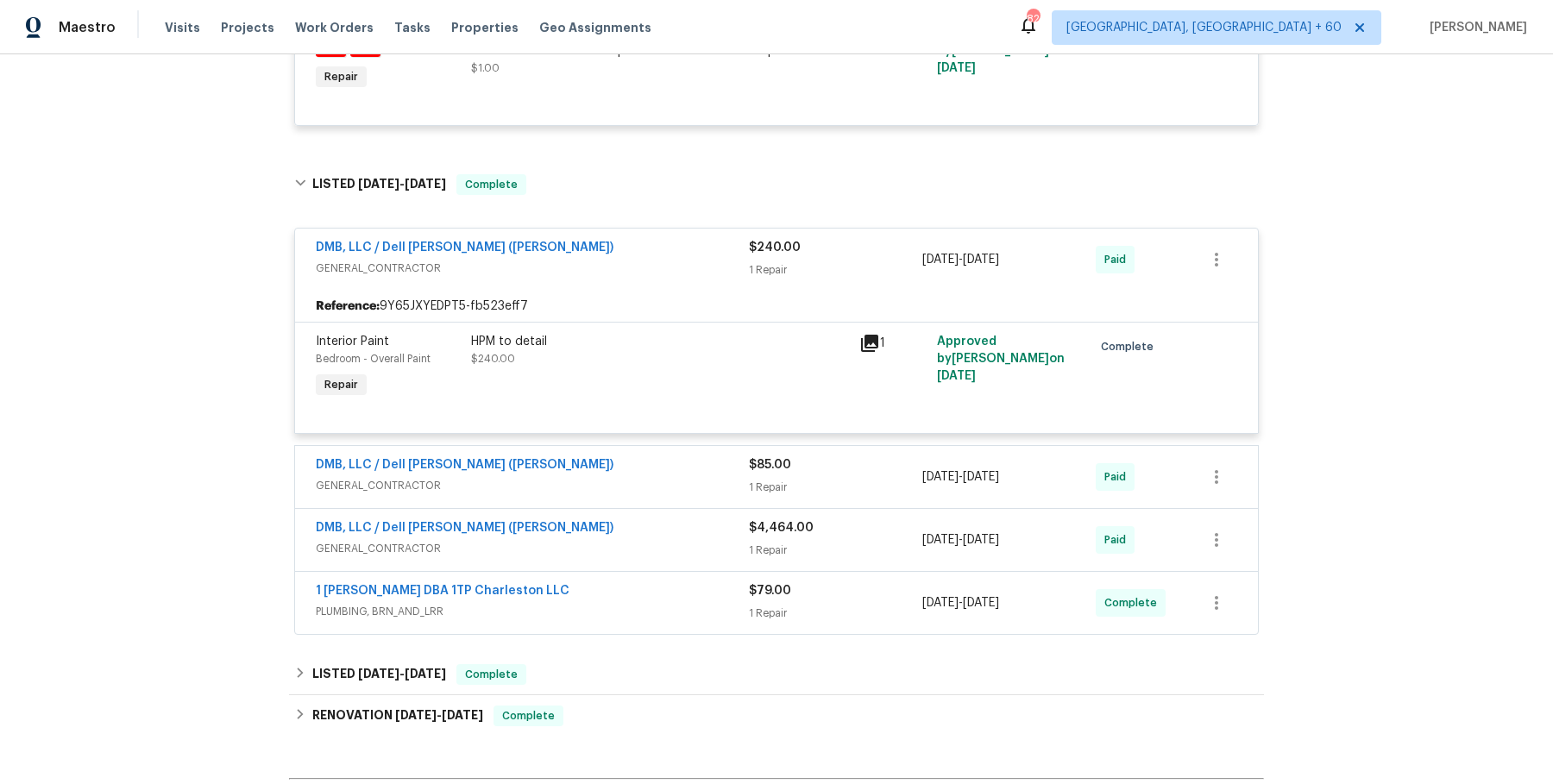
scroll to position [1022, 0]
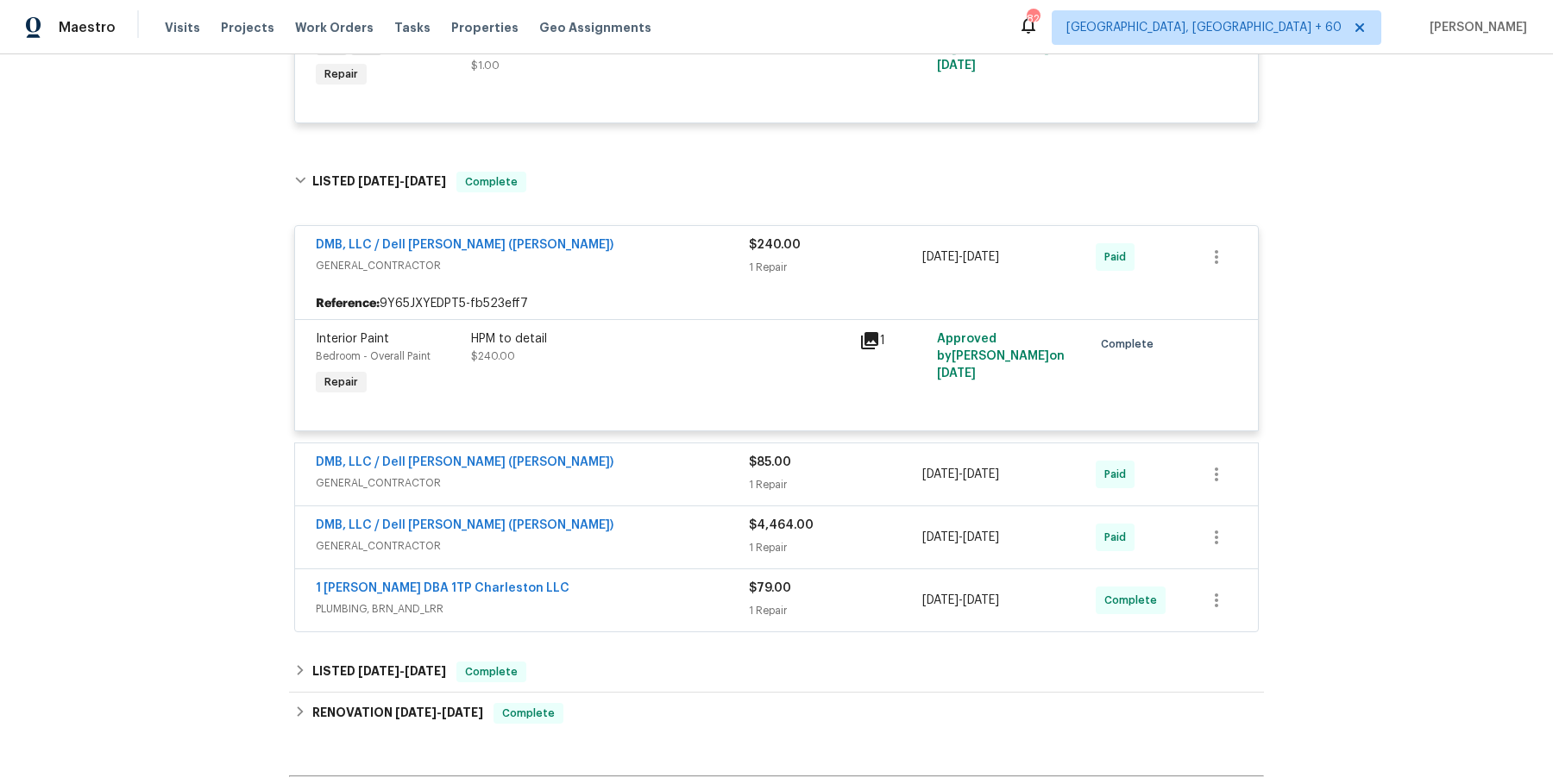
click at [687, 462] on div "DMB, LLC / Dell Bryson (Heise)" at bounding box center [532, 463] width 433 height 20
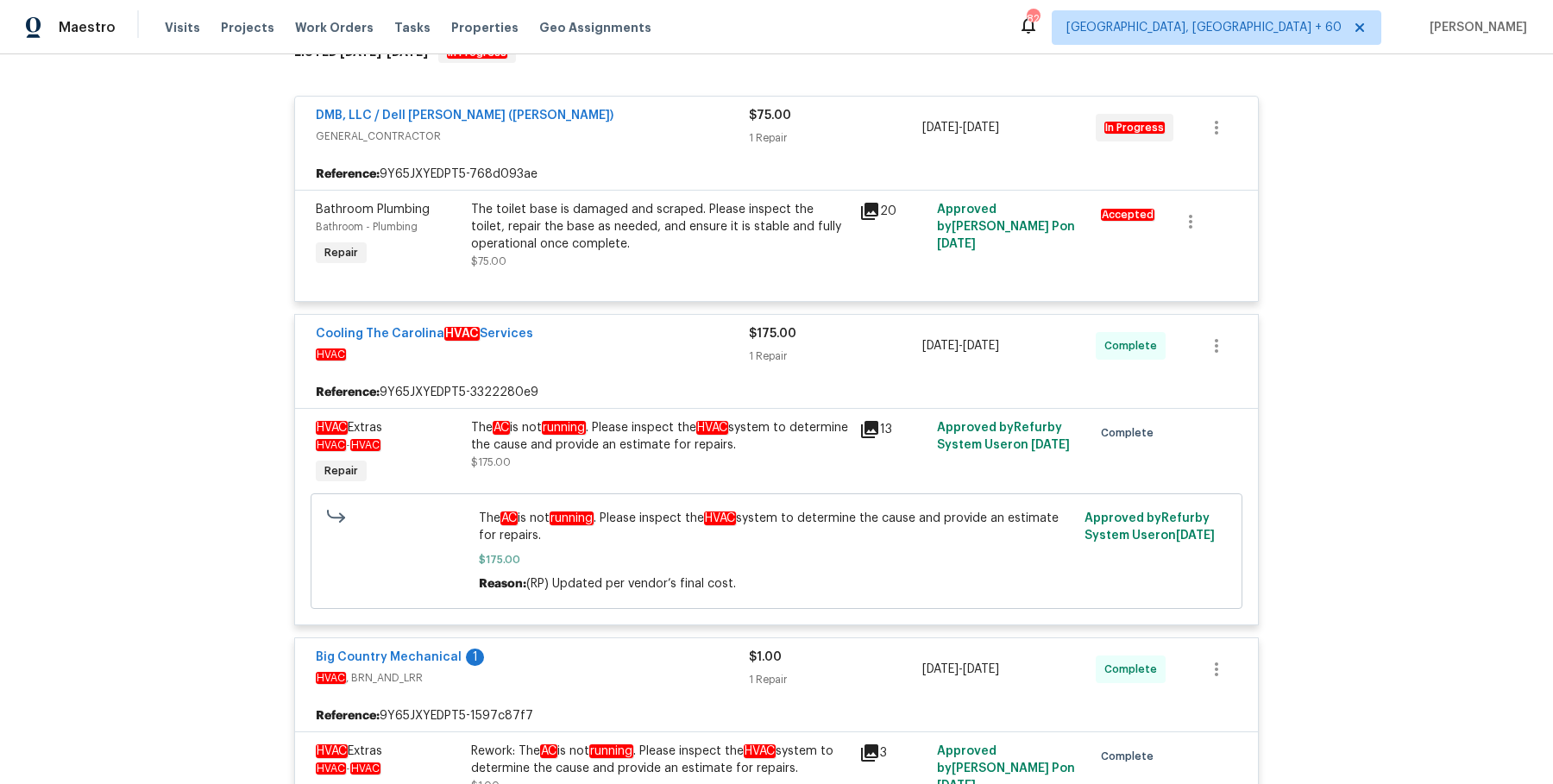
scroll to position [0, 0]
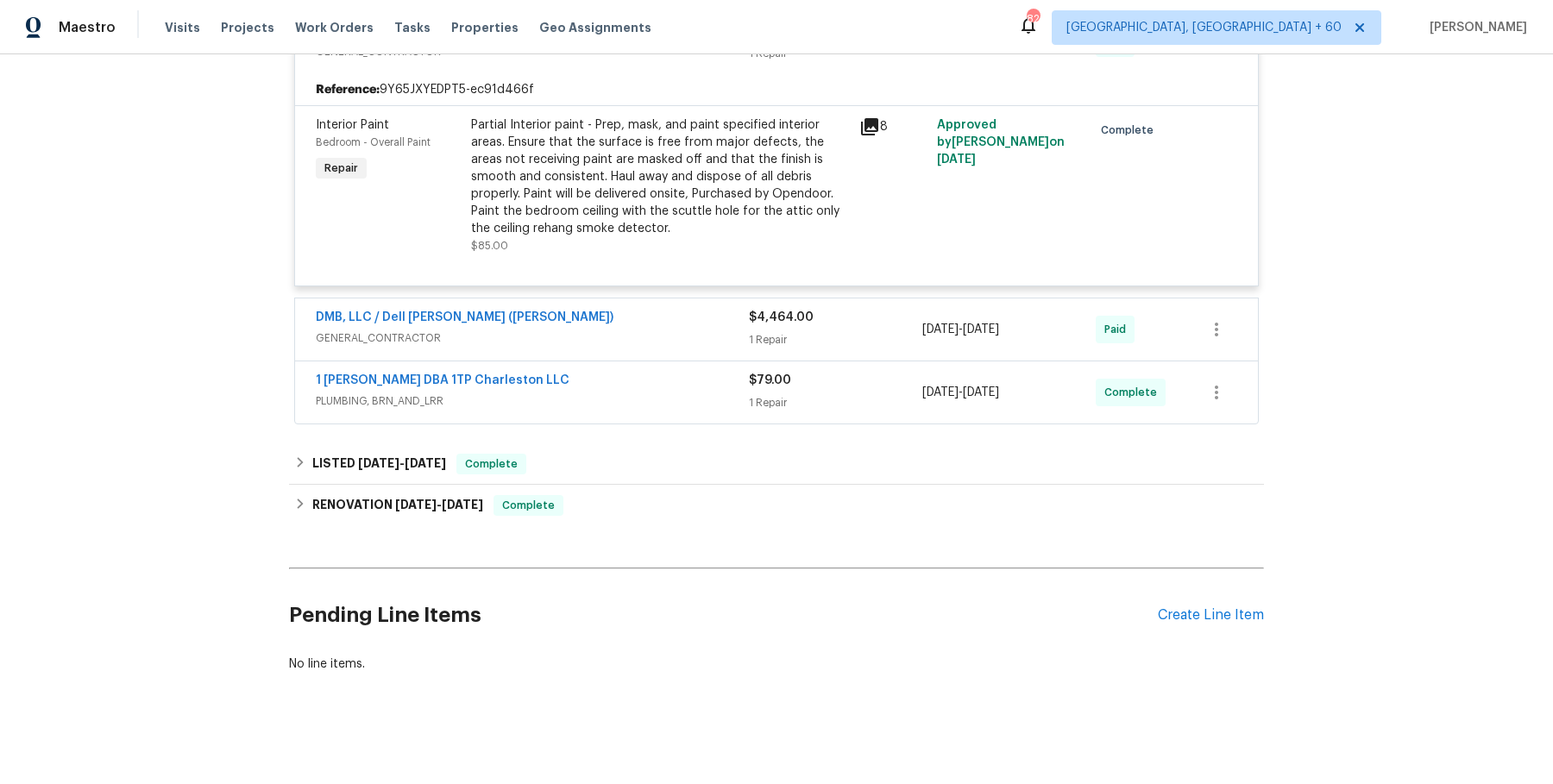
click at [584, 322] on div "DMB, LLC / Dell Bryson (Heise)" at bounding box center [532, 319] width 433 height 20
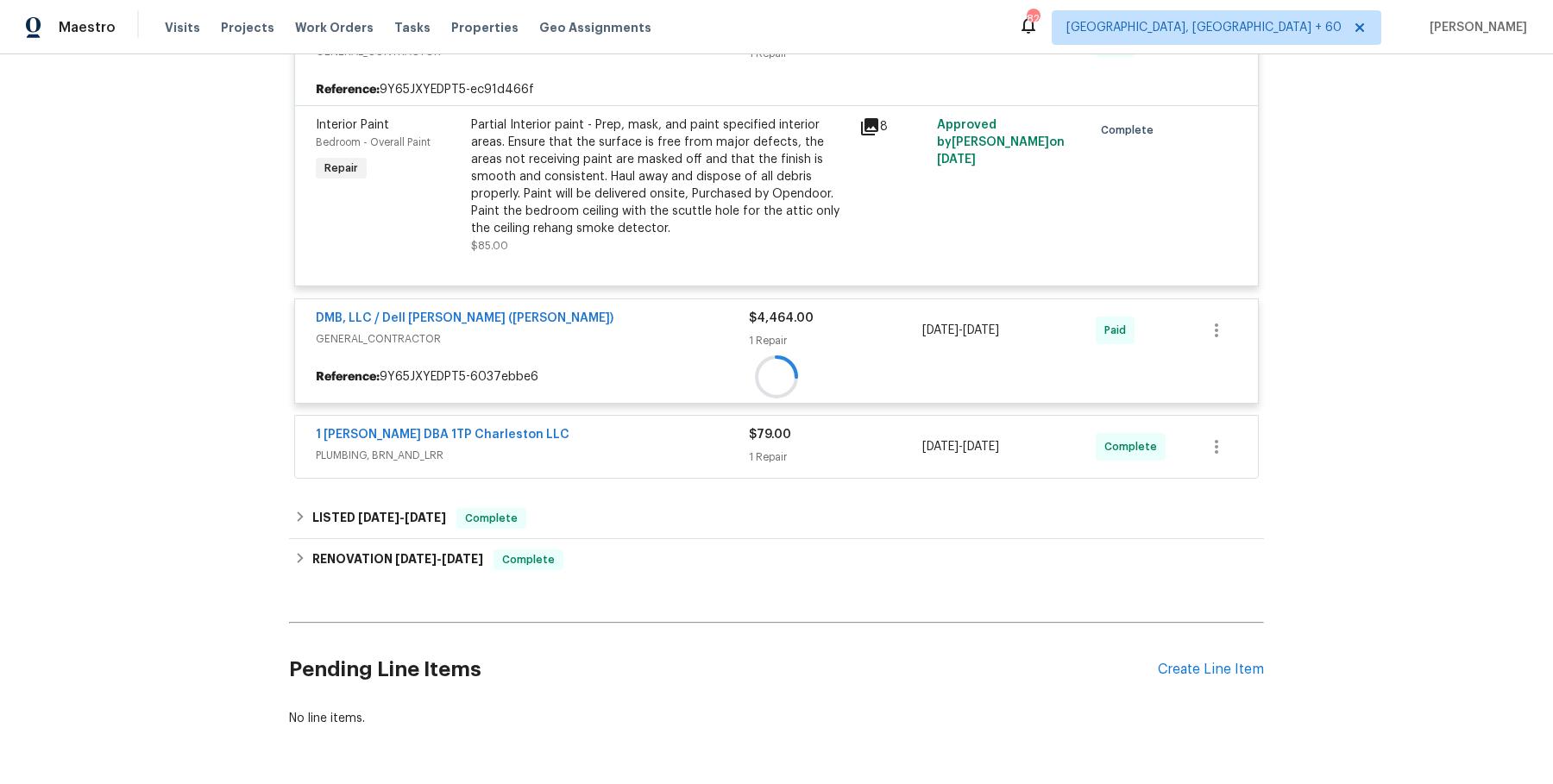
scroll to position [1510, 0]
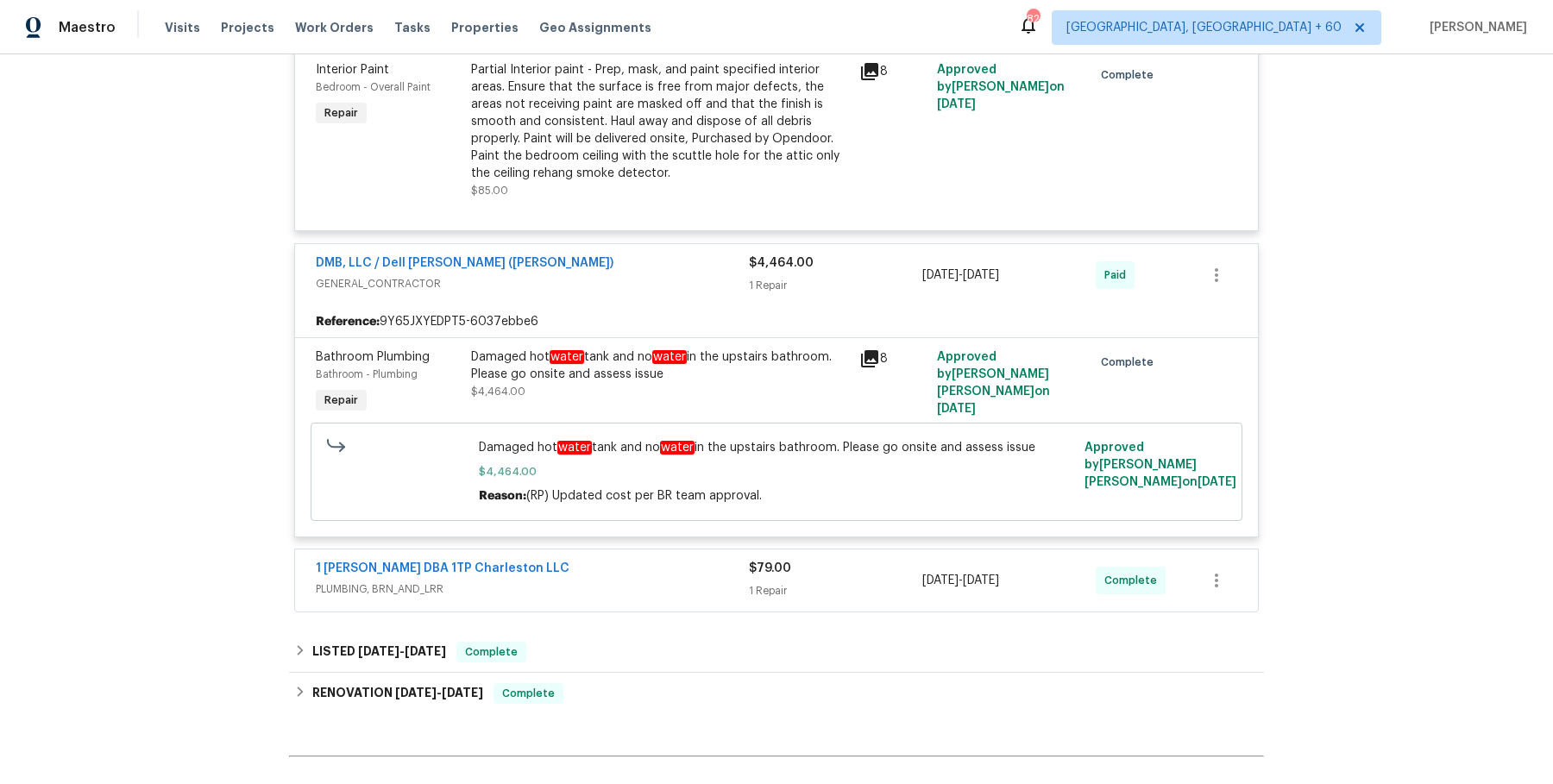
click at [586, 566] on div "1 Tom Plumber DBA 1TP Charleston LLC" at bounding box center [532, 570] width 433 height 20
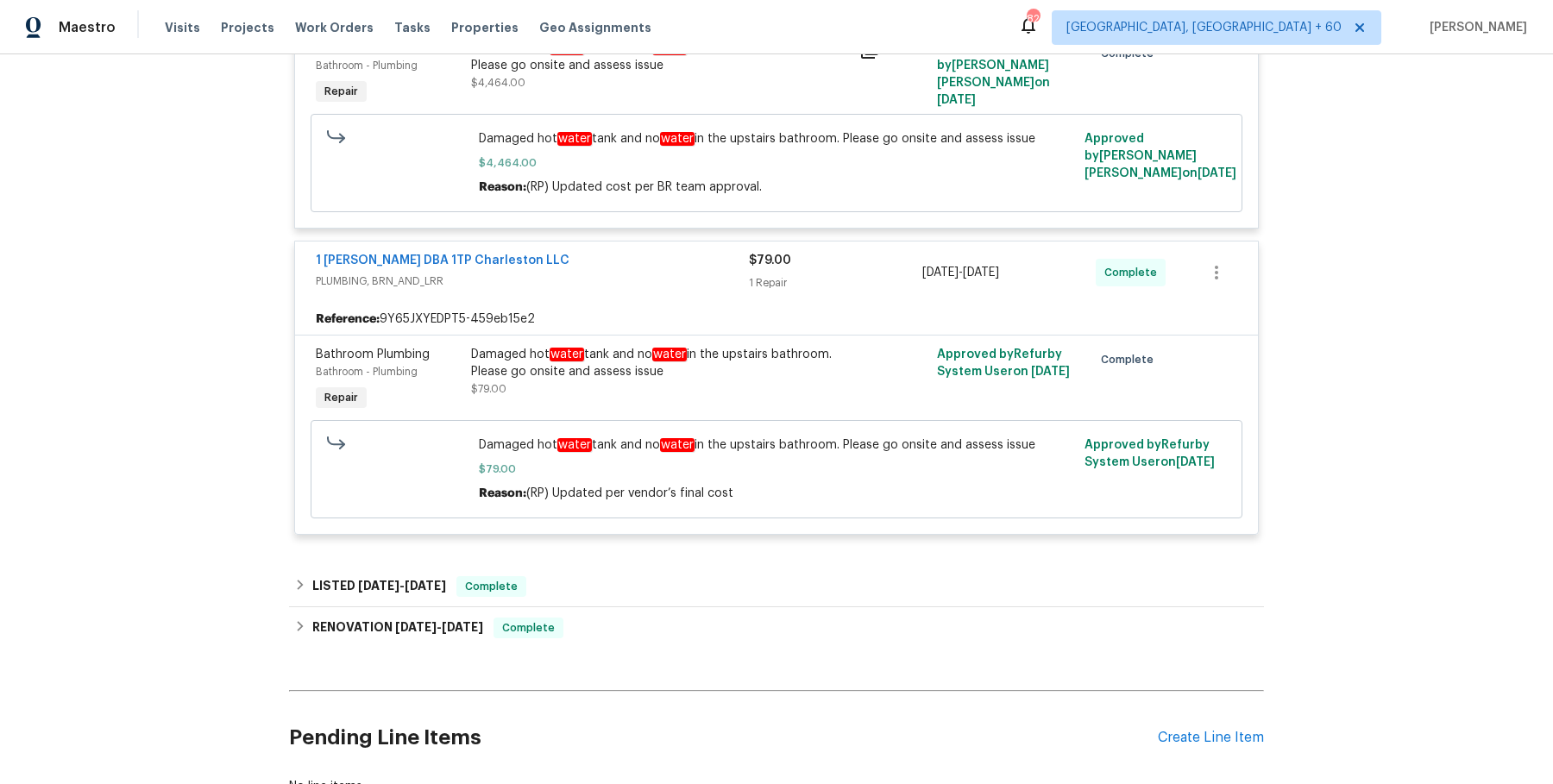
scroll to position [1851, 0]
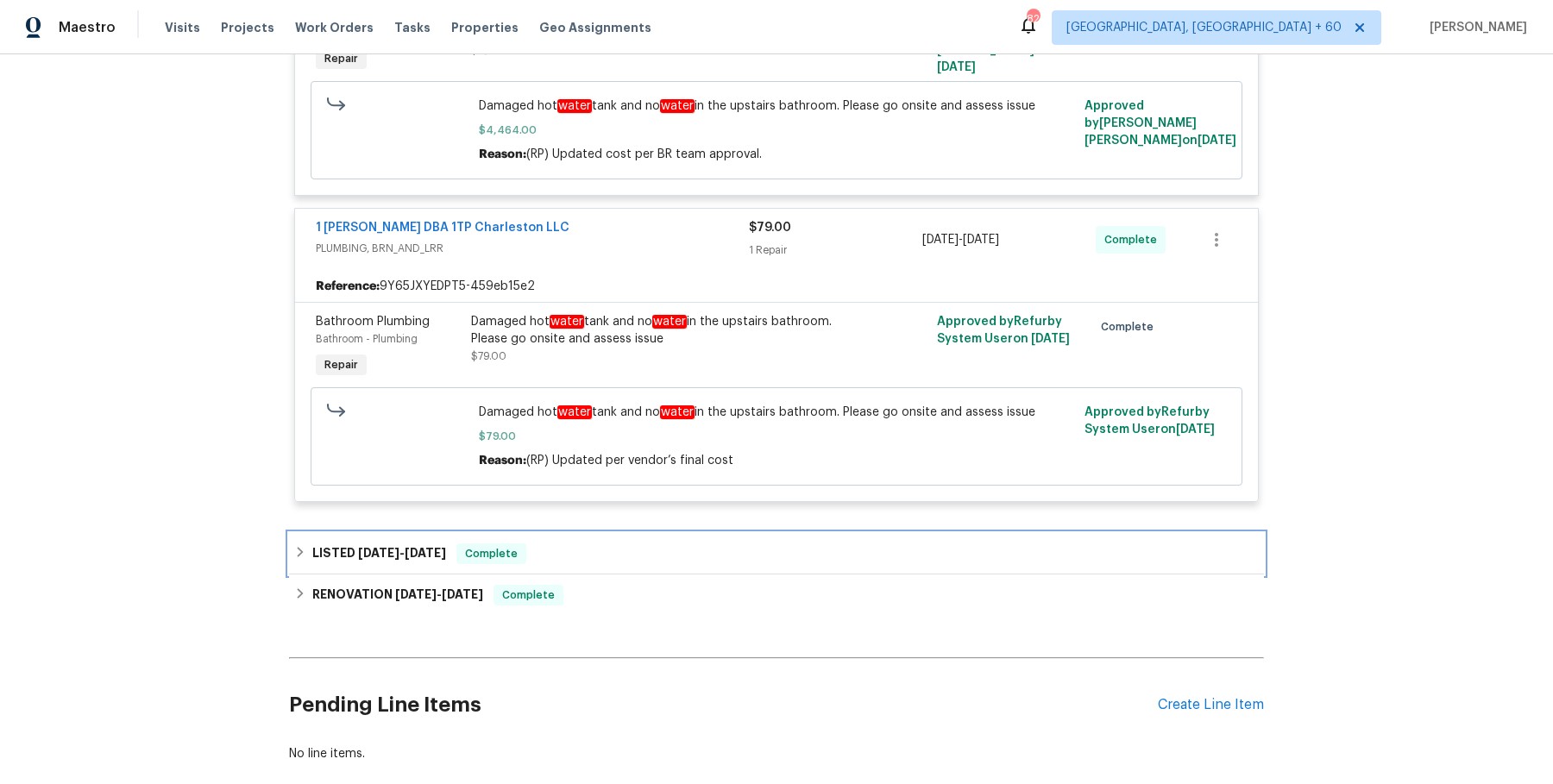
click at [609, 562] on div "LISTED 3/26/25 - 6/28/25 Complete" at bounding box center [776, 554] width 975 height 42
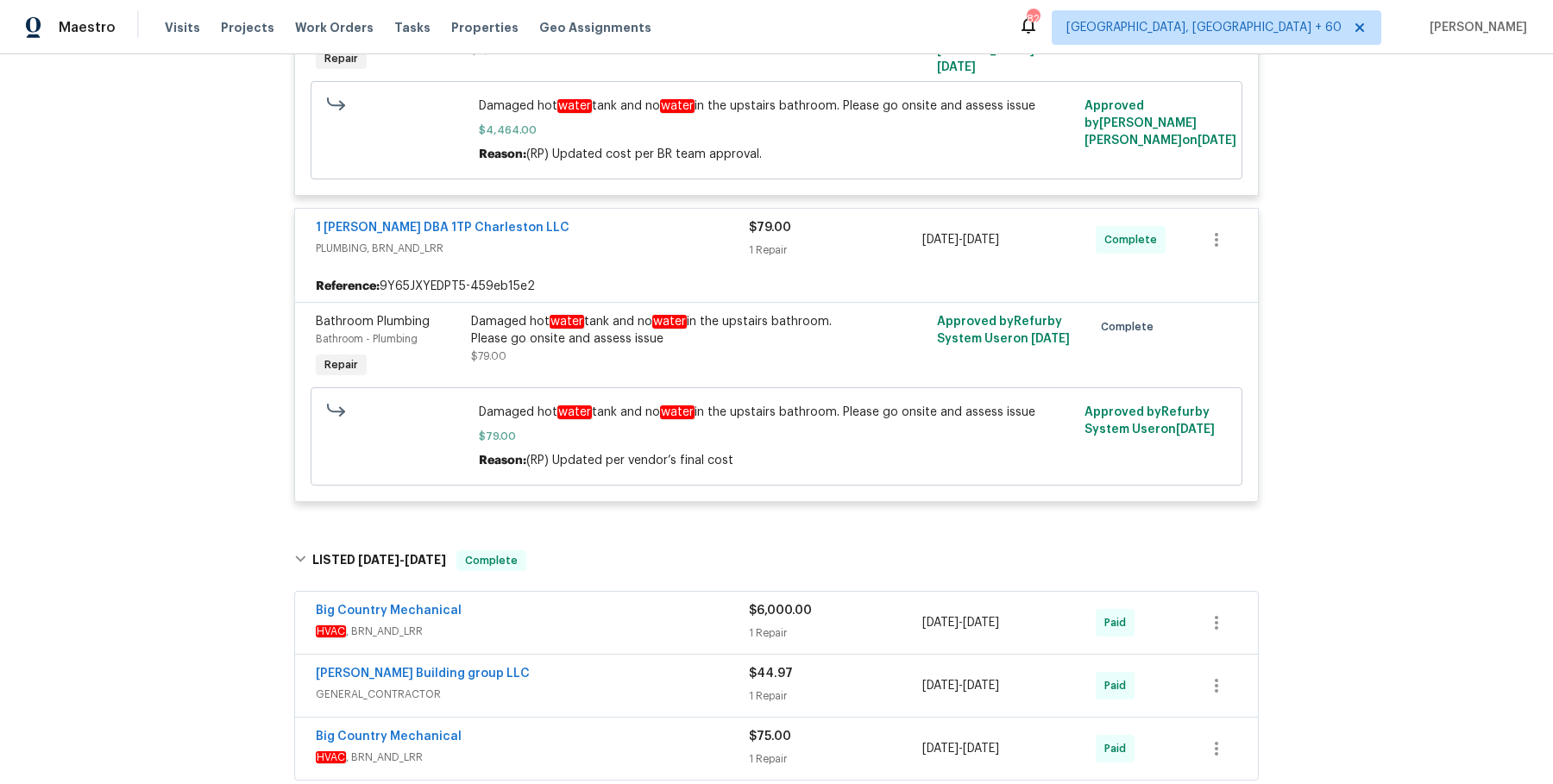
click at [594, 623] on span "HVAC , BRN_AND_LRR" at bounding box center [532, 631] width 433 height 17
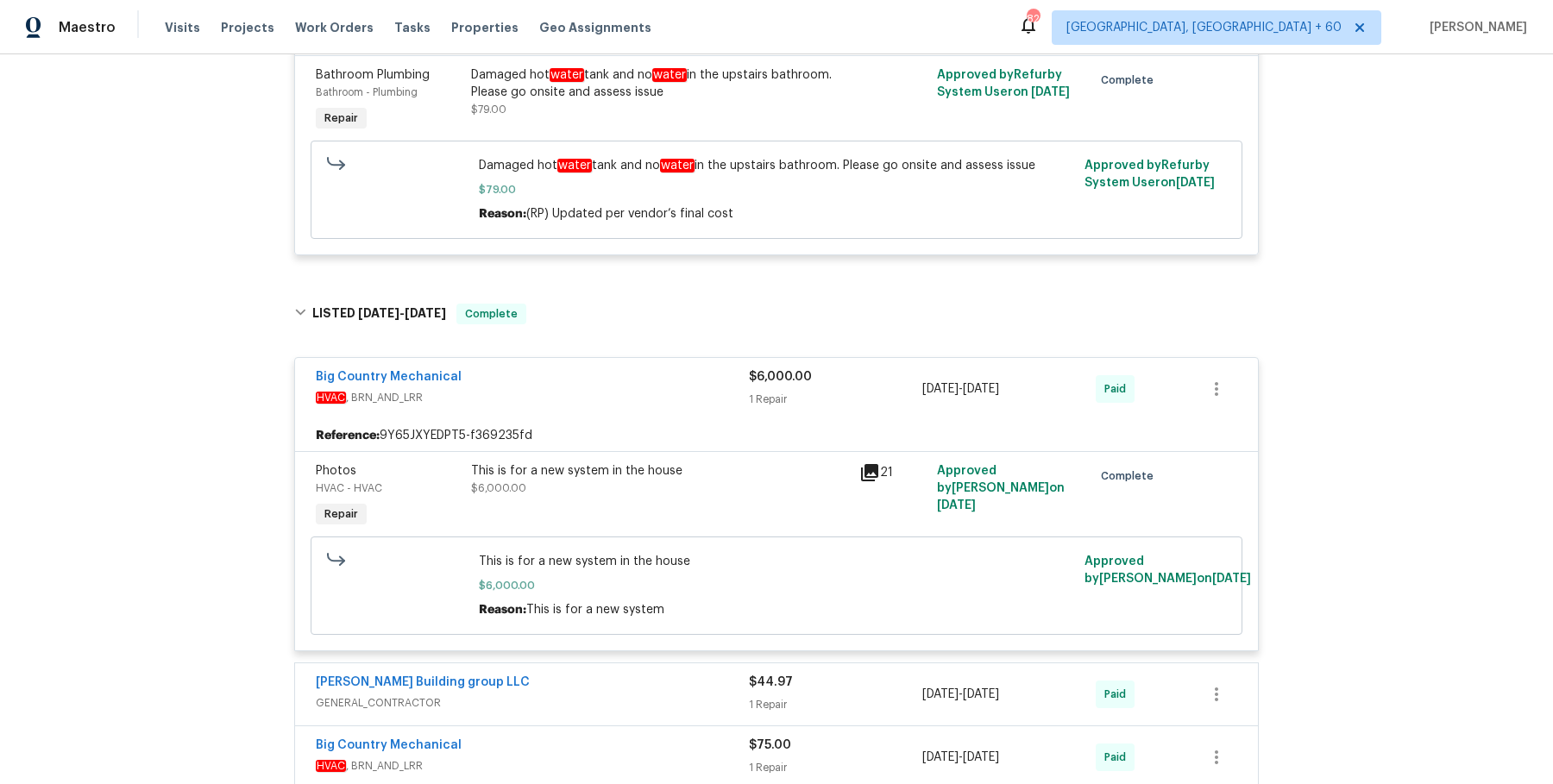
scroll to position [2192, 0]
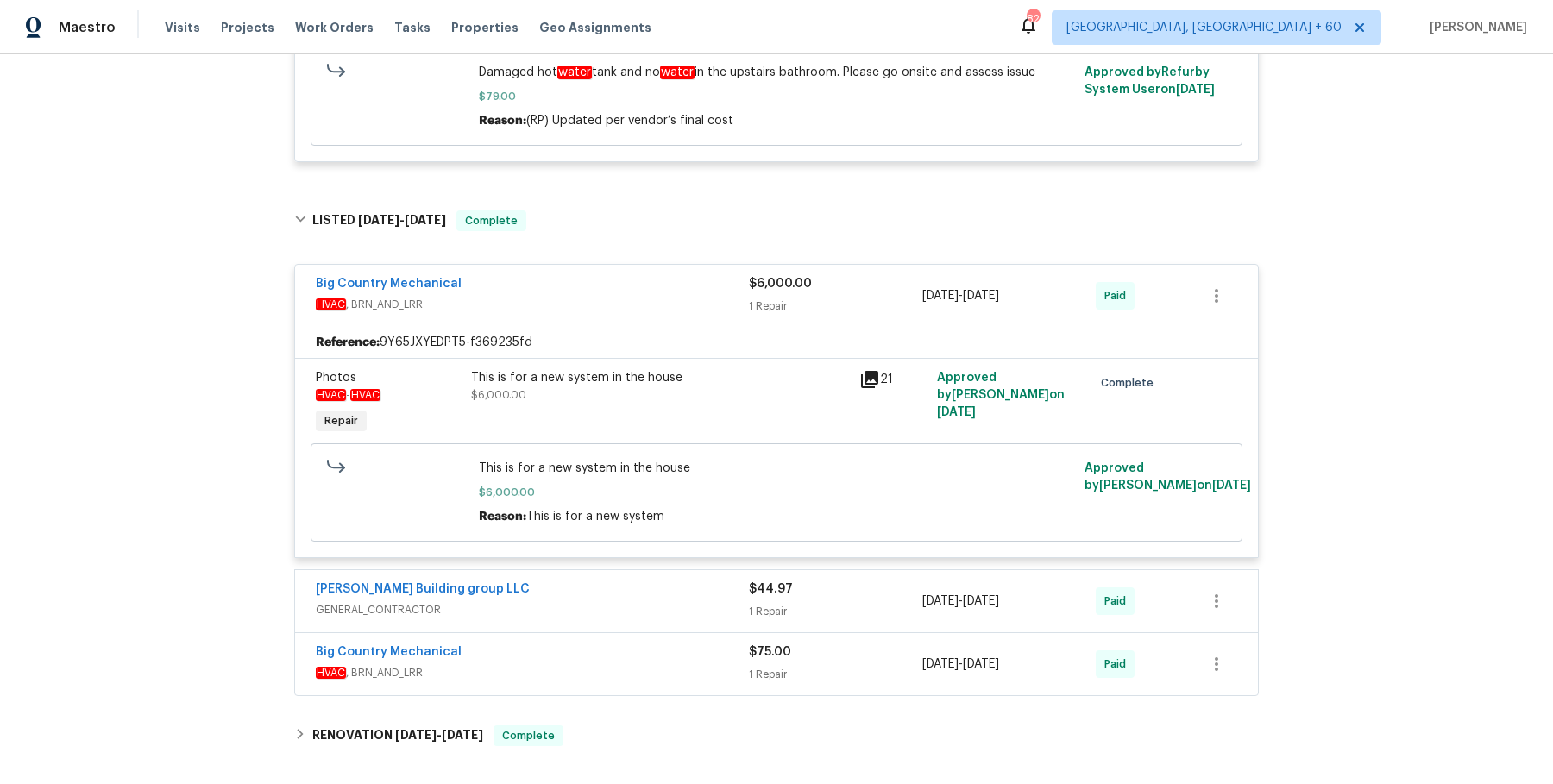
click at [594, 594] on div "Cobos Building group LLC" at bounding box center [532, 590] width 433 height 20
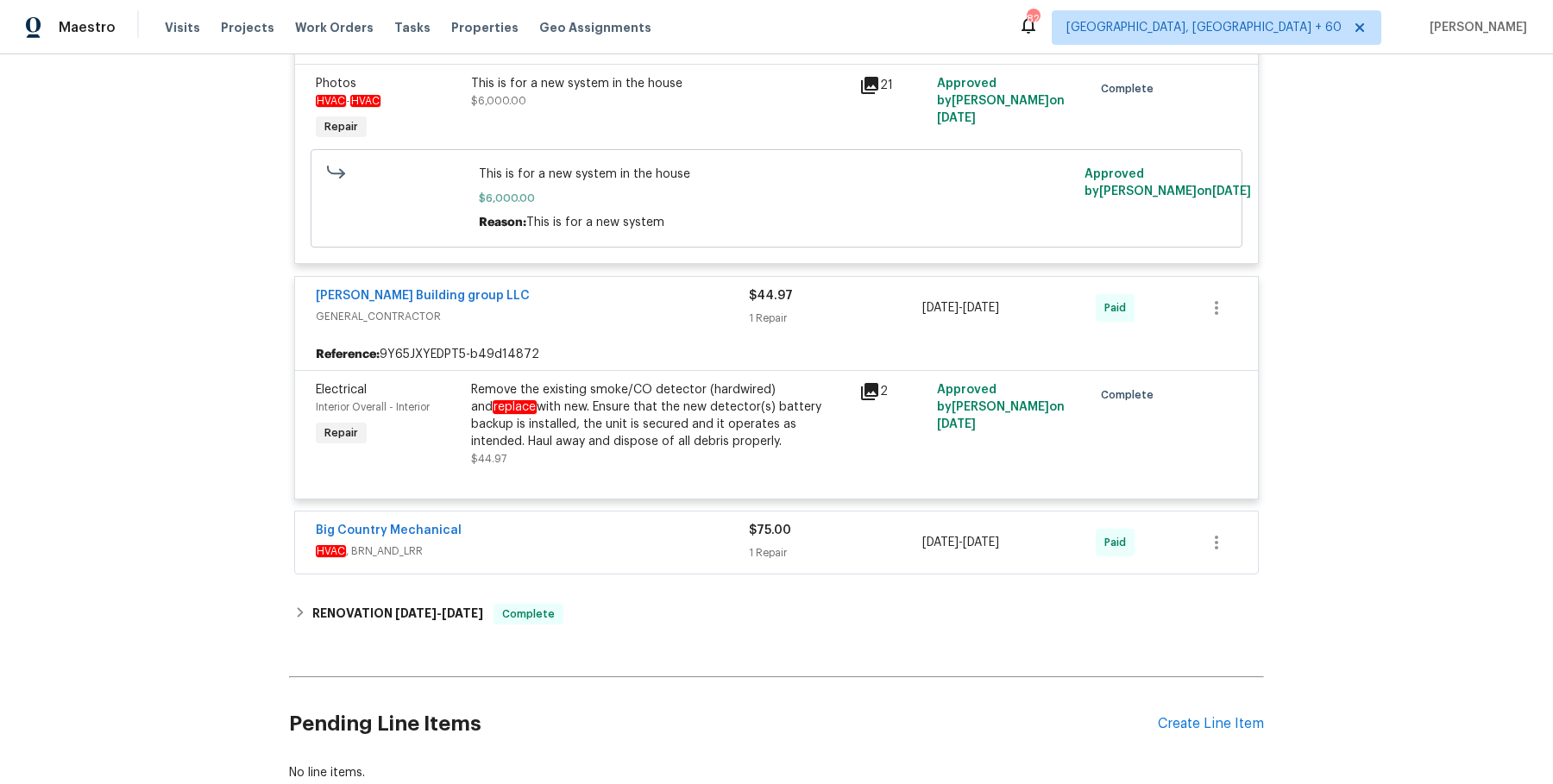
scroll to position [2594, 0]
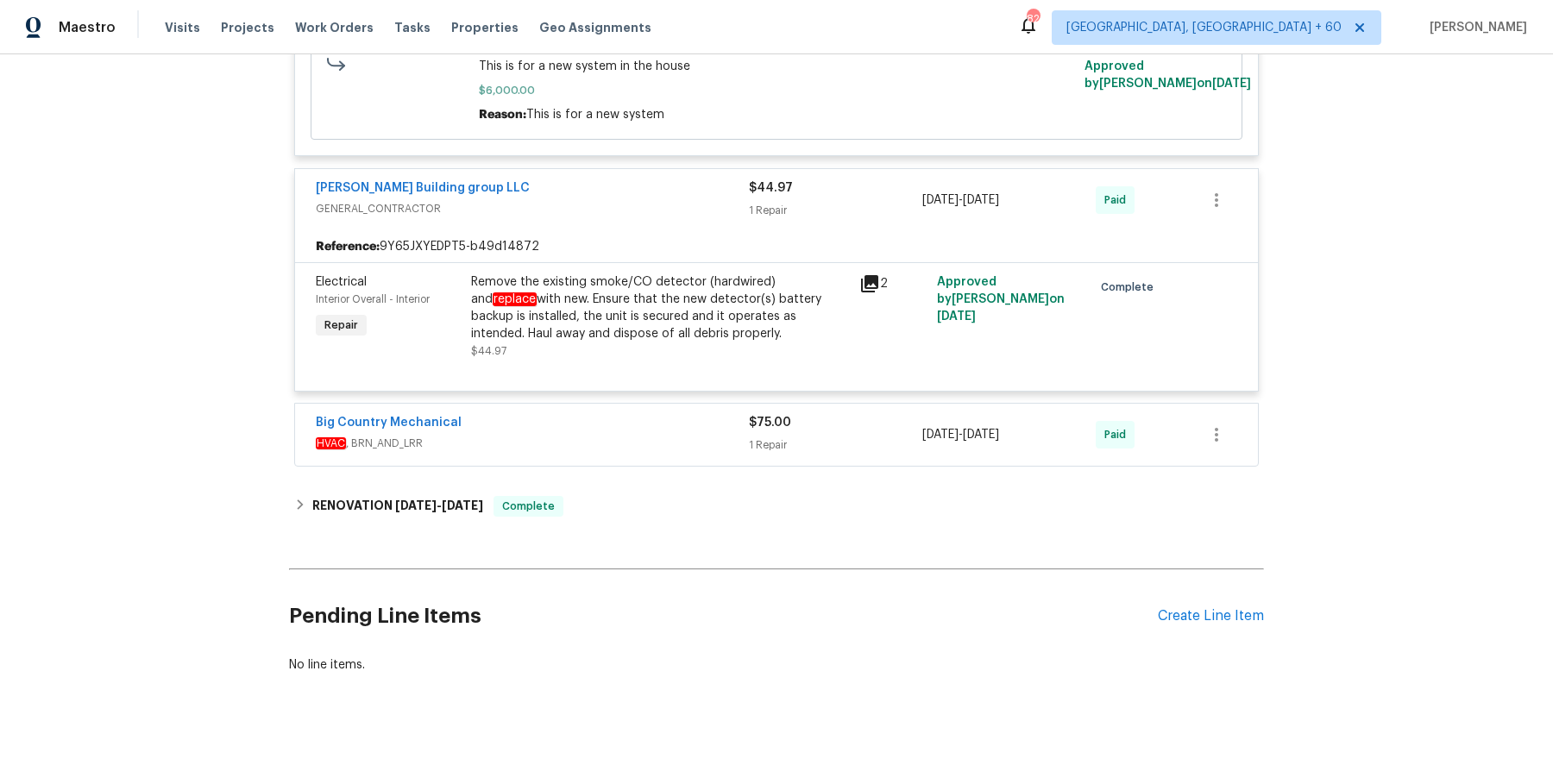
click at [634, 448] on div "Big Country Mechanical HVAC , BRN_AND_LRR" at bounding box center [532, 434] width 433 height 42
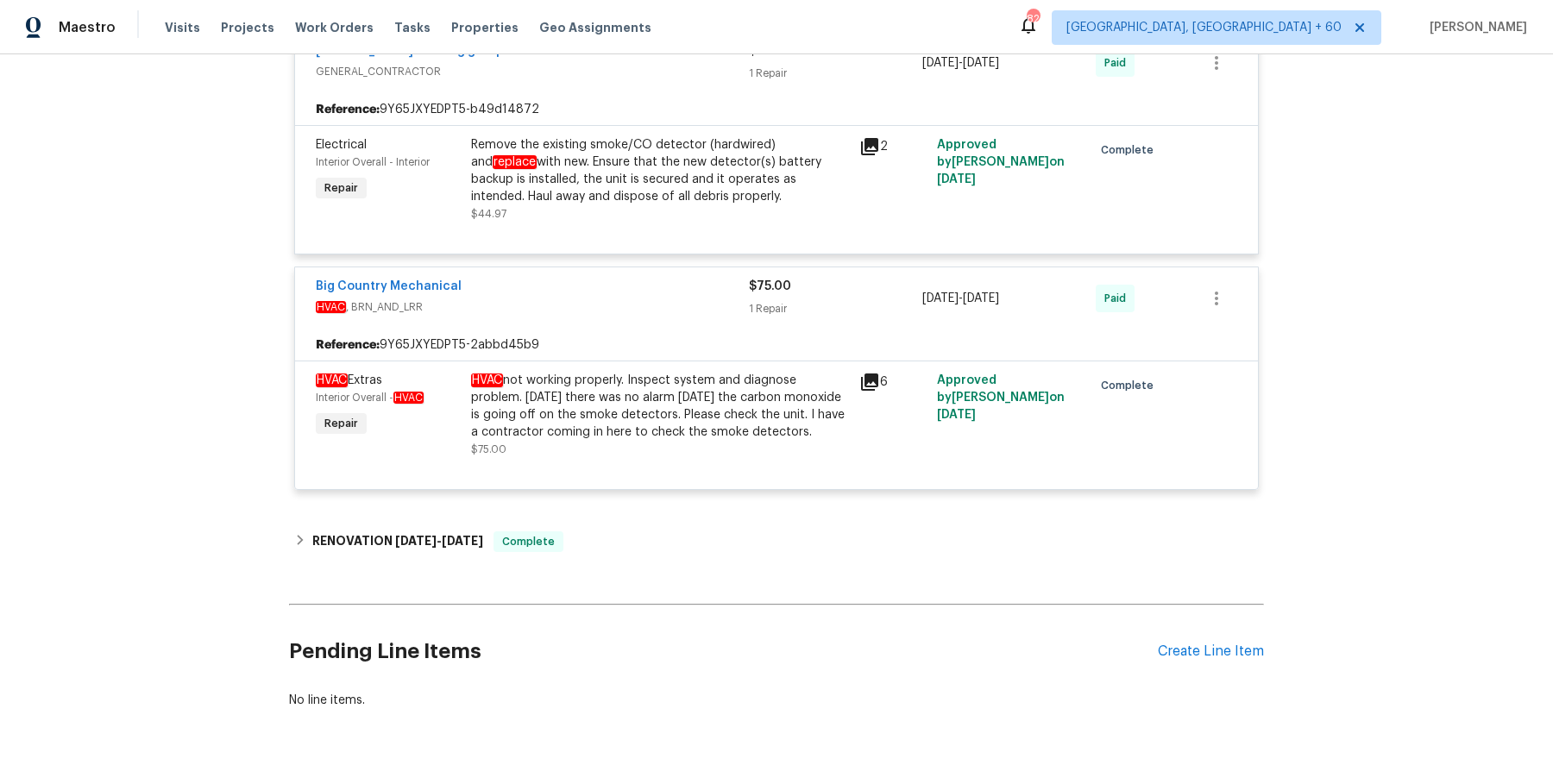
scroll to position [2740, 0]
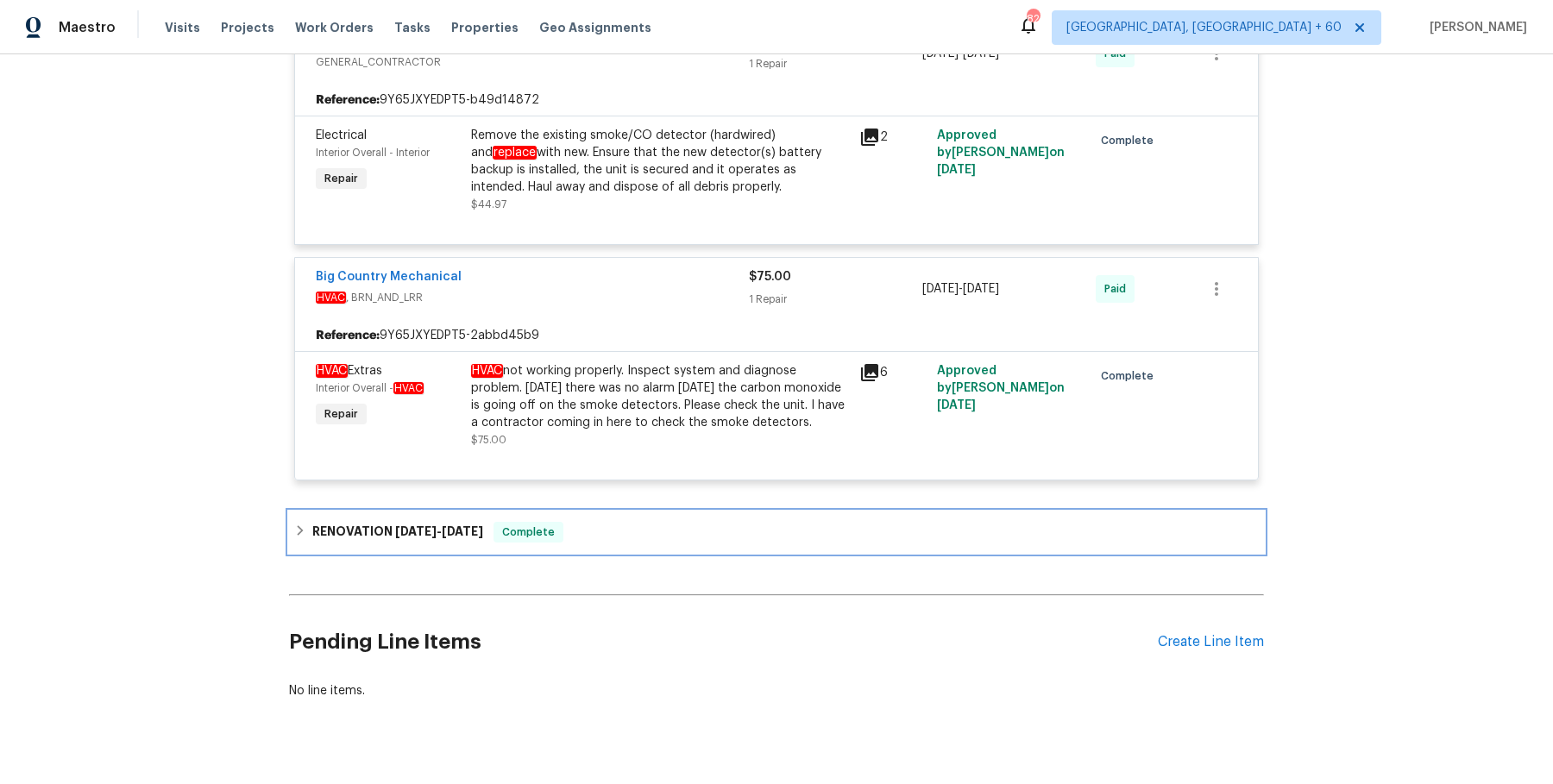
click at [651, 538] on div "RENOVATION 3/25/25 - 3/25/25 Complete" at bounding box center [776, 532] width 965 height 20
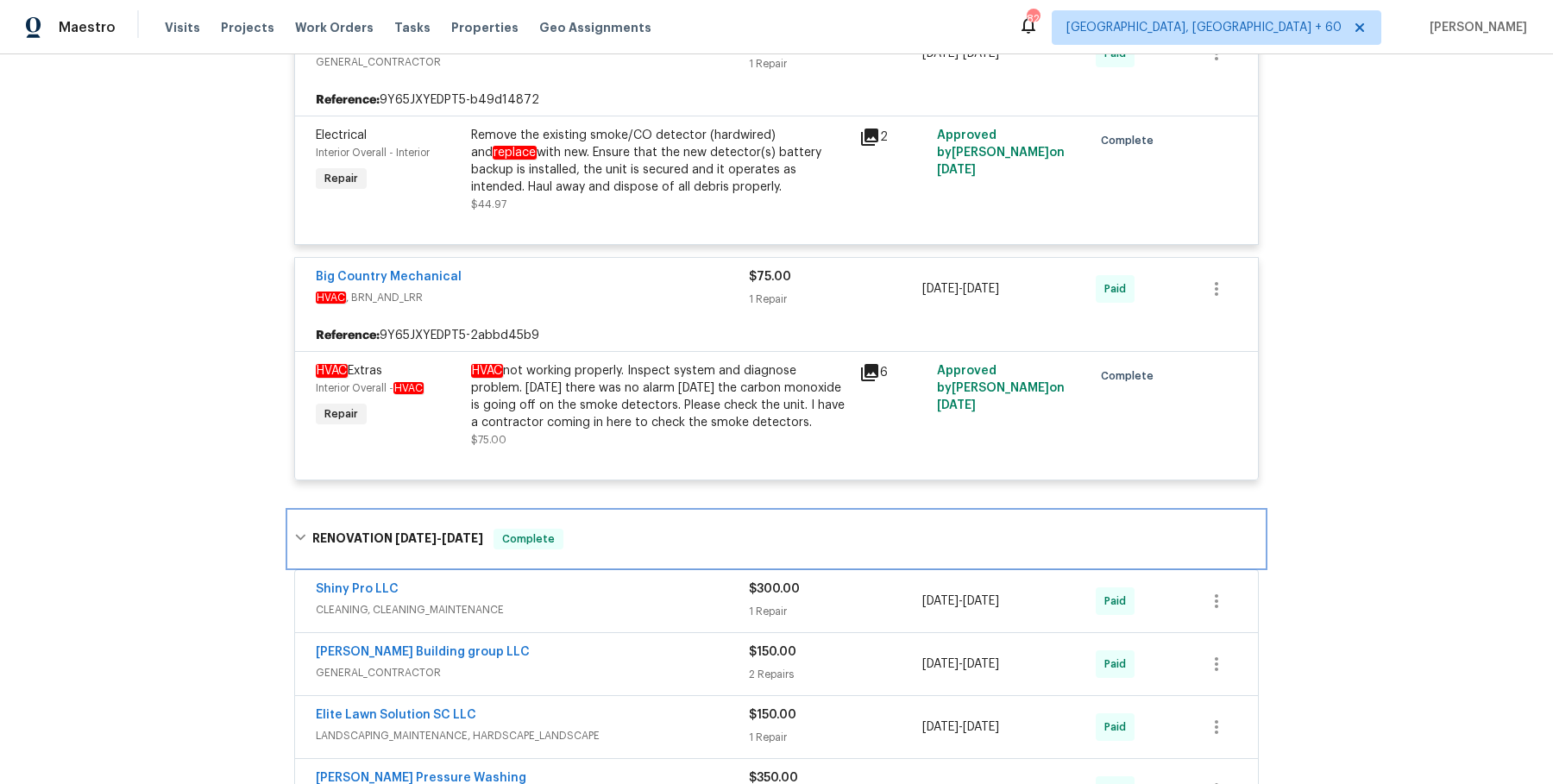
scroll to position [2814, 0]
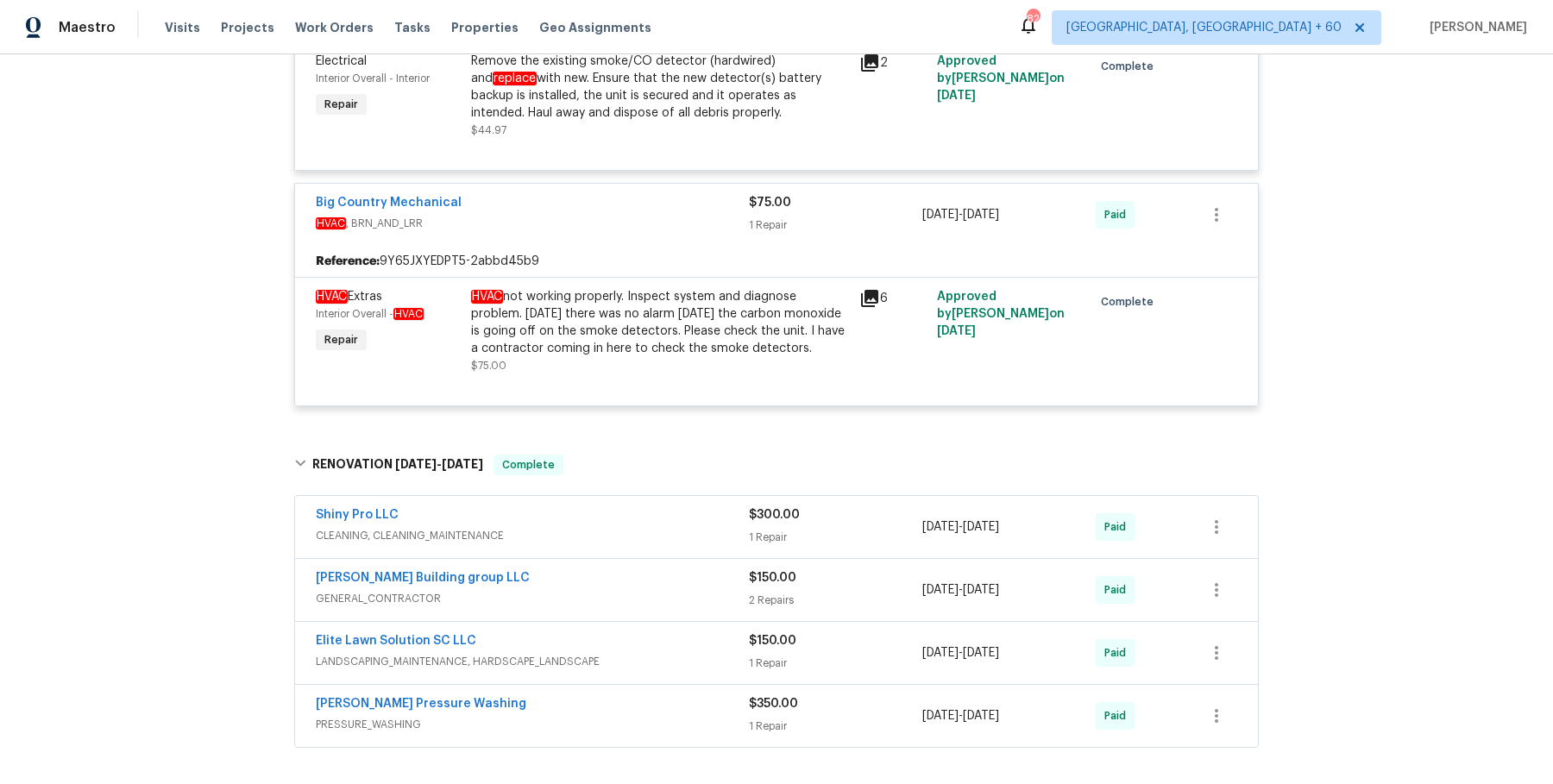
click at [679, 545] on span "CLEANING, CLEANING_MAINTENANCE" at bounding box center [532, 535] width 433 height 17
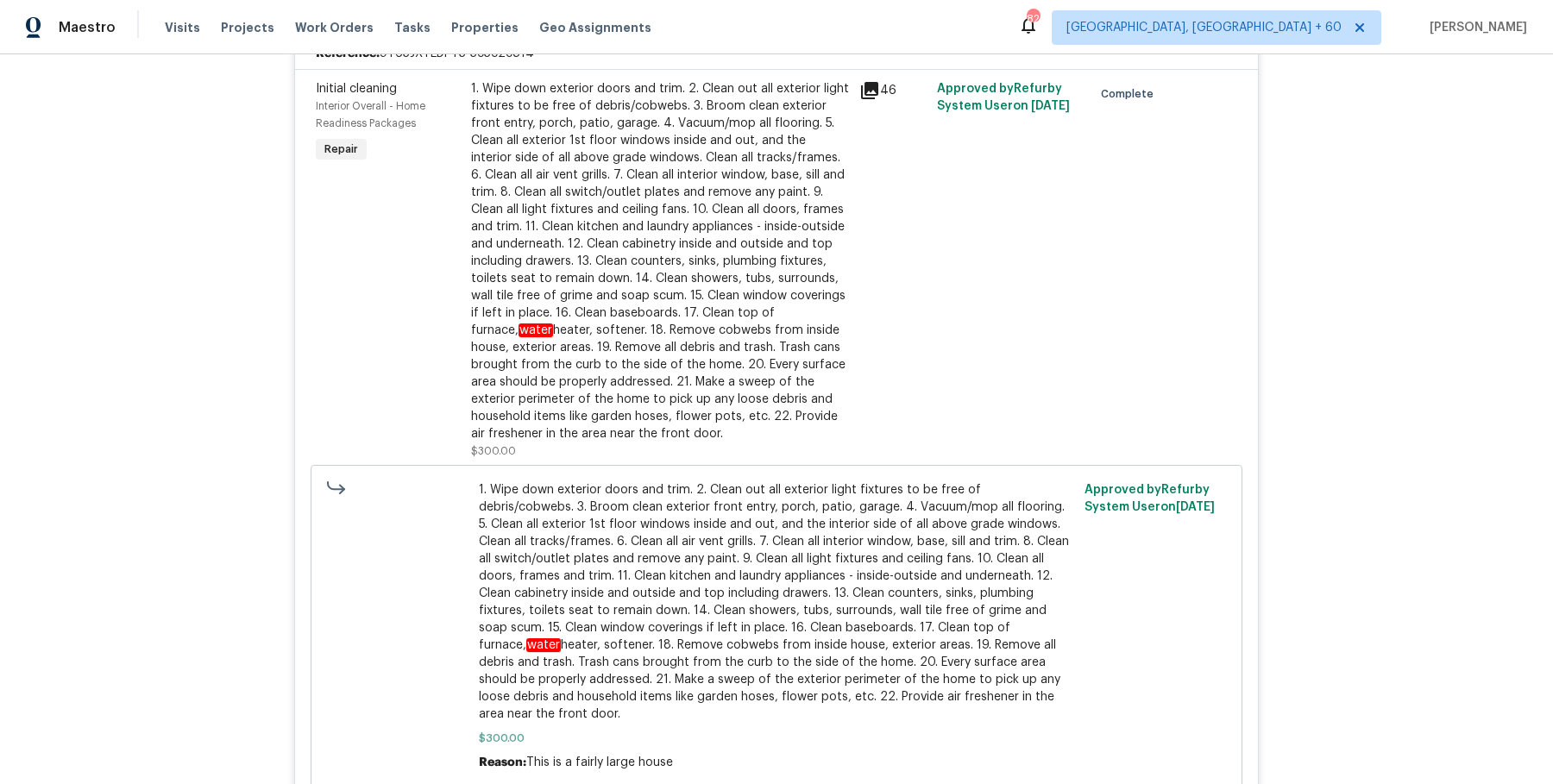
scroll to position [3845, 0]
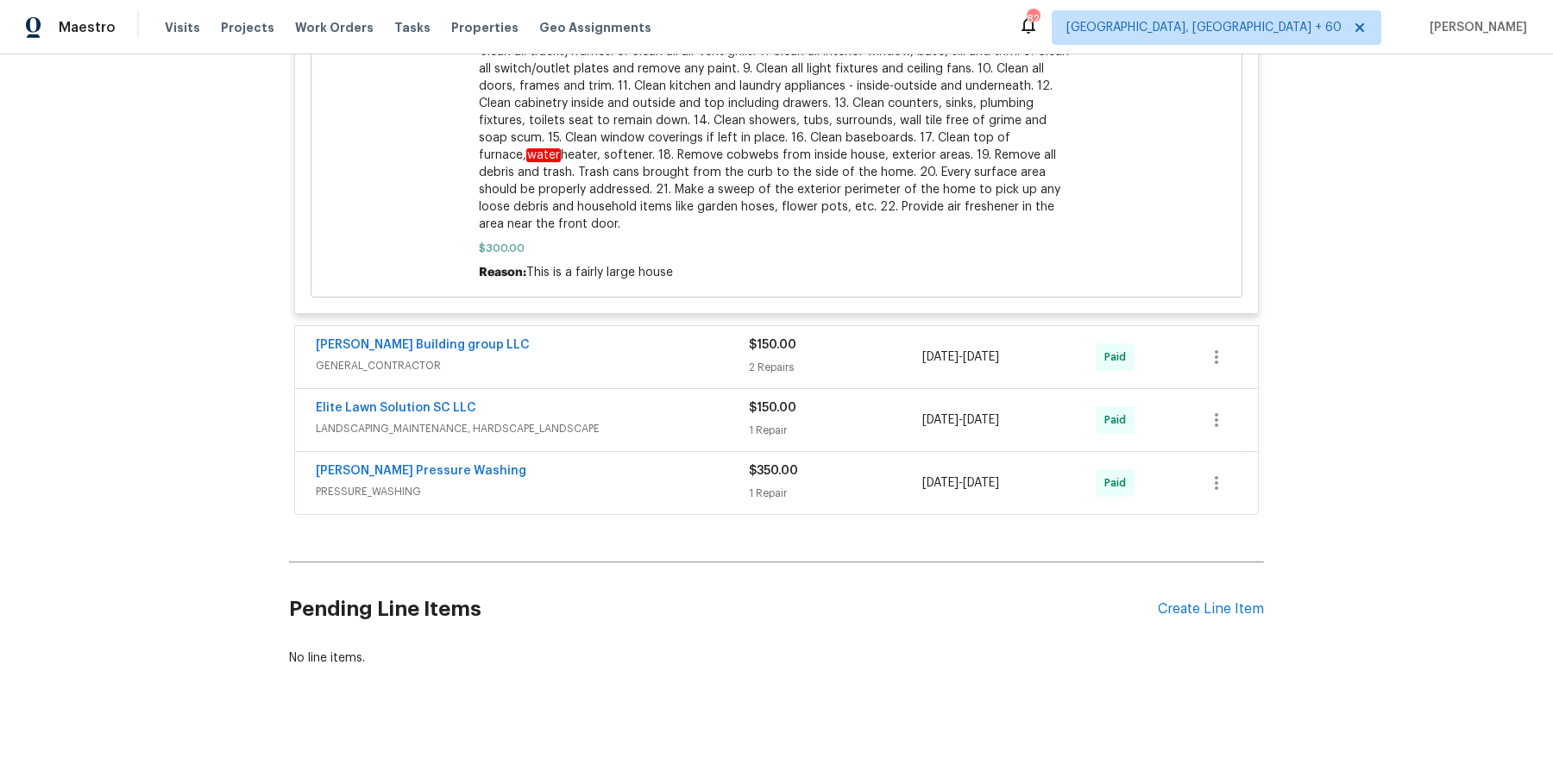
click at [715, 374] on span "GENERAL_CONTRACTOR" at bounding box center [532, 365] width 433 height 17
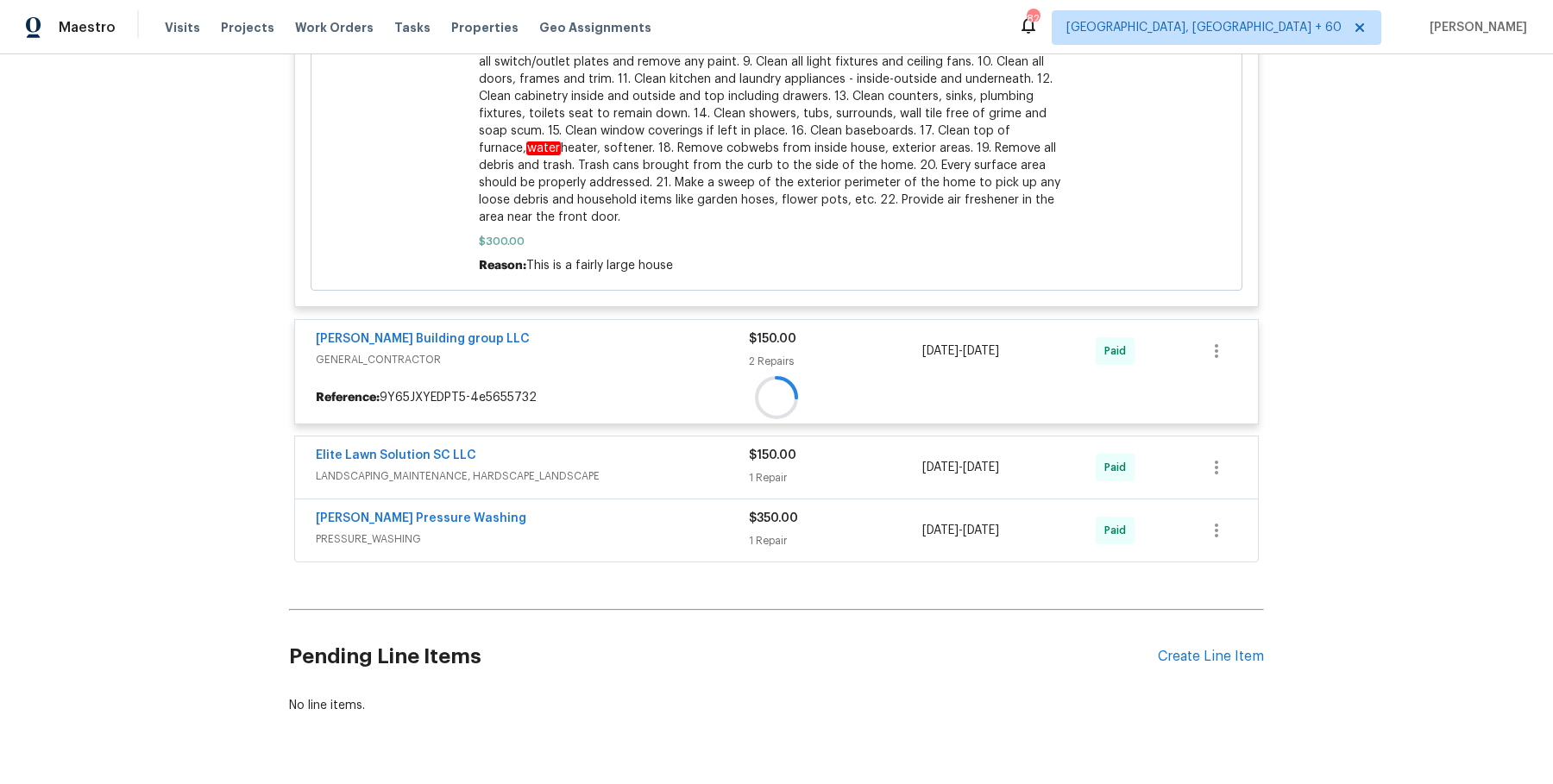
scroll to position [3900, 0]
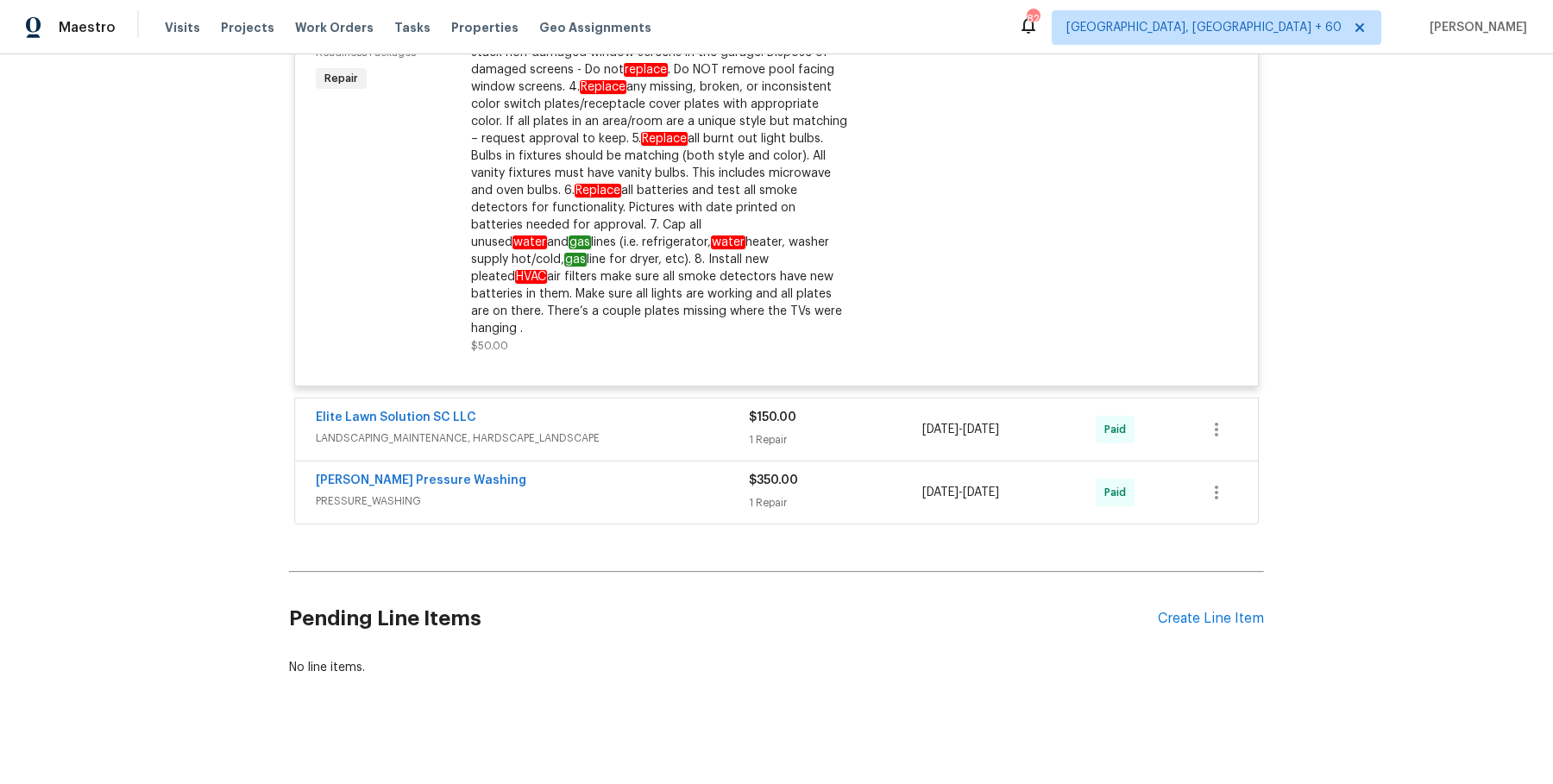
click at [685, 439] on div "Elite Lawn Solution SC LLC LANDSCAPING_MAINTENANCE, HARDSCAPE_LANDSCAPE" at bounding box center [532, 430] width 433 height 42
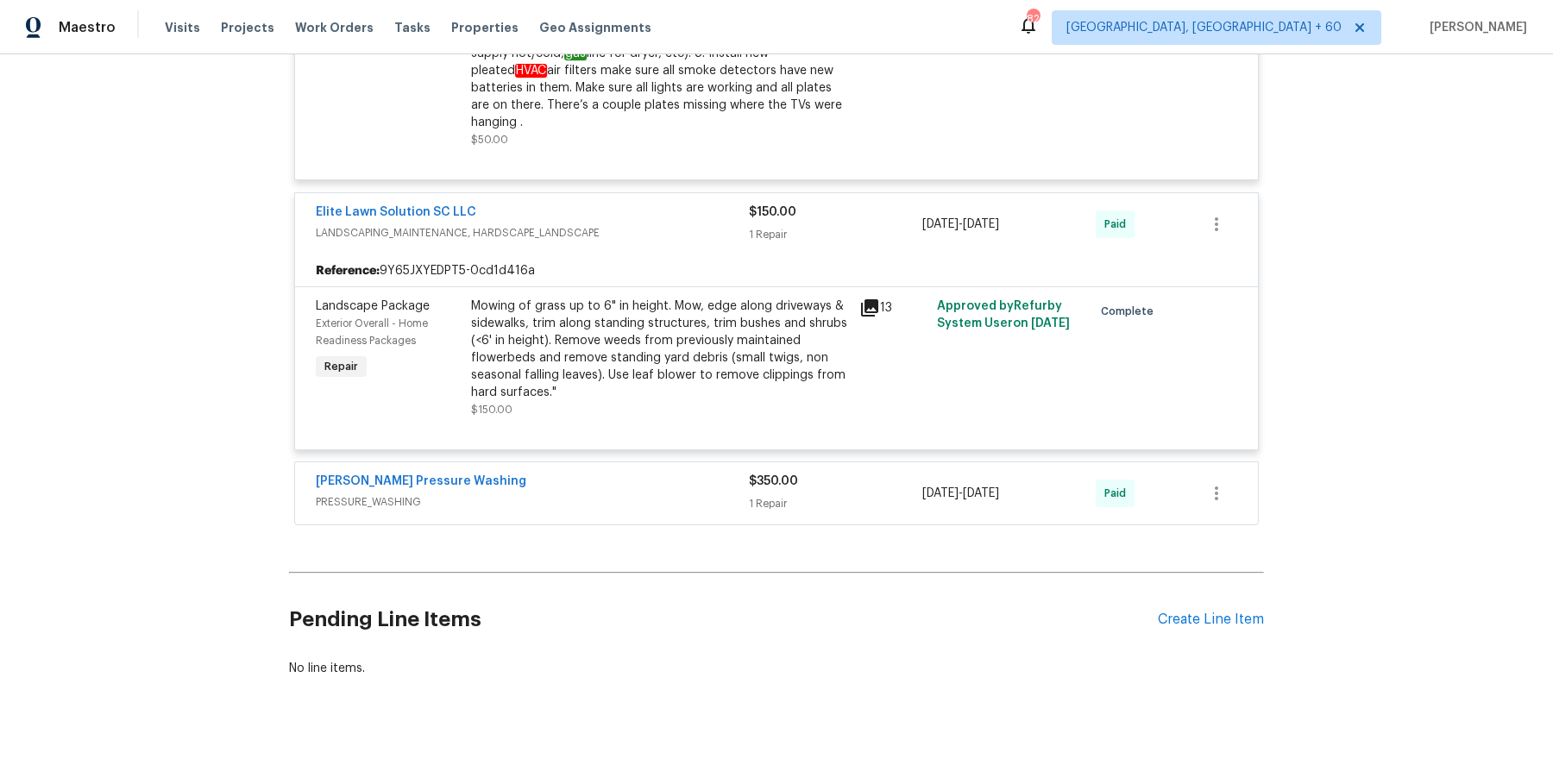
scroll to position [4595, 0]
click at [668, 502] on div "Sanford Pressure Washing PRESSURE_WASHING" at bounding box center [532, 493] width 433 height 42
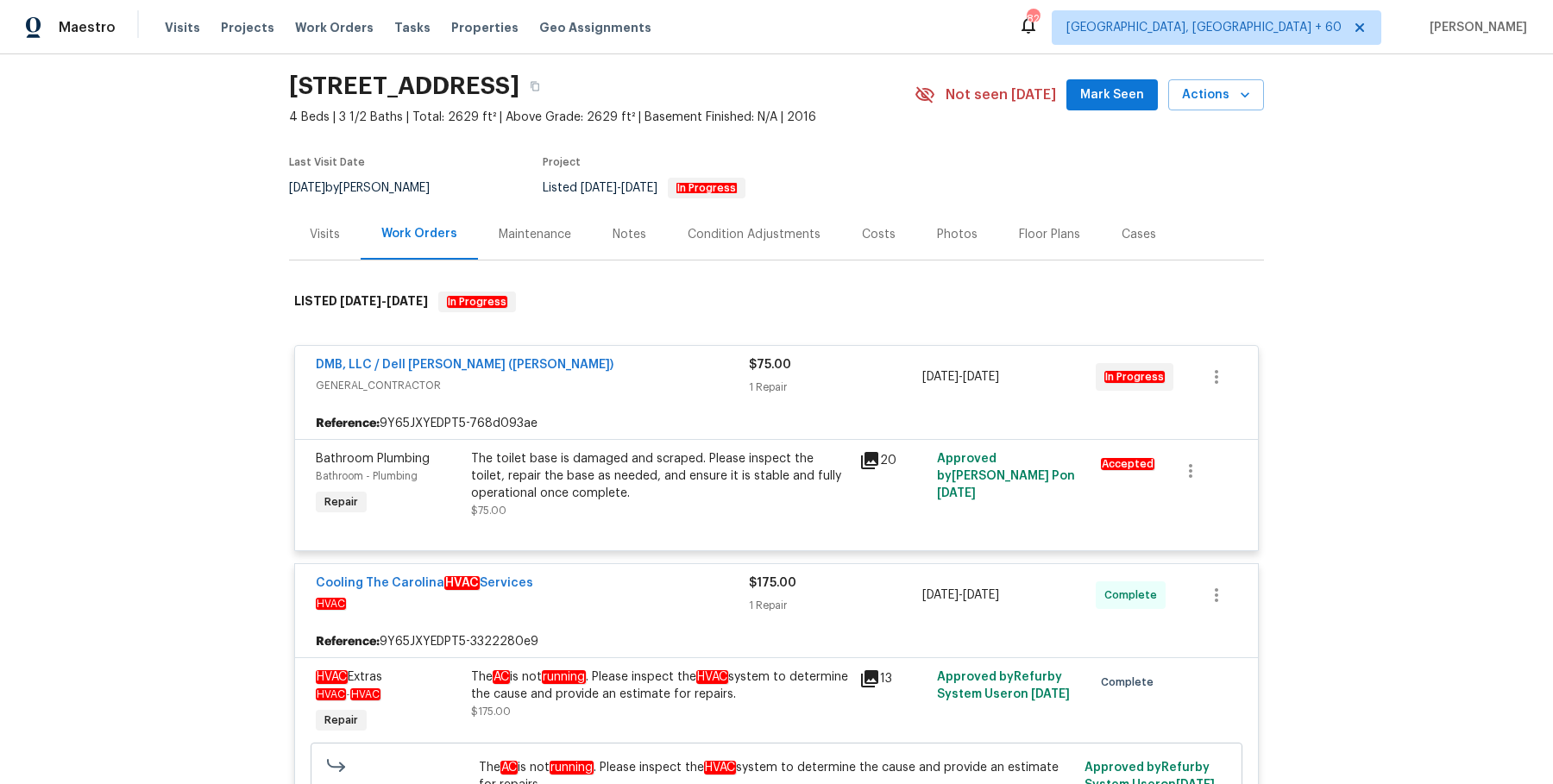
scroll to position [0, 0]
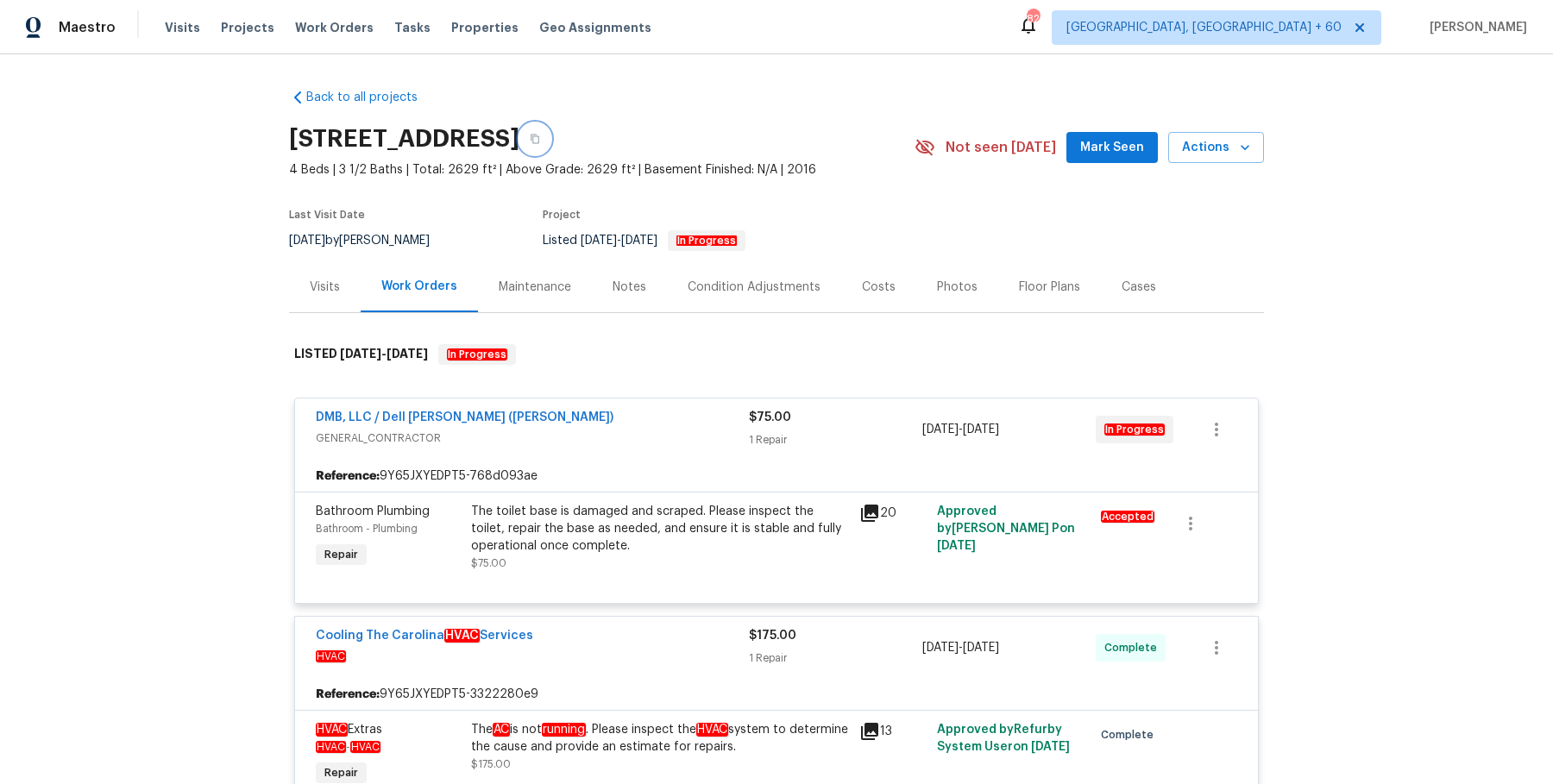
click at [550, 123] on button "button" at bounding box center [534, 138] width 31 height 31
click at [336, 19] on span "Work Orders" at bounding box center [334, 27] width 79 height 17
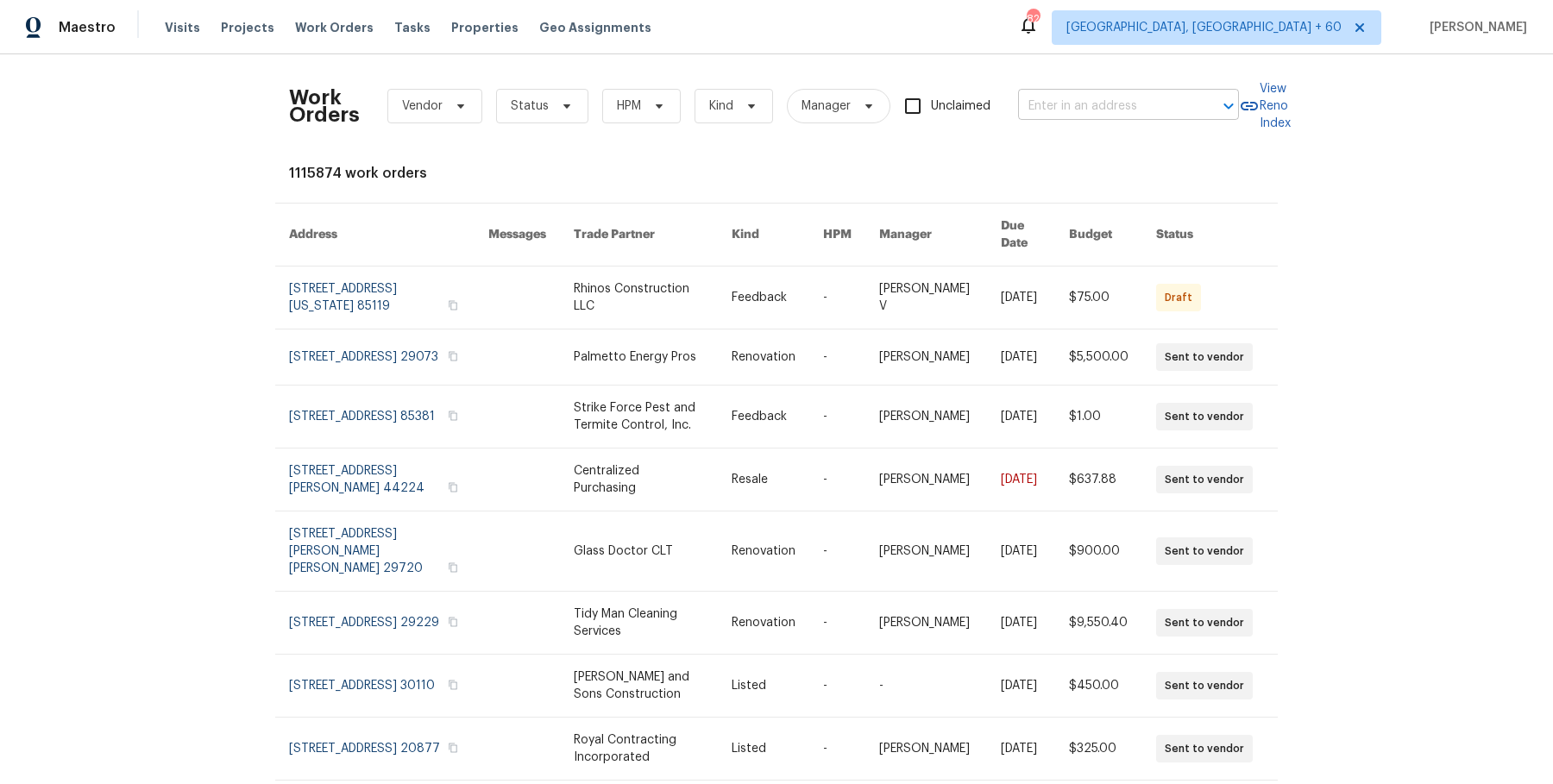
click at [1048, 107] on input "text" at bounding box center [1104, 106] width 173 height 27
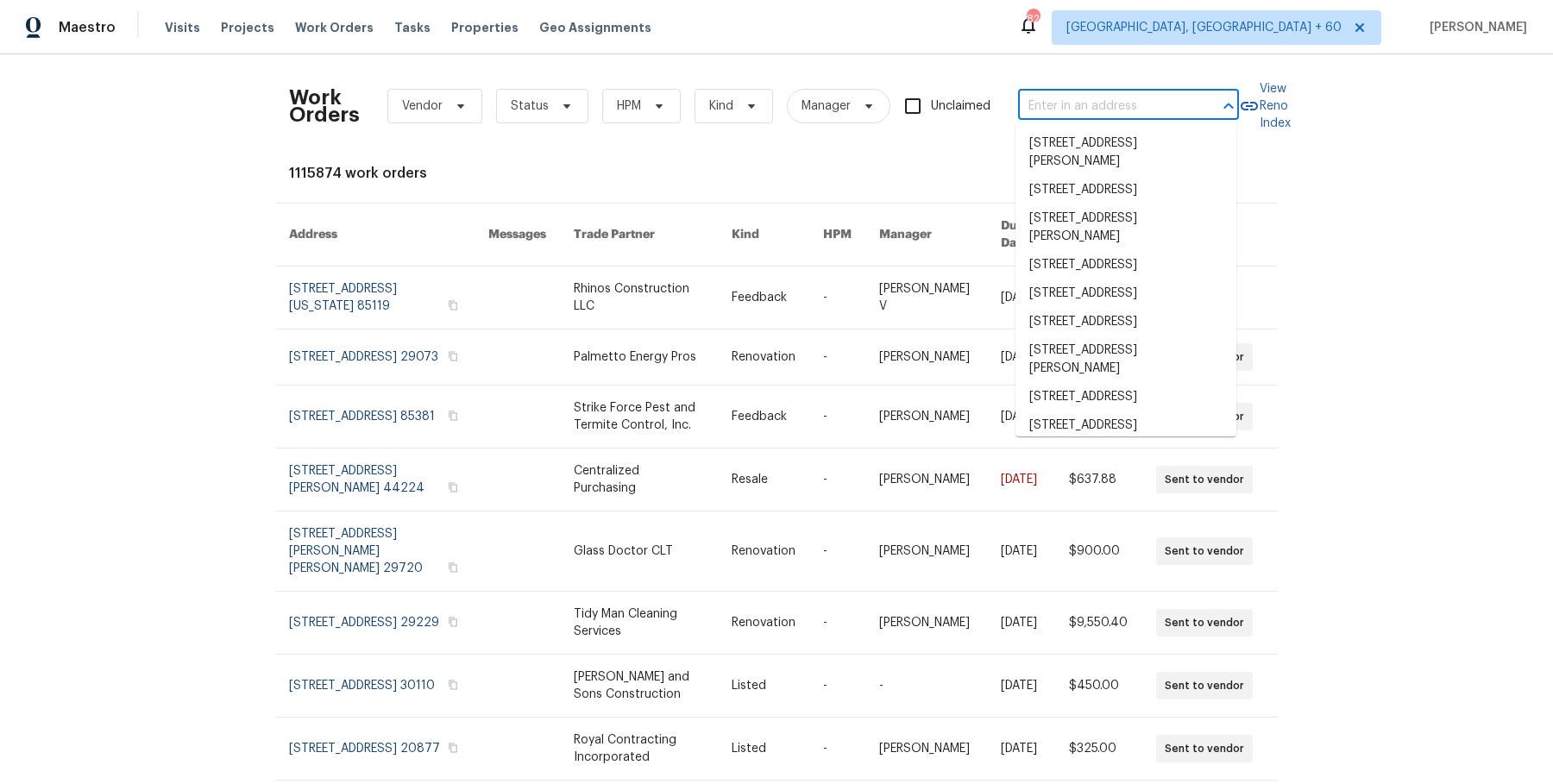
paste input "2200 Agnew Rd Santa Clara true 212, CA 95054"
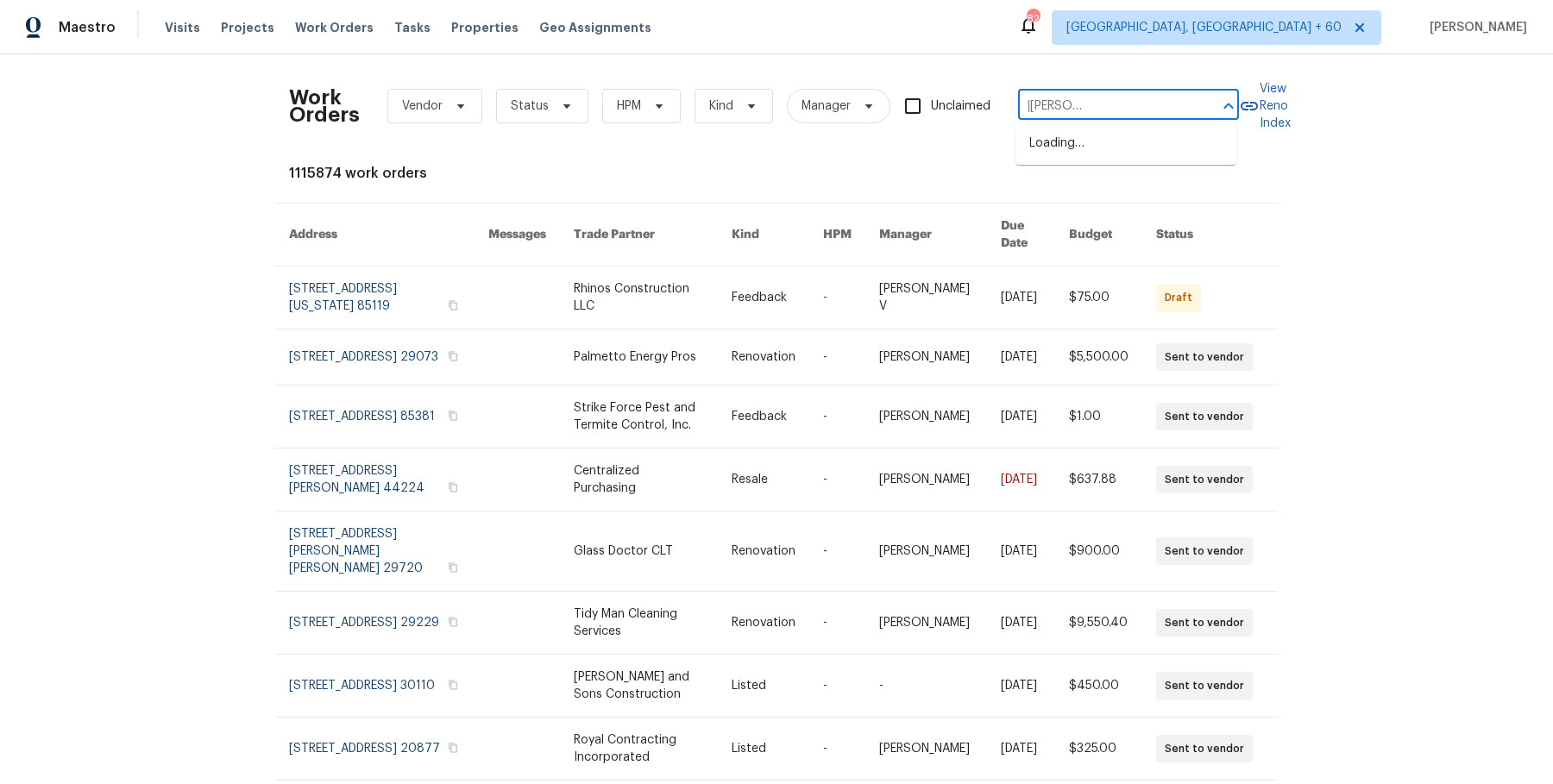
drag, startPoint x: 1086, startPoint y: 105, endPoint x: 1485, endPoint y: 105, distance: 399.0
click at [1485, 105] on div "Work Orders Vendor Status HPM Kind Manager Unclaimed 2200 Agnew Rd Santa Clara …" at bounding box center [776, 419] width 1553 height 730
type input "2200 Agnew Rd Sant"
click at [1117, 143] on li "2200 Agnew Rd Apt 212, Santa Clara, CA 95054" at bounding box center [1125, 152] width 221 height 47
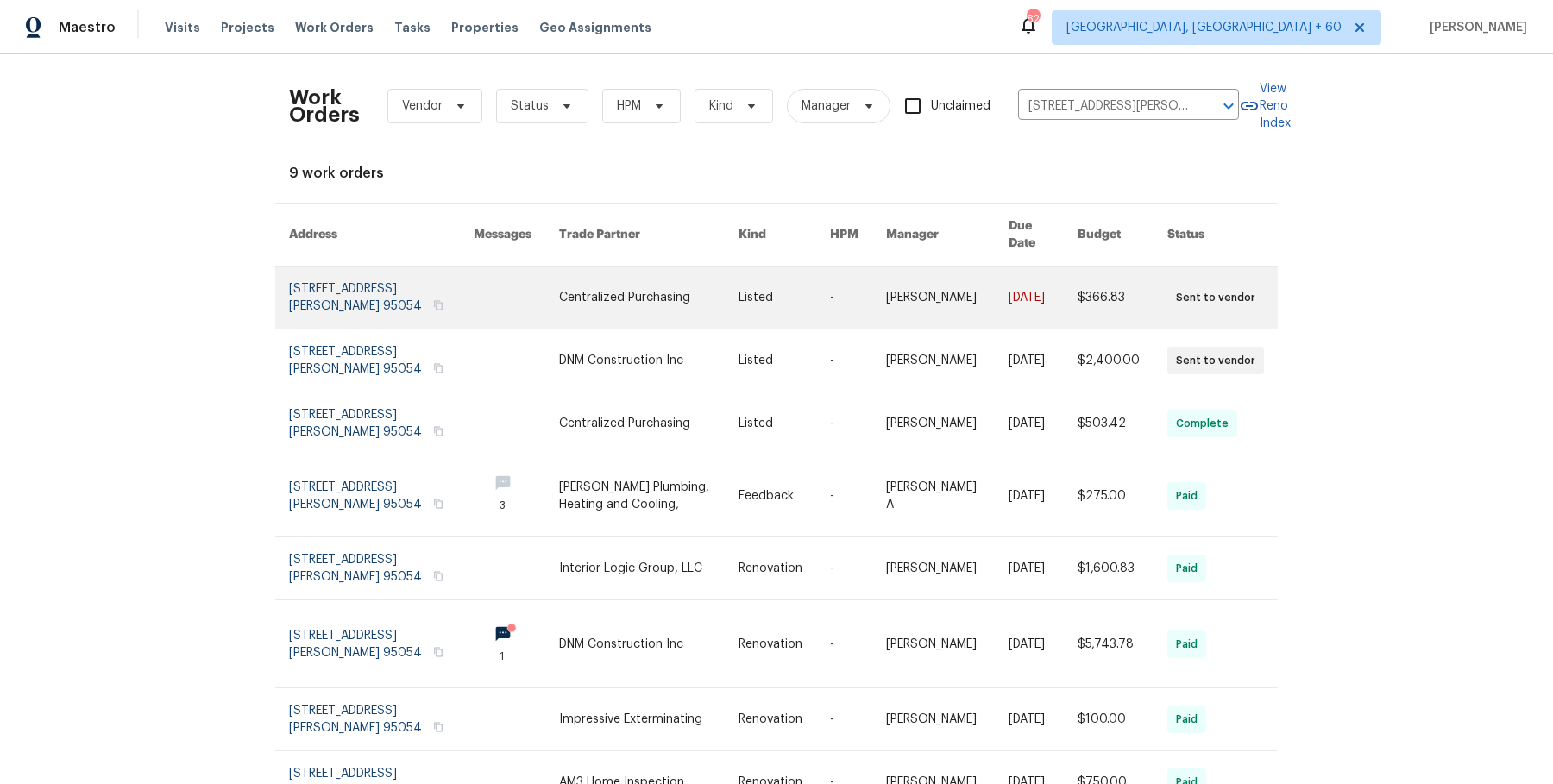
click at [785, 283] on link at bounding box center [784, 298] width 91 height 62
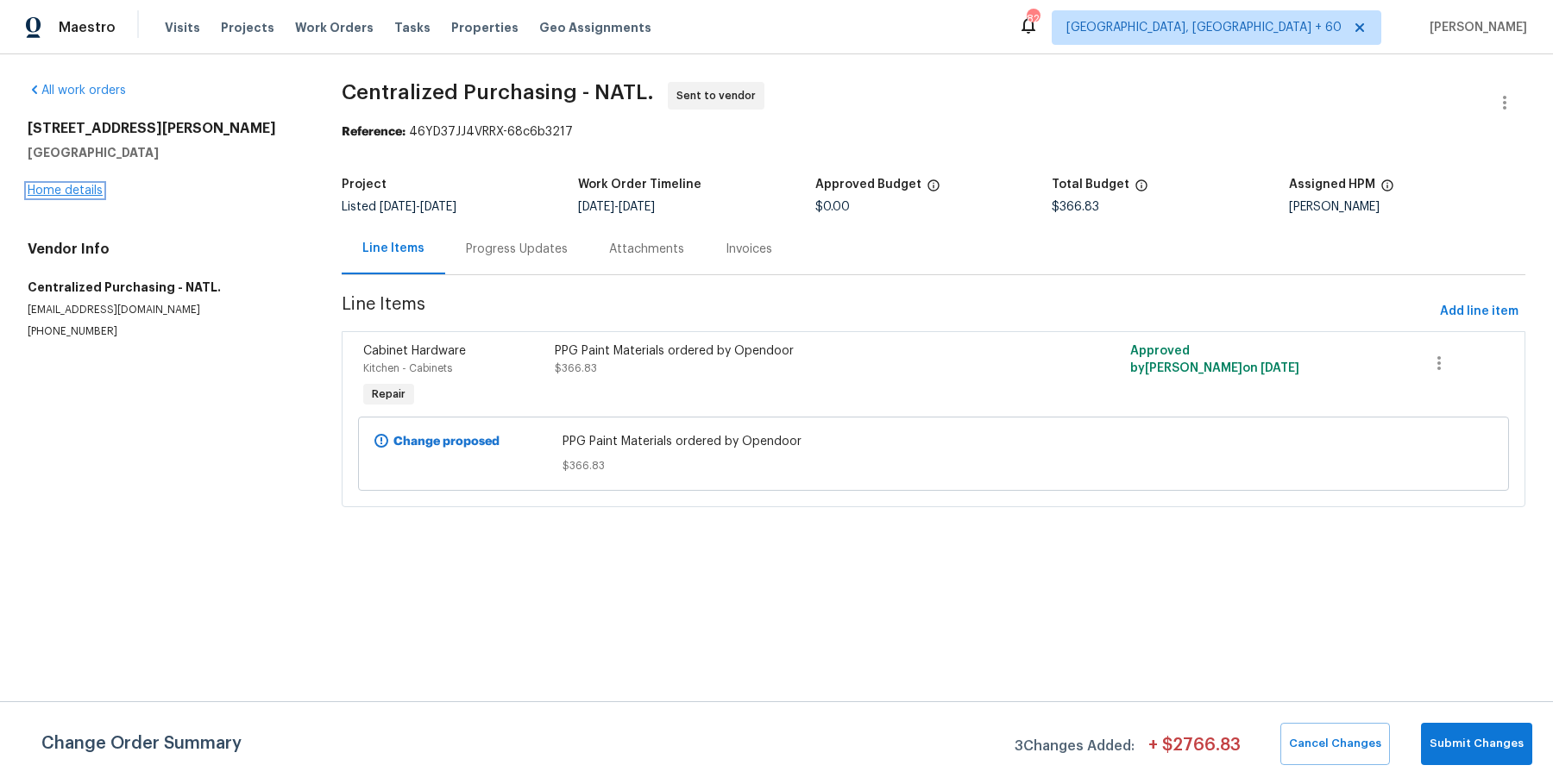
click at [76, 185] on link "Home details" at bounding box center [65, 190] width 75 height 12
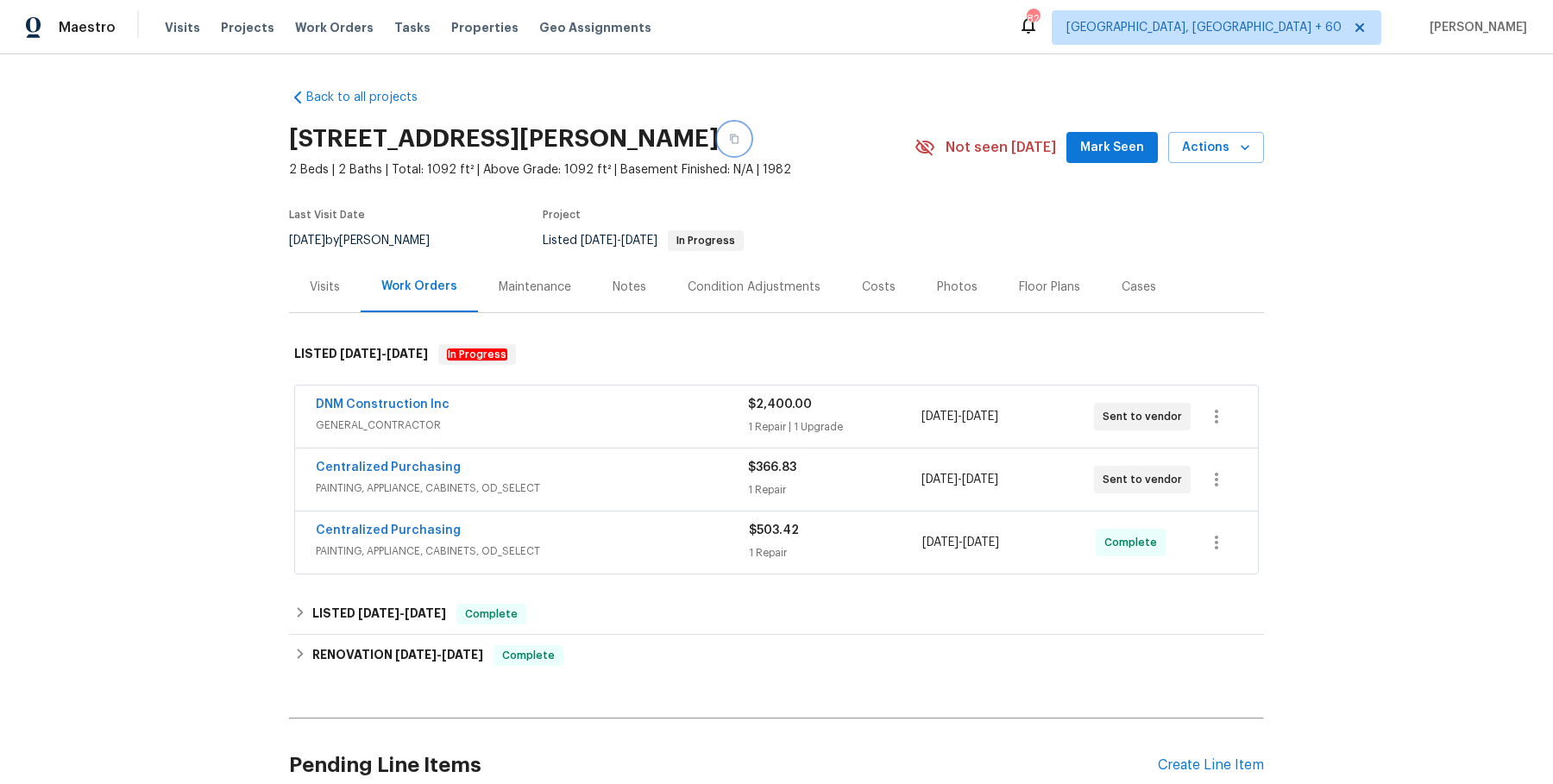
click at [749, 143] on button "button" at bounding box center [734, 138] width 31 height 31
click at [610, 411] on div "DNM Construction Inc" at bounding box center [532, 406] width 432 height 20
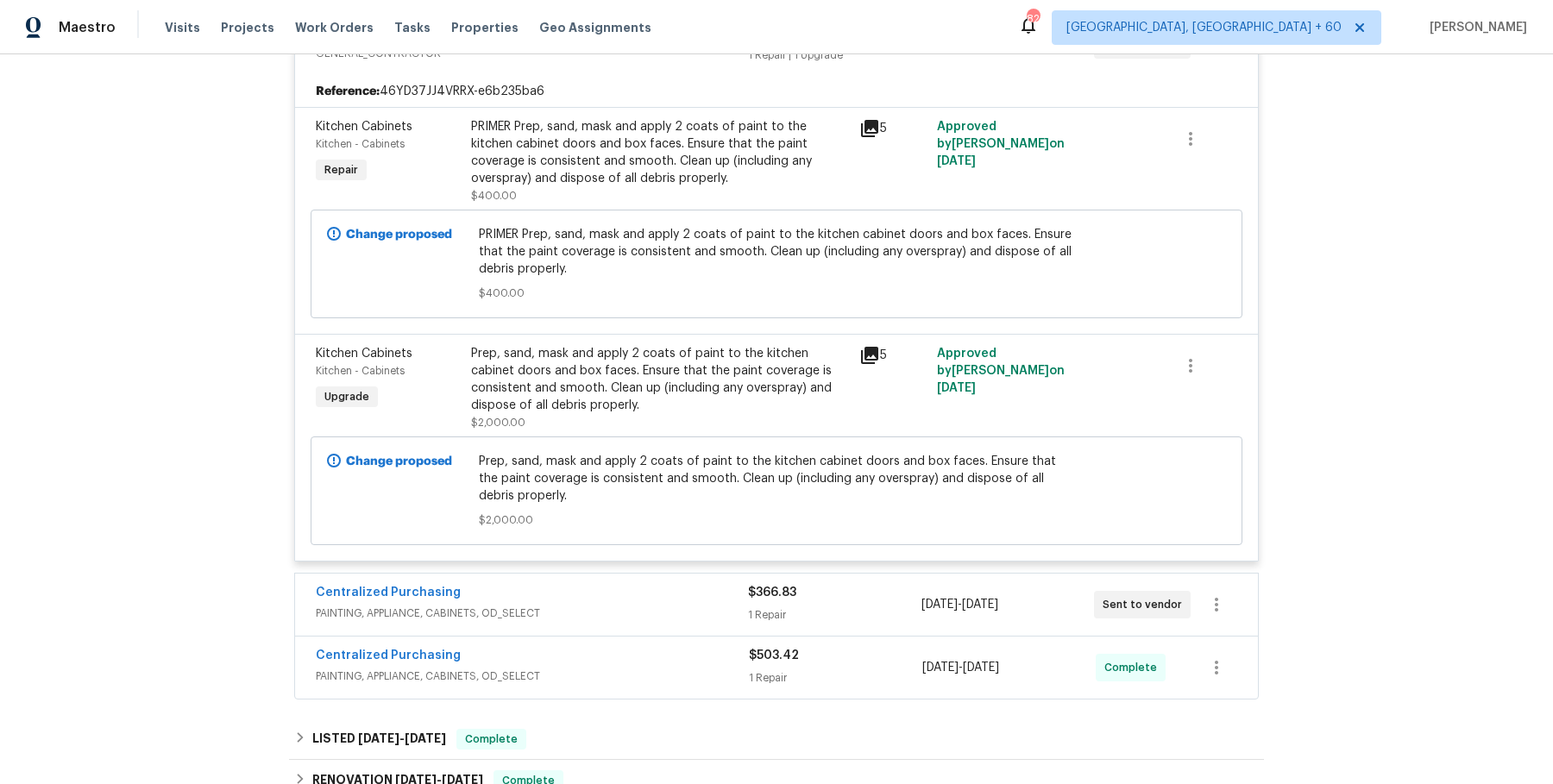
click at [586, 594] on div "Centralized Purchasing" at bounding box center [532, 594] width 432 height 20
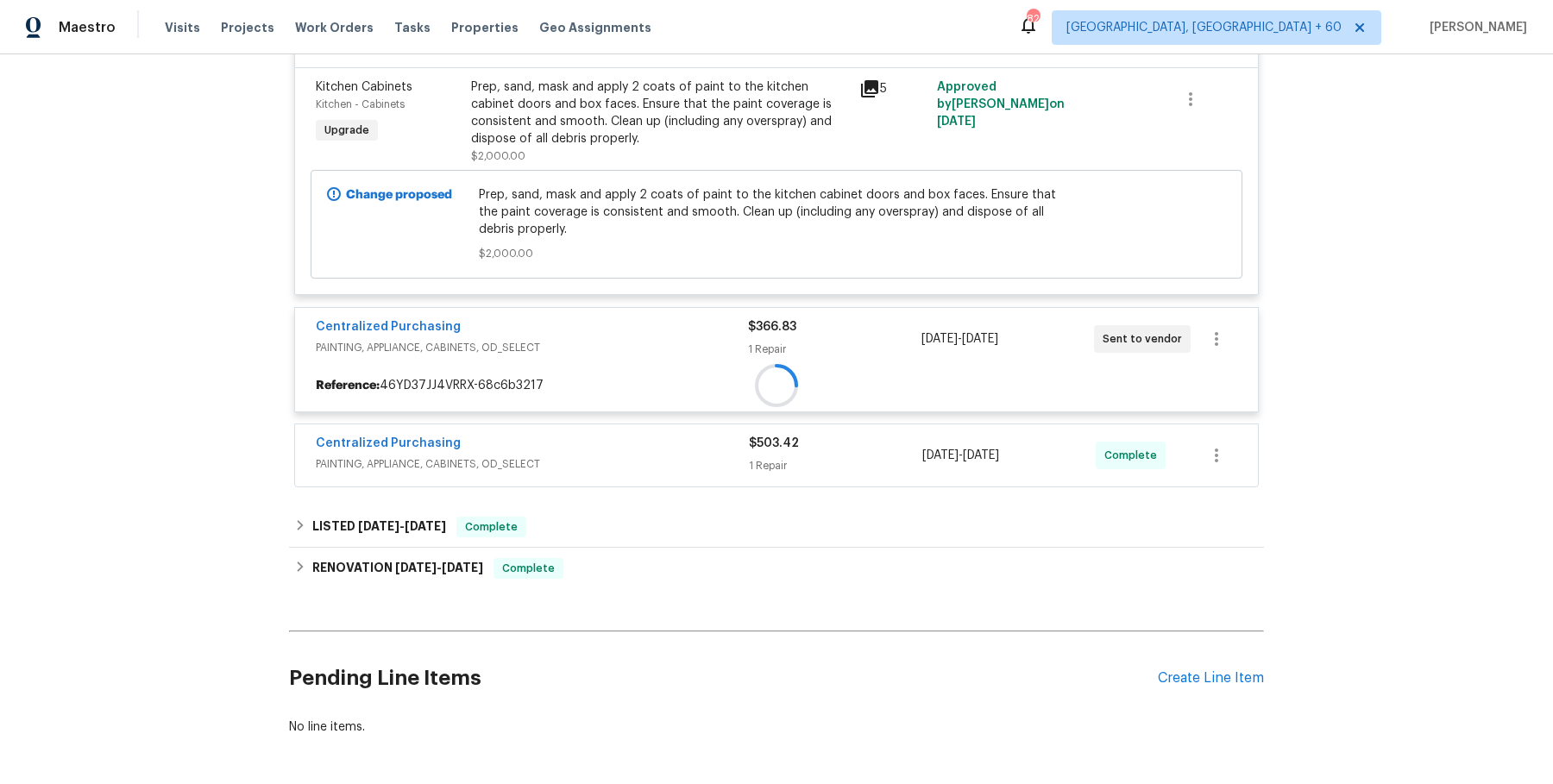
scroll to position [675, 0]
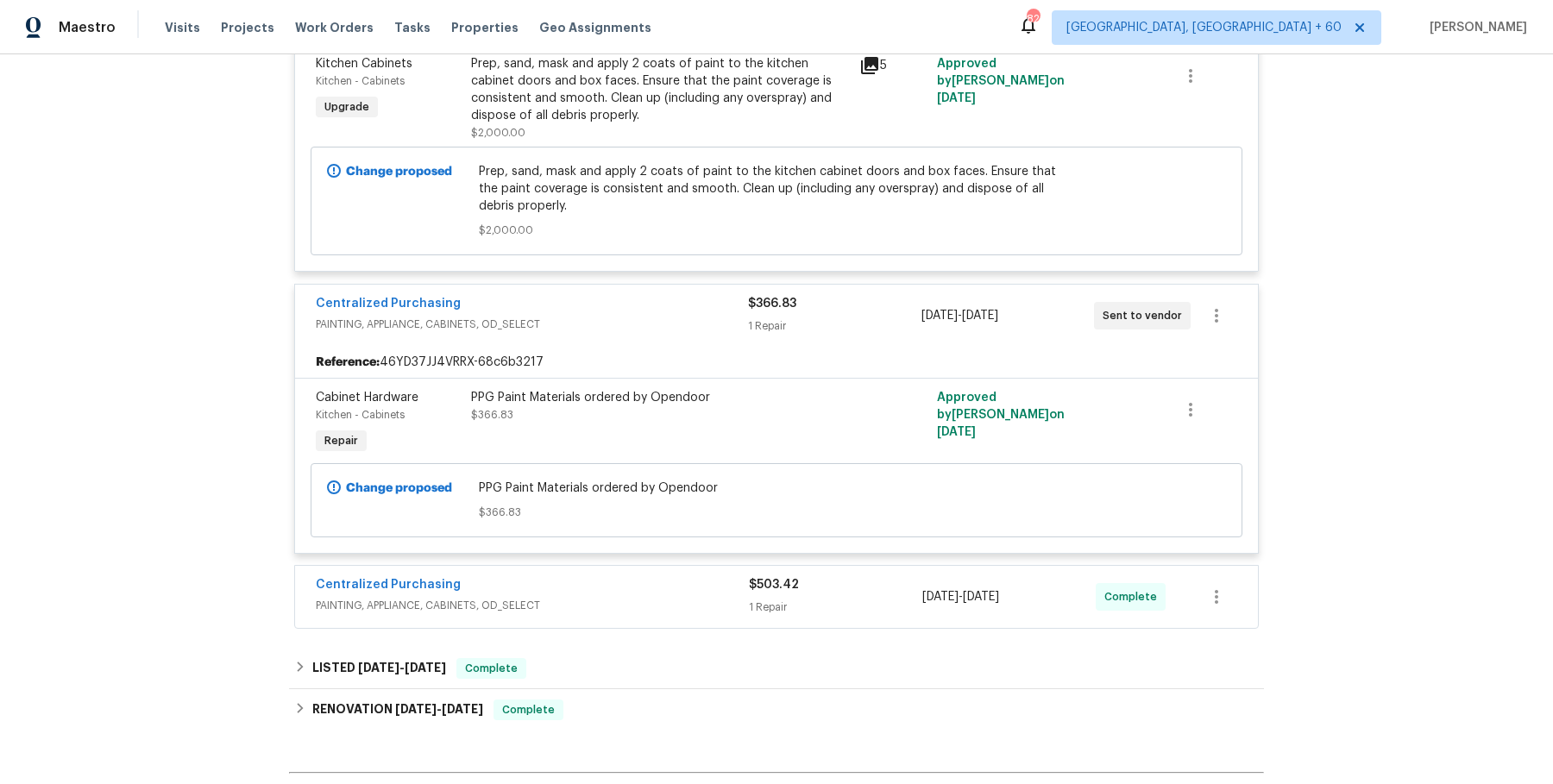
click at [610, 577] on div "Centralized Purchasing" at bounding box center [532, 586] width 433 height 20
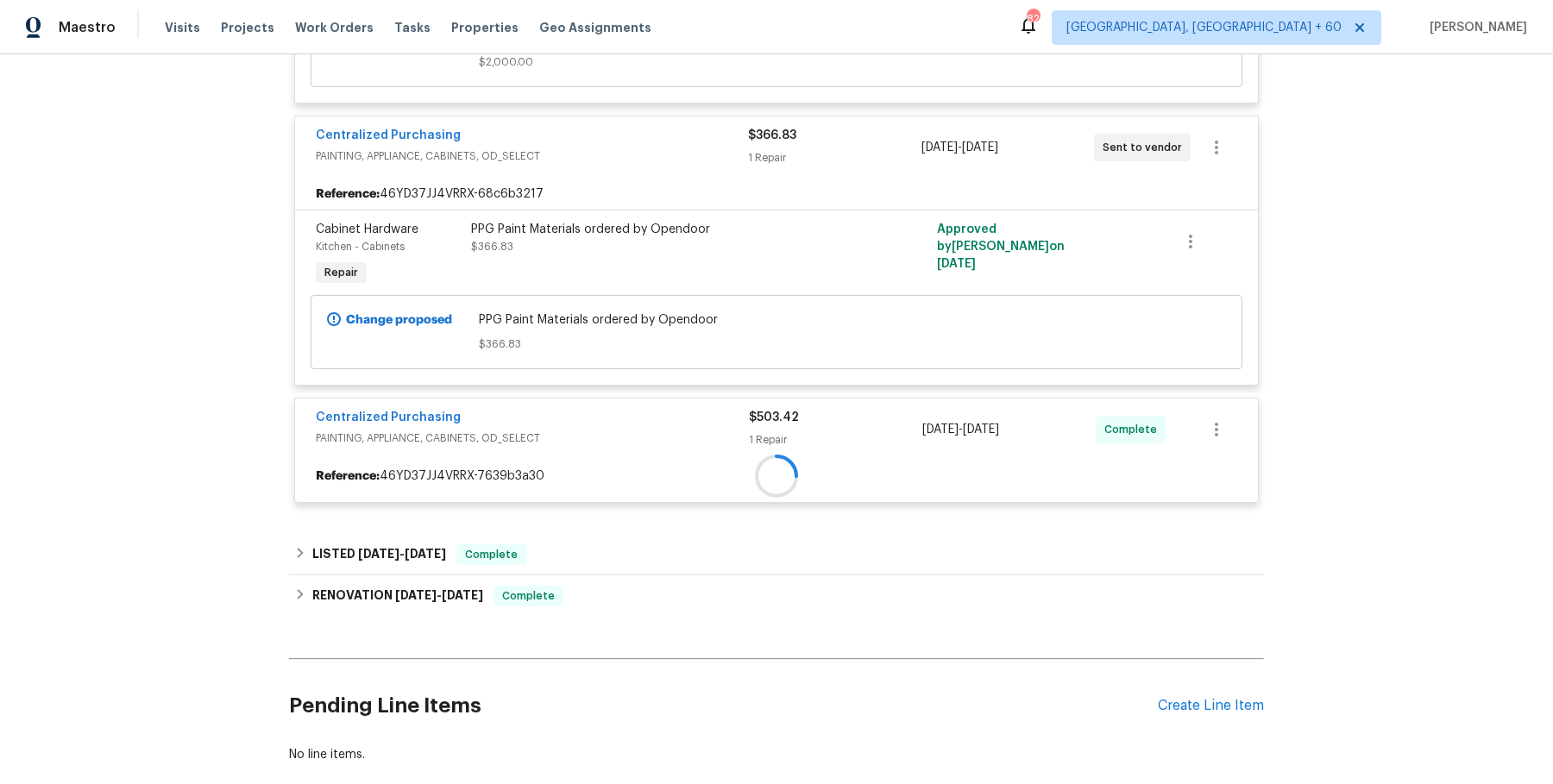
scroll to position [845, 0]
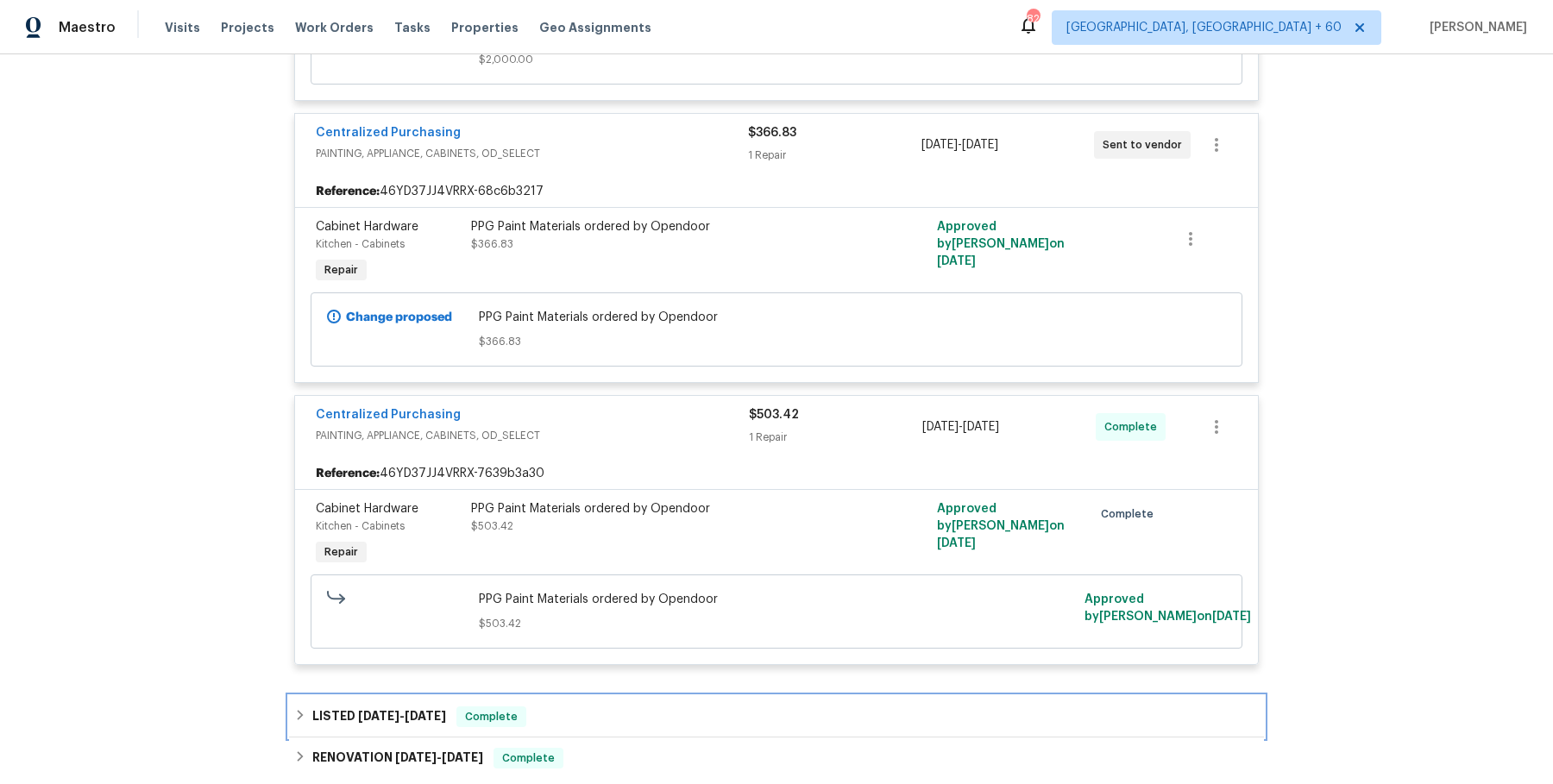
click at [578, 696] on div "LISTED 6/11/25 - 6/17/25 Complete" at bounding box center [776, 717] width 975 height 42
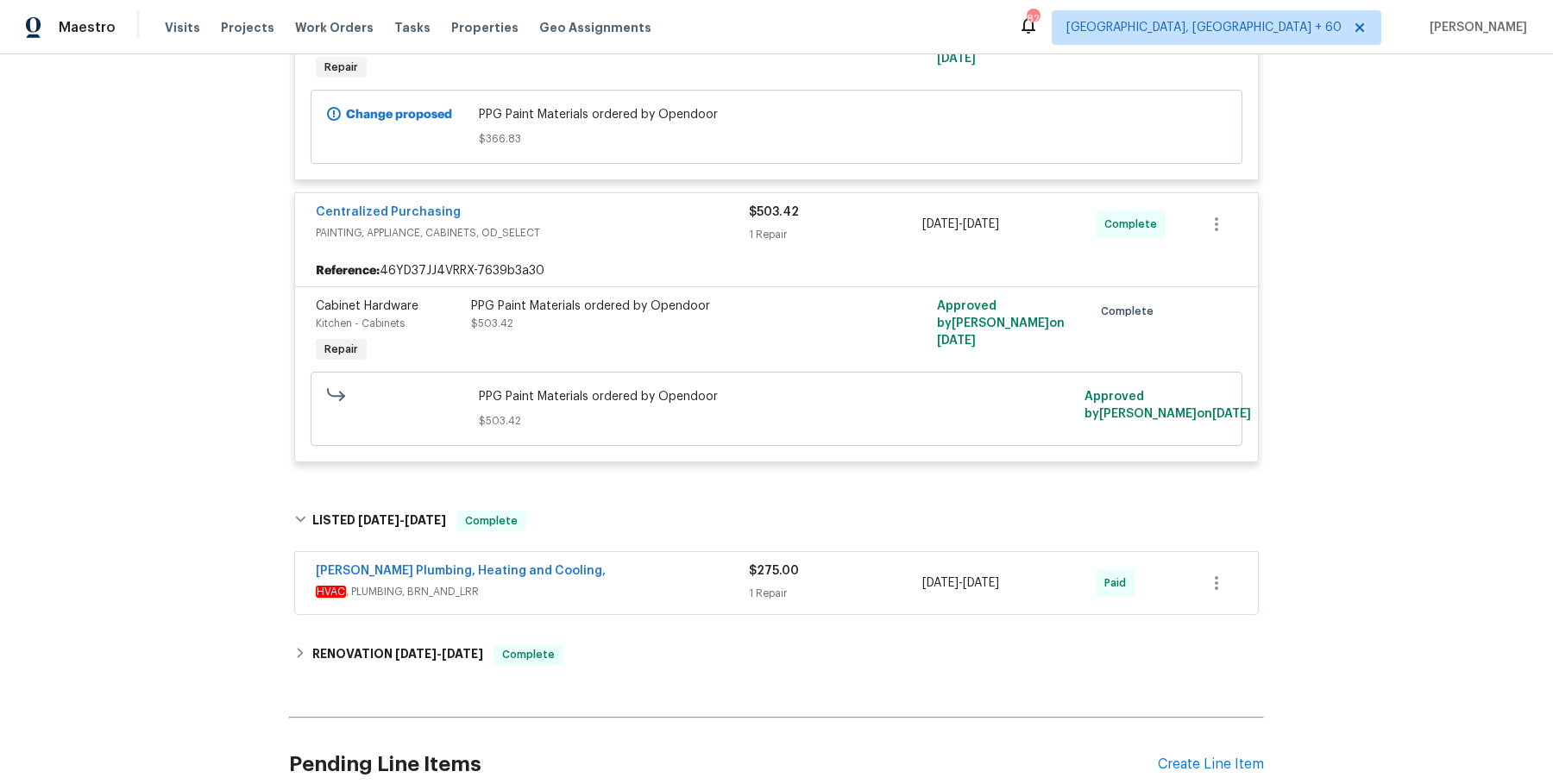
click at [671, 563] on div "[PERSON_NAME] Plumbing, Heating and Cooling," at bounding box center [532, 572] width 433 height 20
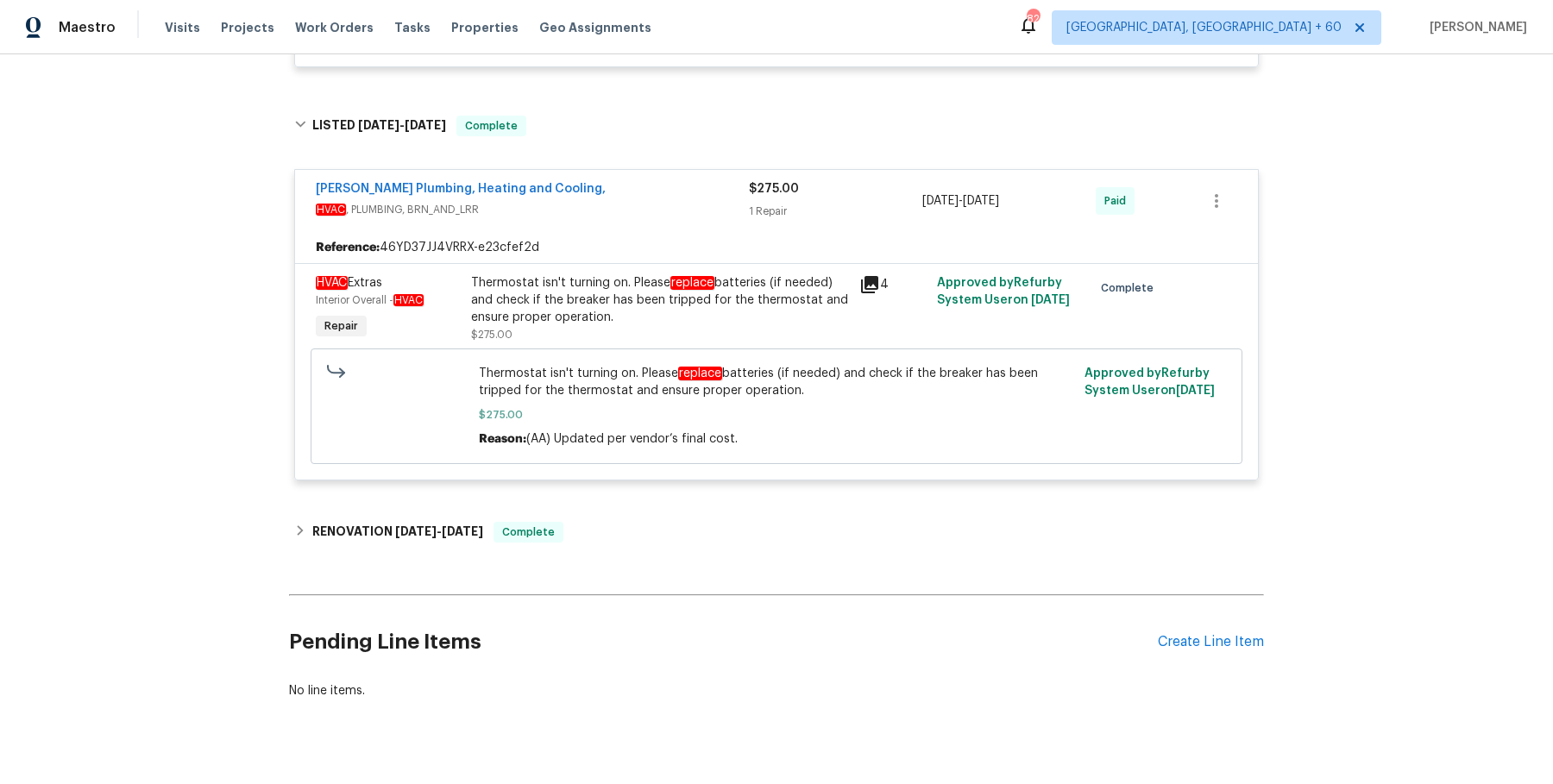
scroll to position [1445, 0]
click at [679, 520] on div "RENOVATION 11/26/24 - 11/29/24 Complete" at bounding box center [776, 530] width 965 height 20
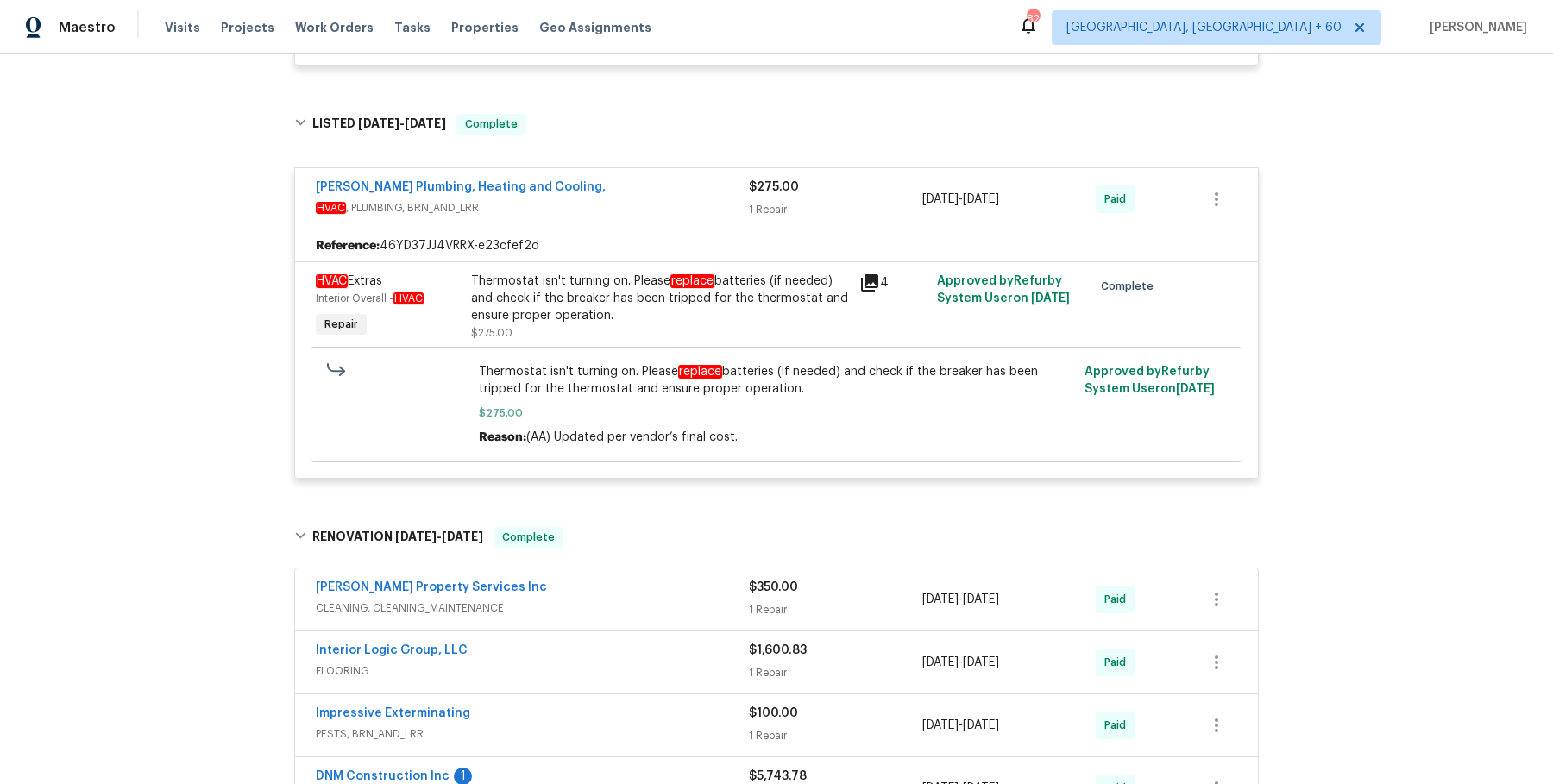
click at [651, 645] on div "Interior Logic Group, LLC" at bounding box center [532, 652] width 433 height 20
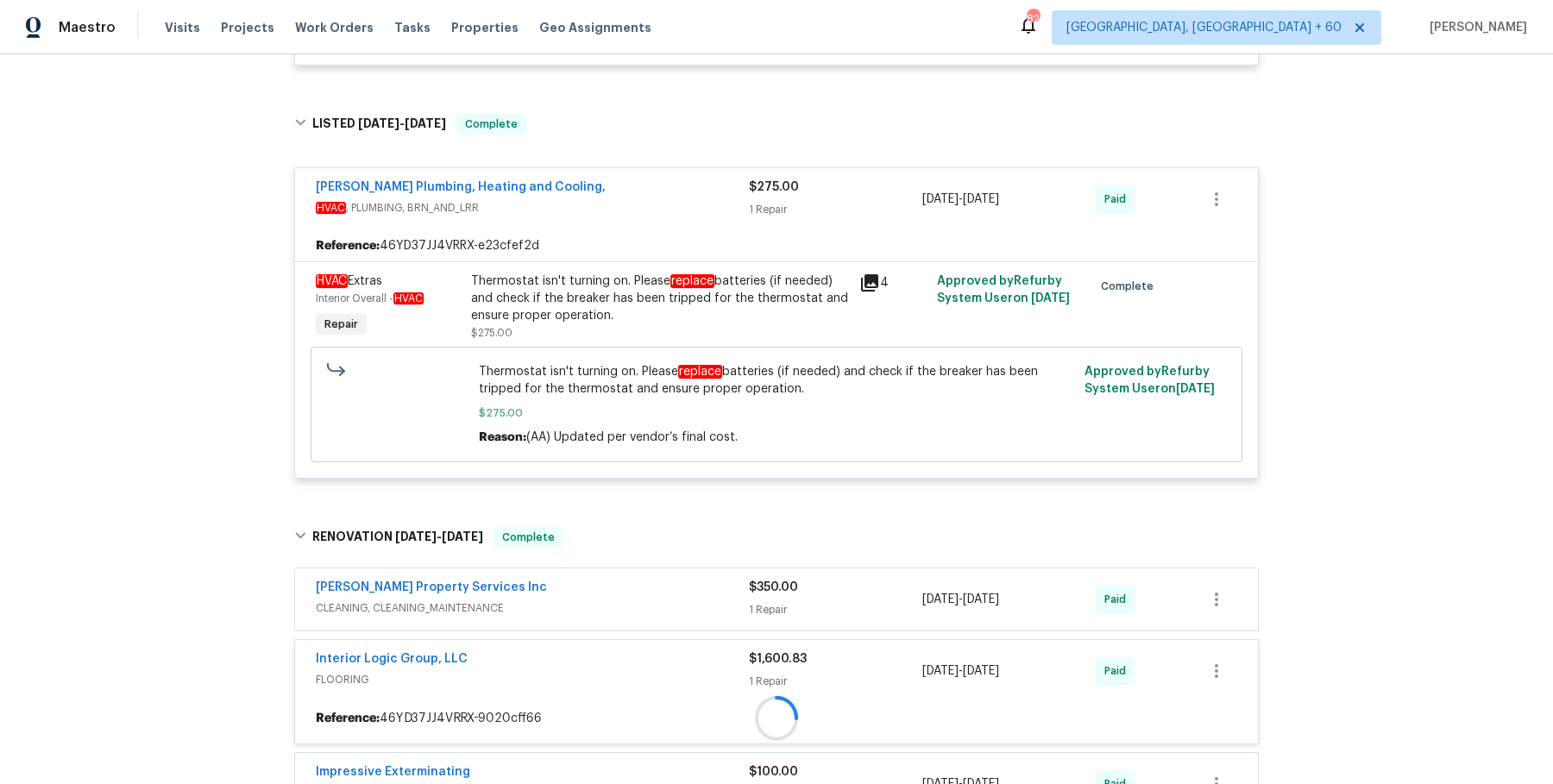
click at [670, 600] on span "CLEANING, CLEANING_MAINTENANCE" at bounding box center [532, 608] width 433 height 17
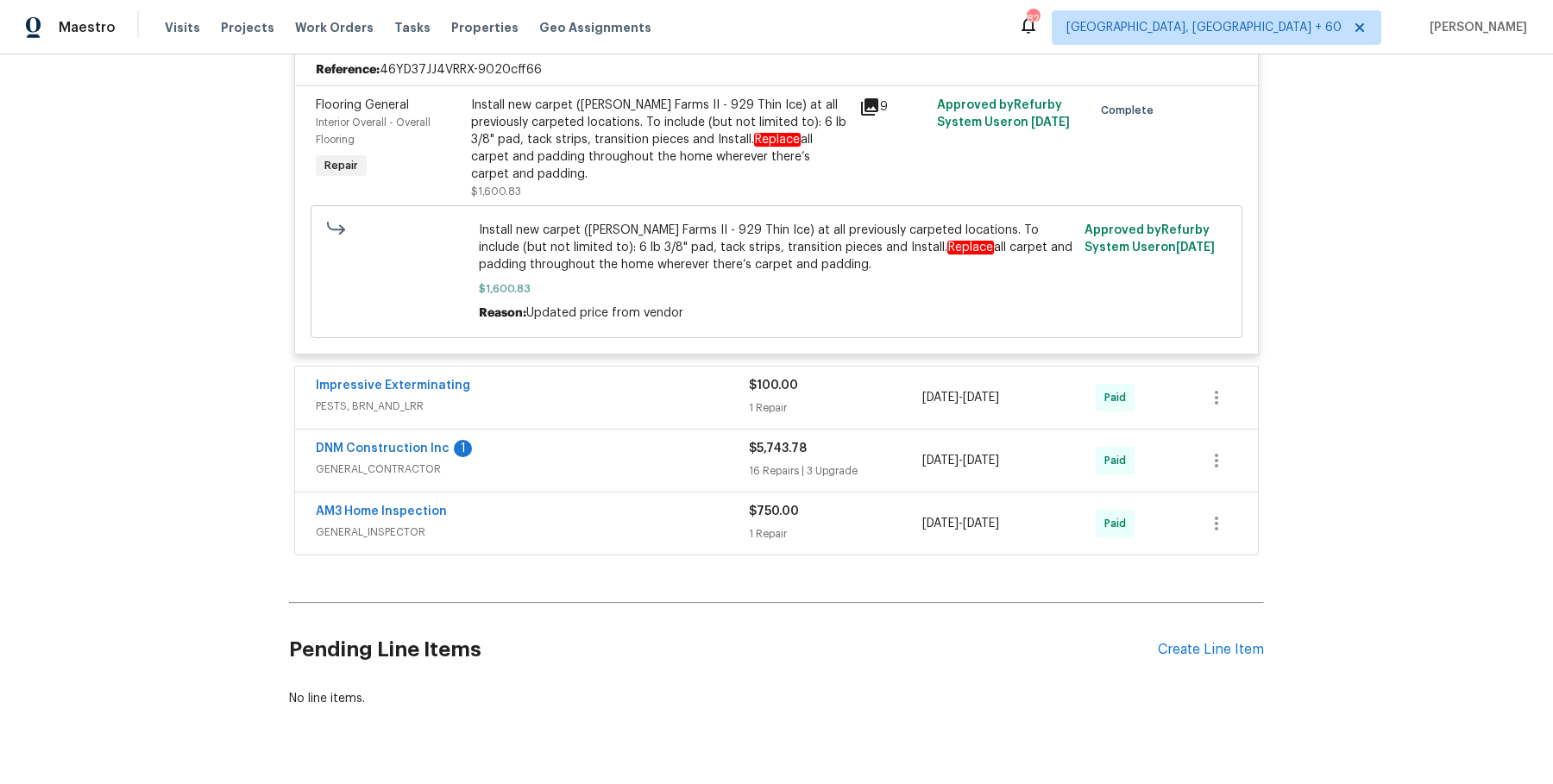
scroll to position [2595, 0]
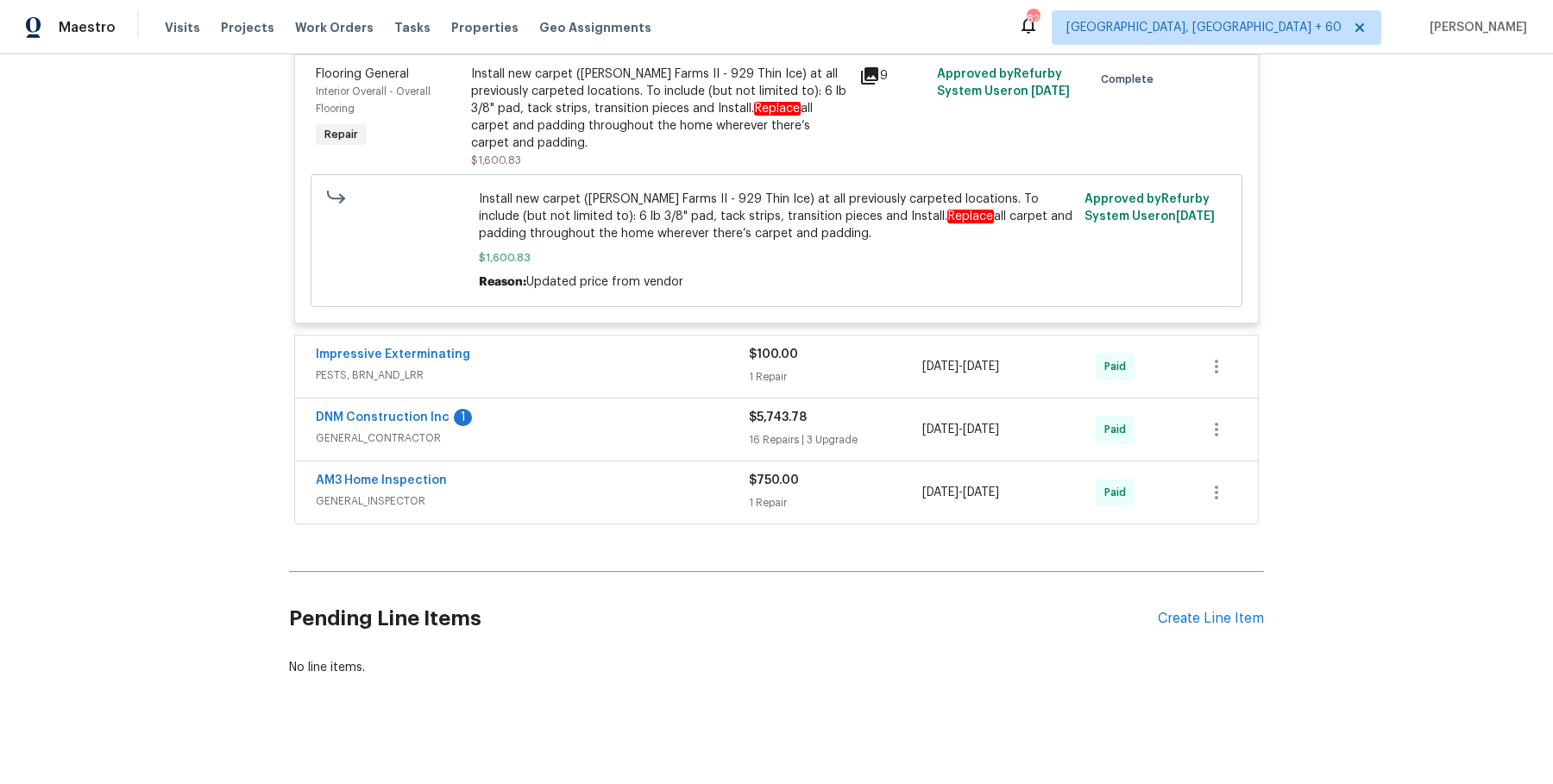
click at [677, 336] on div "Impressive Exterminating PESTS, BRN_AND_LRR $100.00 1 Repair 11/26/2024 - 11/29…" at bounding box center [776, 367] width 963 height 62
click at [672, 354] on div "Impressive Exterminating" at bounding box center [532, 356] width 433 height 20
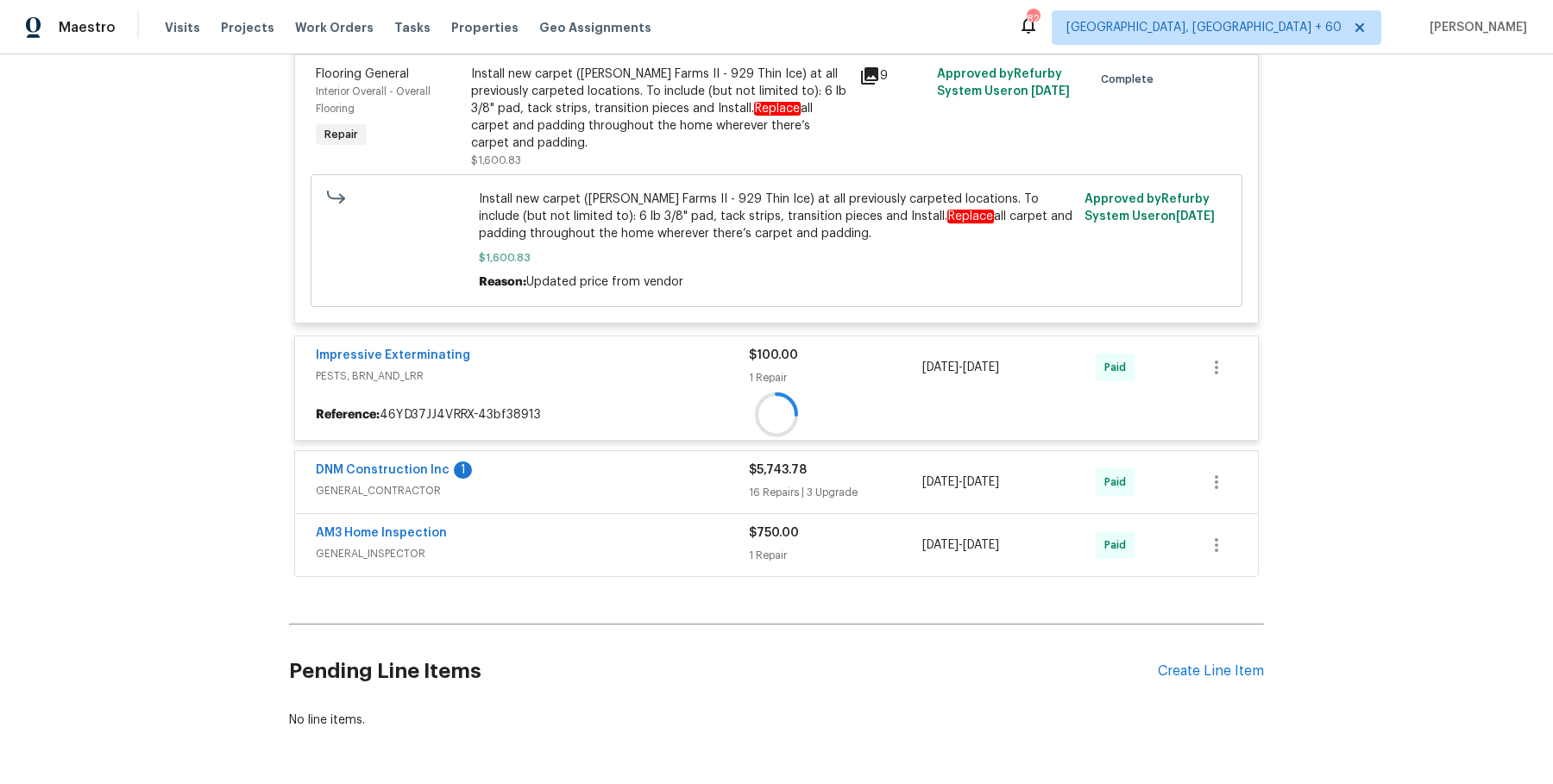
scroll to position [2649, 0]
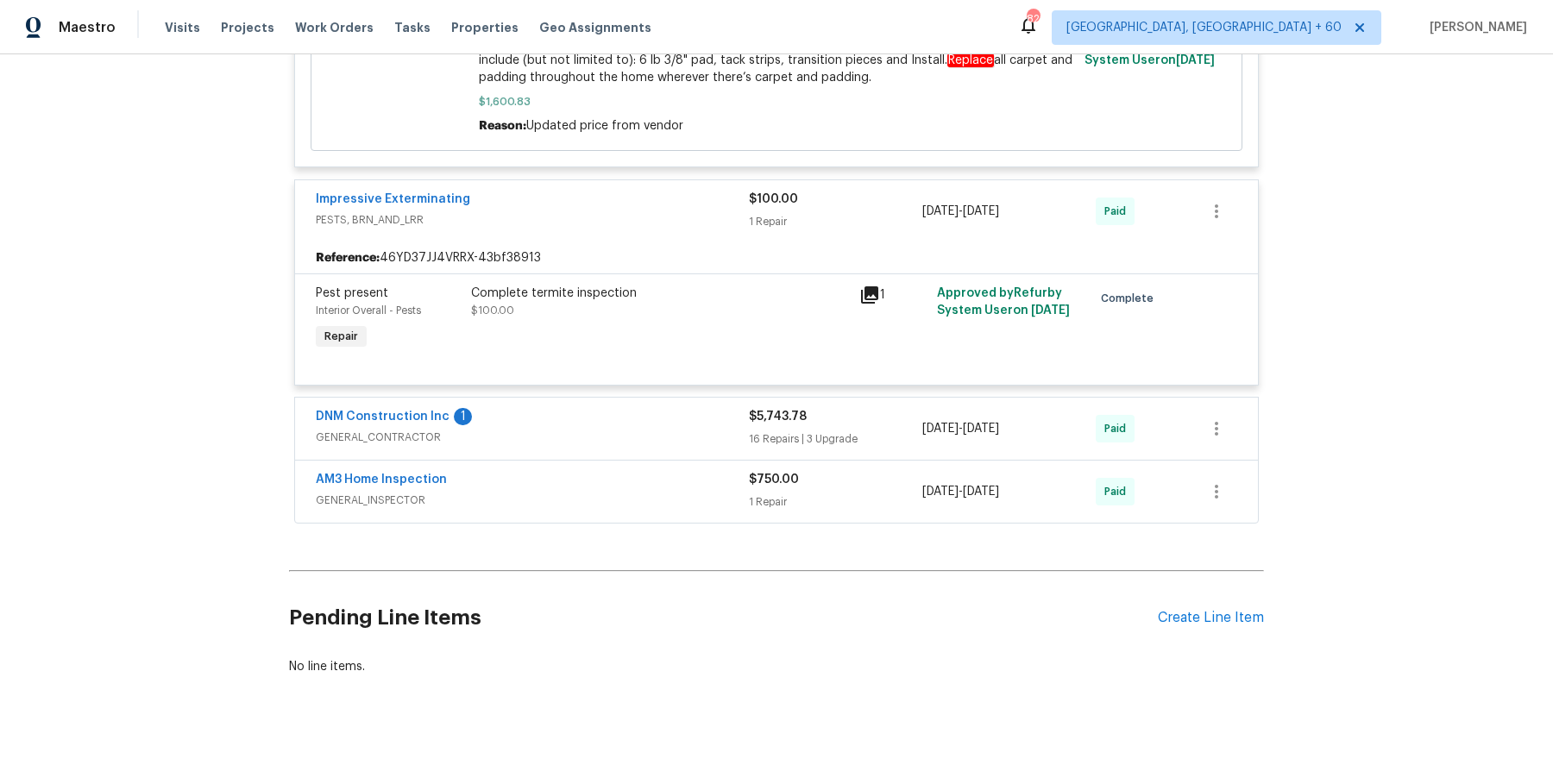
click at [659, 419] on div "DNM Construction Inc 1" at bounding box center [532, 418] width 433 height 20
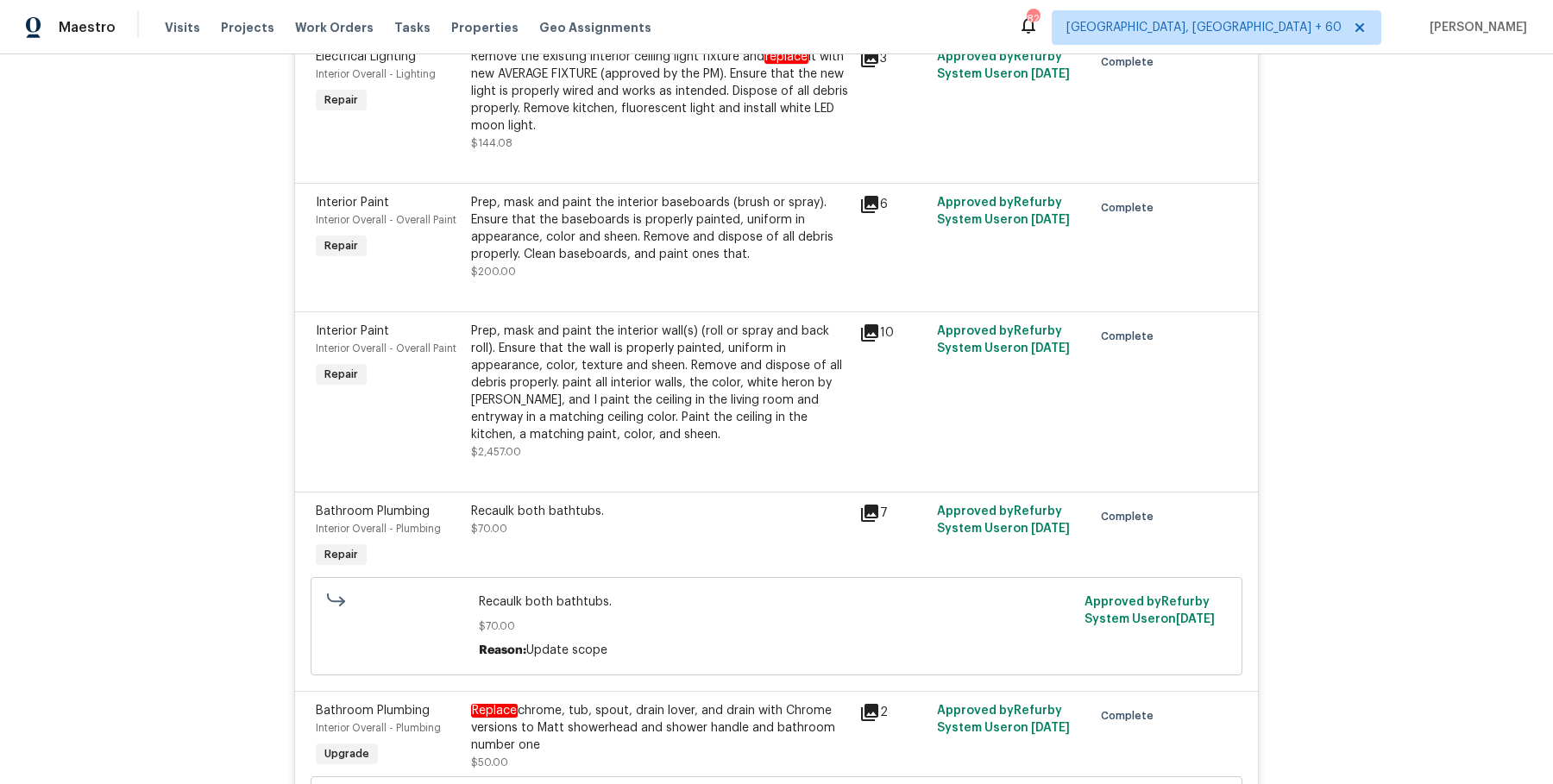
scroll to position [5671, 0]
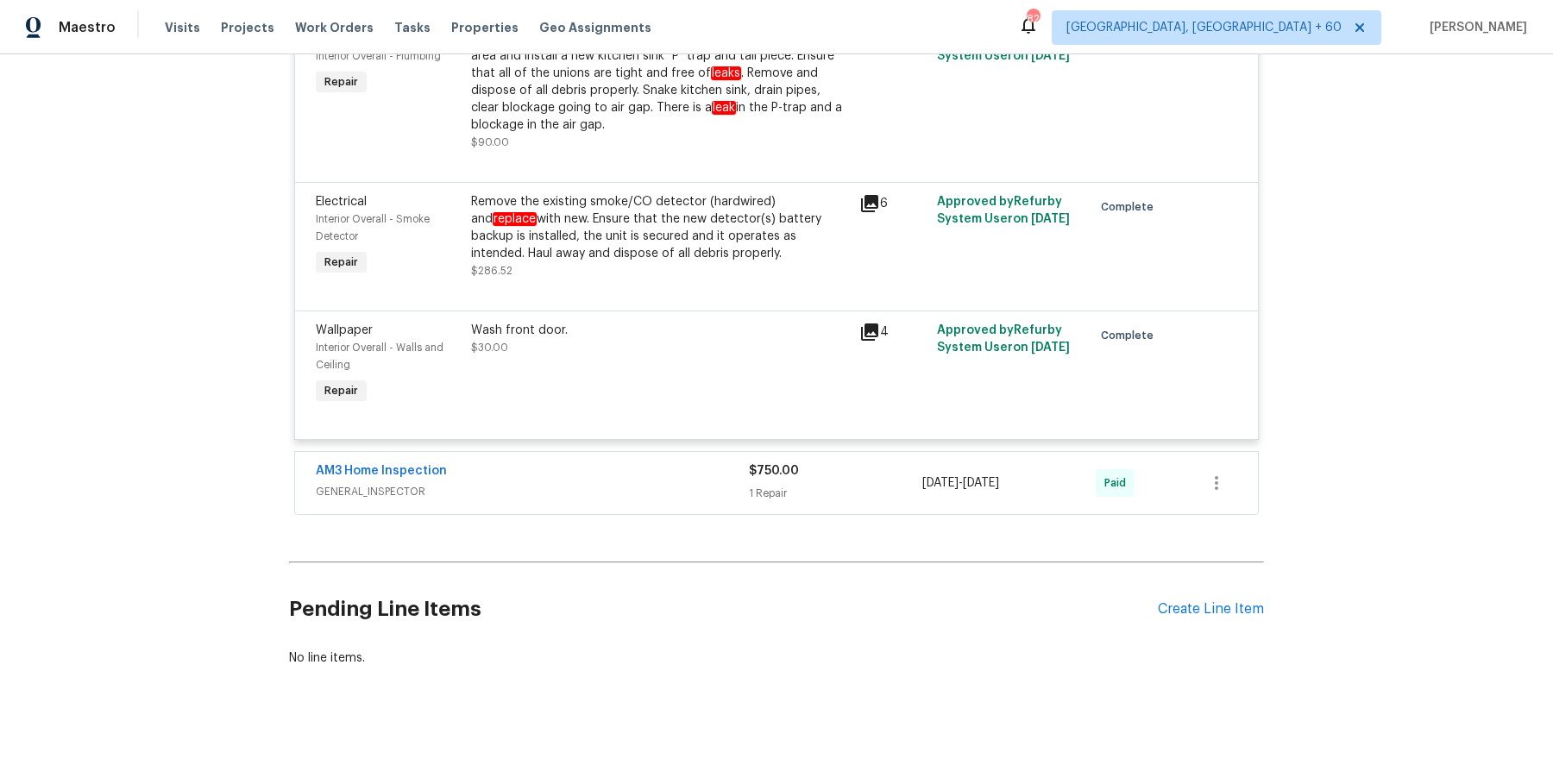
click at [672, 476] on div "AM3 Home Inspection" at bounding box center [532, 472] width 433 height 20
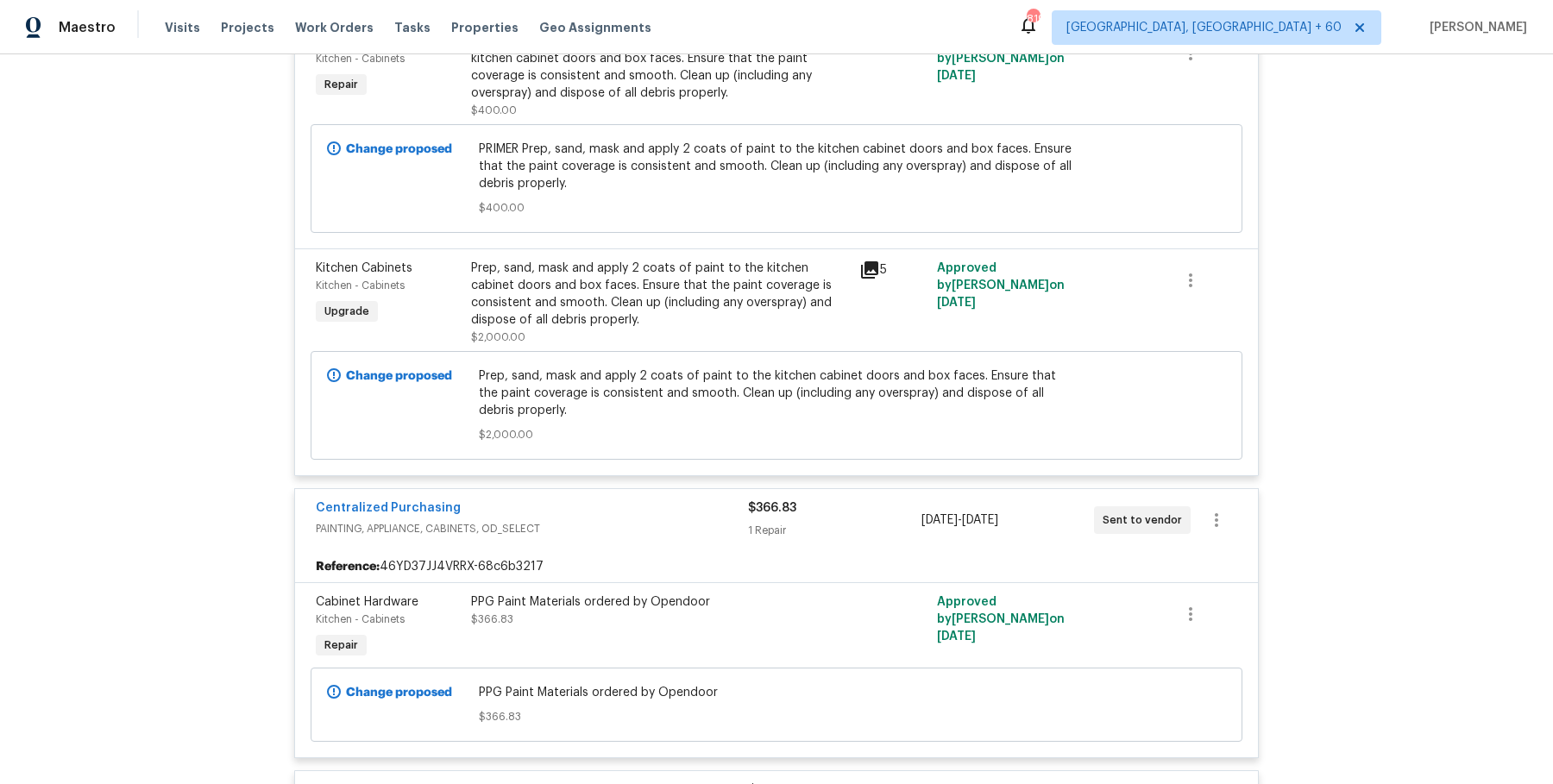
scroll to position [0, 0]
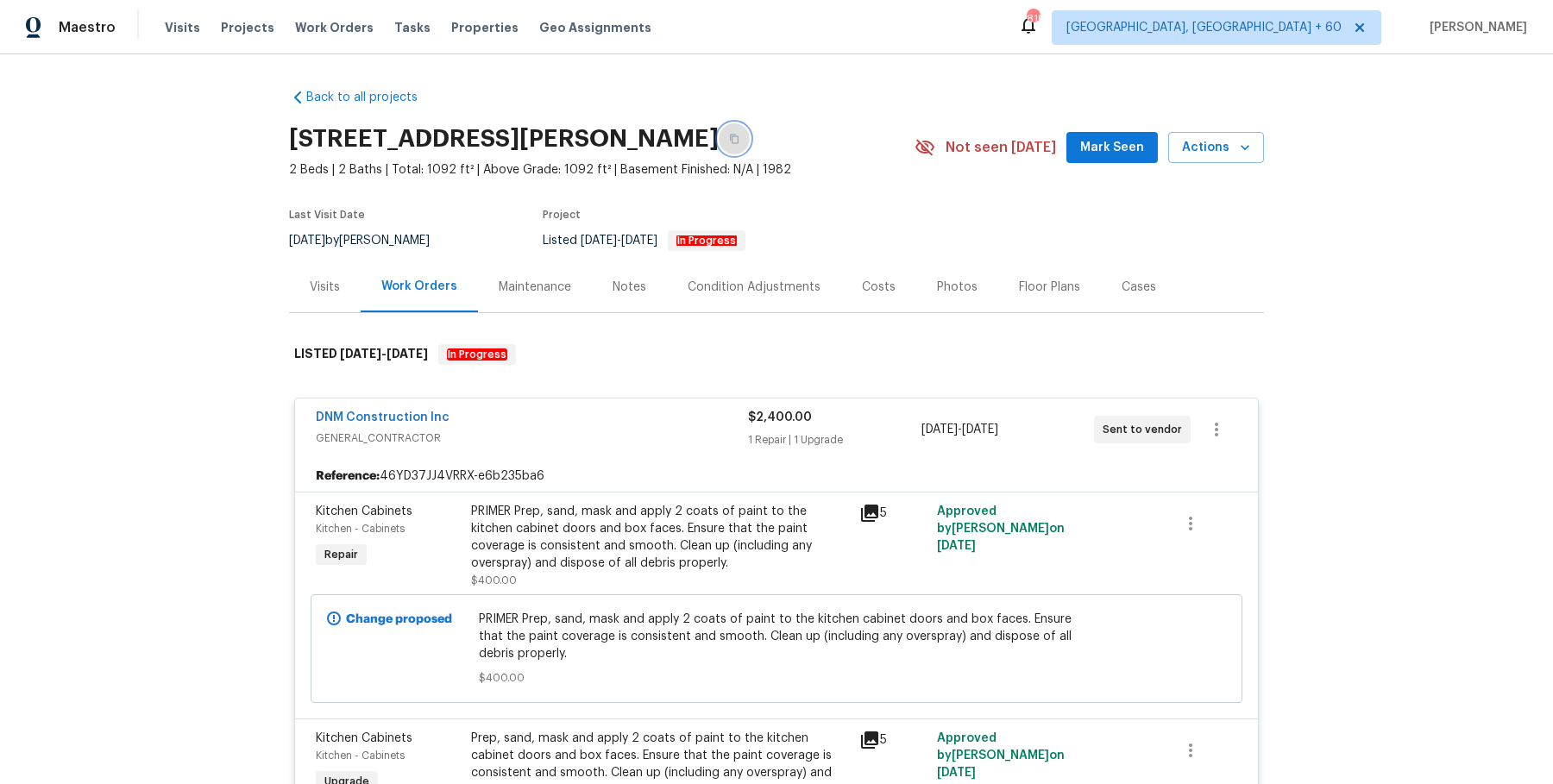
click at [749, 143] on button "button" at bounding box center [734, 138] width 31 height 31
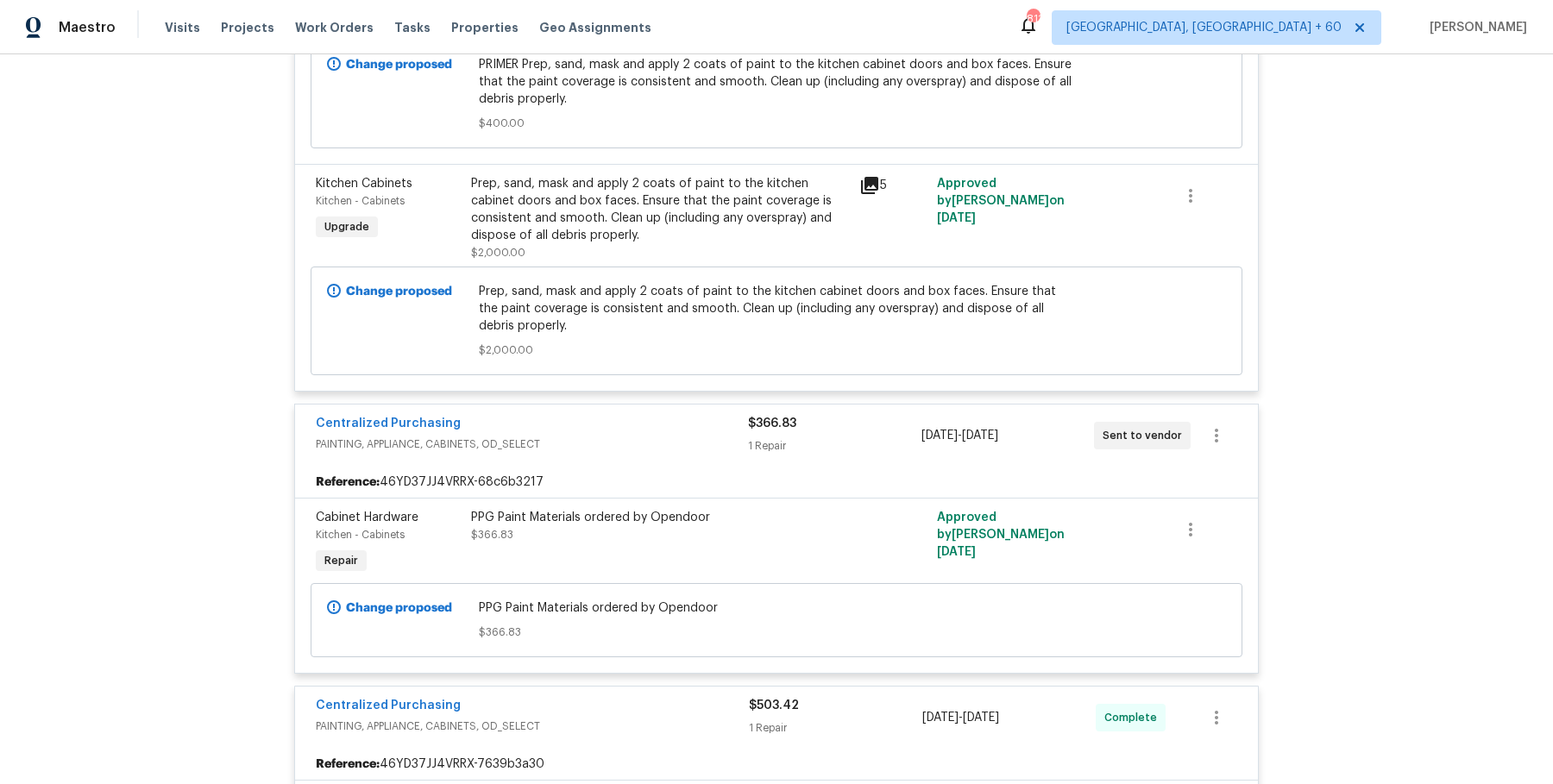
scroll to position [553, 0]
click at [626, 173] on div "Prep, sand, mask and apply 2 coats of paint to the kitchen cabinet doors and bo…" at bounding box center [660, 220] width 388 height 97
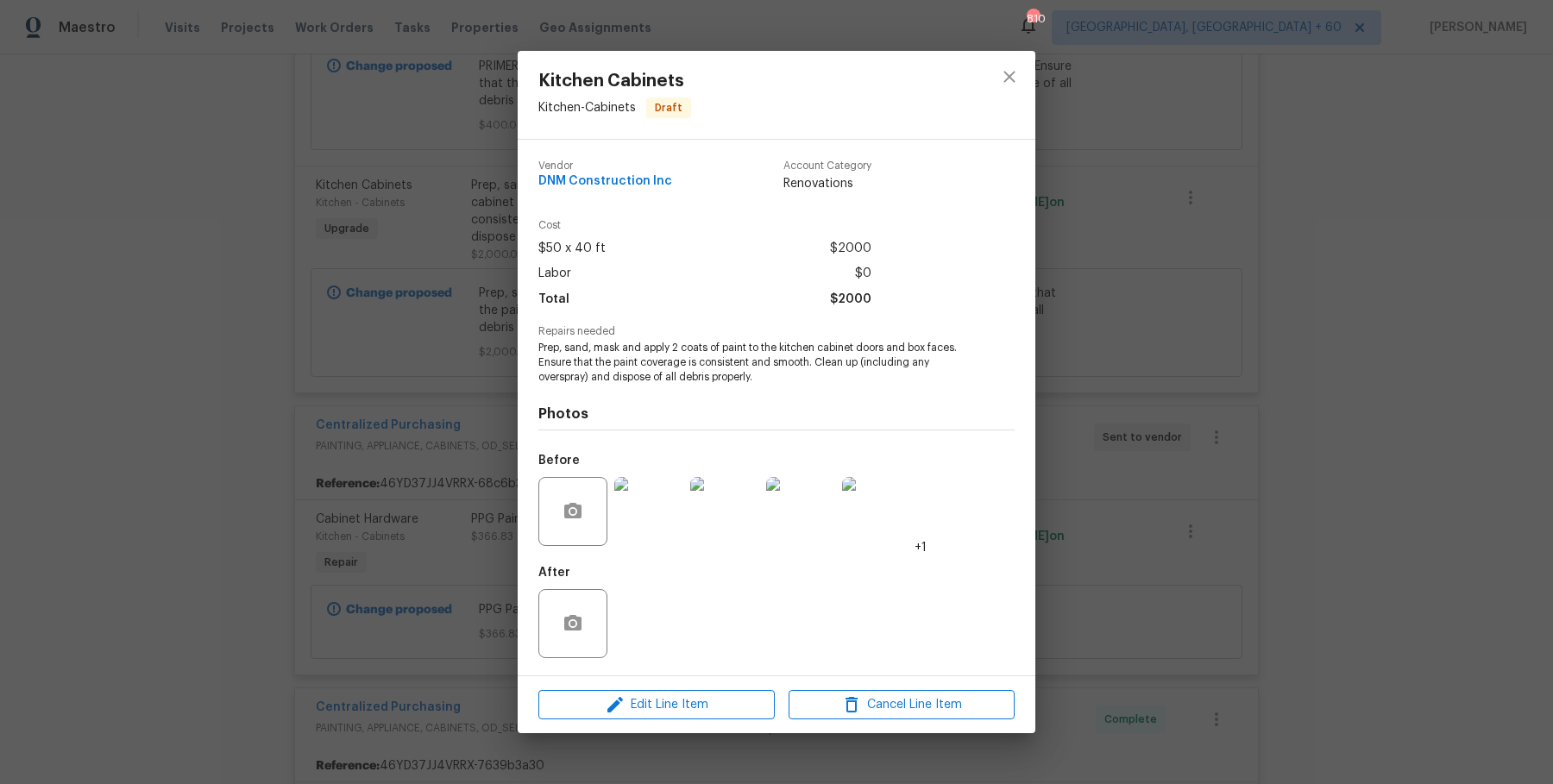
click at [1220, 256] on div "Kitchen Cabinets Kitchen - Cabinets Draft Vendor DNM Construction Inc Account C…" at bounding box center [776, 392] width 1553 height 784
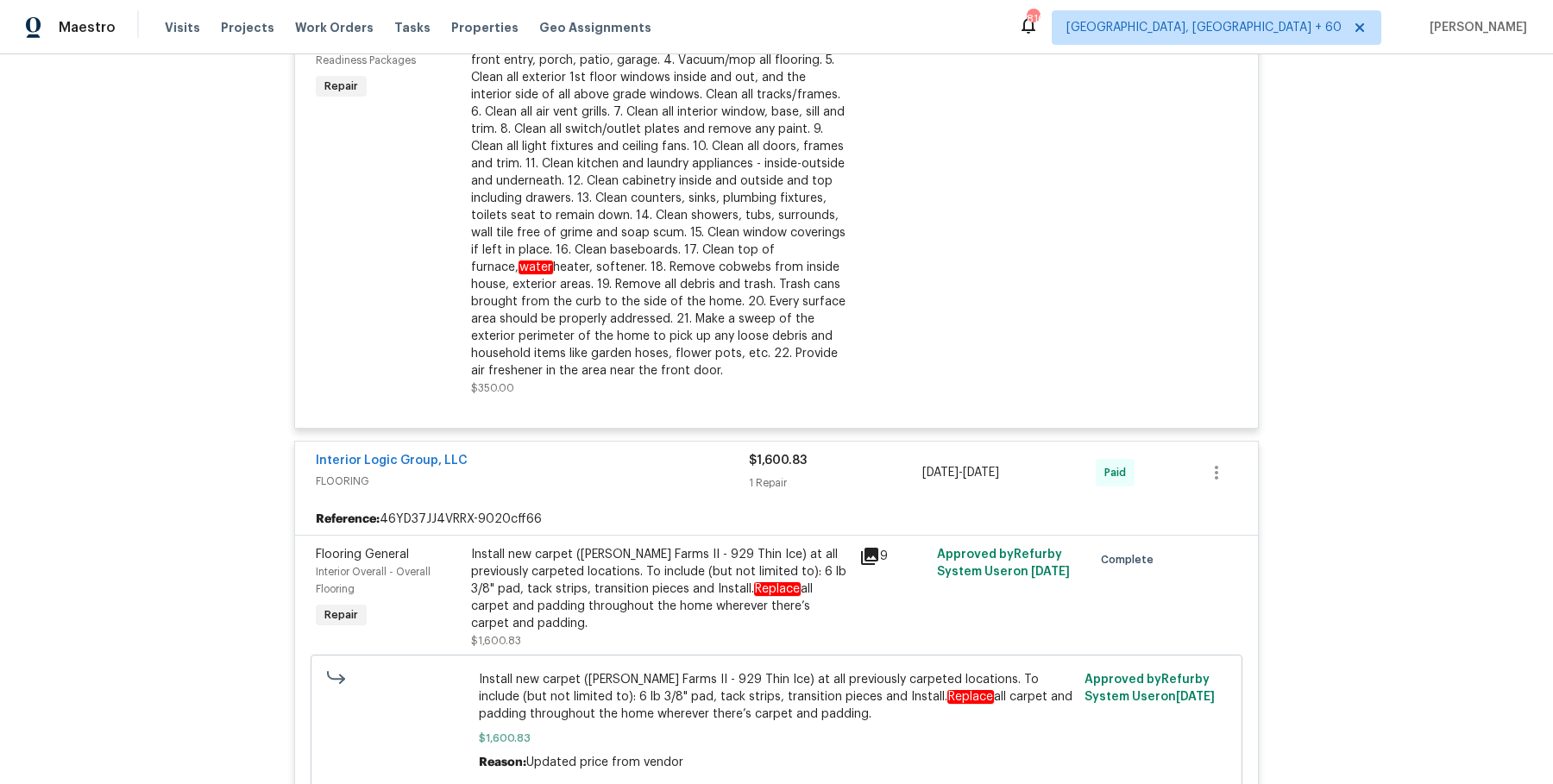
scroll to position [0, 0]
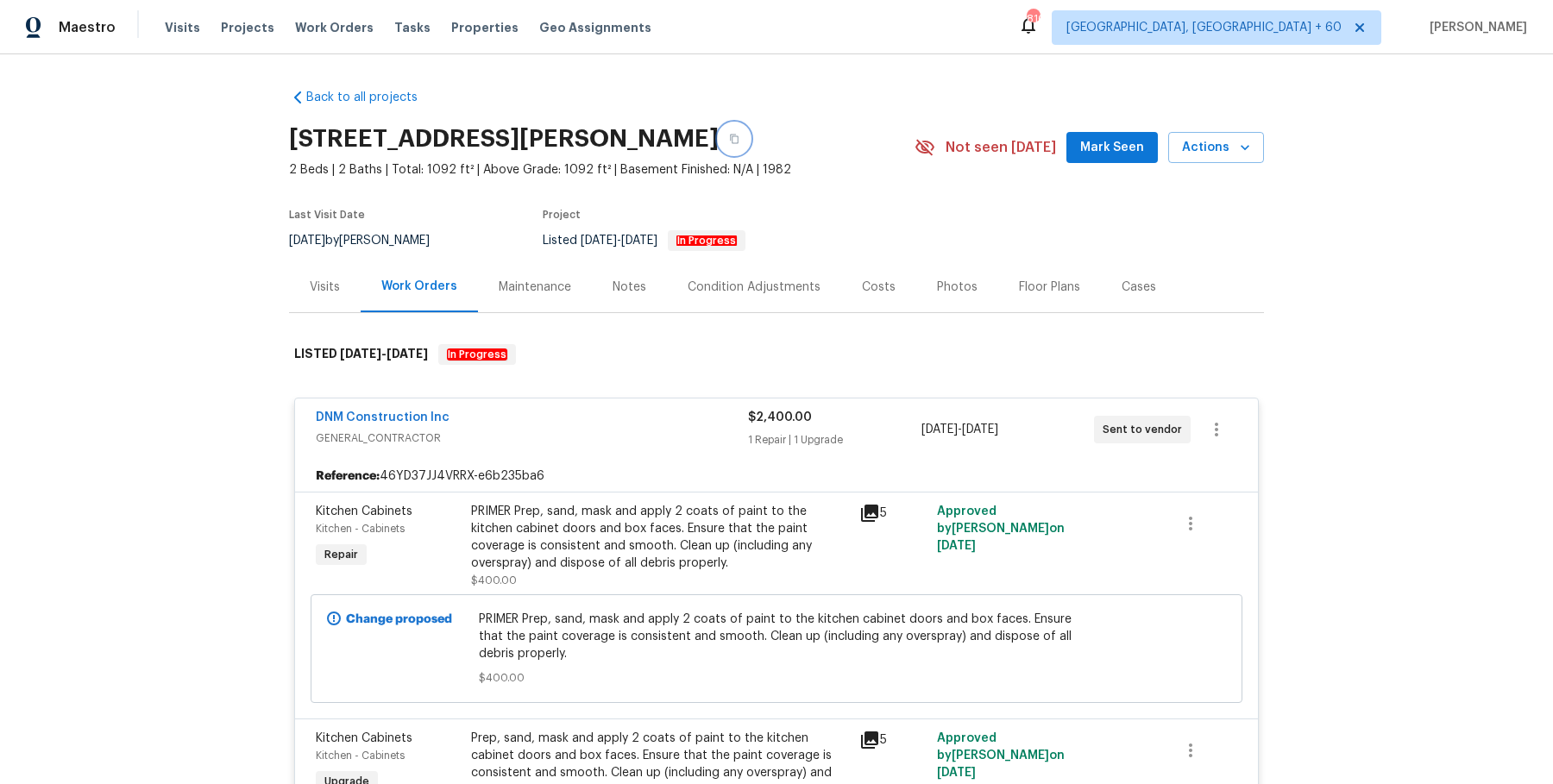
click at [749, 138] on button "button" at bounding box center [734, 138] width 31 height 31
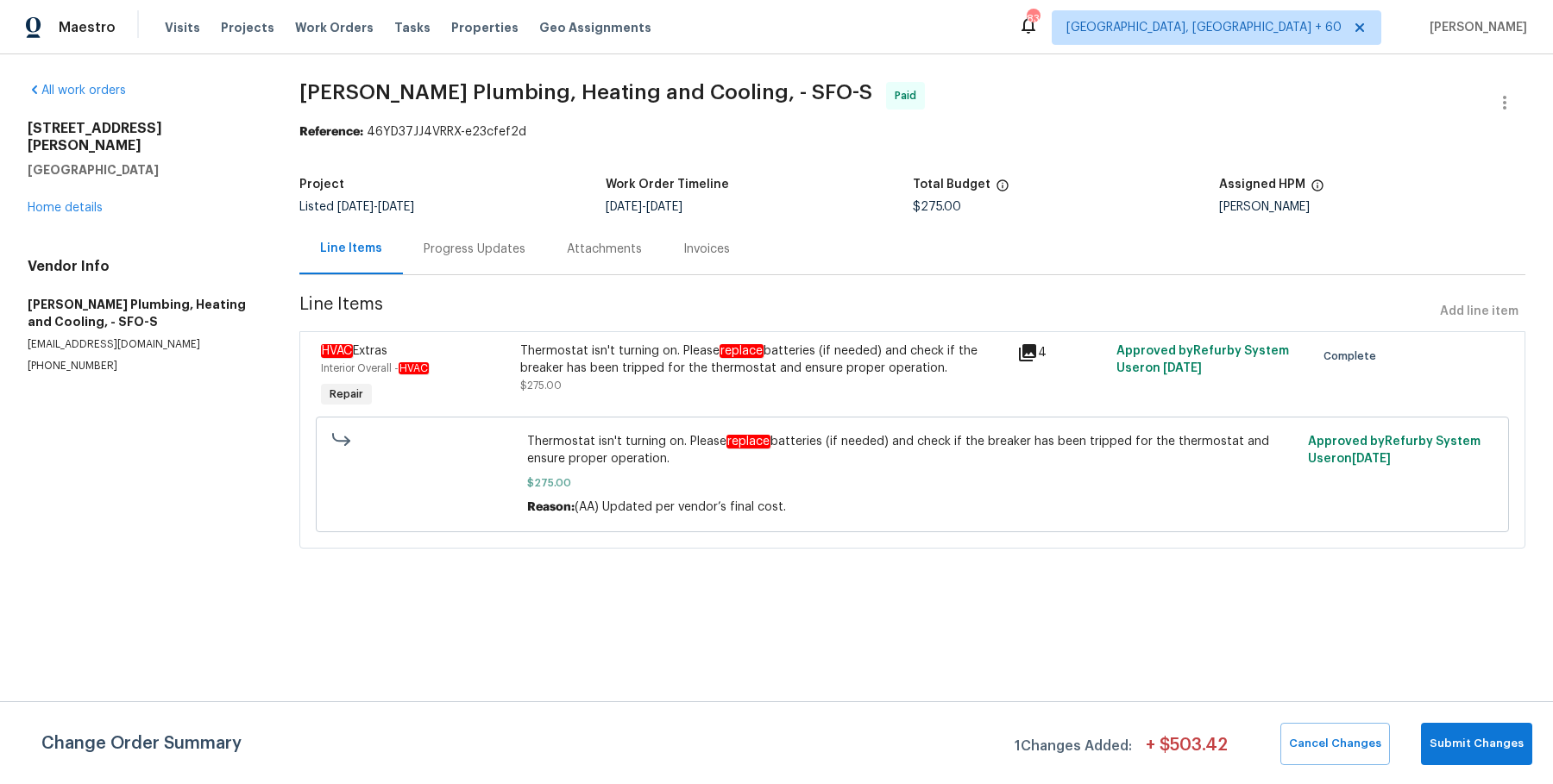
click at [471, 239] on div "Progress Updates" at bounding box center [475, 248] width 144 height 50
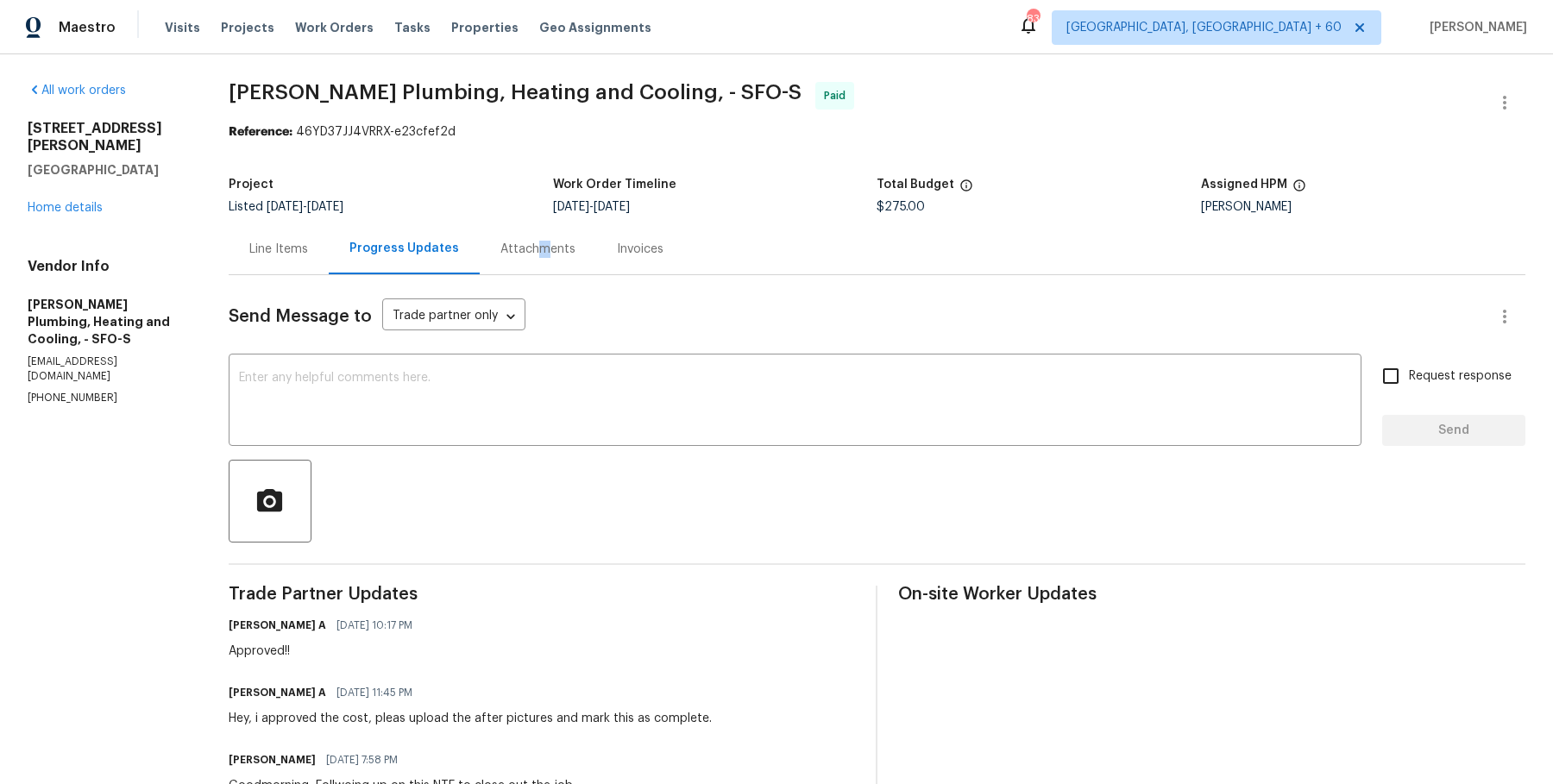
click at [576, 245] on div "Attachments" at bounding box center [538, 249] width 75 height 17
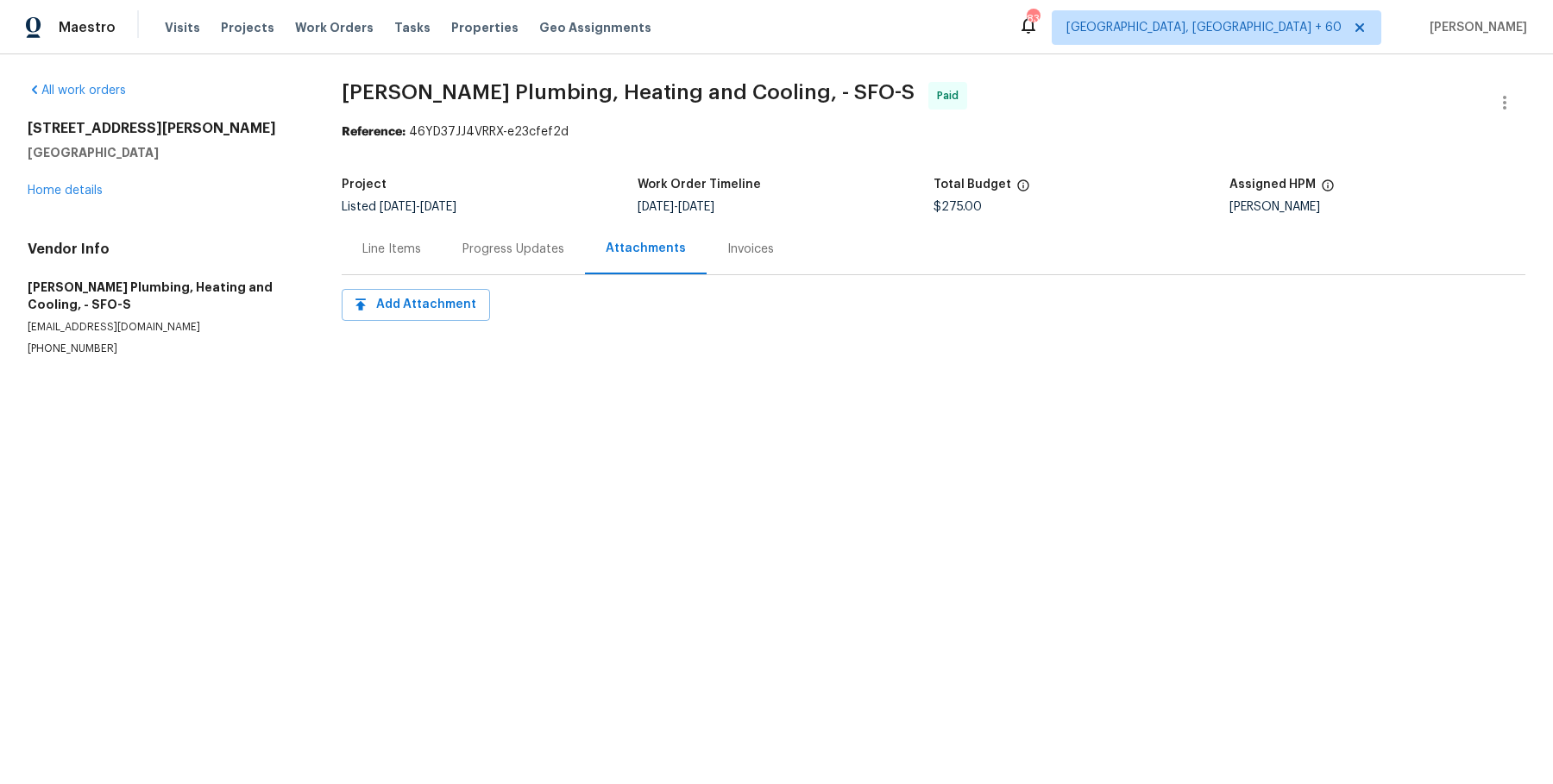
click at [766, 245] on div "Invoices" at bounding box center [750, 248] width 88 height 50
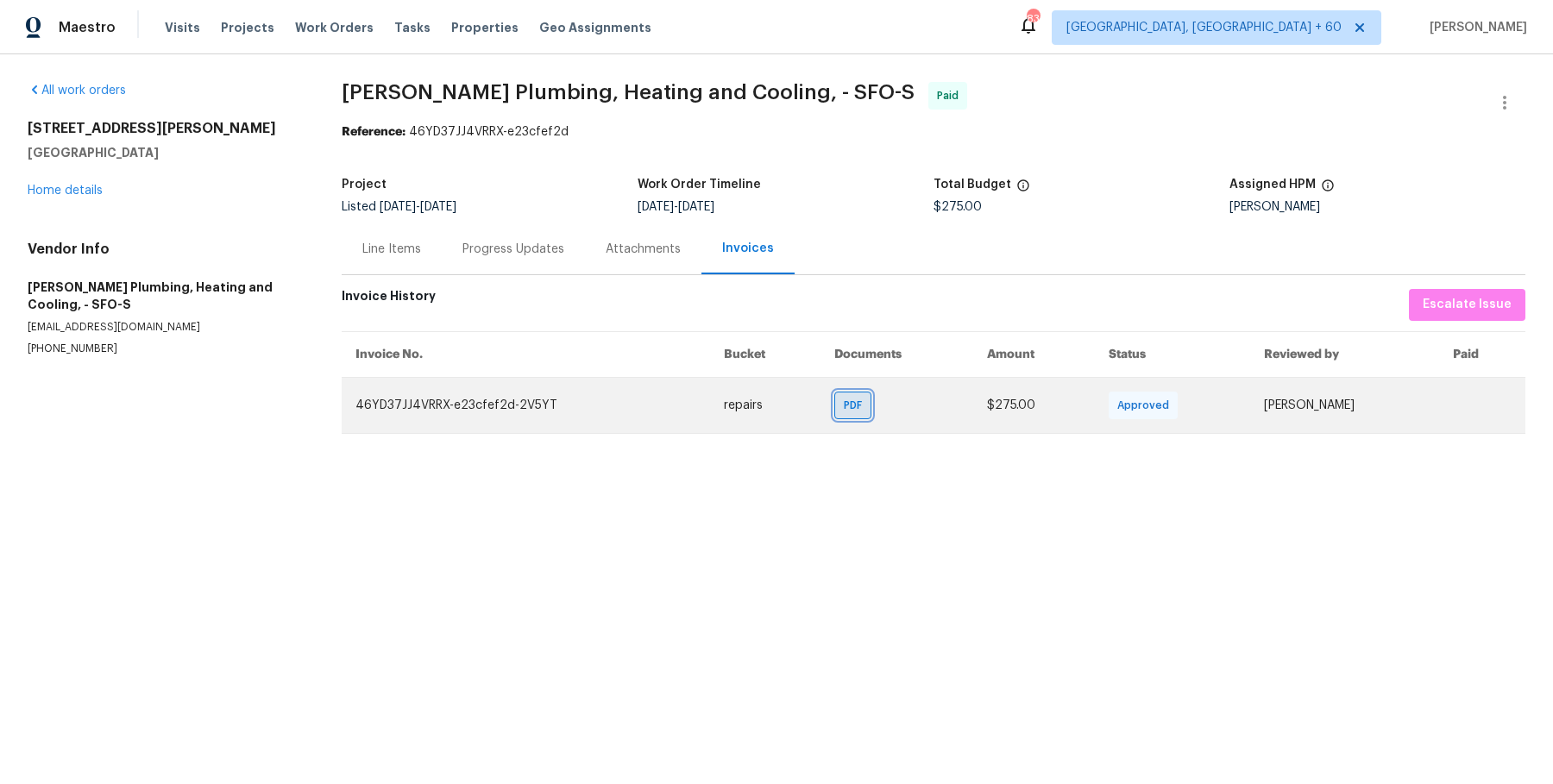
click at [844, 413] on span "PDF" at bounding box center [857, 405] width 25 height 17
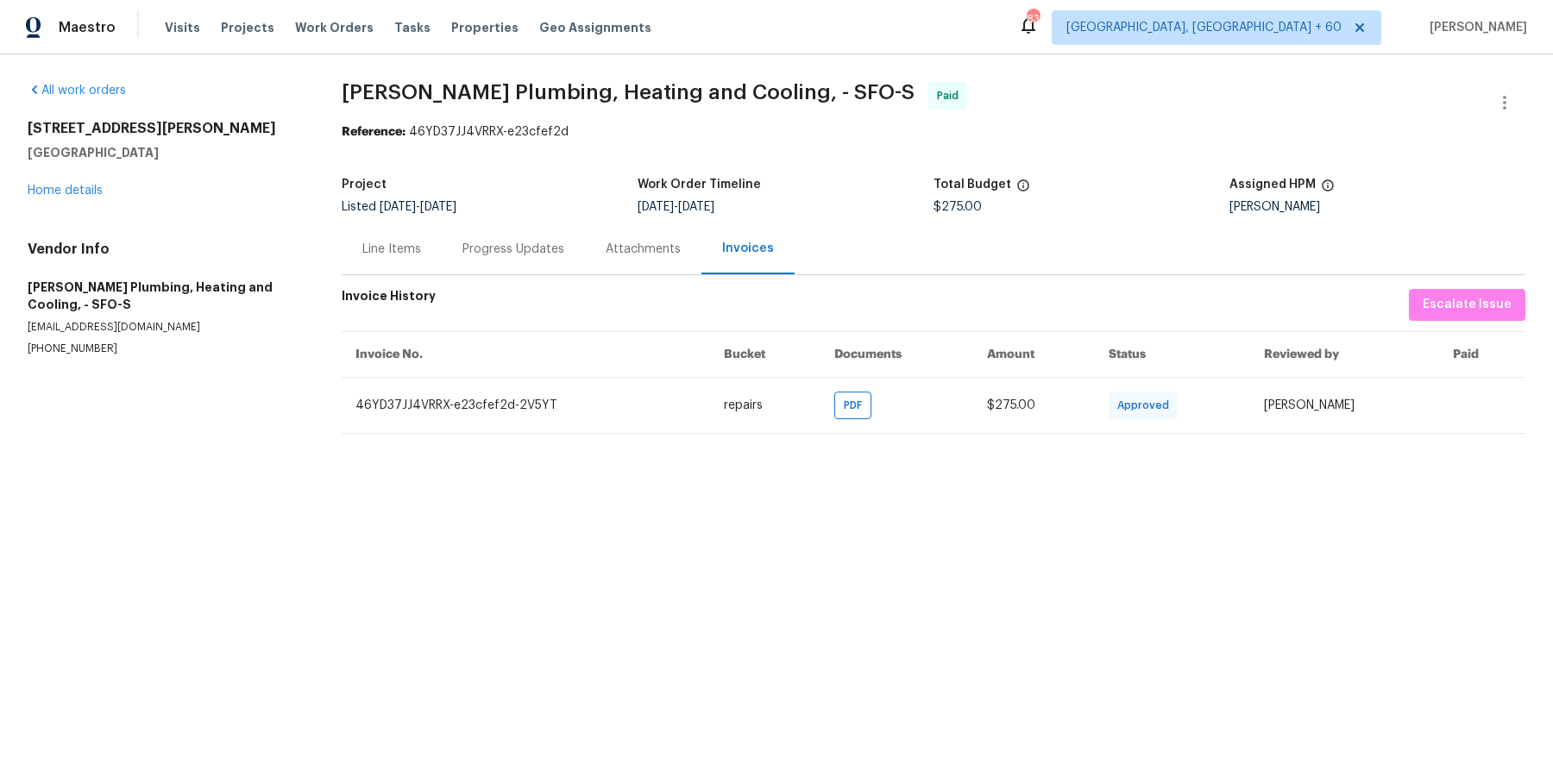
click at [427, 244] on div "Line Items" at bounding box center [392, 248] width 100 height 50
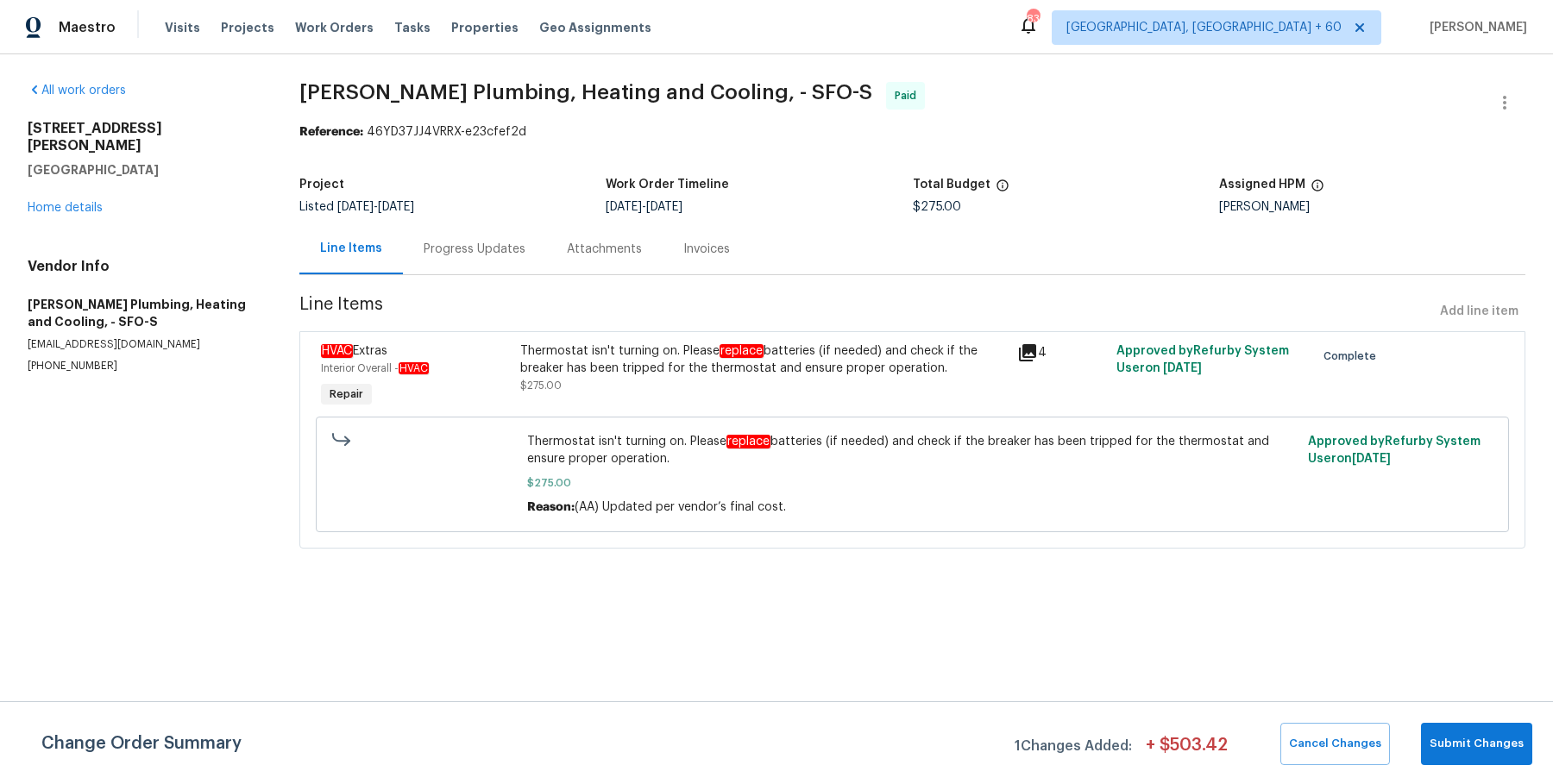
click at [657, 351] on div "Thermostat isn't turning on. Please replace batteries (if needed) and check if …" at bounding box center [763, 360] width 486 height 35
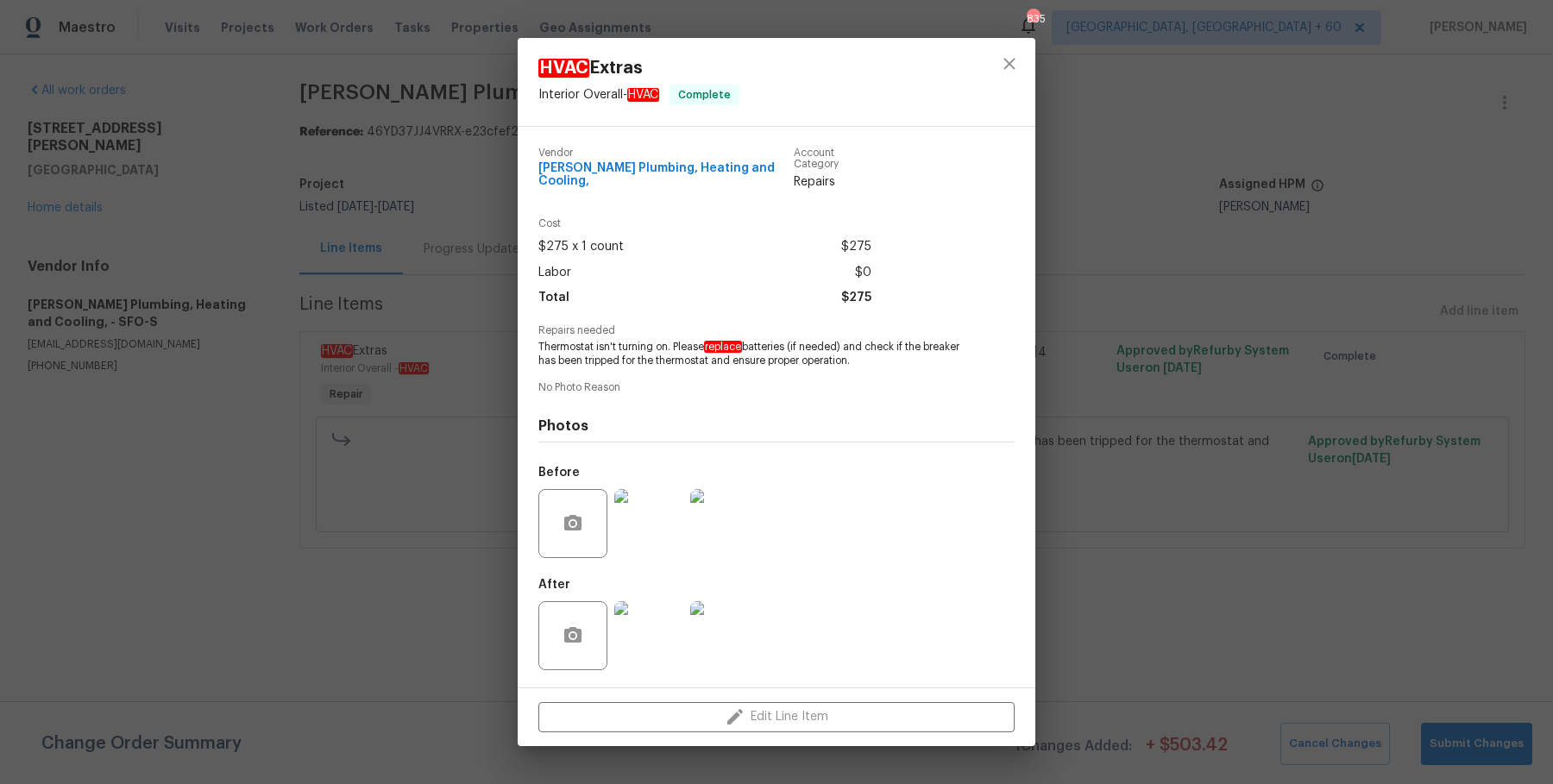
click at [1239, 497] on div "HVAC Extras Interior Overall - HVAC Complete Vendor [PERSON_NAME] Plumbing, Hea…" at bounding box center [776, 392] width 1553 height 784
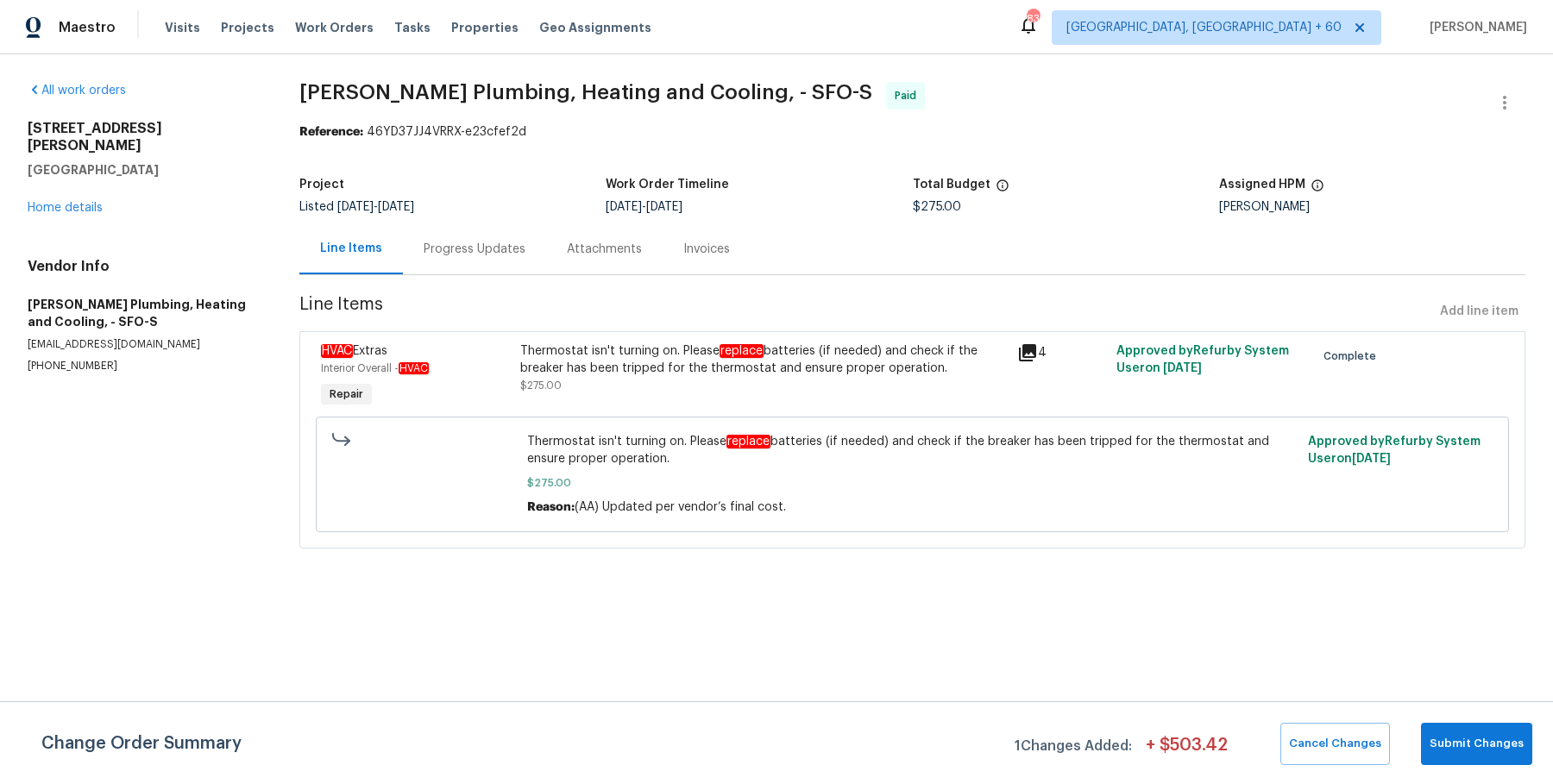
click at [523, 241] on div "Progress Updates" at bounding box center [475, 248] width 144 height 50
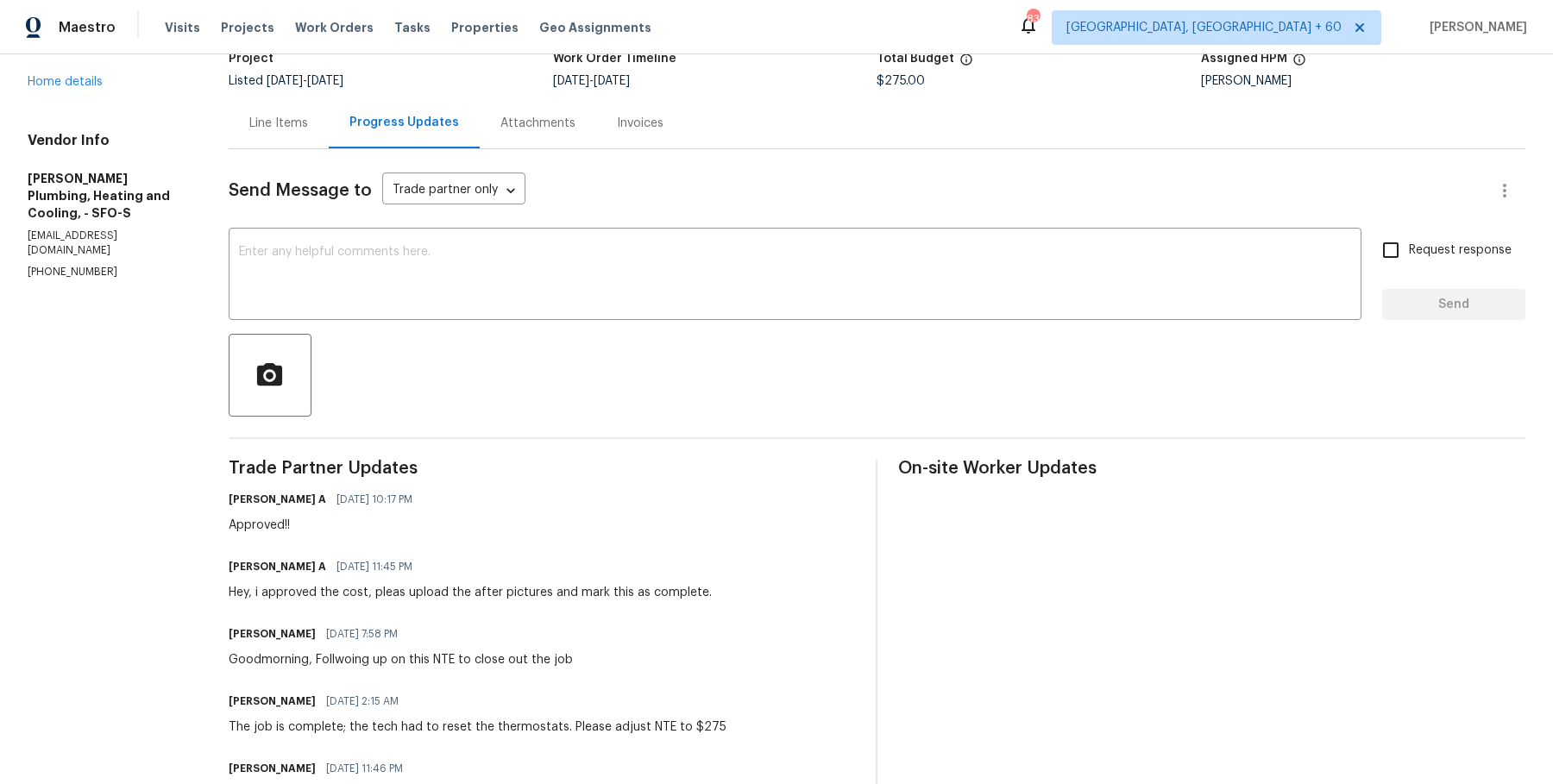
scroll to position [446, 0]
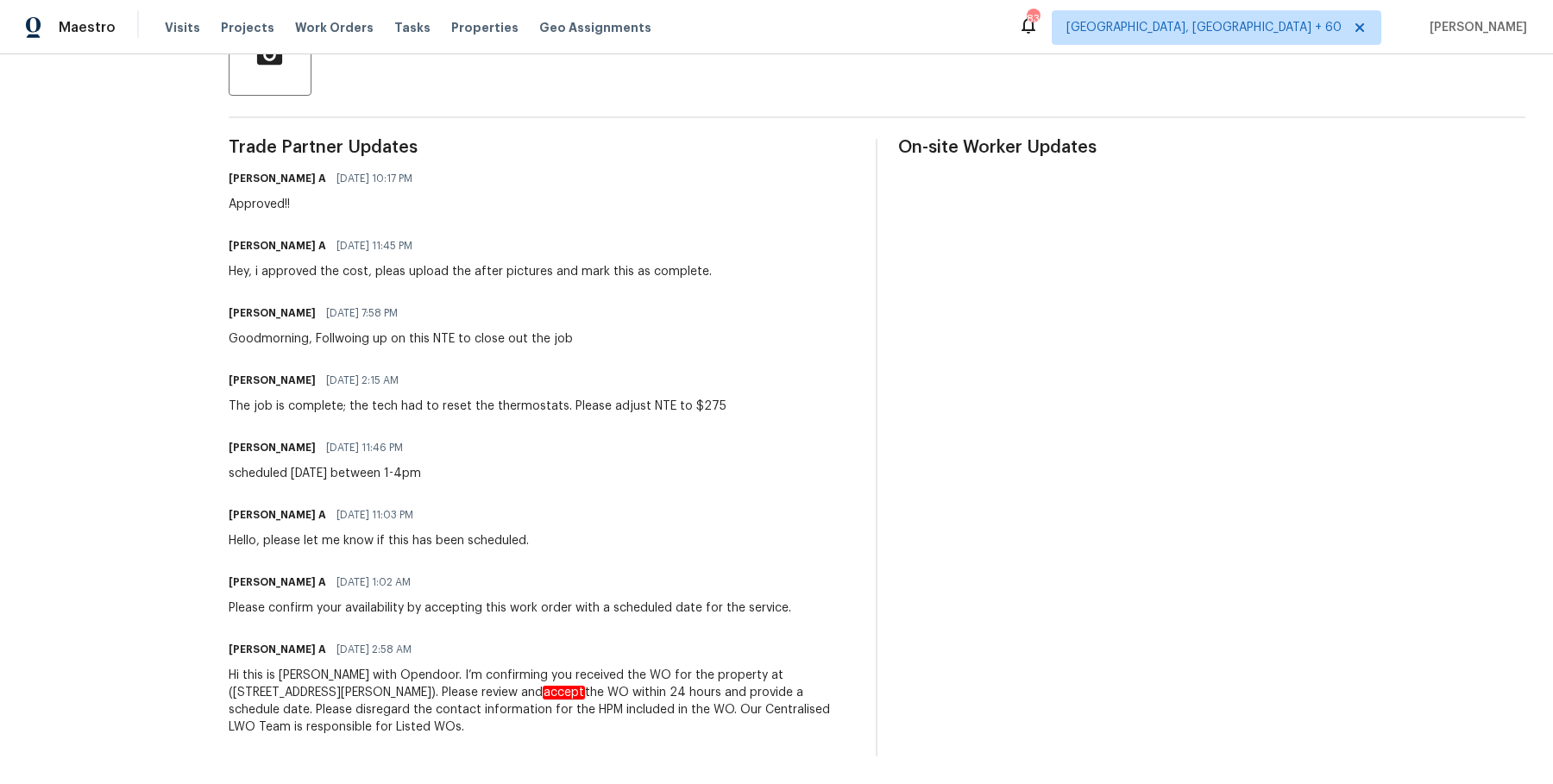
drag, startPoint x: 269, startPoint y: 202, endPoint x: 665, endPoint y: 761, distance: 685.1
click at [665, 761] on div "All work orders [STREET_ADDRESS][PERSON_NAME] Home details Vendor Info [PERSON_…" at bounding box center [776, 196] width 1553 height 1176
copy div "Approved!! [PERSON_NAME] A [DATE] 11:45 PM Hey, i approved the cost, pleas uplo…"
